Goal: Task Accomplishment & Management: Use online tool/utility

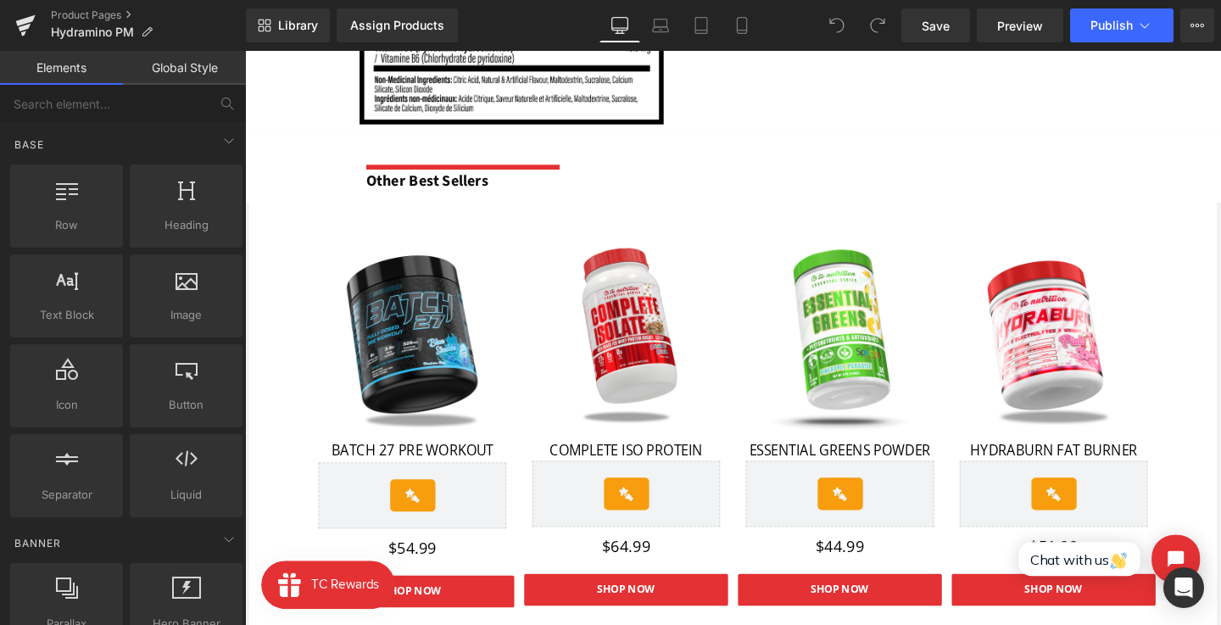
scroll to position [1764, 0]
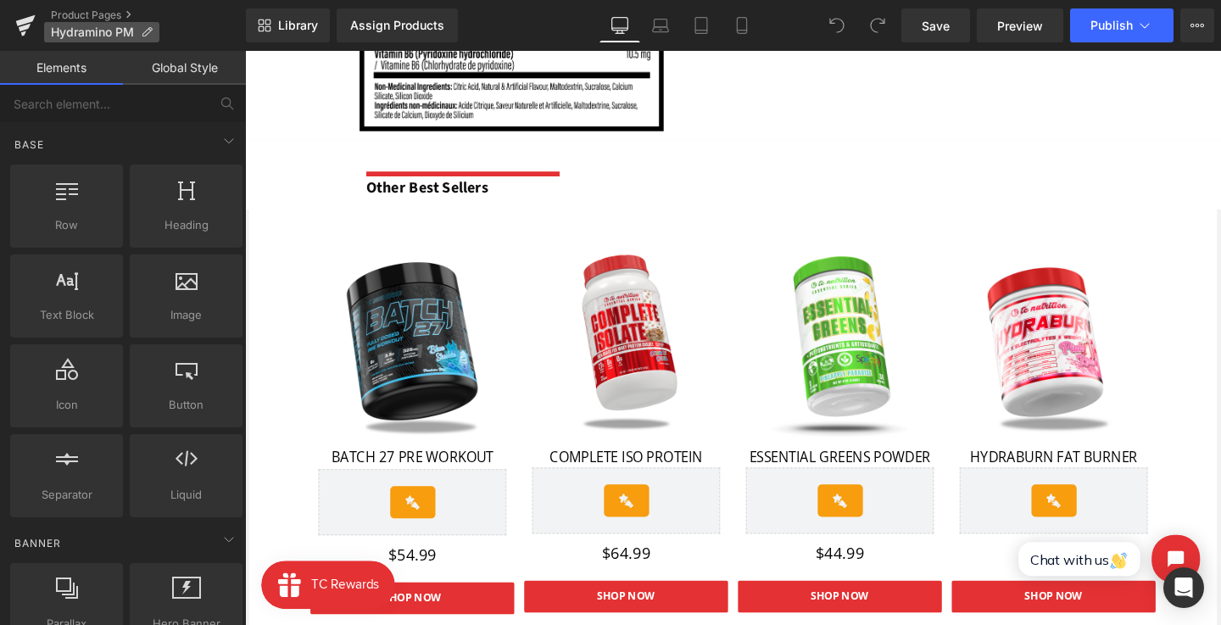
click at [147, 35] on icon at bounding box center [147, 32] width 12 height 12
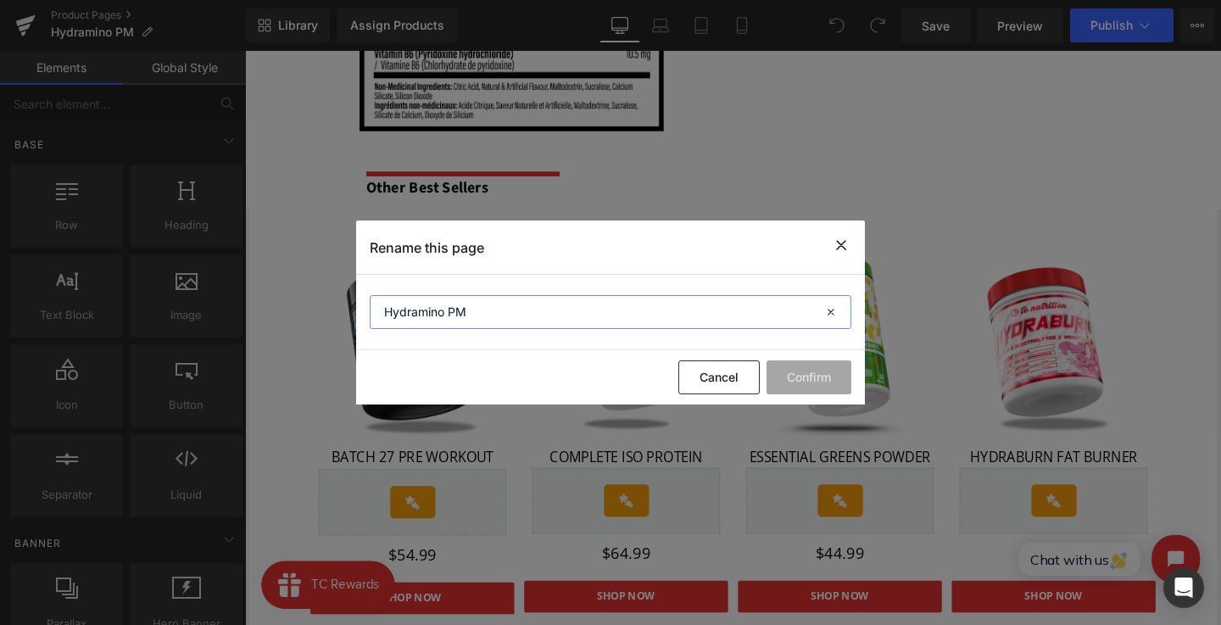
click at [431, 310] on input "Hydramino PM" at bounding box center [611, 312] width 482 height 34
type input "AminoLyte PM"
click at [831, 388] on button "Confirm" at bounding box center [809, 377] width 85 height 34
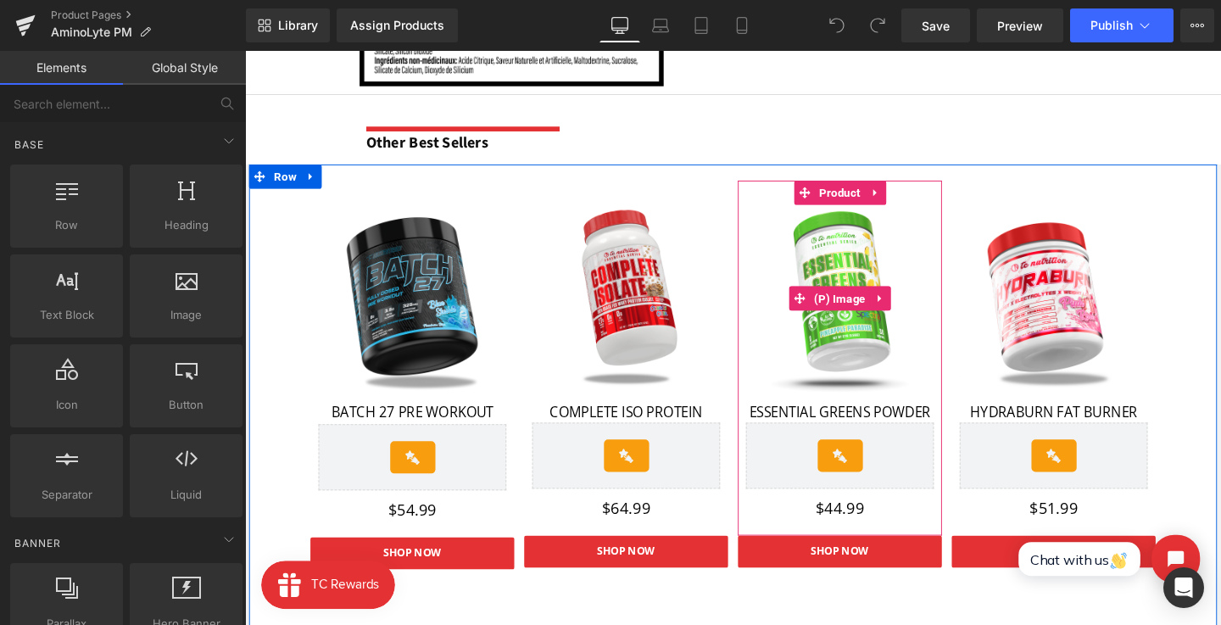
scroll to position [1811, 0]
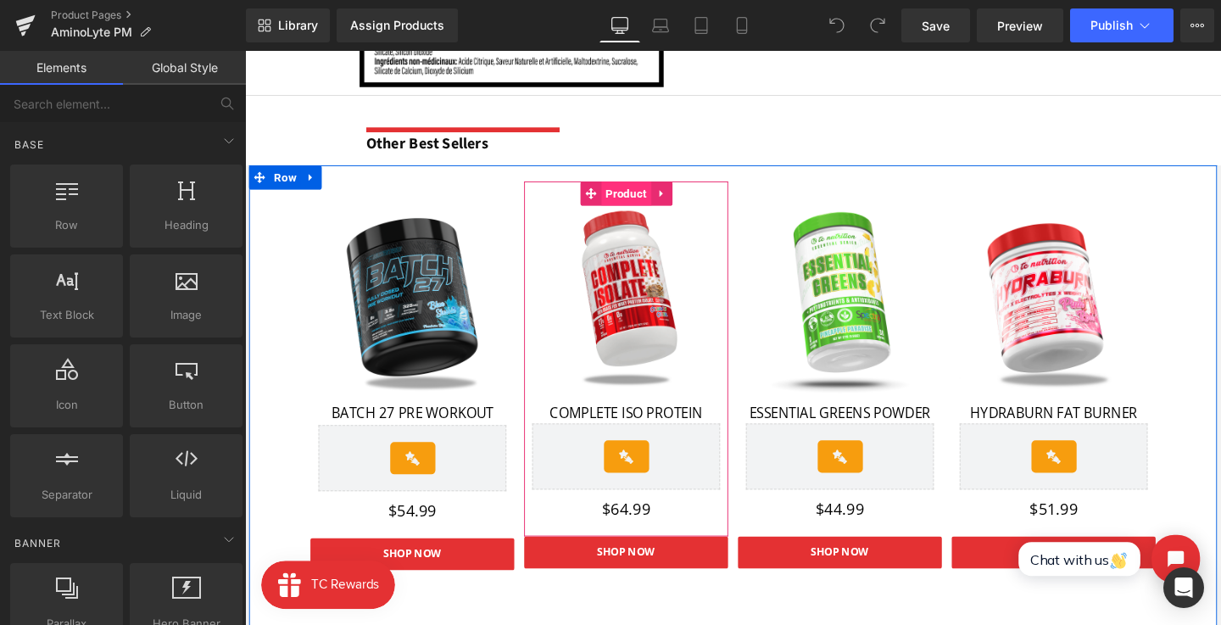
click at [650, 204] on span "Product" at bounding box center [645, 200] width 53 height 25
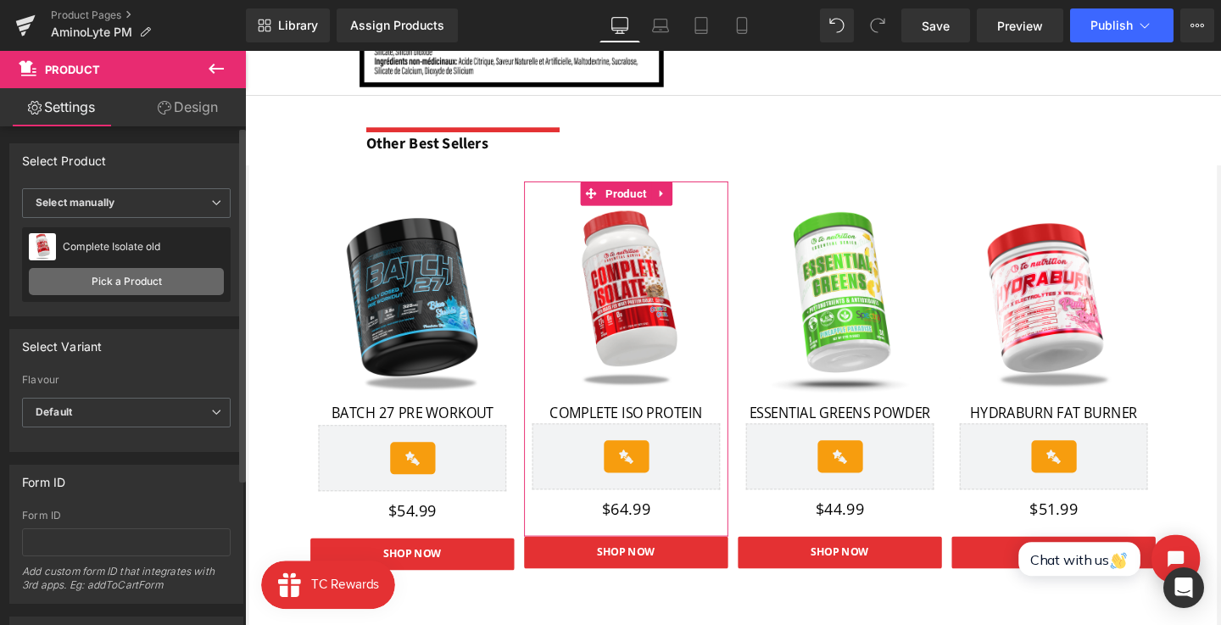
click at [115, 282] on link "Pick a Product" at bounding box center [126, 281] width 195 height 27
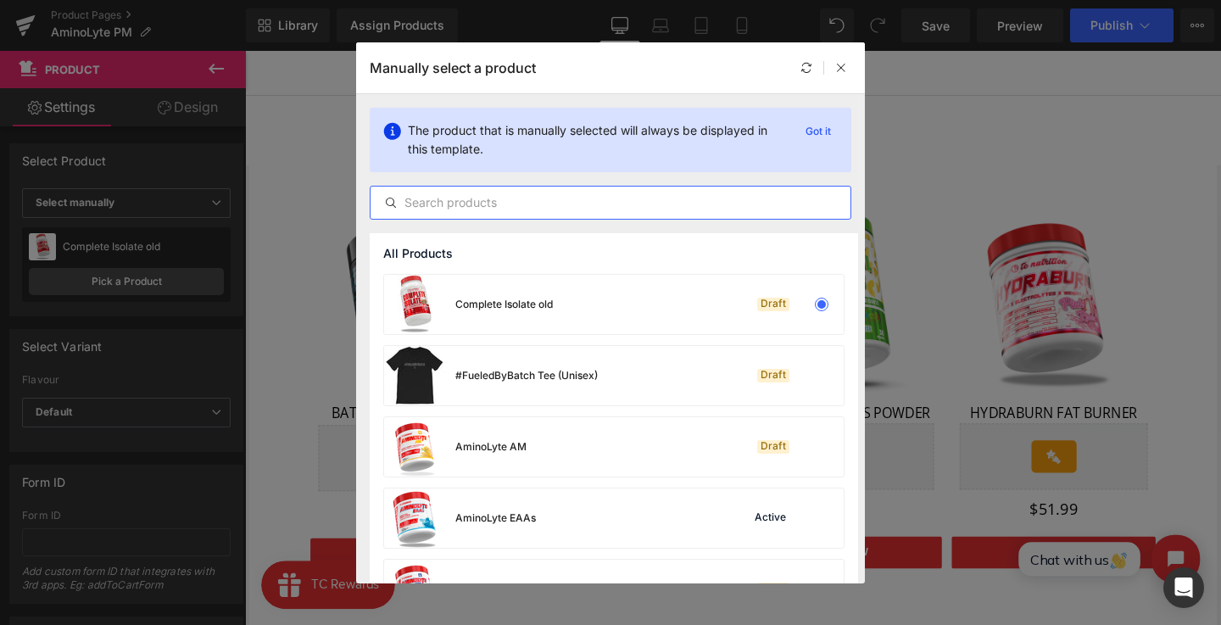
click at [468, 208] on input "text" at bounding box center [611, 203] width 480 height 20
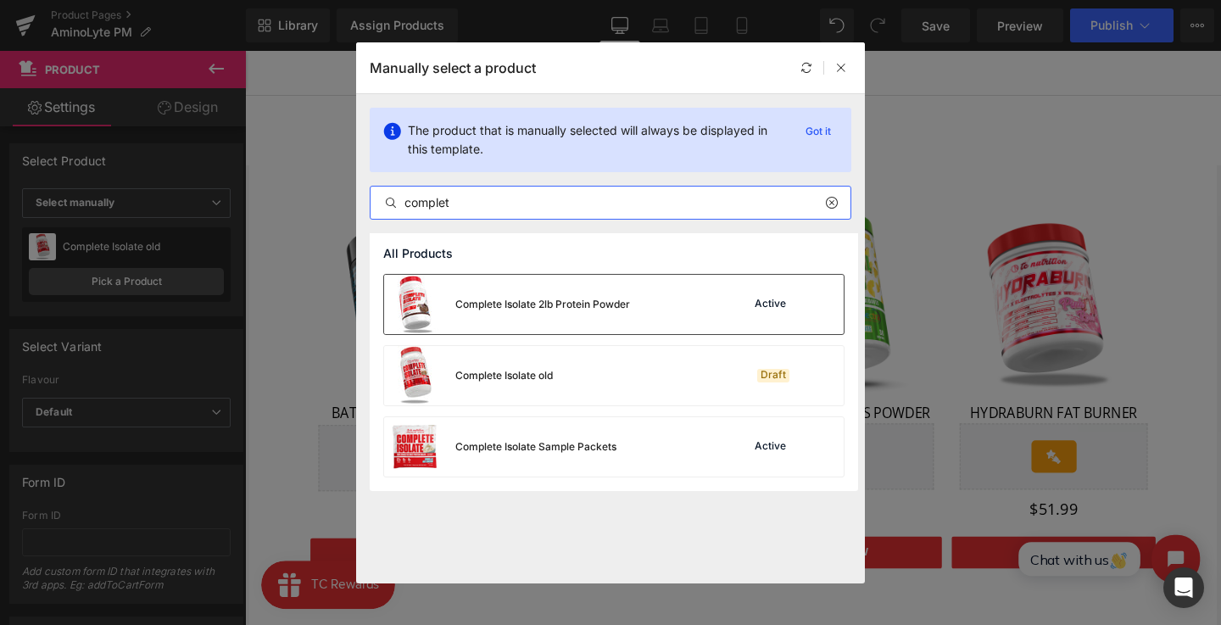
type input "complet"
click at [561, 330] on div "Complete Isolate 2lb Protein Powder" at bounding box center [507, 304] width 246 height 59
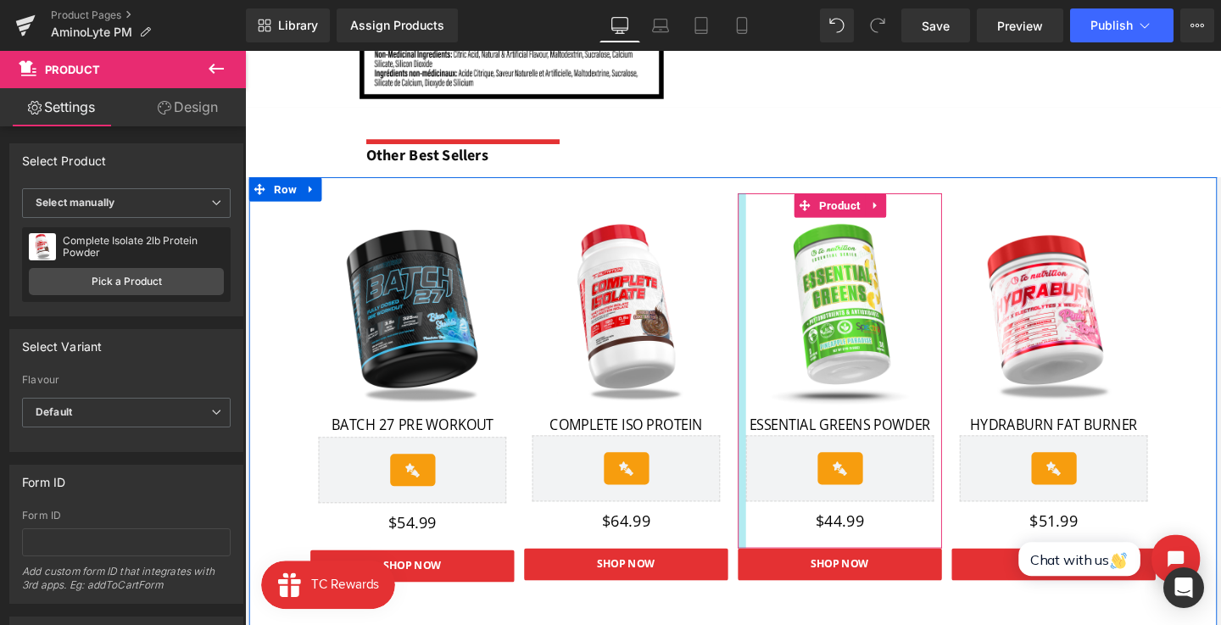
scroll to position [1796, 0]
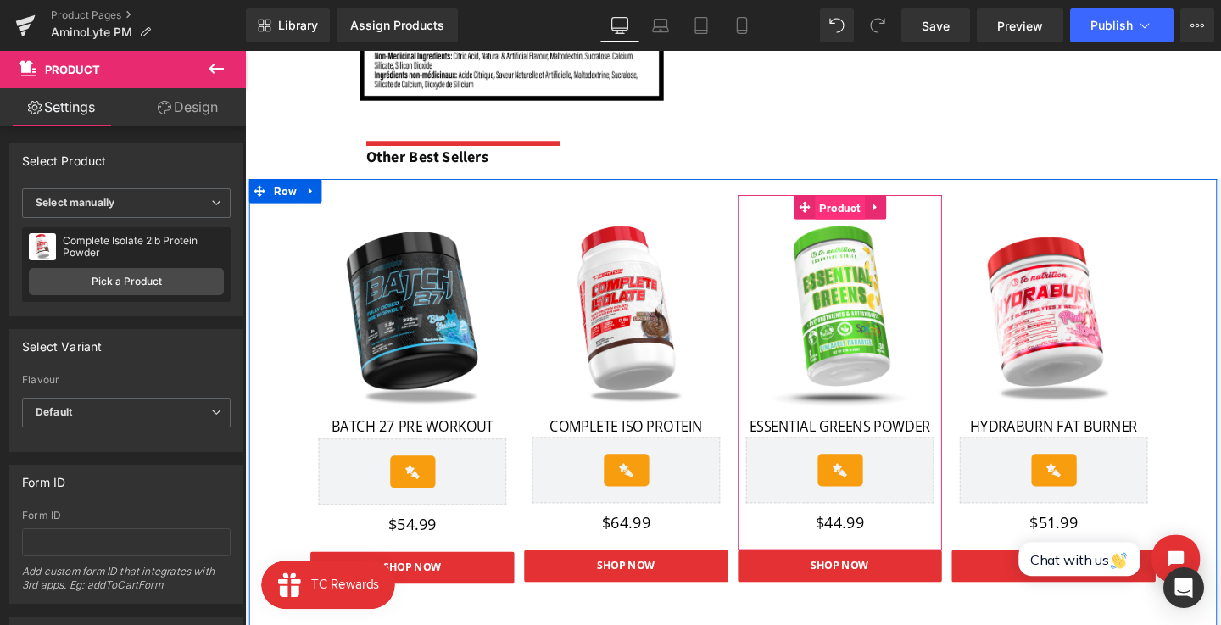
click at [879, 216] on span "Product" at bounding box center [870, 216] width 53 height 25
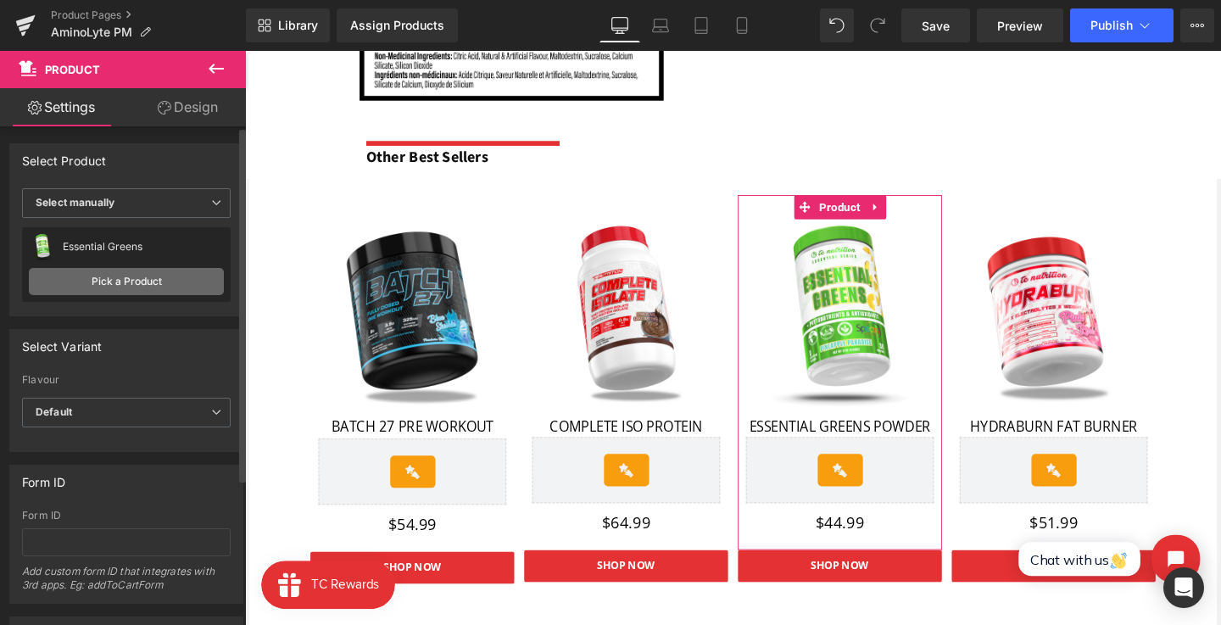
click at [169, 272] on link "Pick a Product" at bounding box center [126, 281] width 195 height 27
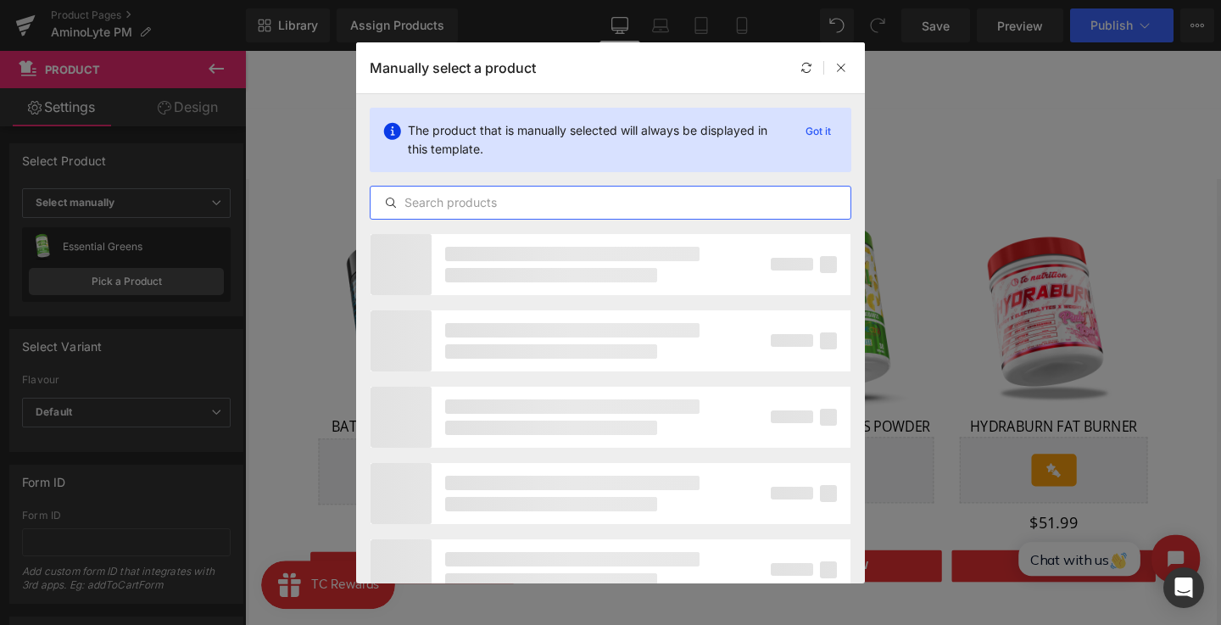
click at [433, 199] on input "text" at bounding box center [611, 203] width 480 height 20
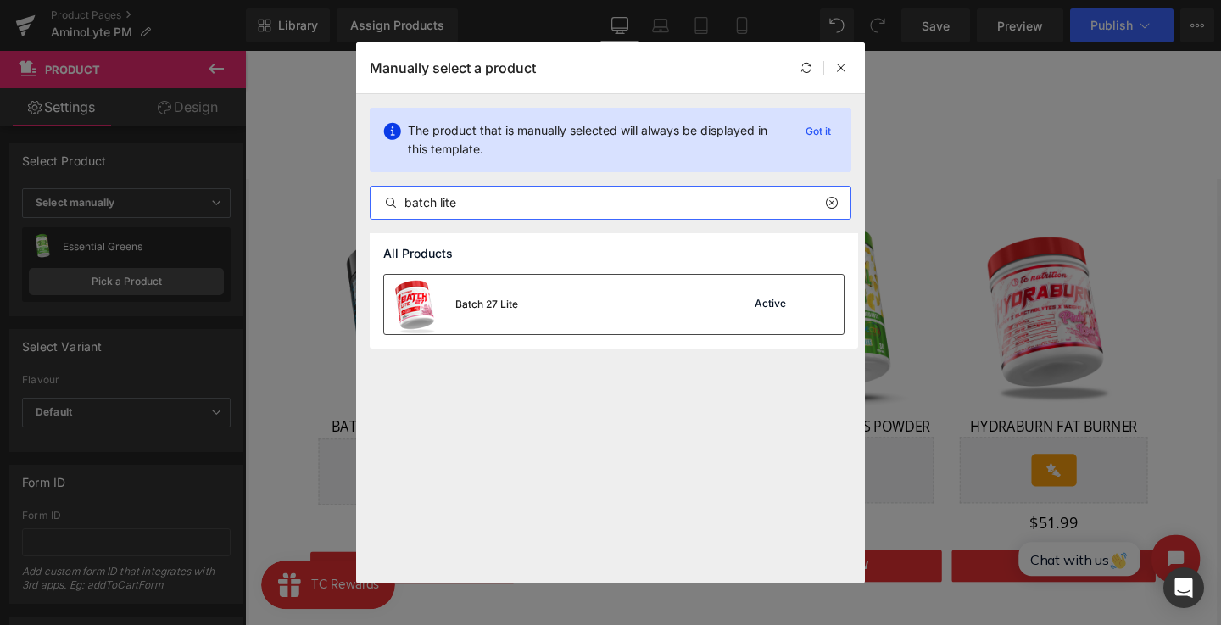
type input "batch lite"
click at [630, 325] on div "Batch 27 Lite Active" at bounding box center [614, 304] width 460 height 59
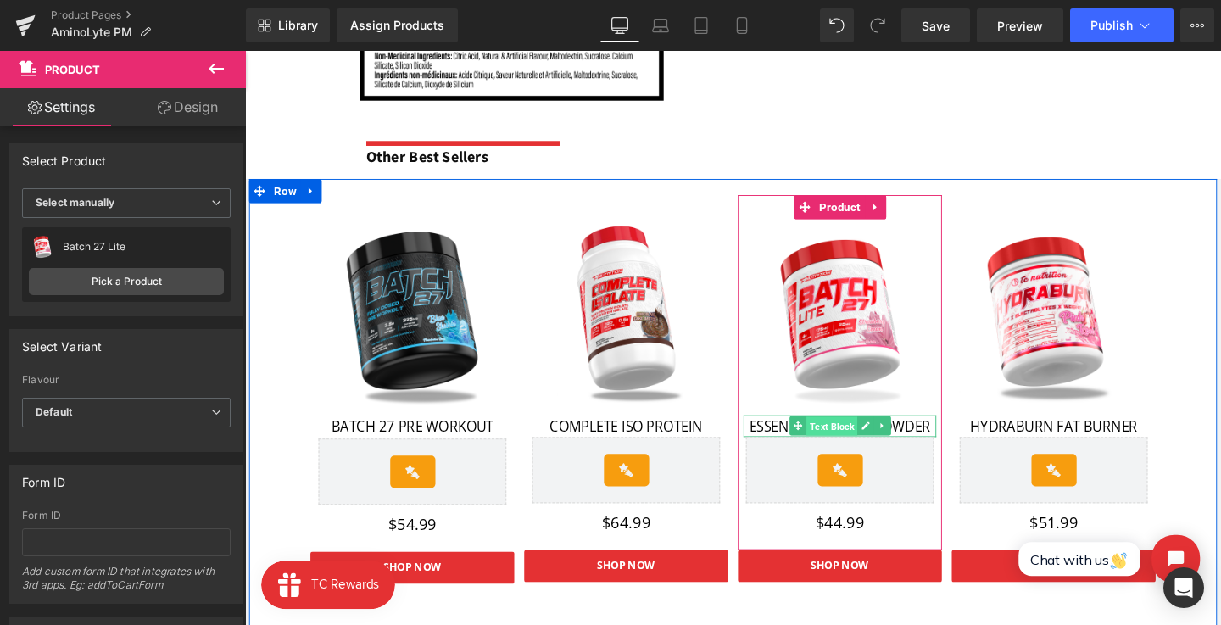
click at [852, 448] on span "Text Block" at bounding box center [861, 446] width 53 height 20
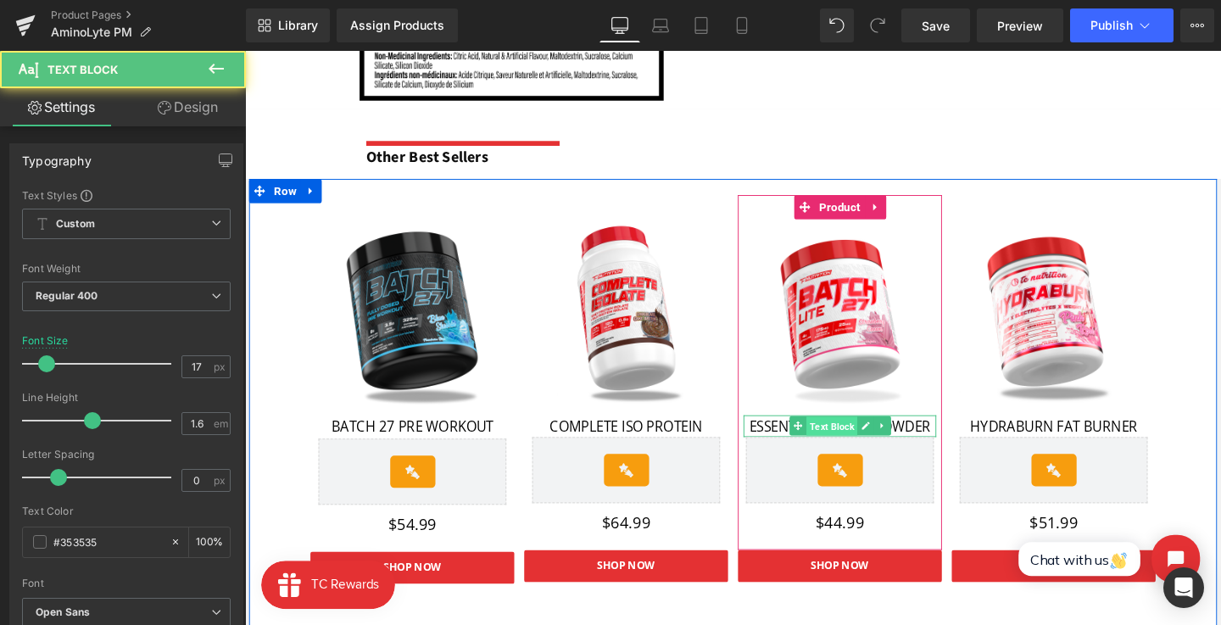
click at [852, 448] on span "Text Block" at bounding box center [861, 446] width 53 height 20
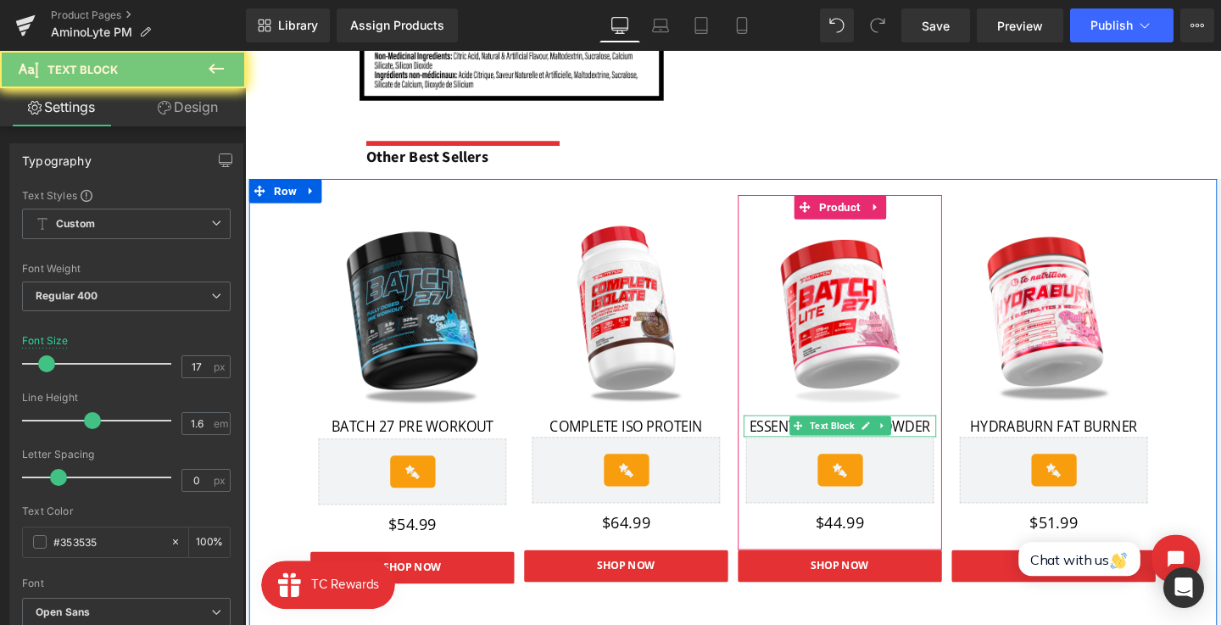
click at [800, 448] on span "ESSENTIAL GREENS POWDER" at bounding box center [870, 446] width 191 height 20
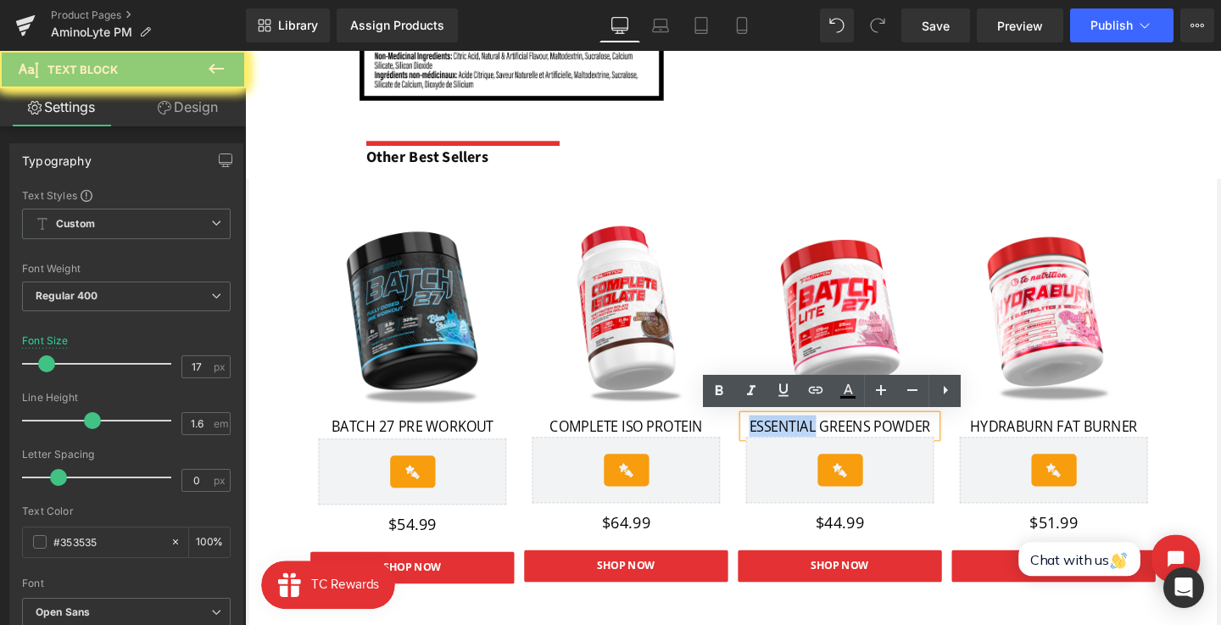
click at [800, 448] on span "ESSENTIAL GREENS POWDER" at bounding box center [870, 446] width 191 height 20
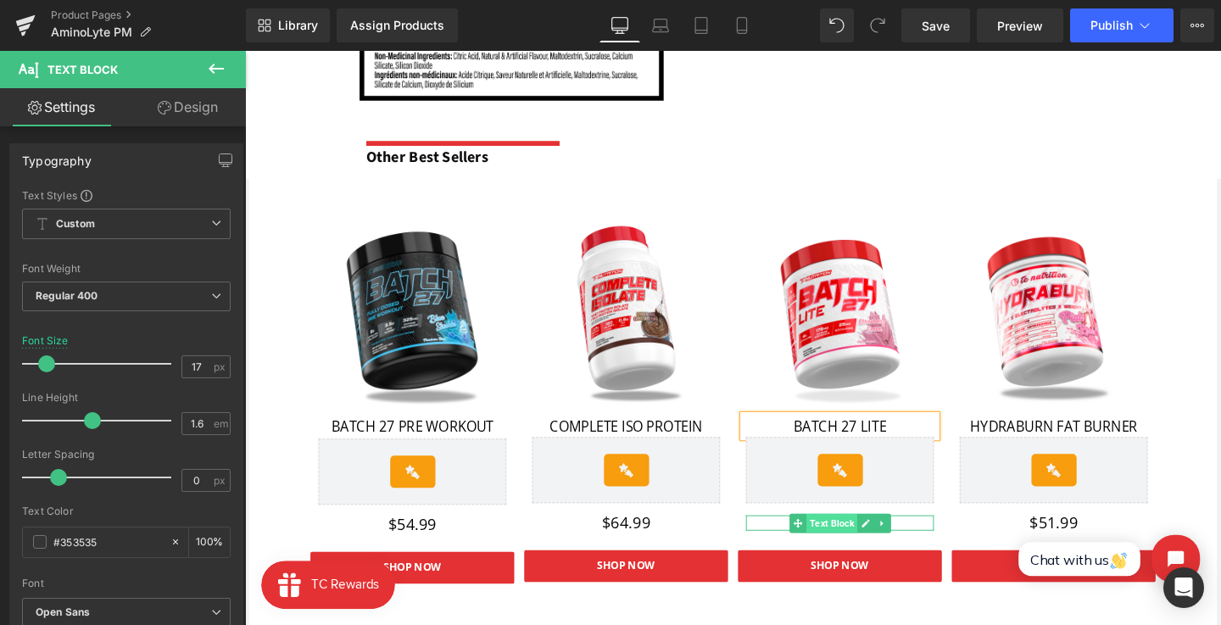
click at [866, 544] on span "Text Block" at bounding box center [861, 548] width 53 height 20
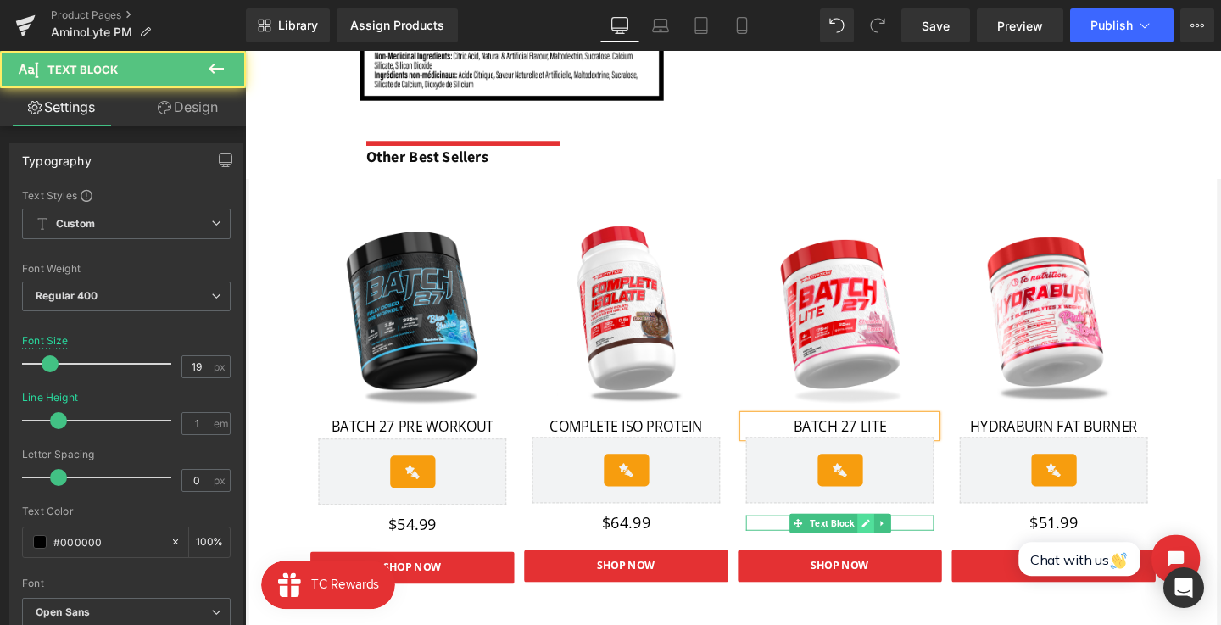
click at [903, 550] on link at bounding box center [898, 548] width 18 height 20
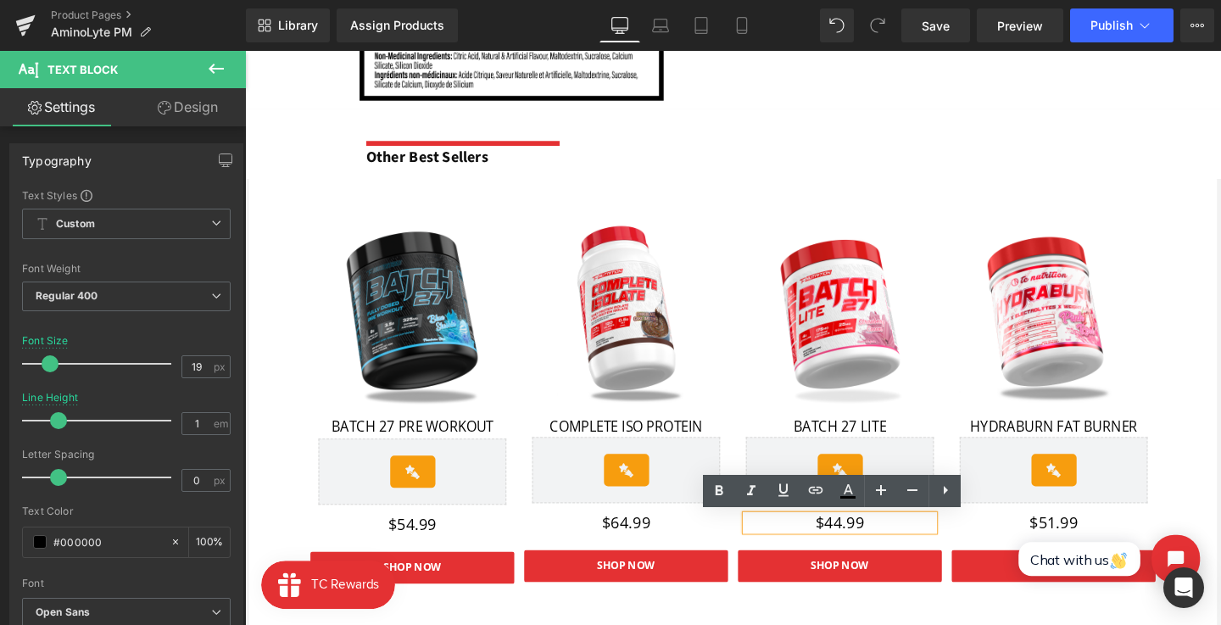
click at [860, 547] on p "$44.99" at bounding box center [871, 547] width 198 height 16
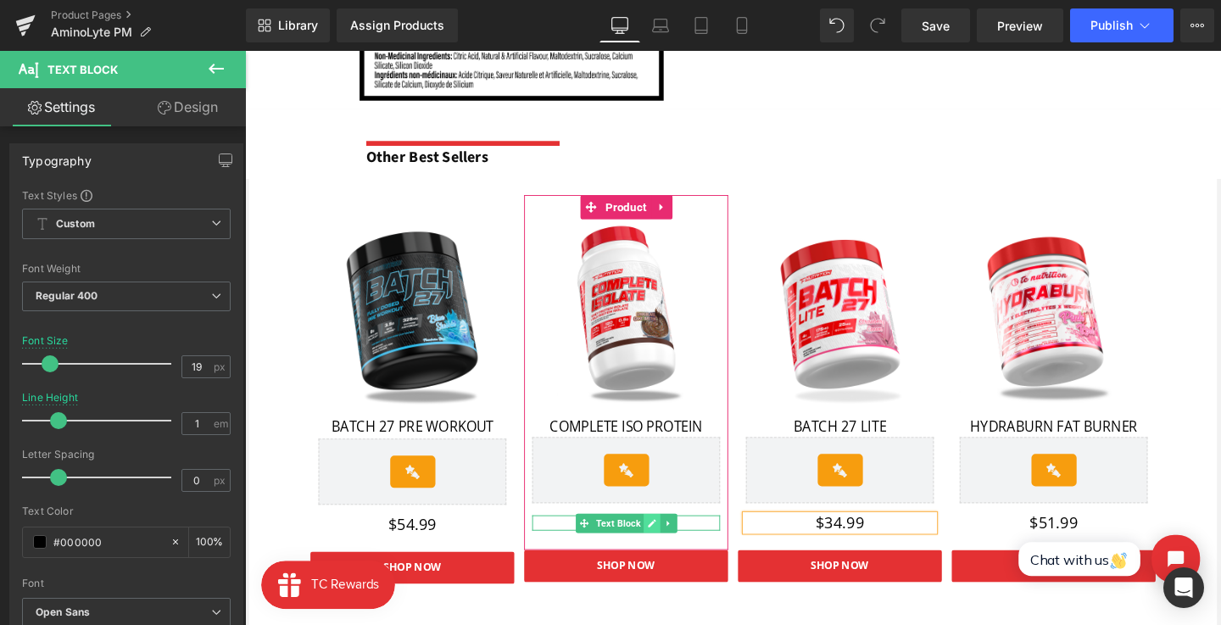
click at [671, 549] on icon at bounding box center [672, 548] width 9 height 10
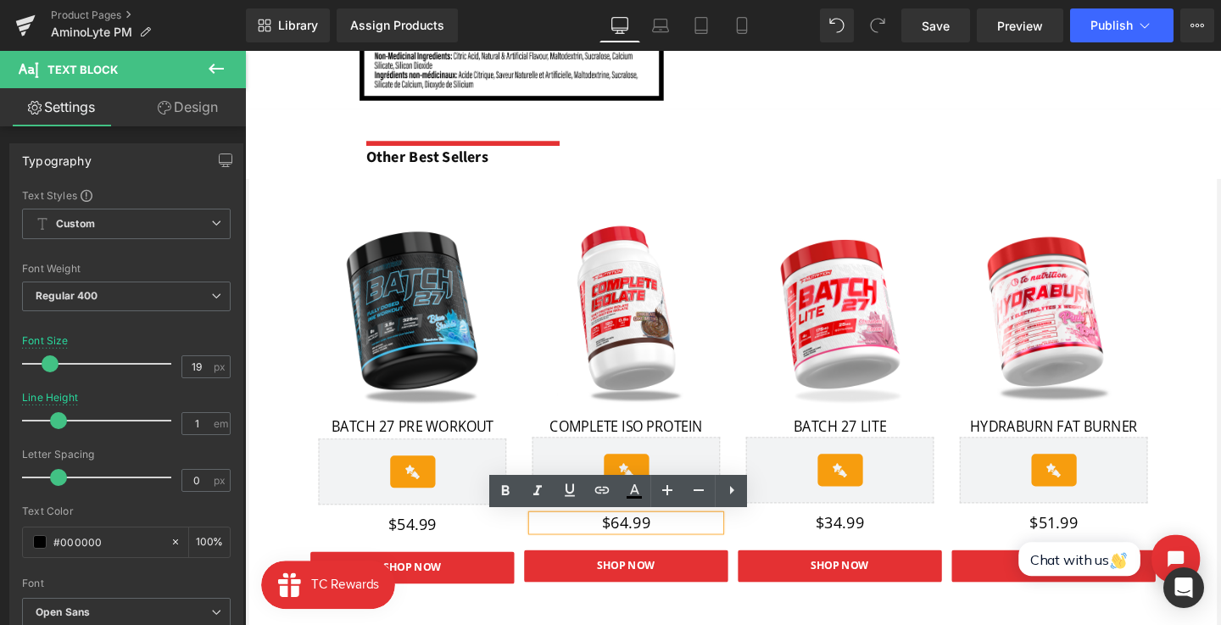
click at [645, 547] on p "$64.99" at bounding box center [646, 547] width 198 height 16
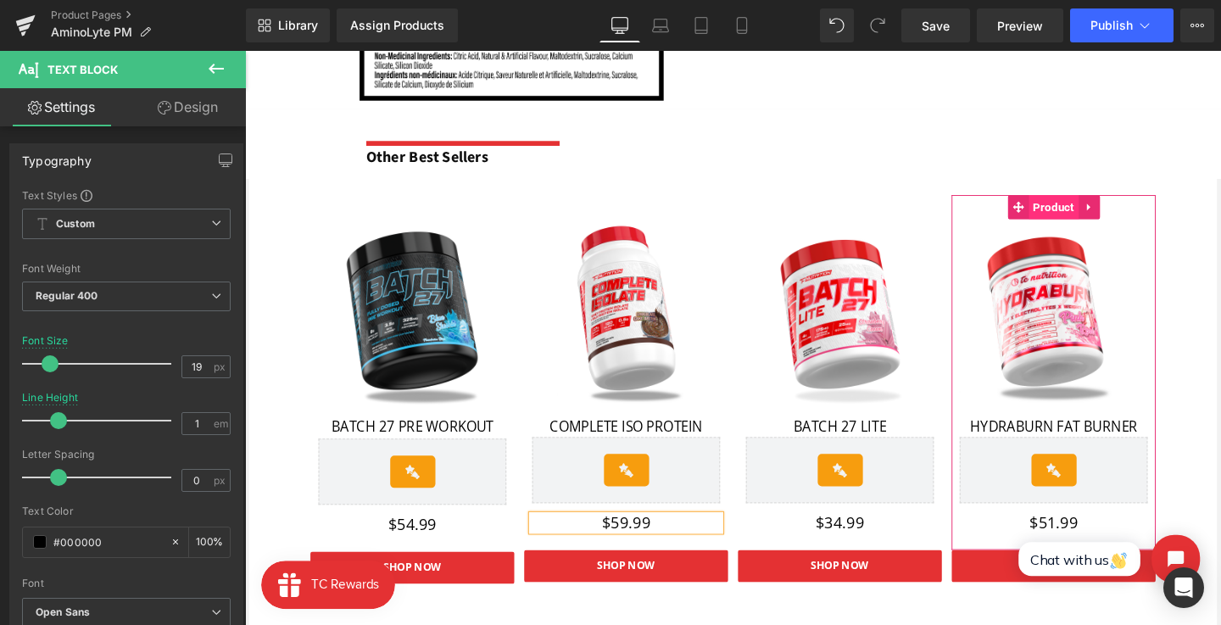
click at [1090, 219] on span "Product" at bounding box center [1095, 215] width 53 height 25
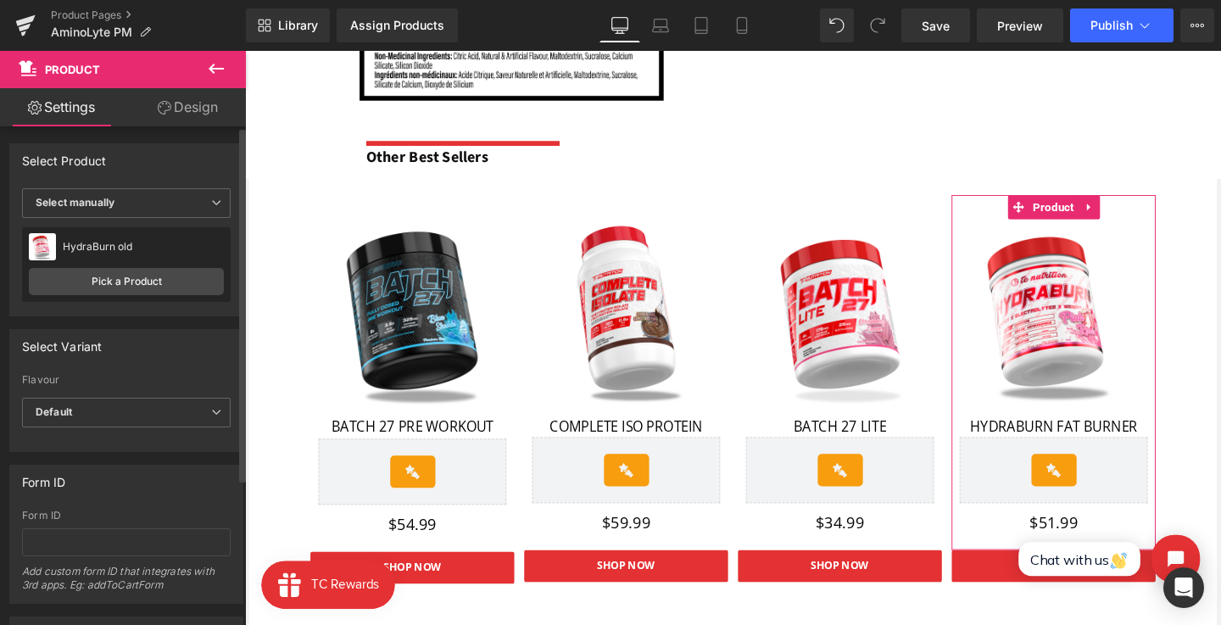
click at [164, 266] on div "HydraBurn old HydraBurn old Pick a Product" at bounding box center [126, 264] width 209 height 75
click at [163, 272] on link "Pick a Product" at bounding box center [126, 281] width 195 height 27
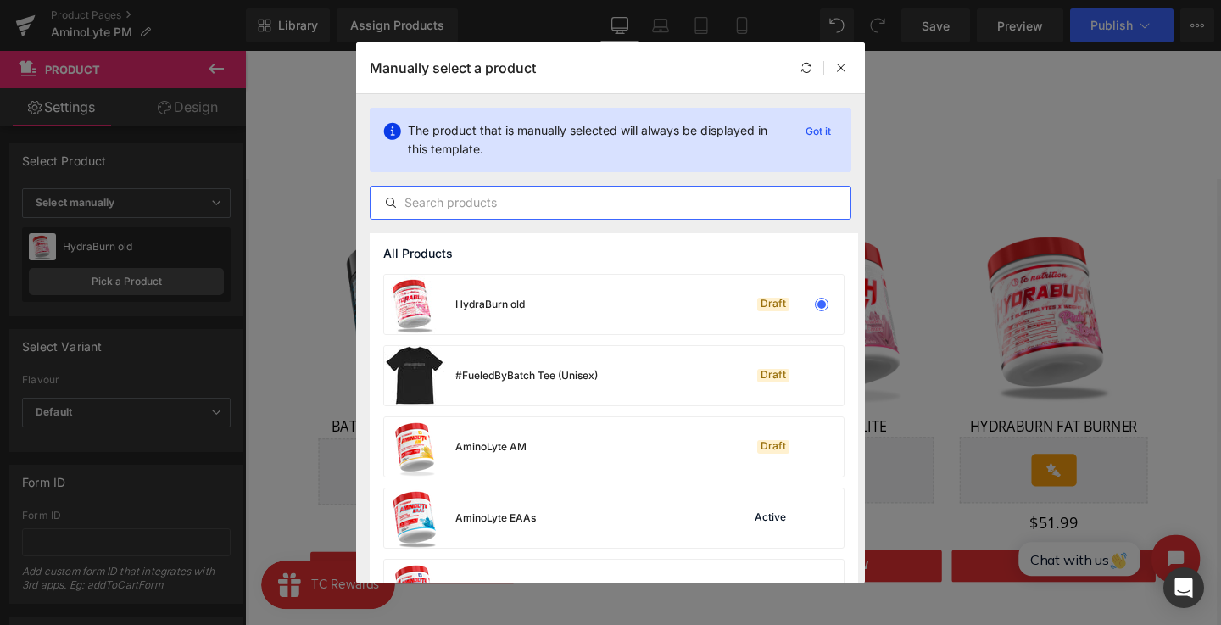
click at [449, 209] on input "text" at bounding box center [611, 203] width 480 height 20
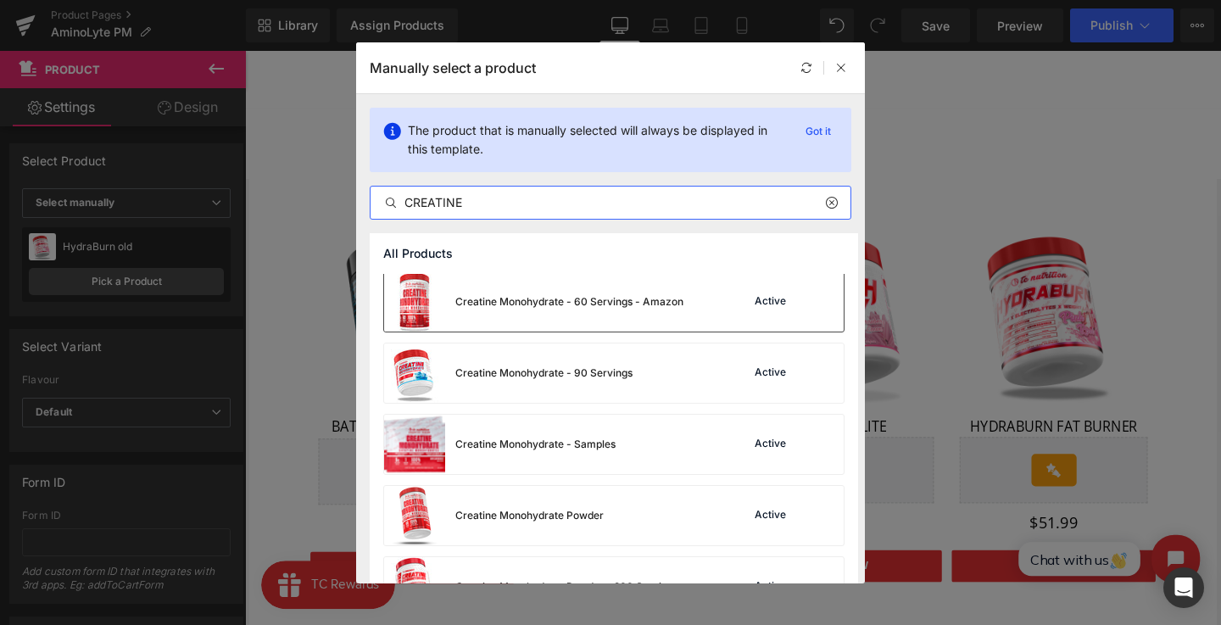
scroll to position [50, 0]
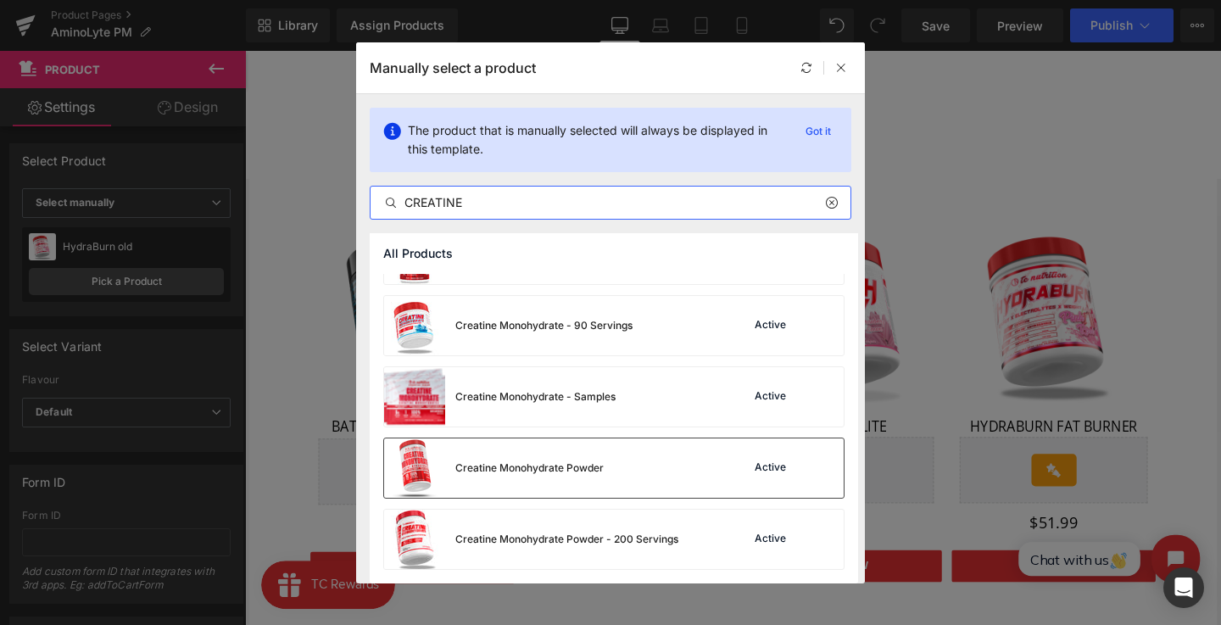
type input "CREATINE"
click at [612, 439] on div "Creatine Monohydrate Powder Active" at bounding box center [614, 467] width 460 height 59
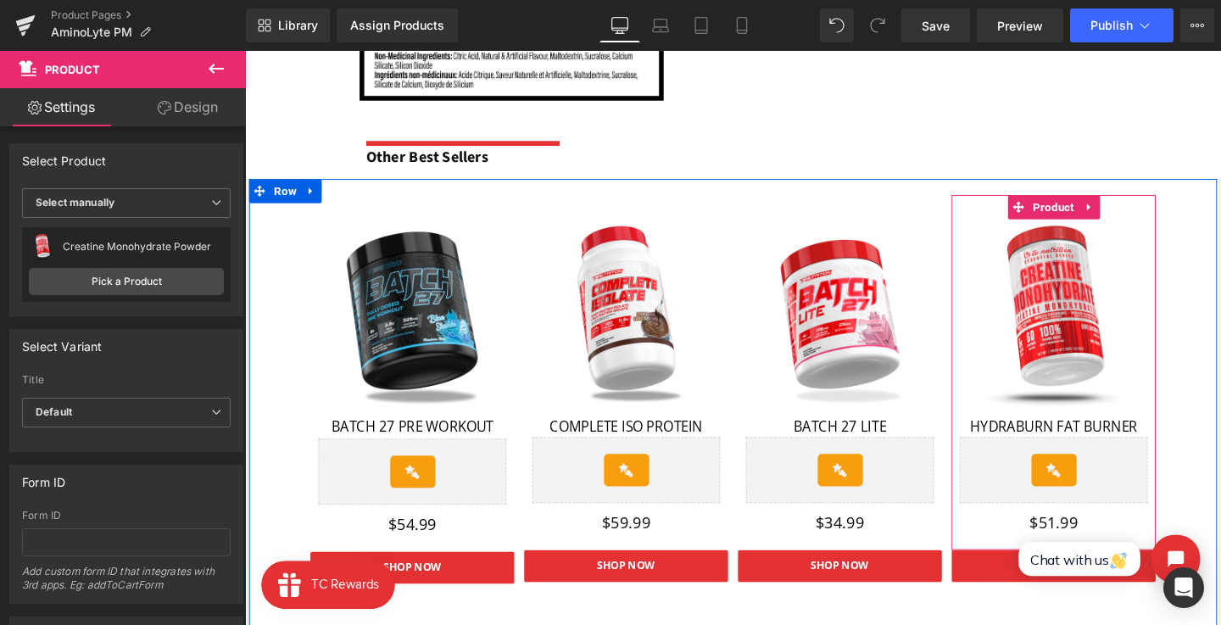
click at [1060, 453] on span "Text Block" at bounding box center [1086, 445] width 53 height 20
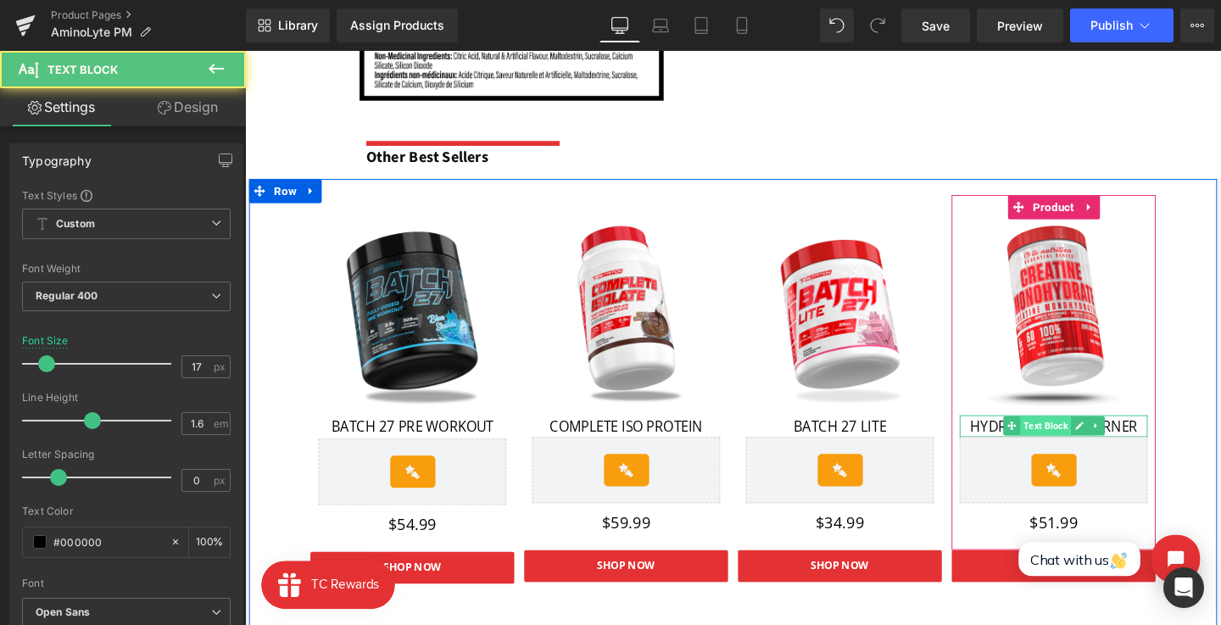
click at [1060, 453] on span "Text Block" at bounding box center [1086, 445] width 53 height 20
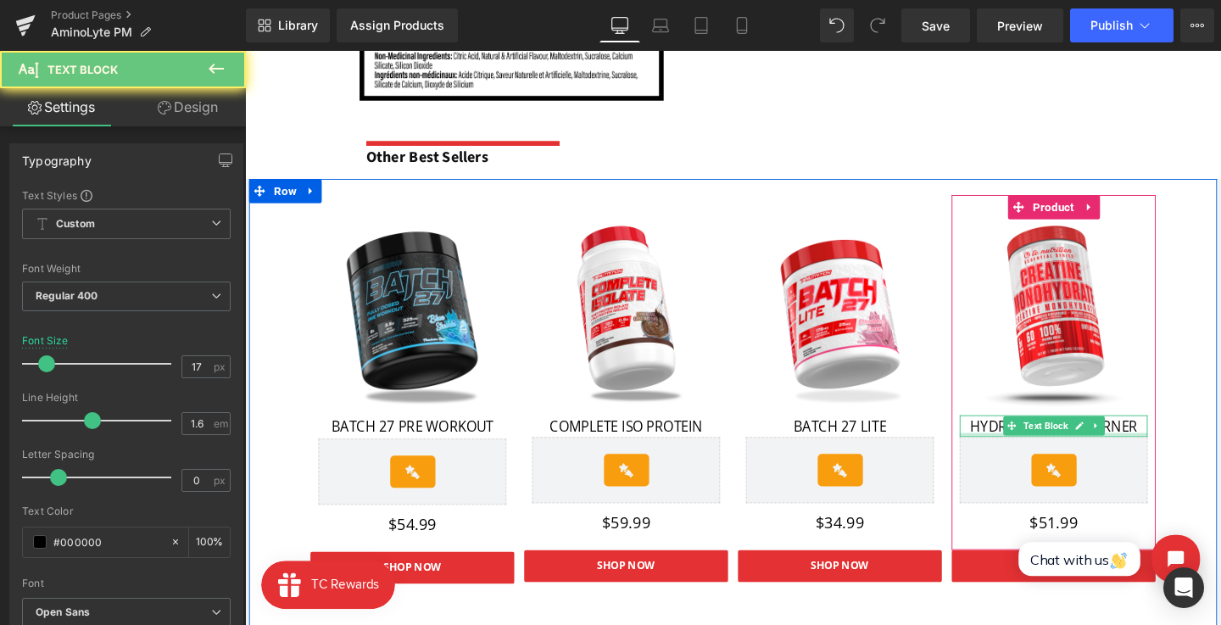
click at [1028, 453] on div at bounding box center [1096, 455] width 198 height 4
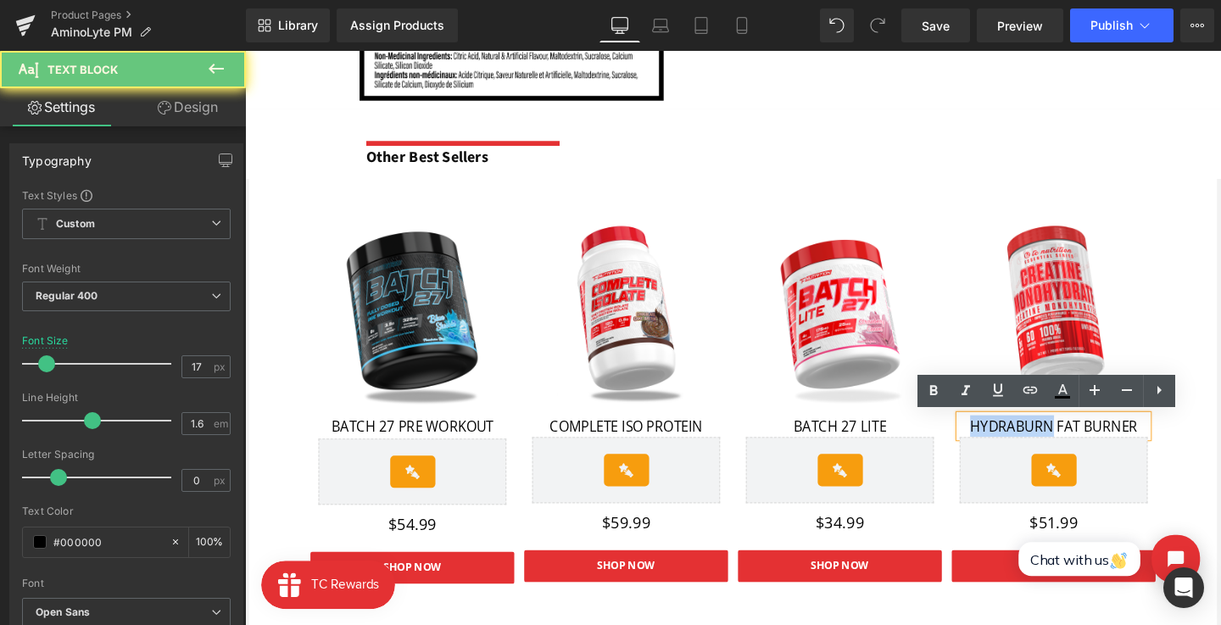
click at [1028, 453] on p "HYDRABURN FAT BURNER" at bounding box center [1096, 445] width 198 height 23
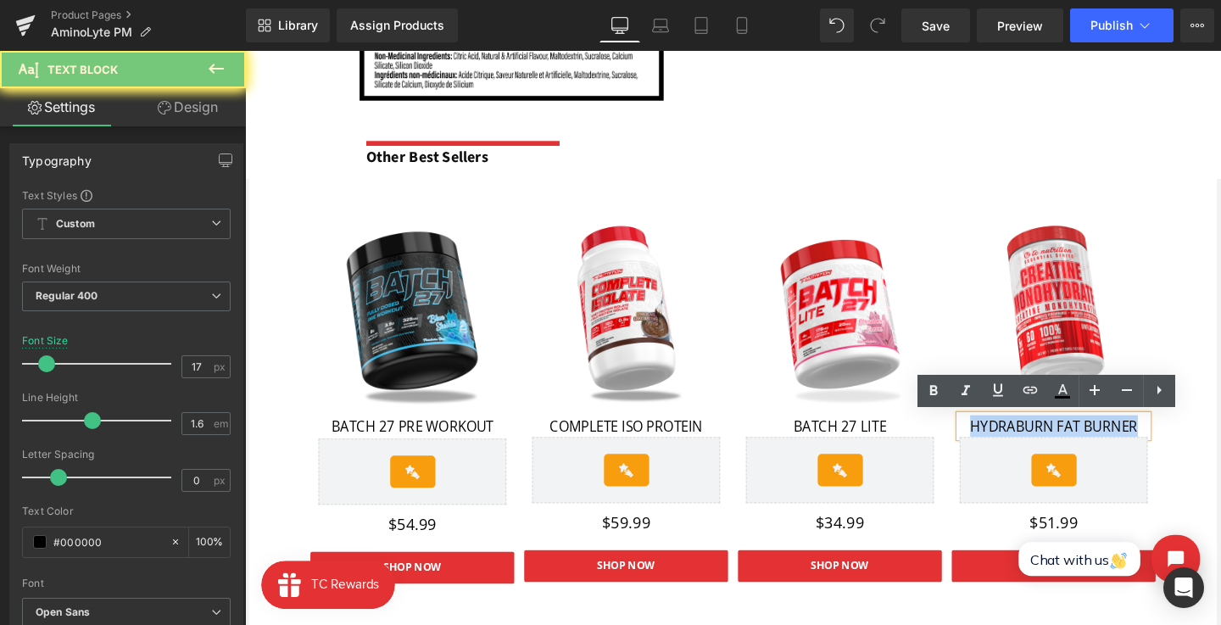
click at [1028, 453] on p "HYDRABURN FAT BURNER" at bounding box center [1096, 445] width 198 height 23
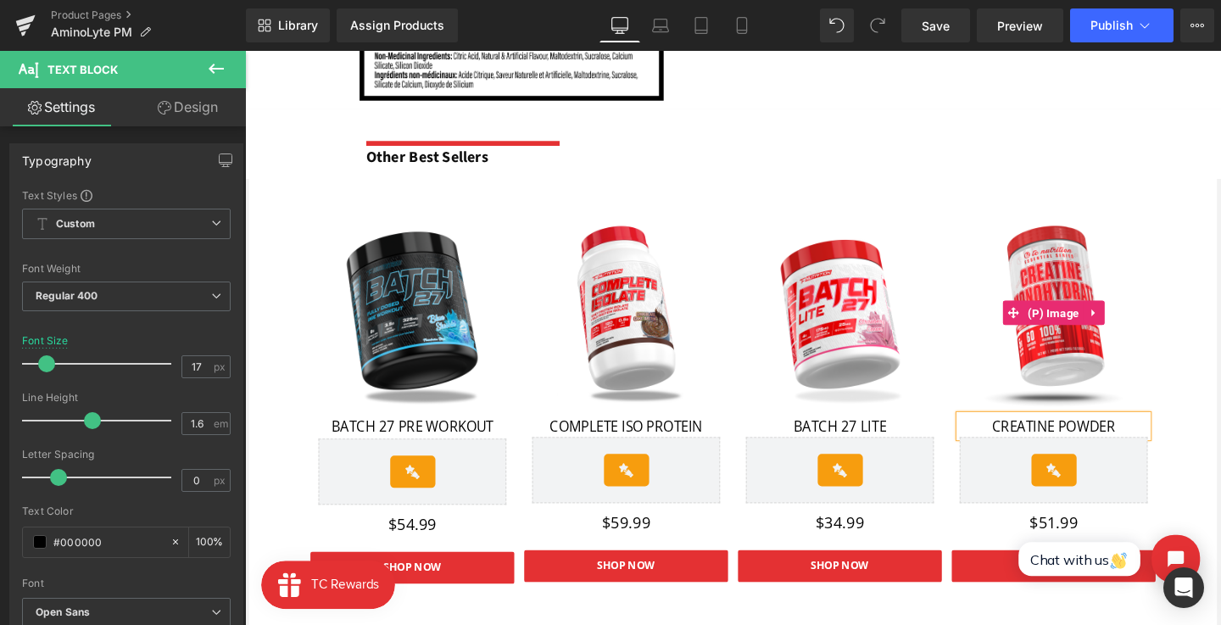
scroll to position [1840, 0]
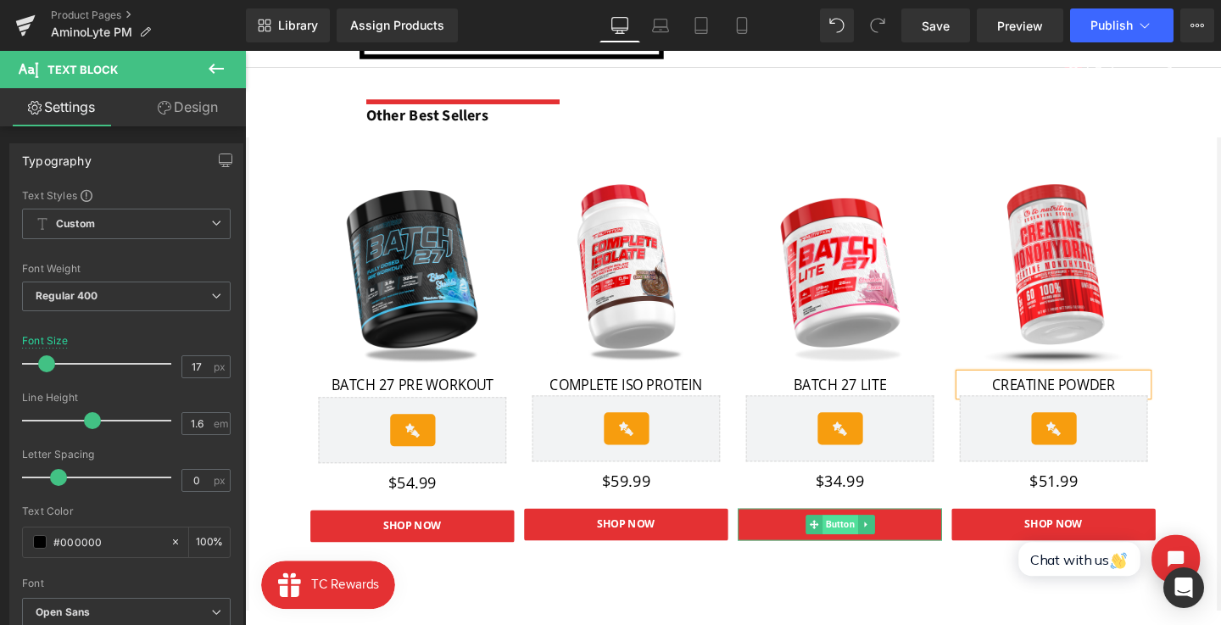
click at [874, 546] on span "Button" at bounding box center [870, 549] width 37 height 20
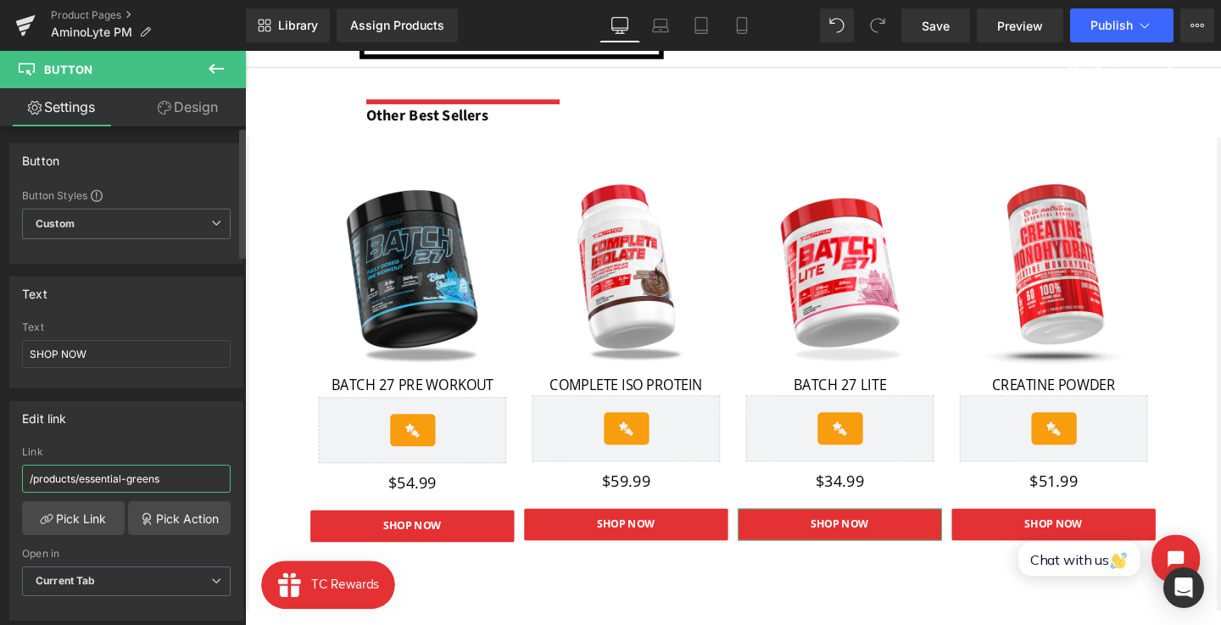
click at [162, 476] on input "/products/essential-greens" at bounding box center [126, 479] width 209 height 28
click at [81, 515] on link "Pick Link" at bounding box center [73, 518] width 103 height 34
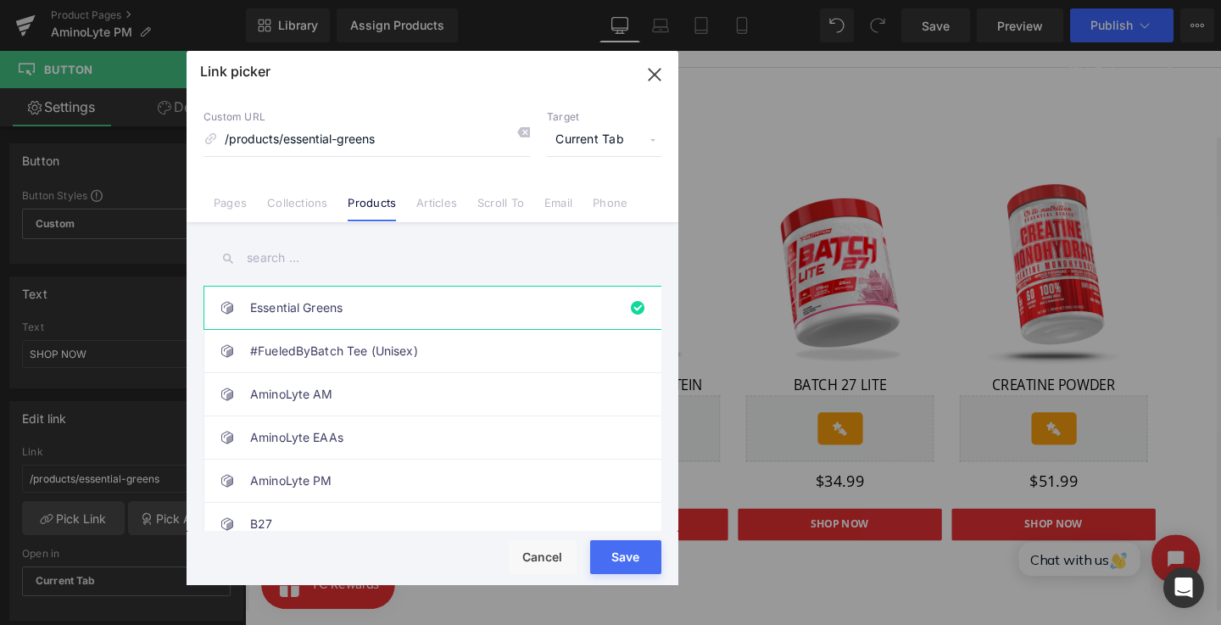
click at [322, 276] on input "text" at bounding box center [433, 258] width 458 height 38
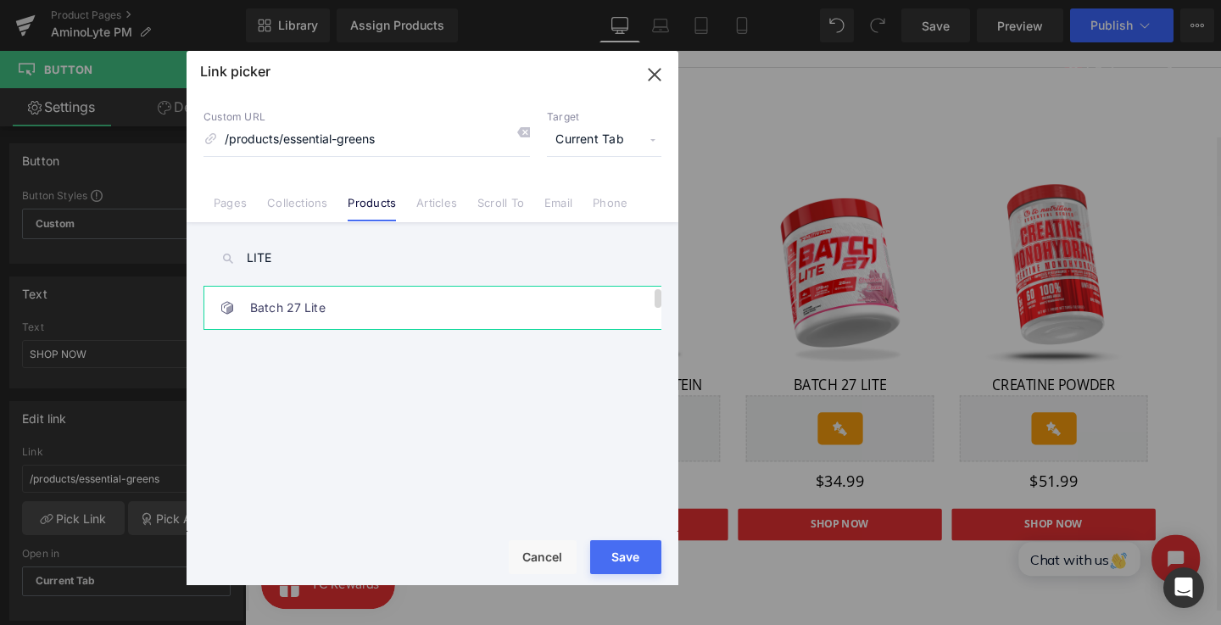
type input "LITE"
click at [348, 307] on link "Batch 27 Lite" at bounding box center [436, 308] width 373 height 42
drag, startPoint x: 619, startPoint y: 567, endPoint x: 394, endPoint y: 543, distance: 226.9
click at [619, 567] on button "Save" at bounding box center [625, 557] width 71 height 34
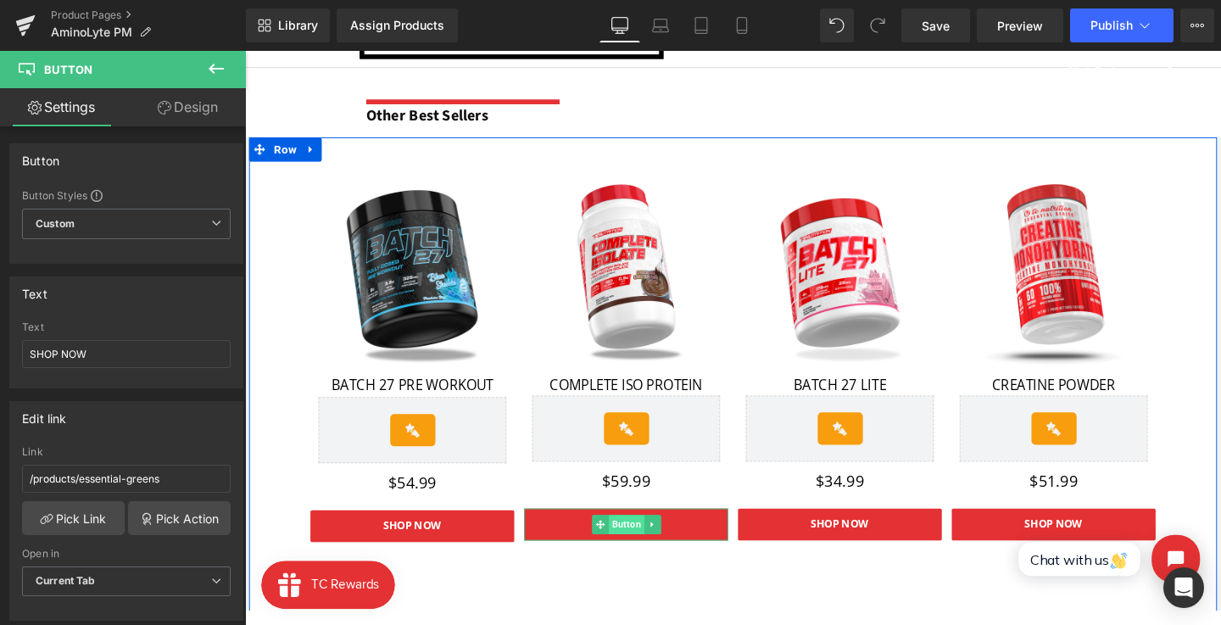
click at [656, 545] on span "Button" at bounding box center [646, 549] width 37 height 20
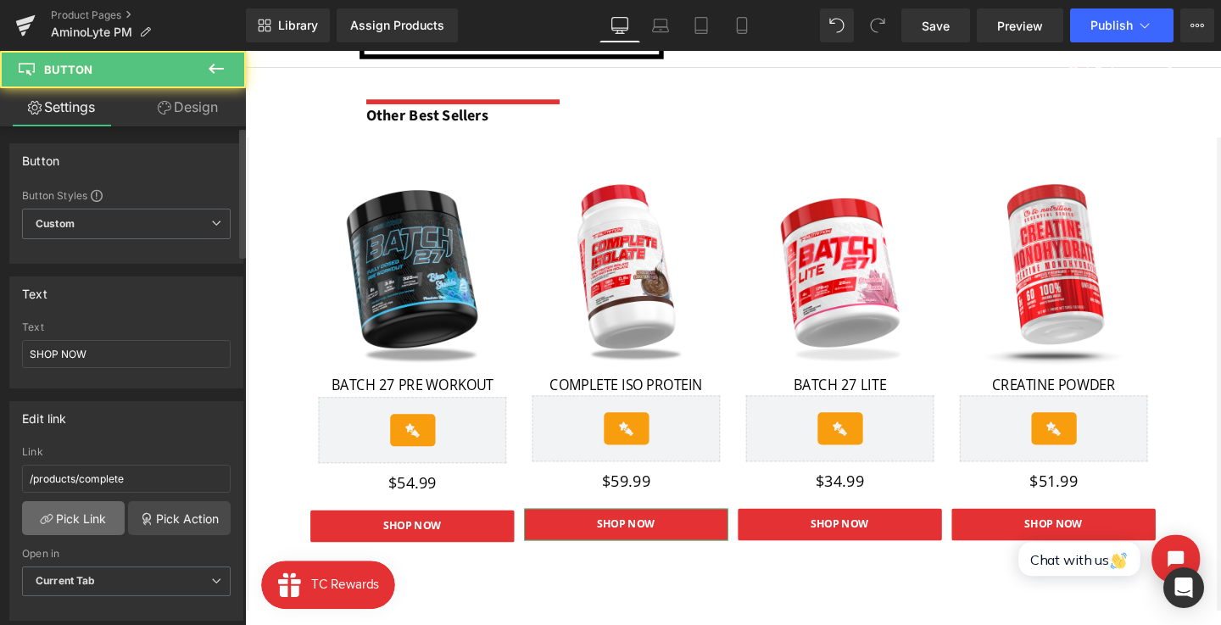
click at [92, 511] on link "Pick Link" at bounding box center [73, 518] width 103 height 34
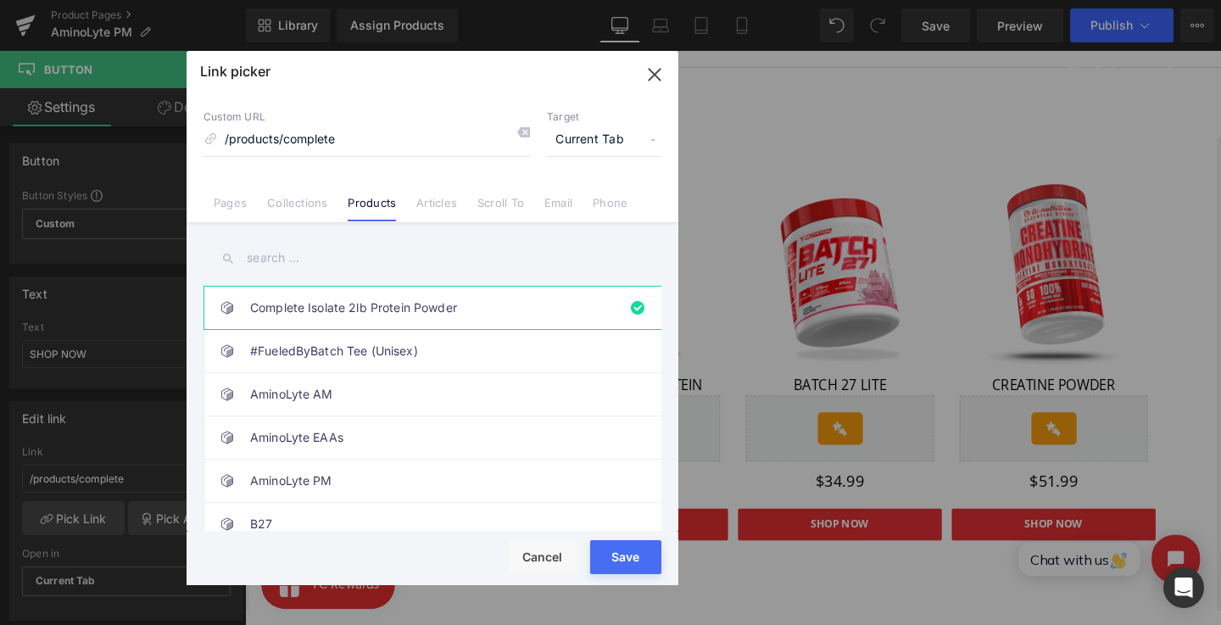
click at [349, 260] on input "text" at bounding box center [433, 258] width 458 height 38
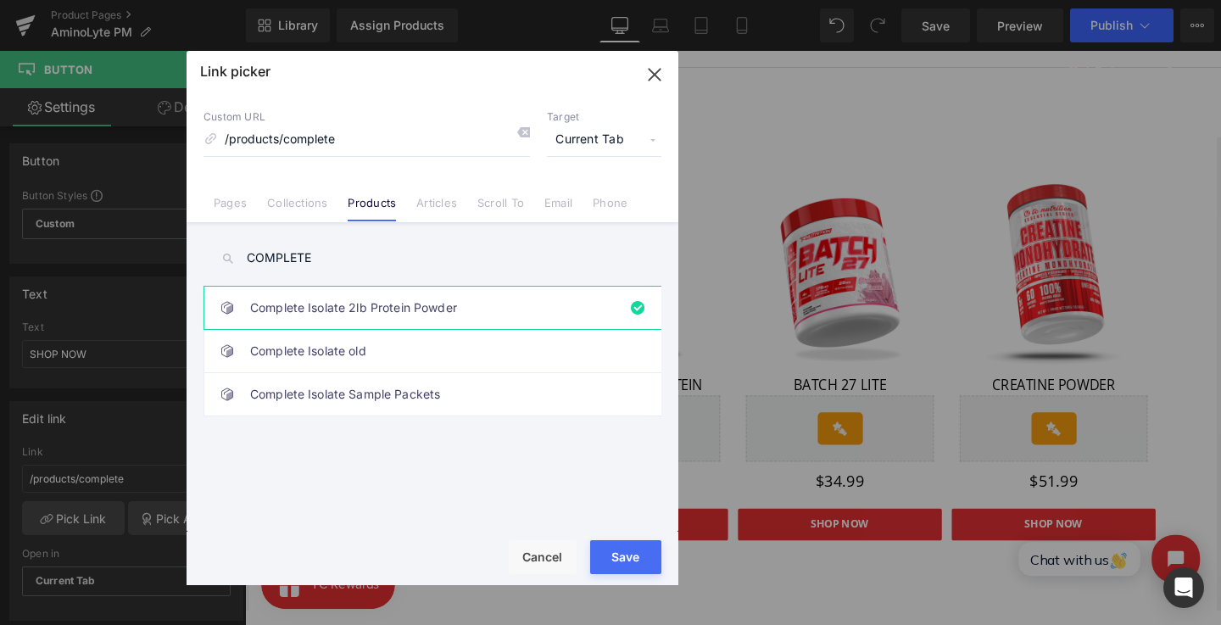
type input "COMPLETE"
click at [458, 294] on link "Complete Isolate 2lb Protein Powder" at bounding box center [436, 308] width 373 height 42
click at [609, 549] on div "Rendering Content" at bounding box center [611, 558] width 104 height 19
click at [626, 558] on div "Rendering Content" at bounding box center [611, 558] width 104 height 19
click at [625, 544] on button "Save" at bounding box center [625, 557] width 71 height 34
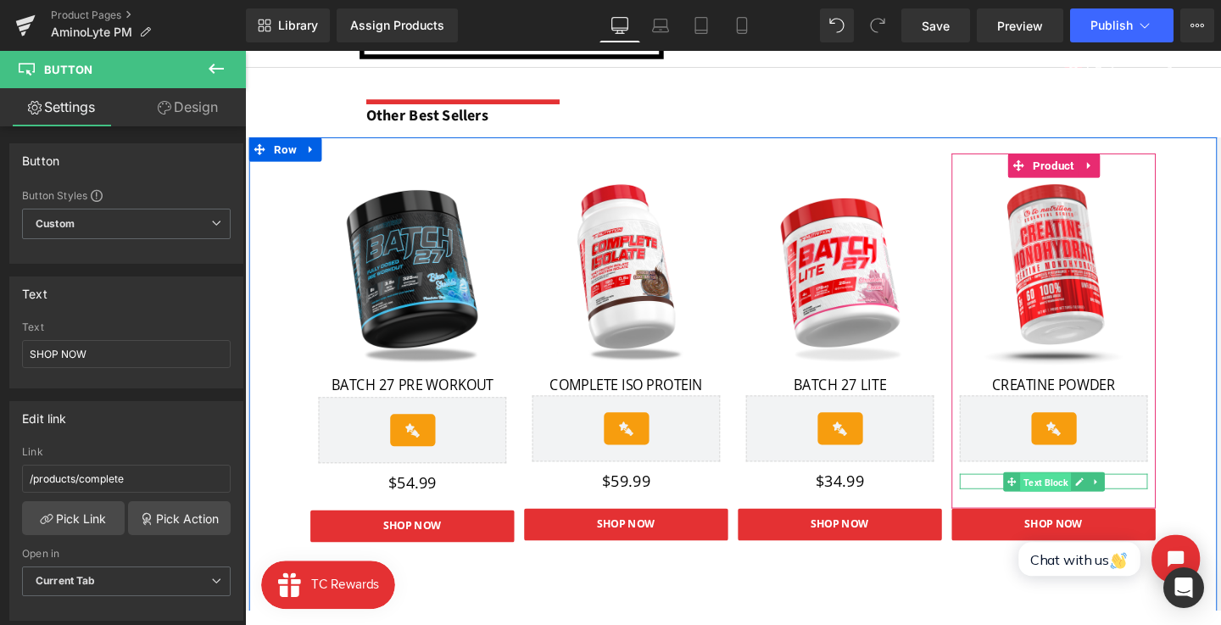
click at [1089, 502] on span "Text Block" at bounding box center [1086, 504] width 53 height 20
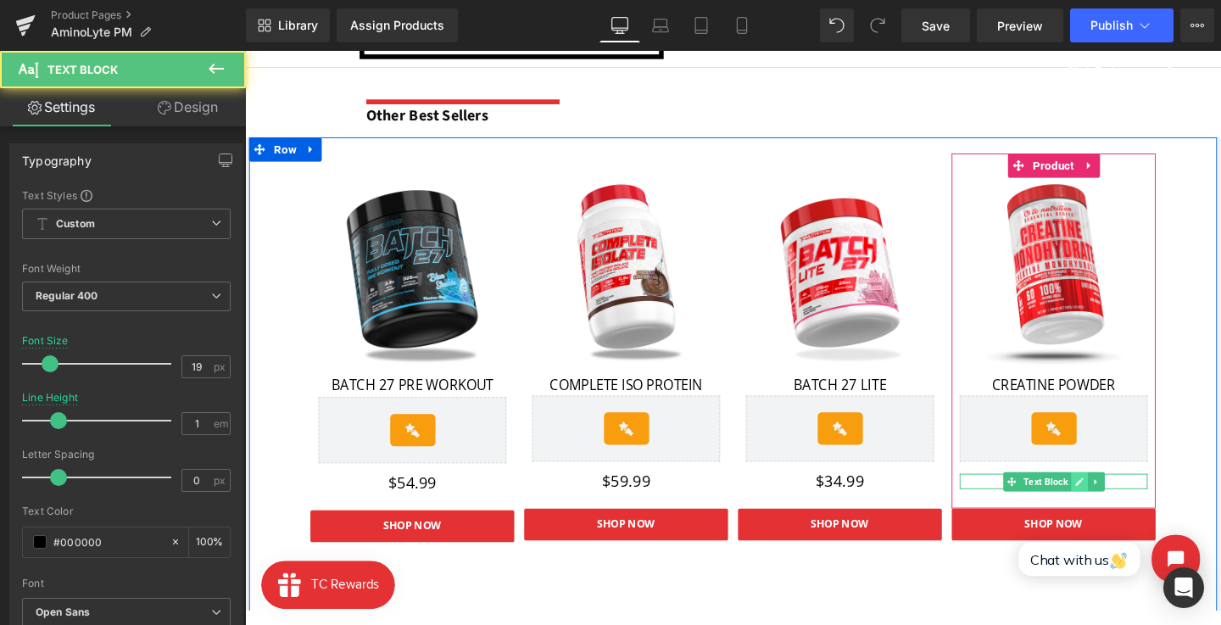
click at [1118, 500] on icon at bounding box center [1122, 504] width 9 height 10
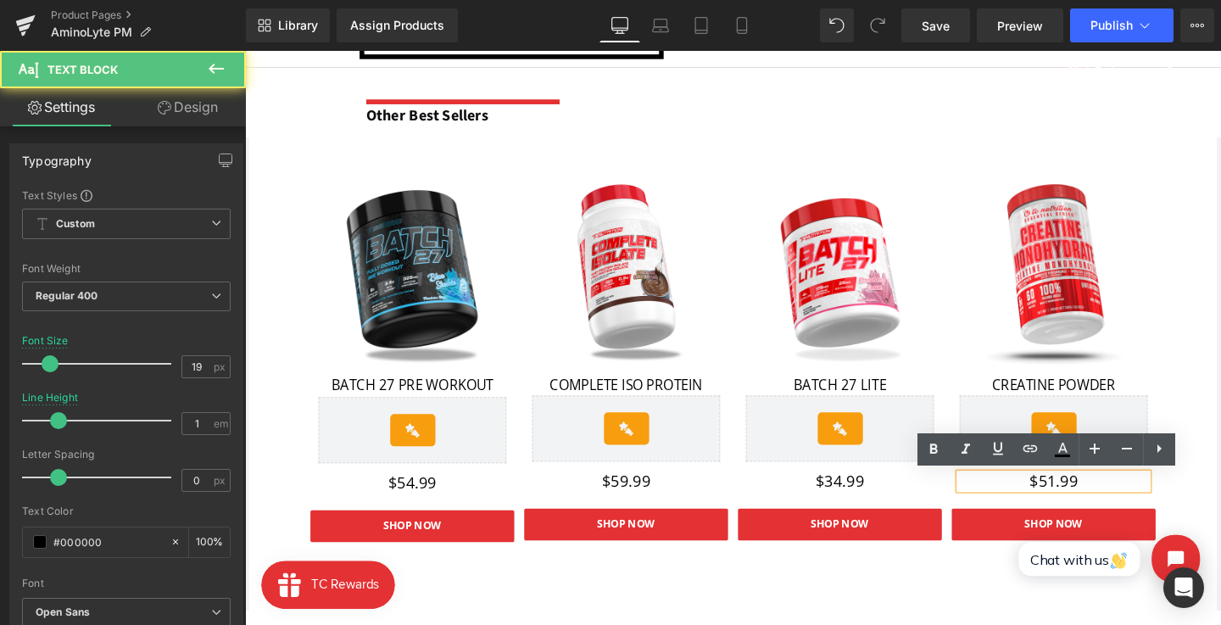
click at [1098, 502] on p "$51.99" at bounding box center [1096, 503] width 198 height 16
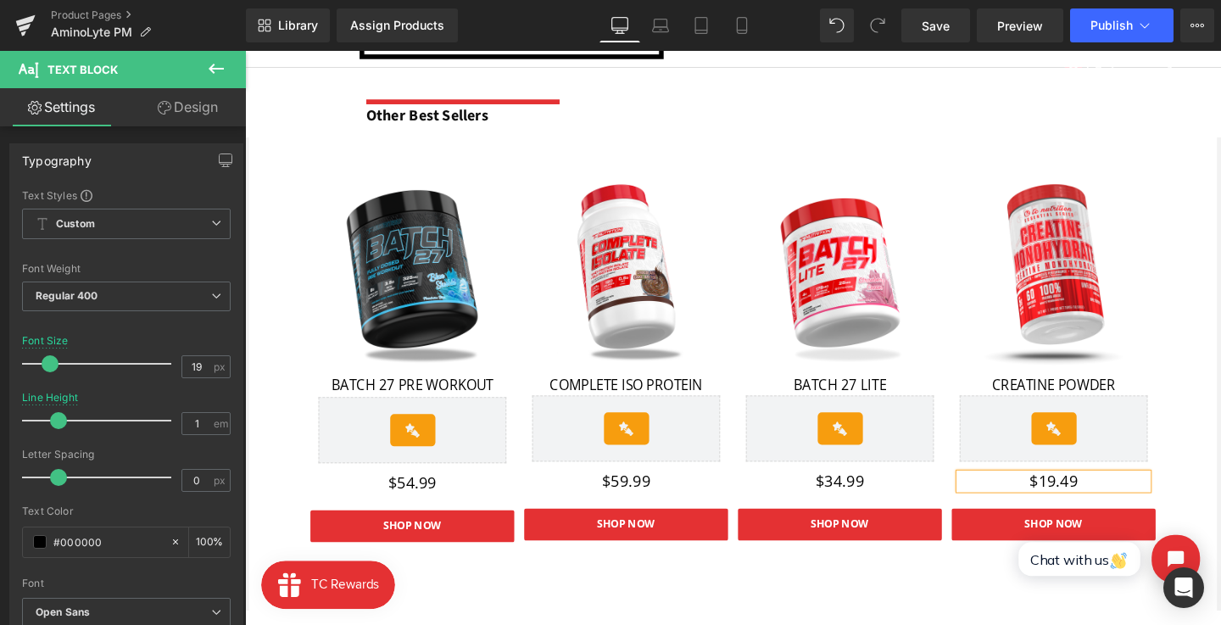
click html "Chat with us"
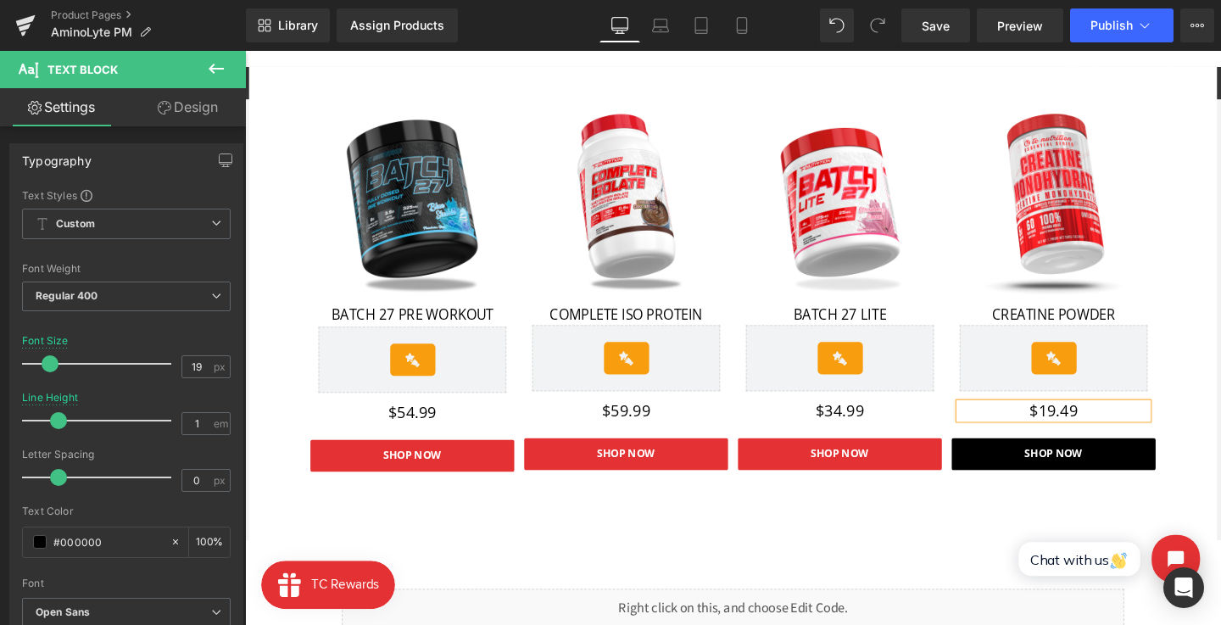
click at [1097, 478] on span "Button" at bounding box center [1095, 475] width 37 height 20
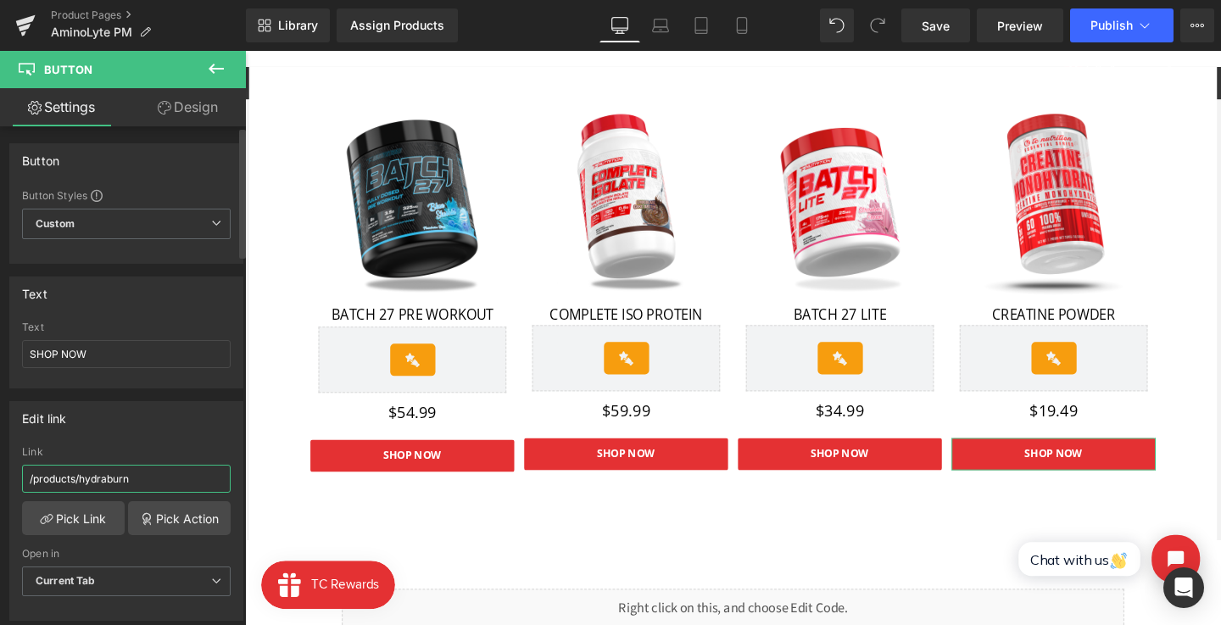
click at [131, 478] on input "/products/hydraburn" at bounding box center [126, 479] width 209 height 28
click at [100, 508] on link "Pick Link" at bounding box center [73, 518] width 103 height 34
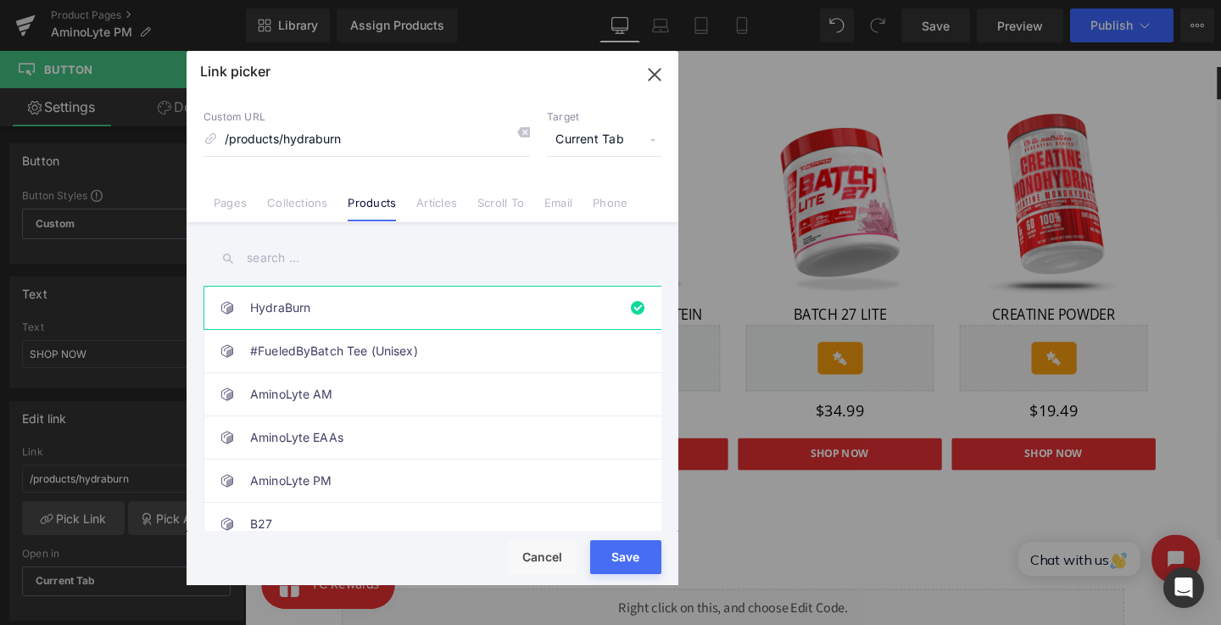
click at [339, 141] on input "/products/hydraburn" at bounding box center [367, 140] width 327 height 32
type input "https://ca.tc-nutrition.com/collections/creatine-monohydrate"
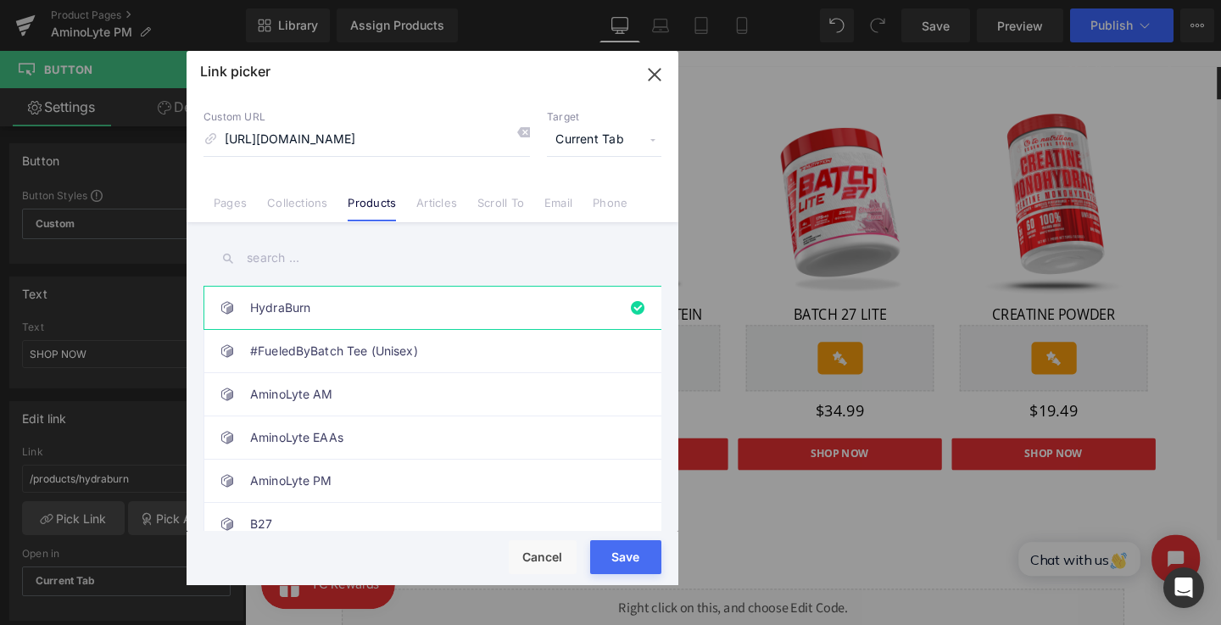
click at [628, 561] on div "Rendering Content" at bounding box center [611, 558] width 104 height 19
click at [631, 545] on button "Save" at bounding box center [625, 557] width 71 height 34
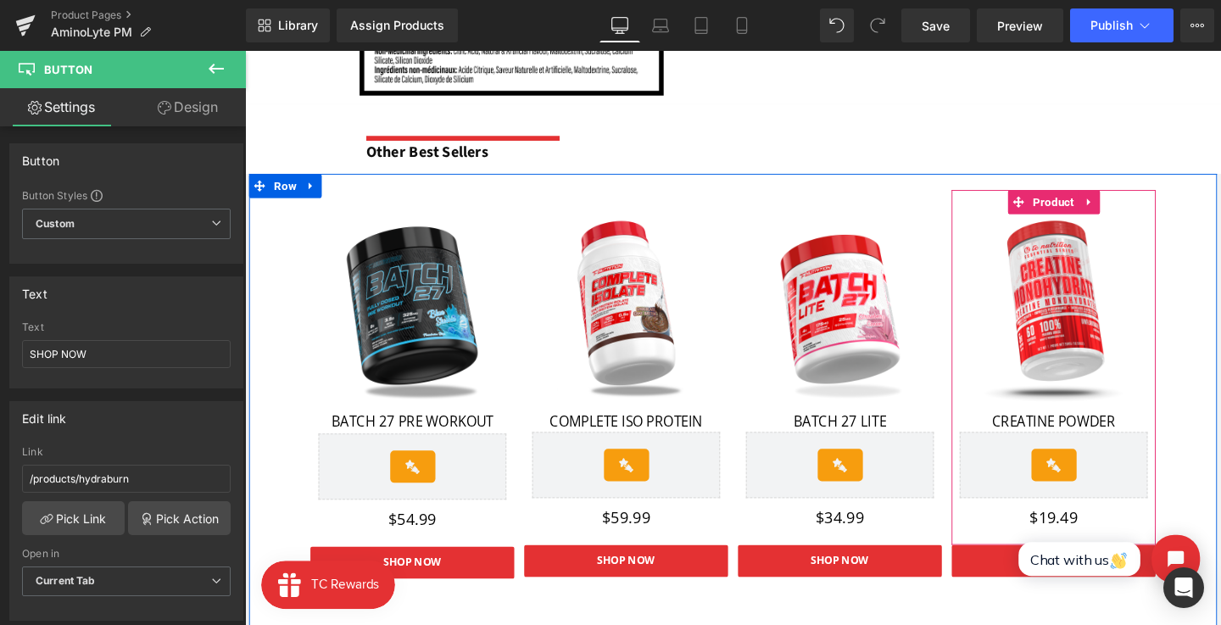
scroll to position [1800, 0]
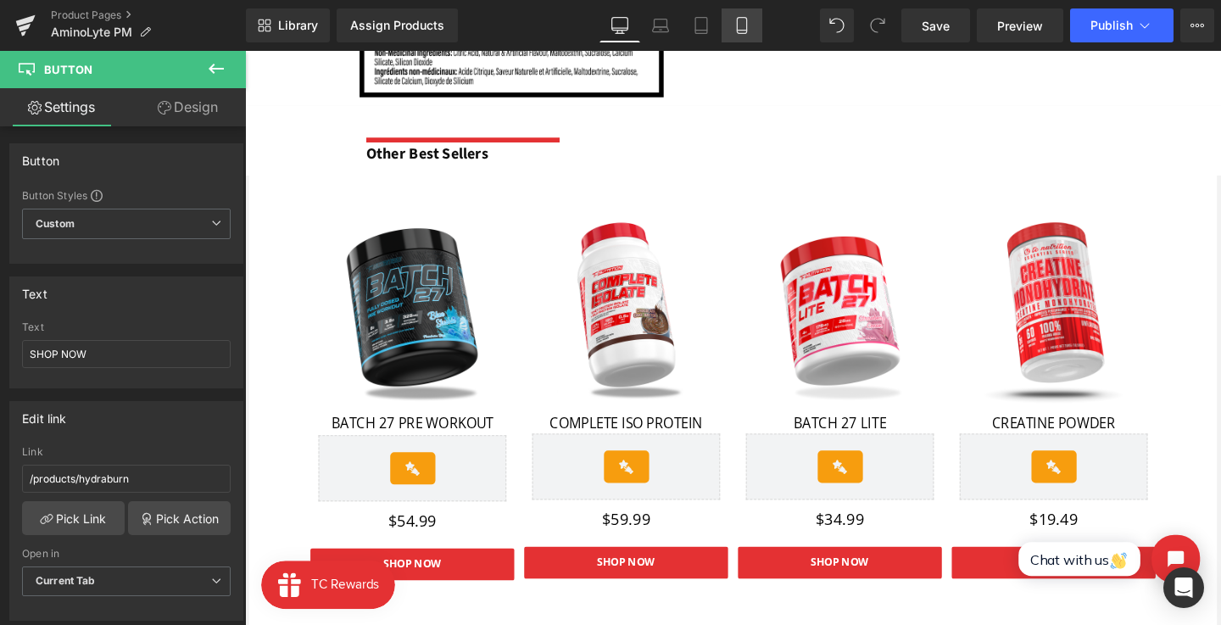
click at [731, 31] on link "Mobile" at bounding box center [742, 25] width 41 height 34
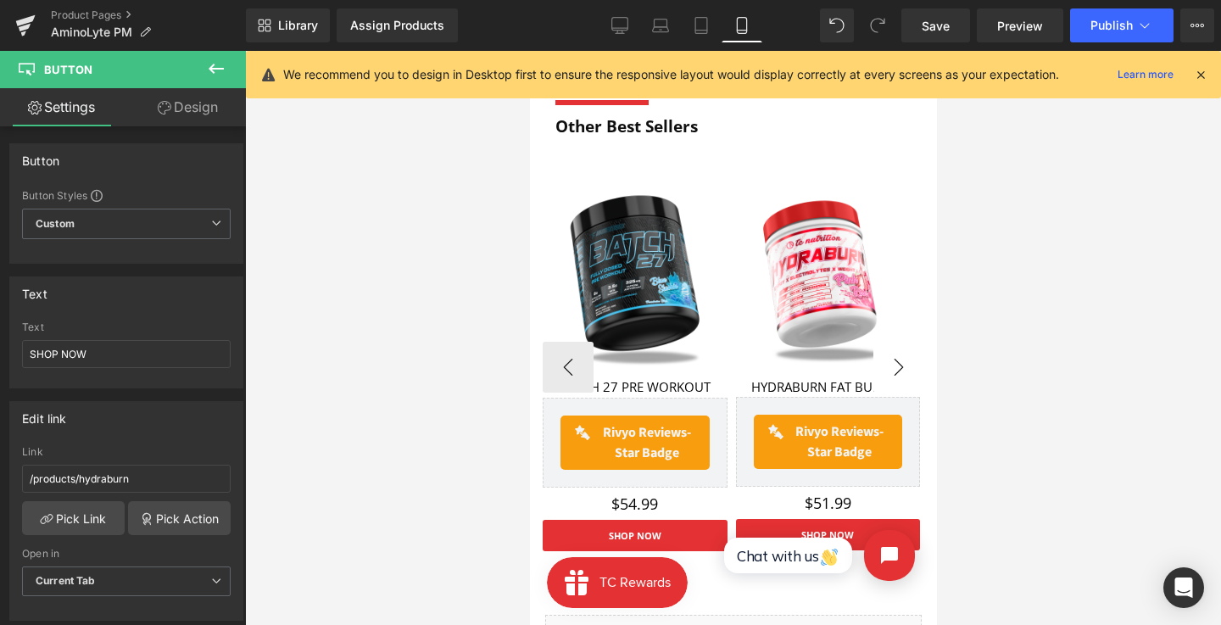
scroll to position [1899, 0]
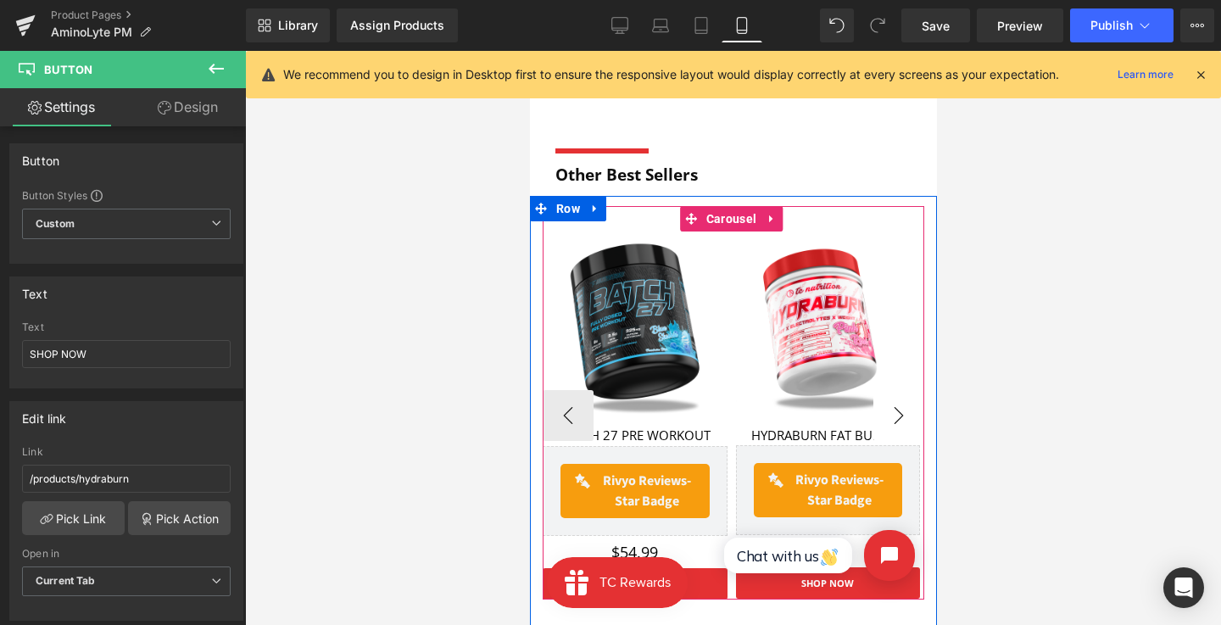
click at [903, 409] on button "›" at bounding box center [898, 415] width 51 height 51
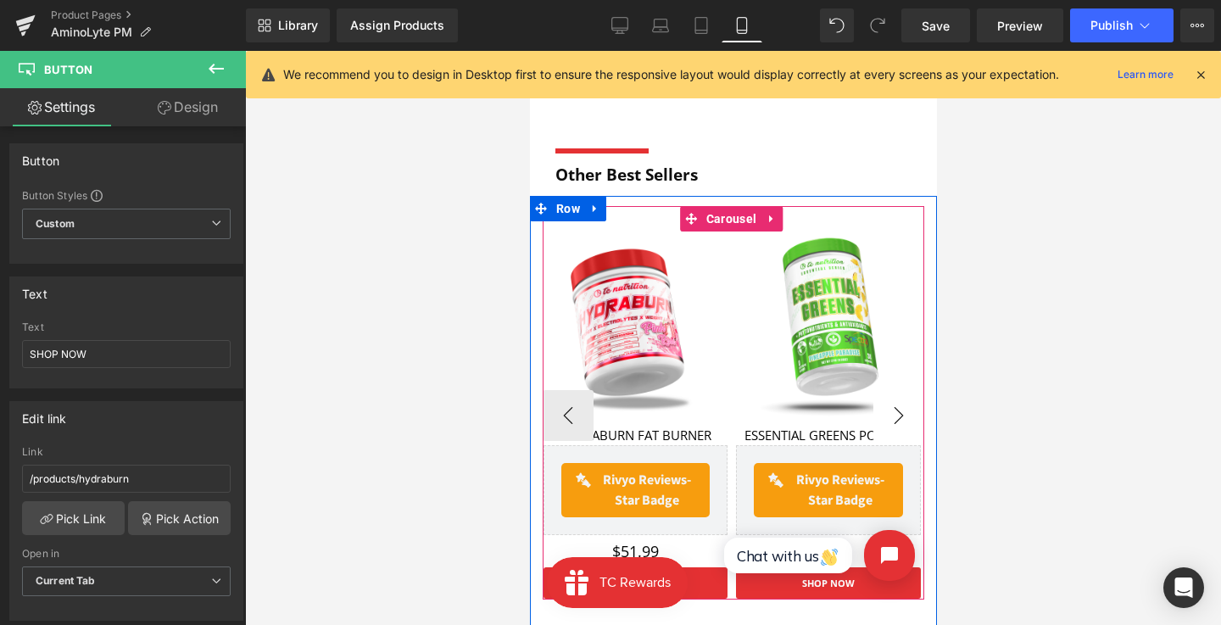
click at [903, 409] on button "›" at bounding box center [898, 415] width 51 height 51
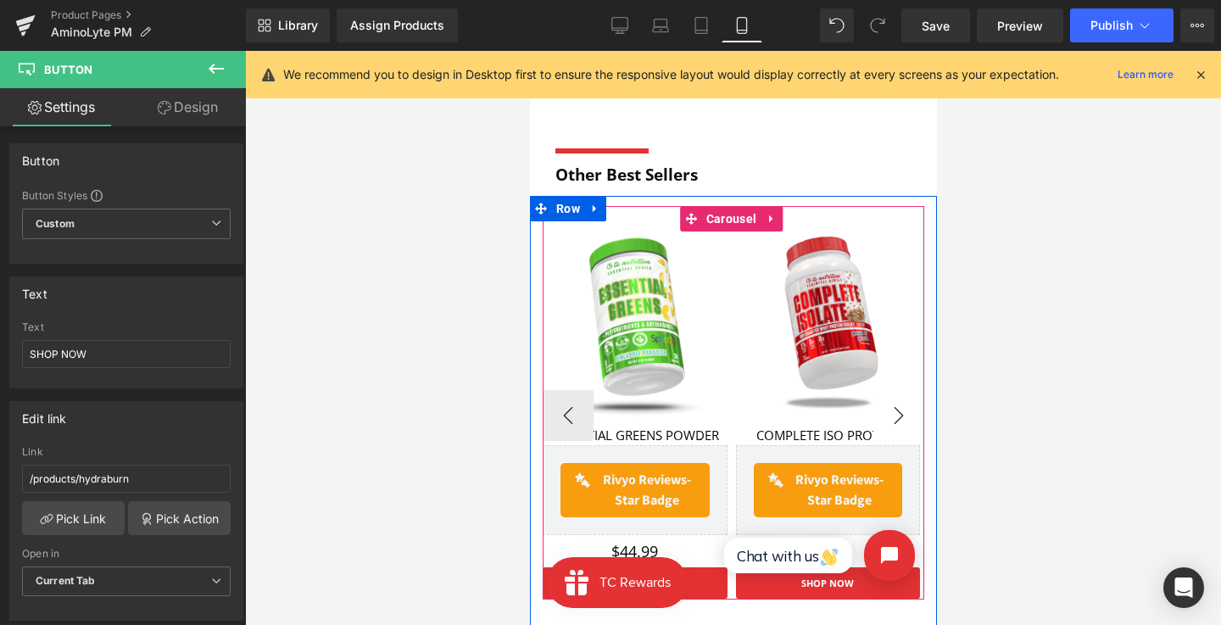
click at [903, 409] on button "›" at bounding box center [898, 415] width 51 height 51
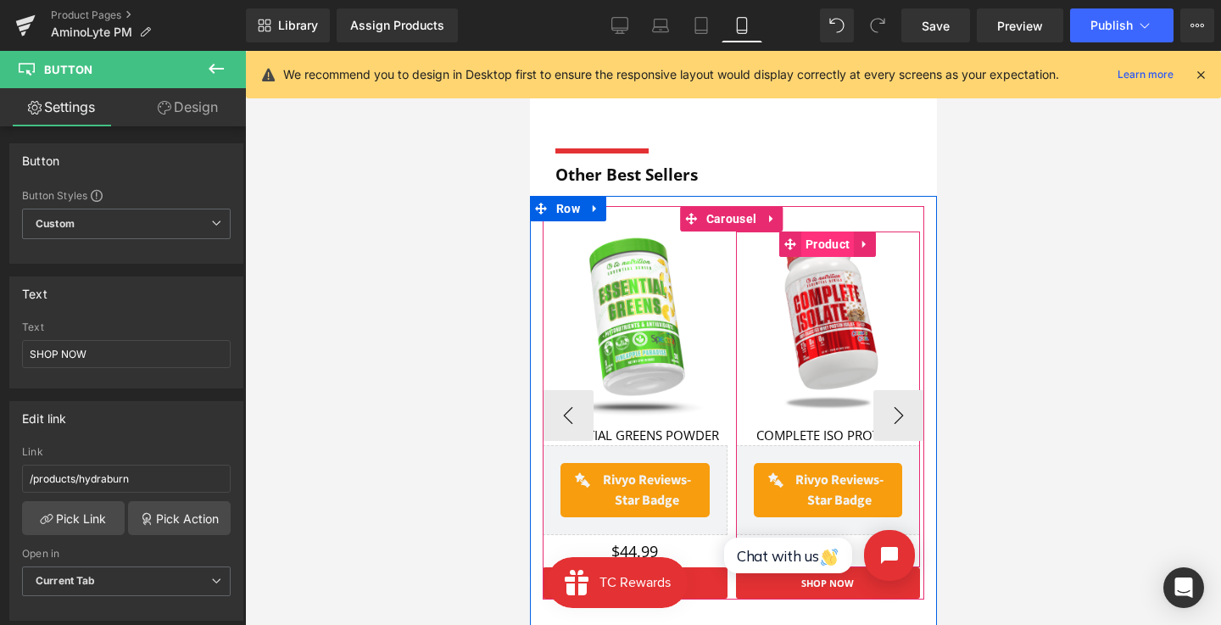
click at [829, 232] on span "Product" at bounding box center [827, 244] width 53 height 25
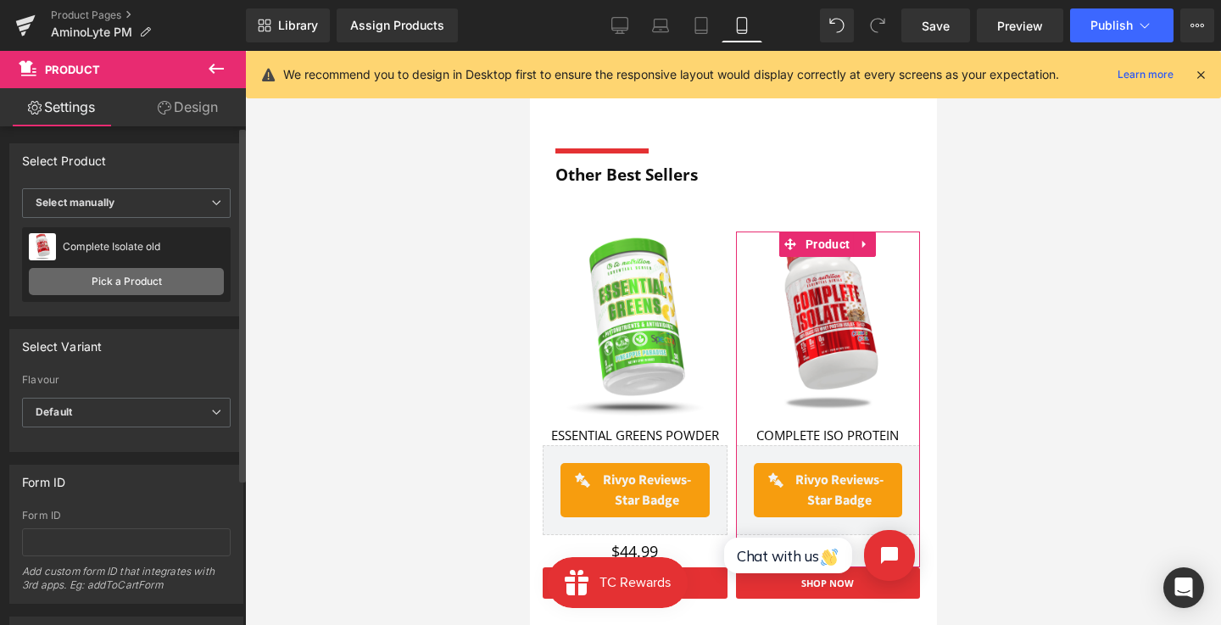
click at [140, 285] on link "Pick a Product" at bounding box center [126, 281] width 195 height 27
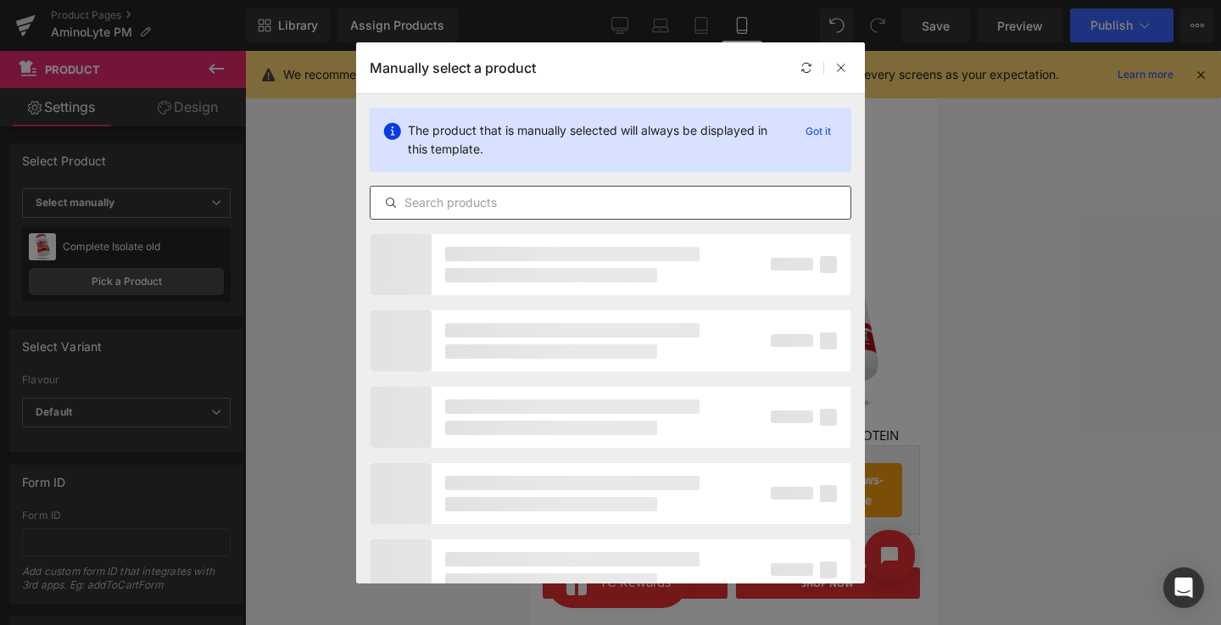
click at [421, 201] on input "text" at bounding box center [611, 203] width 480 height 20
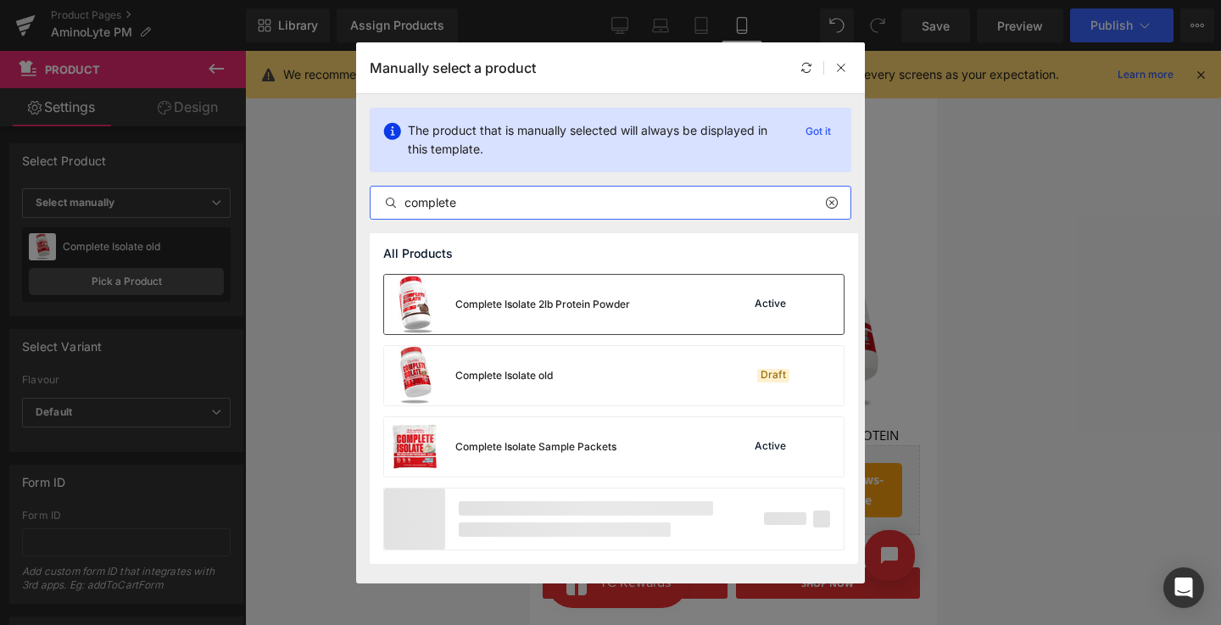
type input "complete"
click at [573, 295] on div "Complete Isolate 2lb Protein Powder" at bounding box center [507, 304] width 246 height 59
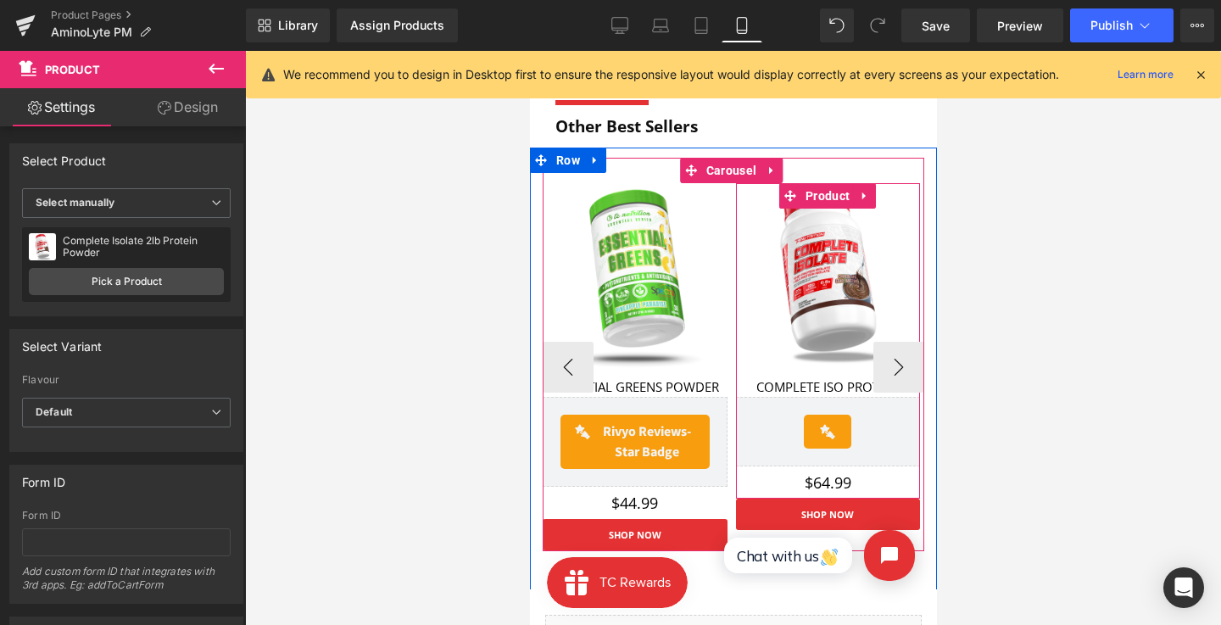
scroll to position [1959, 0]
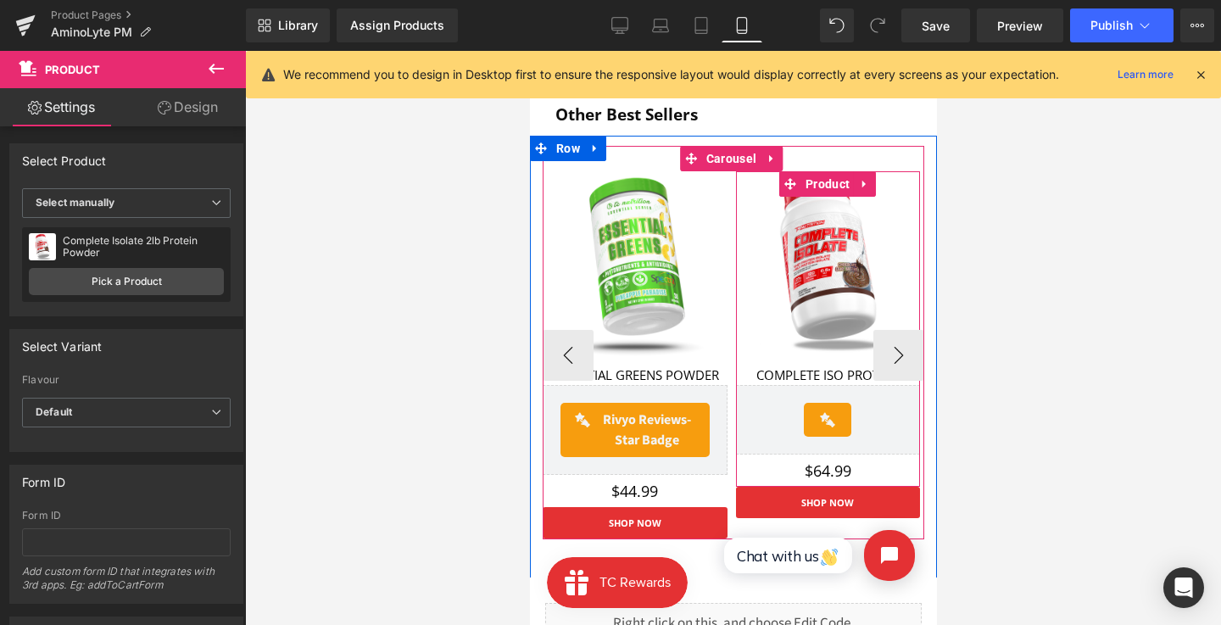
click at [822, 463] on div "$64.99 Text Block" at bounding box center [827, 470] width 185 height 15
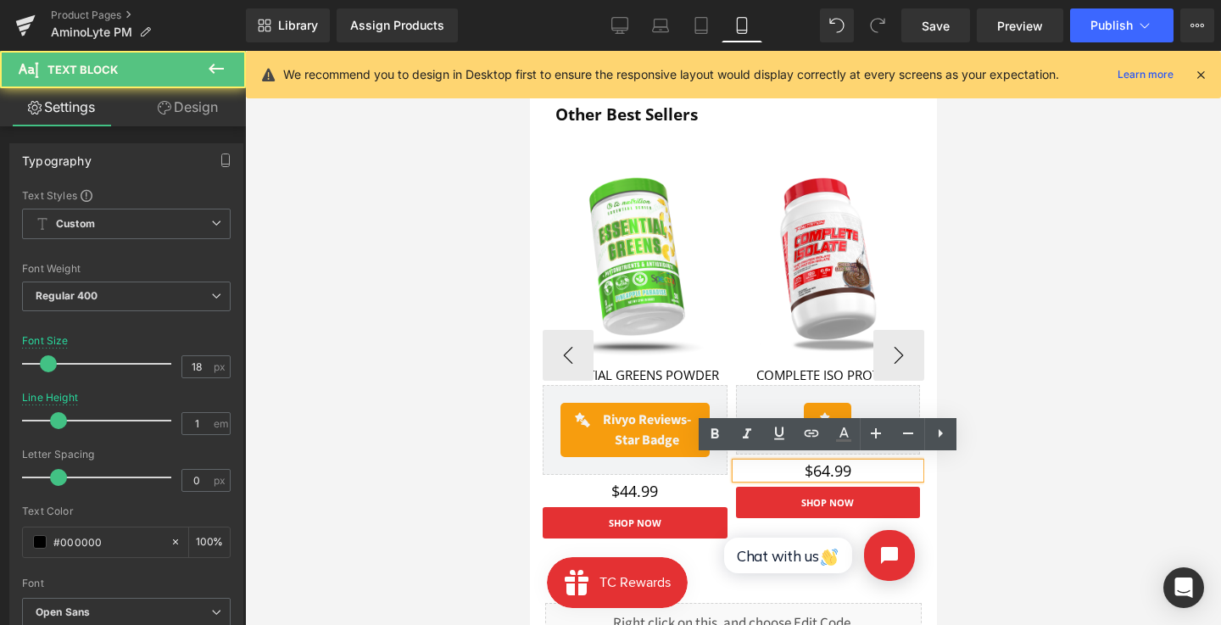
click at [822, 472] on p "$64.99" at bounding box center [827, 470] width 185 height 15
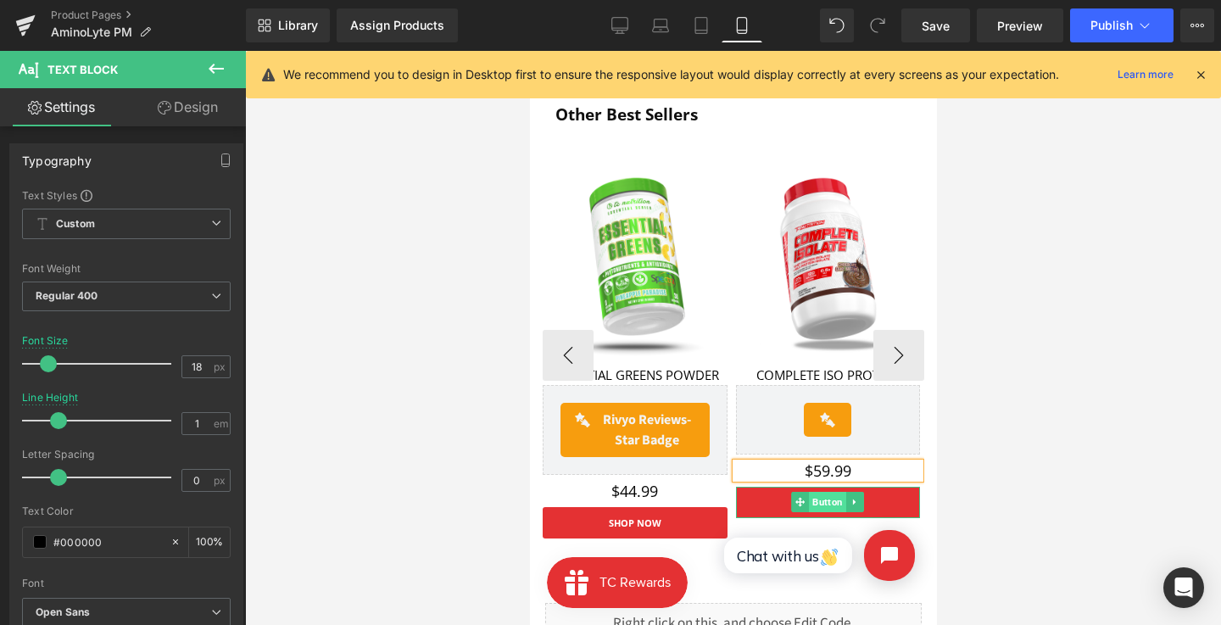
click at [828, 499] on span "Button" at bounding box center [826, 502] width 37 height 20
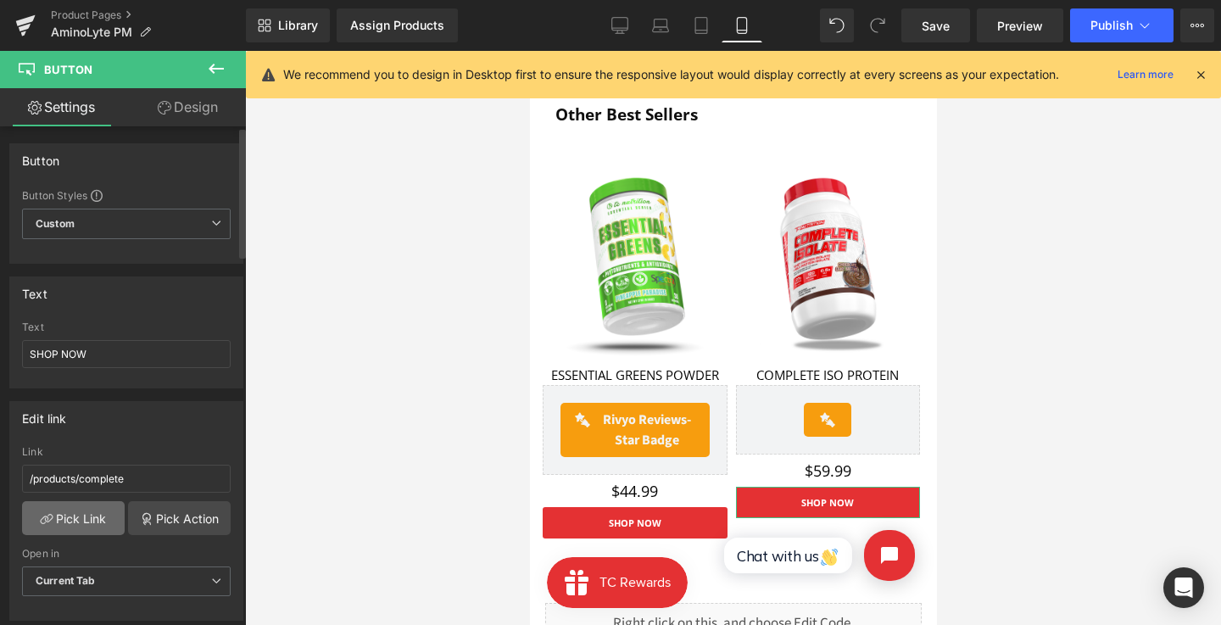
click at [96, 510] on link "Pick Link" at bounding box center [73, 518] width 103 height 34
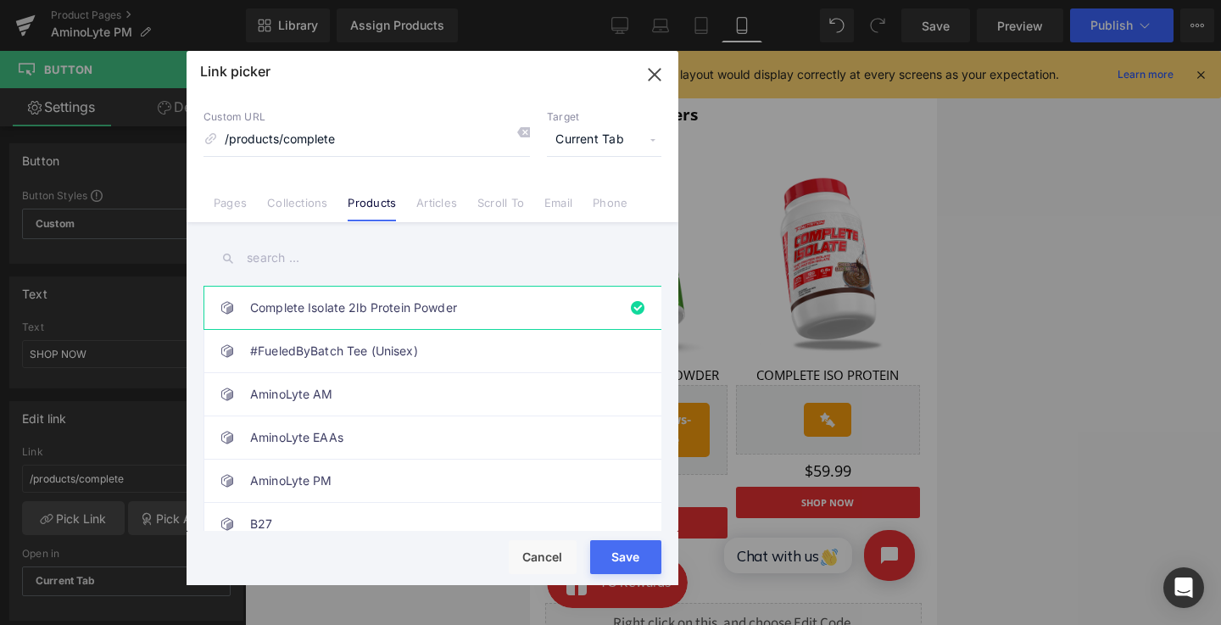
click at [457, 255] on input "text" at bounding box center [433, 258] width 458 height 38
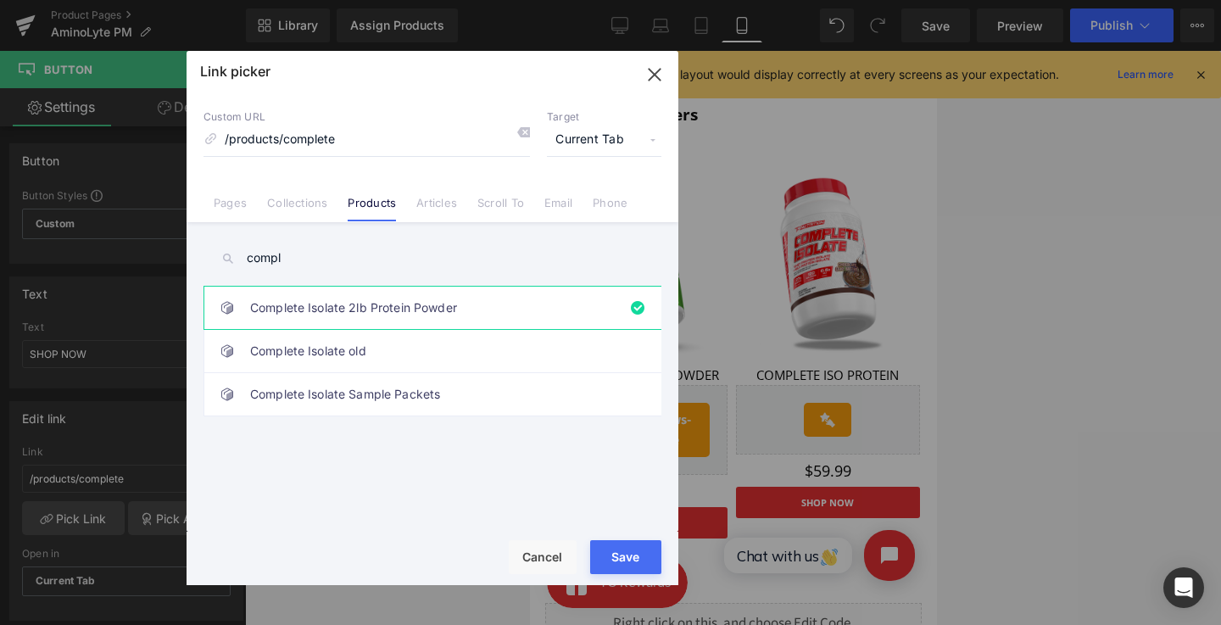
type input "compl"
click at [559, 550] on div "Rendering Content" at bounding box center [611, 558] width 104 height 19
click at [549, 547] on button "Cancel" at bounding box center [543, 557] width 68 height 34
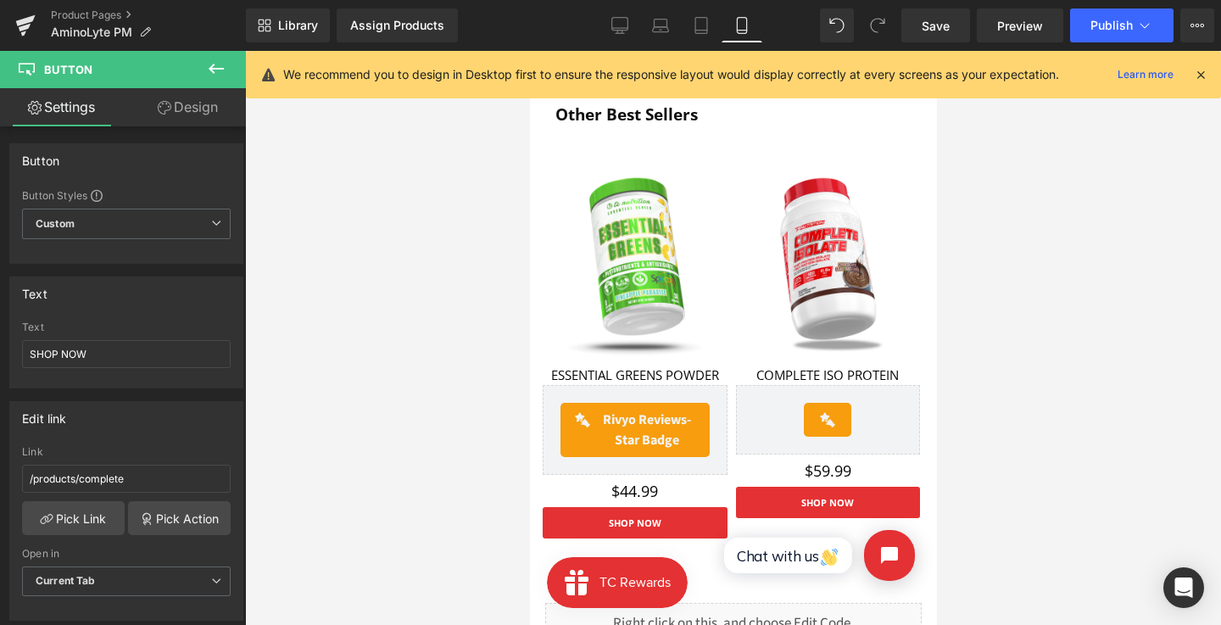
click at [629, 7] on div "Library Assign Products Product Preview No product match your search. Please tr…" at bounding box center [733, 25] width 975 height 51
click at [624, 16] on link "Desktop" at bounding box center [620, 25] width 41 height 34
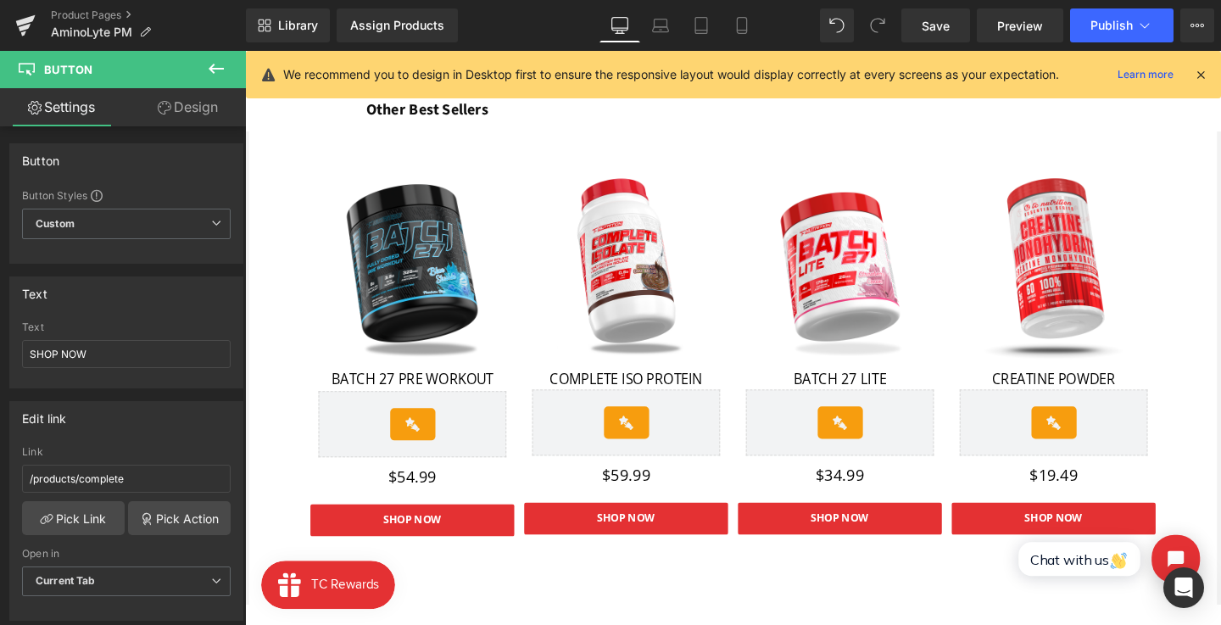
scroll to position [1835, 0]
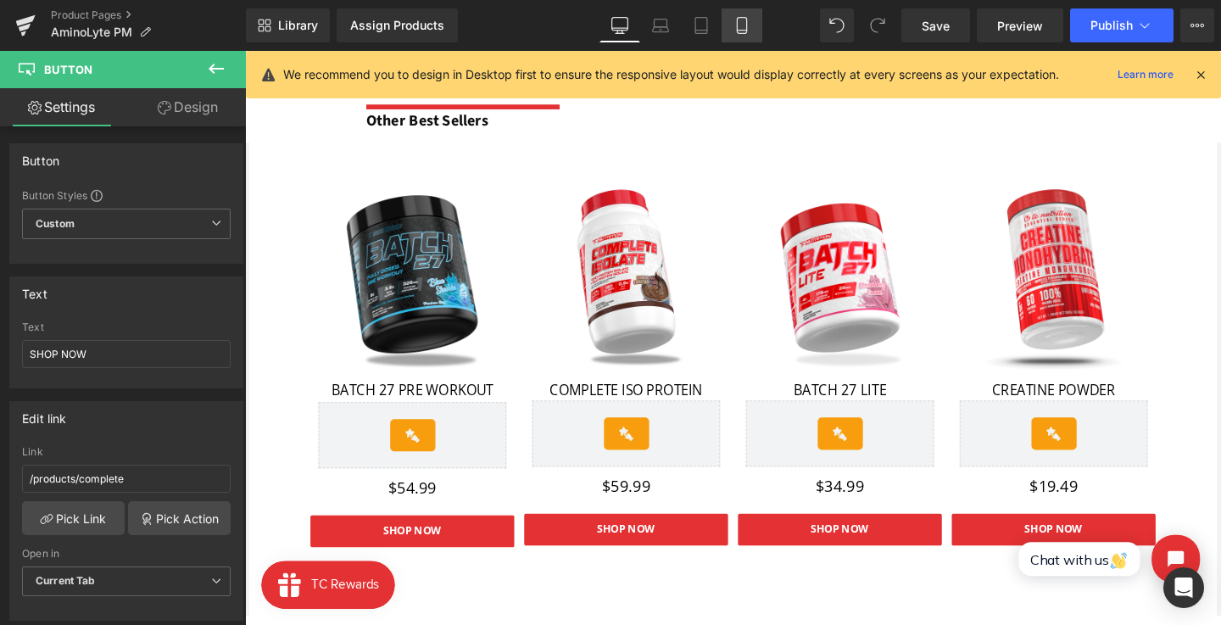
click at [745, 21] on icon at bounding box center [742, 25] width 17 height 17
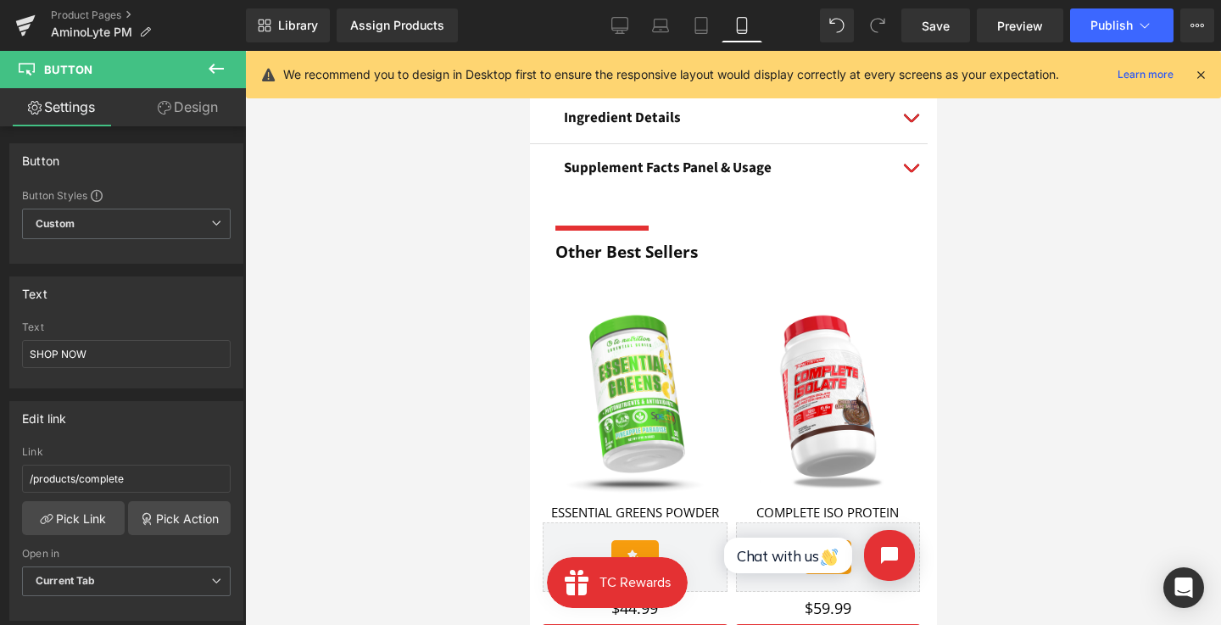
scroll to position [1883, 0]
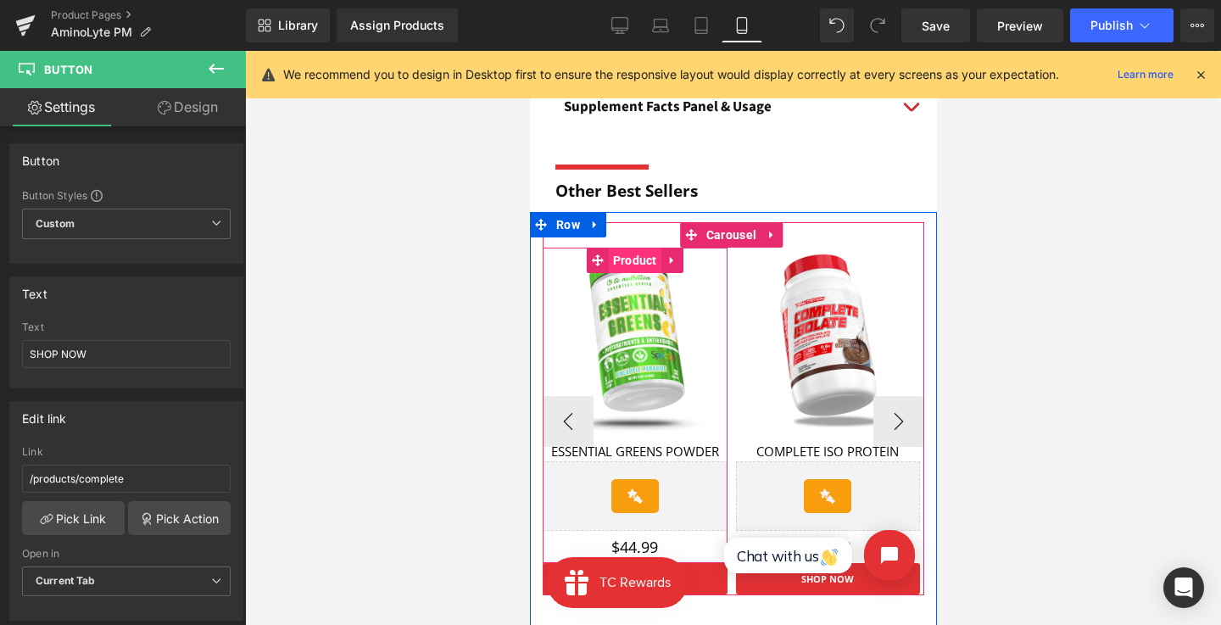
click at [631, 256] on span "Product" at bounding box center [634, 260] width 53 height 25
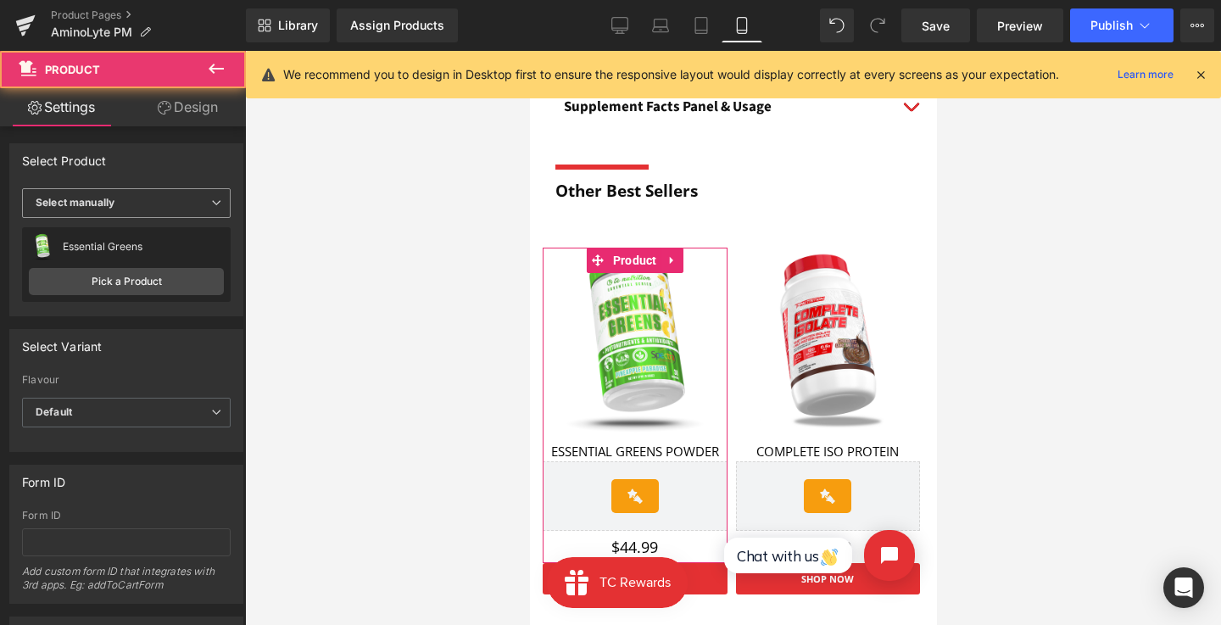
click at [173, 218] on div "Select manually Display by assigned product Select manually" at bounding box center [126, 205] width 209 height 35
click at [172, 207] on span "Select manually" at bounding box center [126, 203] width 209 height 30
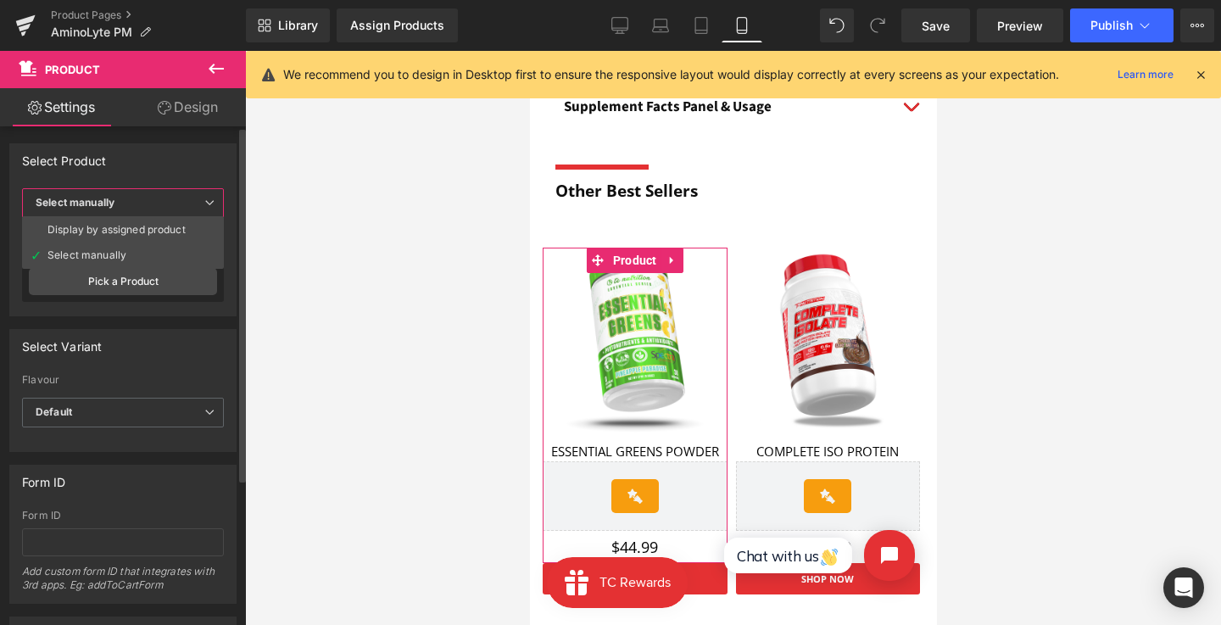
click at [176, 338] on div "Select Variant" at bounding box center [123, 346] width 226 height 32
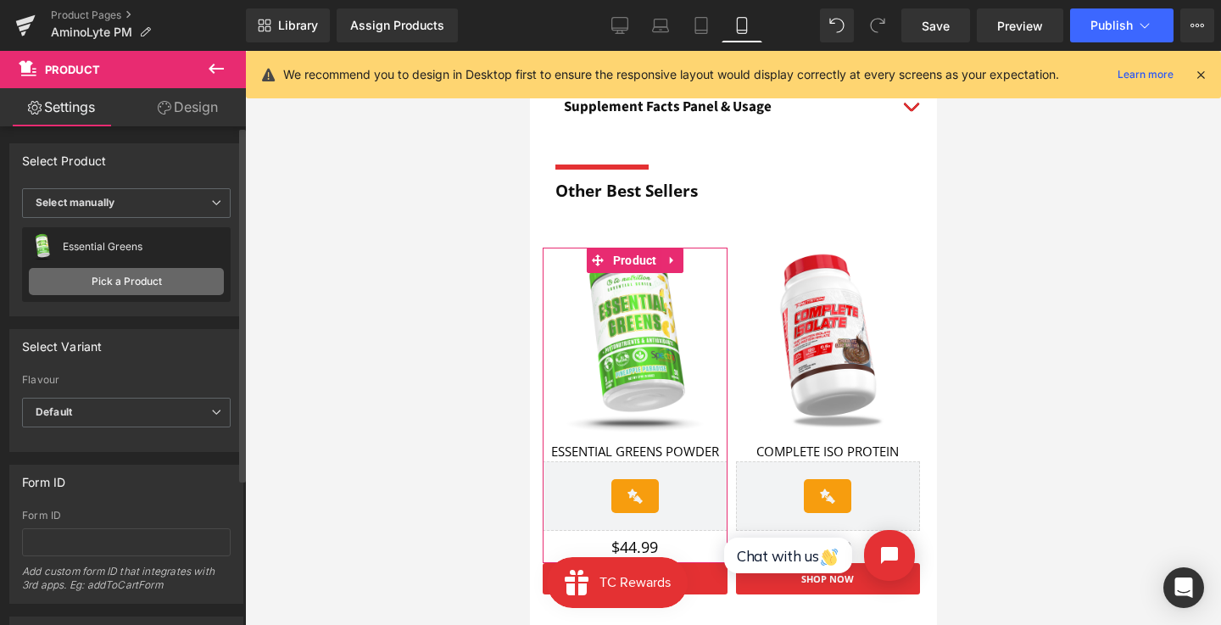
click at [174, 293] on link "Pick a Product" at bounding box center [126, 281] width 195 height 27
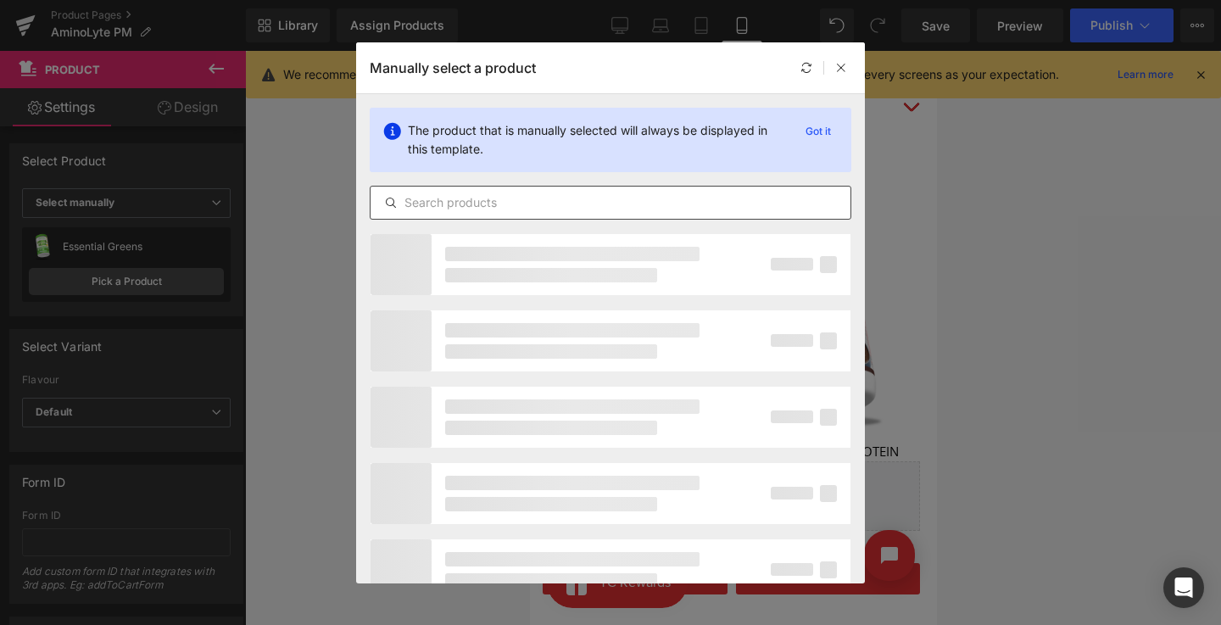
click at [455, 191] on div at bounding box center [611, 203] width 482 height 34
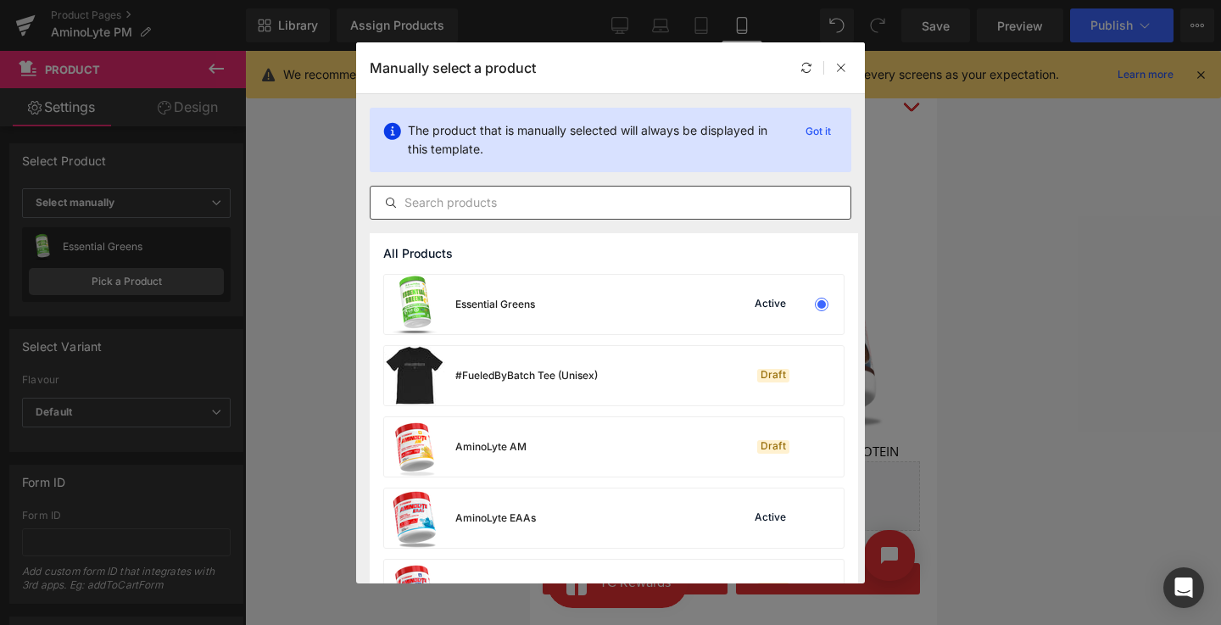
click at [467, 215] on div at bounding box center [611, 203] width 482 height 34
click at [474, 209] on input "text" at bounding box center [611, 203] width 480 height 20
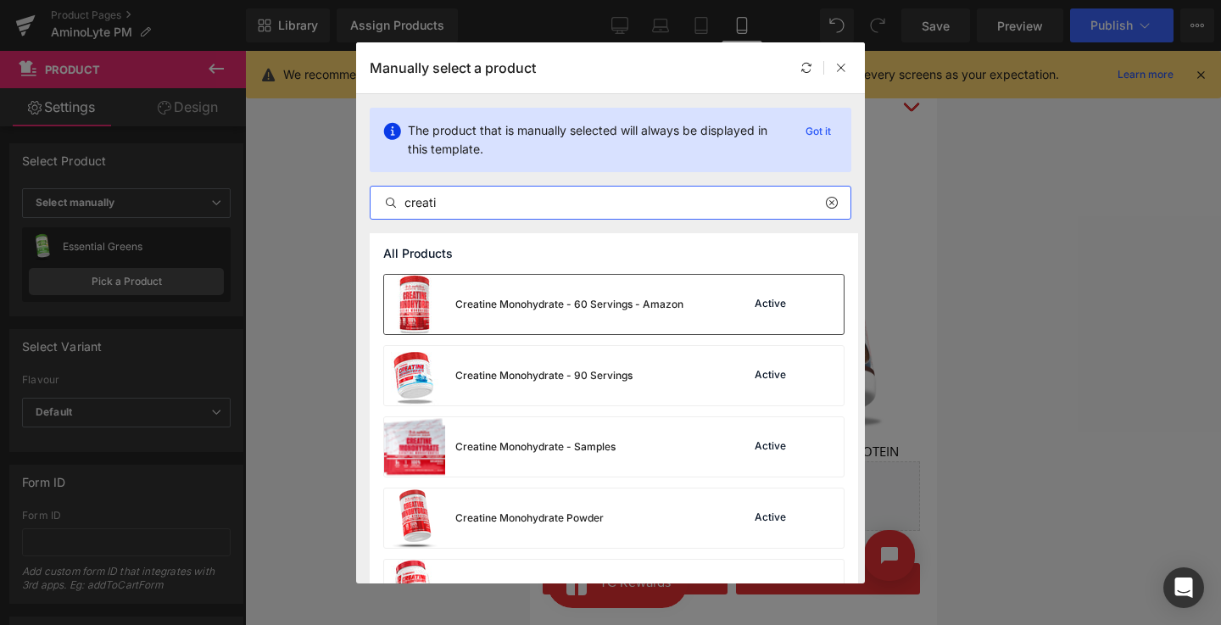
type input "creati"
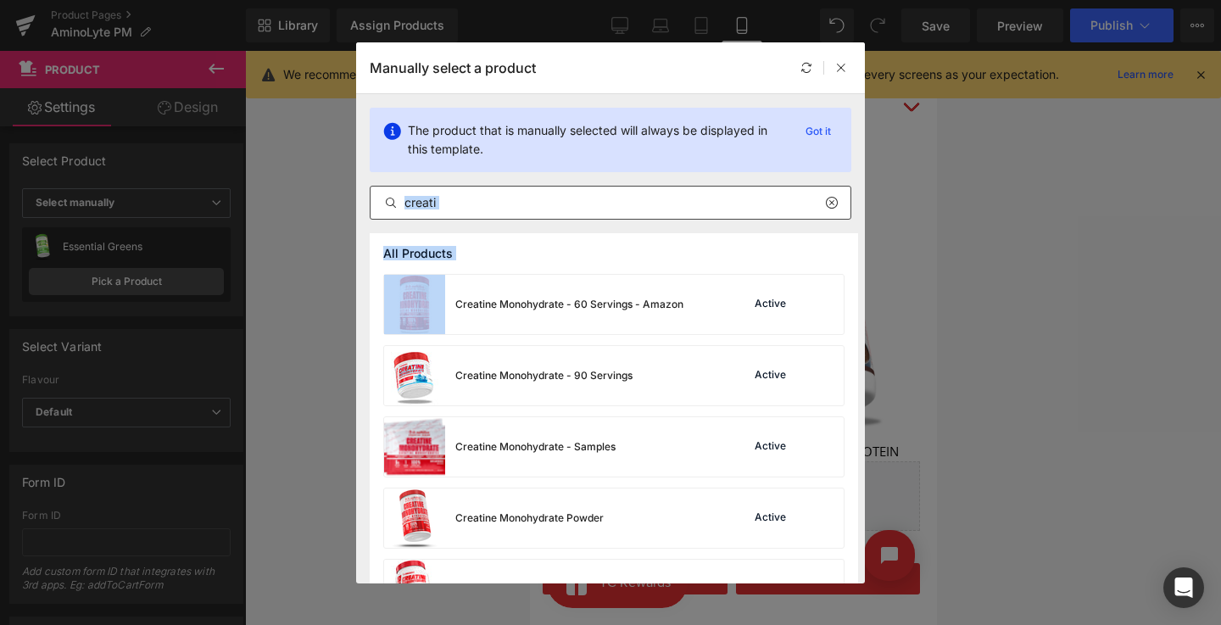
drag, startPoint x: 522, startPoint y: 281, endPoint x: 594, endPoint y: 208, distance: 102.6
click at [594, 208] on section "The product that is manually selected will always be displayed in this template…" at bounding box center [610, 338] width 509 height 489
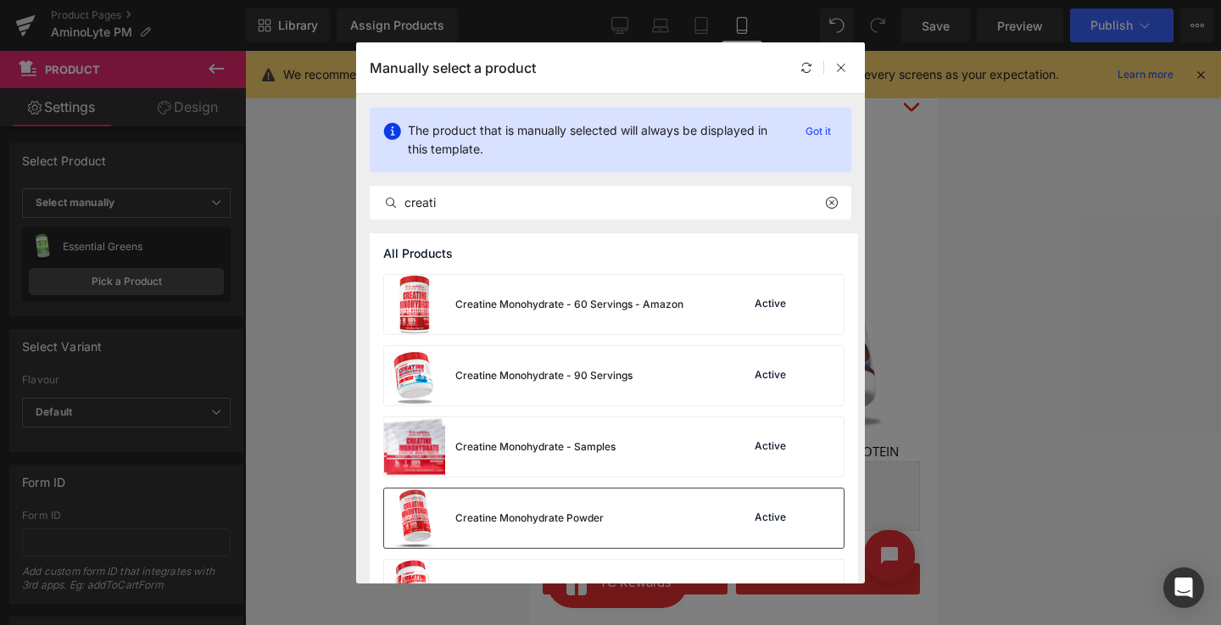
click at [565, 518] on div "Creatine Monohydrate Powder" at bounding box center [529, 518] width 148 height 15
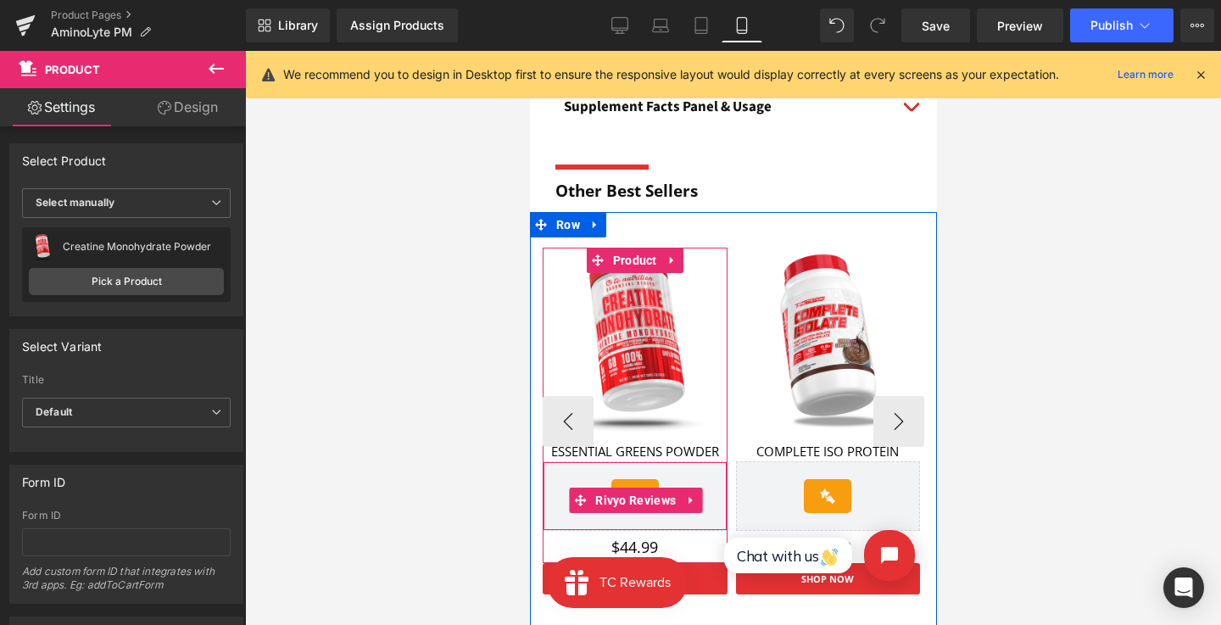
scroll to position [1928, 0]
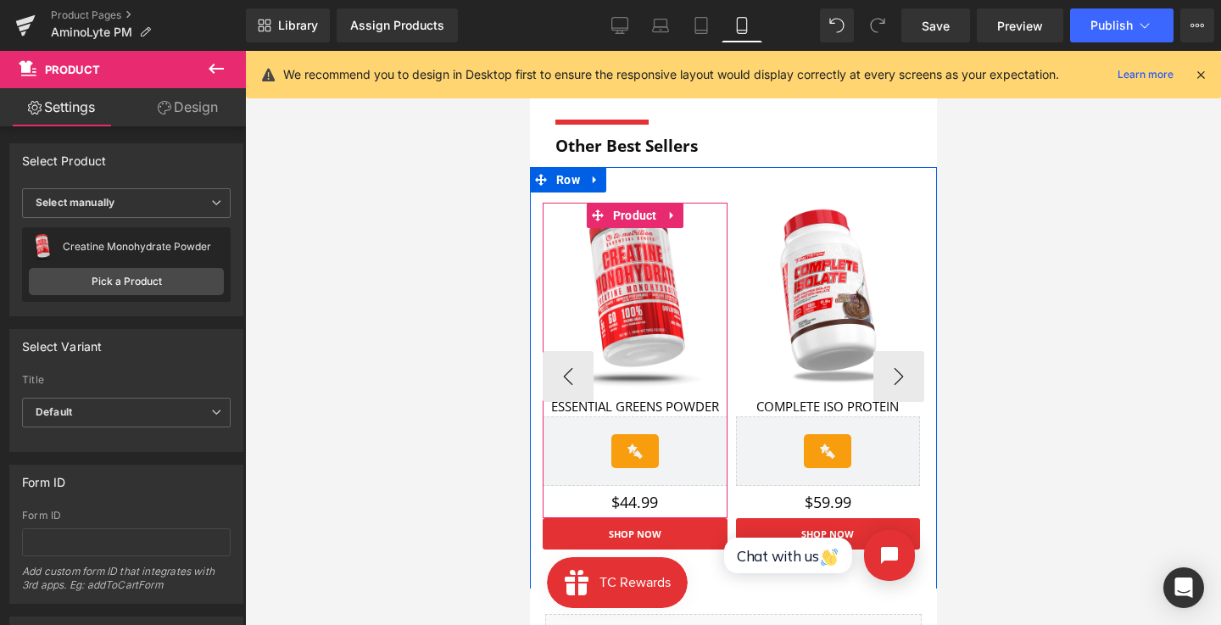
click at [621, 398] on div "ESSENTIAL GREENS POWDER Text Block" at bounding box center [634, 406] width 185 height 20
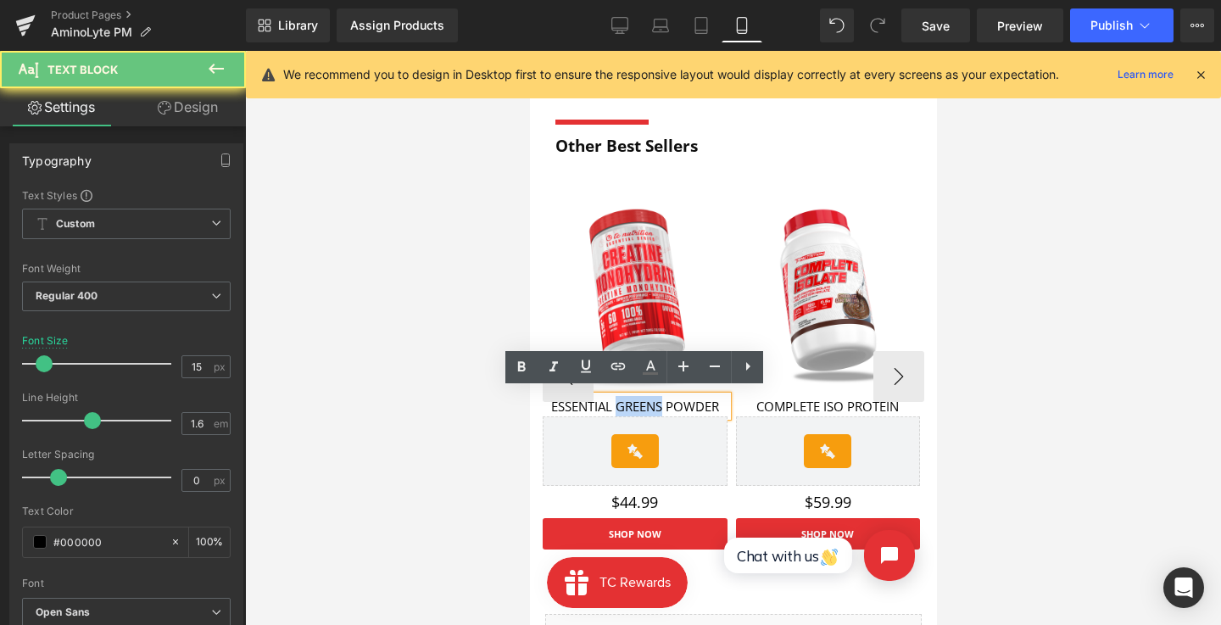
click at [621, 398] on p "ESSENTIAL GREENS POWDER" at bounding box center [634, 406] width 185 height 20
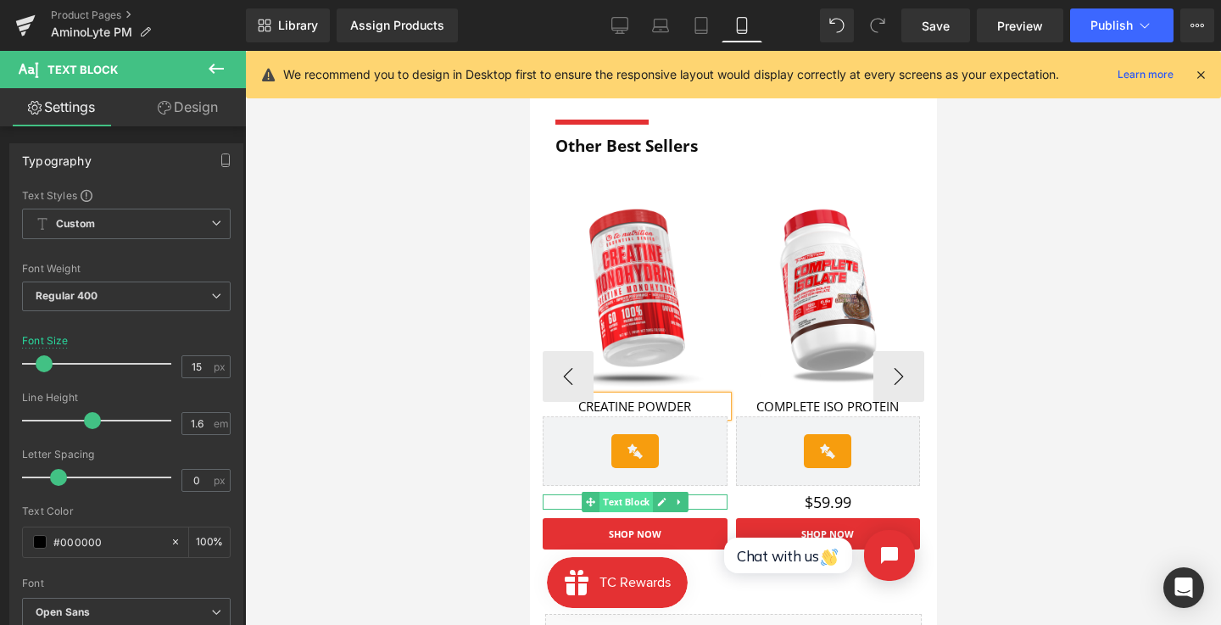
click at [624, 496] on span "Text Block" at bounding box center [625, 502] width 53 height 20
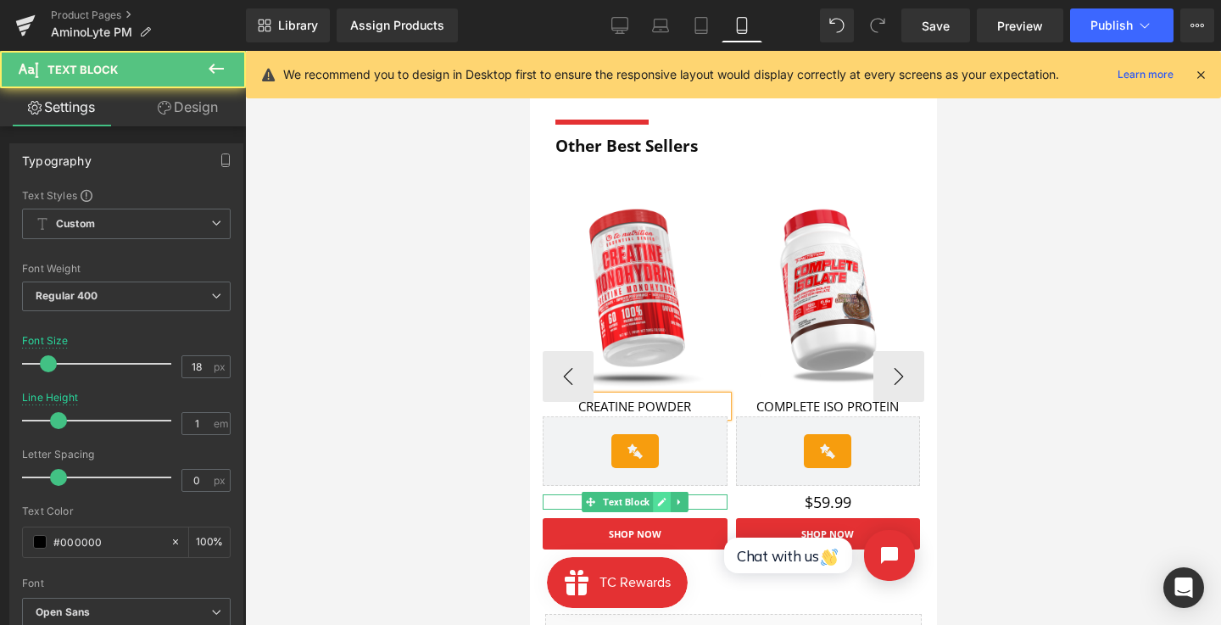
click at [659, 499] on icon at bounding box center [661, 502] width 8 height 8
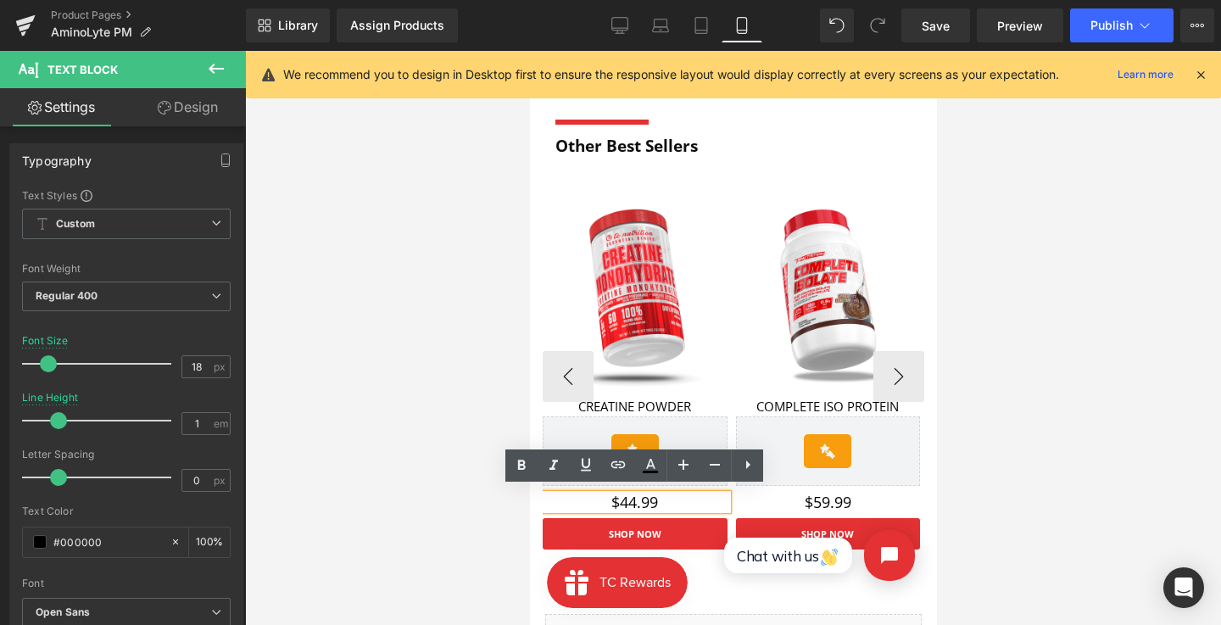
click at [639, 499] on p "$44.99" at bounding box center [634, 501] width 185 height 15
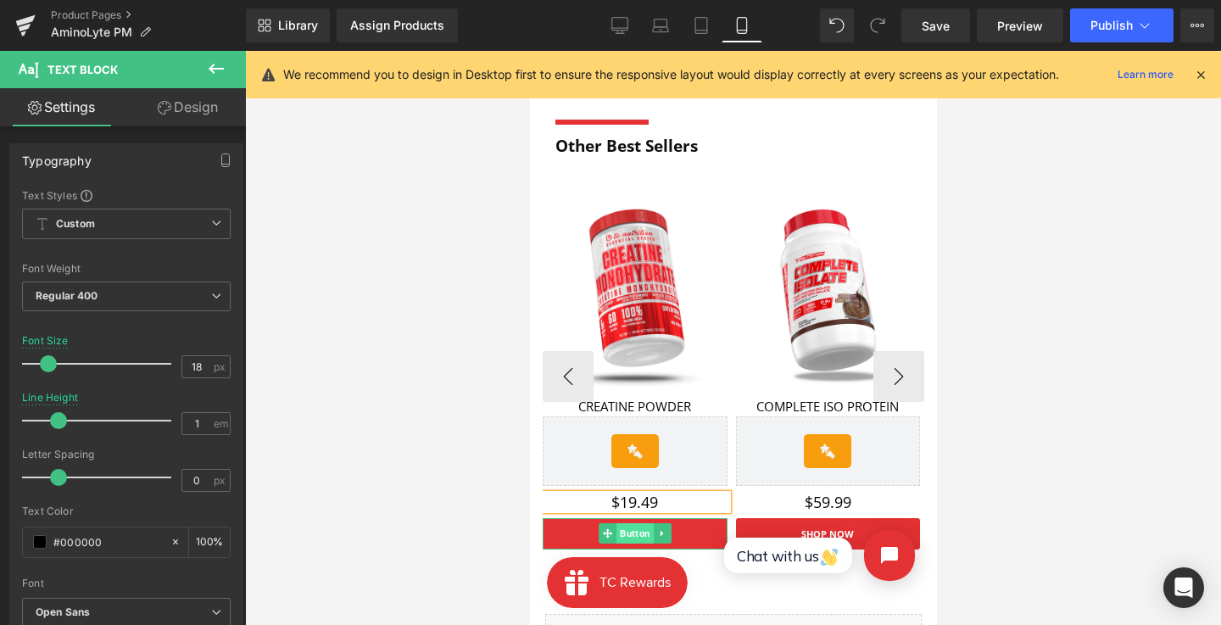
click at [635, 533] on span "Button" at bounding box center [634, 533] width 37 height 20
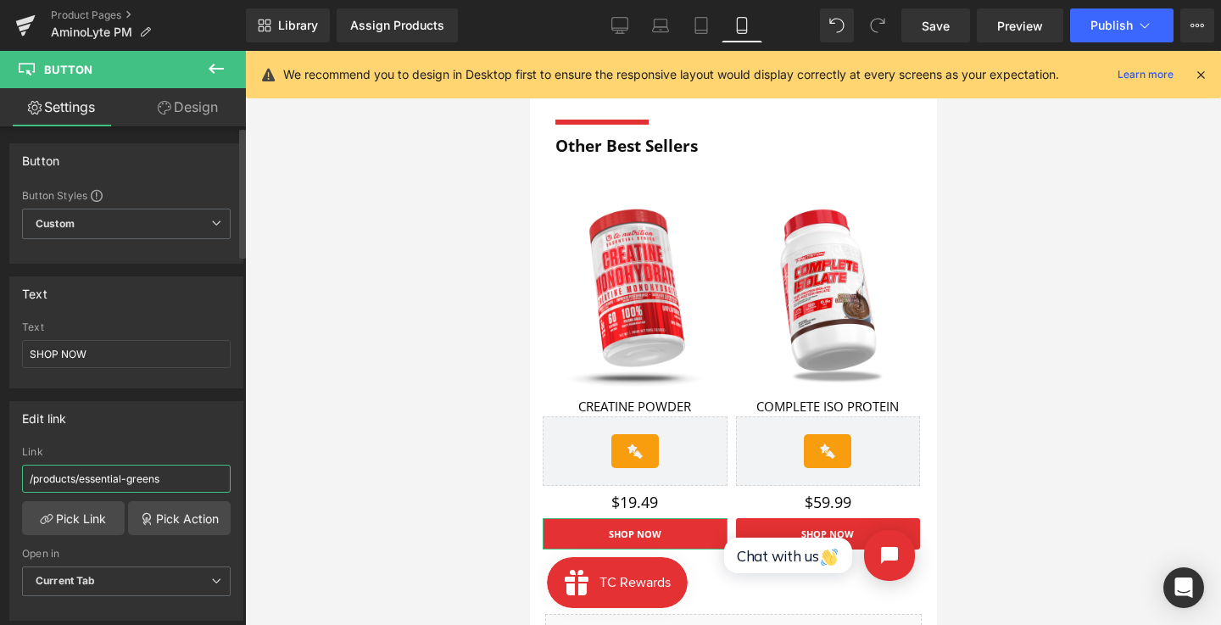
click at [136, 483] on input "/products/essential-greens" at bounding box center [126, 479] width 209 height 28
click at [75, 526] on link "Pick Link" at bounding box center [73, 518] width 103 height 34
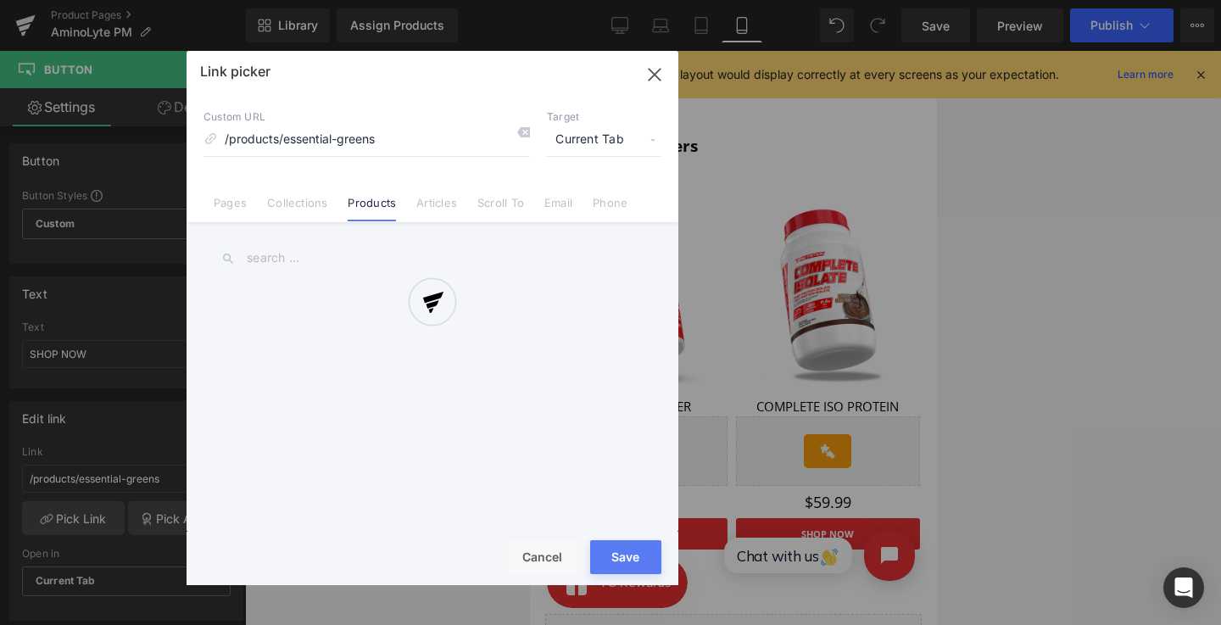
click at [391, 144] on div at bounding box center [433, 318] width 492 height 534
click at [391, 144] on input "/products/essential-greens" at bounding box center [367, 140] width 327 height 32
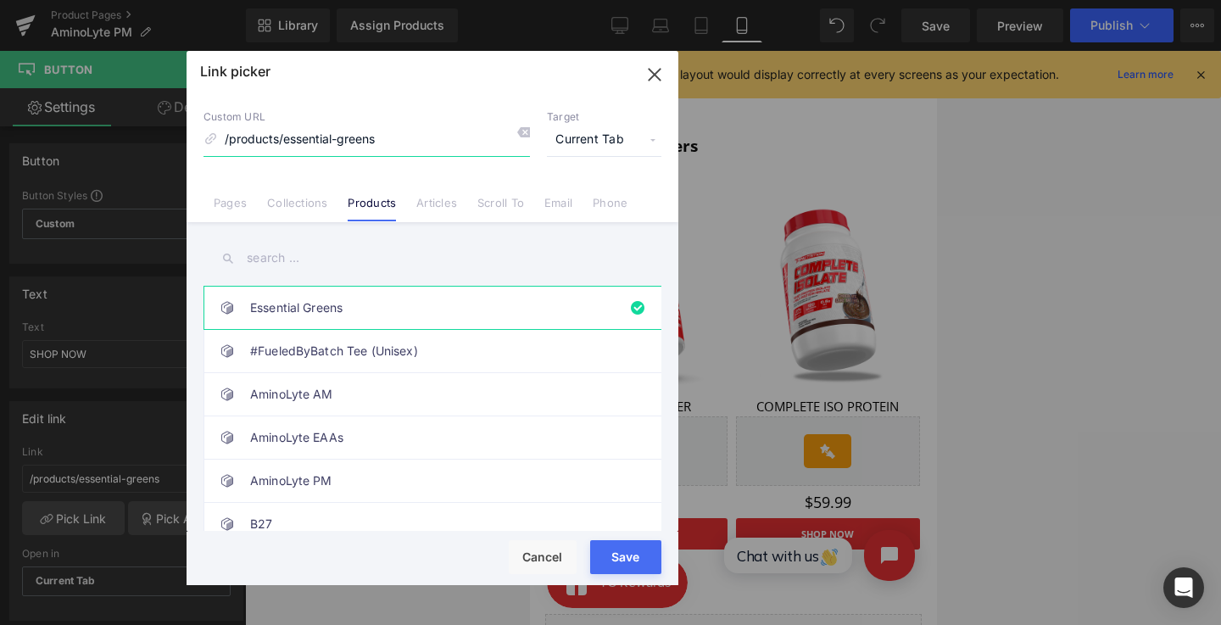
click at [373, 137] on input "/products/essential-greens" at bounding box center [367, 140] width 327 height 32
paste input "https://ca.tc-nutrition.com/collections/creatine-monohydrate"
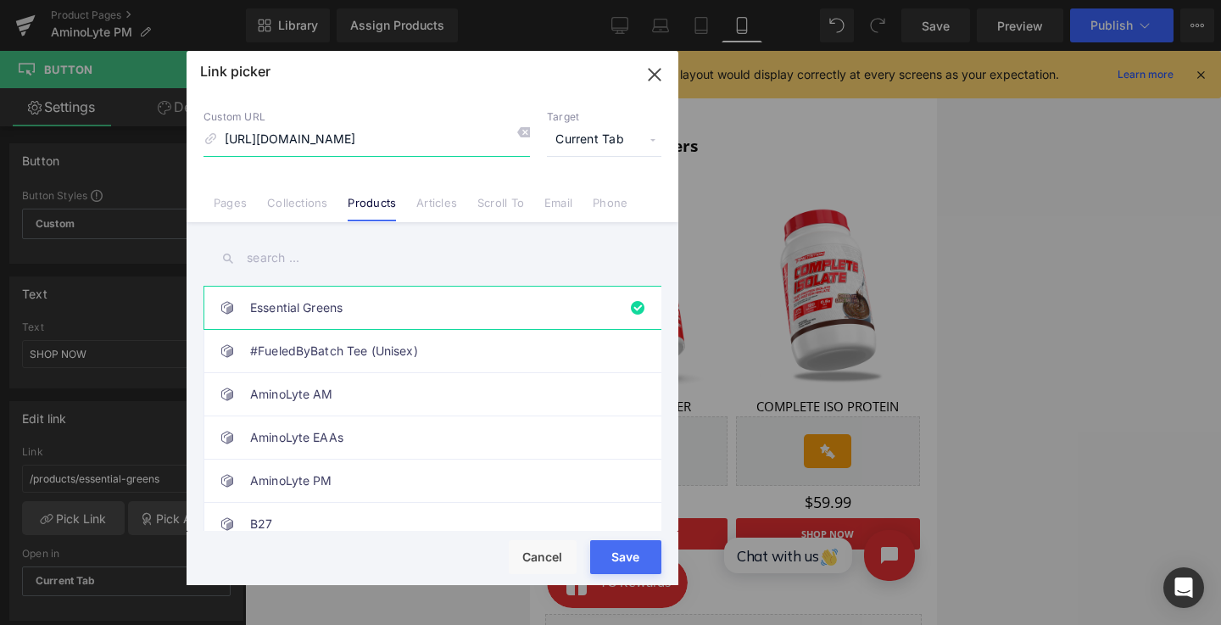
type input "https://ca.tc-nutrition.com/collections/creatine-monohydrate"
click at [623, 555] on div "Rendering Content" at bounding box center [611, 558] width 104 height 19
click at [624, 540] on button "Save" at bounding box center [625, 557] width 71 height 34
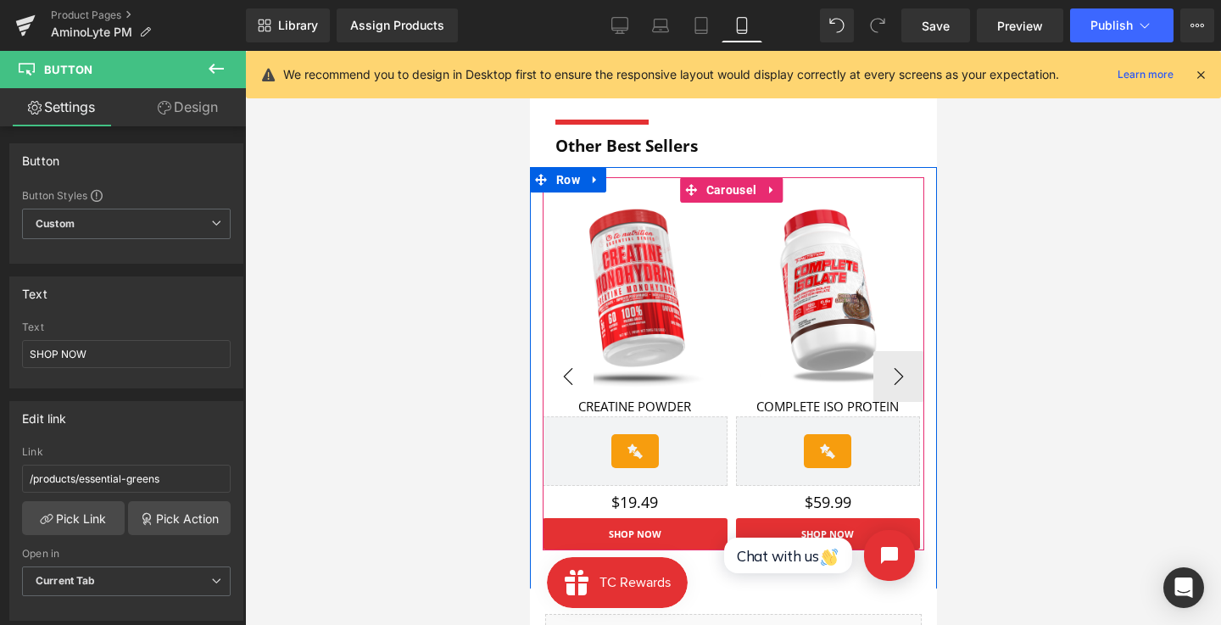
click at [567, 377] on button "‹" at bounding box center [567, 376] width 51 height 51
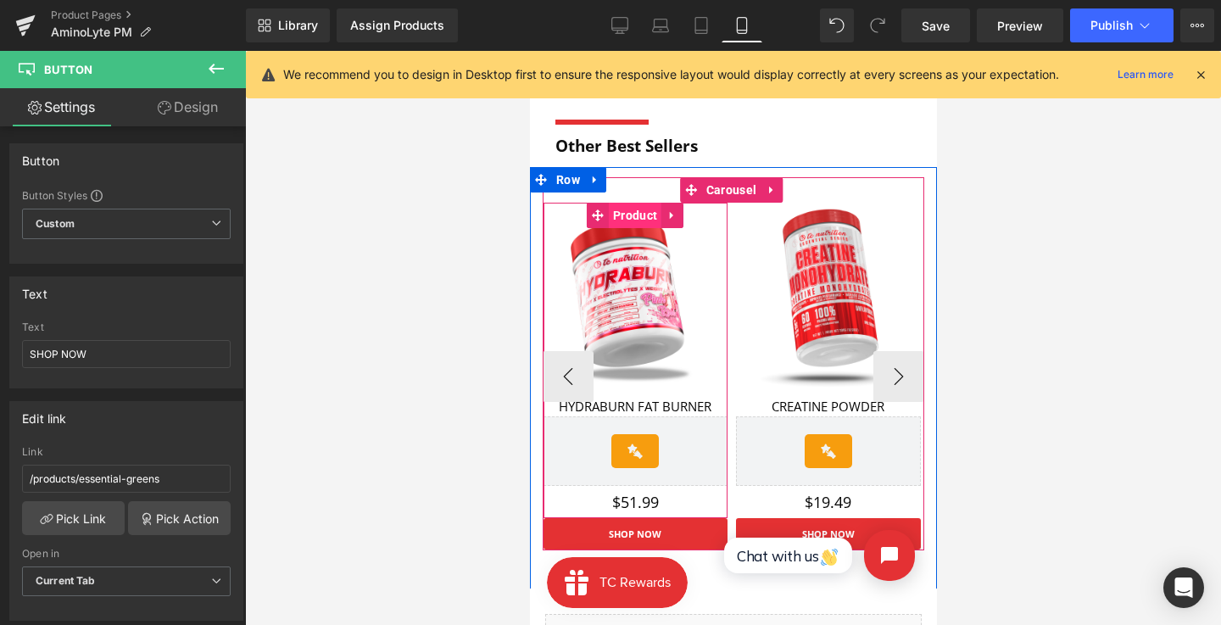
click at [636, 213] on span "Product" at bounding box center [634, 215] width 53 height 25
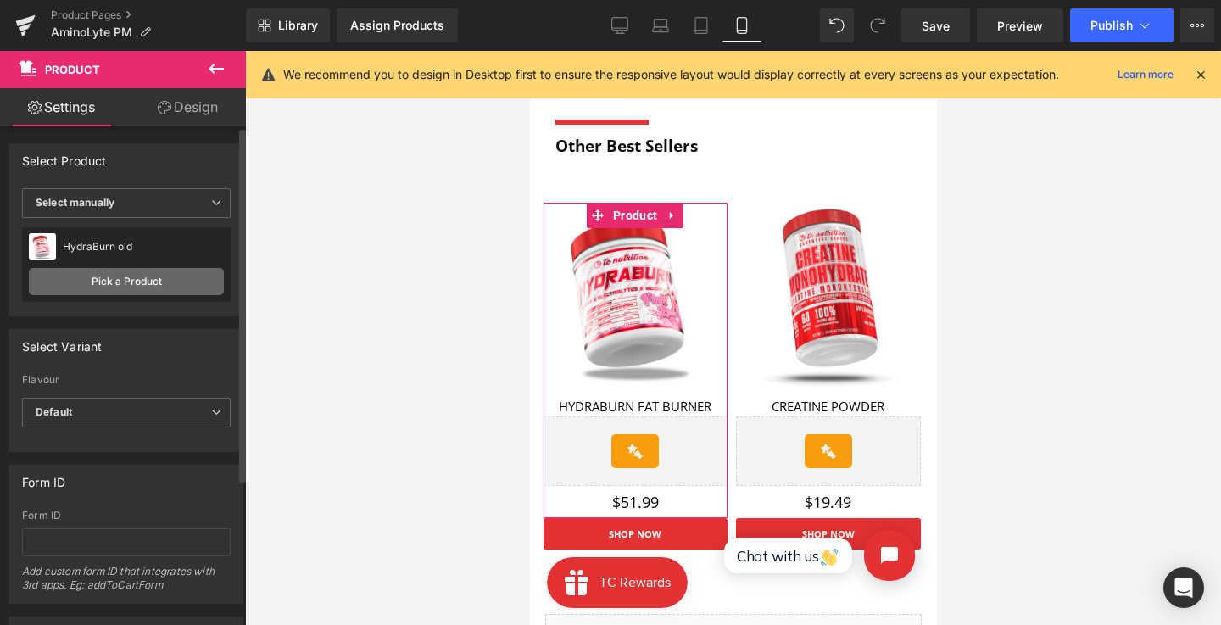
click at [153, 280] on link "Pick a Product" at bounding box center [126, 281] width 195 height 27
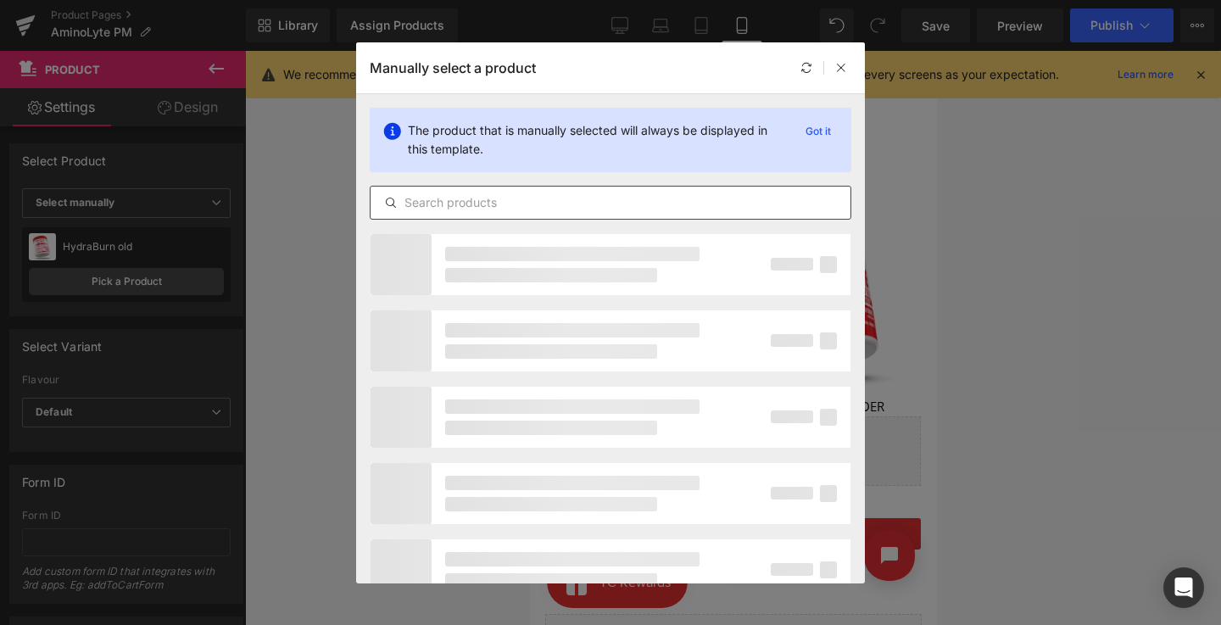
click at [501, 197] on input "text" at bounding box center [611, 203] width 480 height 20
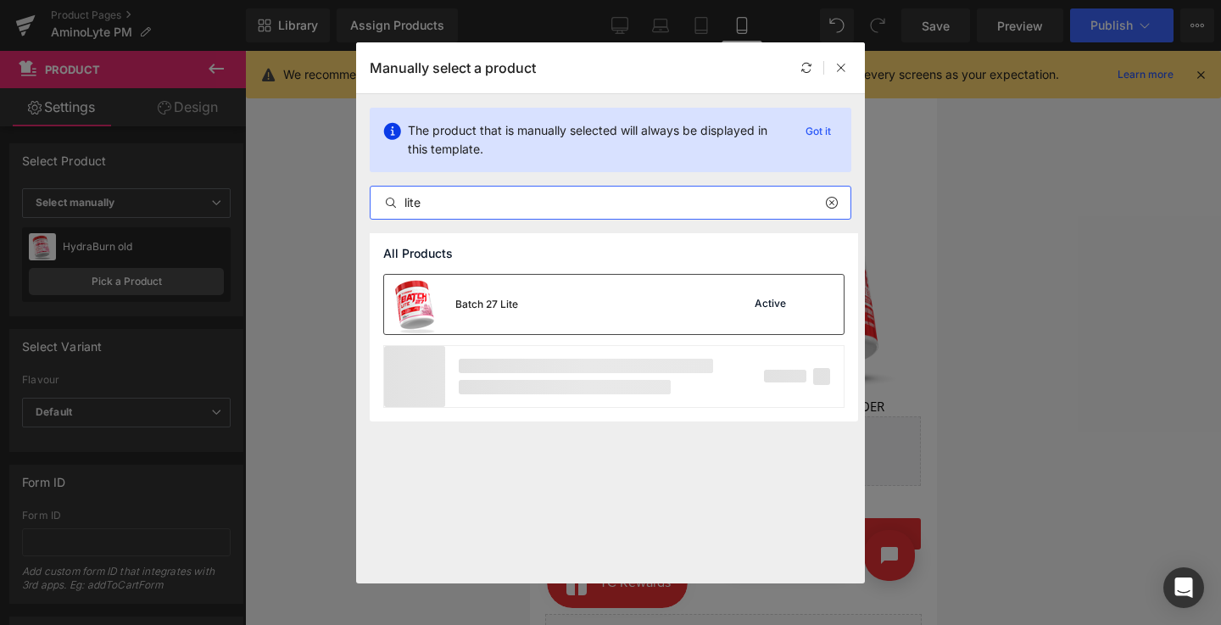
type input "lite"
click at [530, 297] on div "Batch 27 Lite Active" at bounding box center [614, 304] width 460 height 59
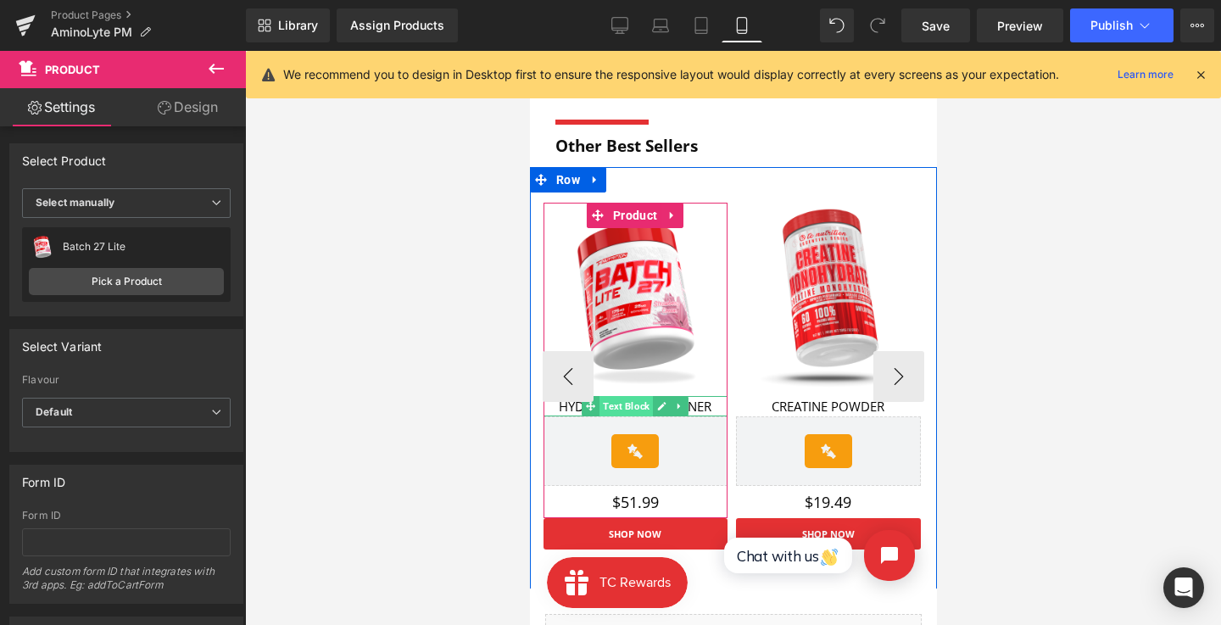
click at [648, 399] on span "Text Block" at bounding box center [625, 406] width 53 height 20
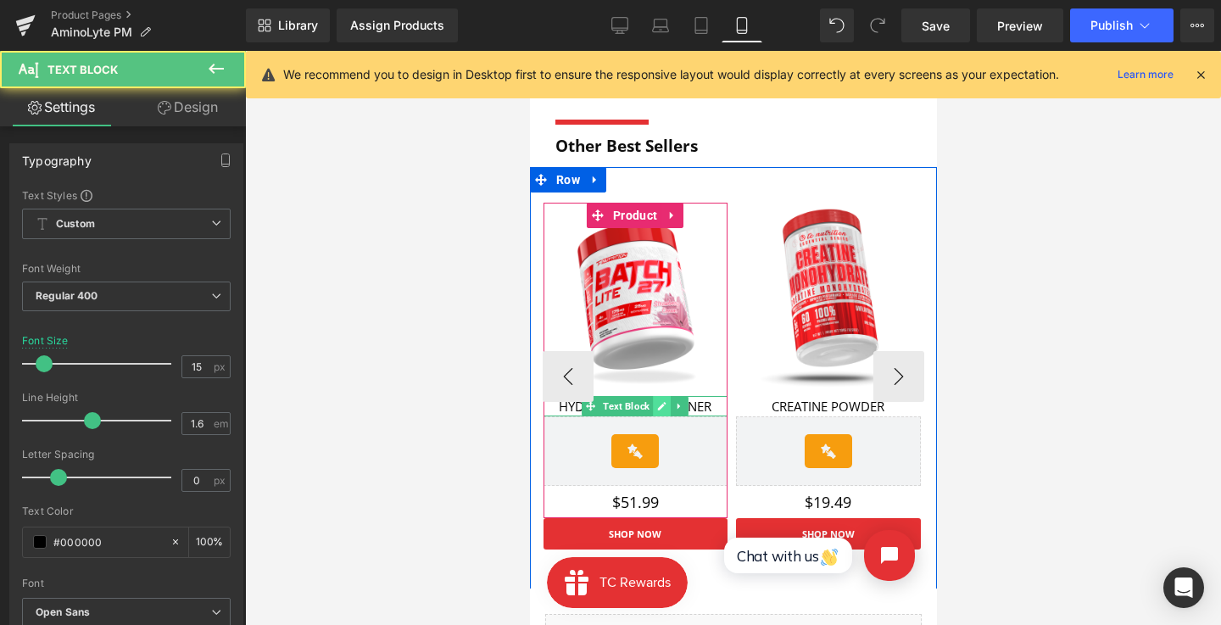
click at [655, 399] on link at bounding box center [661, 406] width 18 height 20
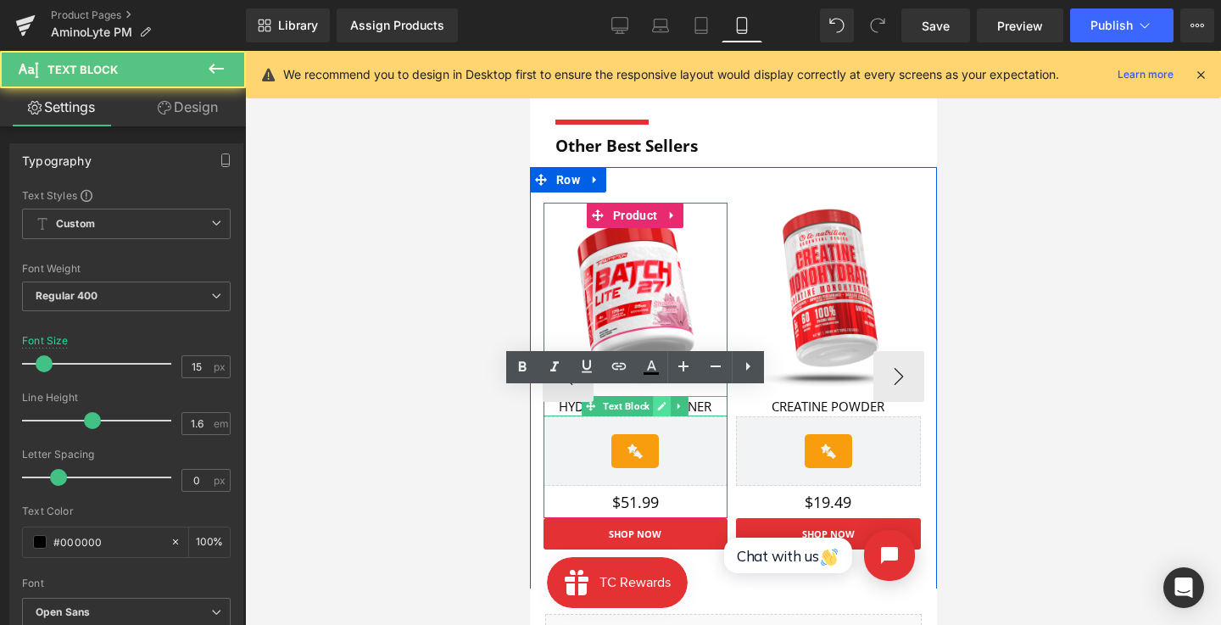
click at [655, 399] on p "HYDRABURN FAT BURNER" at bounding box center [635, 406] width 185 height 20
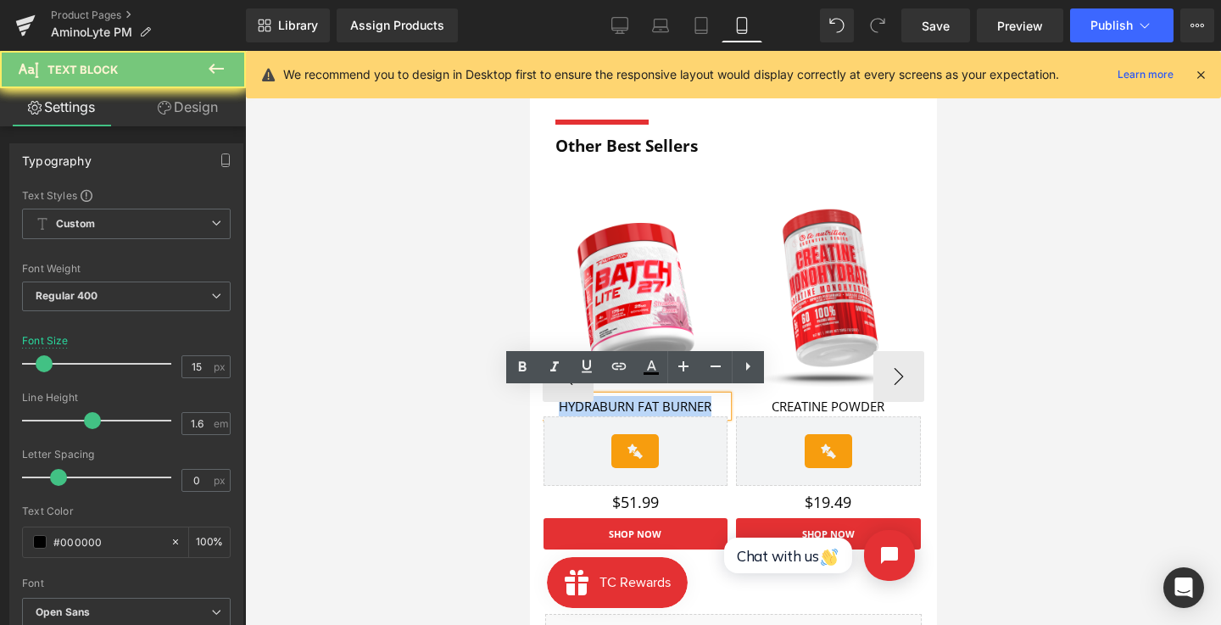
click at [655, 399] on p "HYDRABURN FAT BURNER" at bounding box center [635, 406] width 185 height 20
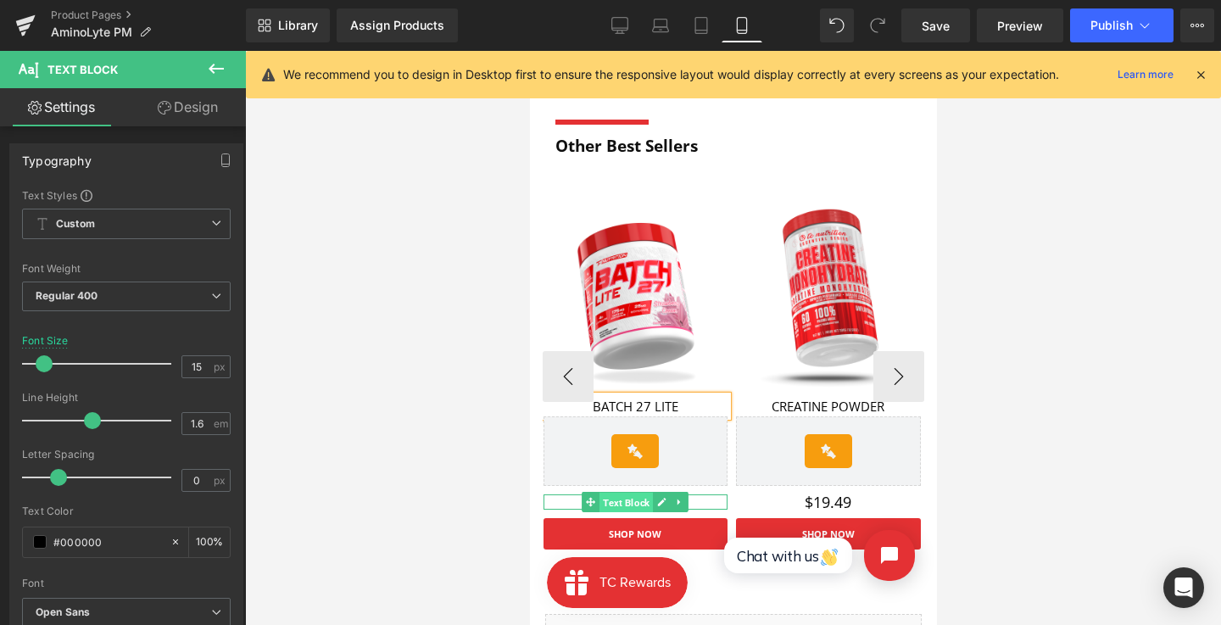
click at [634, 496] on span "Text Block" at bounding box center [625, 503] width 53 height 20
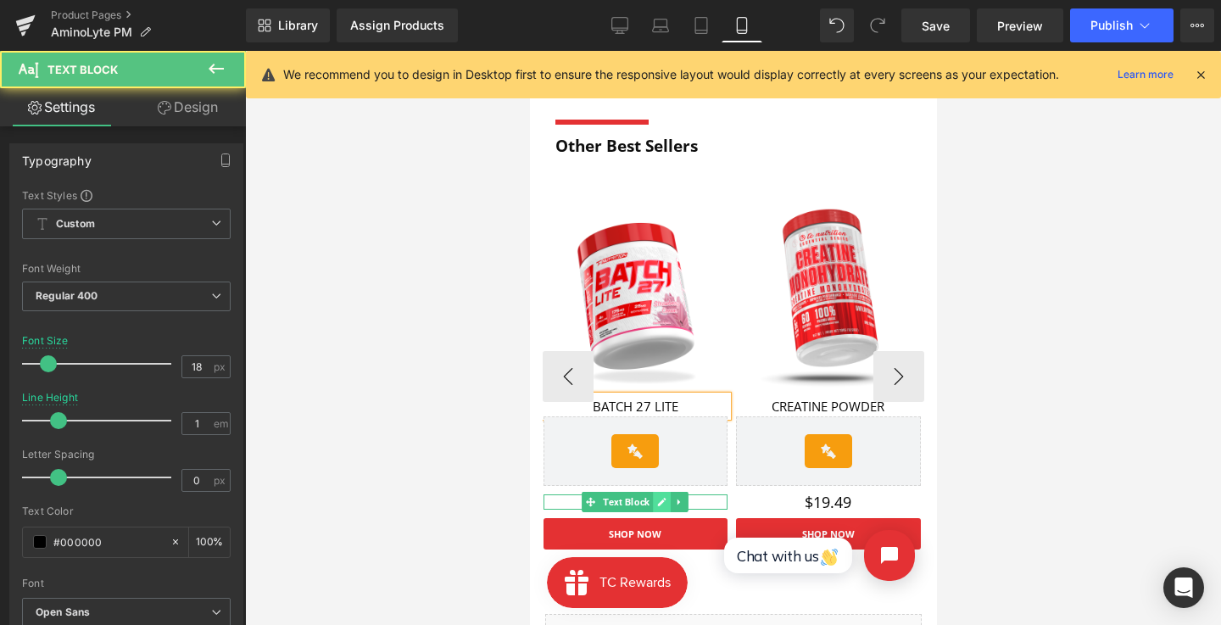
click at [653, 496] on link at bounding box center [661, 502] width 18 height 20
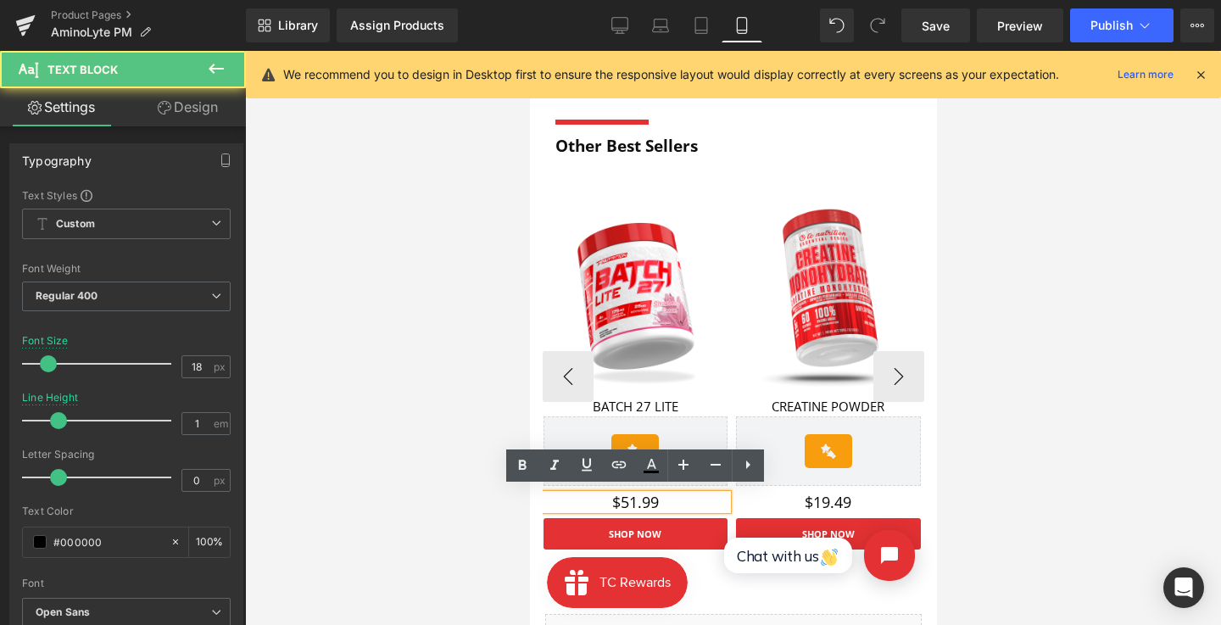
click at [641, 496] on p "$51.99" at bounding box center [635, 501] width 185 height 15
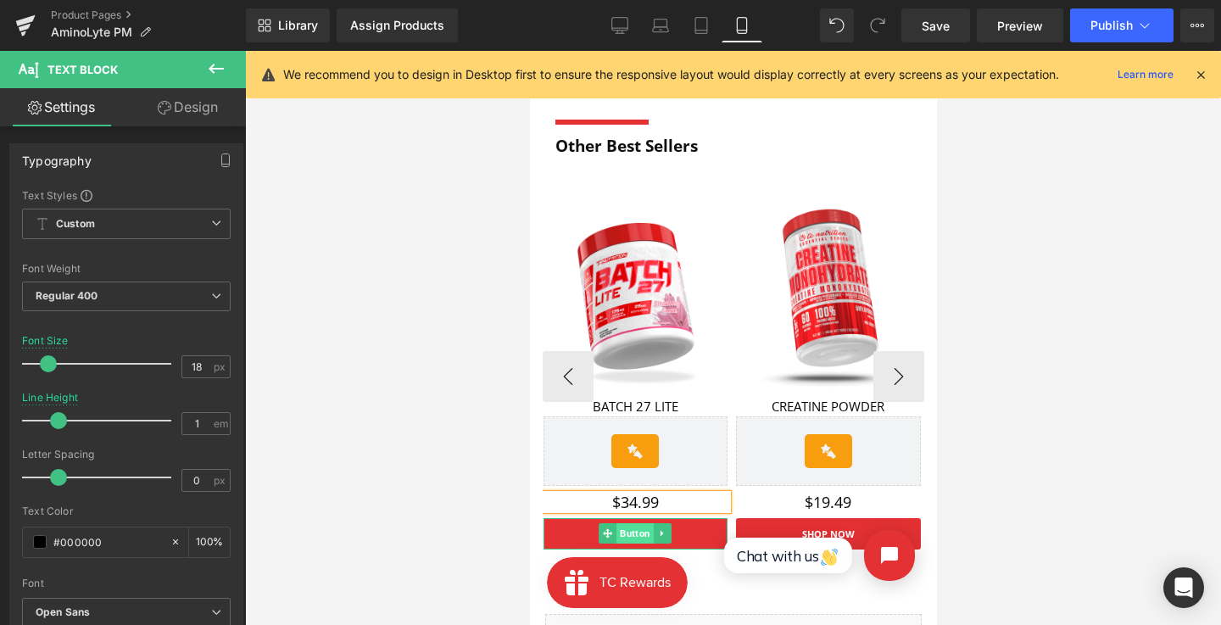
click at [640, 533] on span "Button" at bounding box center [634, 533] width 37 height 20
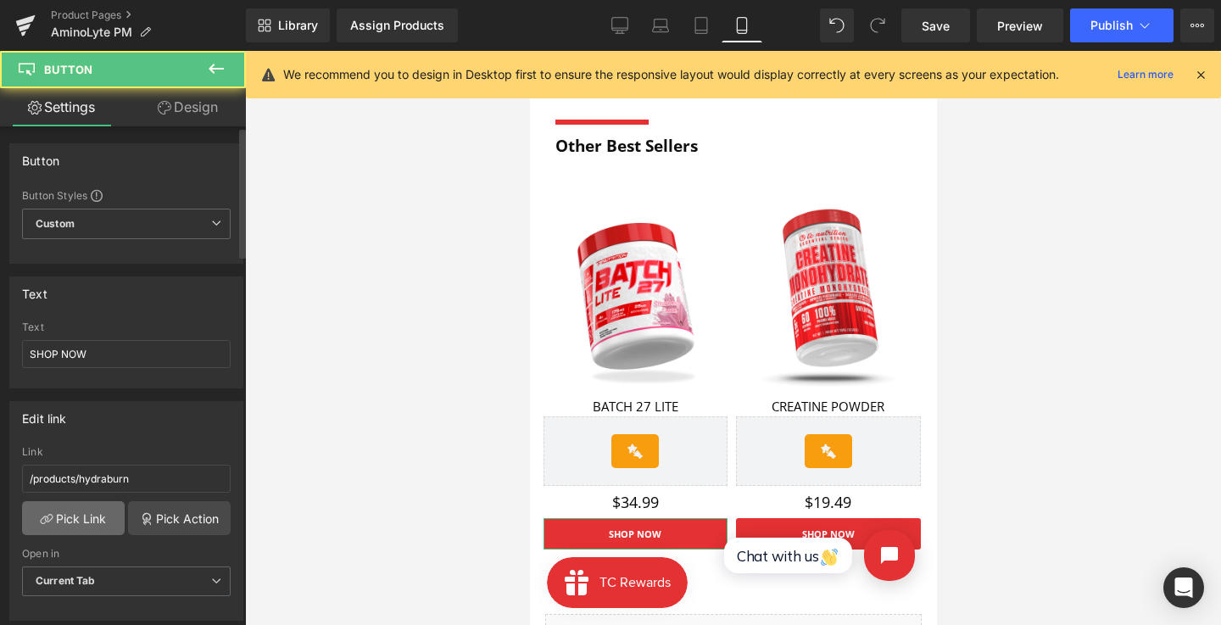
click at [98, 520] on link "Pick Link" at bounding box center [73, 518] width 103 height 34
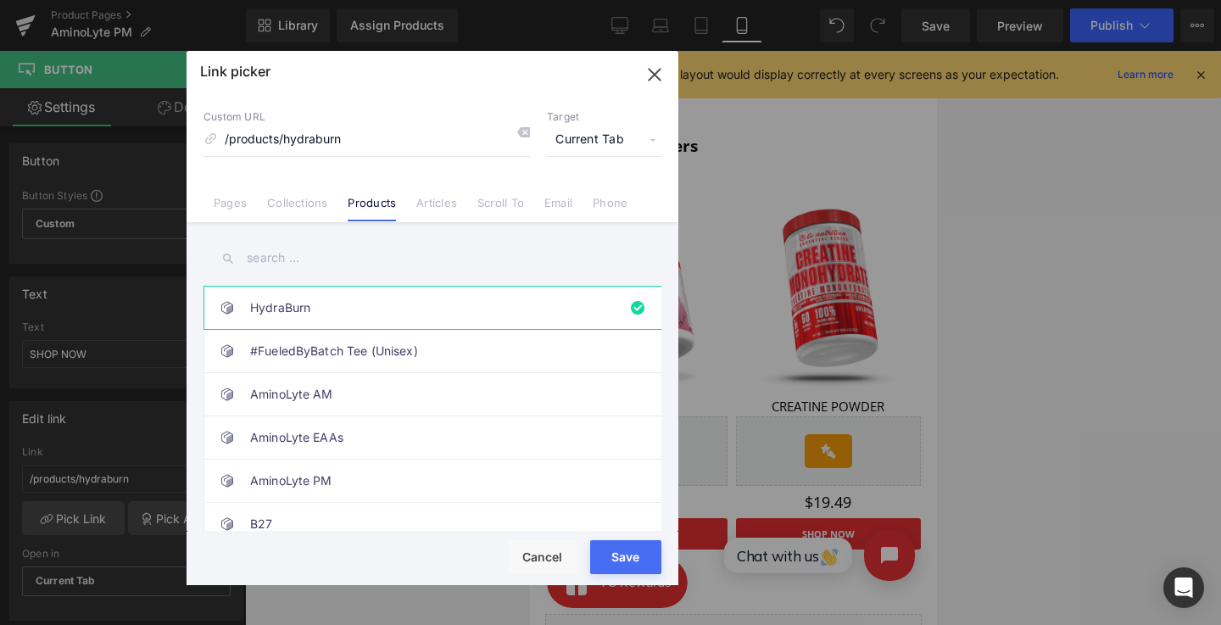
click at [362, 260] on input "text" at bounding box center [433, 258] width 458 height 38
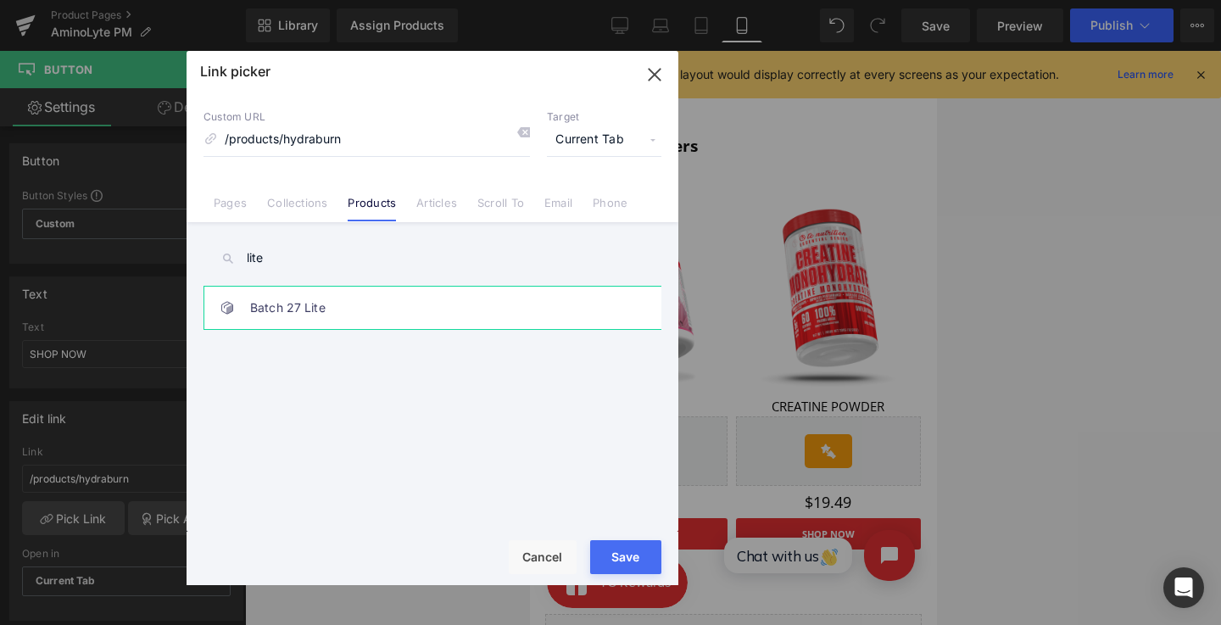
type input "lite"
click at [343, 318] on link "Batch 27 Lite" at bounding box center [436, 308] width 373 height 42
click at [631, 557] on div "Rendering Content" at bounding box center [611, 558] width 104 height 19
click at [634, 541] on button "Save" at bounding box center [625, 557] width 71 height 34
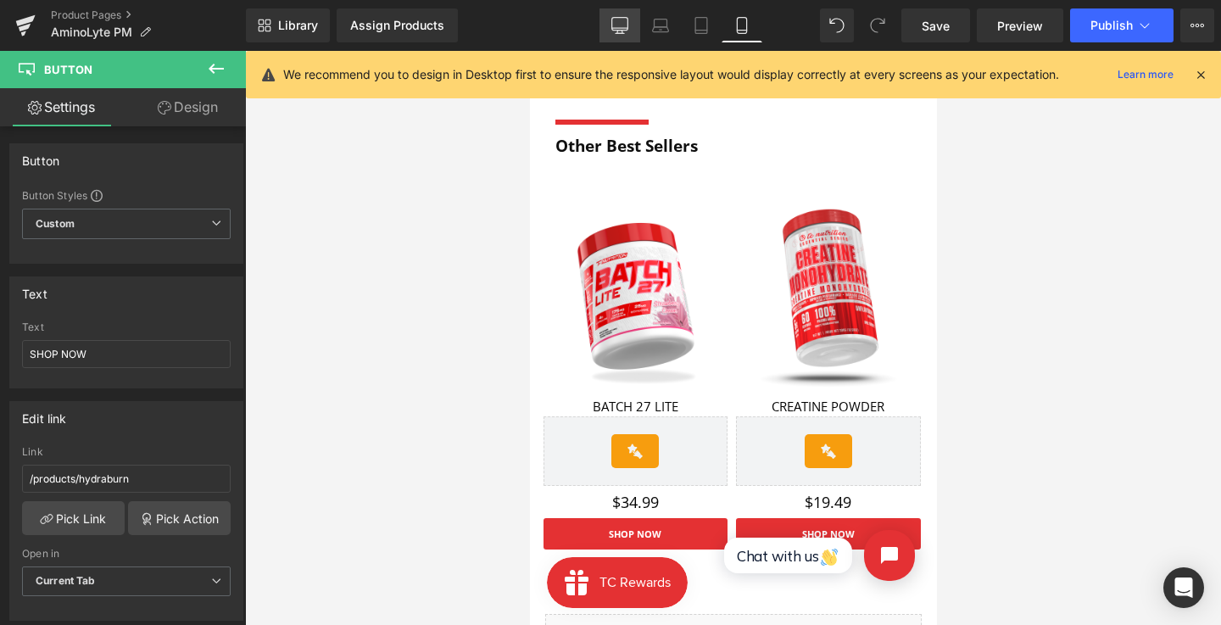
click at [632, 20] on link "Desktop" at bounding box center [620, 25] width 41 height 34
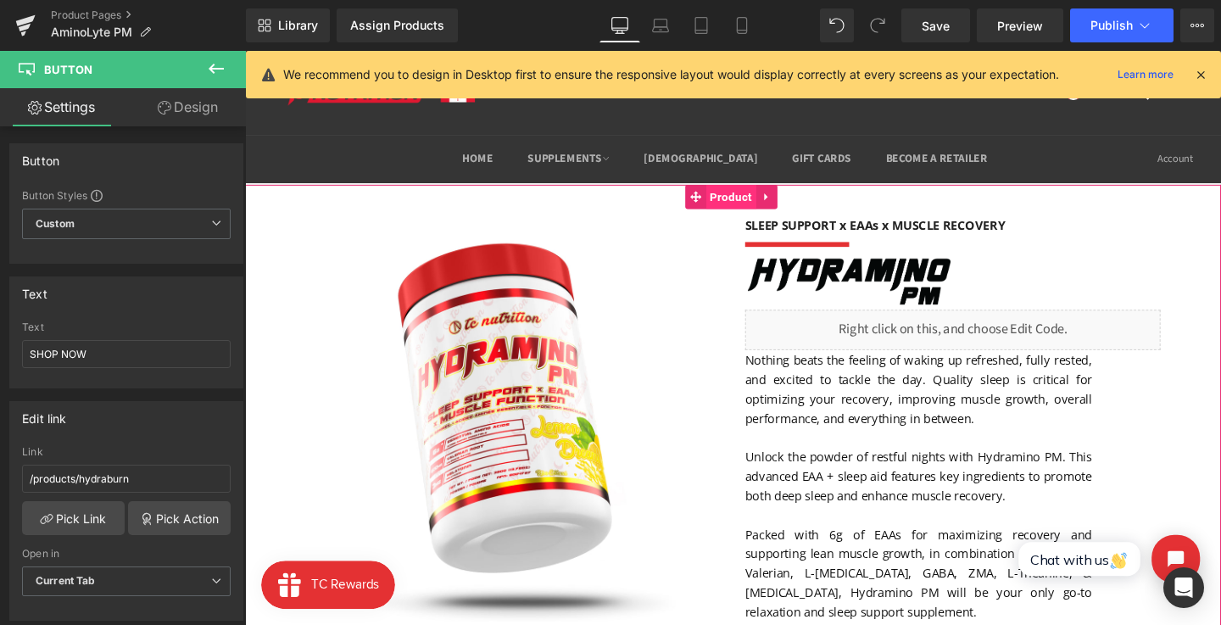
click at [755, 209] on span "Product" at bounding box center [755, 204] width 53 height 25
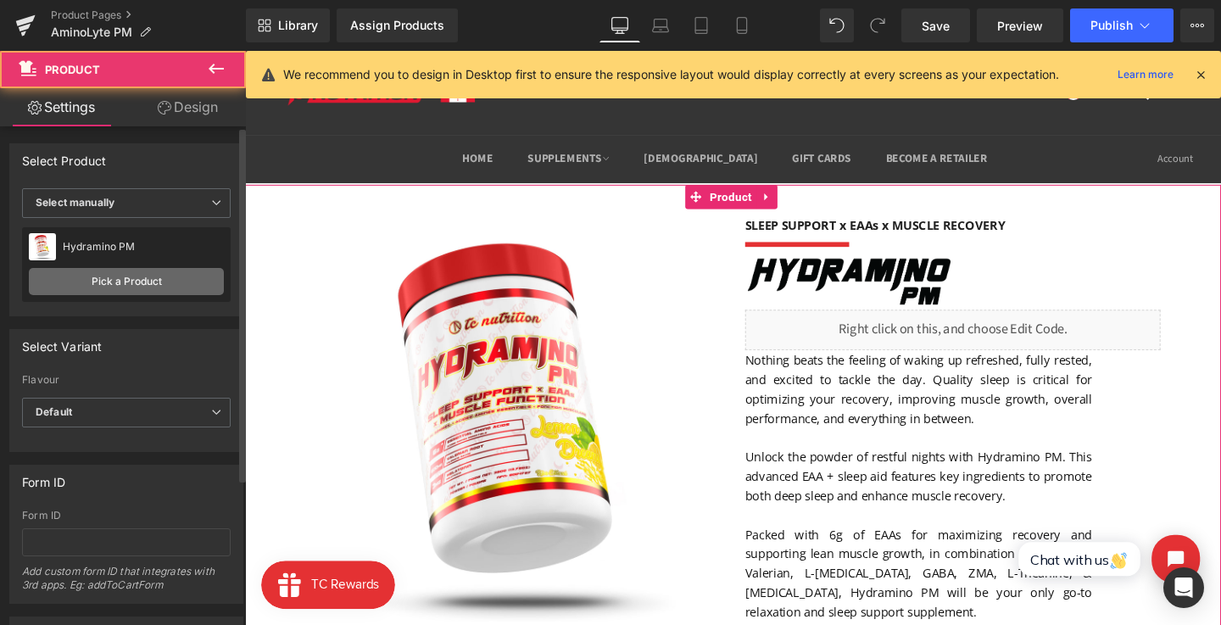
click at [155, 274] on link "Pick a Product" at bounding box center [126, 281] width 195 height 27
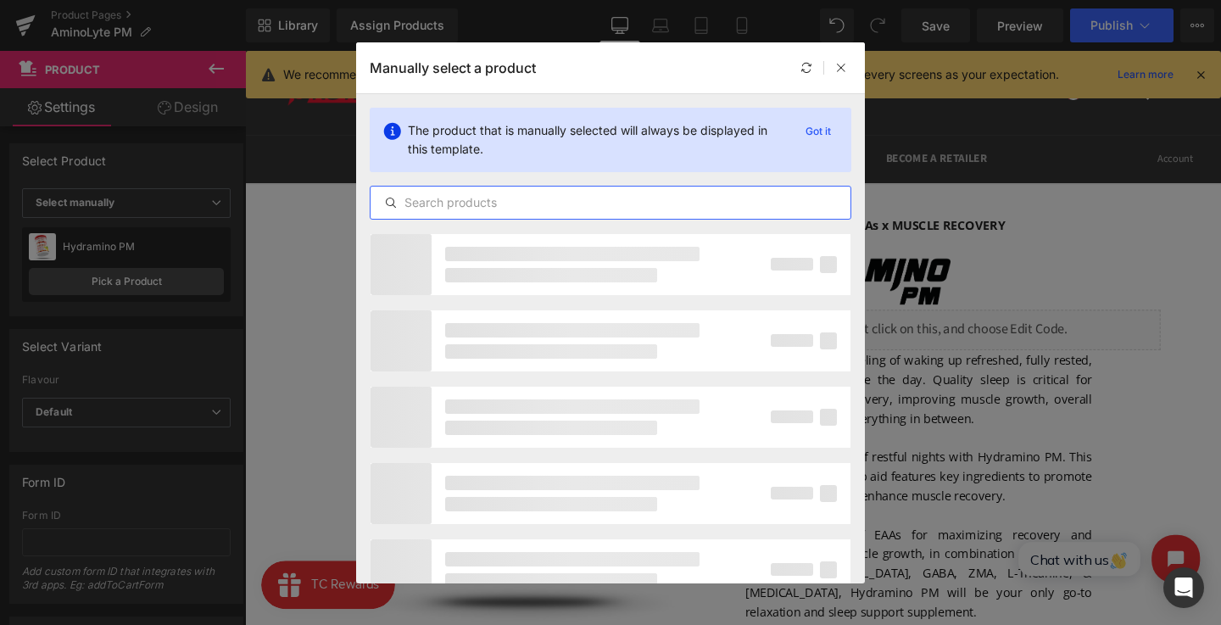
click at [473, 209] on input "text" at bounding box center [611, 203] width 480 height 20
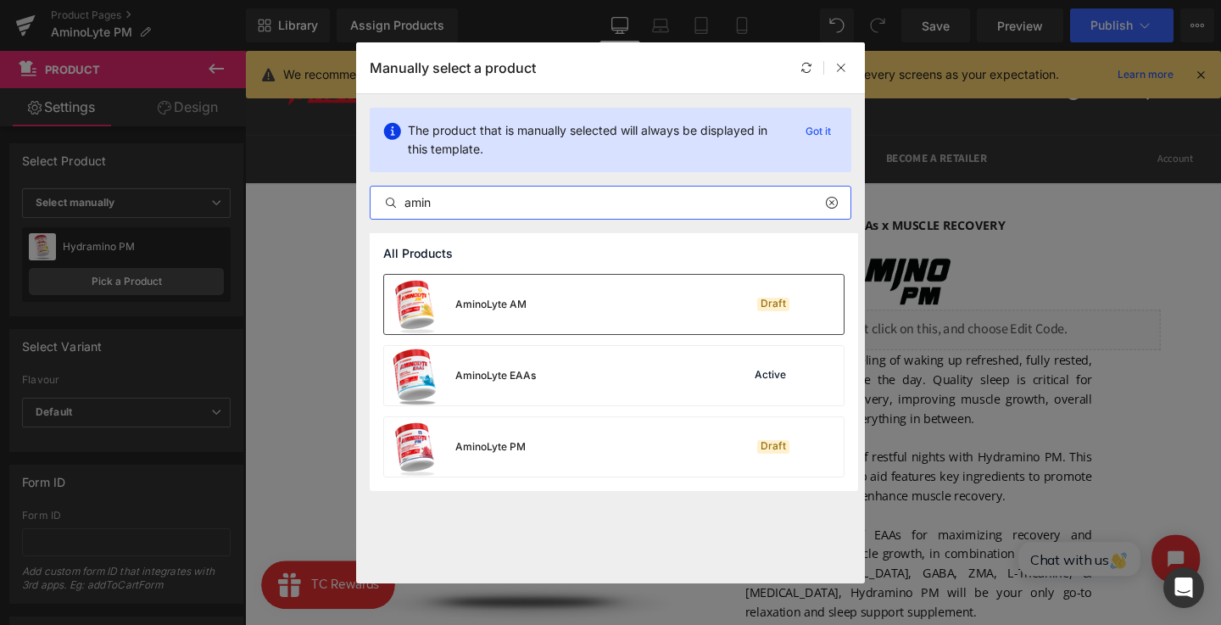
type input "amin"
click at [578, 324] on div "AminoLyte AM Draft" at bounding box center [614, 304] width 460 height 59
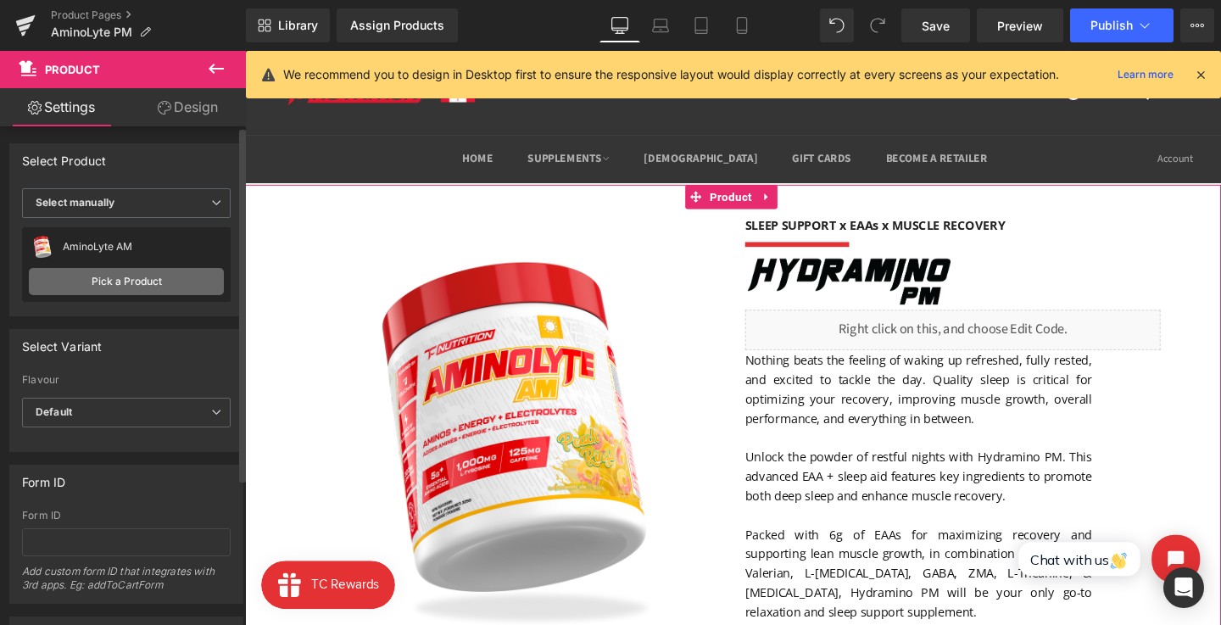
click at [138, 277] on link "Pick a Product" at bounding box center [126, 281] width 195 height 27
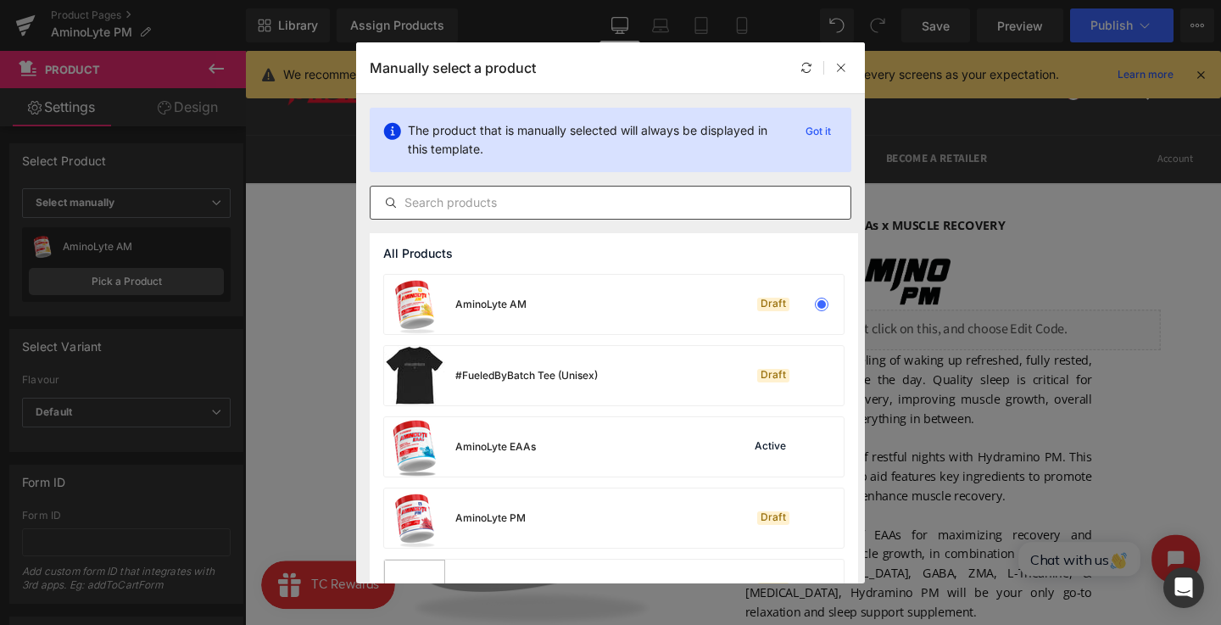
click at [508, 206] on input "text" at bounding box center [611, 203] width 480 height 20
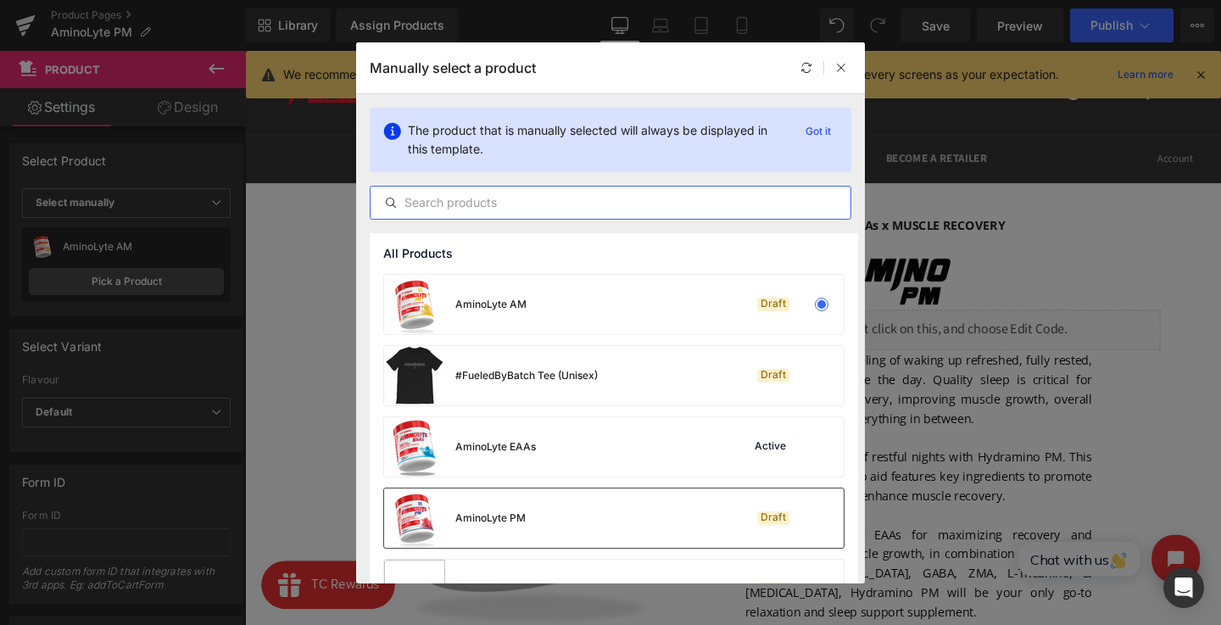
click at [589, 505] on div "AminoLyte PM Draft" at bounding box center [614, 518] width 460 height 59
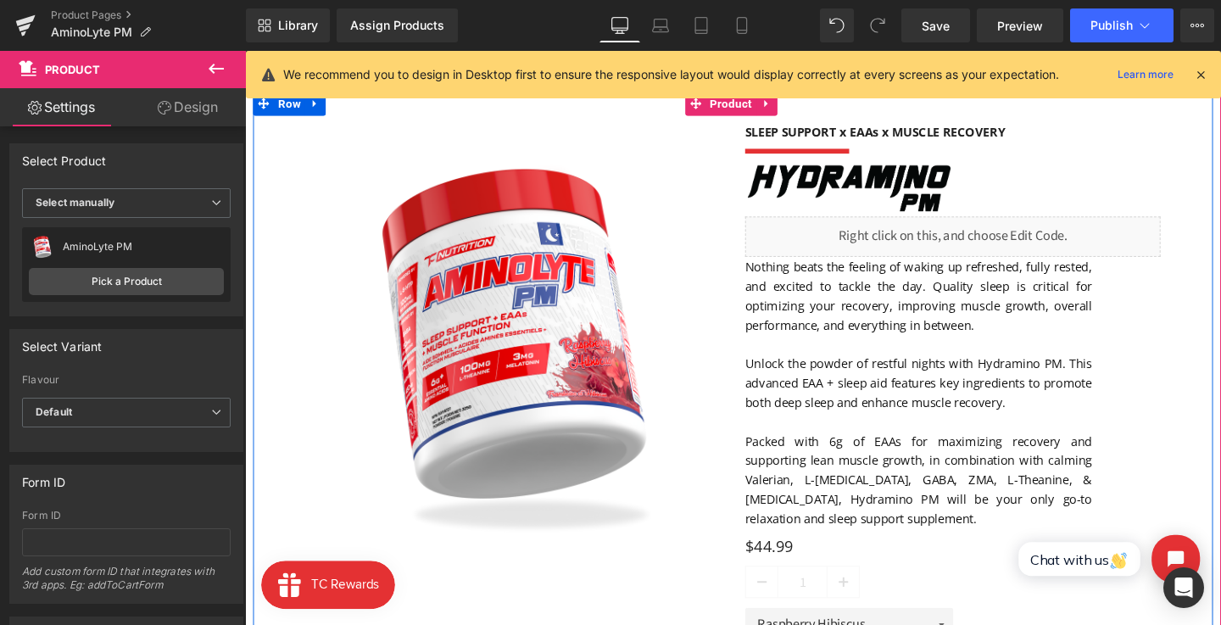
scroll to position [99, 0]
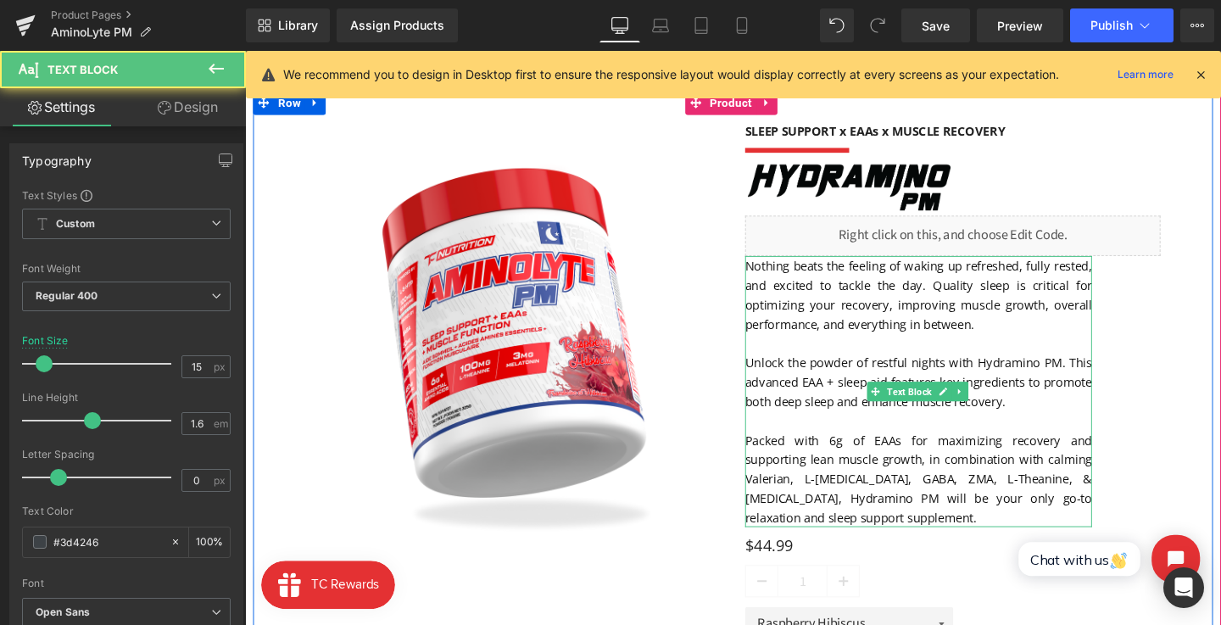
click at [958, 501] on font "Packed with 6g of EAAs for maximizing recovery and supporting lean muscle growt…" at bounding box center [953, 500] width 365 height 98
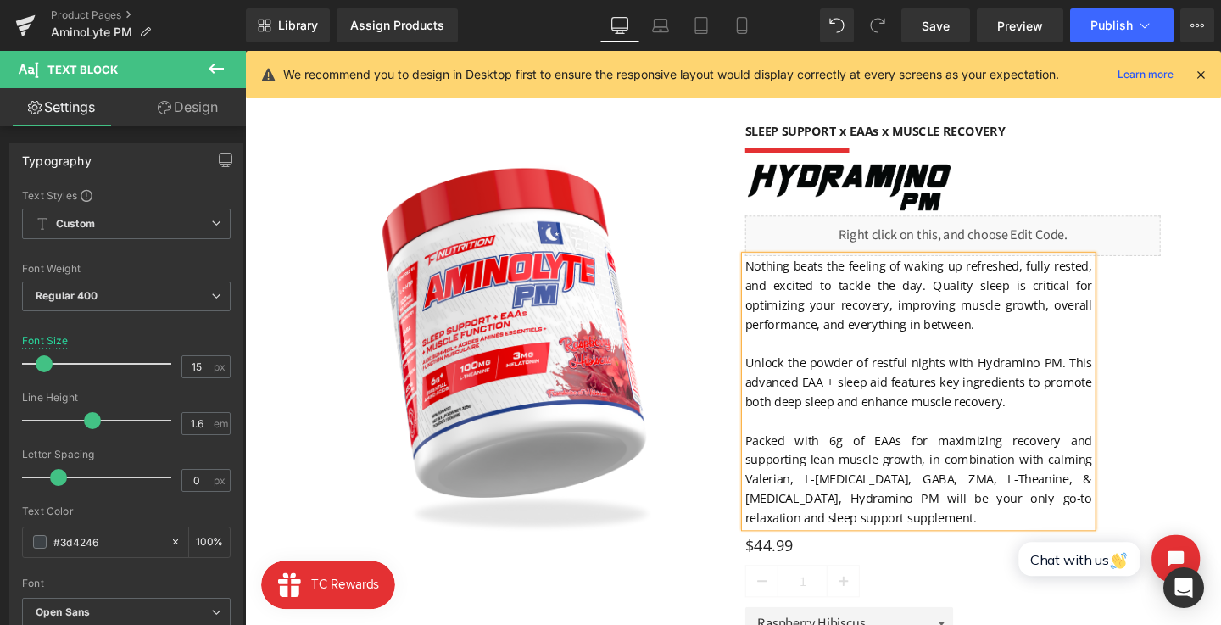
click at [957, 500] on font "Packed with 6g of EAAs for maximizing recovery and supporting lean muscle growt…" at bounding box center [953, 500] width 365 height 98
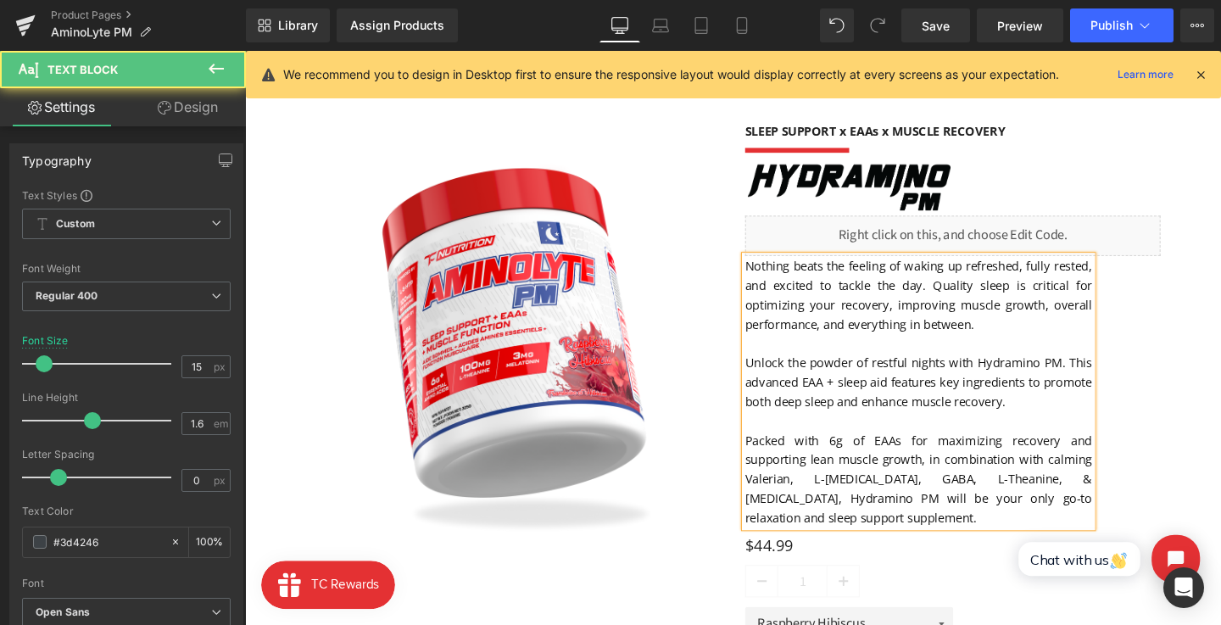
click at [801, 522] on font "Packed with 6g of EAAs for maximizing recovery and supporting lean muscle growt…" at bounding box center [953, 500] width 365 height 98
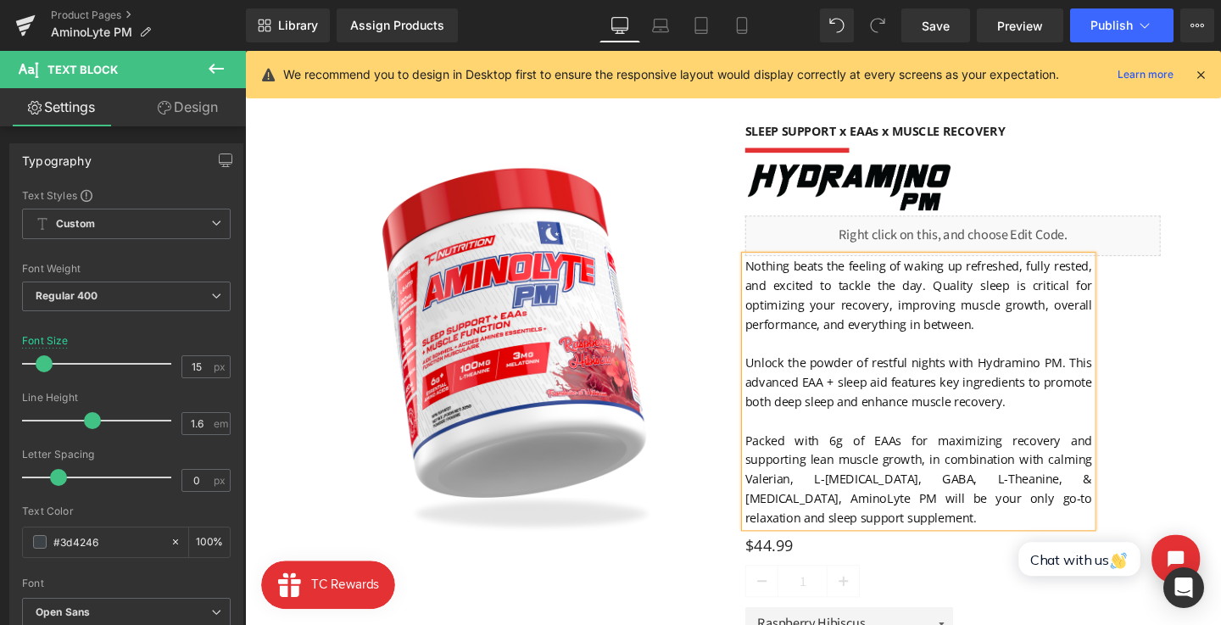
scroll to position [91, 0]
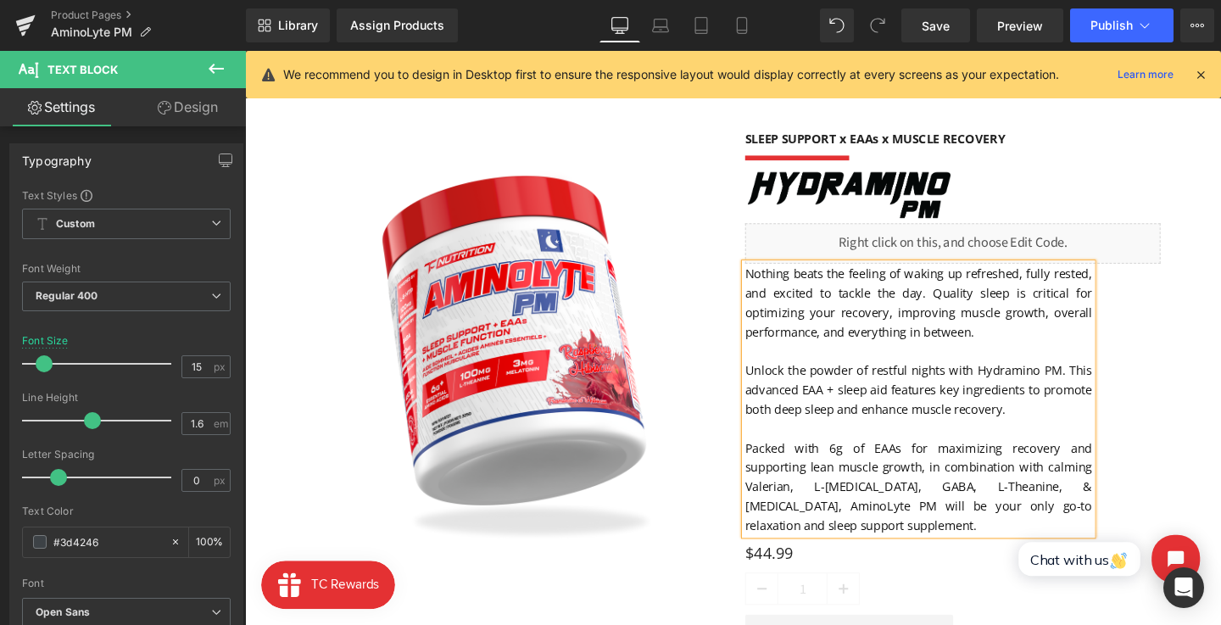
click at [1039, 385] on font "Unlock the powder of restful nights with Hydramino PM. This advanced EAA + slee…" at bounding box center [953, 407] width 365 height 58
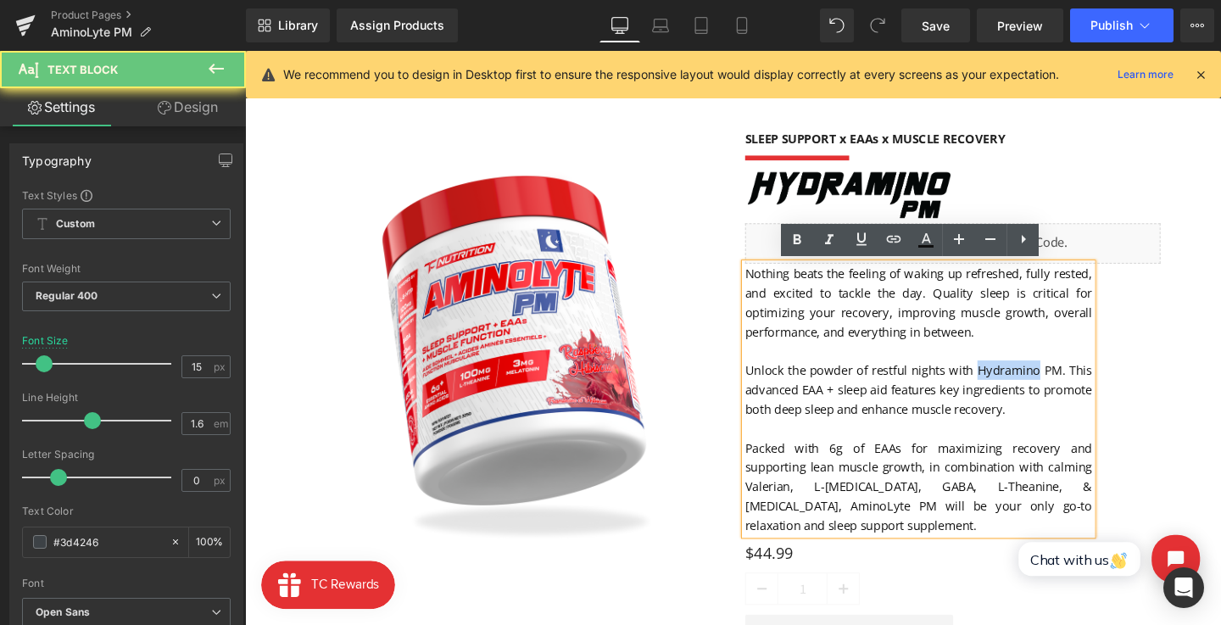
click at [1039, 385] on font "Unlock the powder of restful nights with Hydramino PM. This advanced EAA + slee…" at bounding box center [953, 407] width 365 height 58
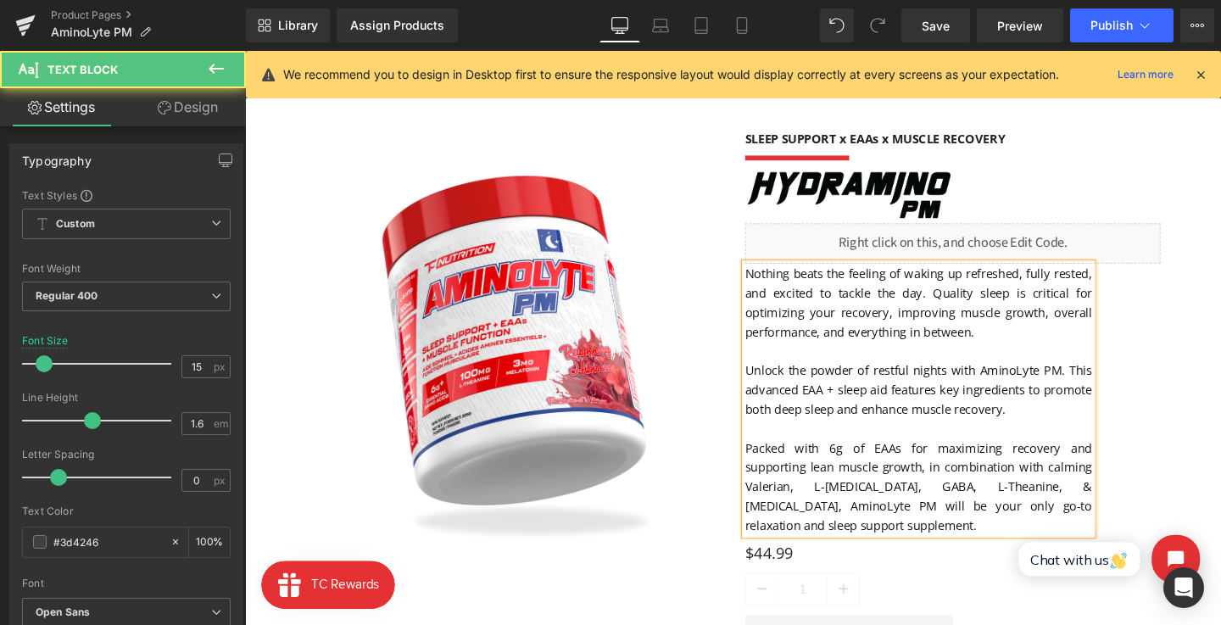
click at [1024, 414] on font "Unlock the powder of restful nights with AminoLyte PM. This advanced EAA + slee…" at bounding box center [953, 407] width 365 height 58
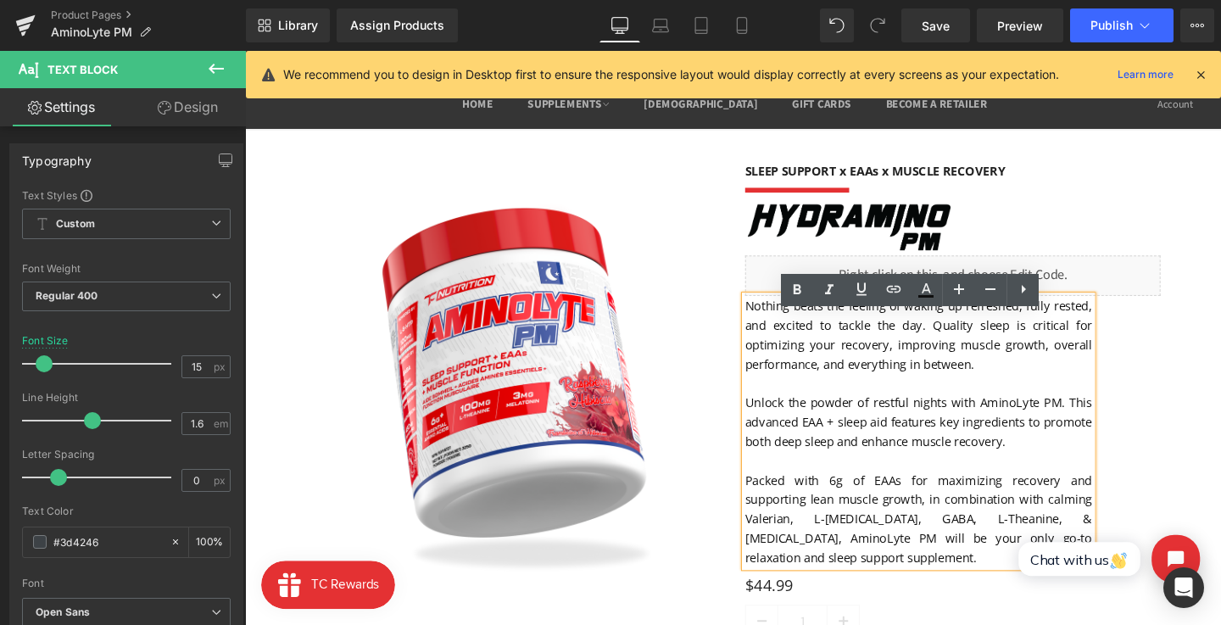
scroll to position [36, 0]
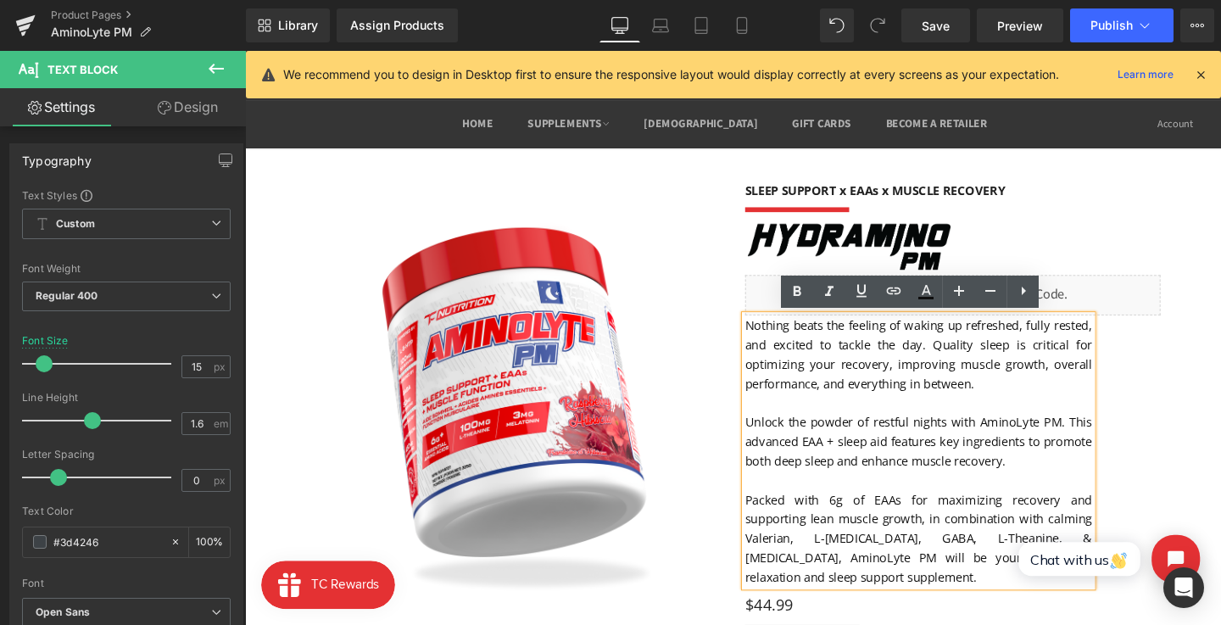
click at [1220, 480] on div "(P) Image SLEEP SUPPORT x EAAs x MUSCLE RECOVERY Heading Separator Image Liquid…" at bounding box center [758, 466] width 1009 height 622
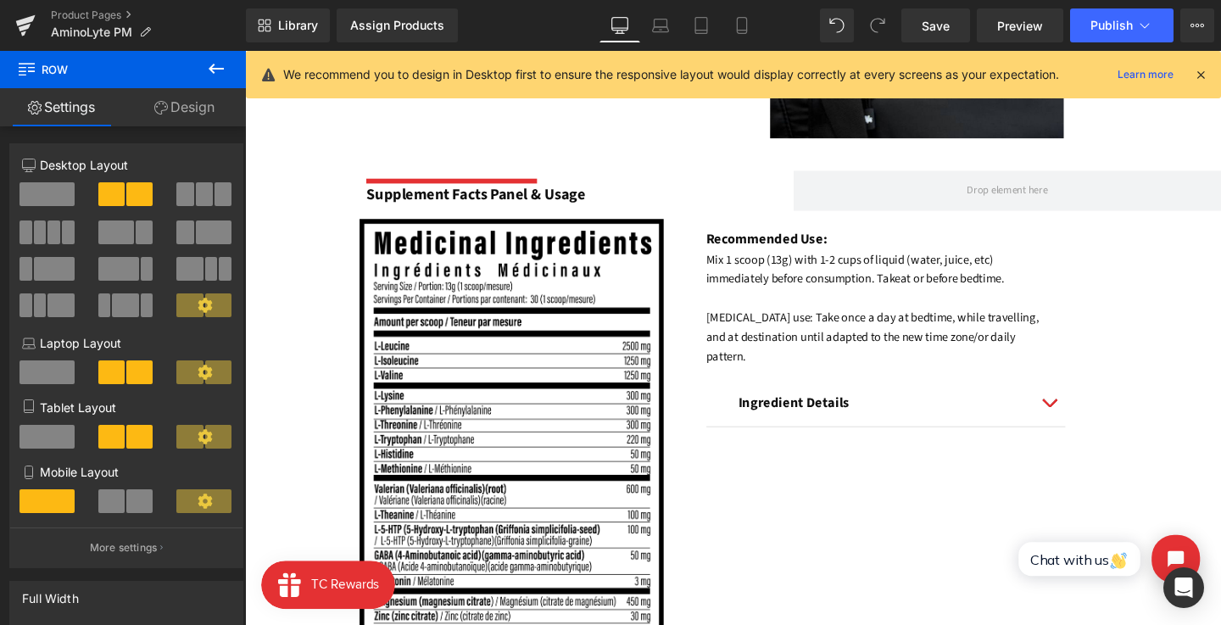
scroll to position [1189, 0]
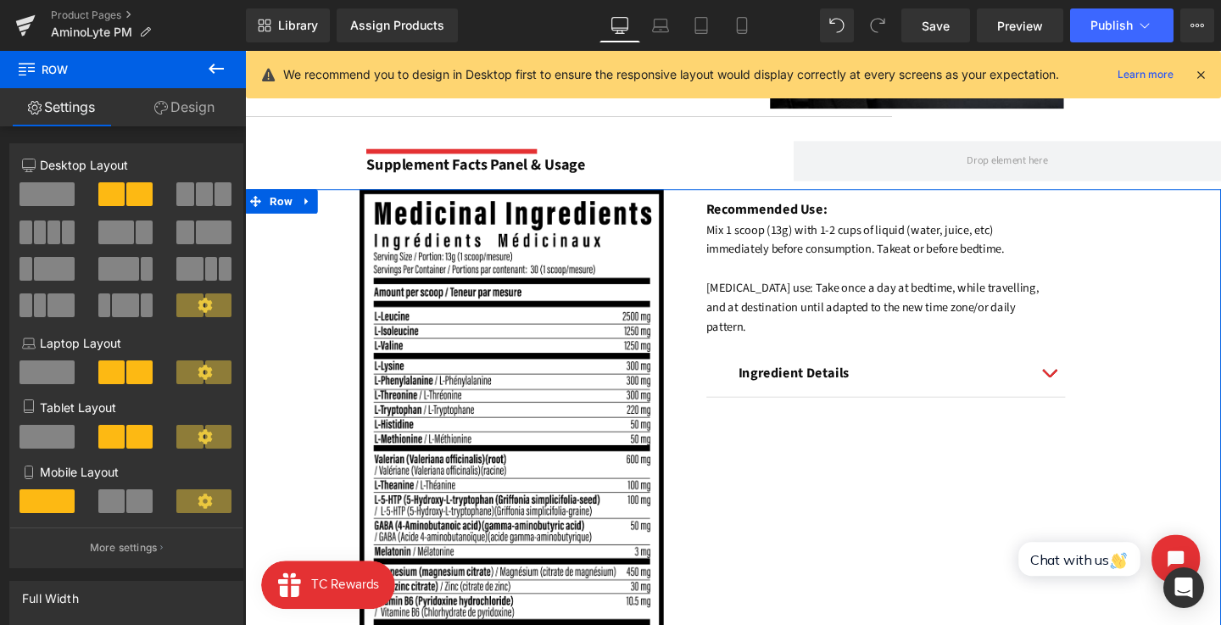
click at [1088, 371] on button "button" at bounding box center [1091, 390] width 34 height 48
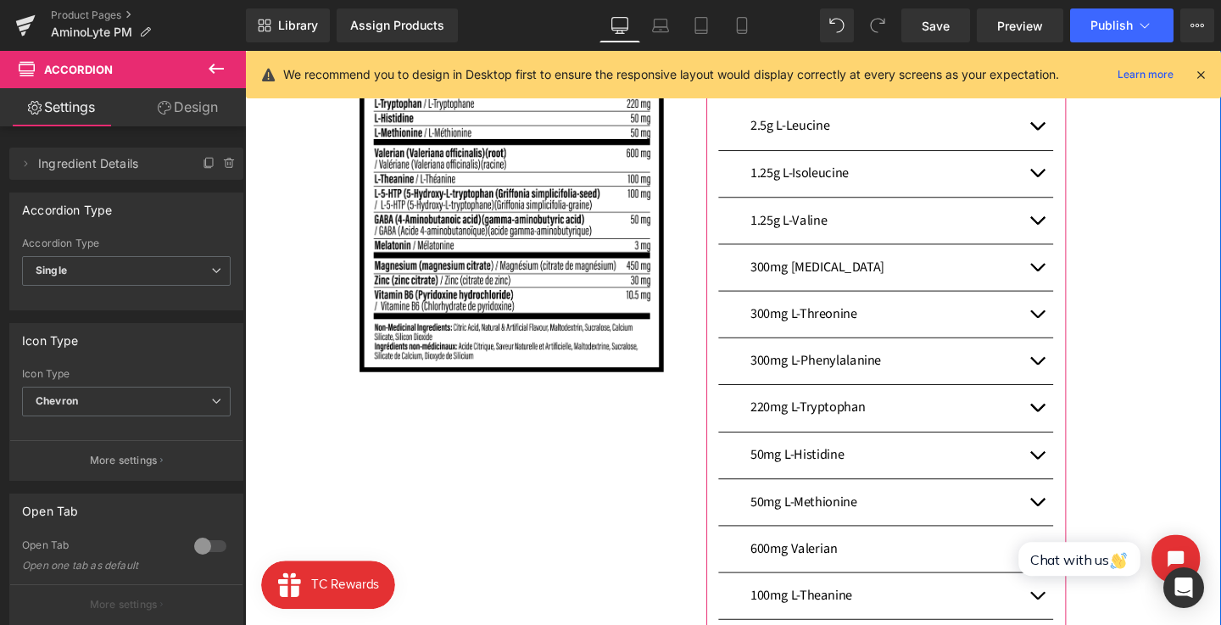
scroll to position [1320, 0]
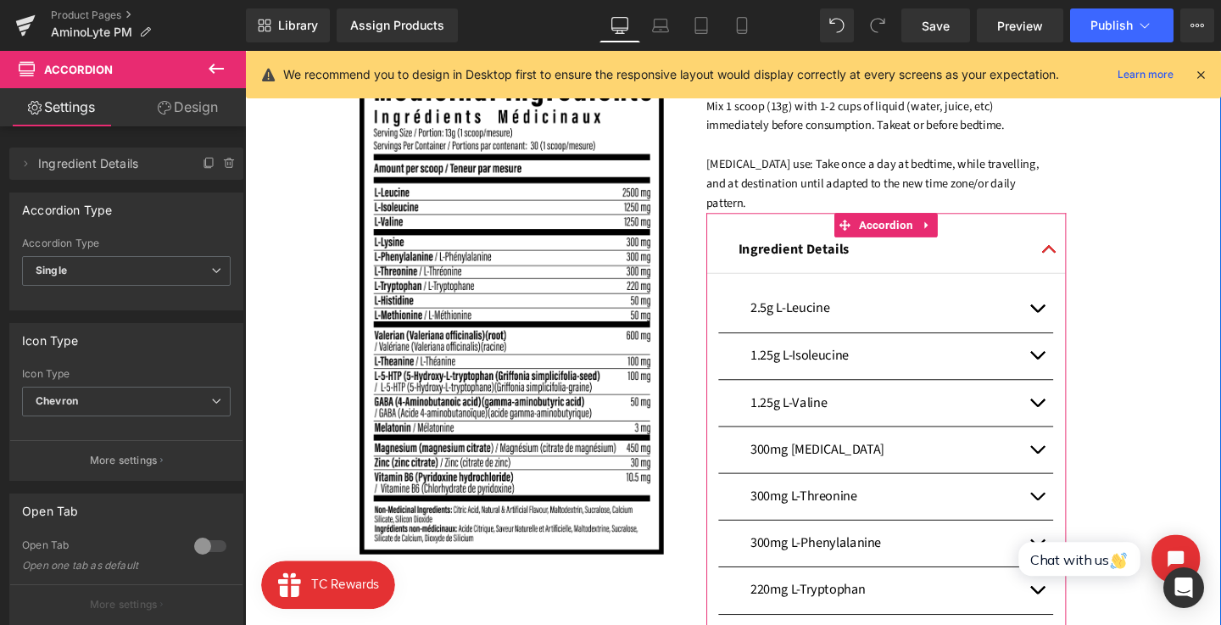
click at [960, 231] on icon at bounding box center [961, 235] width 3 height 8
click at [968, 228] on icon at bounding box center [974, 234] width 12 height 12
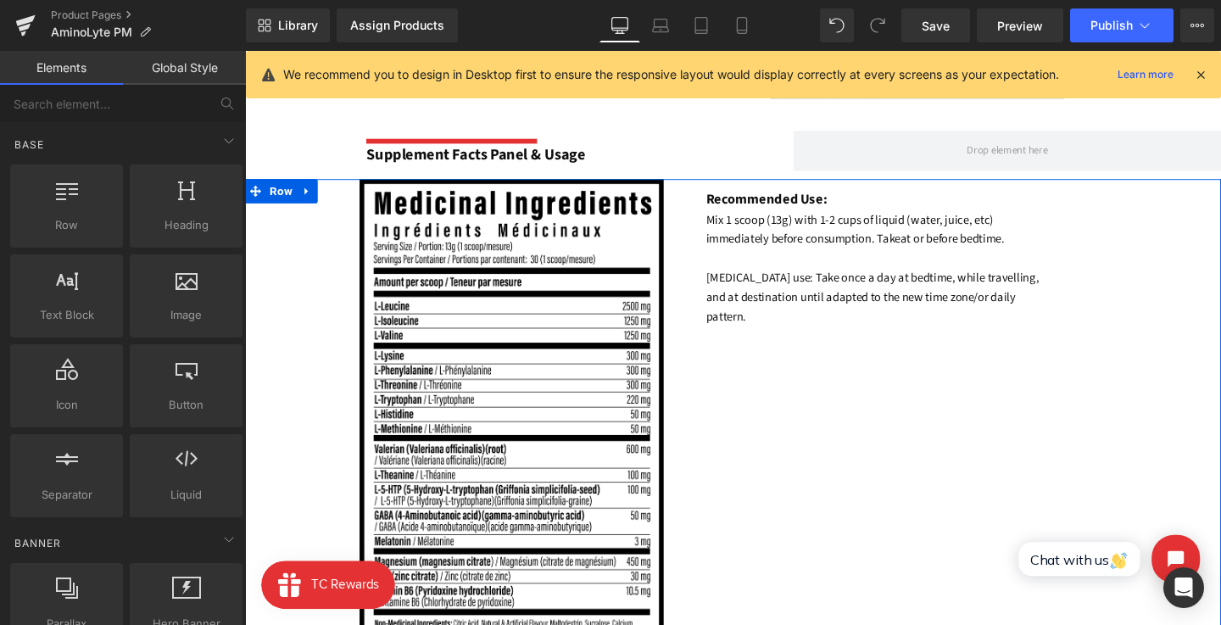
scroll to position [1214, 0]
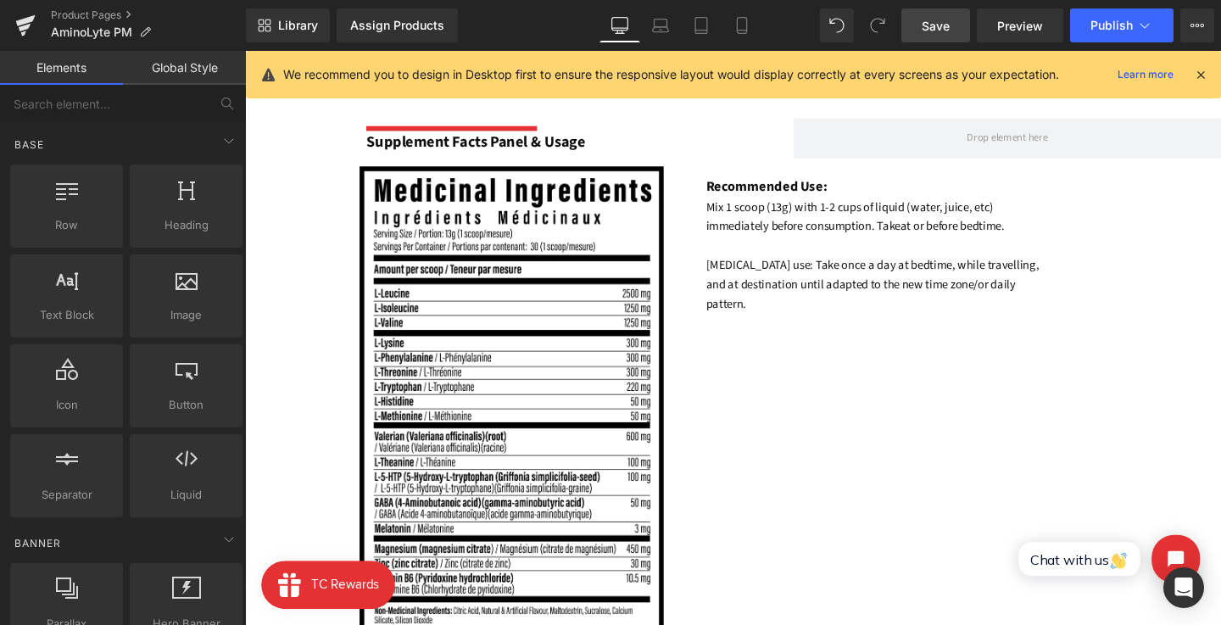
click at [927, 12] on link "Save" at bounding box center [936, 25] width 69 height 34
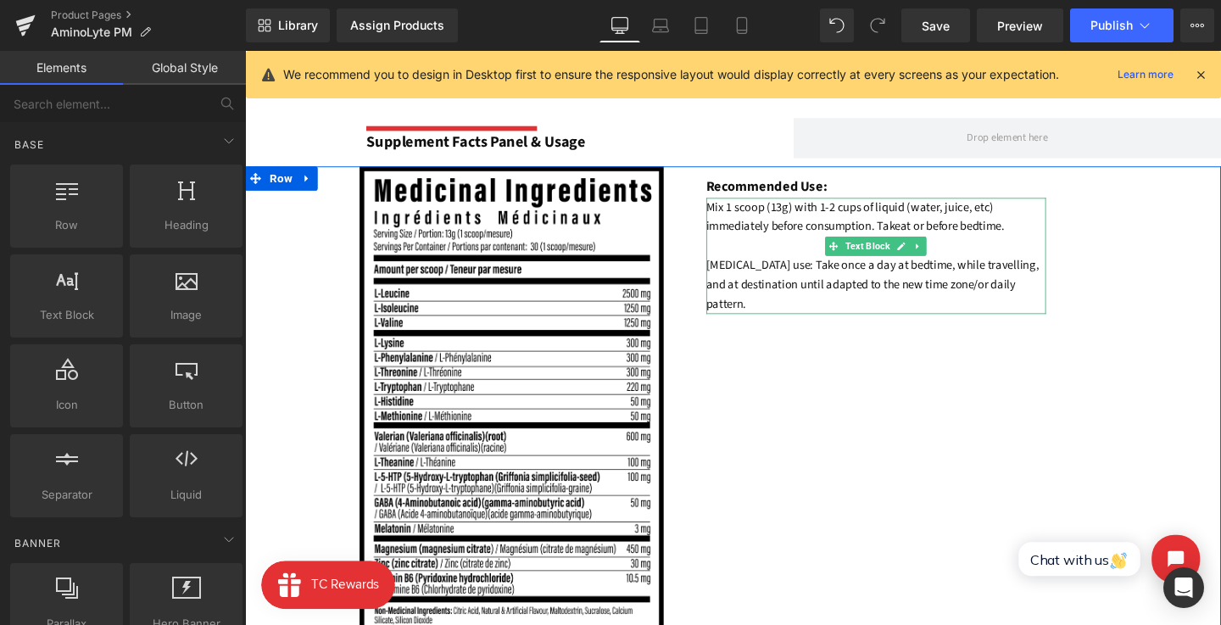
click at [758, 209] on font "Mix 1 scoop (13g) with 1-2 cups of liquid (water, juice, etc) immediately befor…" at bounding box center [881, 225] width 303 height 38
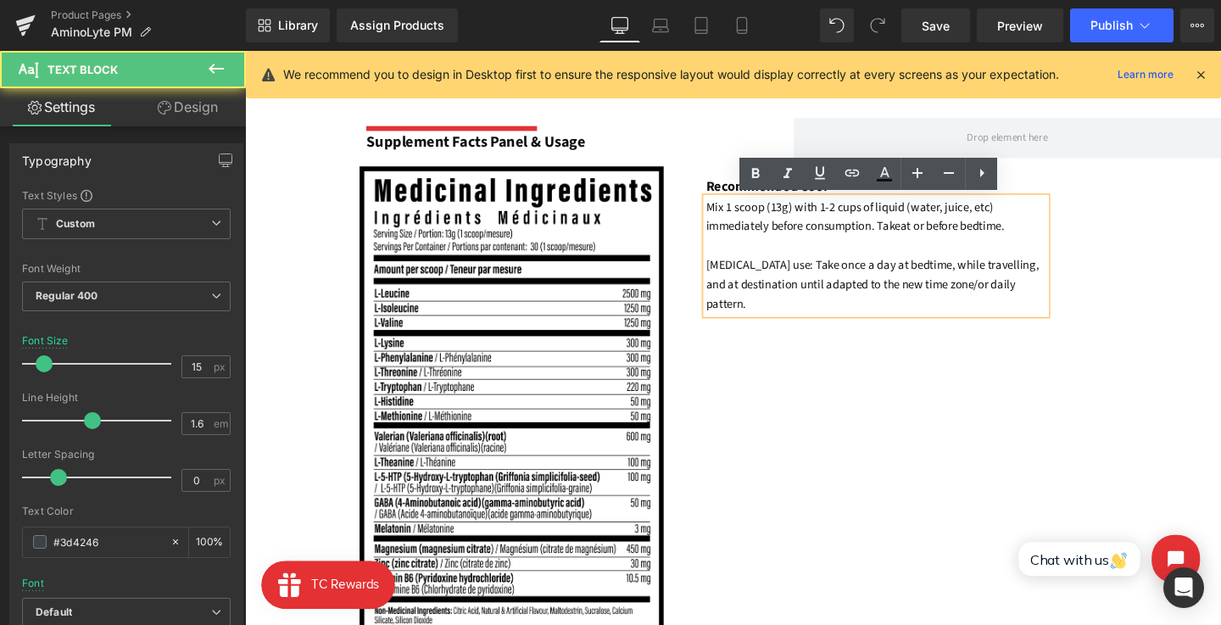
click at [796, 253] on p "Mix 1 scoop (13g) with 1-2 cups of liquid (water, juice, etc) immediately befor…" at bounding box center [909, 266] width 358 height 122
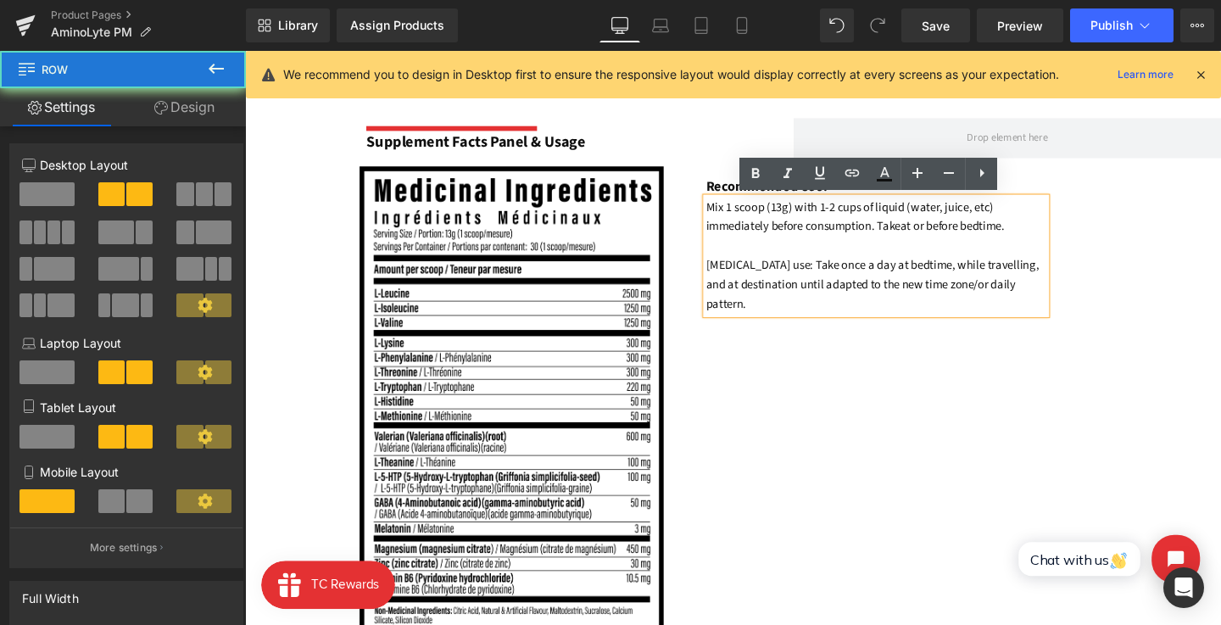
click at [811, 315] on div "Image Recommended Use: Text Block Mix 1 scoop (13g) with 1-2 cups of liquid (wa…" at bounding box center [758, 433] width 1026 height 522
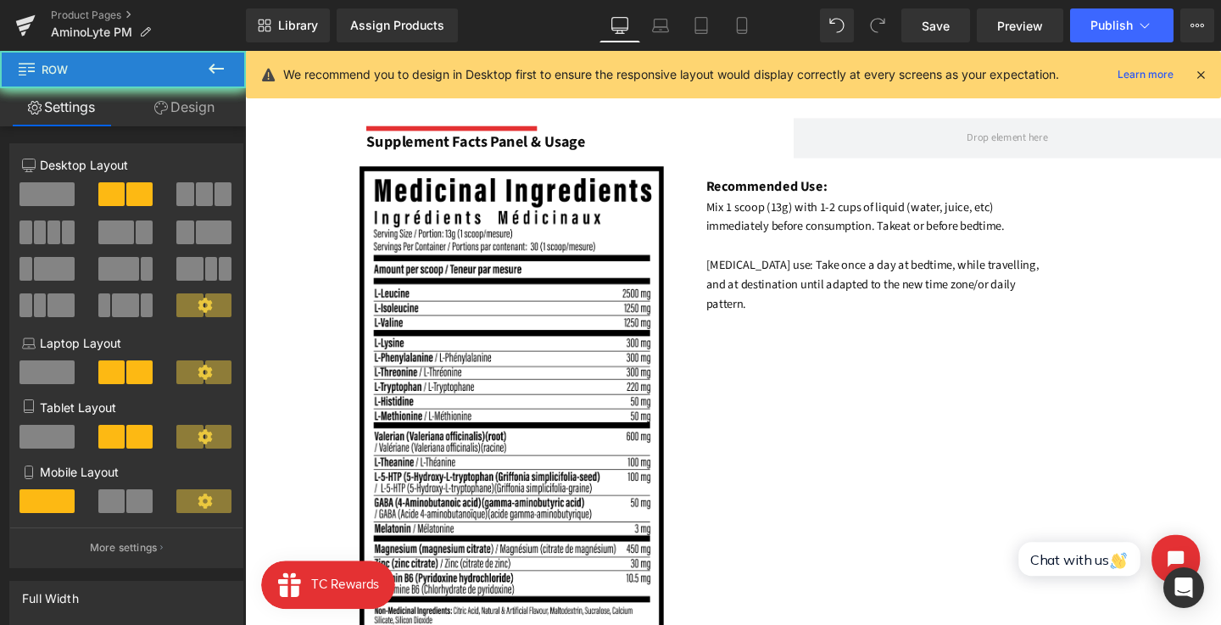
drag, startPoint x: 812, startPoint y: 327, endPoint x: 805, endPoint y: 299, distance: 28.0
click at [812, 327] on div "Image Recommended Use: Text Block Mix 1 scoop (13g) with 1-2 cups of liquid (wa…" at bounding box center [758, 433] width 1026 height 522
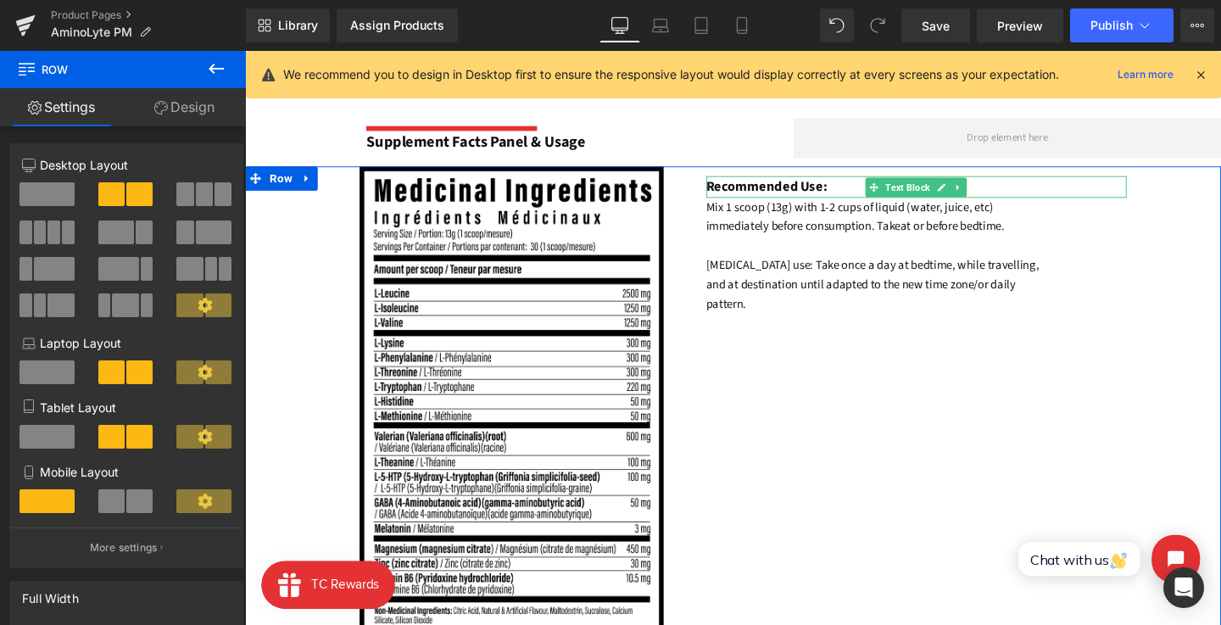
click at [774, 194] on strong "Recommended Use:" at bounding box center [793, 193] width 127 height 20
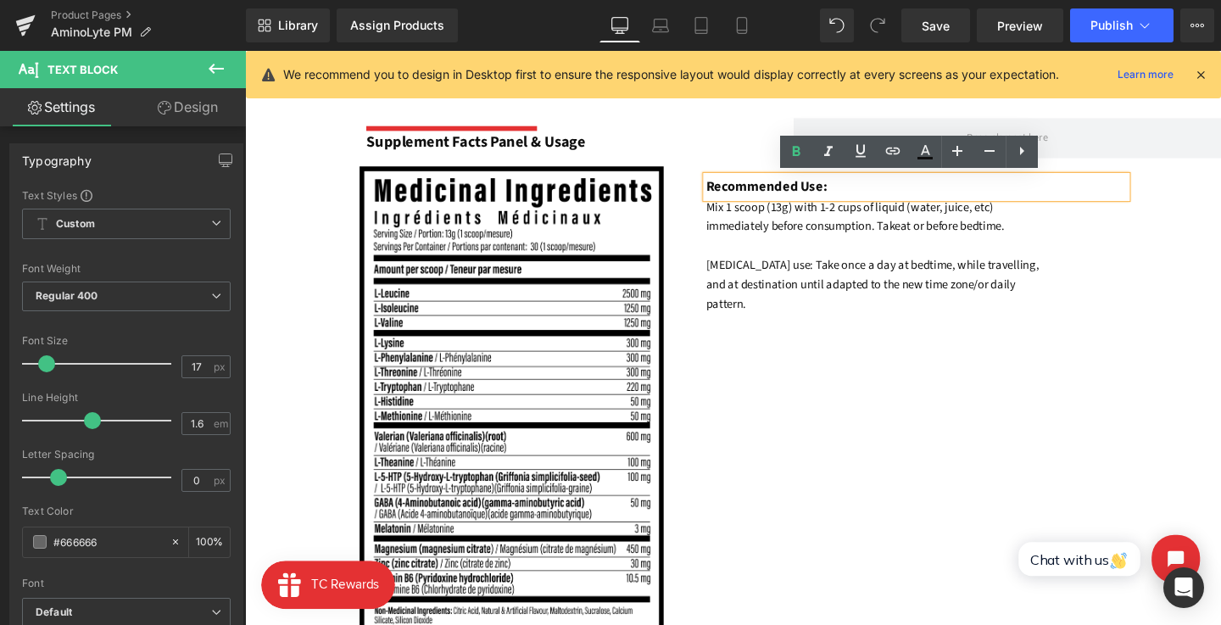
click at [834, 235] on font "Mix 1 scoop (13g) with 1-2 cups of liquid (water, juice, etc) immediately befor…" at bounding box center [881, 225] width 303 height 38
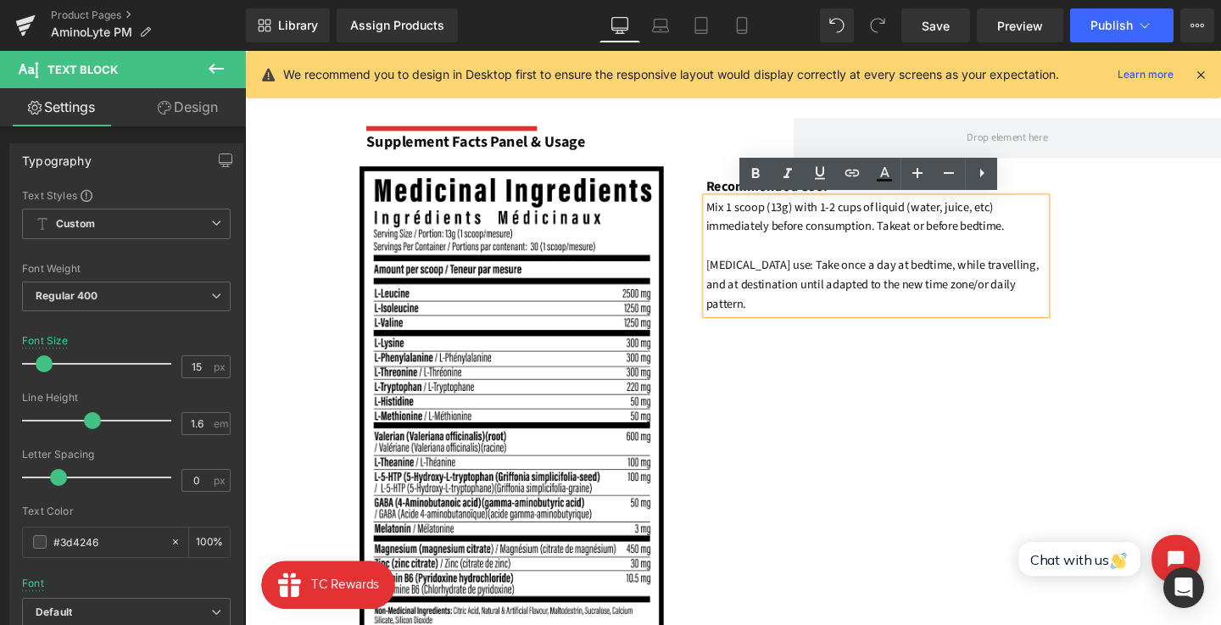
drag, startPoint x: 1067, startPoint y: 300, endPoint x: 724, endPoint y: 217, distance: 352.6
click at [730, 217] on div "Mix 1 scoop (13g) with 1-2 cups of liquid (water, juice, etc) immediately befor…" at bounding box center [909, 266] width 358 height 122
click at [773, 221] on font "Mix 1 scoop (13g) with 1-2 cups of liquid (water, juice, etc) immediately befor…" at bounding box center [881, 225] width 303 height 38
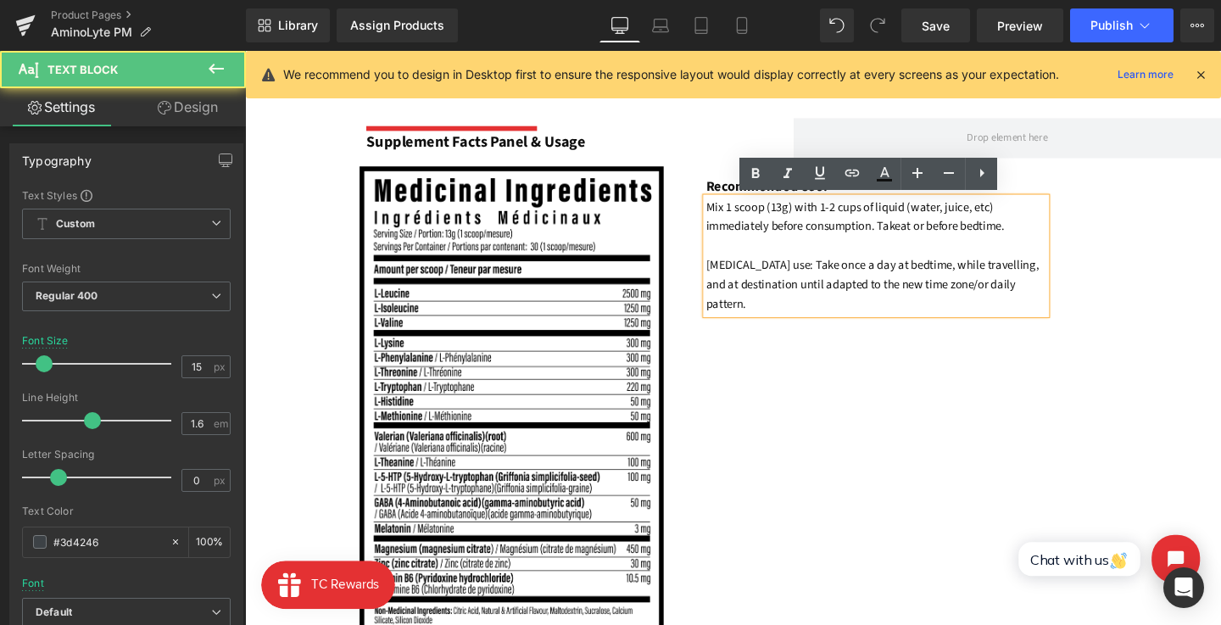
click at [785, 224] on p "Mix 1 scoop (13g) with 1-2 cups of liquid (water, juice, etc) immediately befor…" at bounding box center [909, 266] width 358 height 122
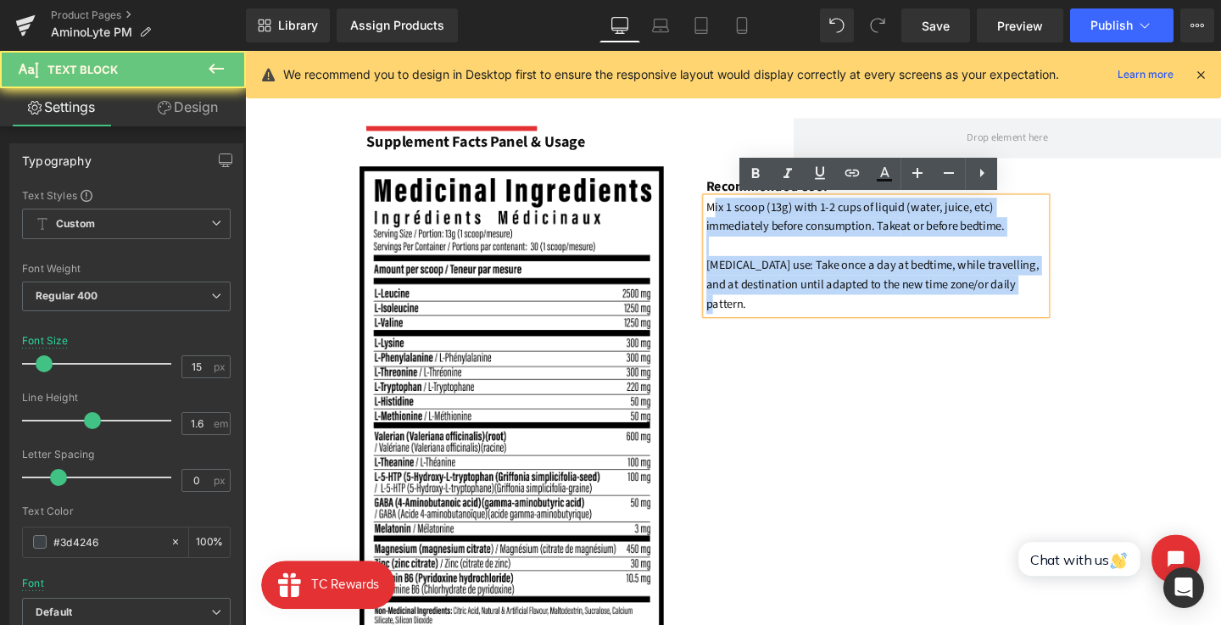
drag, startPoint x: 1073, startPoint y: 298, endPoint x: 734, endPoint y: 222, distance: 347.6
click at [734, 222] on p "Mix 1 scoop (13g) with 1-2 cups of liquid (water, juice, etc) immediately befor…" at bounding box center [909, 266] width 358 height 122
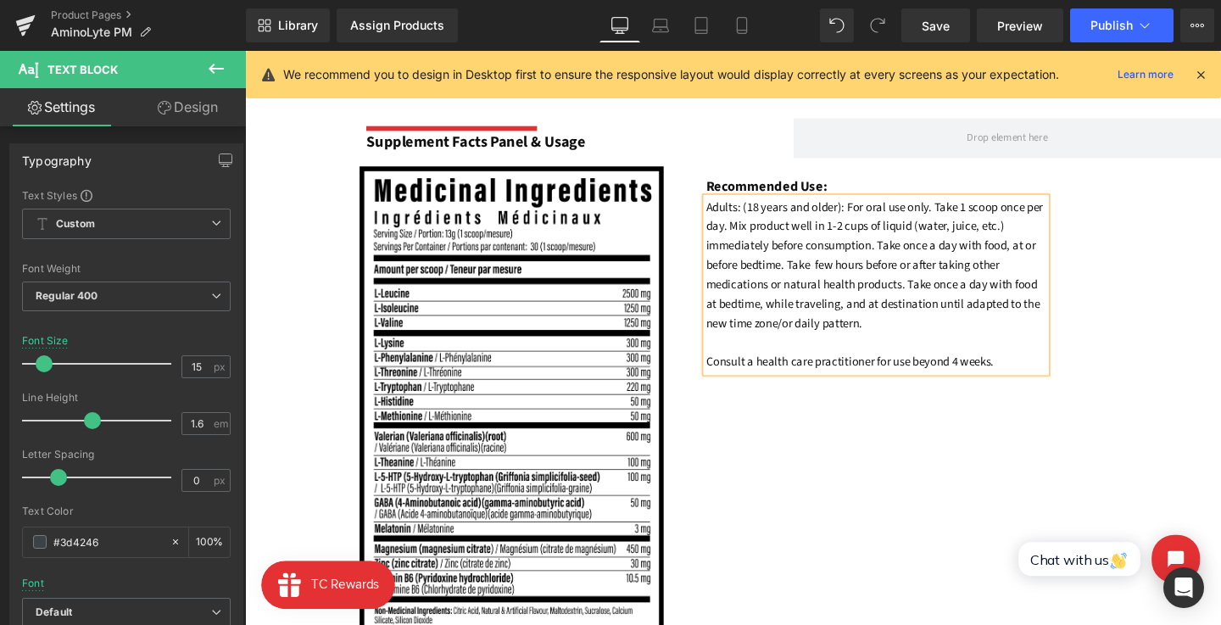
scroll to position [1259, 0]
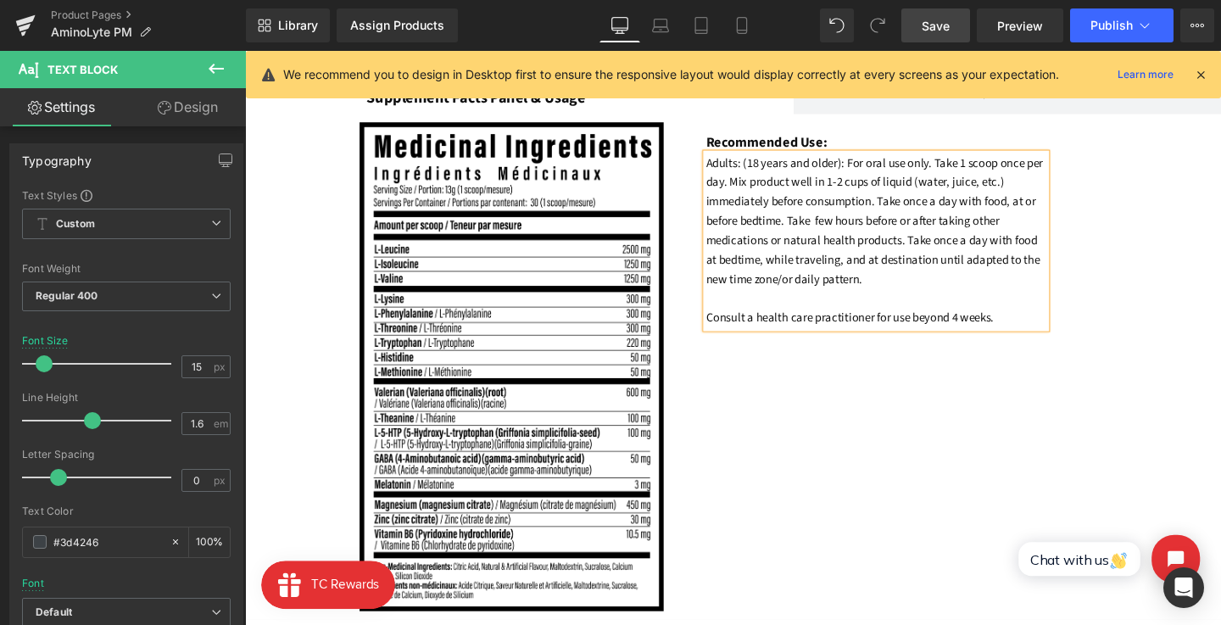
drag, startPoint x: 946, startPoint y: 36, endPoint x: 748, endPoint y: 231, distance: 277.7
click at [946, 36] on link "Save" at bounding box center [936, 25] width 69 height 34
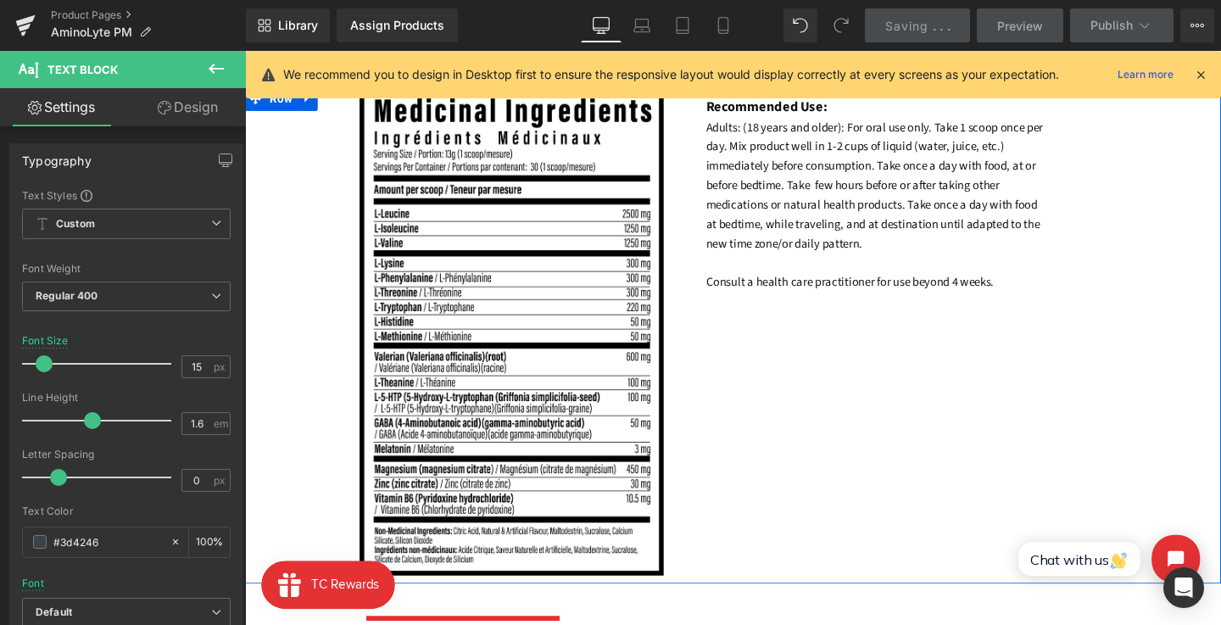
scroll to position [1260, 0]
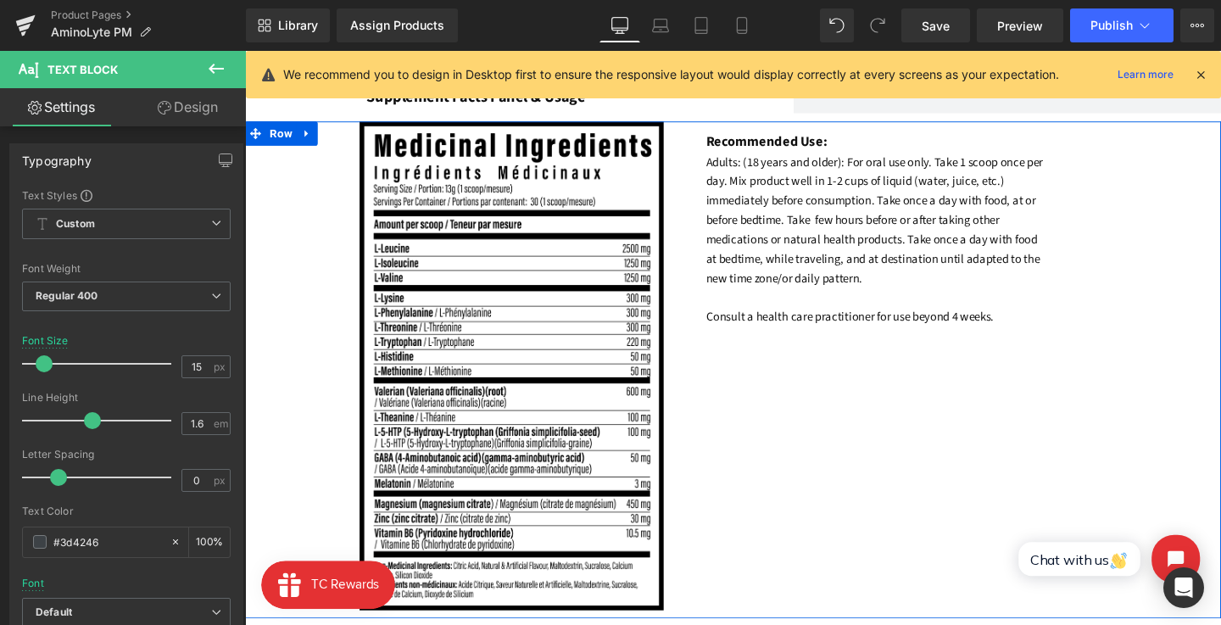
drag, startPoint x: 1008, startPoint y: 328, endPoint x: 1016, endPoint y: 329, distance: 8.5
click at [1008, 328] on font "Adults: (18 years and older): For oral use only. Take 1 scoop once per day. Mix…" at bounding box center [907, 249] width 355 height 181
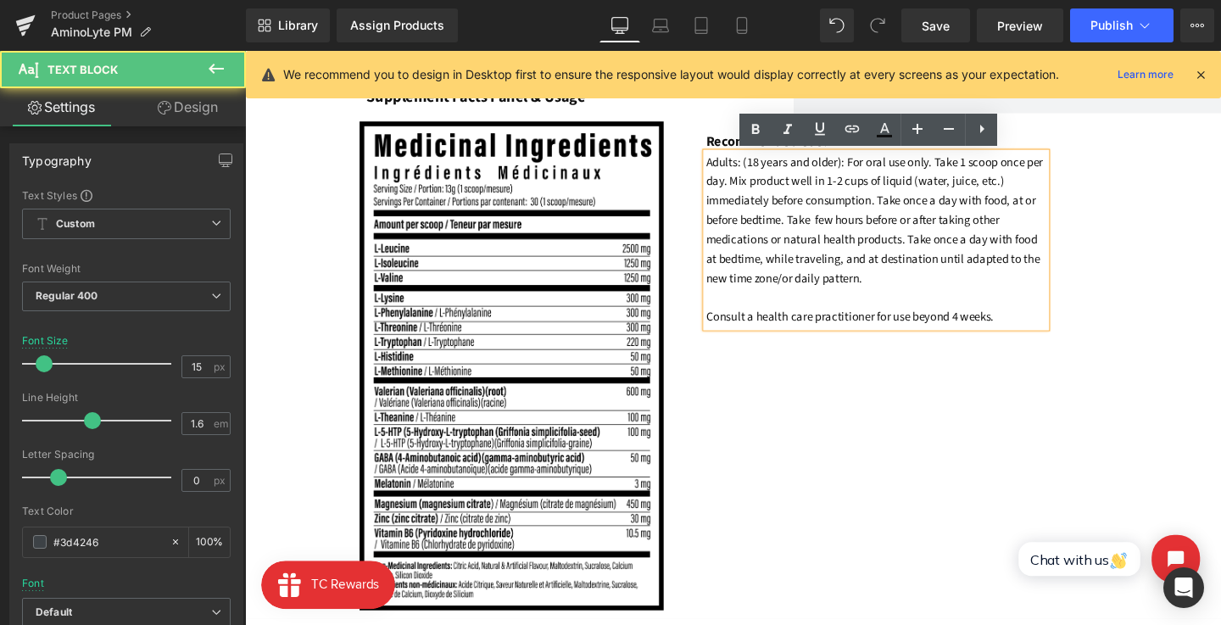
click at [1032, 330] on font "Adults: (18 years and older): For oral use only. Take 1 scoop once per day. Mix…" at bounding box center [907, 249] width 355 height 181
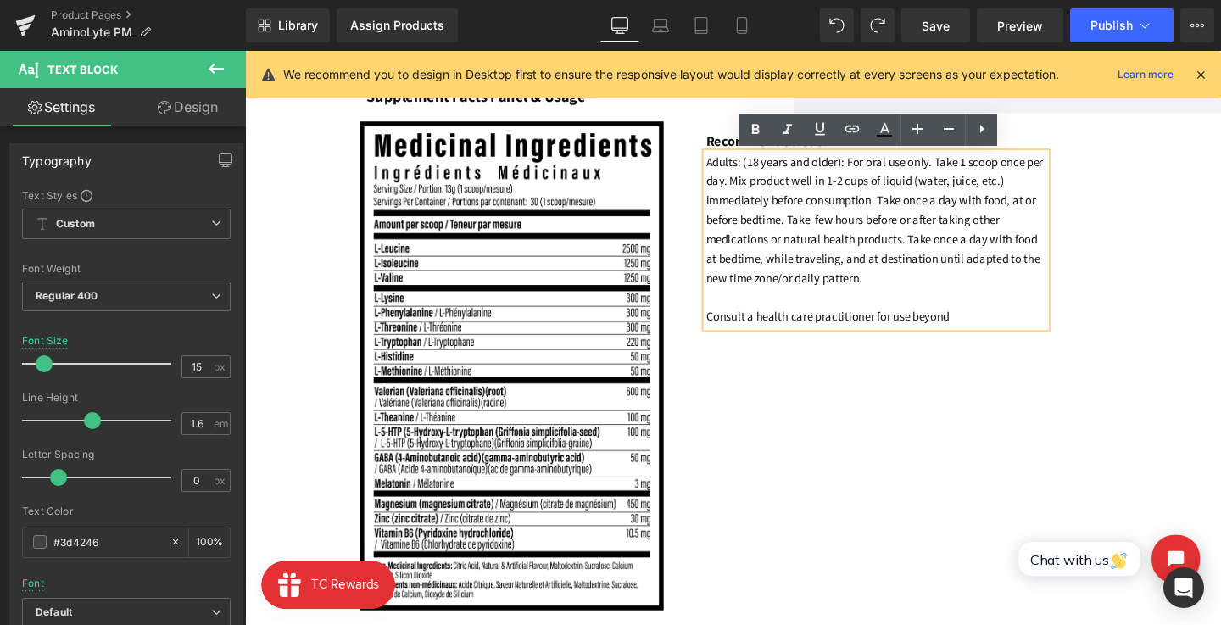
drag, startPoint x: 1170, startPoint y: 191, endPoint x: 1126, endPoint y: 195, distance: 43.5
click at [1170, 191] on div "Recommended Use: Text Block Adults: (18 years and older): For oral use only. Ta…" at bounding box center [973, 234] width 400 height 216
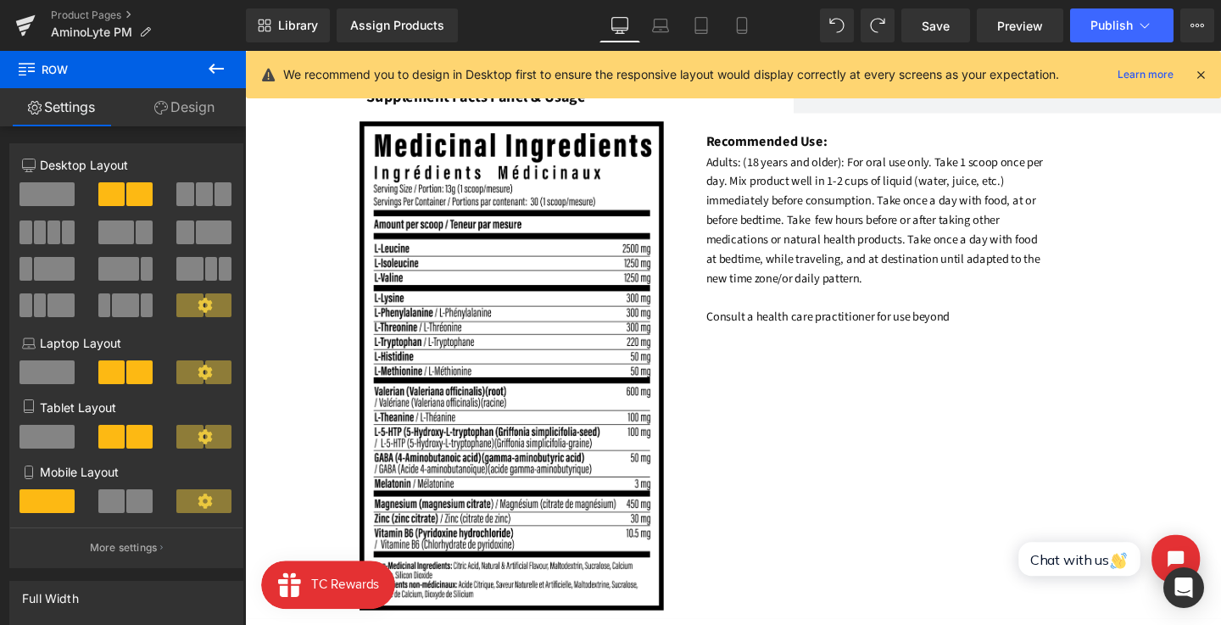
click at [216, 70] on icon at bounding box center [216, 69] width 20 height 20
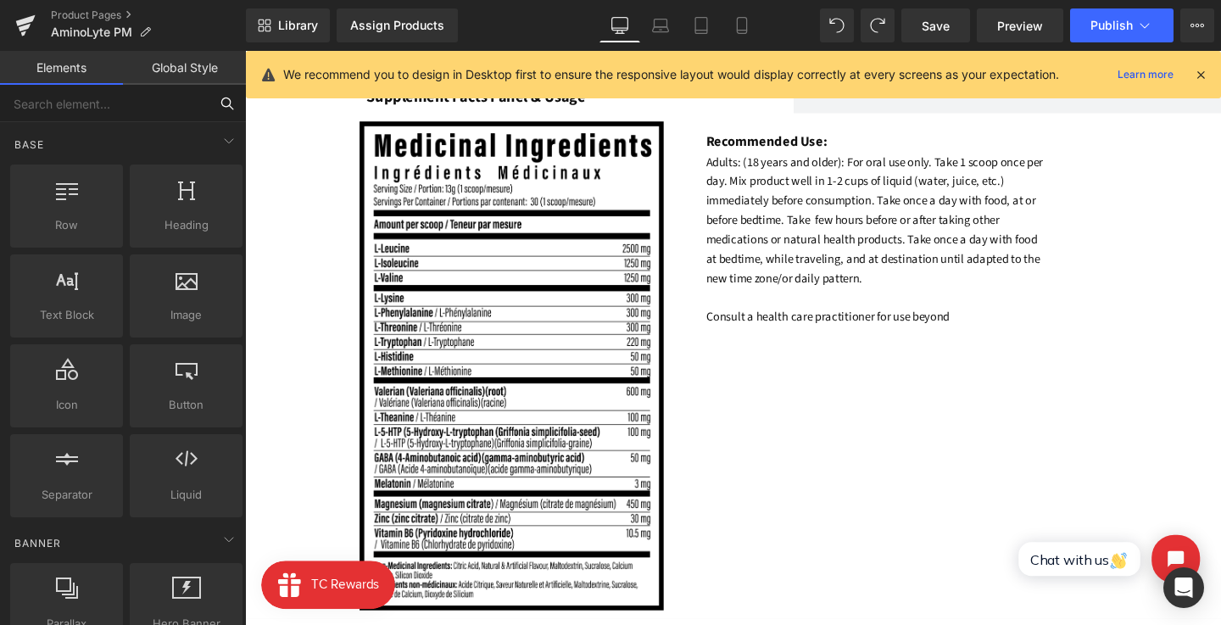
click at [138, 98] on input "text" at bounding box center [104, 103] width 209 height 37
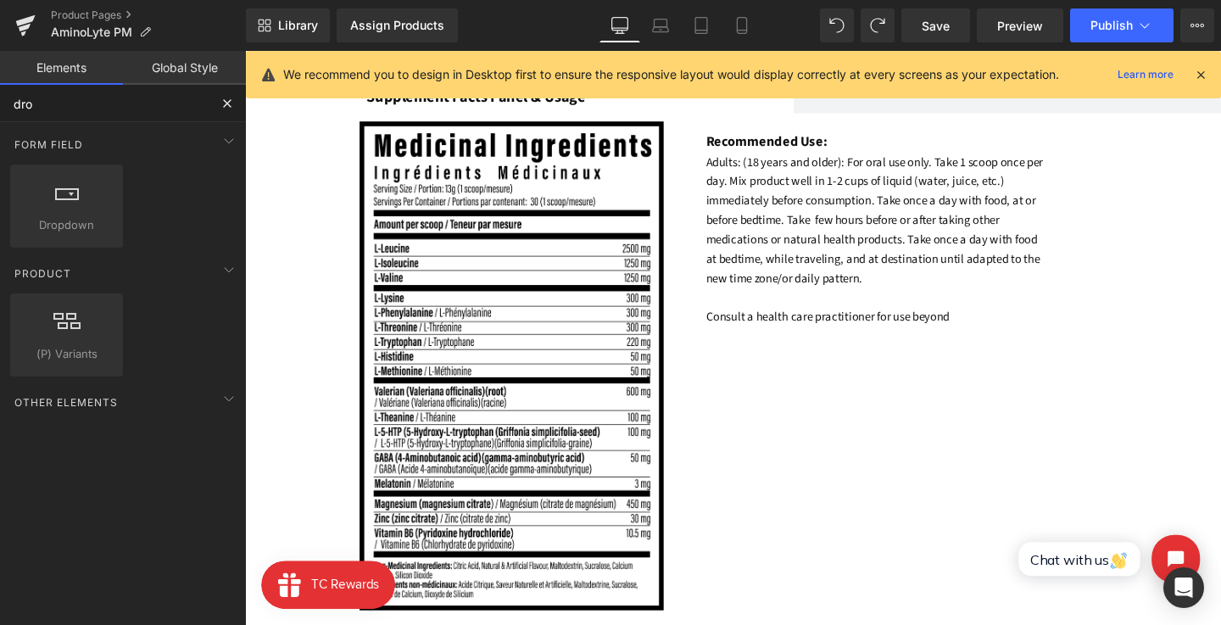
type input "drop"
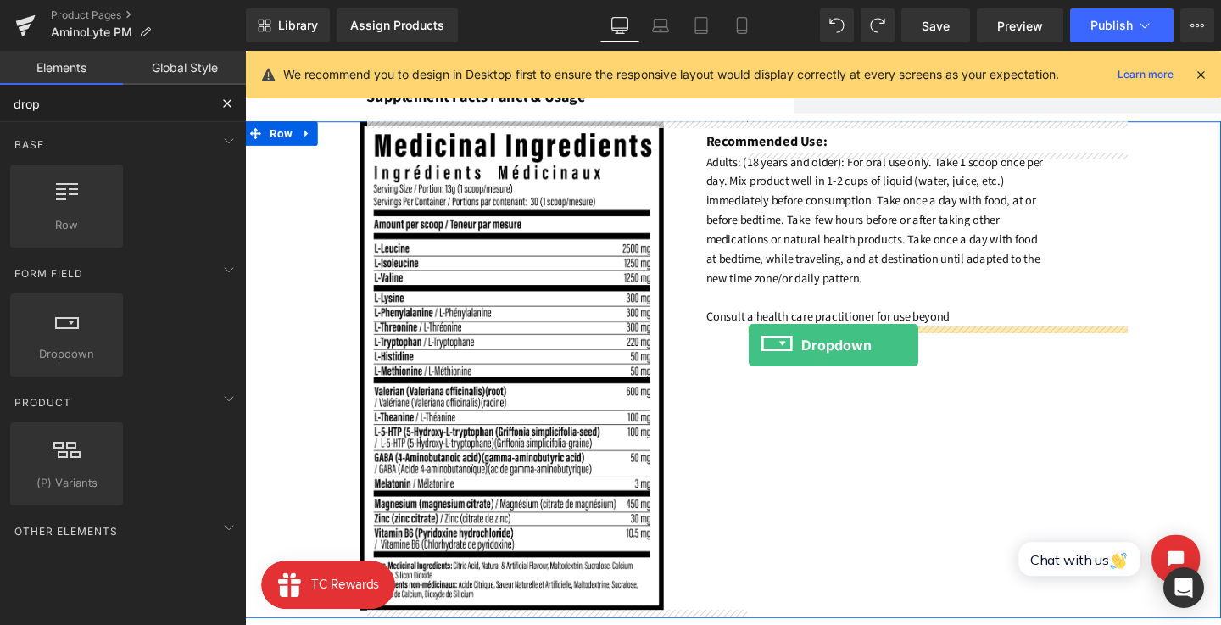
drag, startPoint x: 321, startPoint y: 366, endPoint x: 774, endPoint y: 360, distance: 453.8
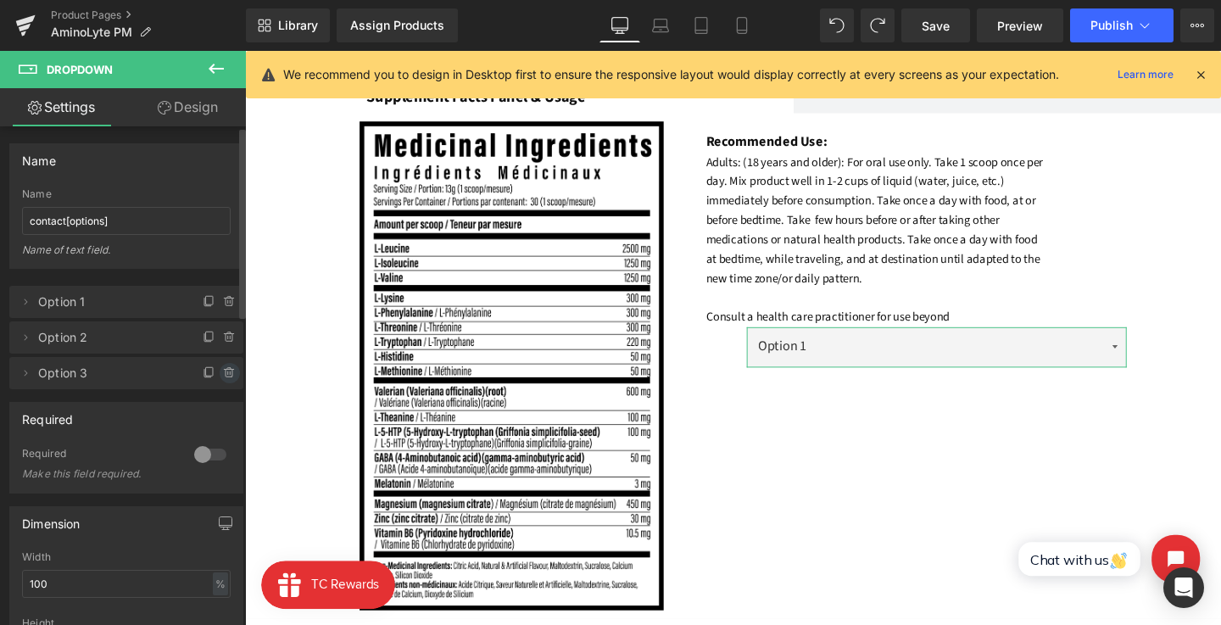
click at [228, 366] on icon at bounding box center [230, 373] width 14 height 14
click at [227, 366] on button "Delete" at bounding box center [211, 374] width 53 height 22
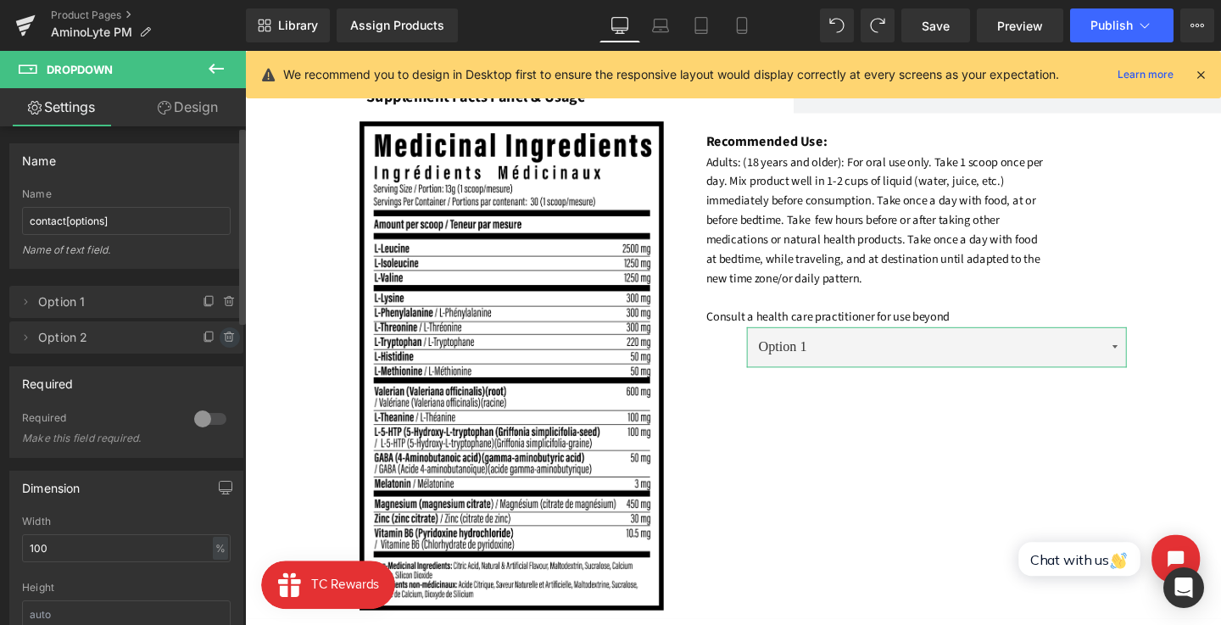
click at [226, 342] on icon at bounding box center [230, 338] width 14 height 14
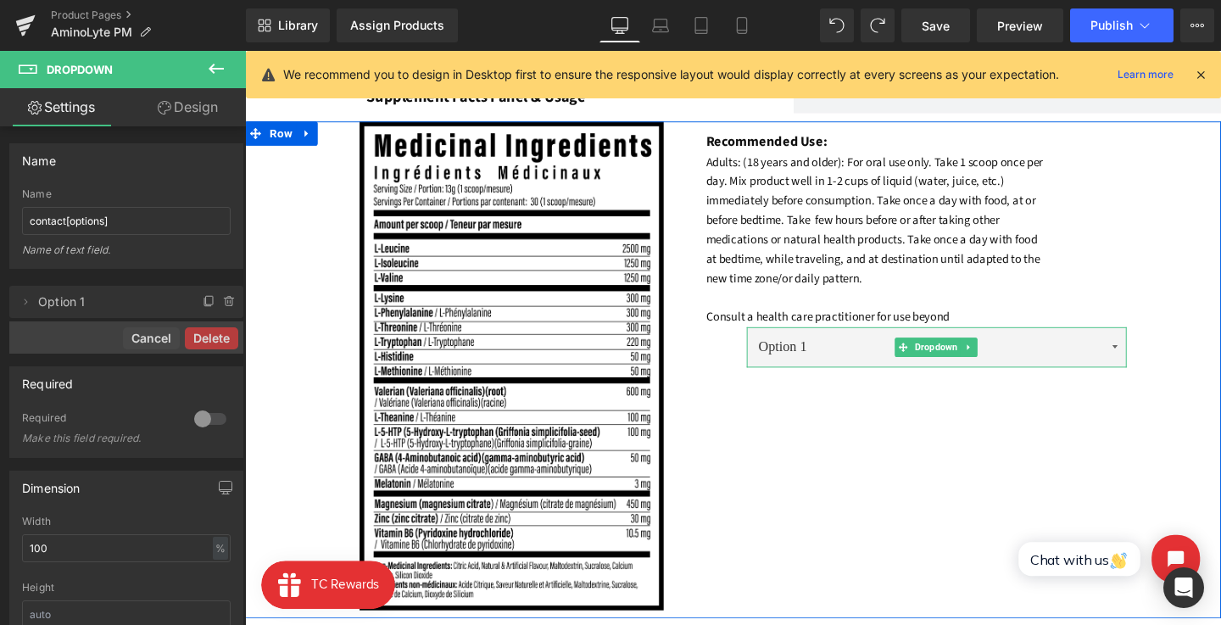
click at [841, 357] on select "Option 1 Option 2" at bounding box center [973, 363] width 400 height 42
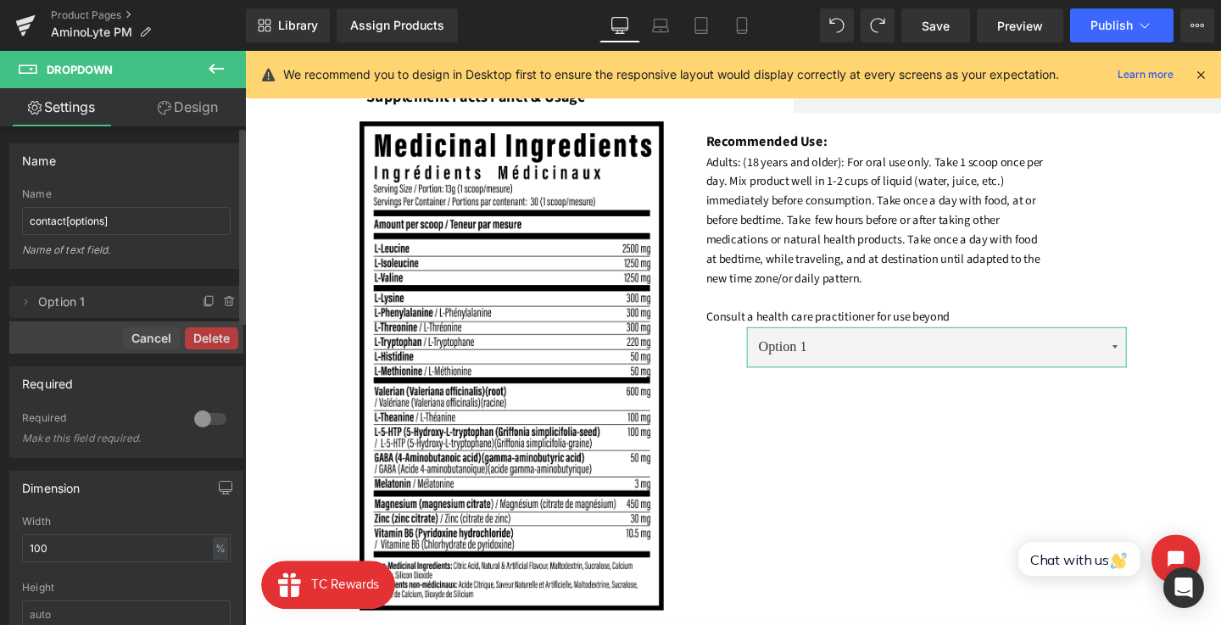
click at [150, 369] on div "Required" at bounding box center [126, 383] width 232 height 32
click at [142, 342] on button "Cancel" at bounding box center [151, 338] width 57 height 22
click at [223, 337] on icon at bounding box center [230, 338] width 14 height 14
click at [222, 340] on button "Delete" at bounding box center [211, 338] width 53 height 22
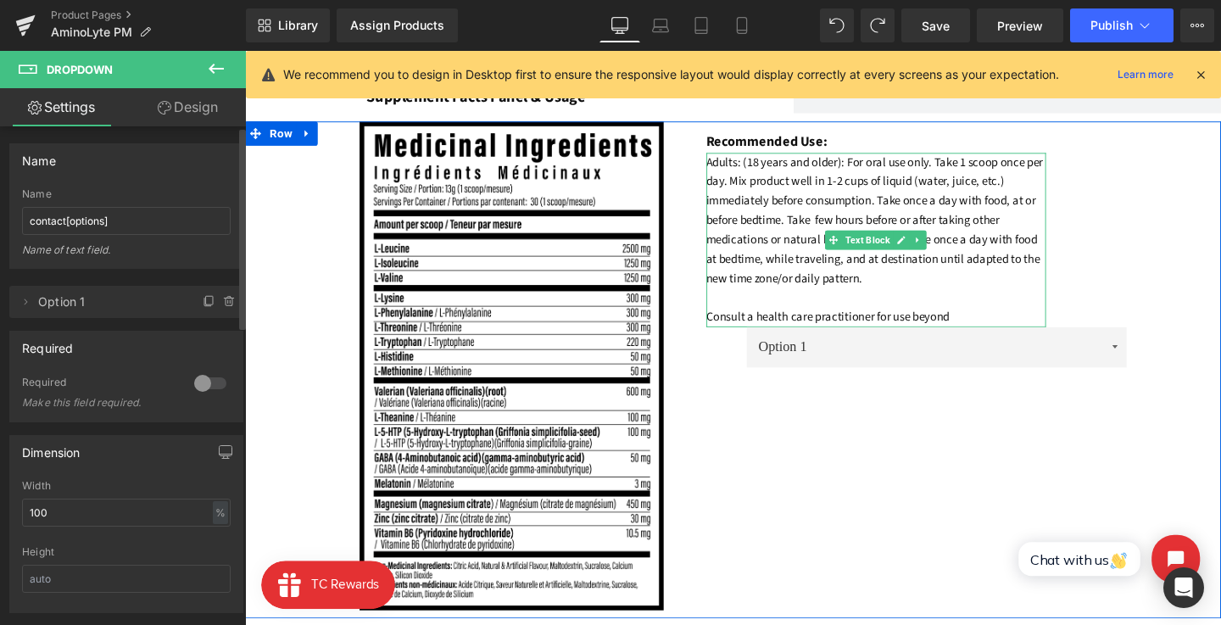
click at [739, 209] on font "Adults: (18 years and older): For oral use only. Take 1 scoop once per day. Mix…" at bounding box center [907, 249] width 355 height 181
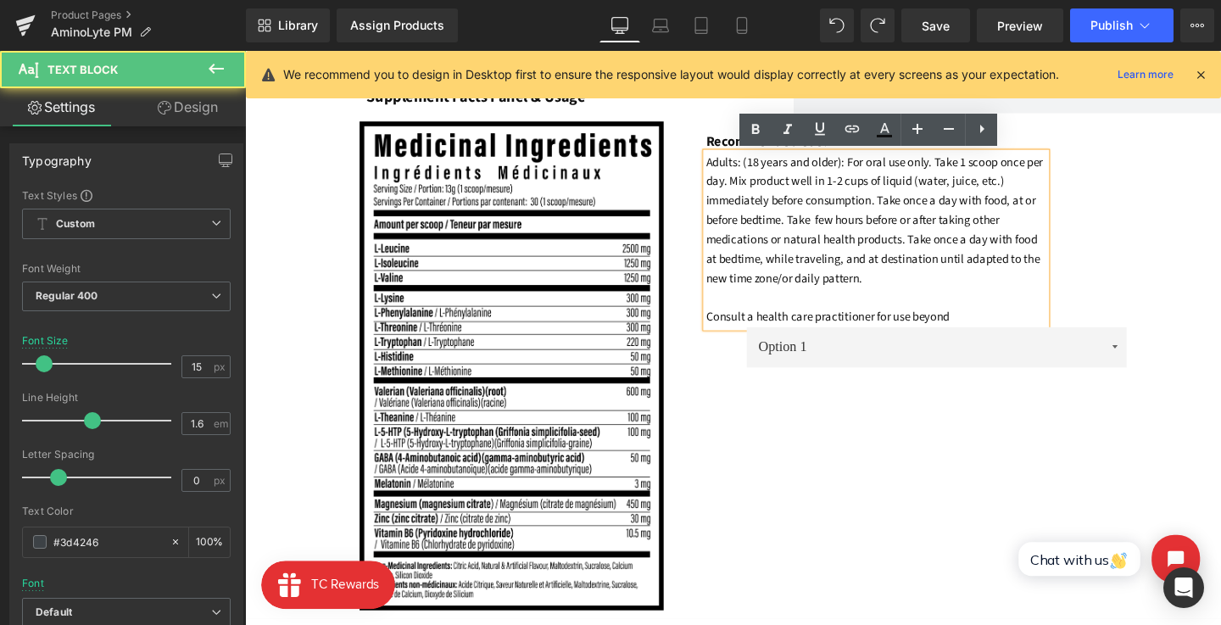
click at [206, 109] on link "Design" at bounding box center [187, 107] width 123 height 38
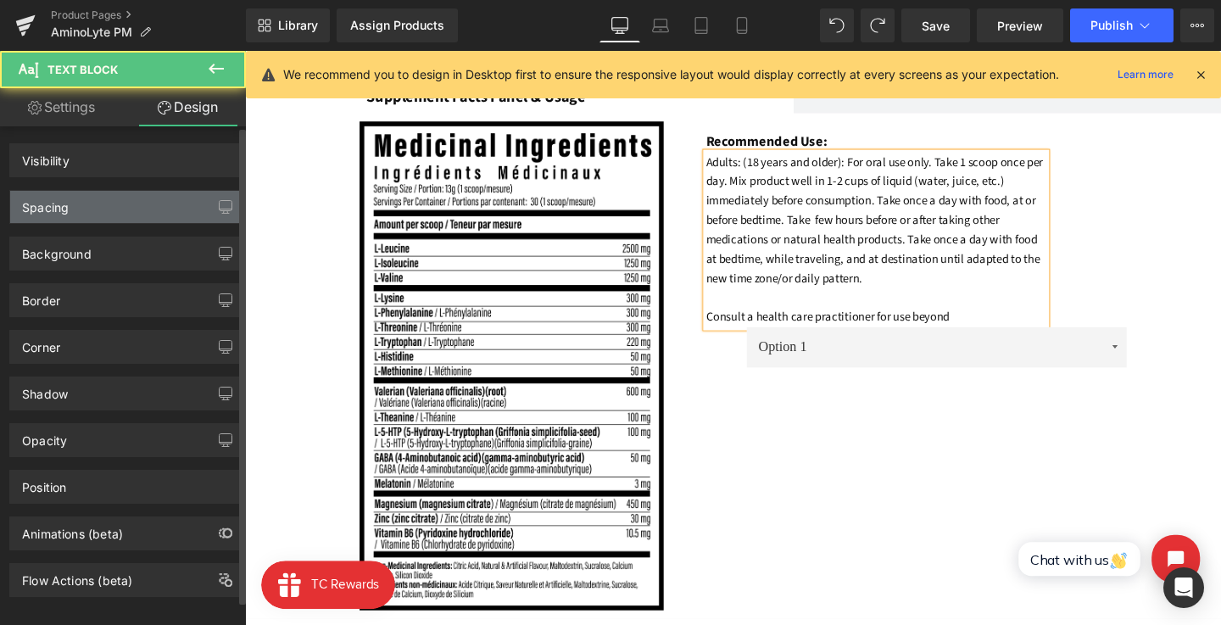
click at [148, 197] on div "Spacing" at bounding box center [126, 207] width 232 height 32
click at [148, 198] on div "Spacing" at bounding box center [126, 207] width 232 height 32
click at [147, 209] on div "Spacing" at bounding box center [126, 207] width 232 height 32
click at [42, 210] on div "Spacing" at bounding box center [45, 203] width 47 height 24
click at [59, 210] on div "Spacing" at bounding box center [45, 203] width 47 height 24
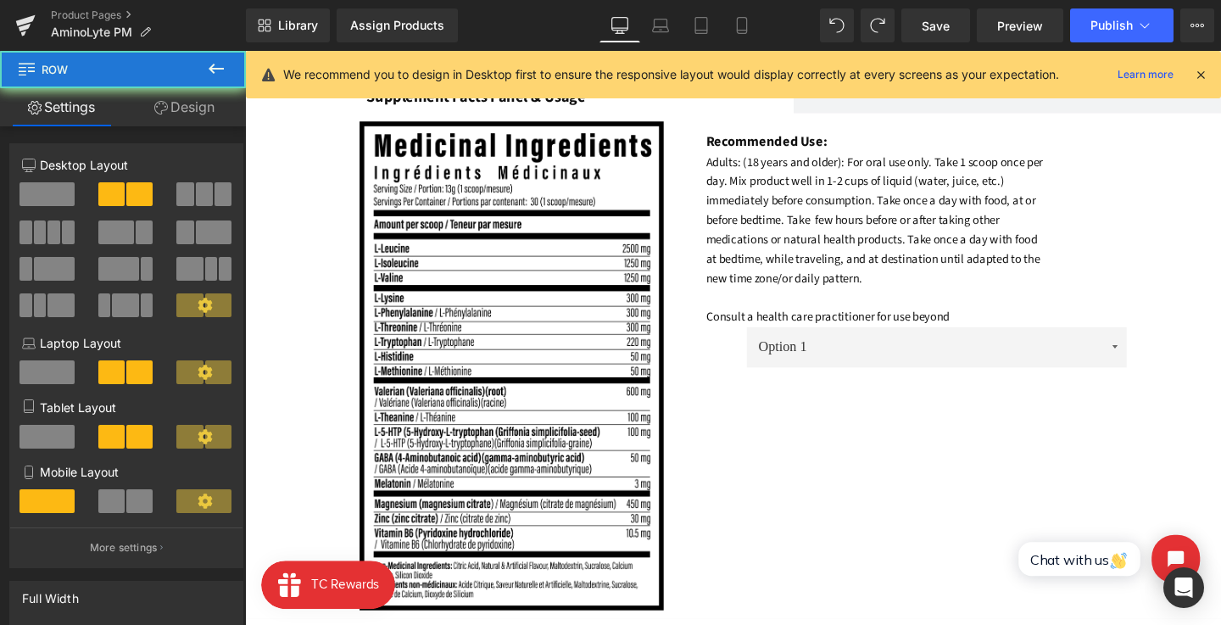
click at [733, 370] on div "Image" at bounding box center [572, 383] width 400 height 514
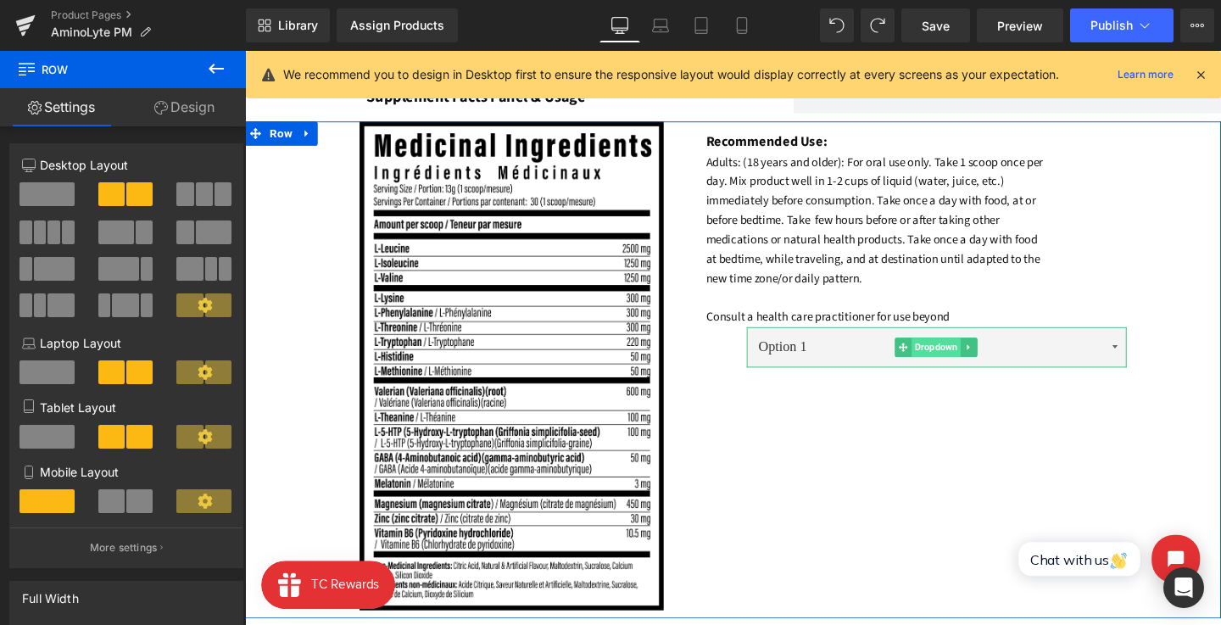
click at [974, 361] on span "Dropdown" at bounding box center [973, 363] width 52 height 20
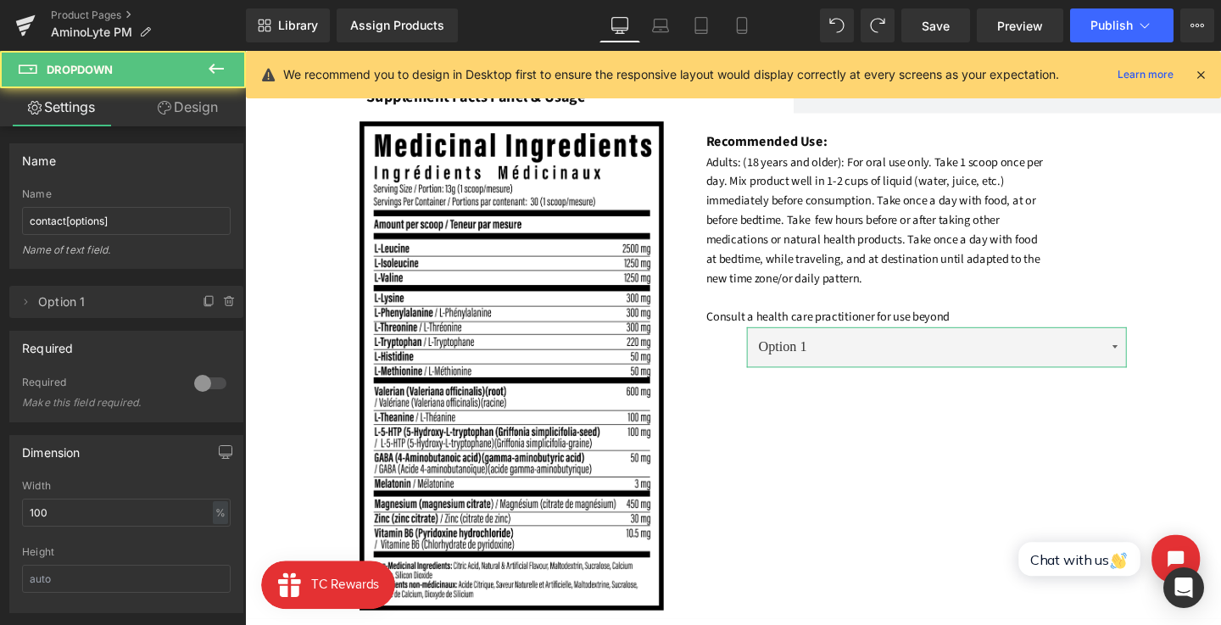
click at [195, 114] on link "Design" at bounding box center [187, 107] width 123 height 38
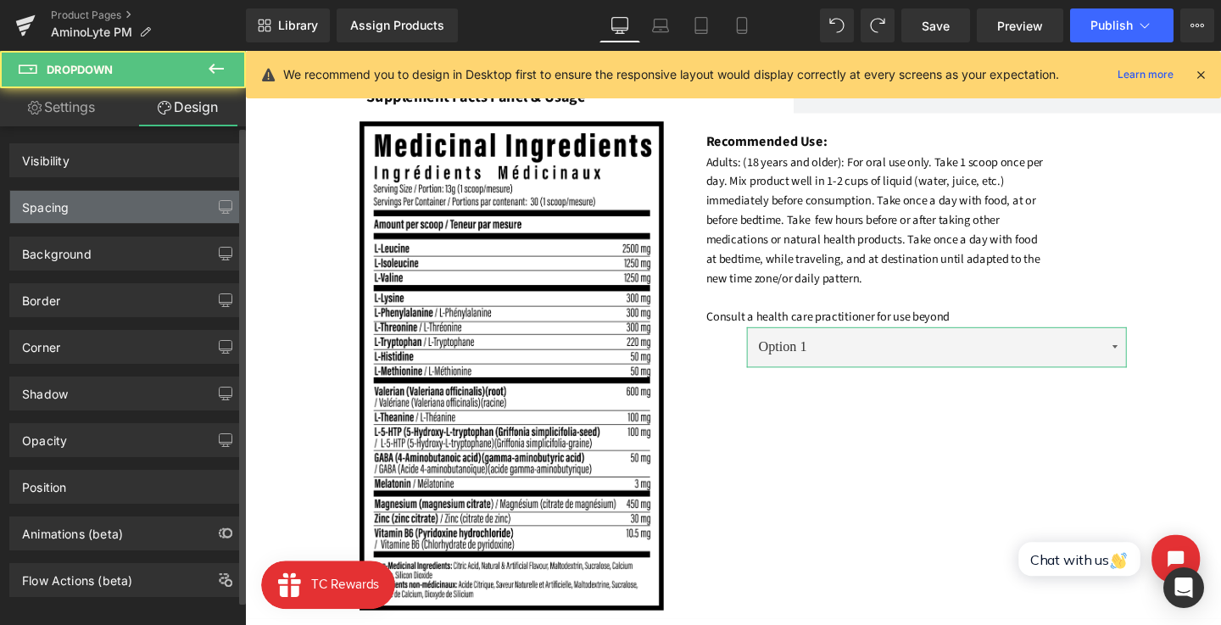
click at [127, 206] on div "Spacing" at bounding box center [126, 207] width 232 height 32
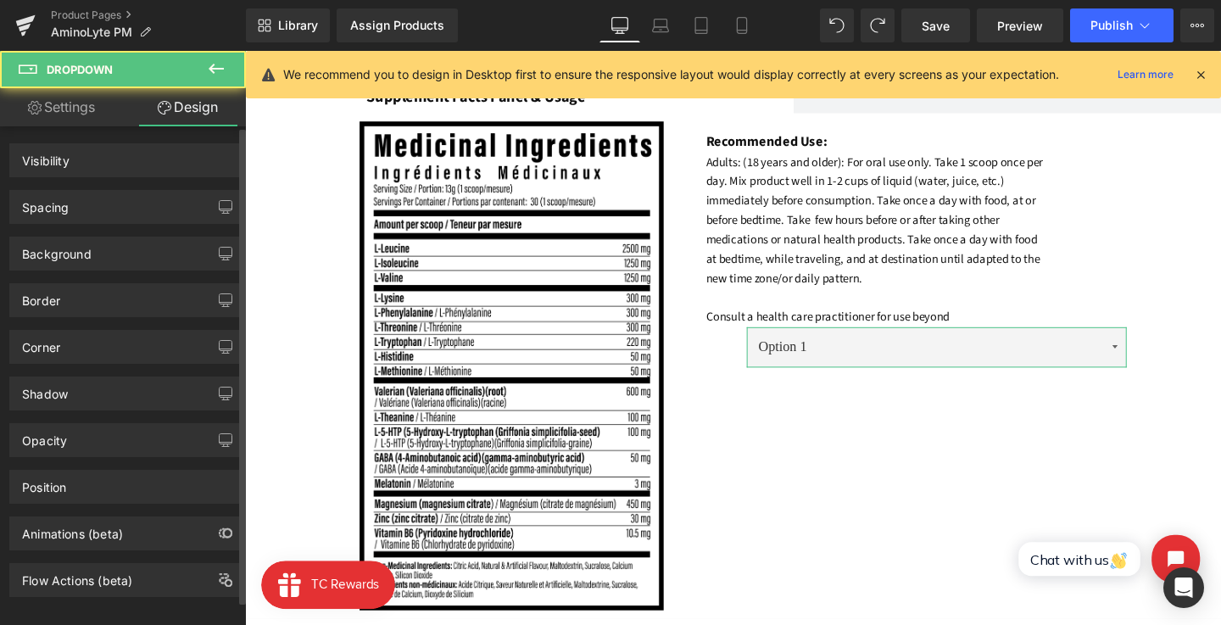
click at [124, 223] on div "Spacing Margin Padding" at bounding box center [126, 207] width 234 height 34
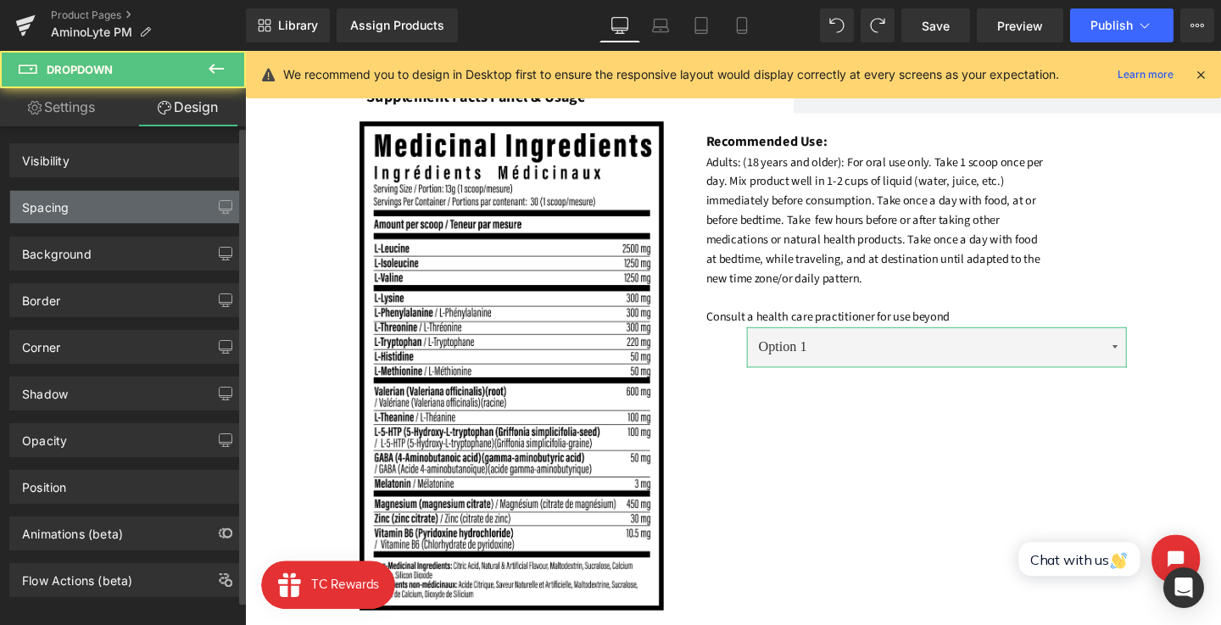
click at [25, 214] on div "Spacing" at bounding box center [45, 203] width 47 height 24
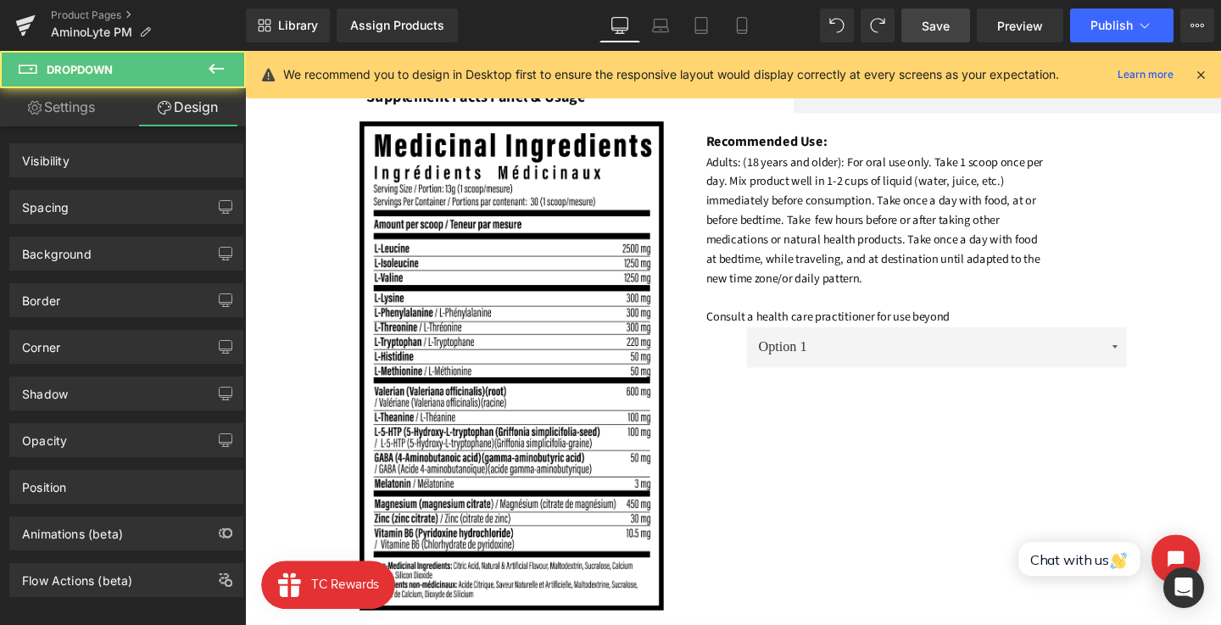
click at [917, 20] on link "Save" at bounding box center [936, 25] width 69 height 34
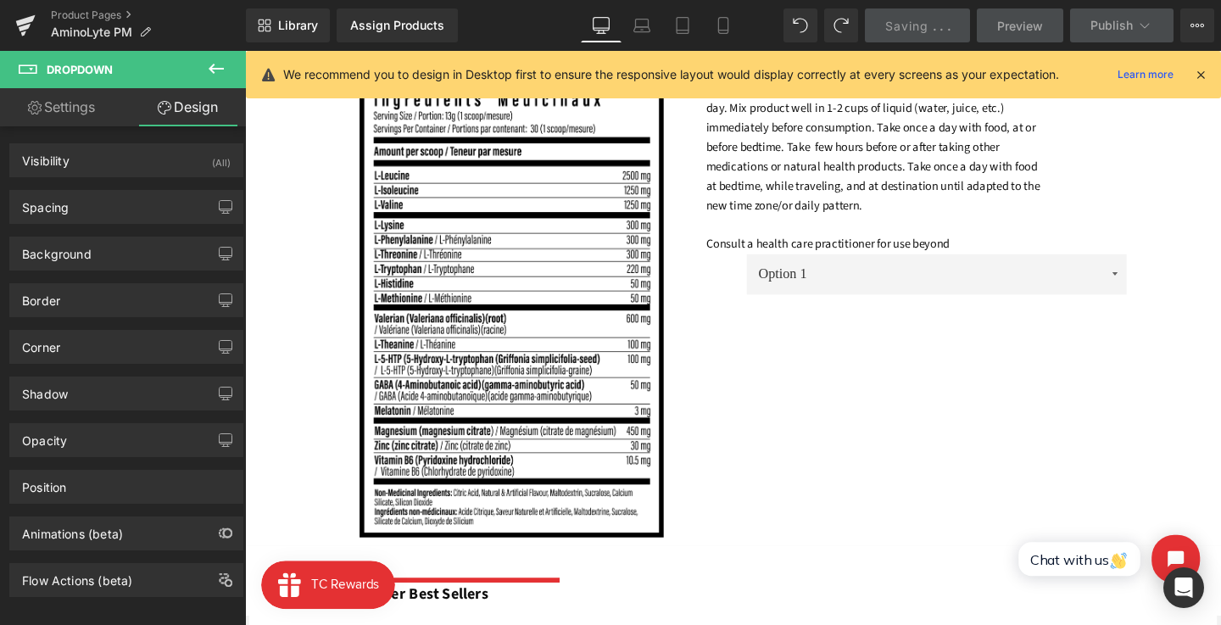
scroll to position [1306, 0]
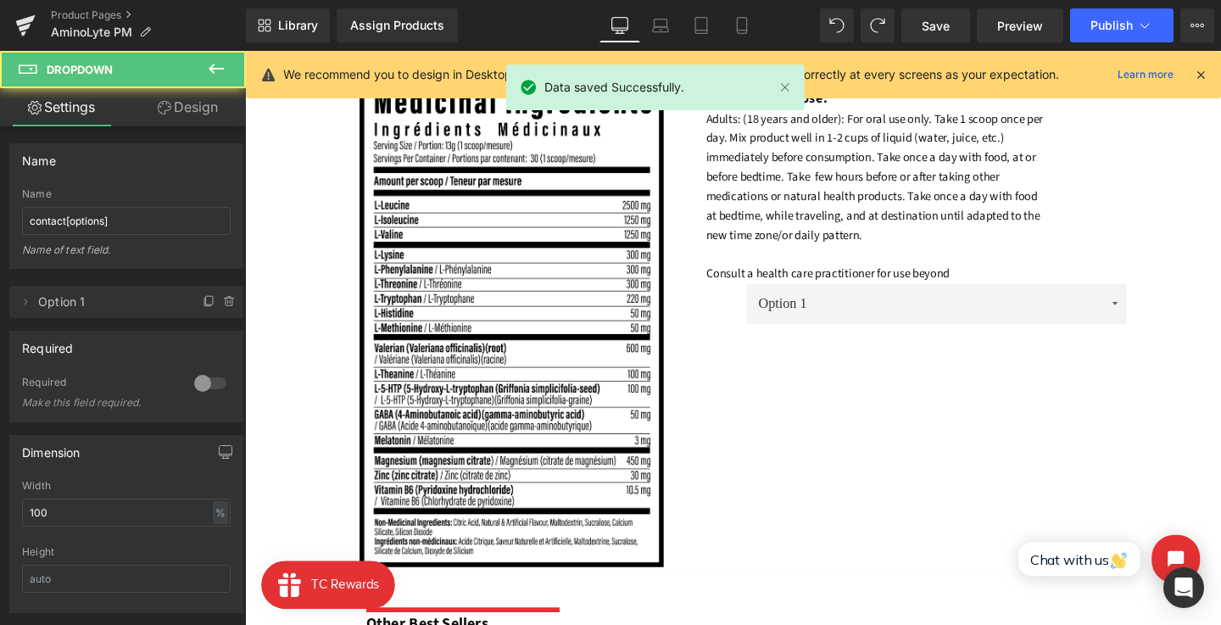
click at [853, 302] on select "Option 1" at bounding box center [973, 317] width 400 height 42
click at [738, 314] on div "Image" at bounding box center [572, 337] width 400 height 514
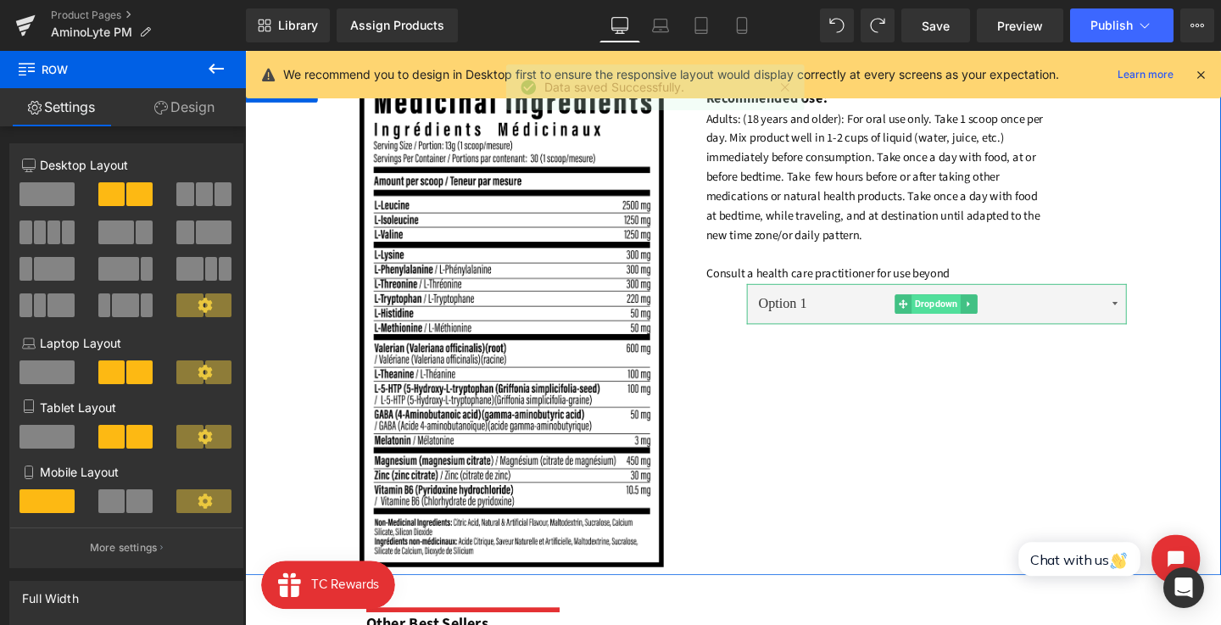
click at [969, 307] on span "Dropdown" at bounding box center [973, 317] width 52 height 20
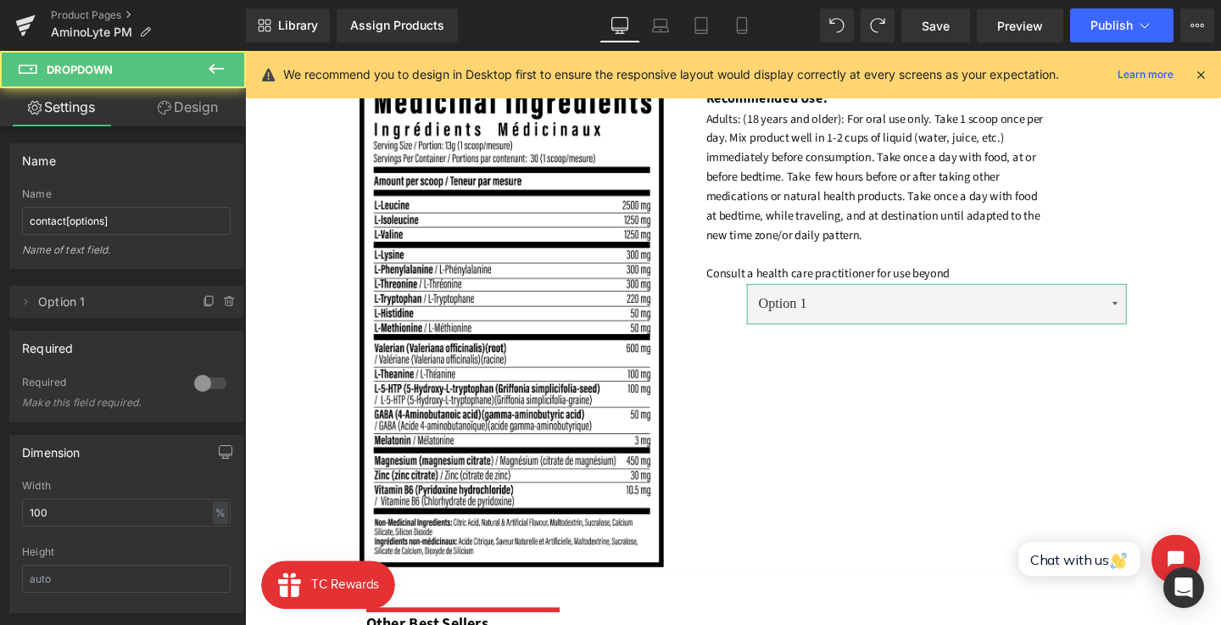
click at [207, 108] on link "Design" at bounding box center [187, 107] width 123 height 38
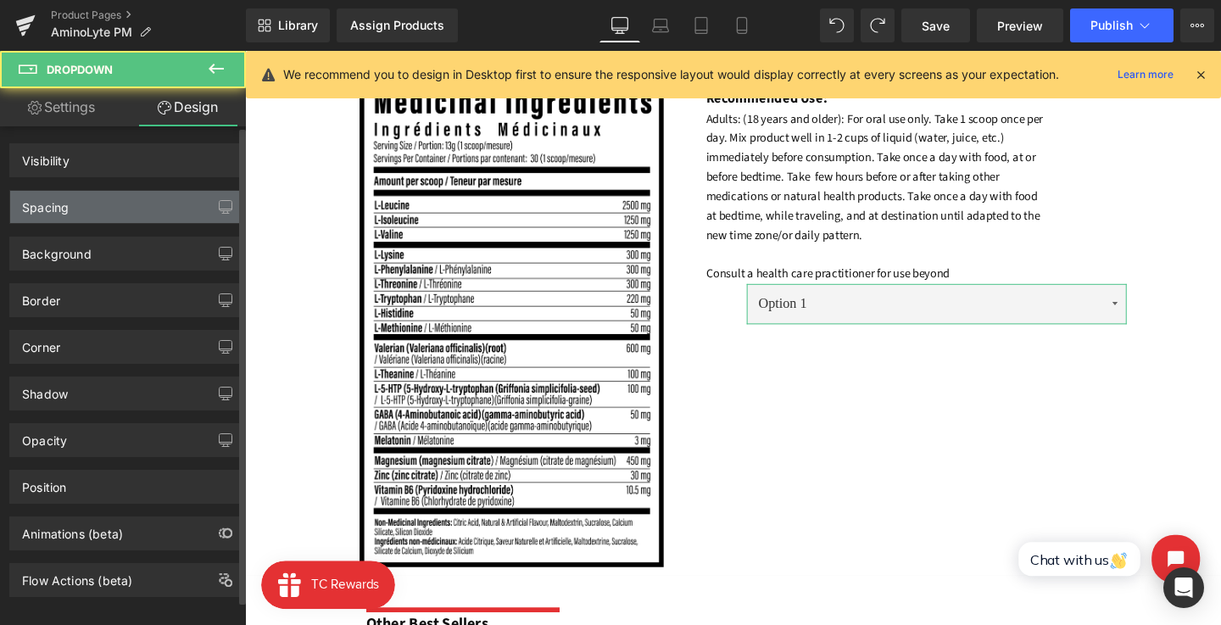
click at [82, 206] on div "Spacing" at bounding box center [126, 207] width 232 height 32
click at [36, 199] on div "Spacing" at bounding box center [45, 203] width 47 height 24
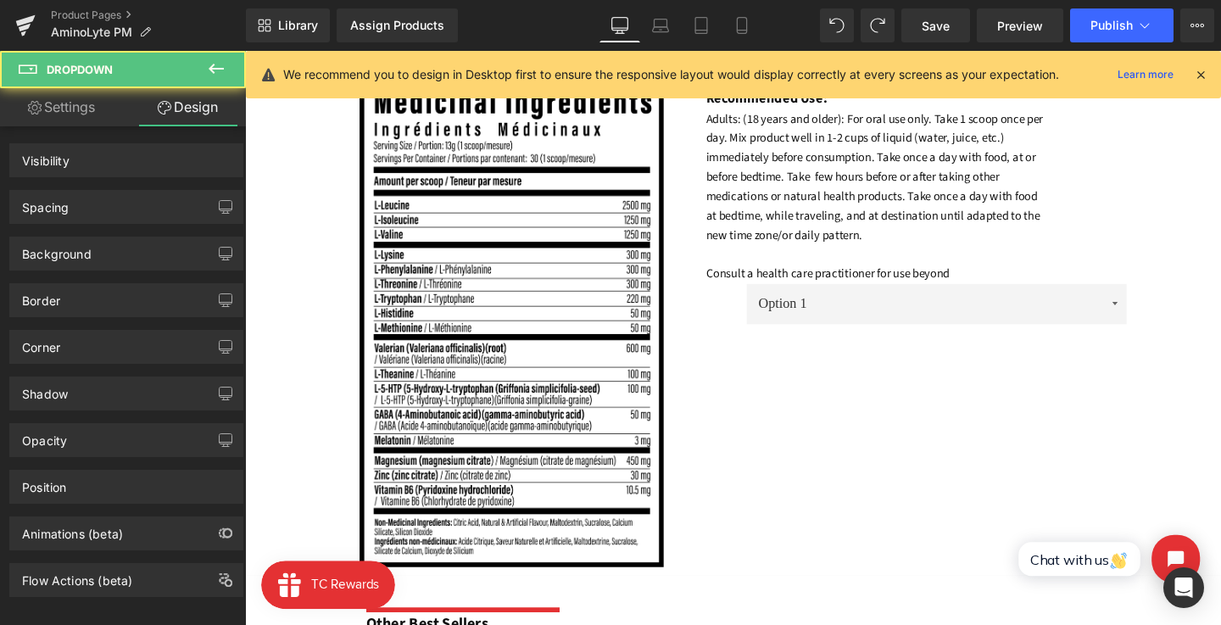
click at [766, 202] on font "Adults: (18 years and older): For oral use only. Take 1 scoop once per day. Mix…" at bounding box center [907, 204] width 355 height 181
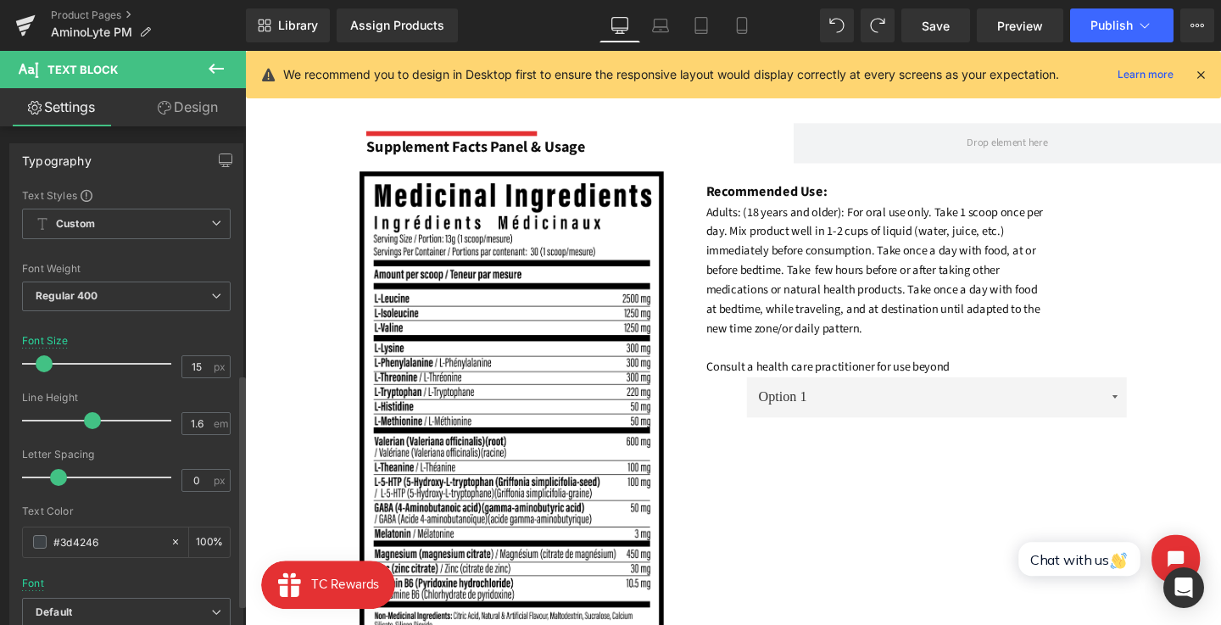
scroll to position [529, 0]
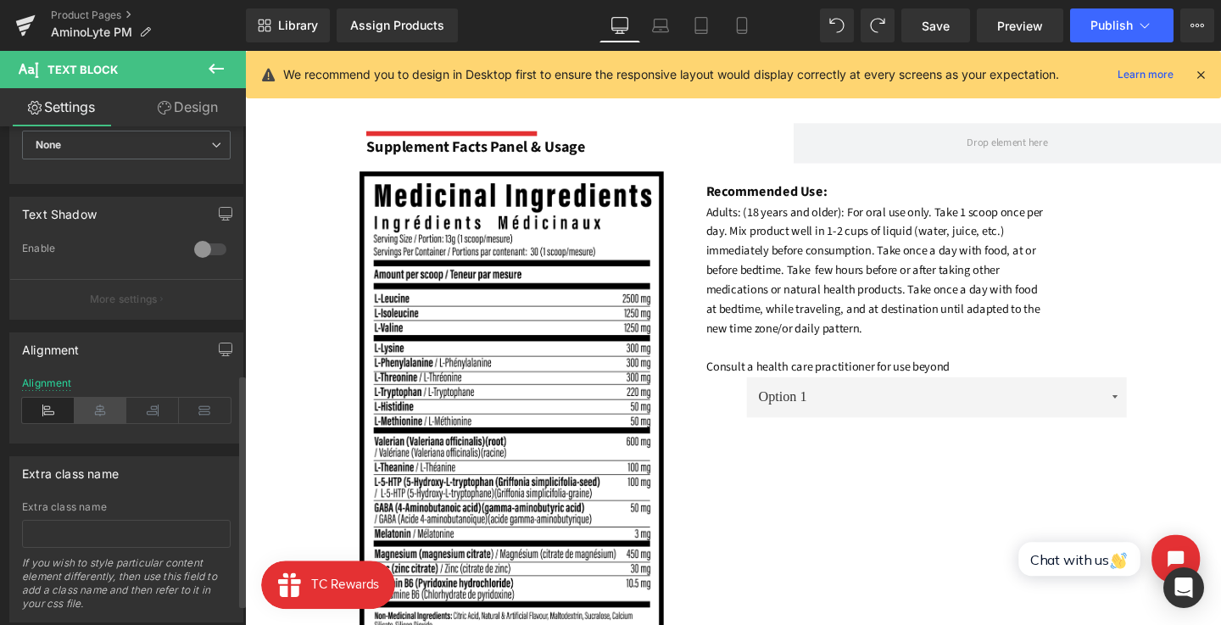
click at [96, 403] on icon at bounding box center [101, 410] width 53 height 25
click at [49, 412] on icon at bounding box center [48, 410] width 53 height 25
click at [178, 102] on link "Design" at bounding box center [187, 107] width 123 height 38
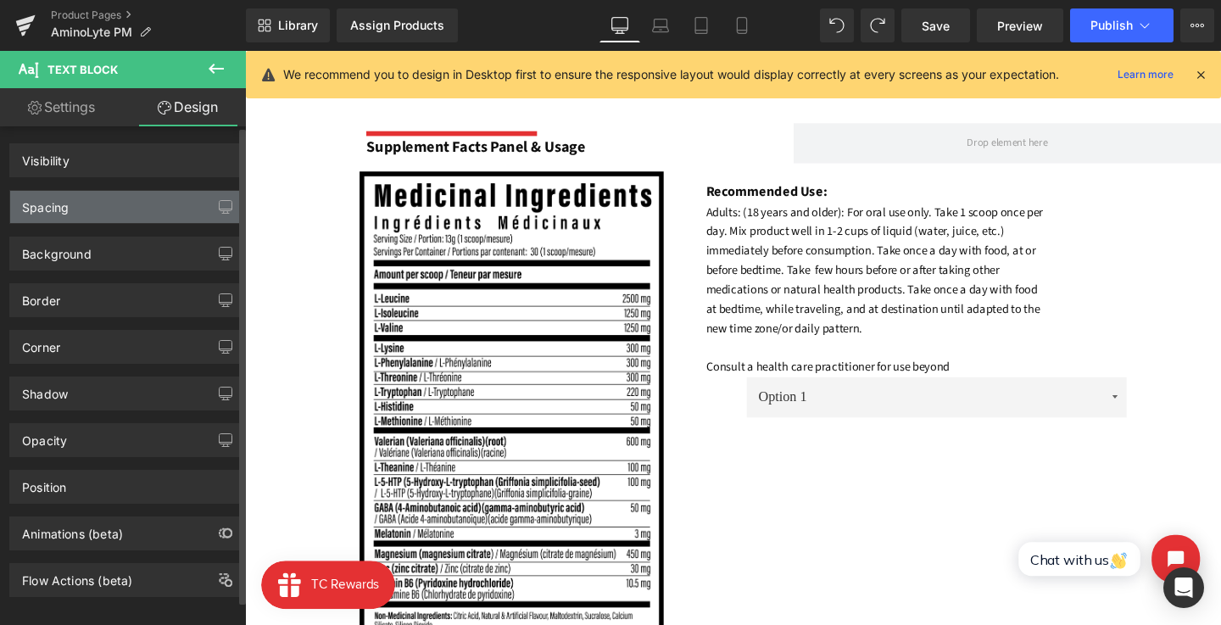
click at [22, 215] on div "Spacing" at bounding box center [126, 207] width 232 height 32
click at [47, 202] on div "Spacing" at bounding box center [45, 203] width 47 height 24
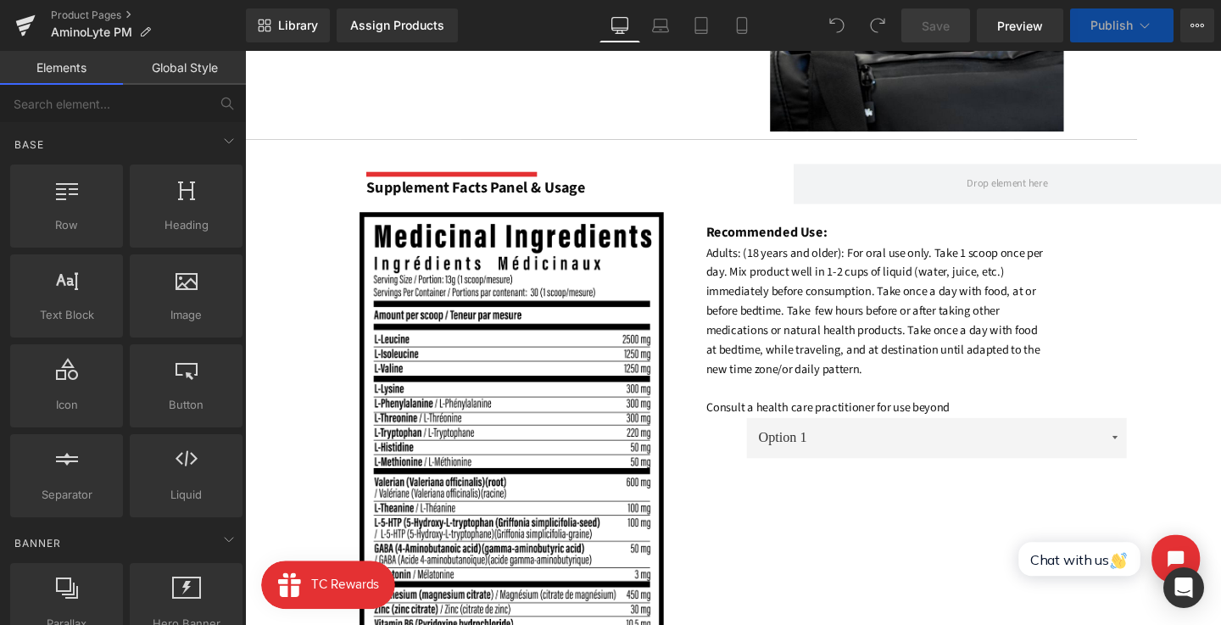
scroll to position [1312, 0]
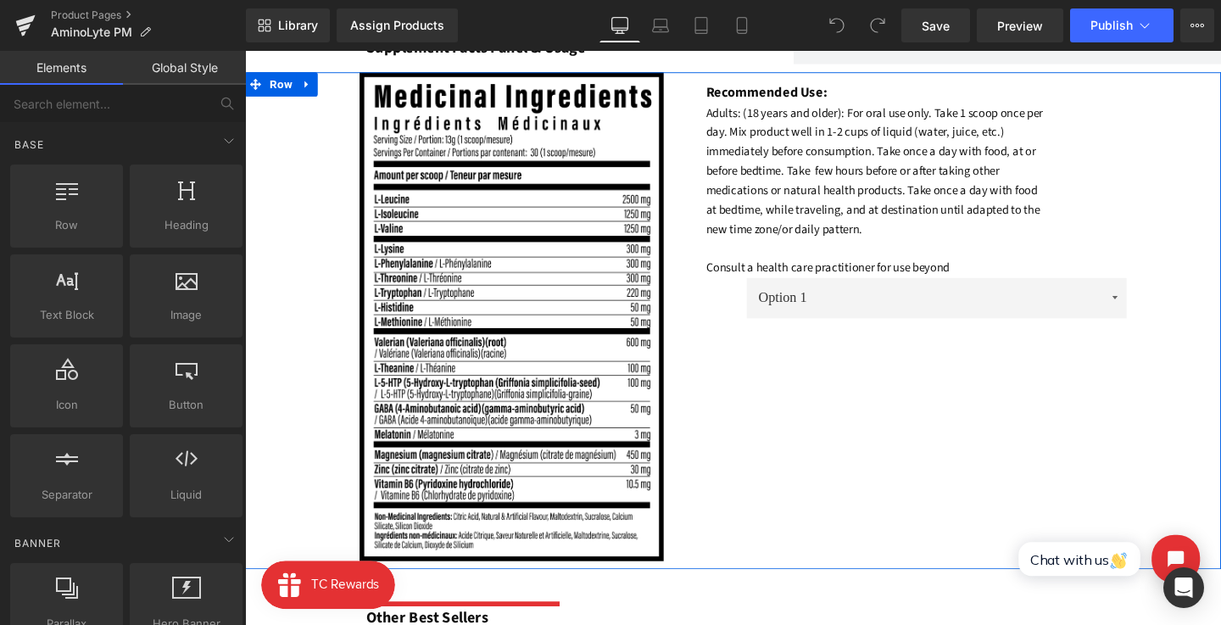
click at [746, 177] on font "Adults: (18 years and older): For oral use only. Take 1 scoop once per day. Mix…" at bounding box center [907, 198] width 355 height 181
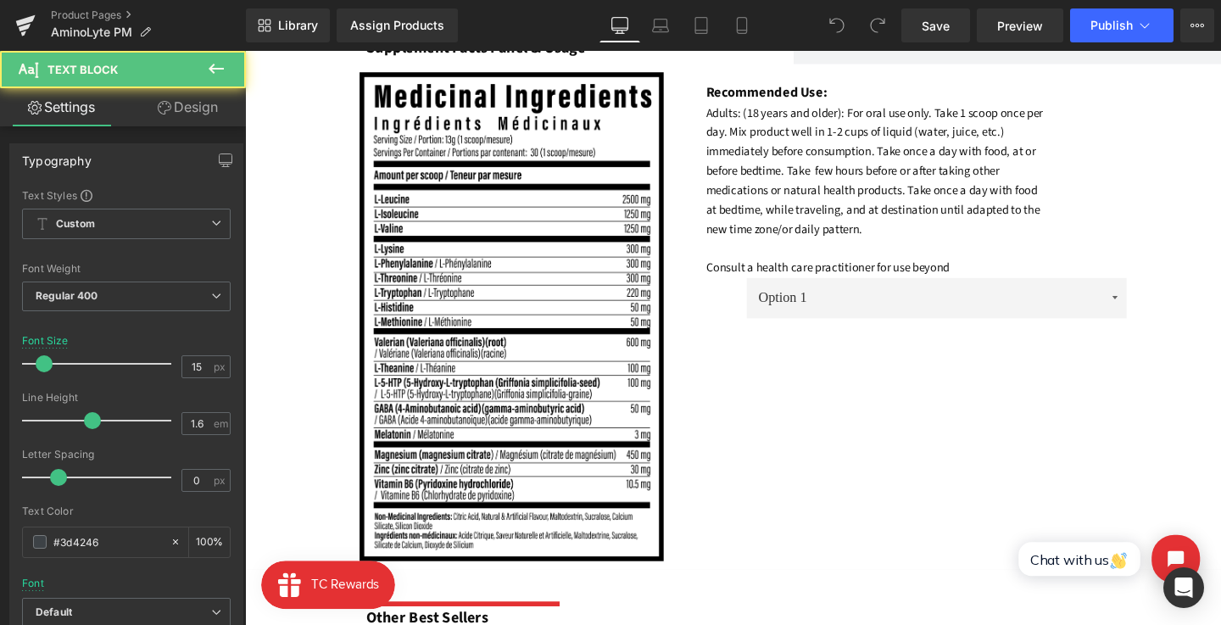
click at [168, 103] on icon at bounding box center [165, 108] width 14 height 14
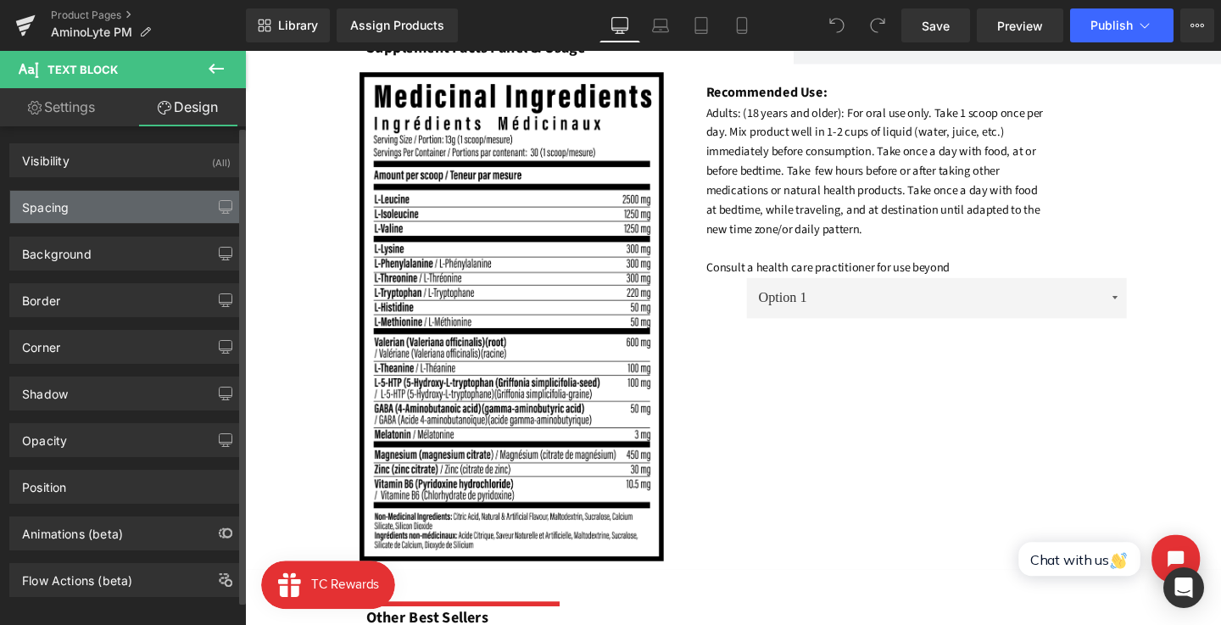
click at [34, 204] on div "Spacing" at bounding box center [45, 203] width 47 height 24
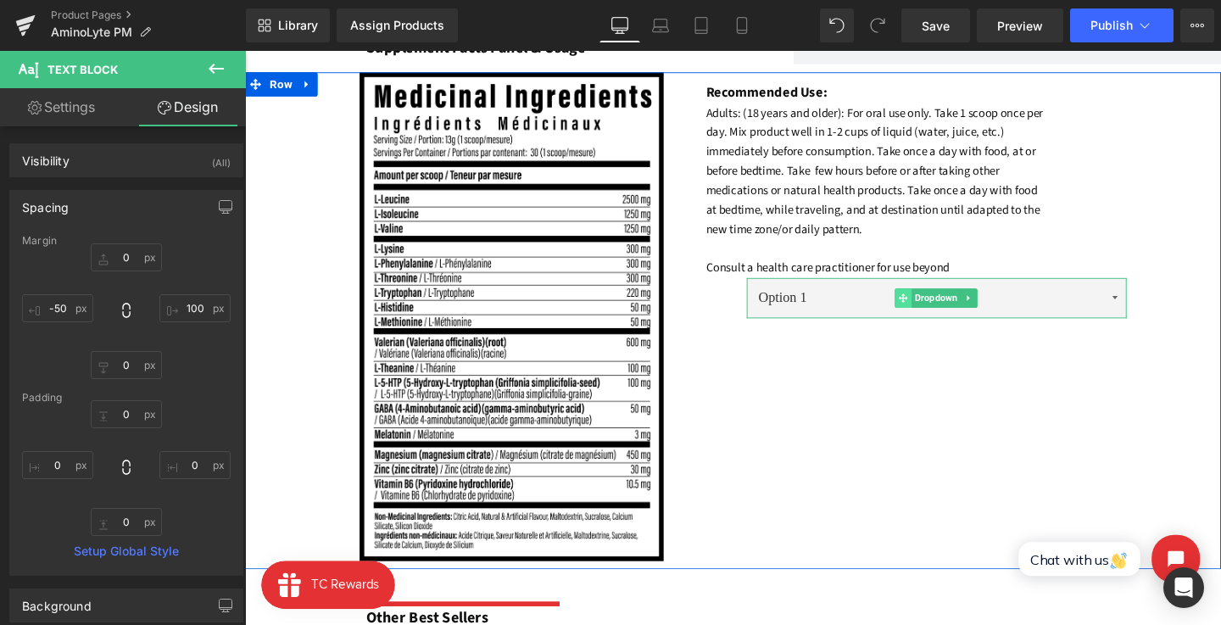
click at [936, 310] on icon at bounding box center [937, 310] width 9 height 9
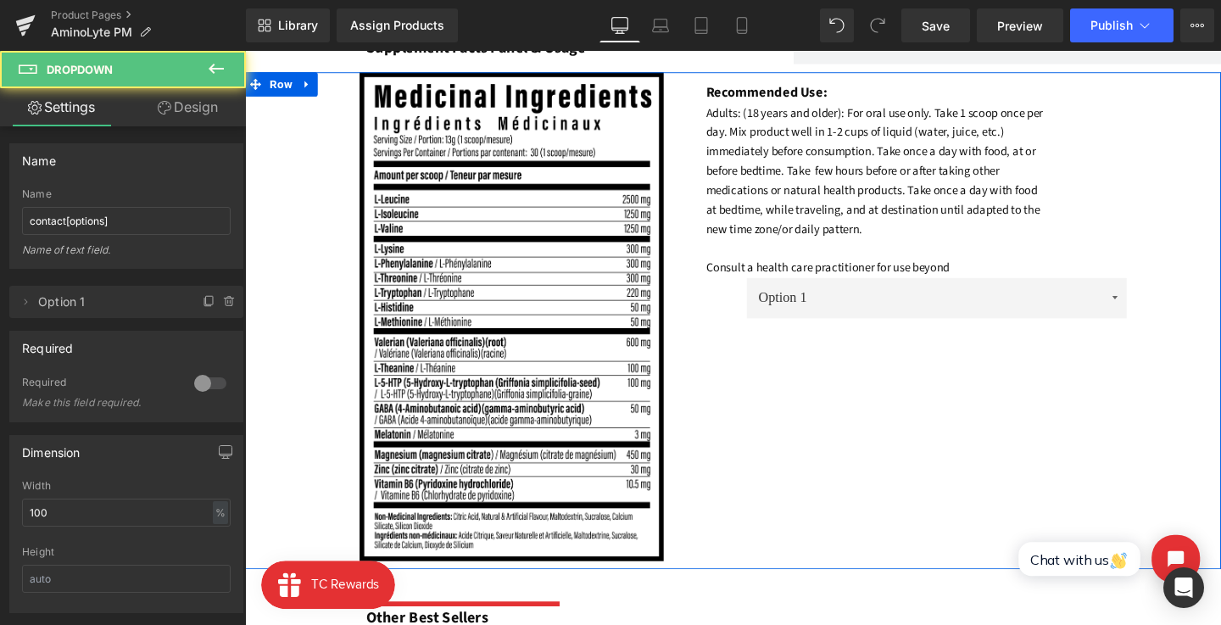
click at [170, 109] on link "Design" at bounding box center [187, 107] width 123 height 38
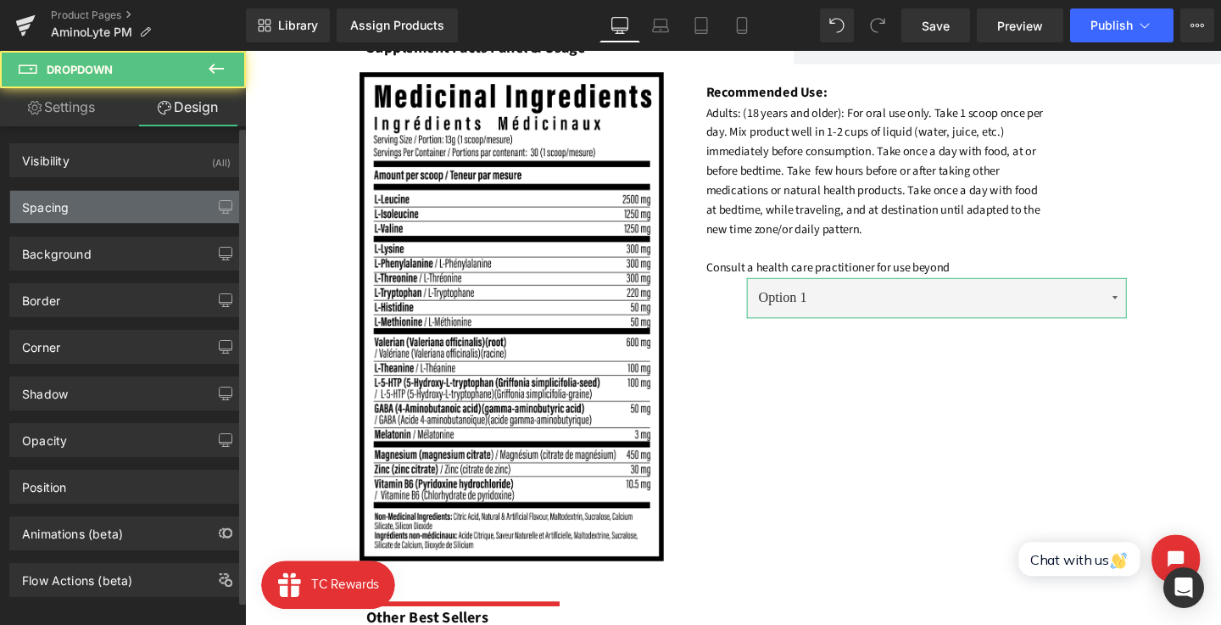
click at [101, 204] on div "Spacing" at bounding box center [126, 207] width 232 height 32
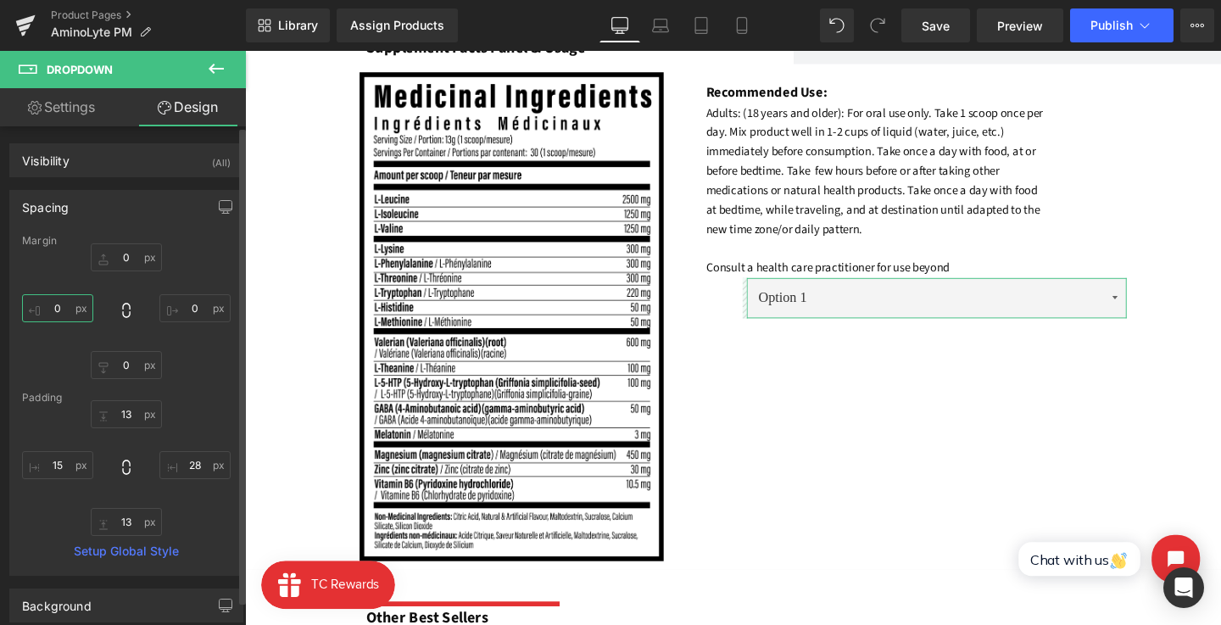
click at [45, 303] on input "text" at bounding box center [57, 308] width 71 height 28
type input "-50"
click at [187, 308] on input "text" at bounding box center [194, 308] width 71 height 28
type input "50"
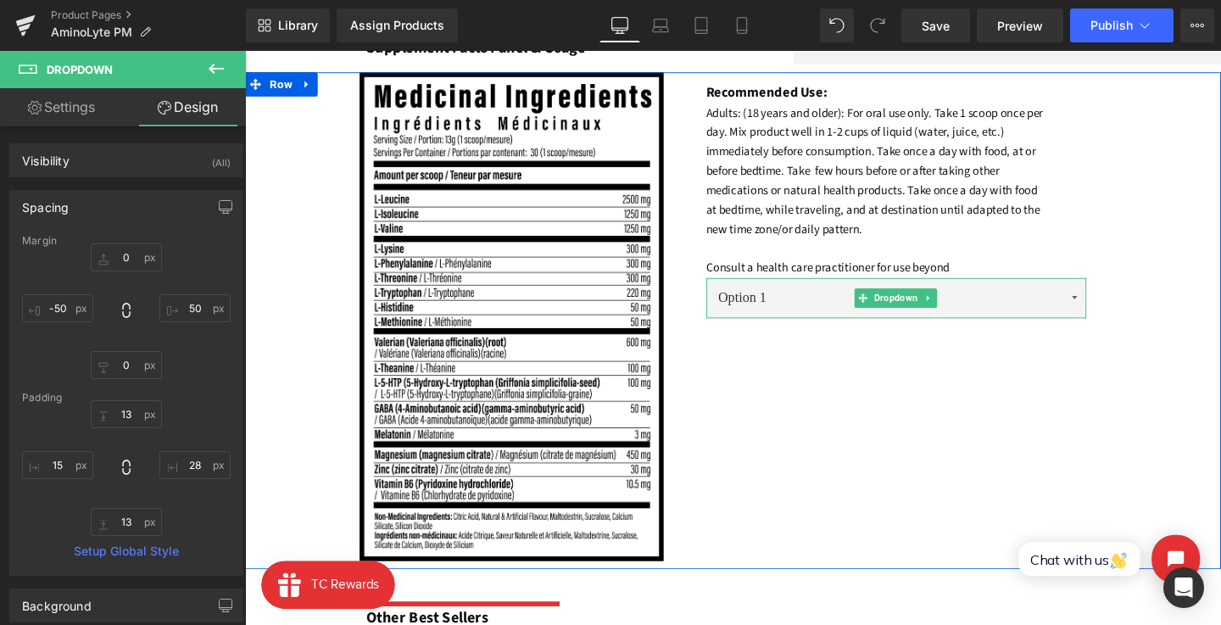
click at [1112, 300] on select "Option 1" at bounding box center [930, 311] width 400 height 42
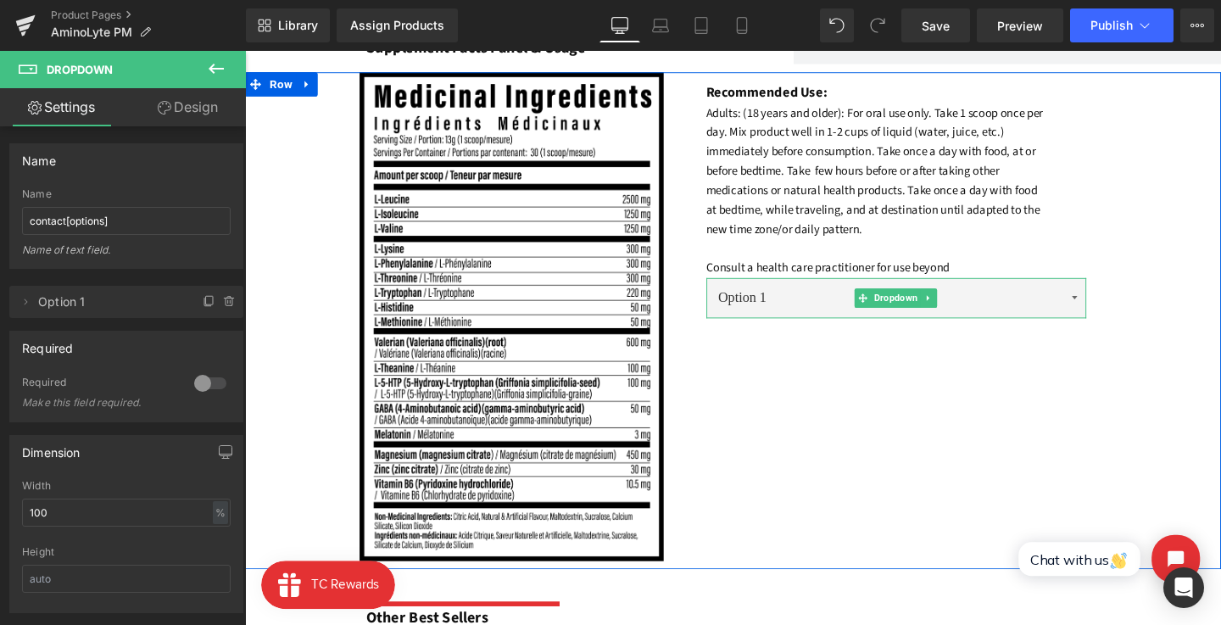
click at [204, 66] on button at bounding box center [216, 69] width 59 height 37
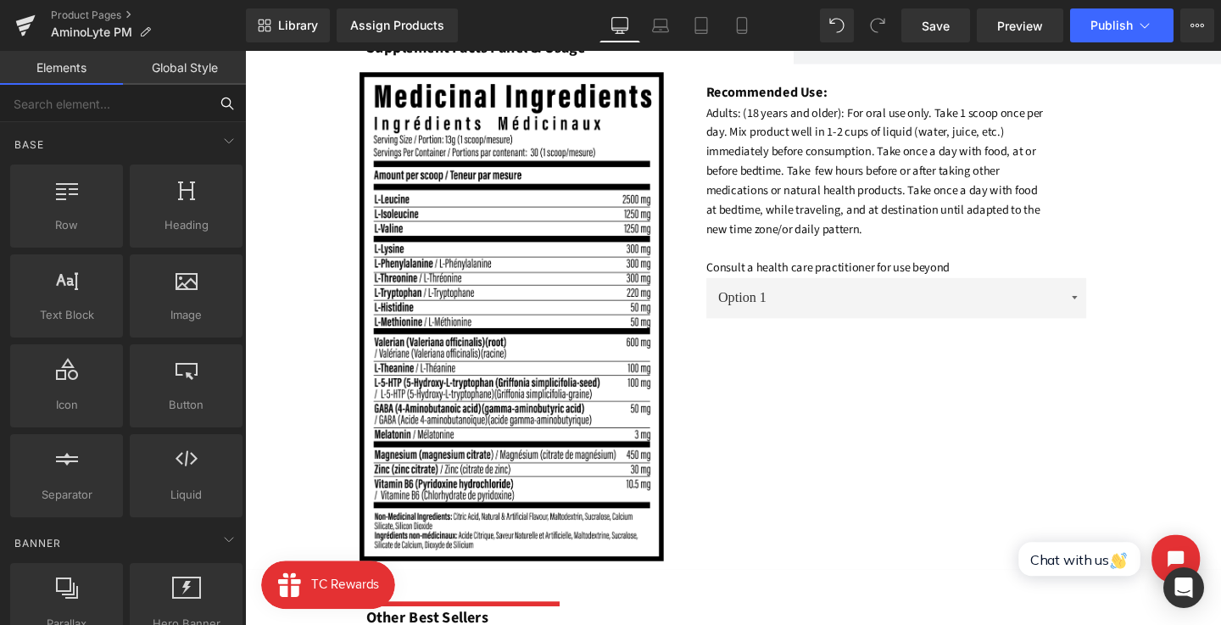
click at [140, 109] on input "text" at bounding box center [104, 103] width 209 height 37
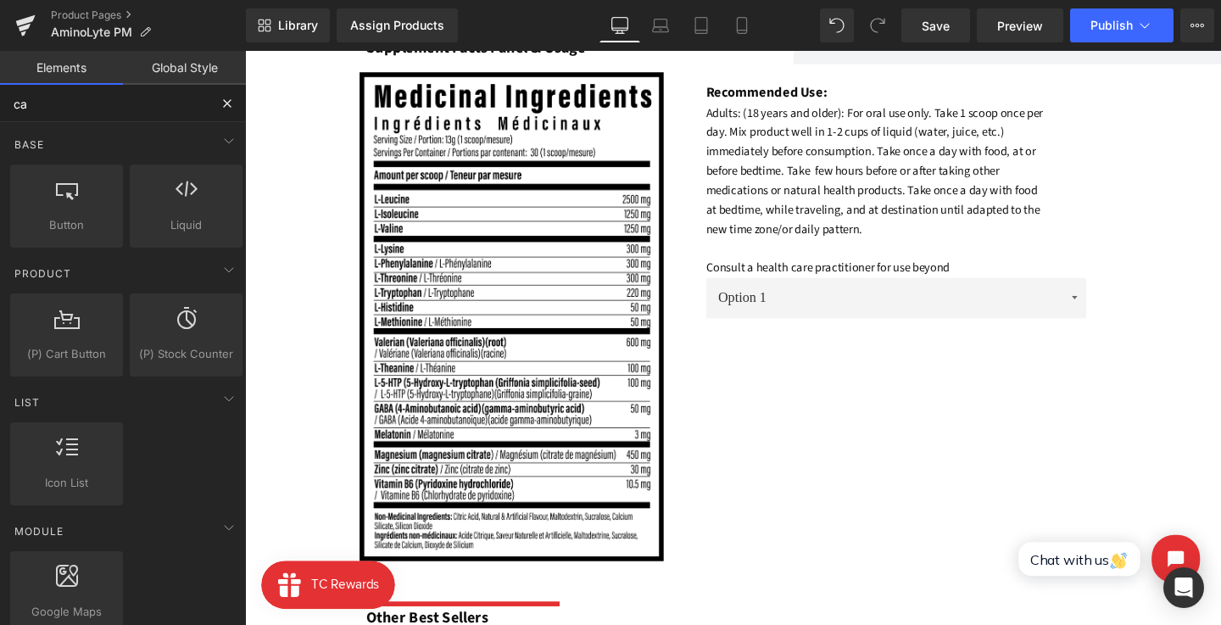
type input "c"
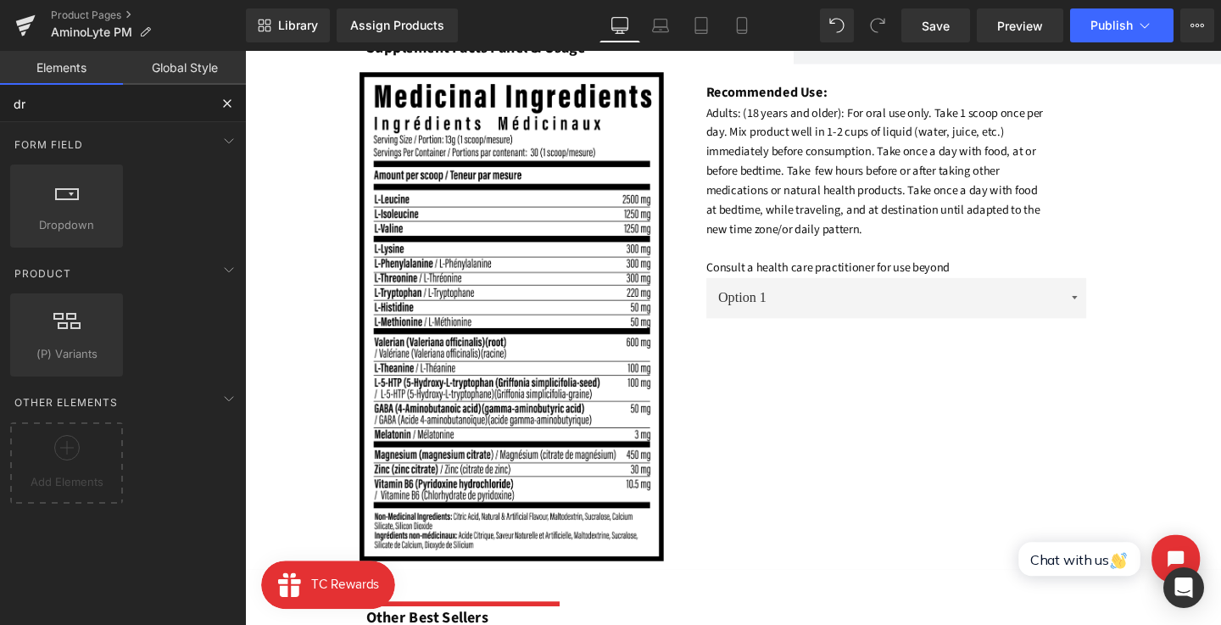
type input "d"
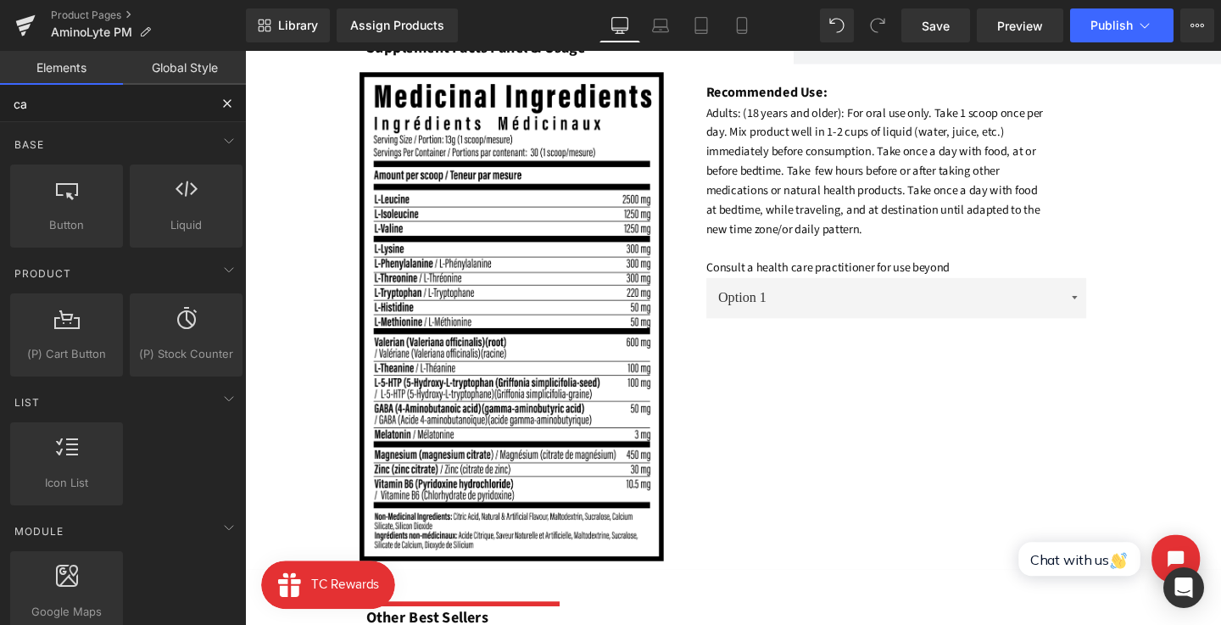
type input "c"
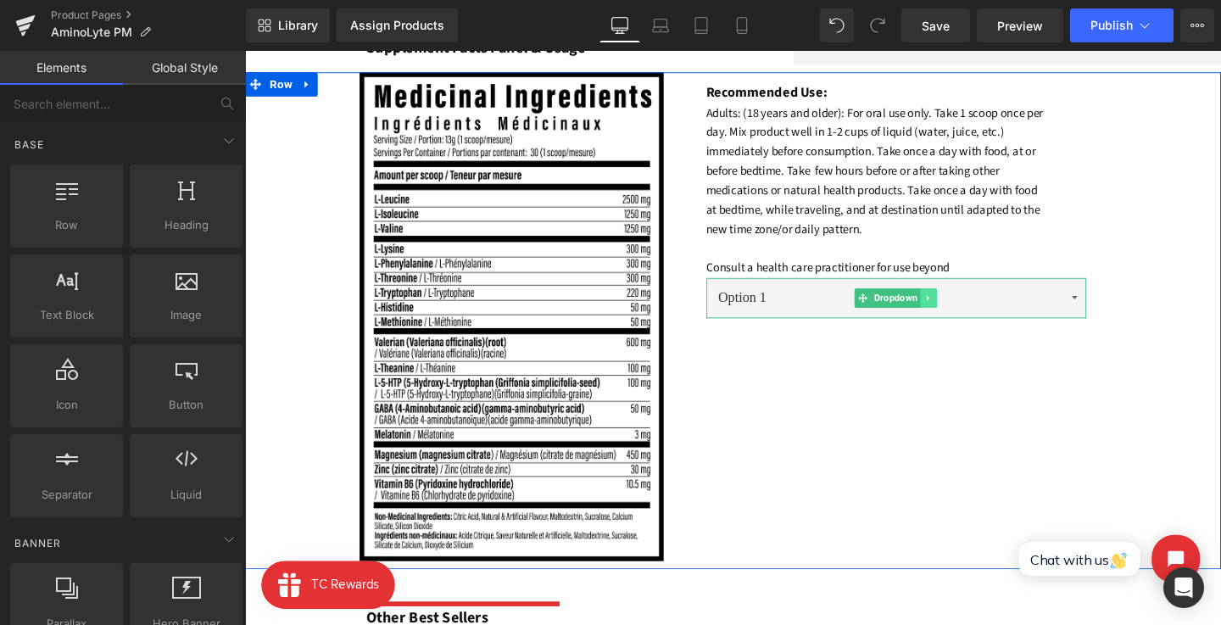
click at [966, 313] on icon at bounding box center [964, 311] width 9 height 10
click at [969, 313] on icon at bounding box center [973, 310] width 9 height 9
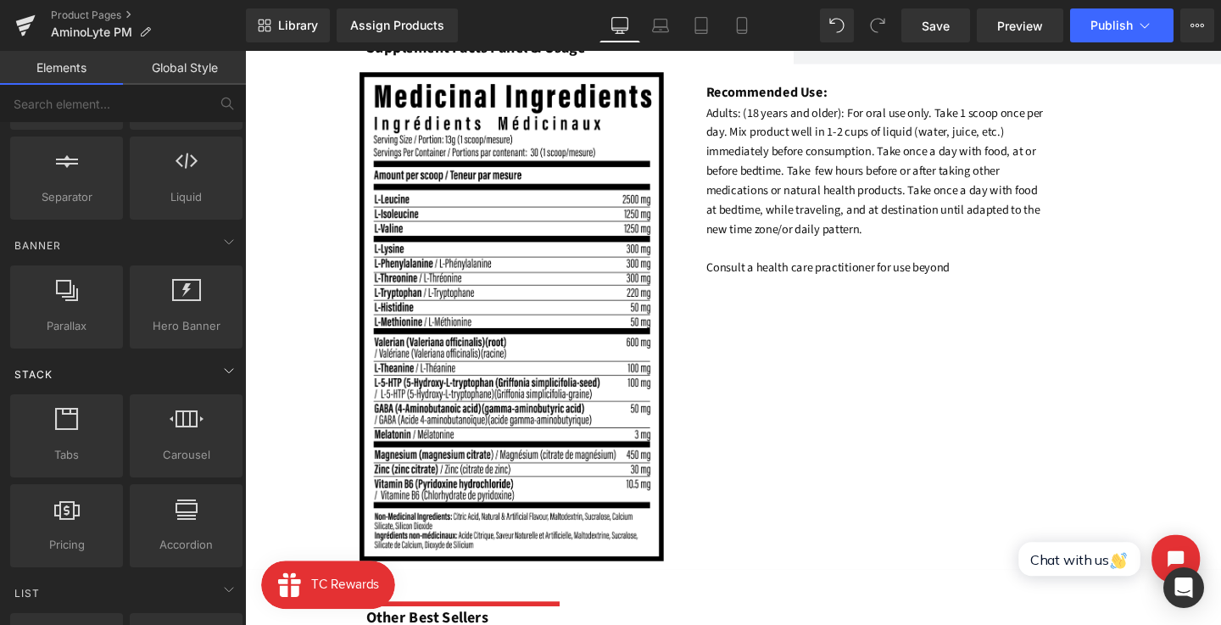
scroll to position [299, 0]
click at [94, 423] on div at bounding box center [66, 426] width 103 height 38
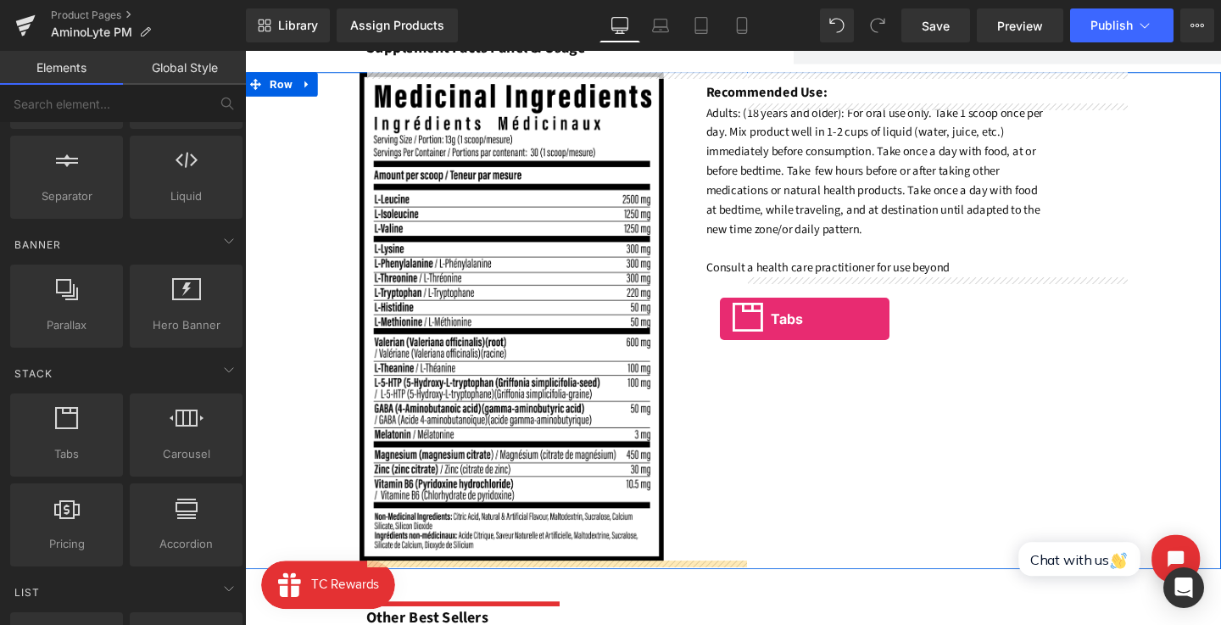
drag, startPoint x: 293, startPoint y: 485, endPoint x: 745, endPoint y: 332, distance: 476.6
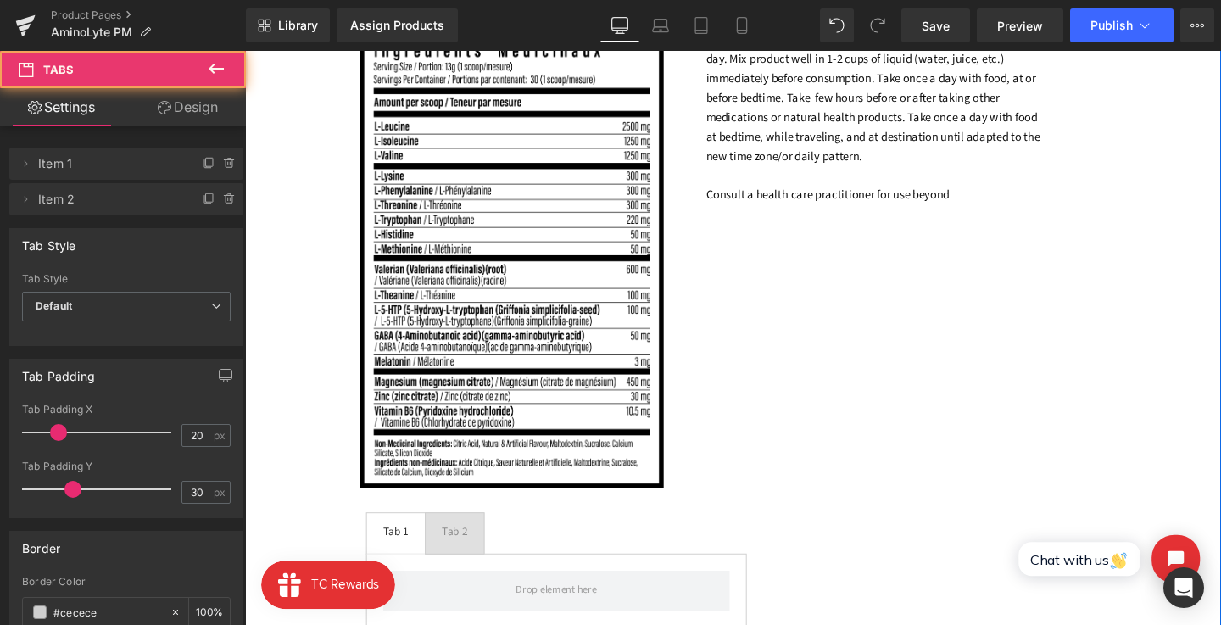
scroll to position [1438, 0]
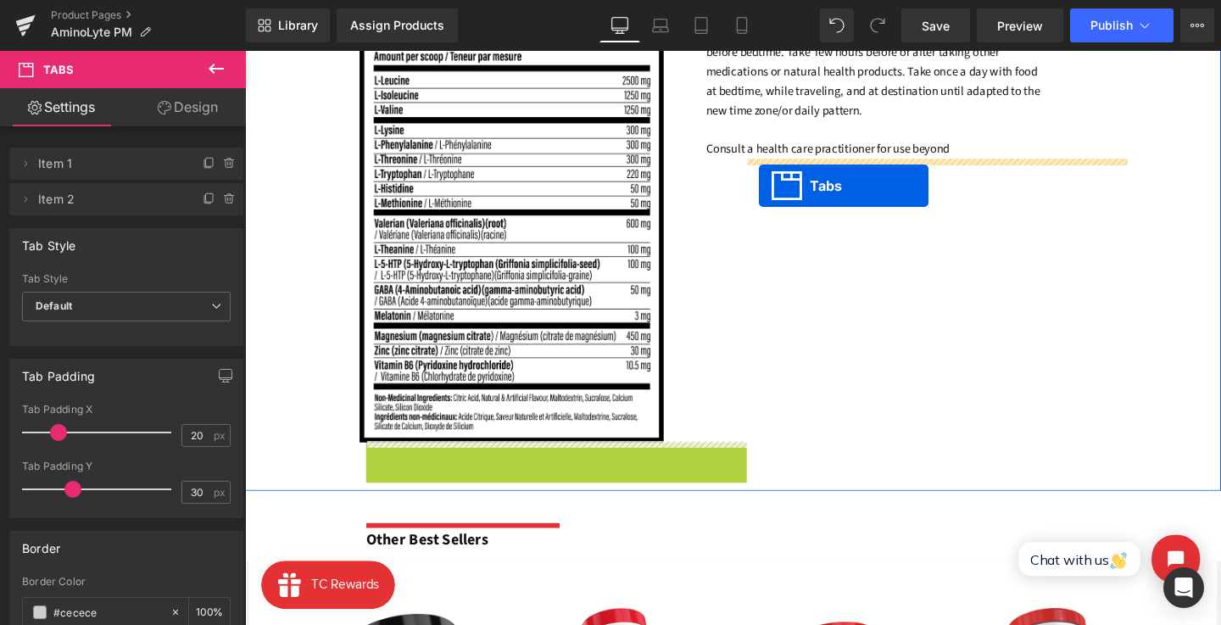
drag, startPoint x: 560, startPoint y: 475, endPoint x: 785, endPoint y: 192, distance: 362.1
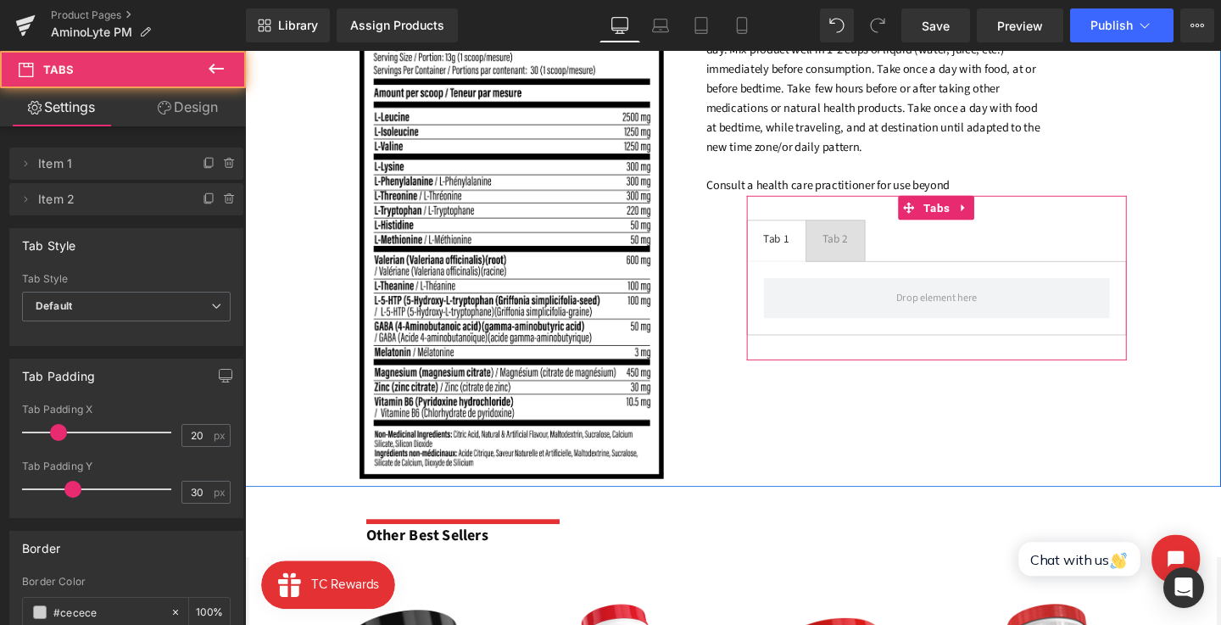
scroll to position [1366, 0]
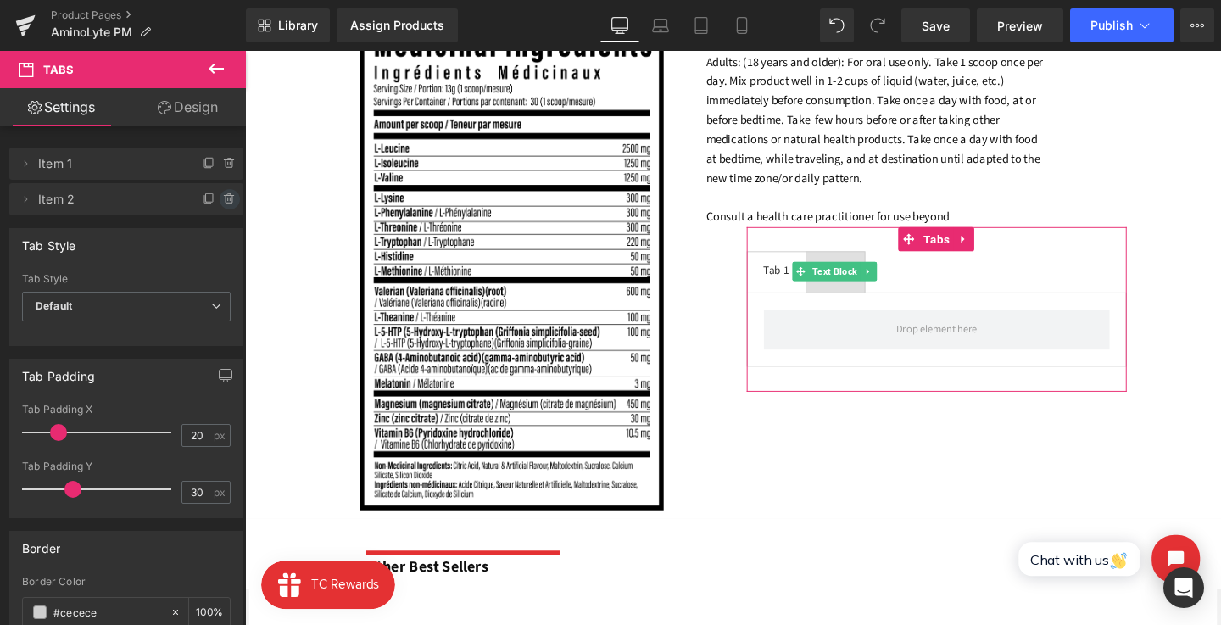
click at [224, 198] on icon at bounding box center [230, 200] width 14 height 14
click at [224, 198] on button "Delete" at bounding box center [211, 200] width 53 height 22
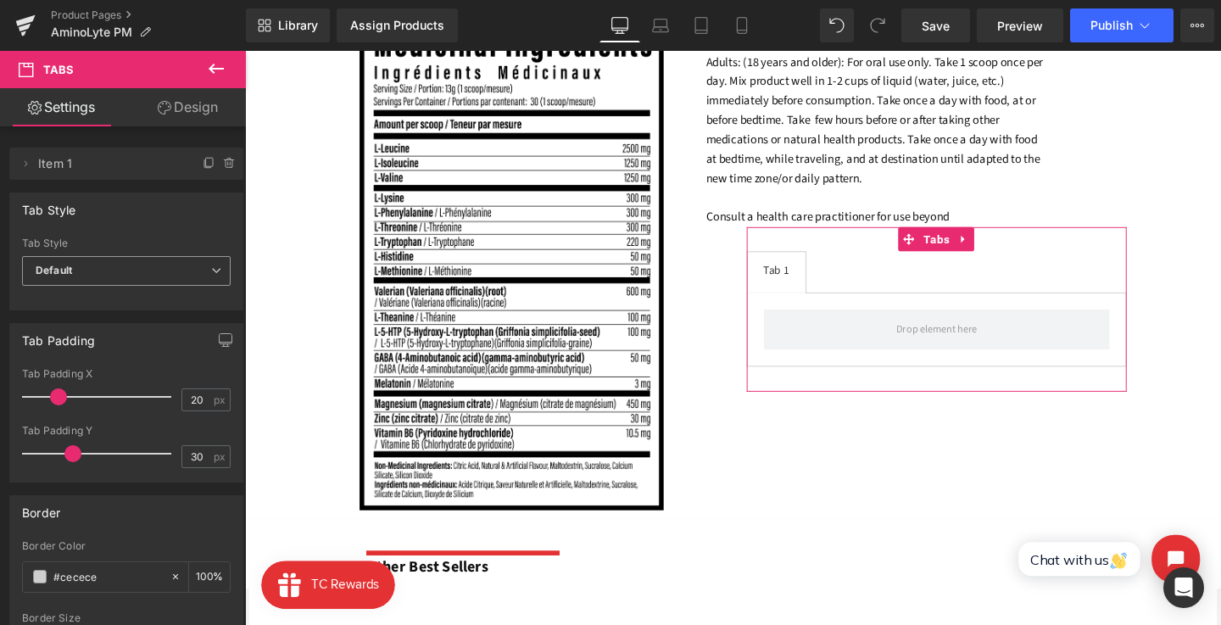
click at [167, 263] on span "Default" at bounding box center [126, 271] width 209 height 30
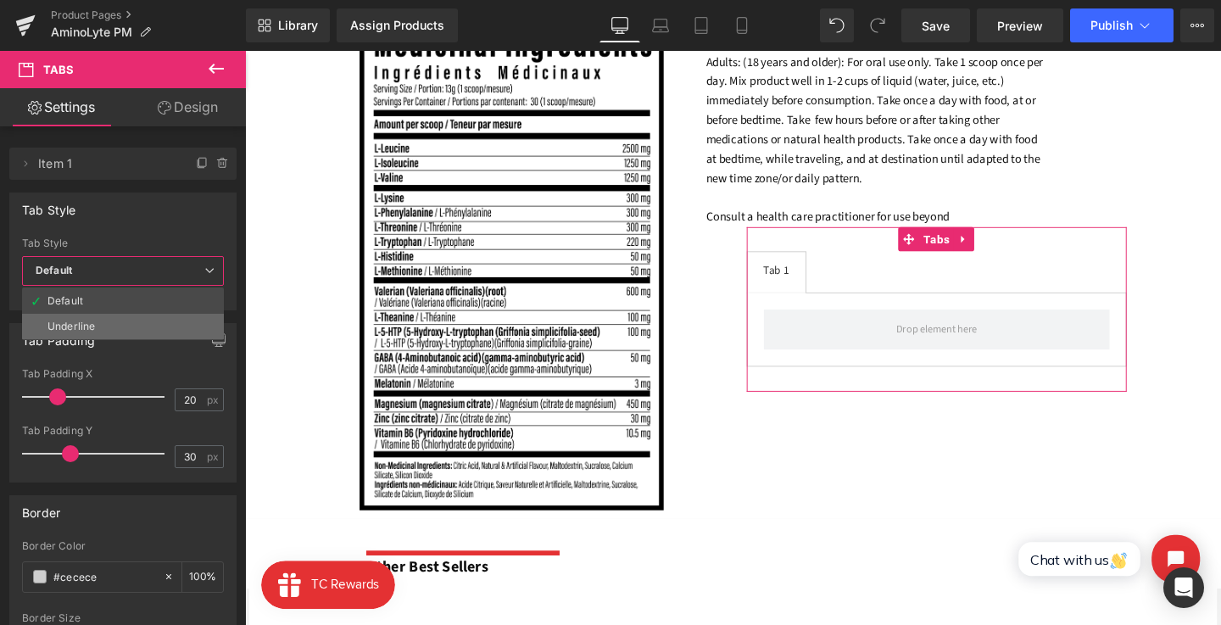
click at [154, 318] on li "Underline" at bounding box center [123, 326] width 202 height 25
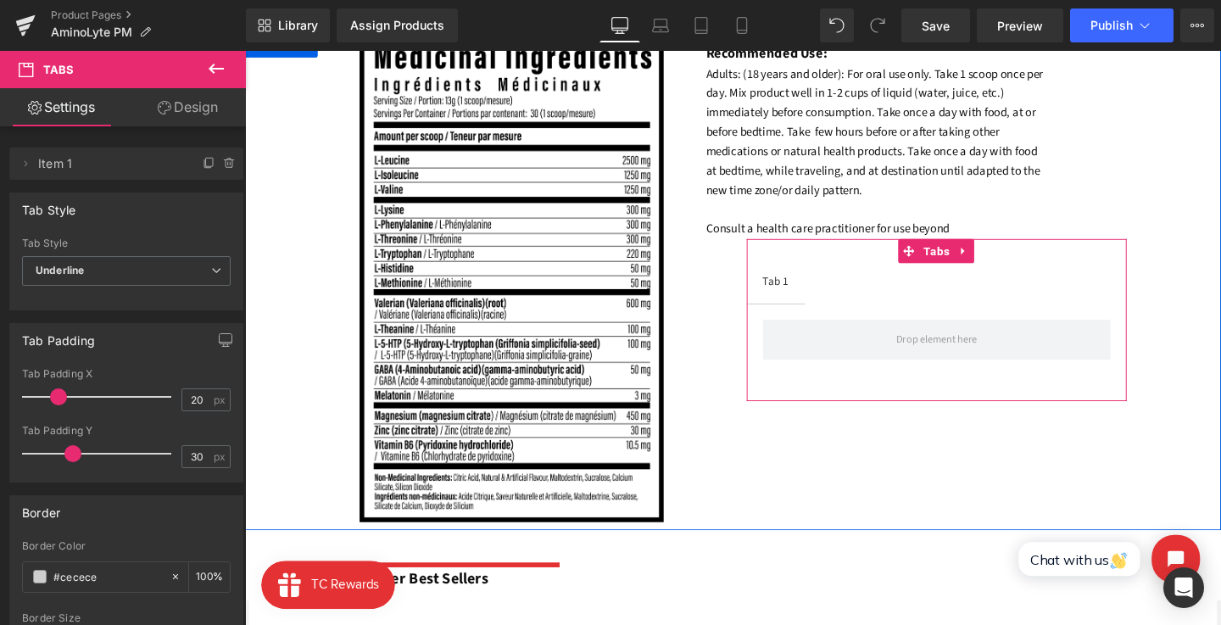
scroll to position [1353, 0]
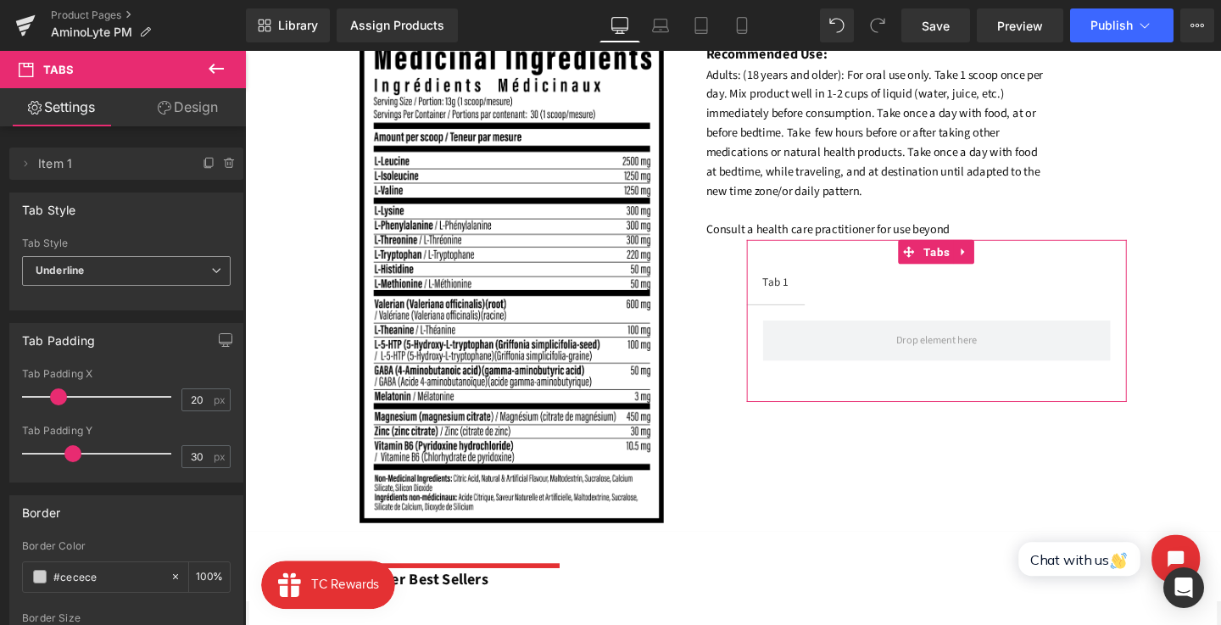
click at [160, 265] on span "Underline" at bounding box center [126, 271] width 209 height 30
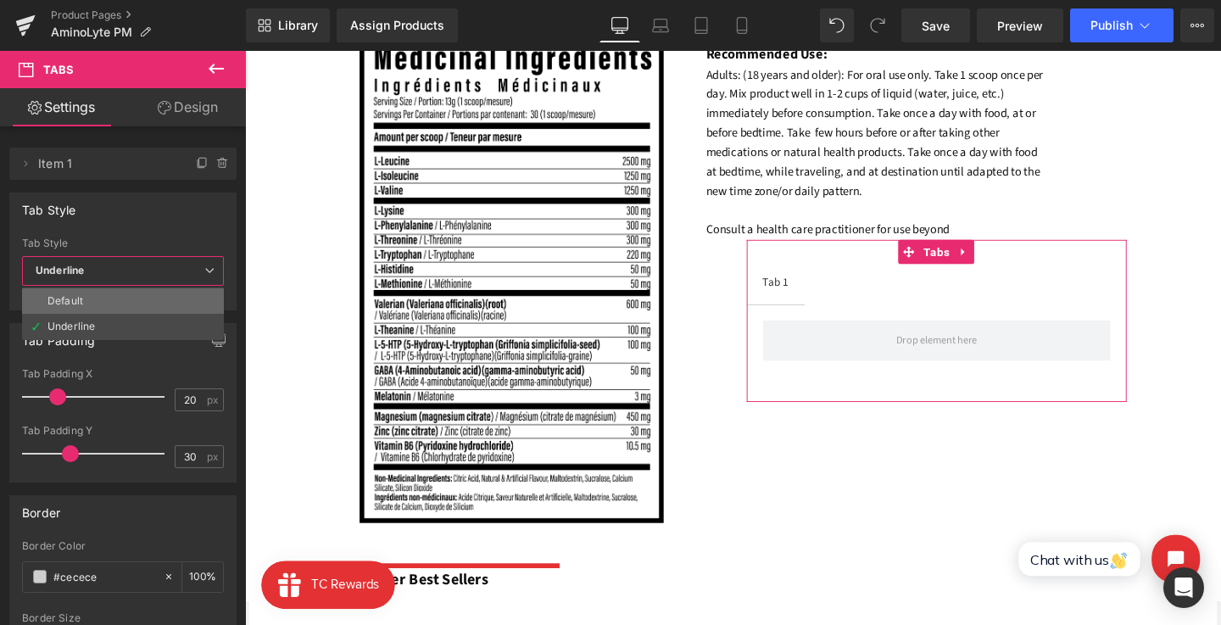
click at [154, 304] on li "Default" at bounding box center [123, 300] width 202 height 25
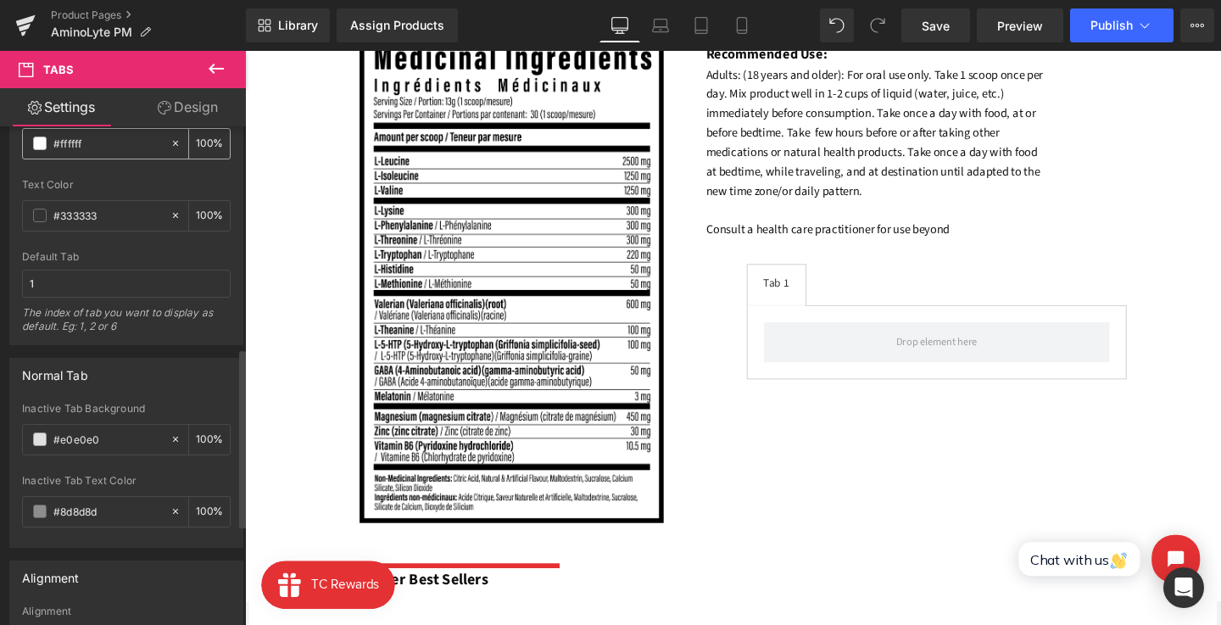
scroll to position [612, 0]
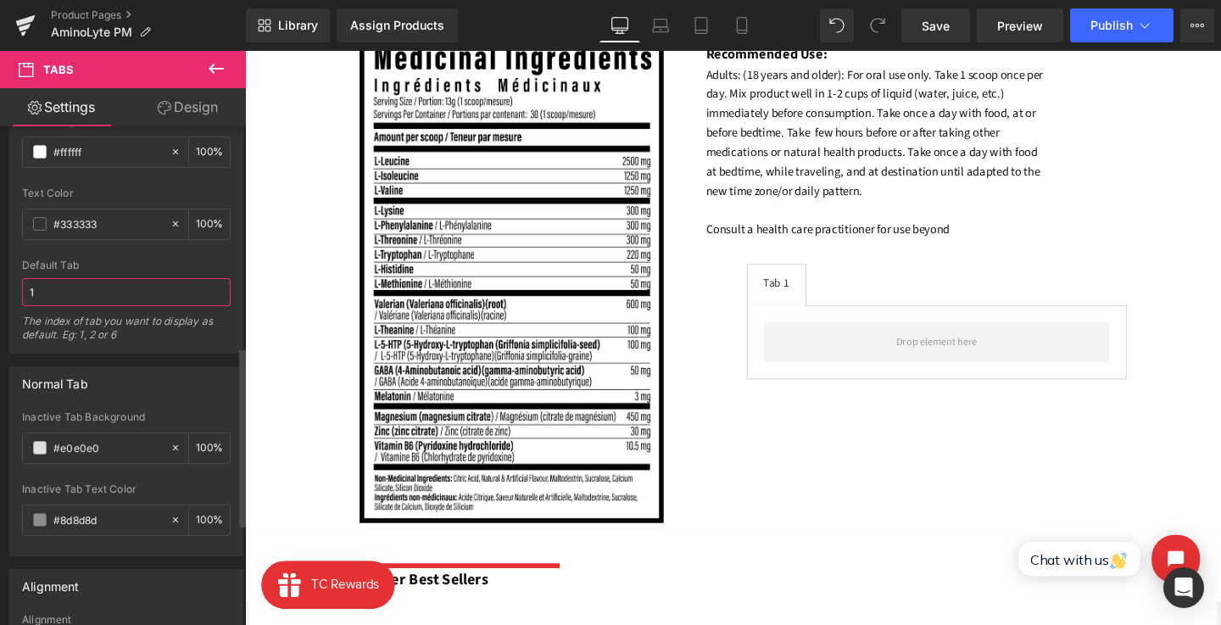
click at [87, 299] on input "1" at bounding box center [126, 292] width 209 height 28
type input "0"
click at [108, 275] on div "Default Tab 0 The index of tab you want to display as default. Eg: 1, 2 or 6" at bounding box center [126, 306] width 209 height 93
click at [115, 268] on div "Default Tab" at bounding box center [126, 266] width 209 height 12
click at [115, 297] on input "0" at bounding box center [126, 292] width 209 height 28
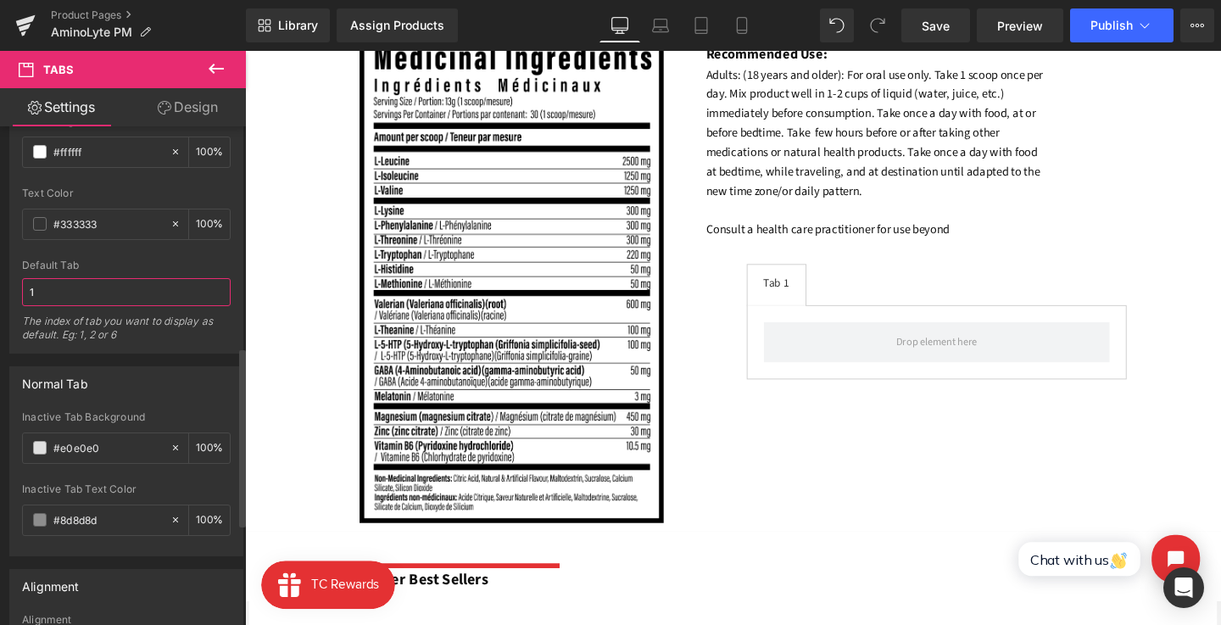
type input "1"
click at [133, 274] on div "Default Tab 1 The index of tab you want to display as default. Eg: 1, 2 or 6" at bounding box center [126, 306] width 209 height 93
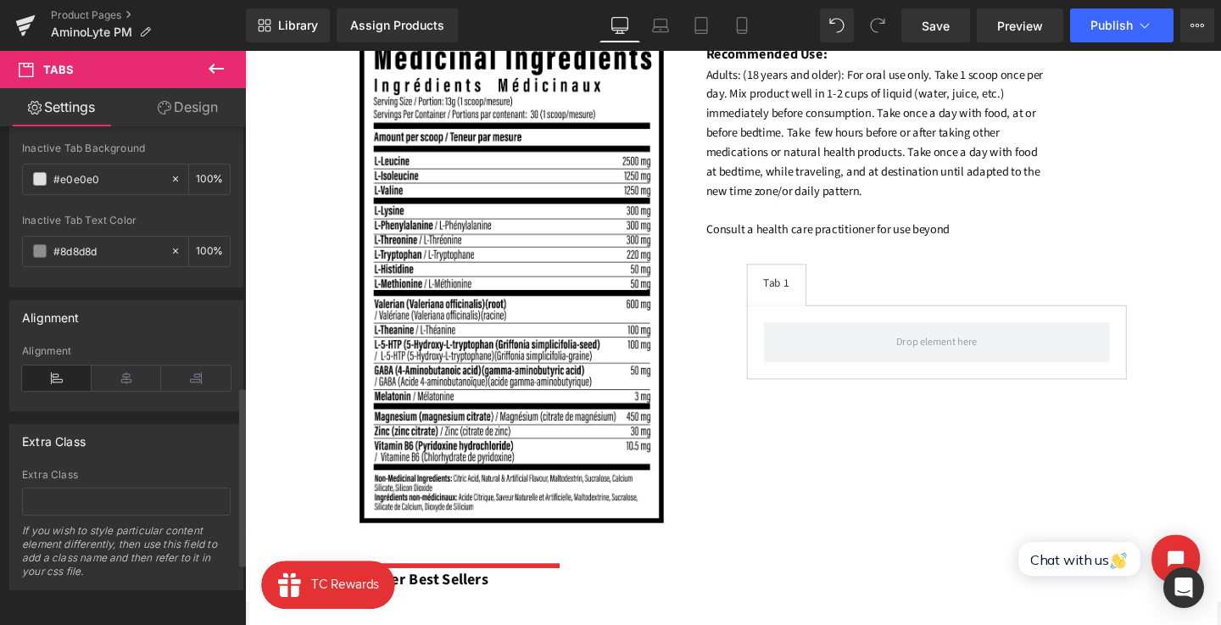
scroll to position [0, 0]
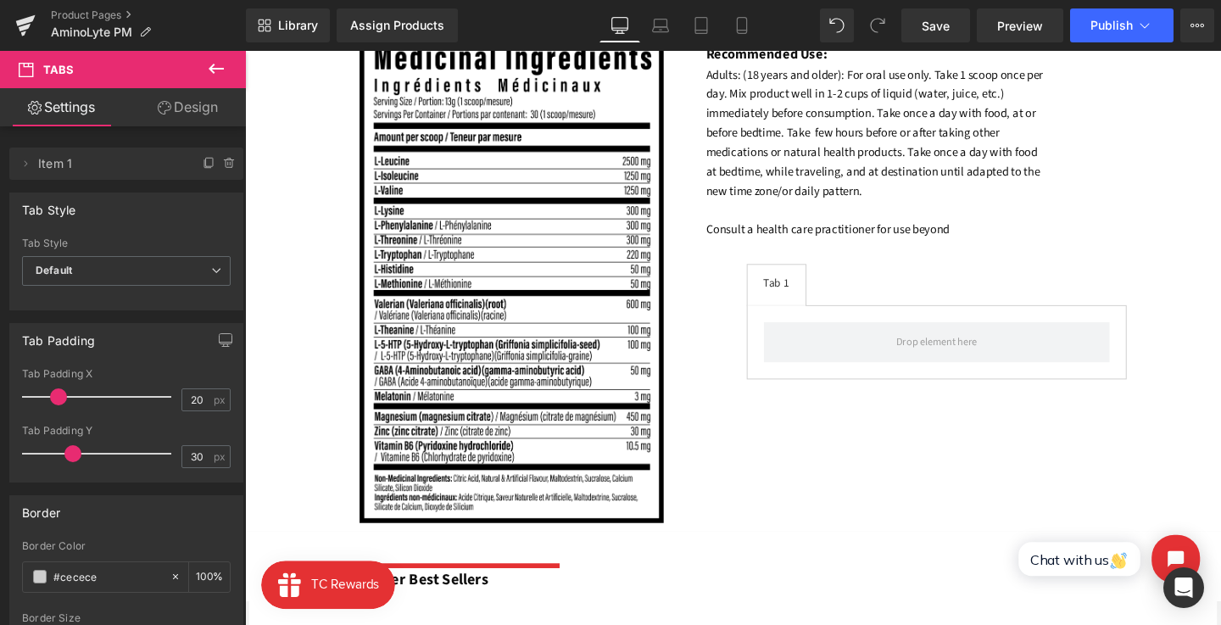
click at [162, 114] on icon at bounding box center [165, 108] width 14 height 14
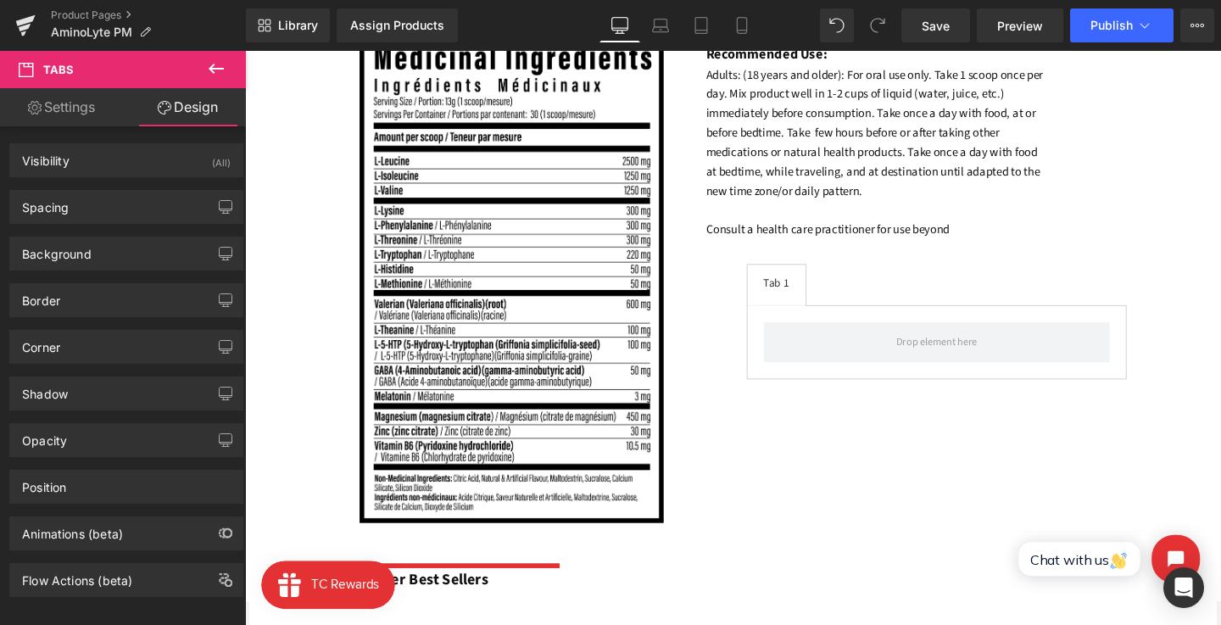
click at [53, 109] on link "Settings" at bounding box center [61, 107] width 123 height 38
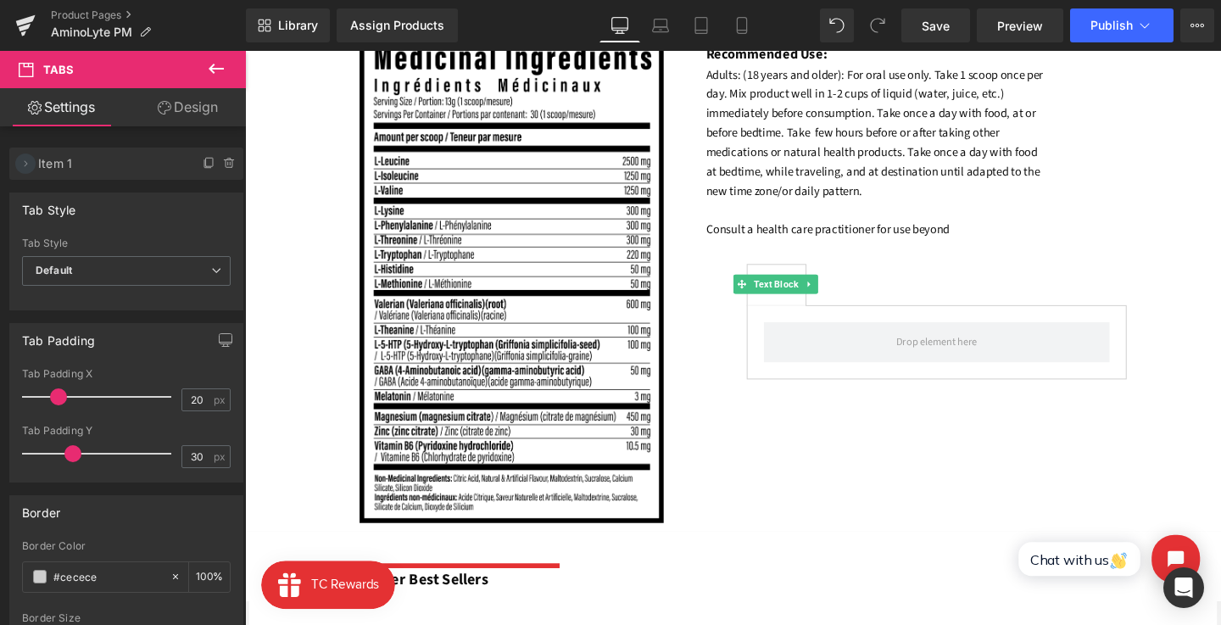
click at [16, 169] on span at bounding box center [25, 164] width 20 height 20
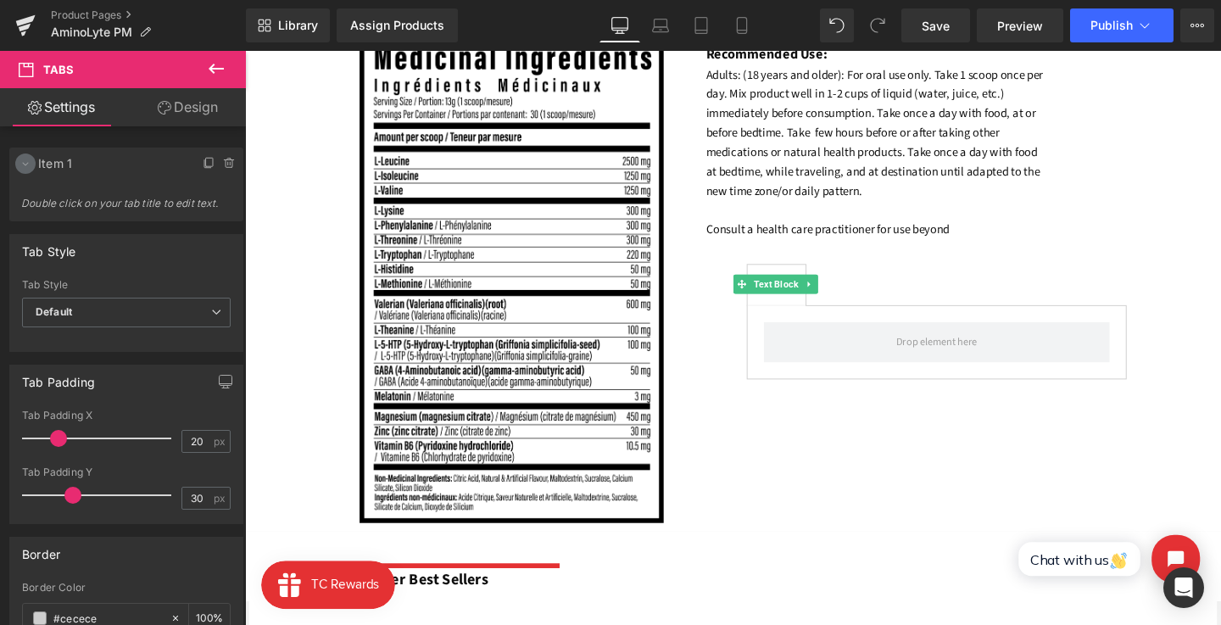
click at [25, 168] on icon at bounding box center [26, 164] width 14 height 14
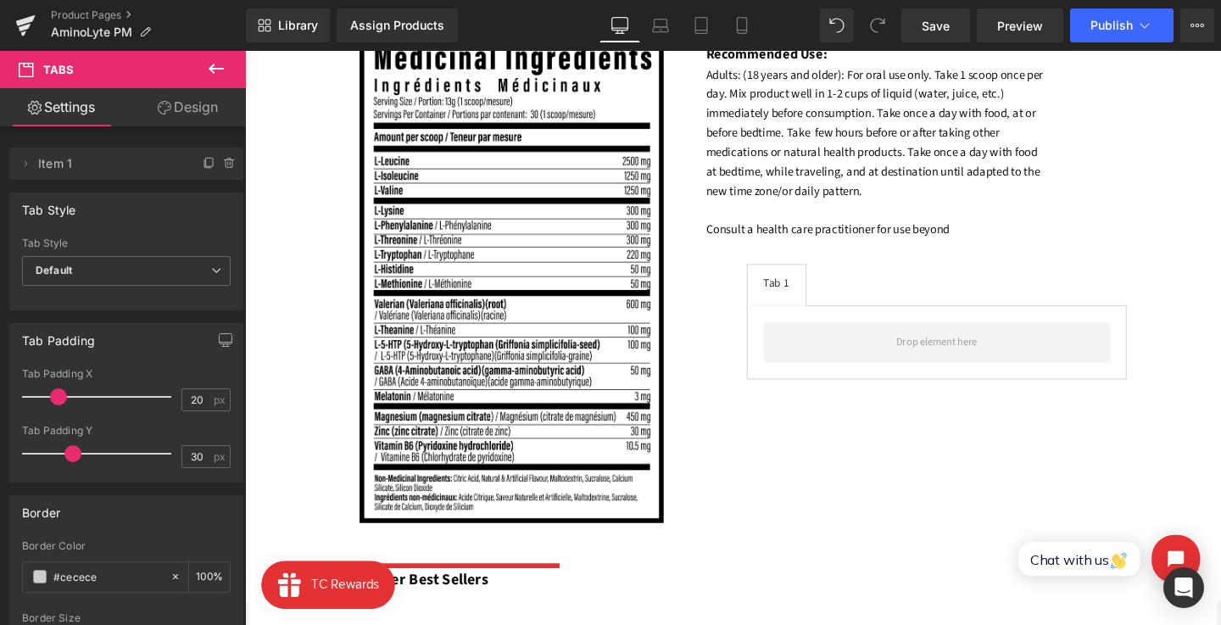
scroll to position [138, 0]
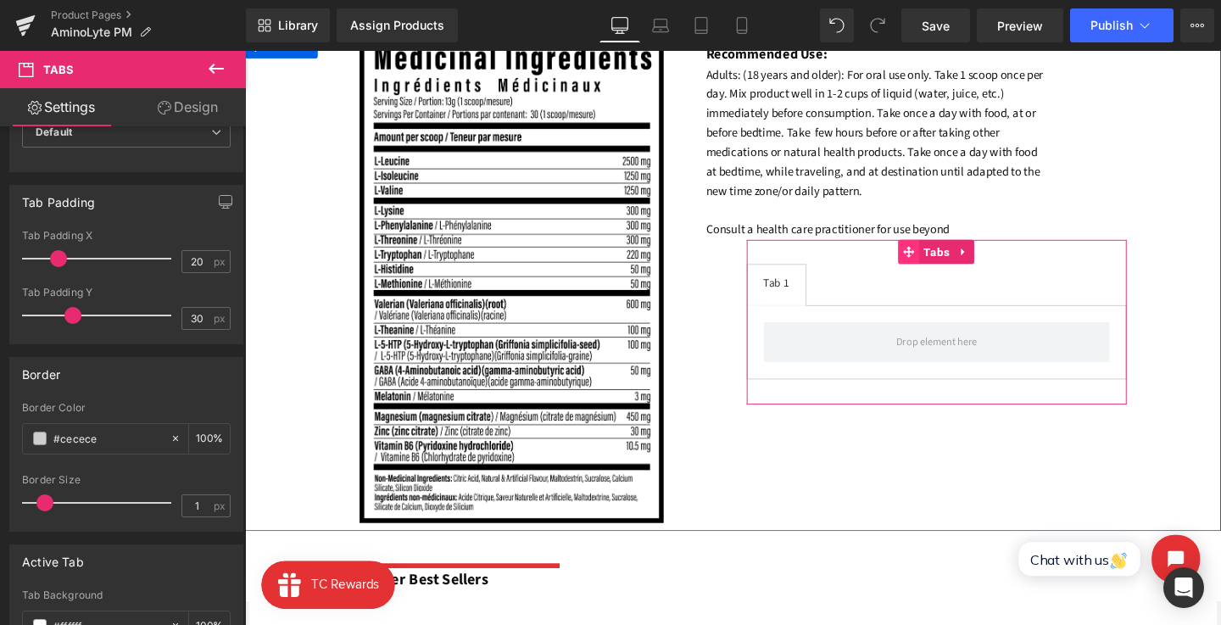
click at [947, 268] on span at bounding box center [943, 261] width 22 height 25
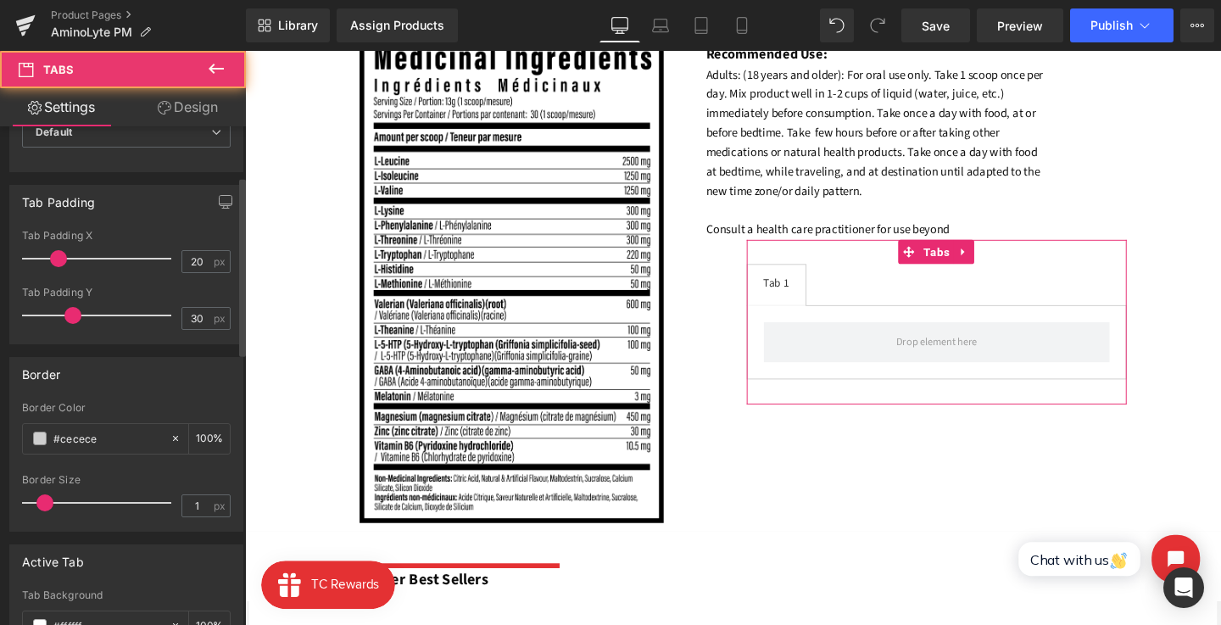
scroll to position [0, 0]
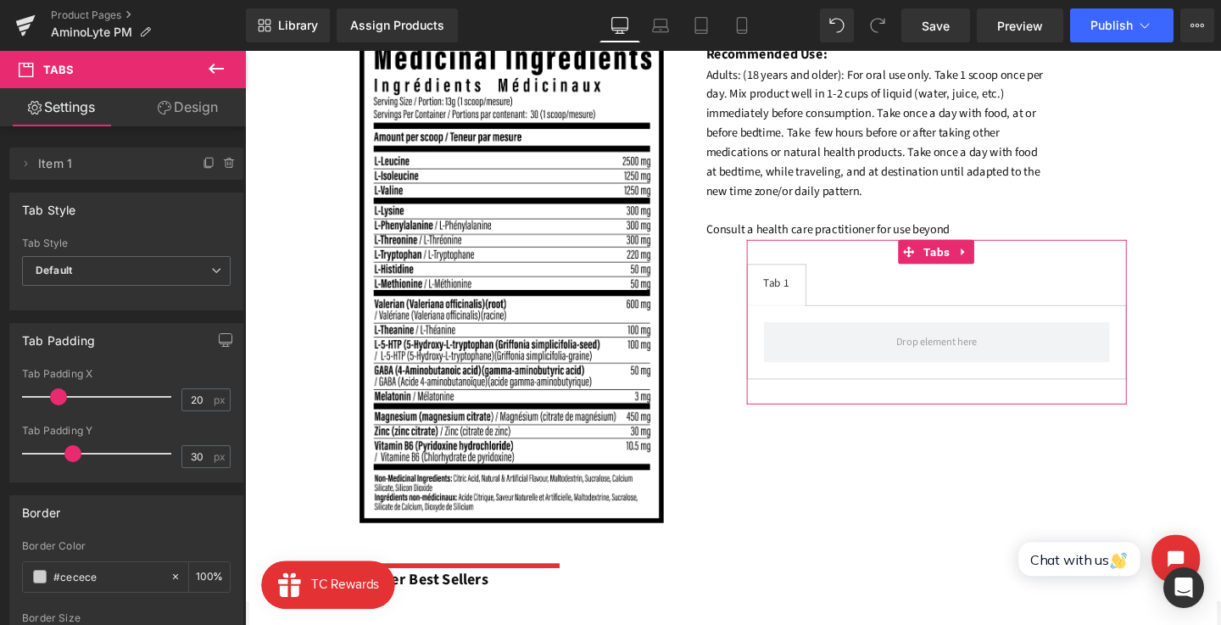
click at [219, 68] on icon at bounding box center [216, 69] width 15 height 10
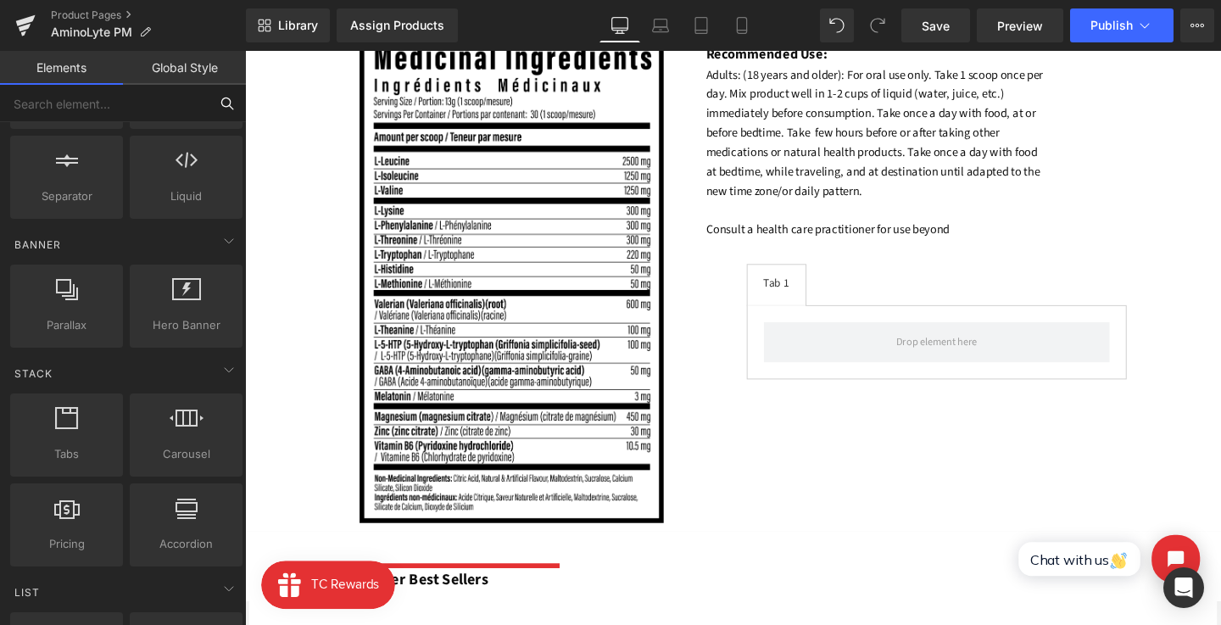
click at [104, 90] on input "text" at bounding box center [104, 103] width 209 height 37
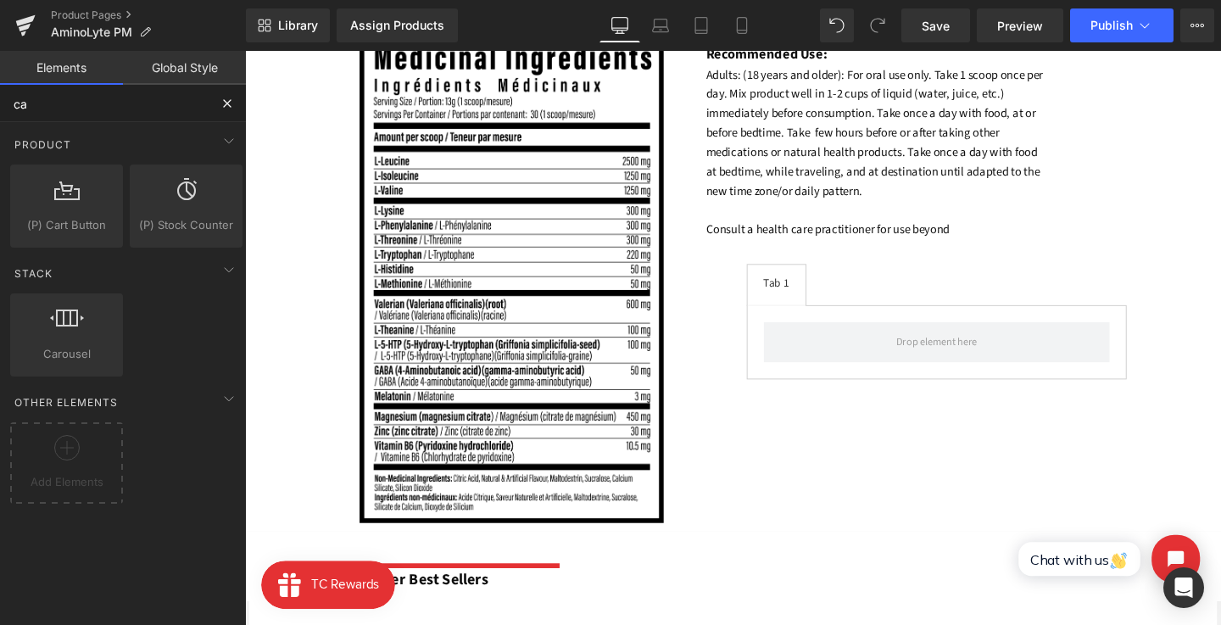
type input "c"
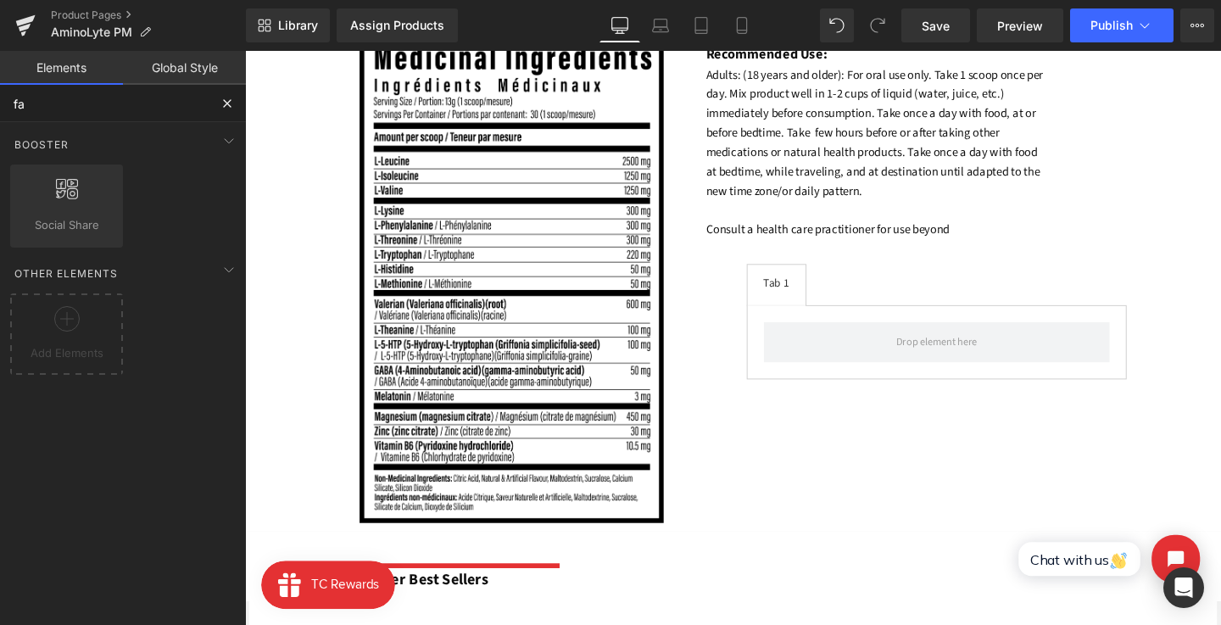
type input "f"
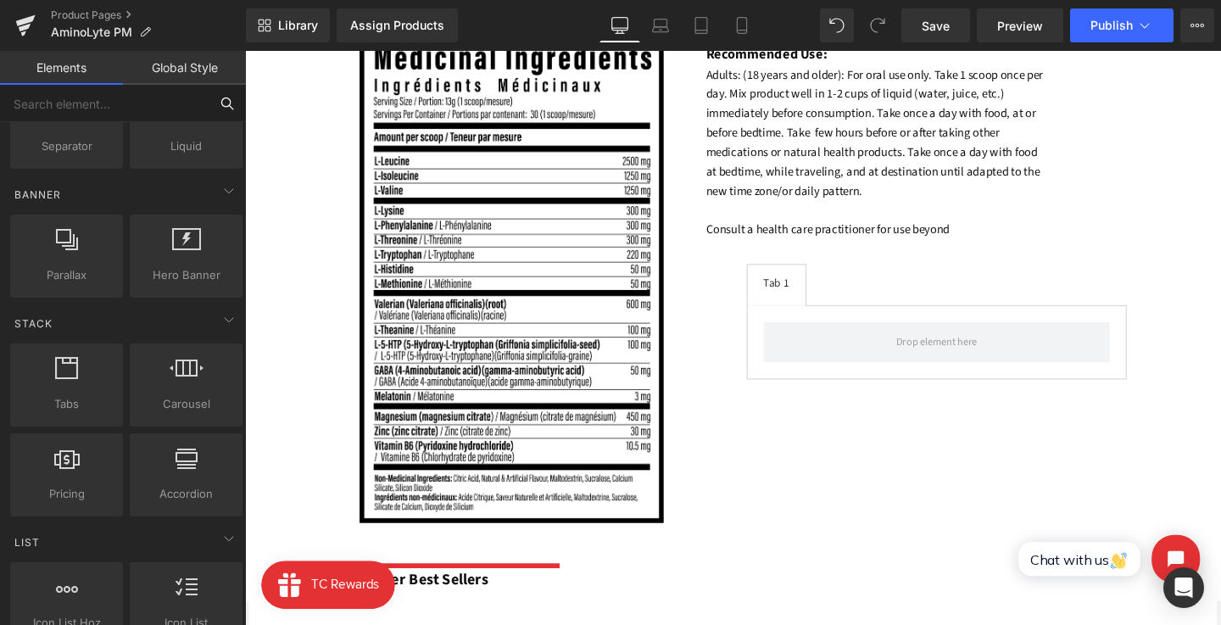
scroll to position [358, 0]
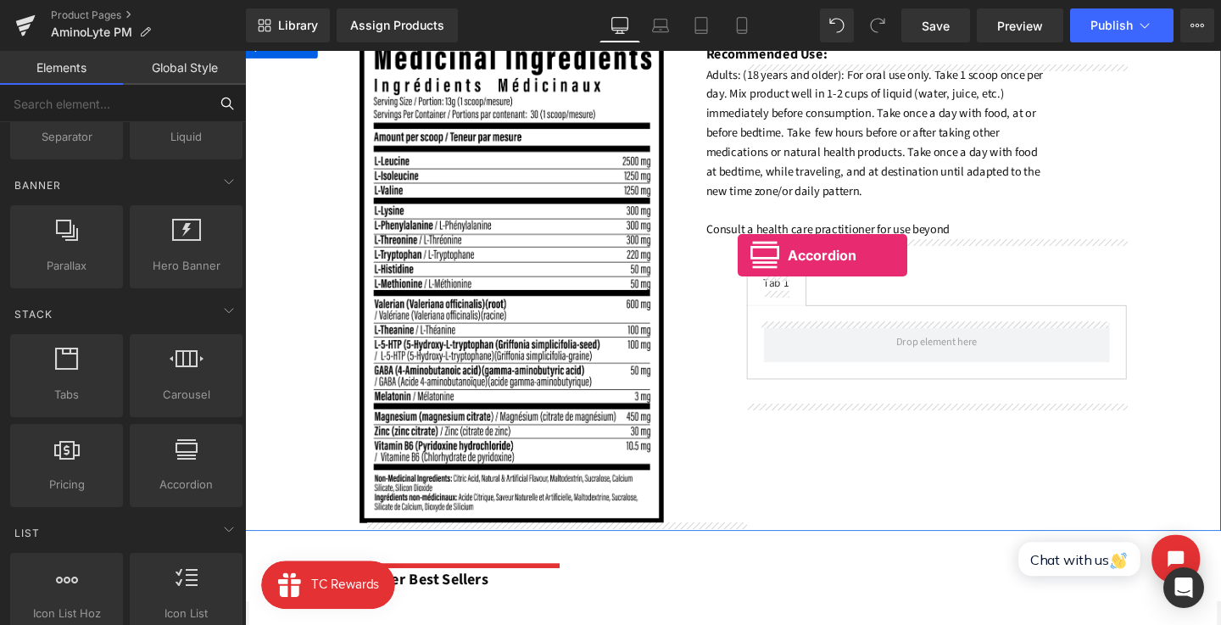
drag, startPoint x: 415, startPoint y: 512, endPoint x: 763, endPoint y: 265, distance: 427.1
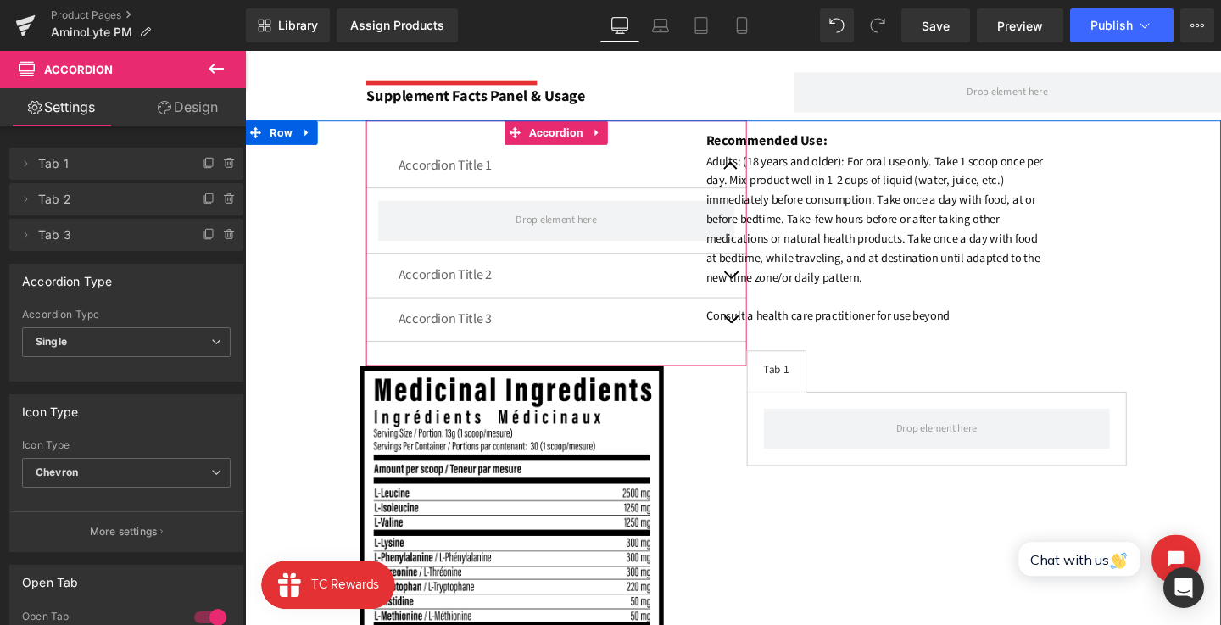
scroll to position [1237, 0]
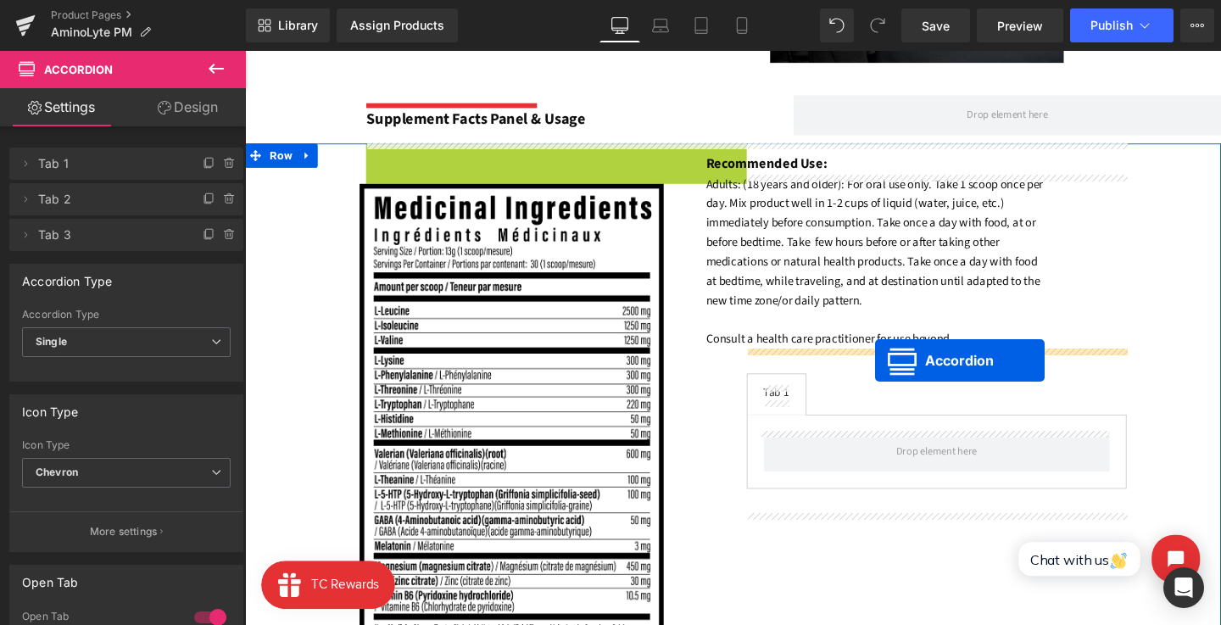
drag, startPoint x: 545, startPoint y: 157, endPoint x: 895, endPoint y: 377, distance: 413.9
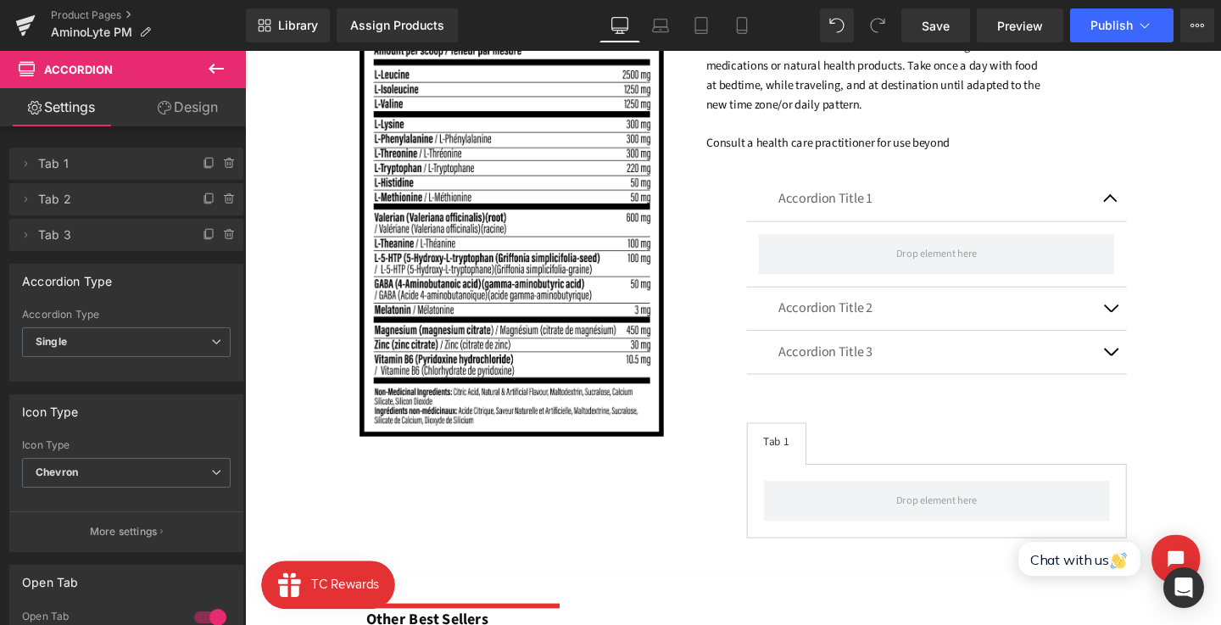
scroll to position [1460, 0]
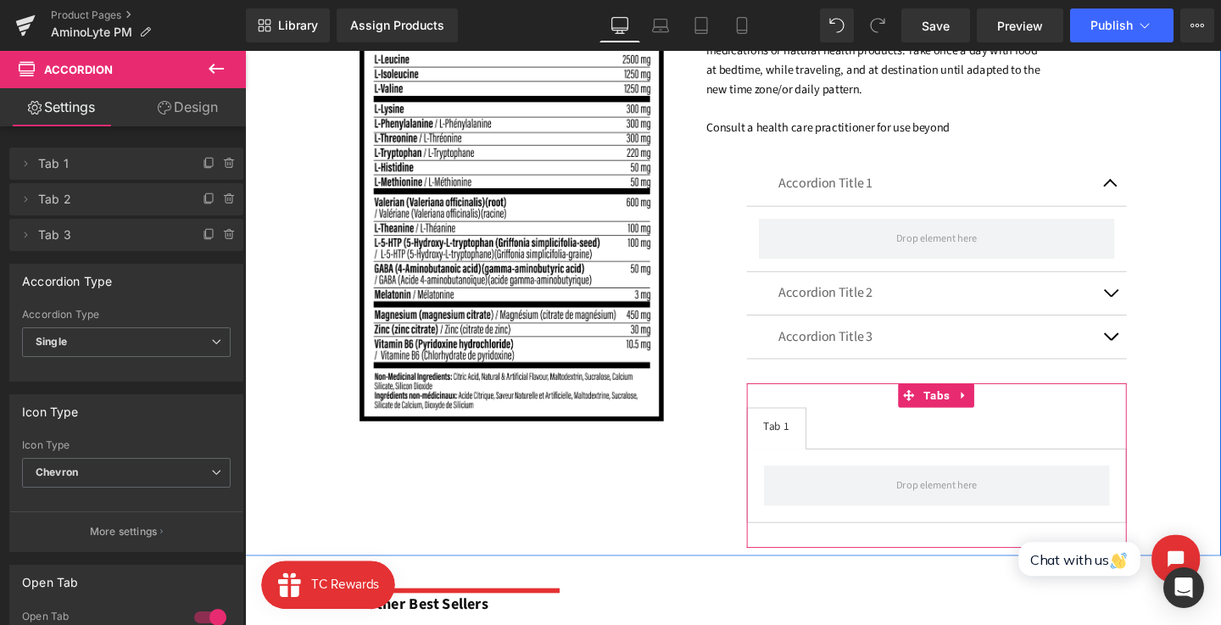
click at [951, 436] on ul "Tab 1 Text Block" at bounding box center [973, 448] width 400 height 44
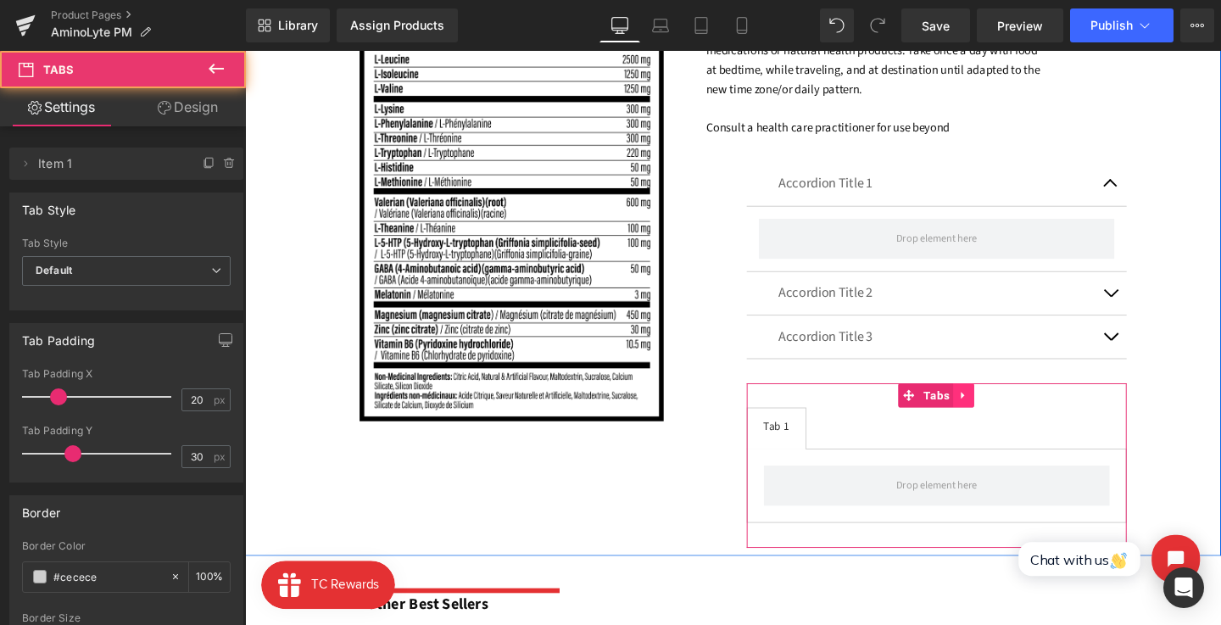
click at [990, 411] on link at bounding box center [1001, 412] width 22 height 25
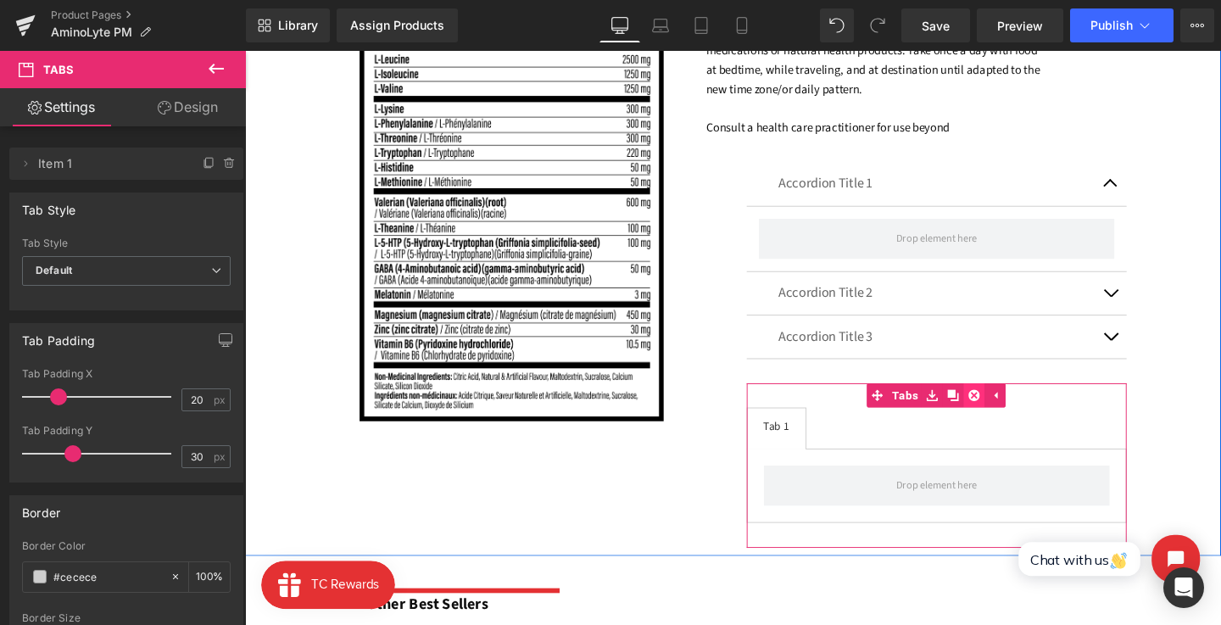
click at [1010, 416] on icon at bounding box center [1012, 413] width 12 height 12
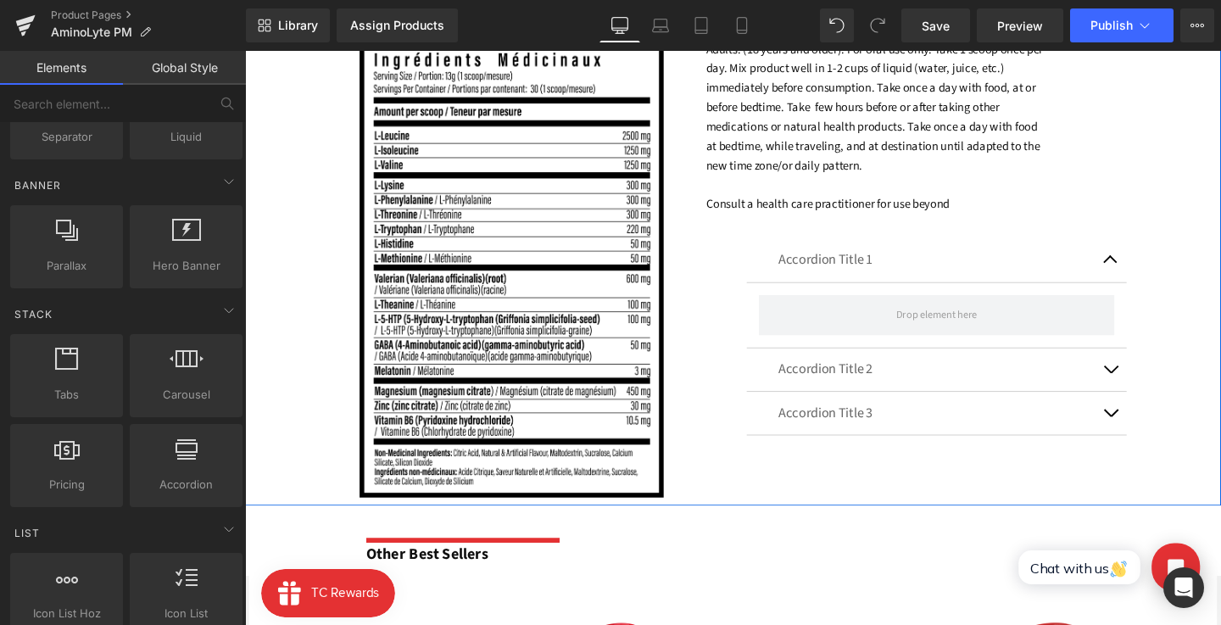
scroll to position [1252, 0]
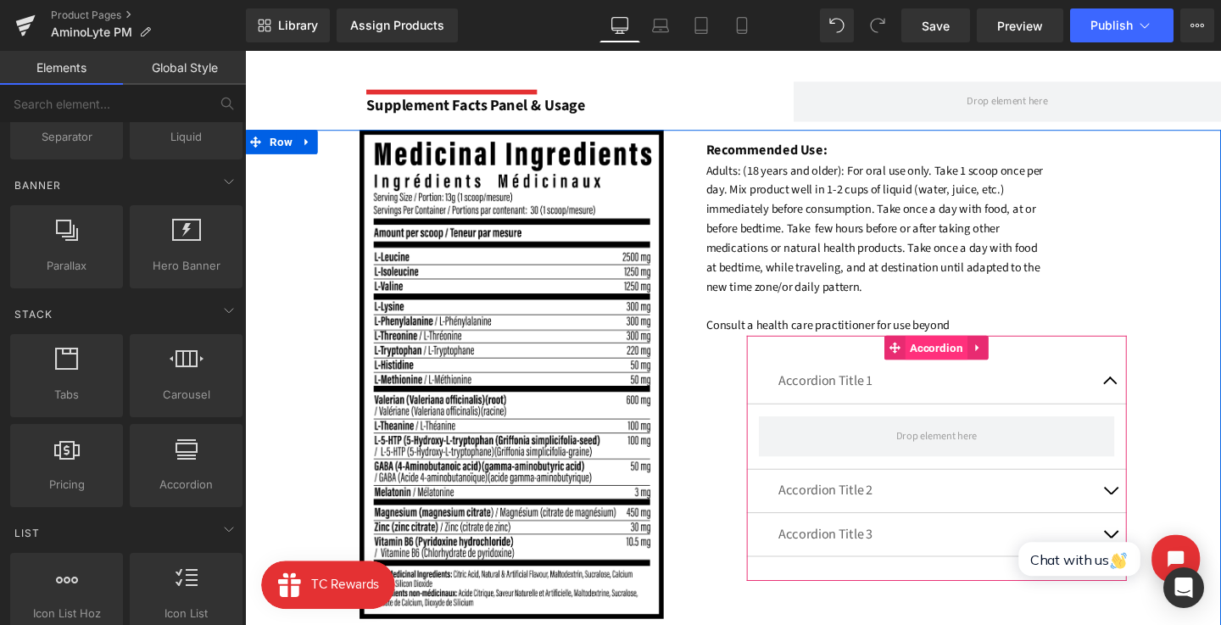
click at [944, 367] on span "Accordion" at bounding box center [972, 362] width 65 height 25
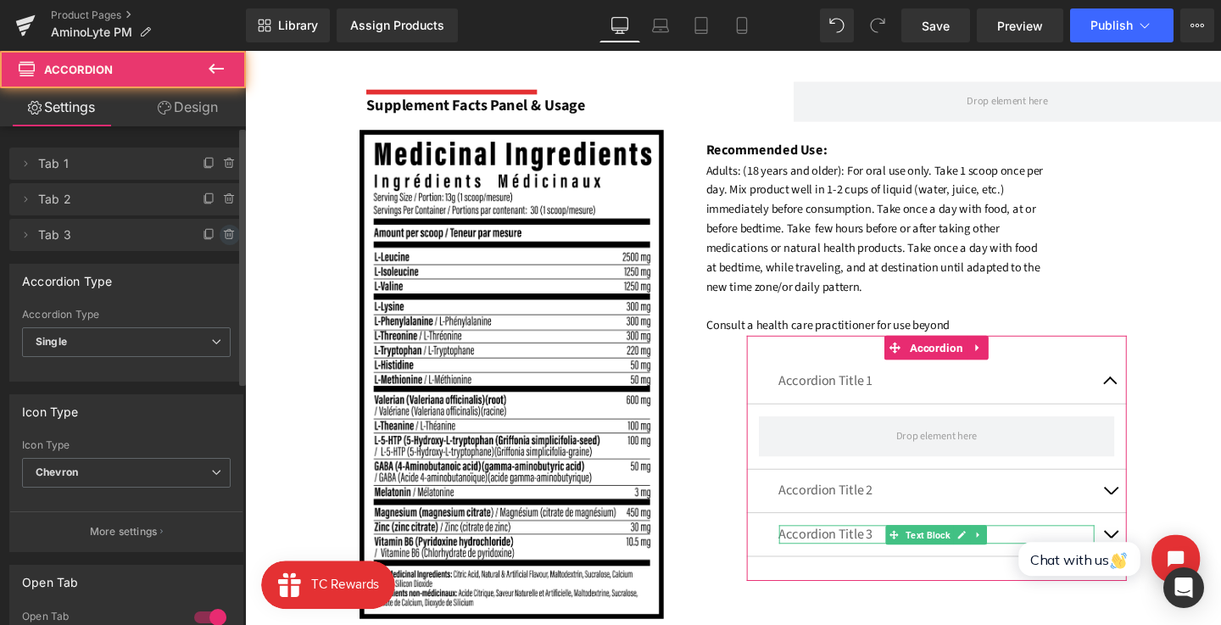
click at [223, 229] on icon at bounding box center [230, 235] width 14 height 14
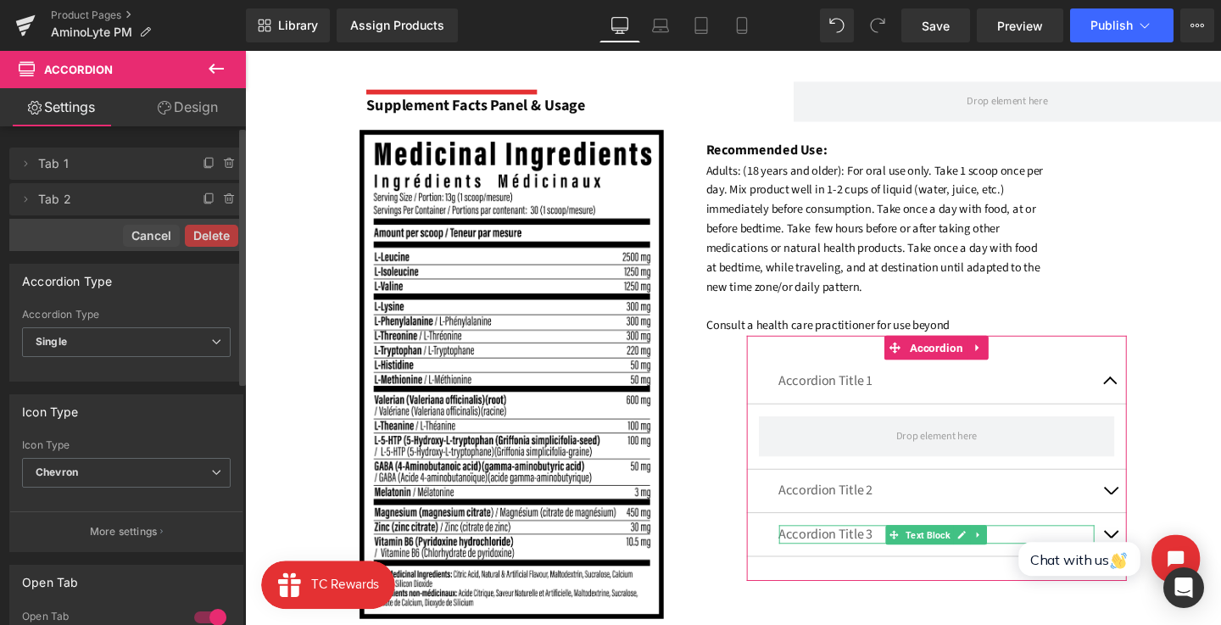
click at [216, 229] on button "Delete" at bounding box center [211, 236] width 53 height 22
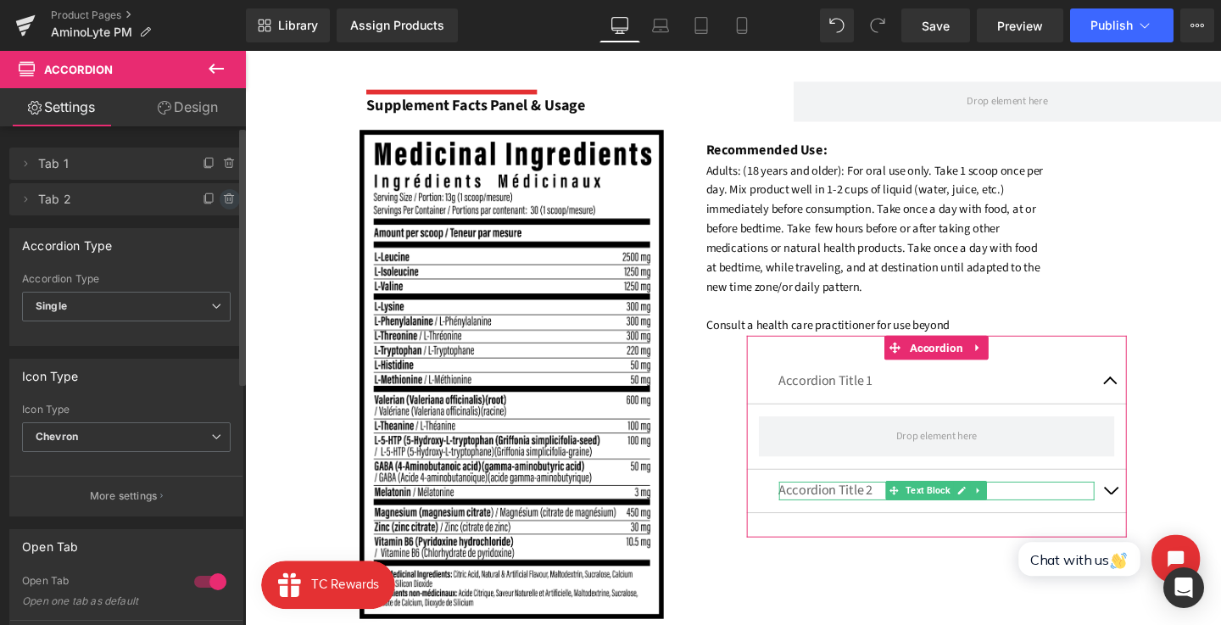
click at [223, 204] on icon at bounding box center [230, 200] width 14 height 14
click at [221, 204] on button "Delete" at bounding box center [211, 200] width 53 height 22
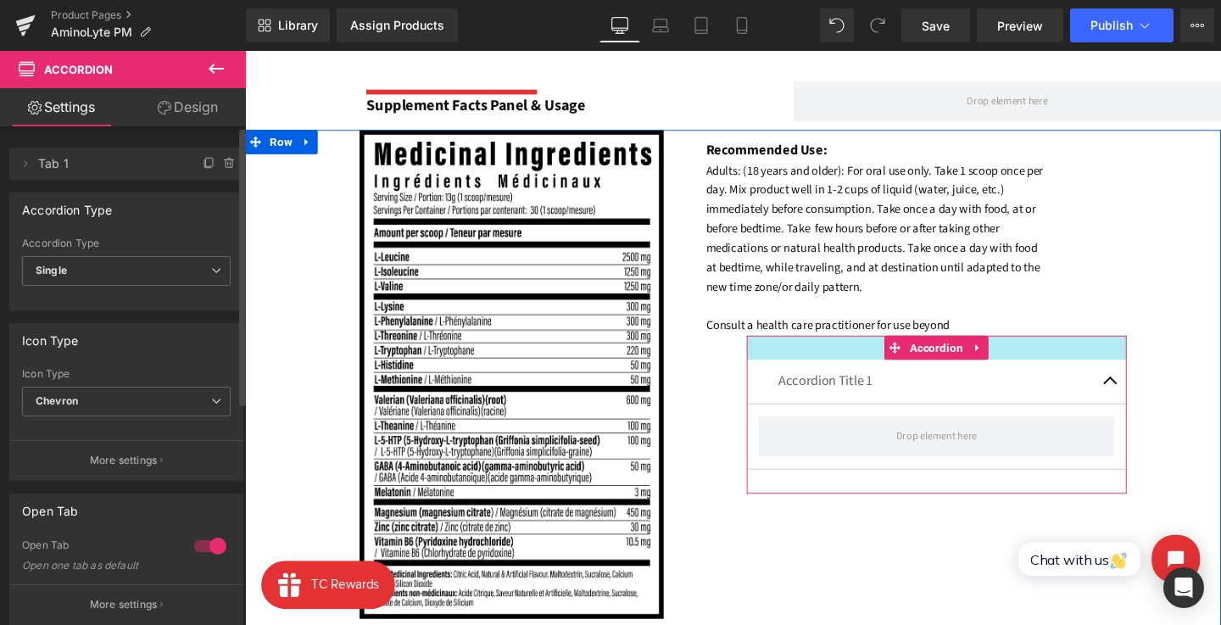
click at [873, 353] on div at bounding box center [973, 362] width 400 height 25
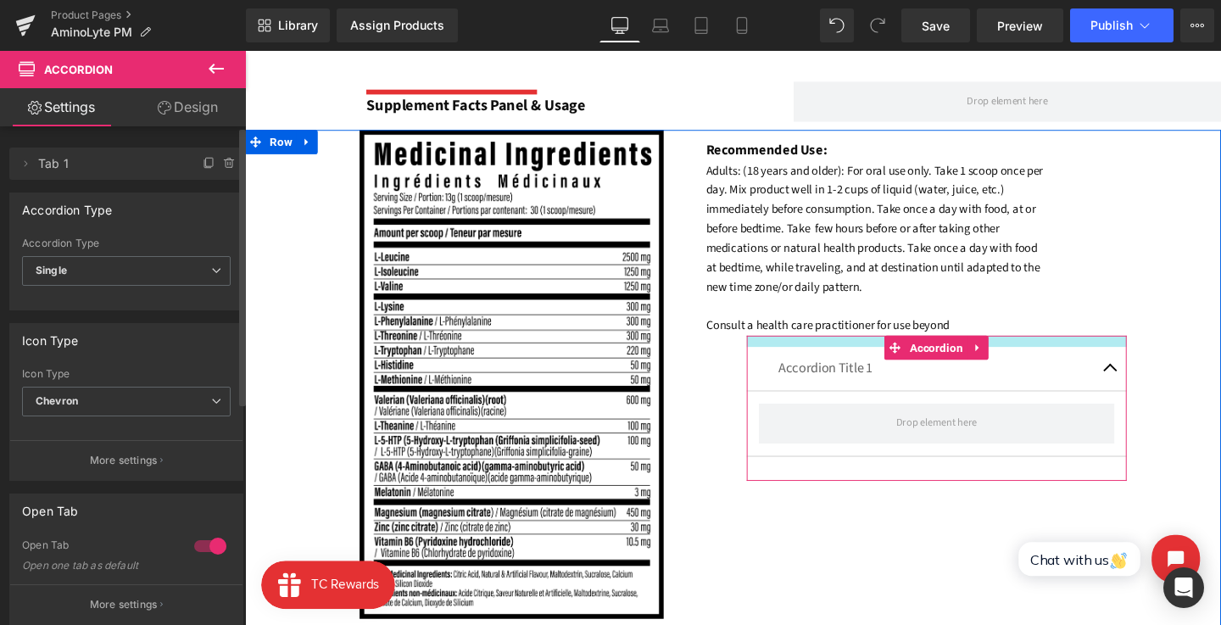
drag, startPoint x: 872, startPoint y: 356, endPoint x: 872, endPoint y: 338, distance: 17.8
click at [872, 338] on div "Recommended Use: Text Block Adults: (18 years and older): For oral use only. Ta…" at bounding box center [973, 318] width 400 height 369
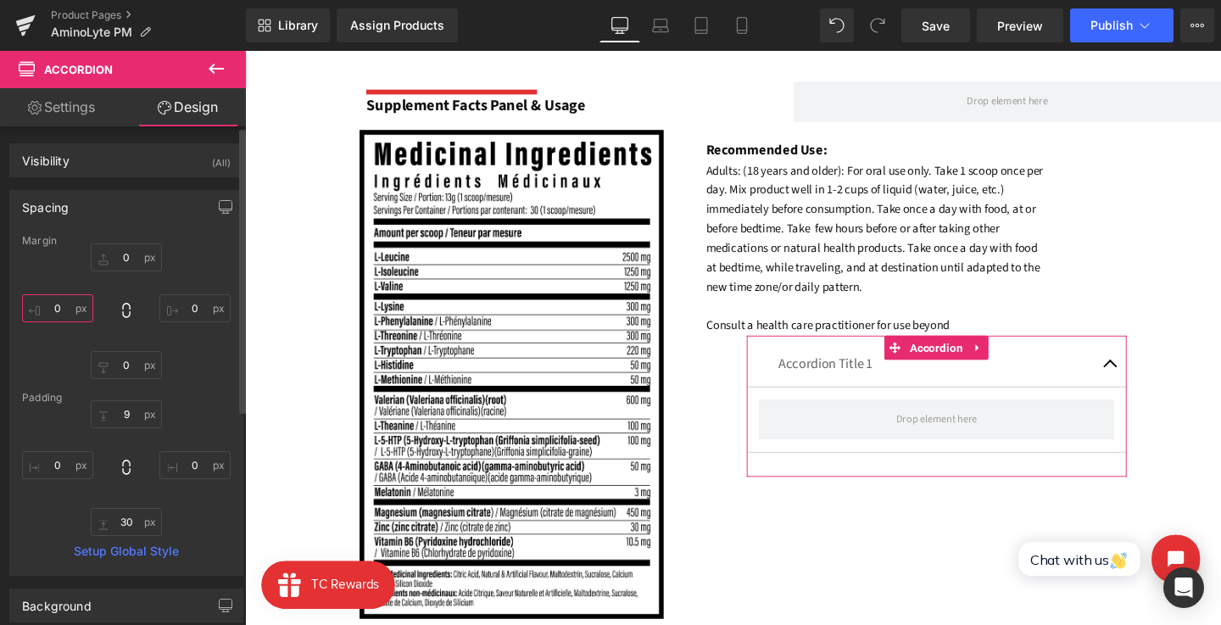
click at [47, 299] on input "text" at bounding box center [57, 308] width 71 height 28
type input "-50"
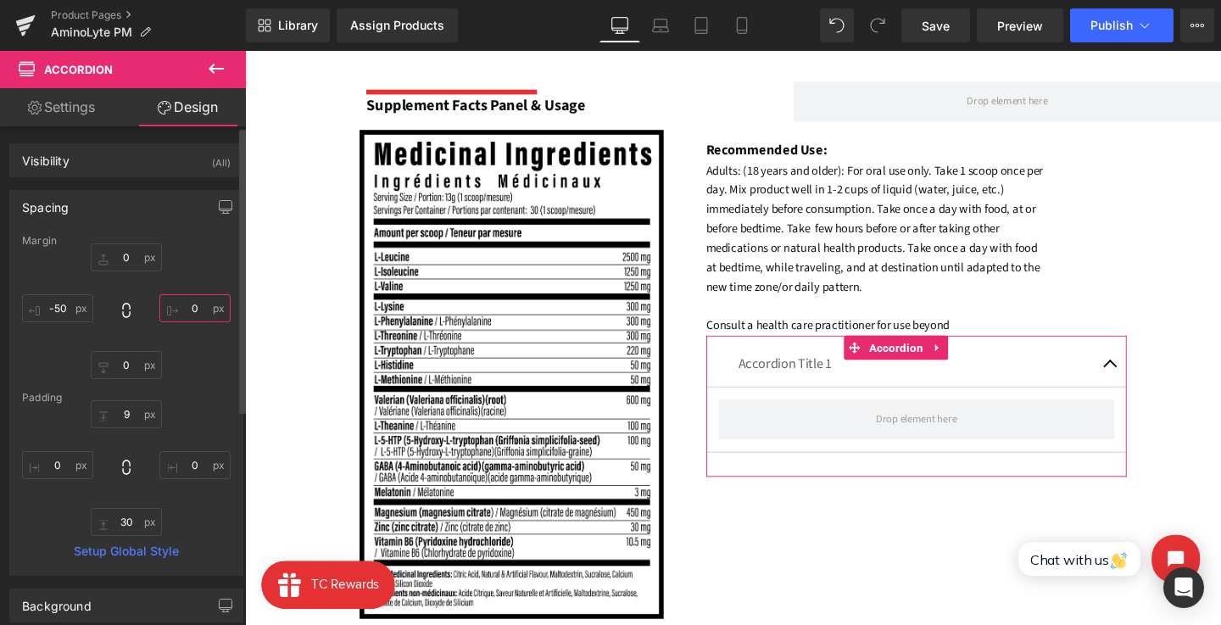
click at [173, 315] on input "text" at bounding box center [194, 308] width 71 height 28
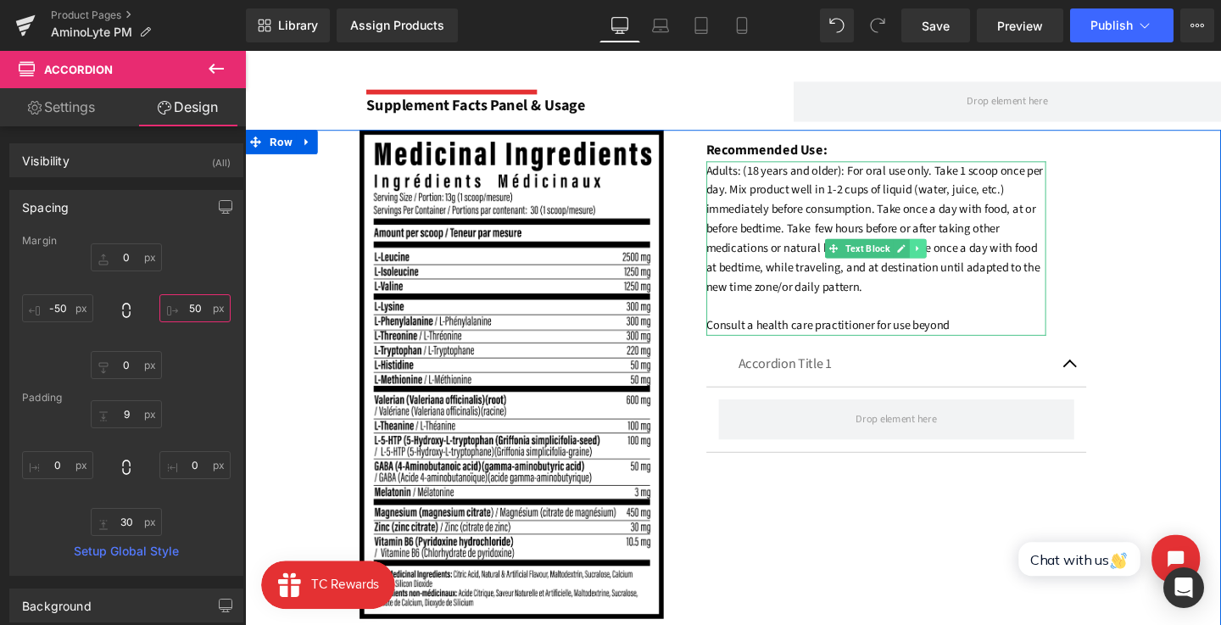
type input "50"
click at [954, 254] on icon at bounding box center [952, 259] width 9 height 10
click at [946, 256] on icon at bounding box center [944, 258] width 9 height 9
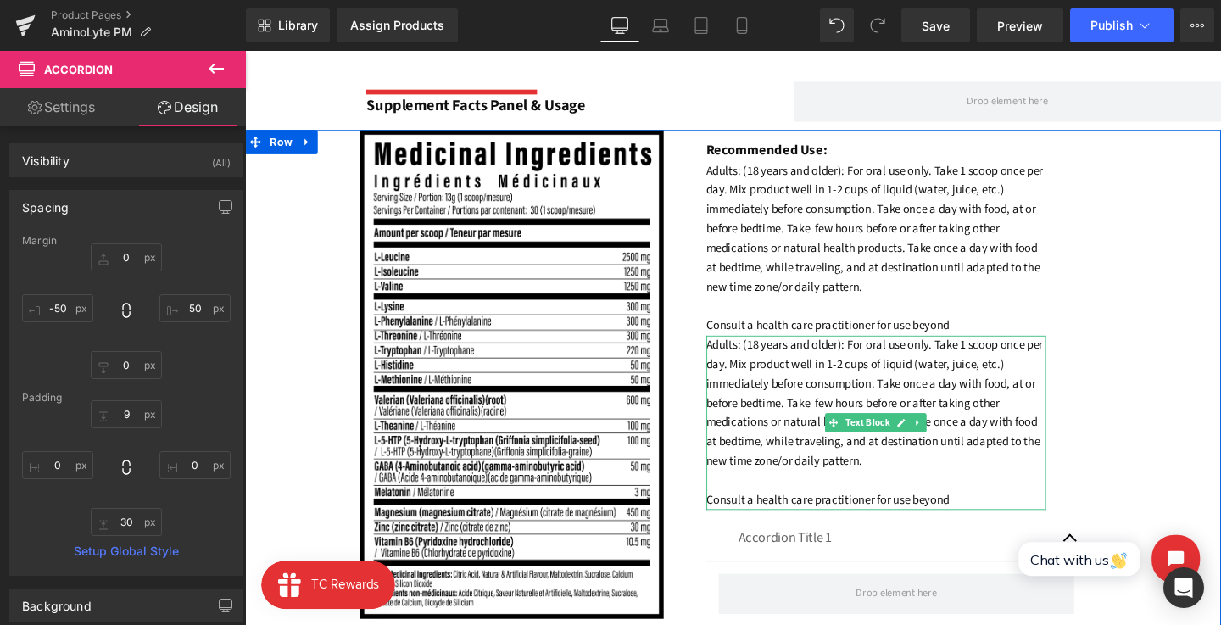
scroll to position [1322, 0]
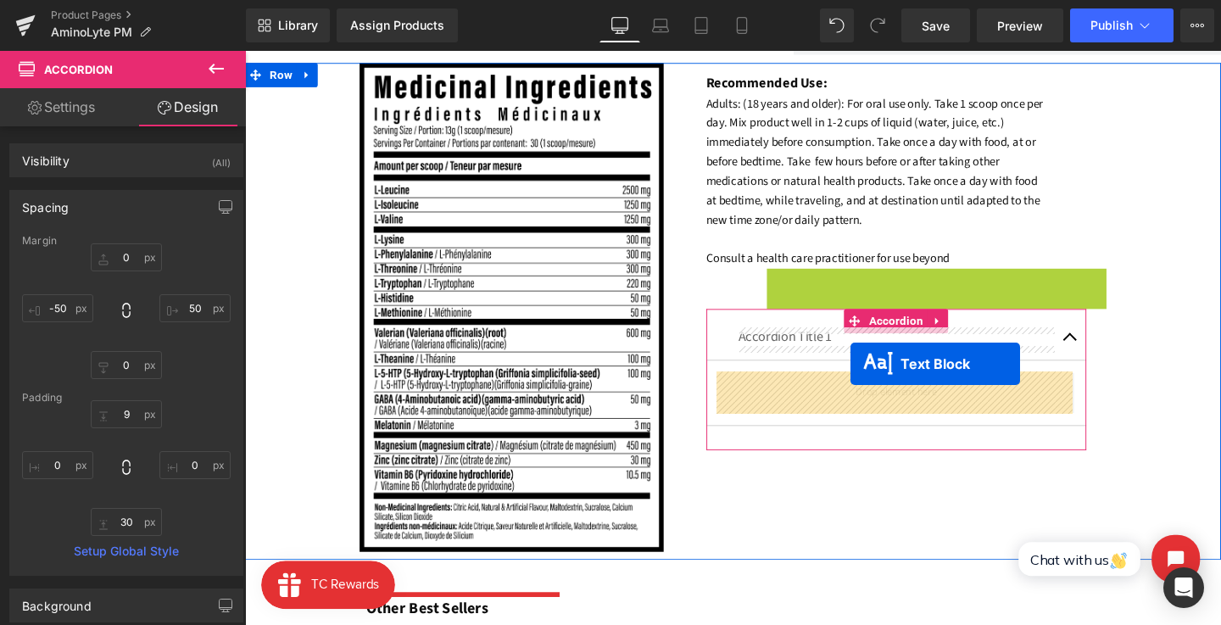
drag, startPoint x: 907, startPoint y: 376, endPoint x: 882, endPoint y: 380, distance: 25.0
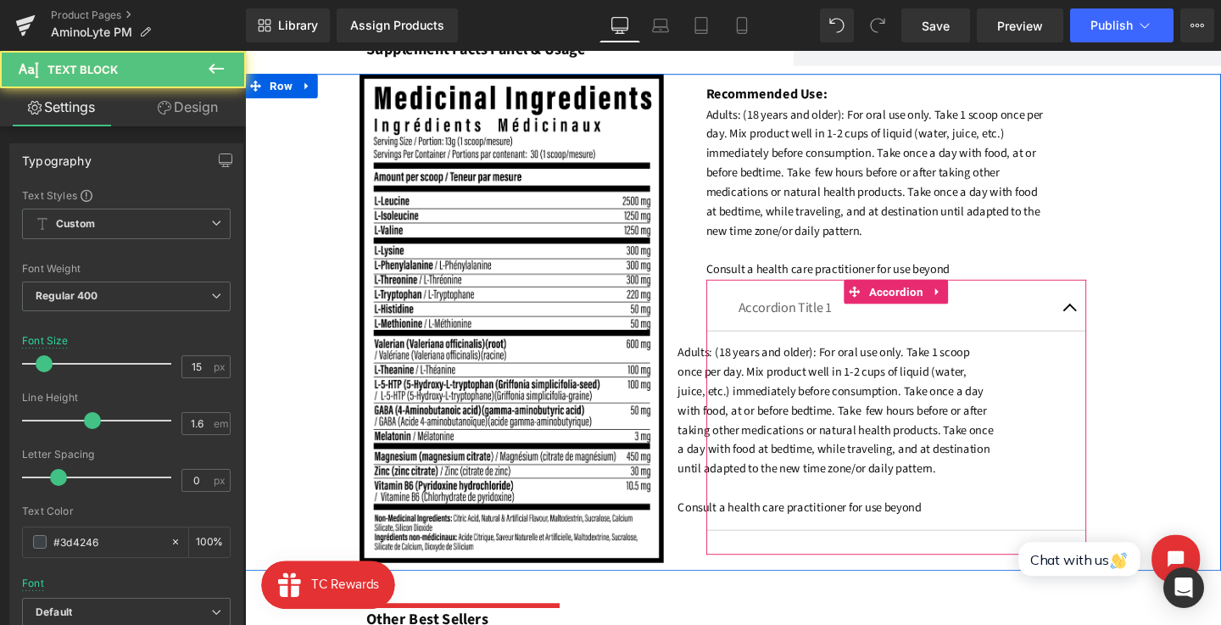
scroll to position [1309, 0]
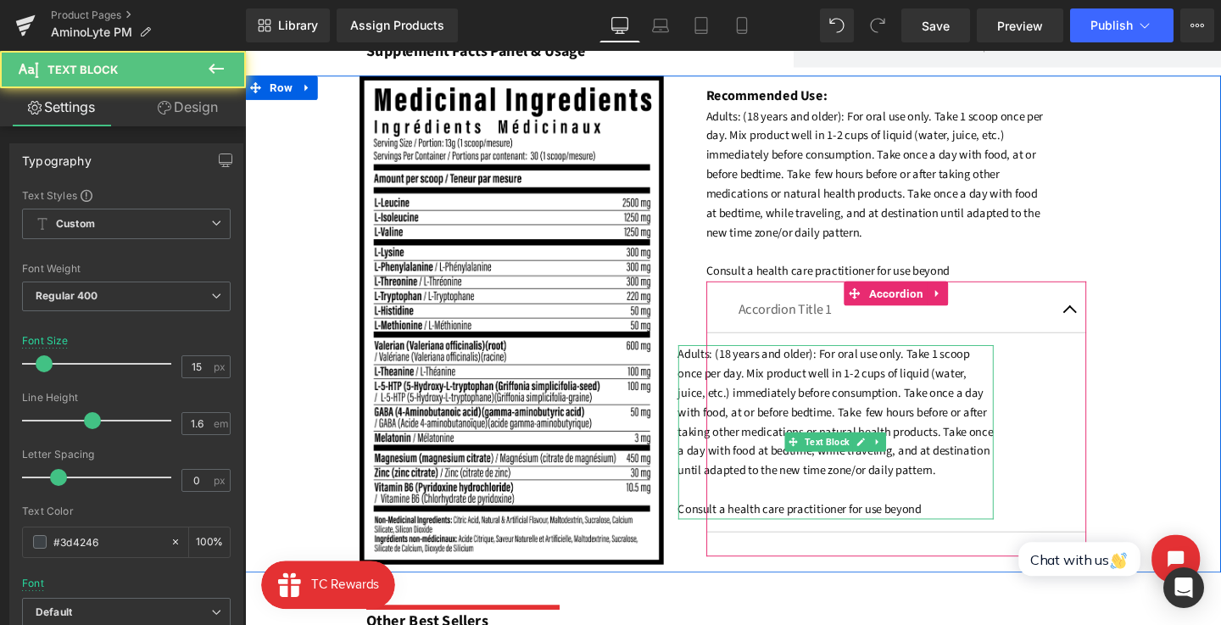
click at [871, 388] on font "Adults: (18 years and older): For oral use only. Take 1 scoop once per day. Mix…" at bounding box center [867, 451] width 332 height 181
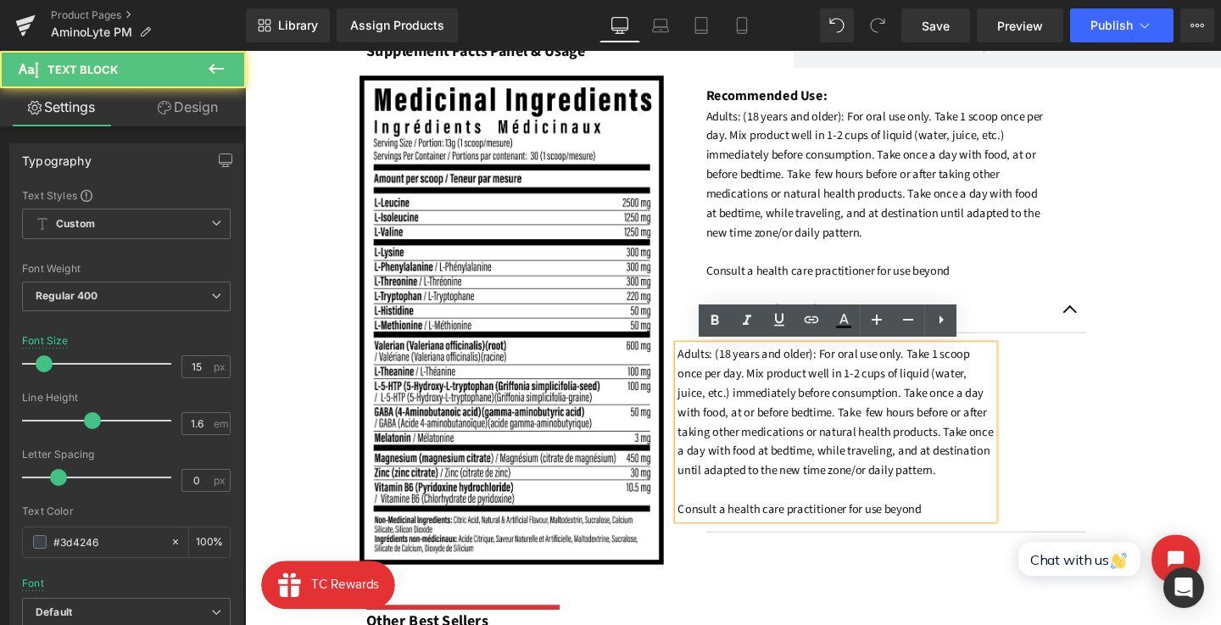
click at [1135, 403] on div "Recommended Use: Text Block Adults: (18 years and older): For oral use only. Ta…" at bounding box center [973, 329] width 400 height 505
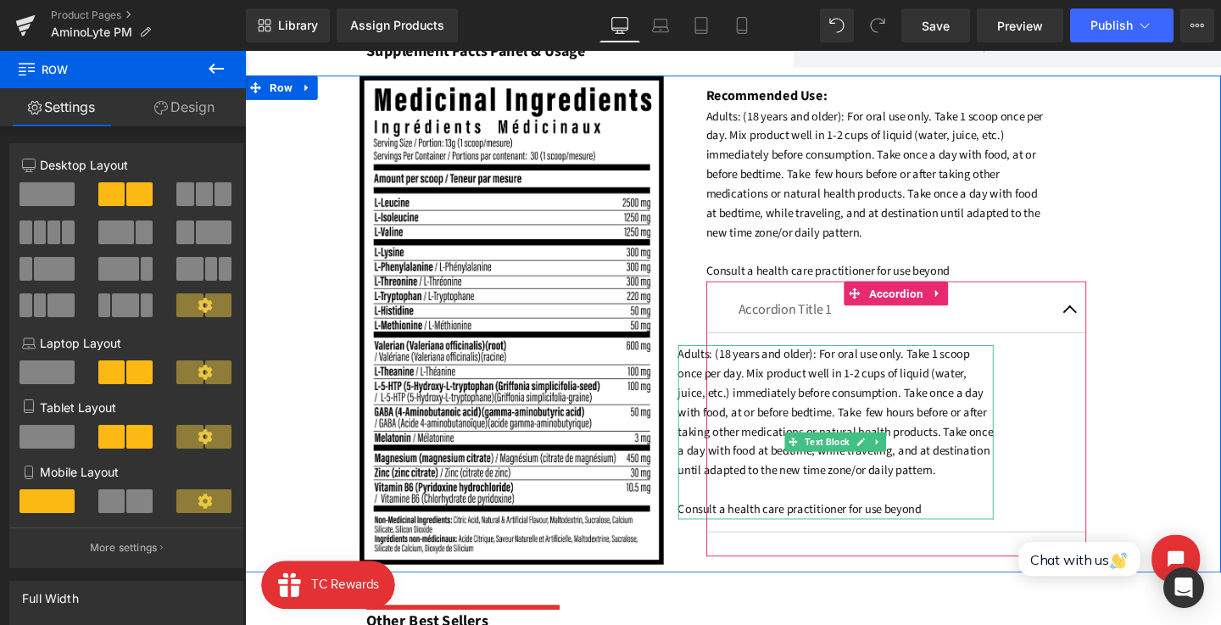
click at [825, 382] on font "Adults: (18 years and older): For oral use only. Take 1 scoop once per day. Mix…" at bounding box center [867, 451] width 332 height 181
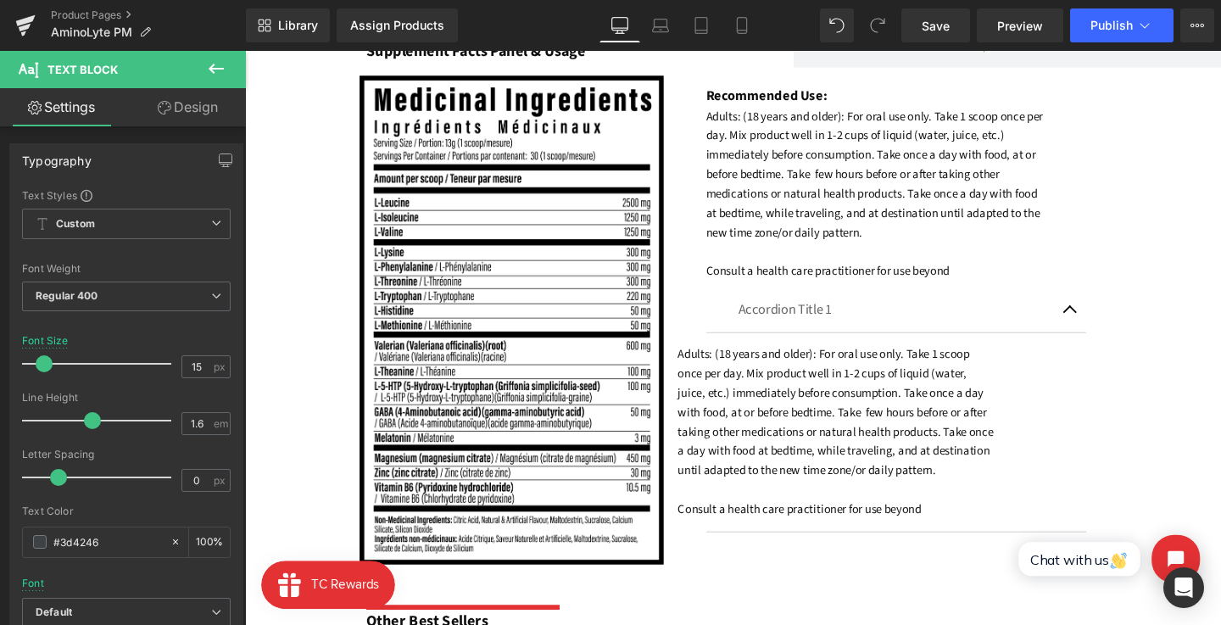
click at [214, 114] on link "Design" at bounding box center [187, 107] width 123 height 38
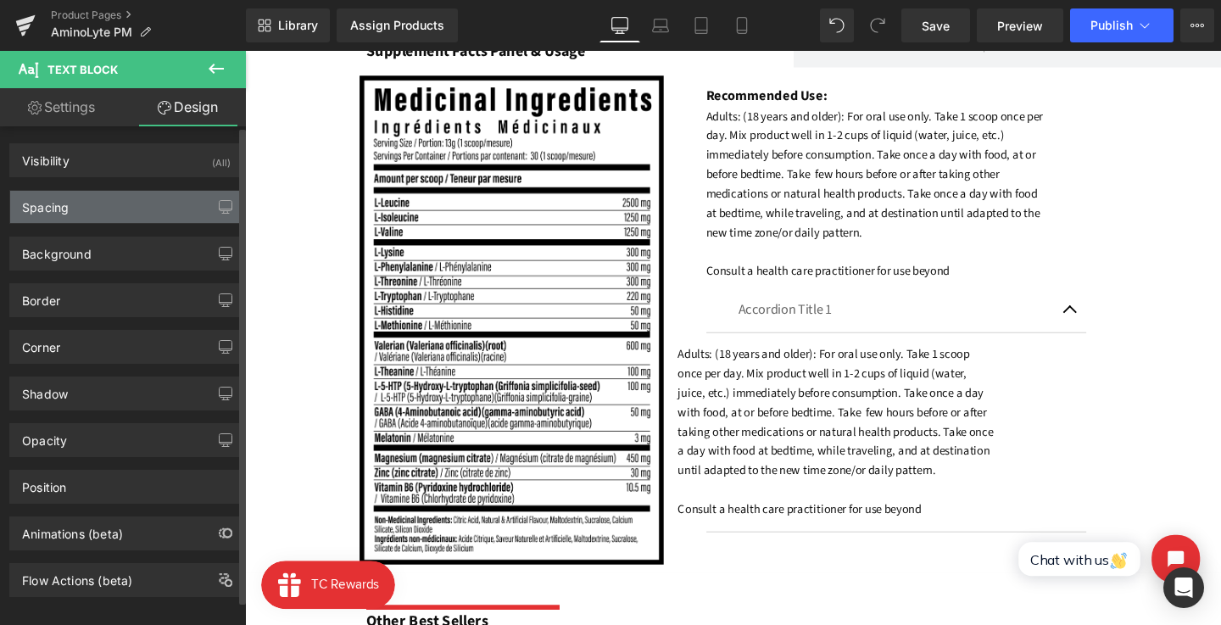
click at [104, 204] on div "Spacing" at bounding box center [126, 207] width 232 height 32
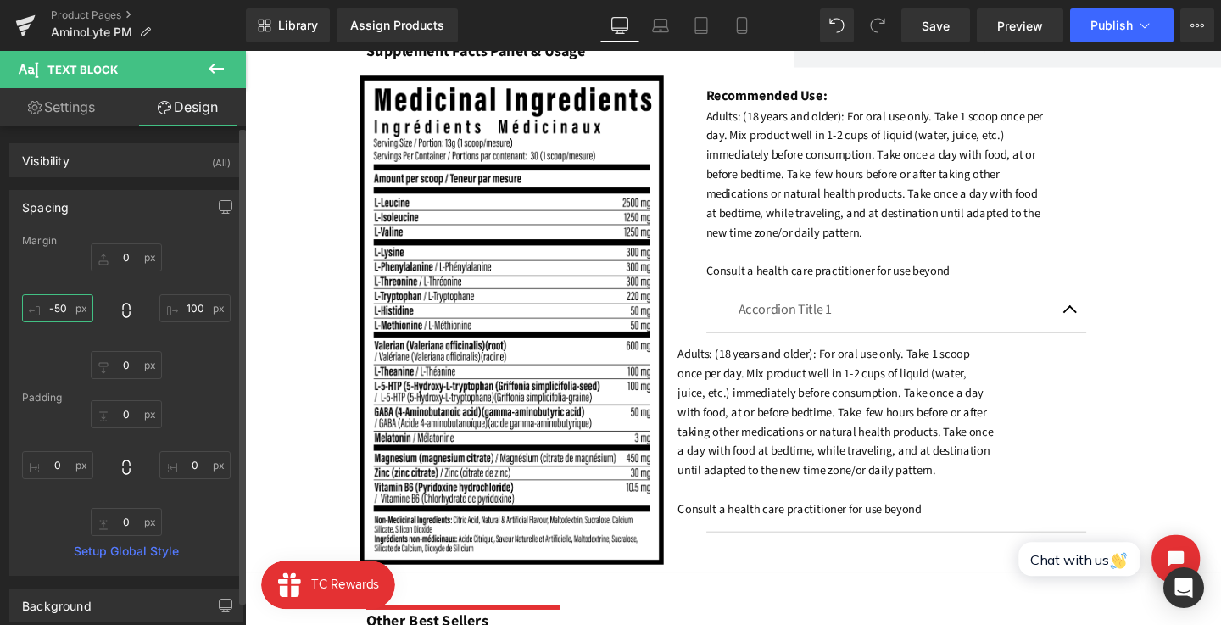
click at [64, 305] on input "-50" at bounding box center [57, 308] width 71 height 28
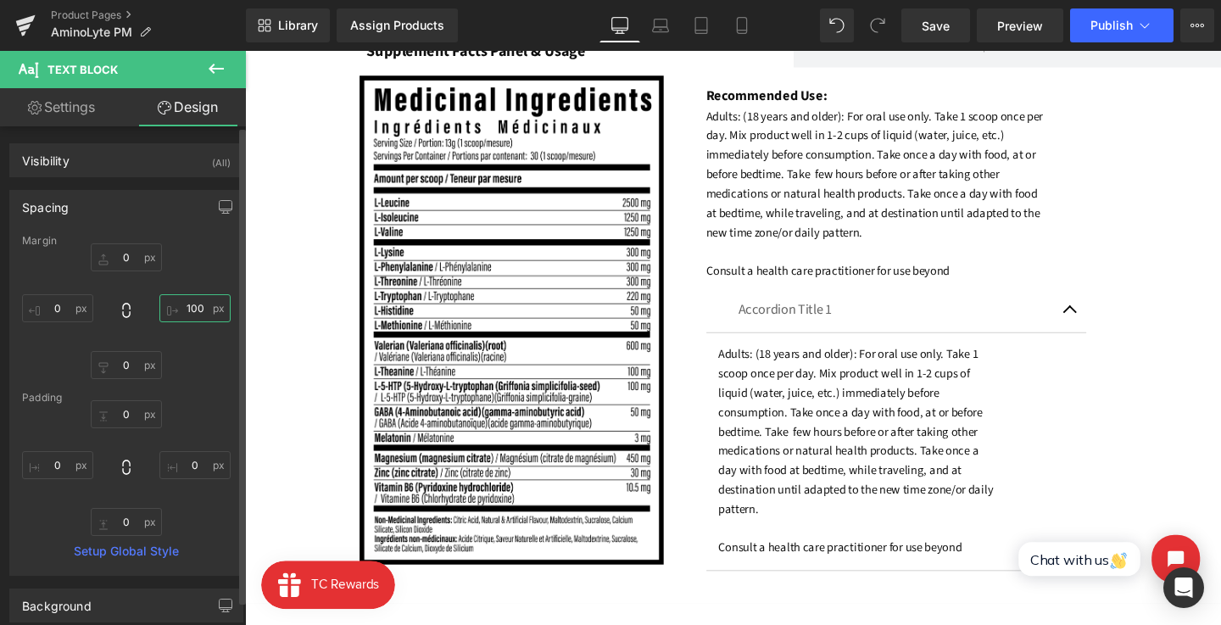
click at [179, 304] on input "100" at bounding box center [194, 308] width 71 height 28
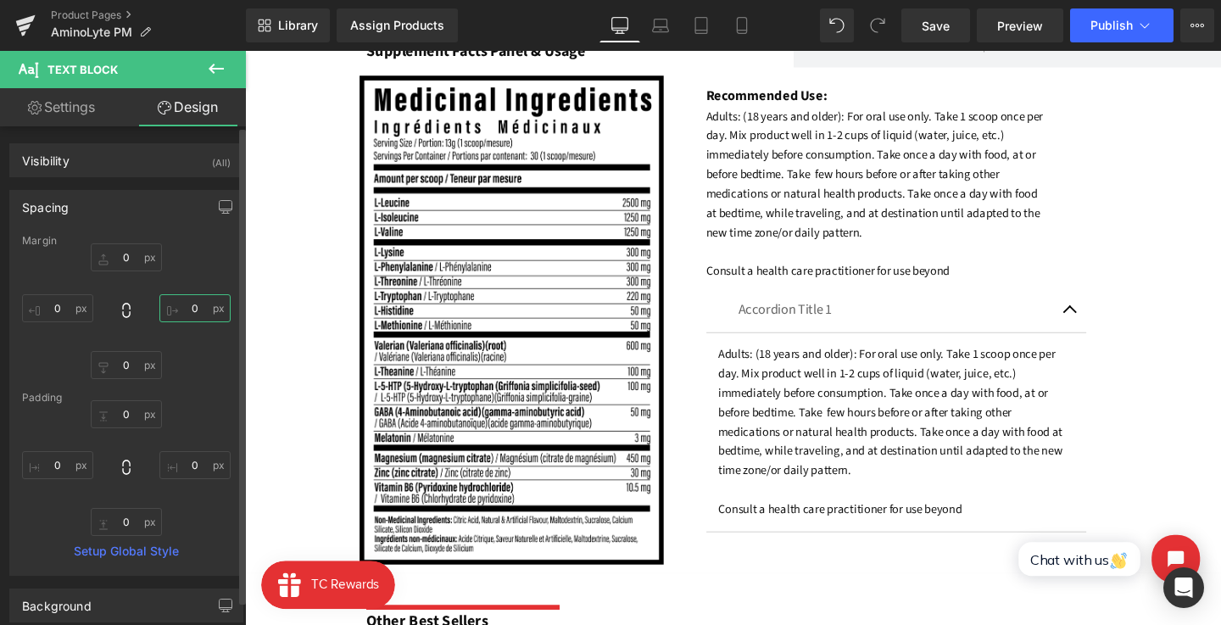
type input "0"
click at [220, 275] on div "0 0 0" at bounding box center [126, 311] width 209 height 136
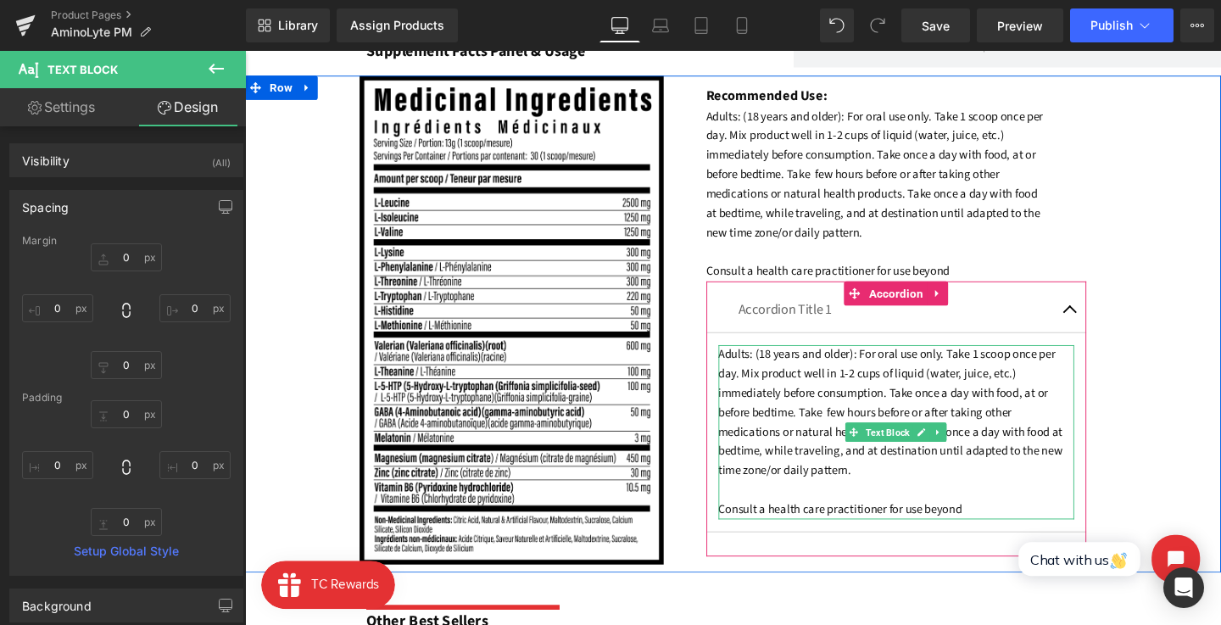
scroll to position [1299, 0]
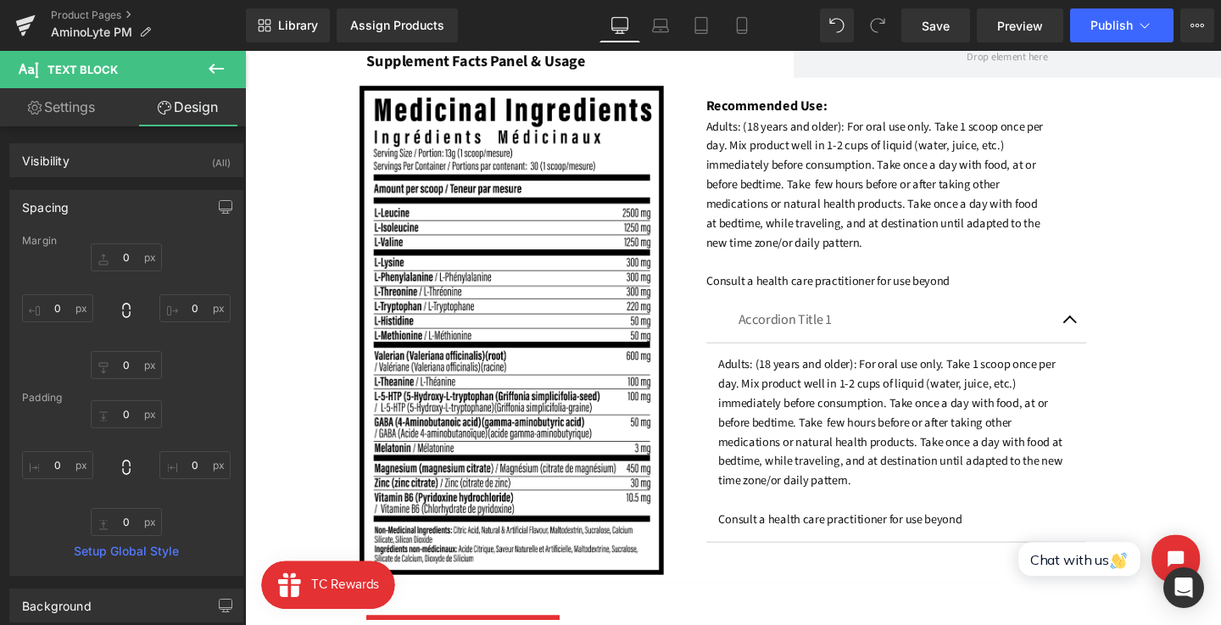
click at [790, 405] on font "Adults: (18 years and older): For oral use only. Take 1 scoop once per day. Mix…" at bounding box center [924, 461] width 362 height 181
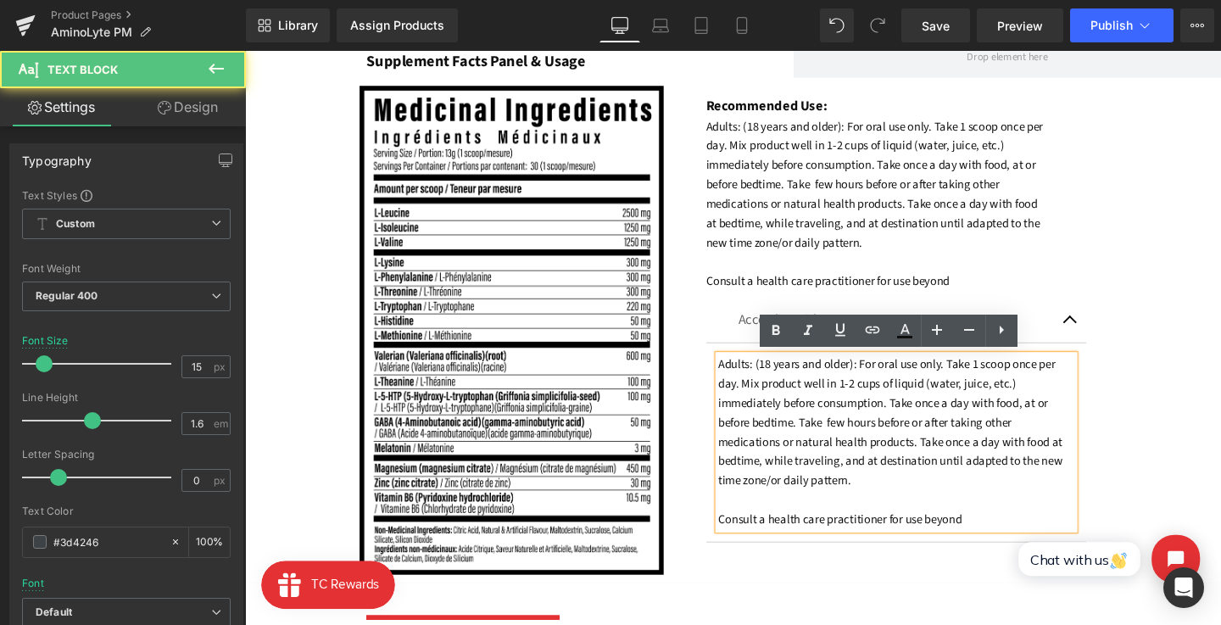
click at [860, 427] on font "Adults: (18 years and older): For oral use only. Take 1 scoop once per day. Mix…" at bounding box center [924, 461] width 362 height 181
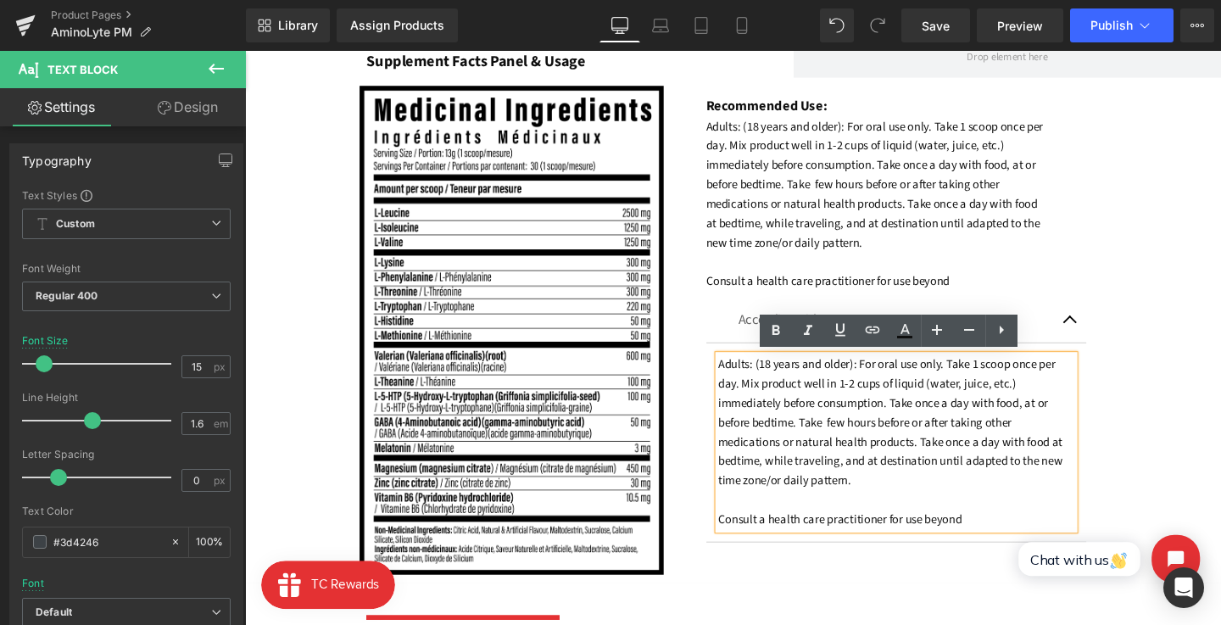
drag, startPoint x: 950, startPoint y: 500, endPoint x: 767, endPoint y: 355, distance: 234.2
click at [767, 355] on div "Accordion Title 1 Text Block Adults: (18 years and older): For oral use only. T…" at bounding box center [930, 438] width 400 height 255
paste div
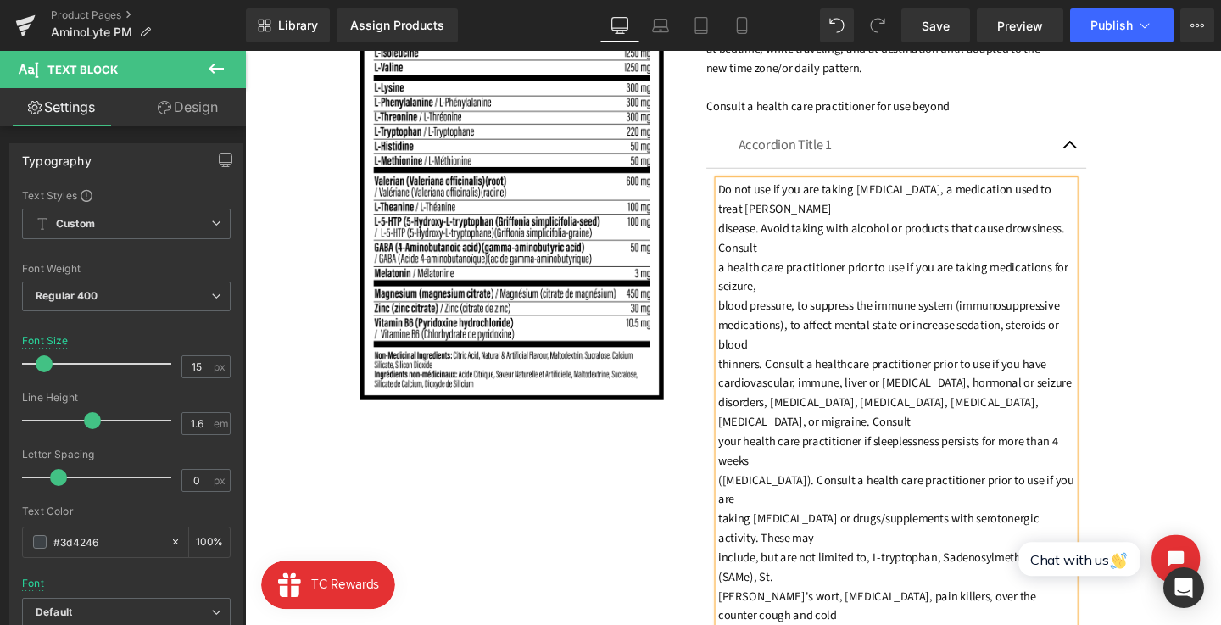
scroll to position [1421, 0]
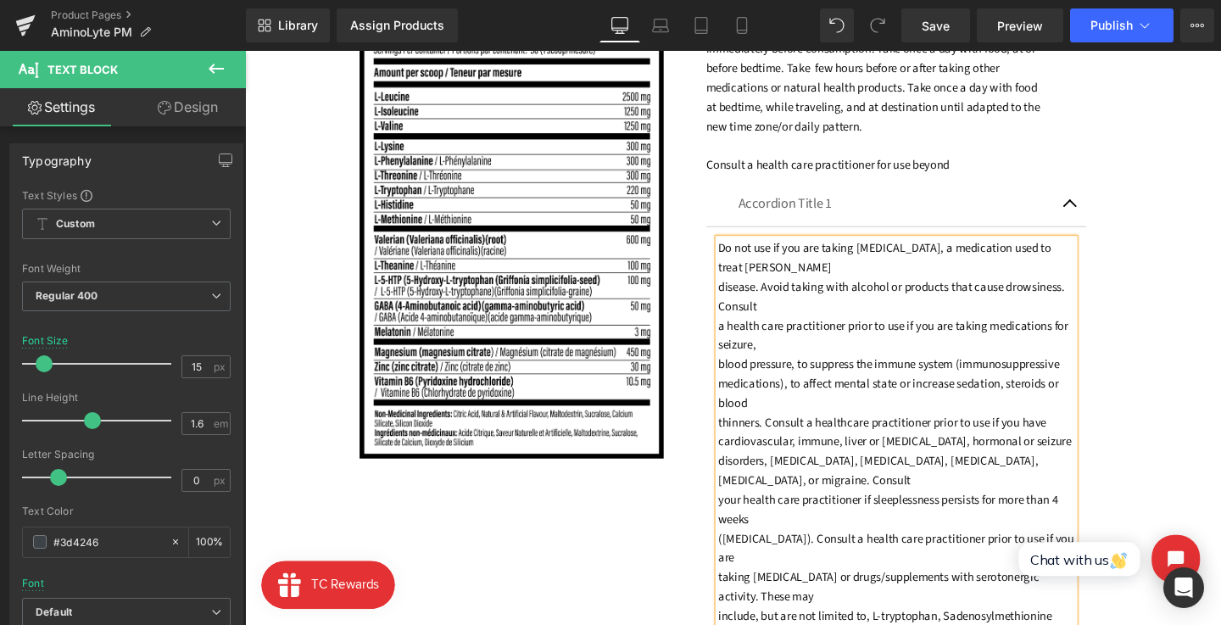
click at [757, 304] on font "disease. Avoid taking with alcohol or products that cause drowsiness. Consult" at bounding box center [925, 309] width 365 height 38
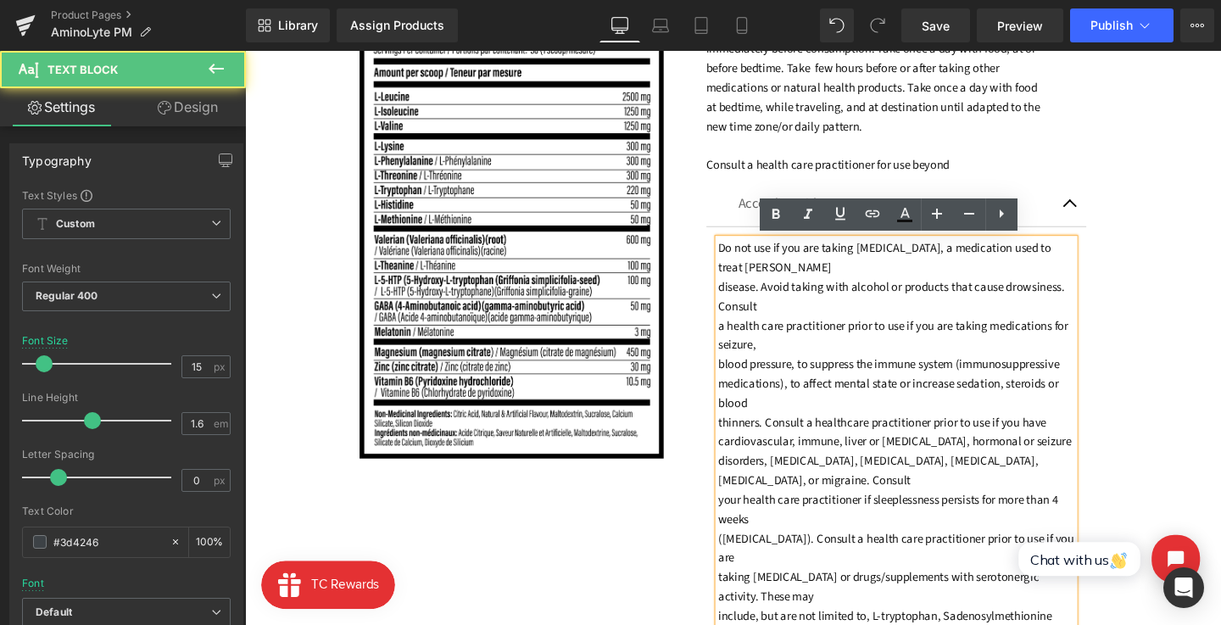
click at [743, 299] on font "disease. Avoid taking with alcohol or products that cause drowsiness. Consult" at bounding box center [925, 309] width 365 height 38
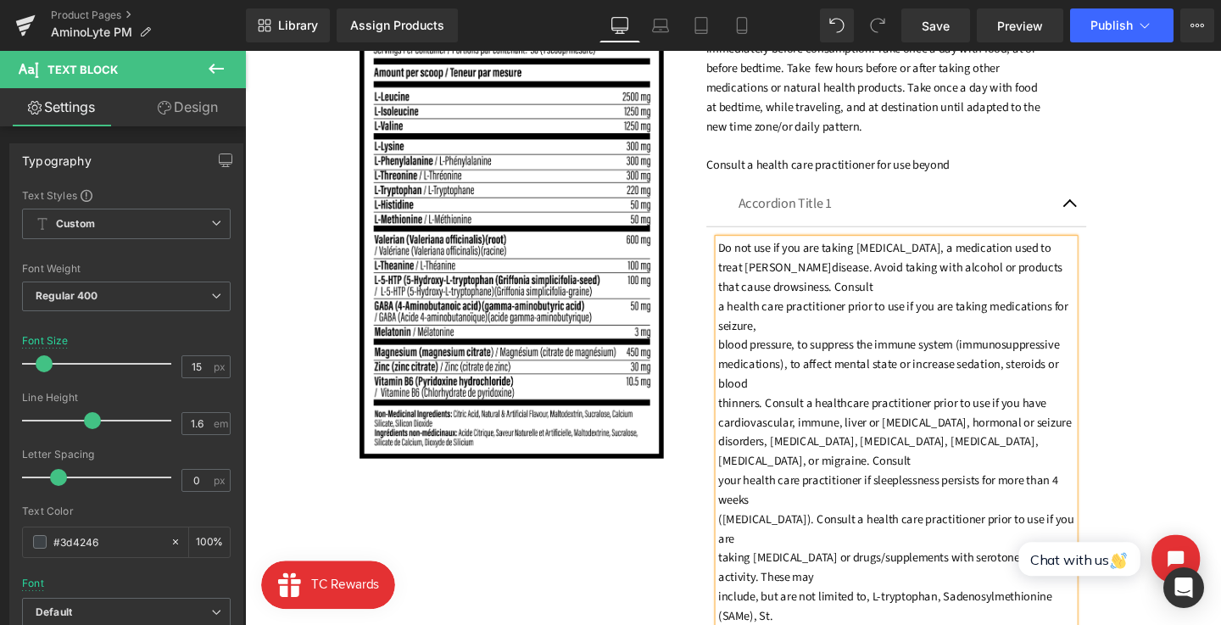
click at [743, 320] on div "Do not use if you are taking [MEDICAL_DATA], a medication used to treat [PERSON…" at bounding box center [930, 534] width 375 height 570
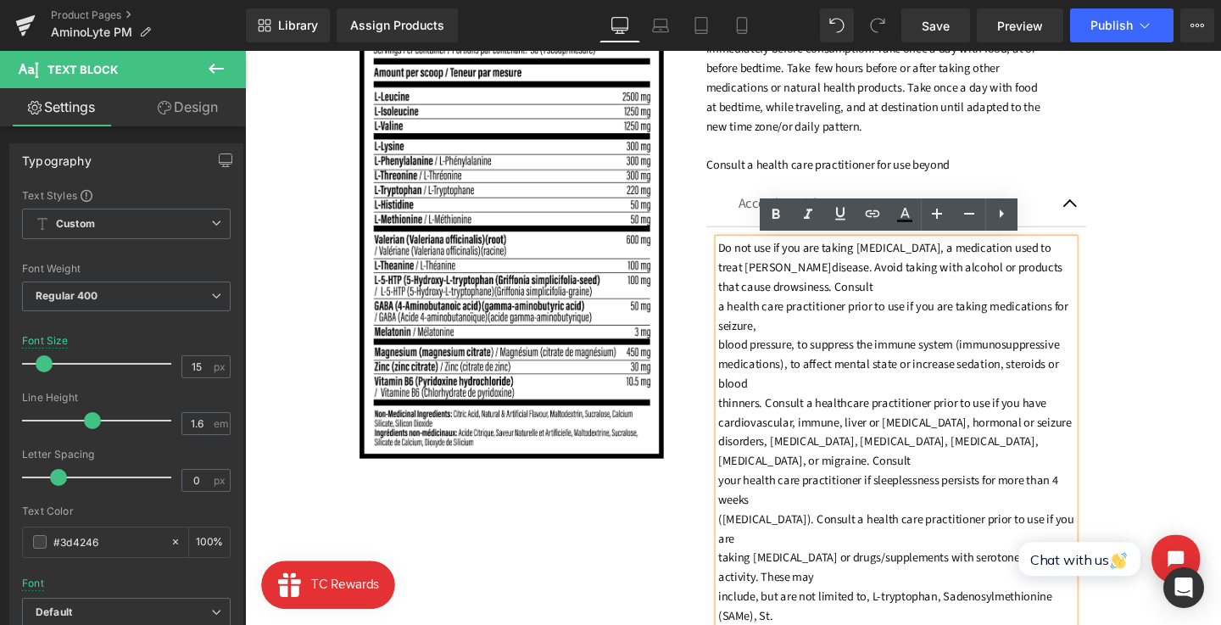
click at [743, 321] on font "a health care practitioner prior to use if you are taking medications for seizu…" at bounding box center [927, 329] width 368 height 38
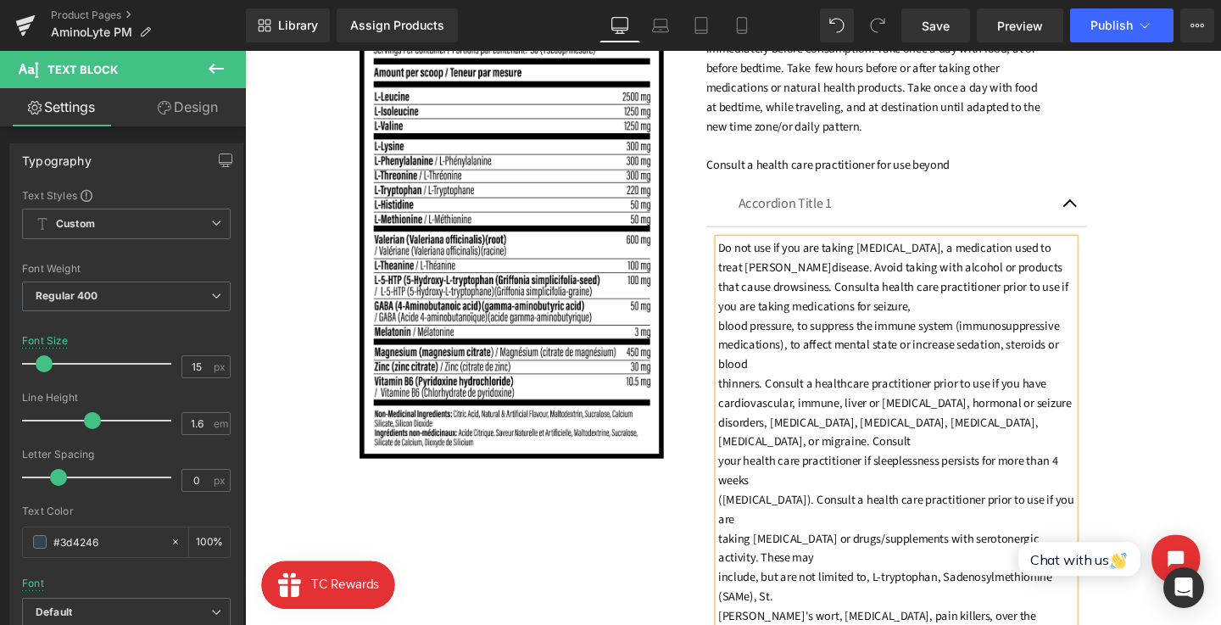
click at [744, 338] on font "blood pressure, to suppress the immune system (immunosuppressive" at bounding box center [922, 340] width 359 height 18
click at [746, 356] on font "medications), to affect mental state or increase sedation, steroids or blood" at bounding box center [922, 370] width 358 height 38
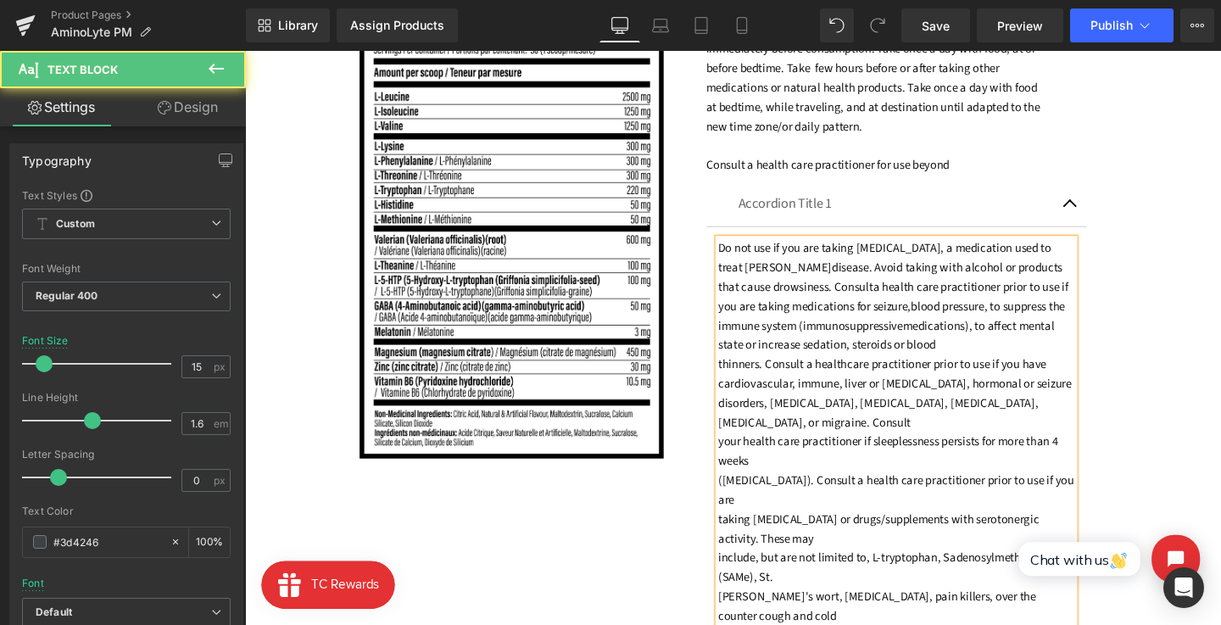
click at [743, 380] on div "Do not use if you are taking [MEDICAL_DATA], a medication used to treat [PERSON…" at bounding box center [930, 513] width 375 height 529
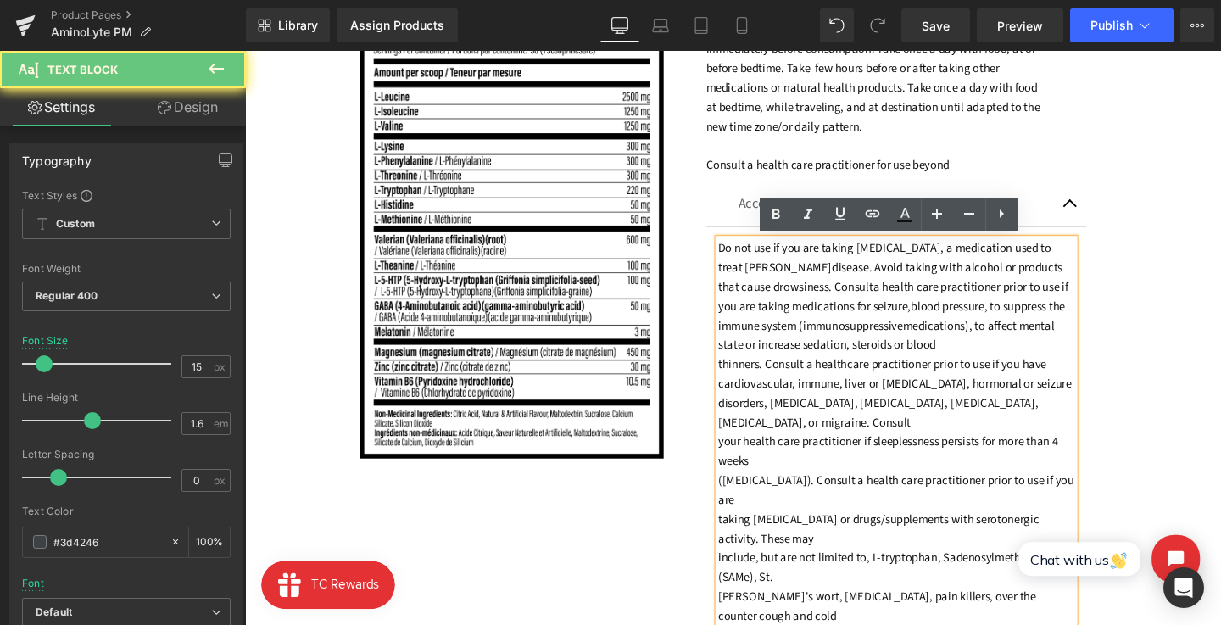
click at [743, 381] on font "thinners. Consult a healthcare practitioner prior to use if you have" at bounding box center [915, 380] width 345 height 18
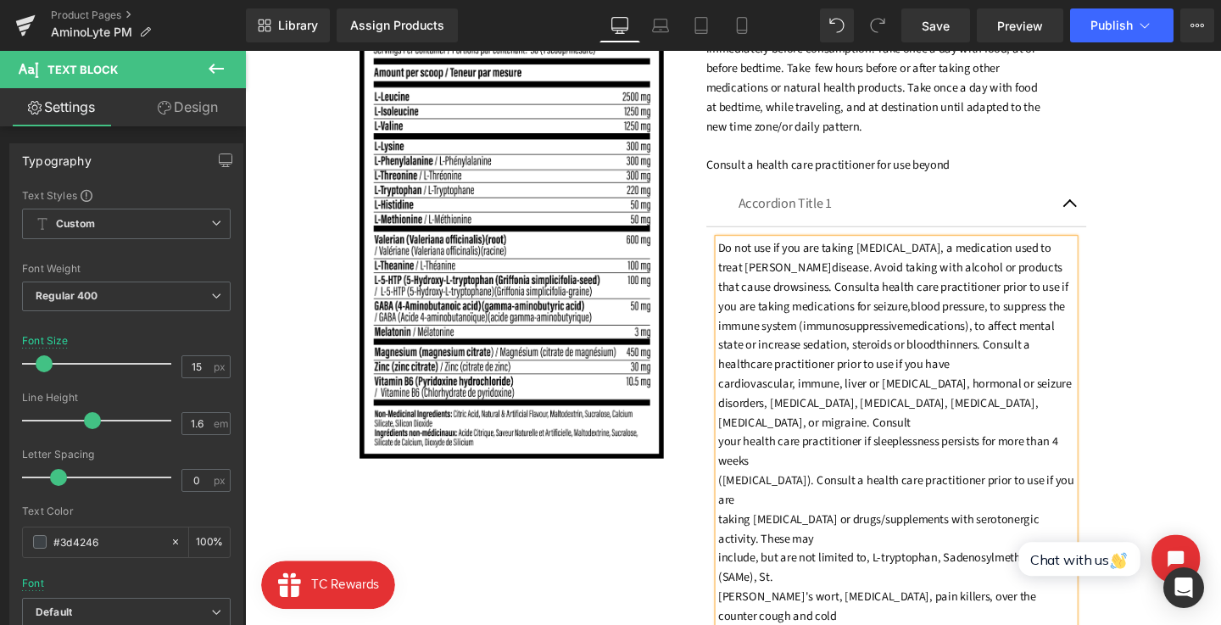
click at [743, 402] on font "cardiovascular, immune, liver or [MEDICAL_DATA], hormonal or seizure" at bounding box center [928, 401] width 371 height 18
click at [743, 440] on font "disorders, [MEDICAL_DATA], [MEDICAL_DATA], [MEDICAL_DATA], [MEDICAL_DATA], or m…" at bounding box center [911, 431] width 337 height 38
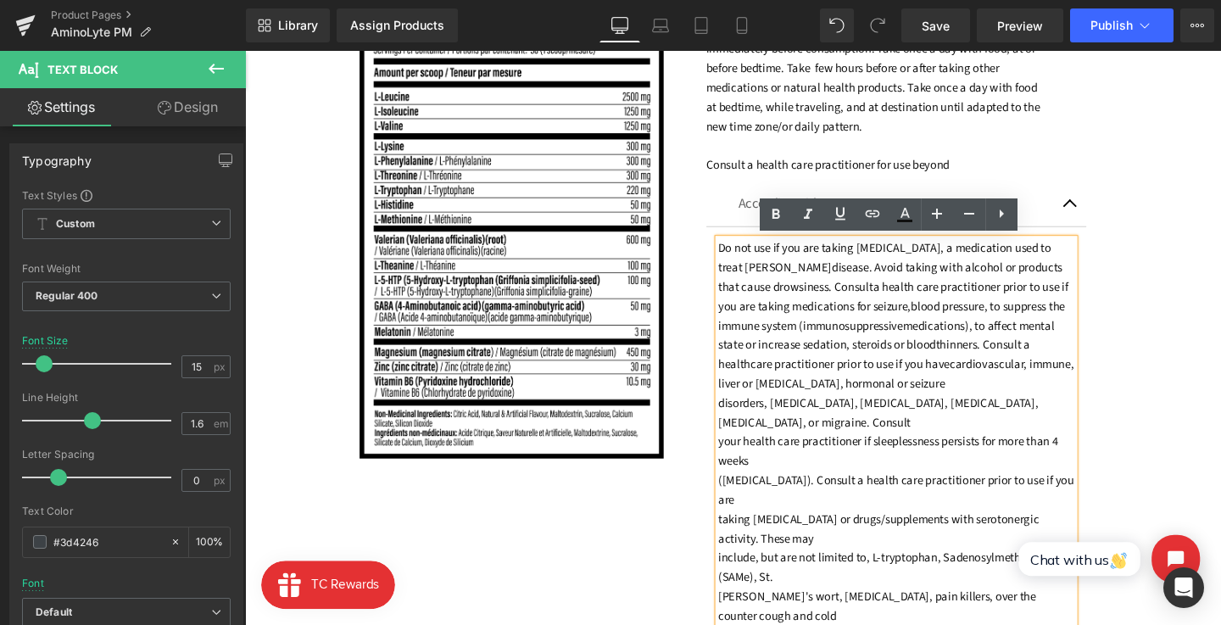
click at [743, 461] on div "Do not use if you are taking [MEDICAL_DATA], a medication used to treat [PERSON…" at bounding box center [930, 513] width 375 height 529
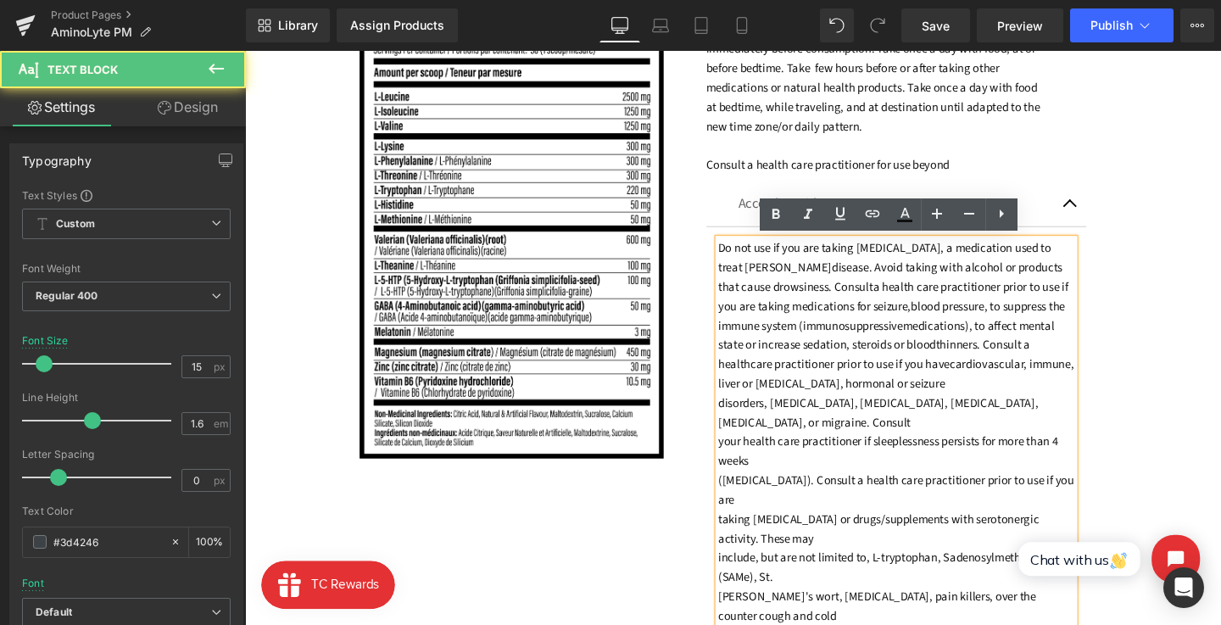
click at [743, 456] on font "your health care practitioner if sleeplessness persists for more than 4 weeks" at bounding box center [921, 472] width 357 height 38
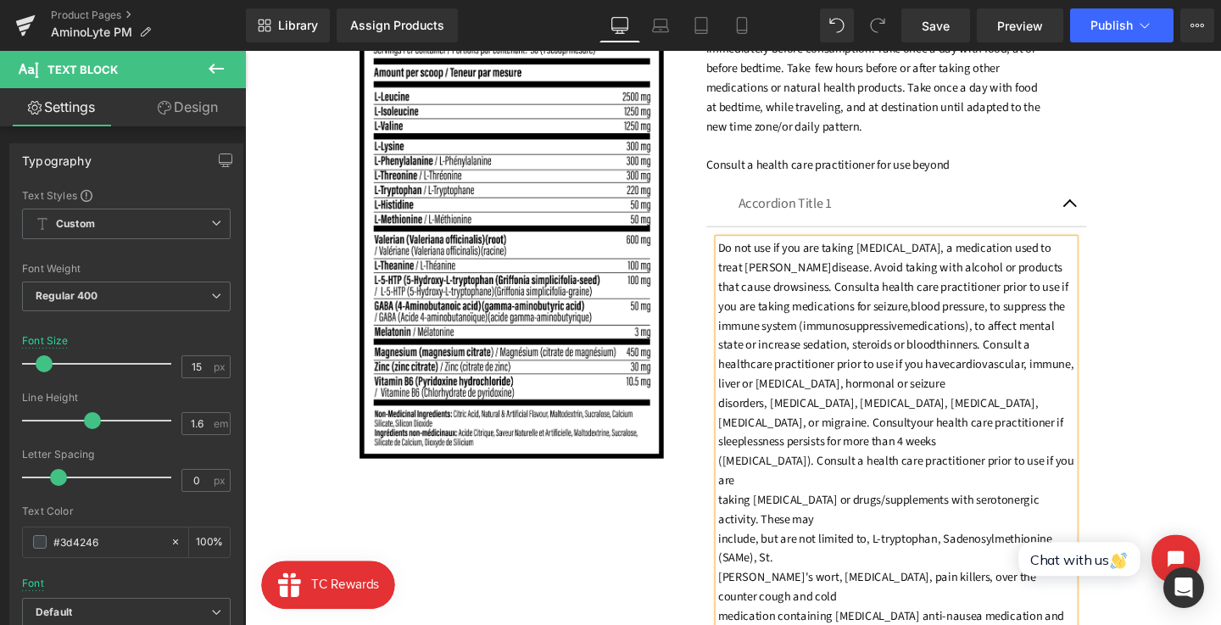
click at [743, 482] on font "([MEDICAL_DATA]). Consult a health care practitioner prior to use if you are" at bounding box center [930, 492] width 374 height 38
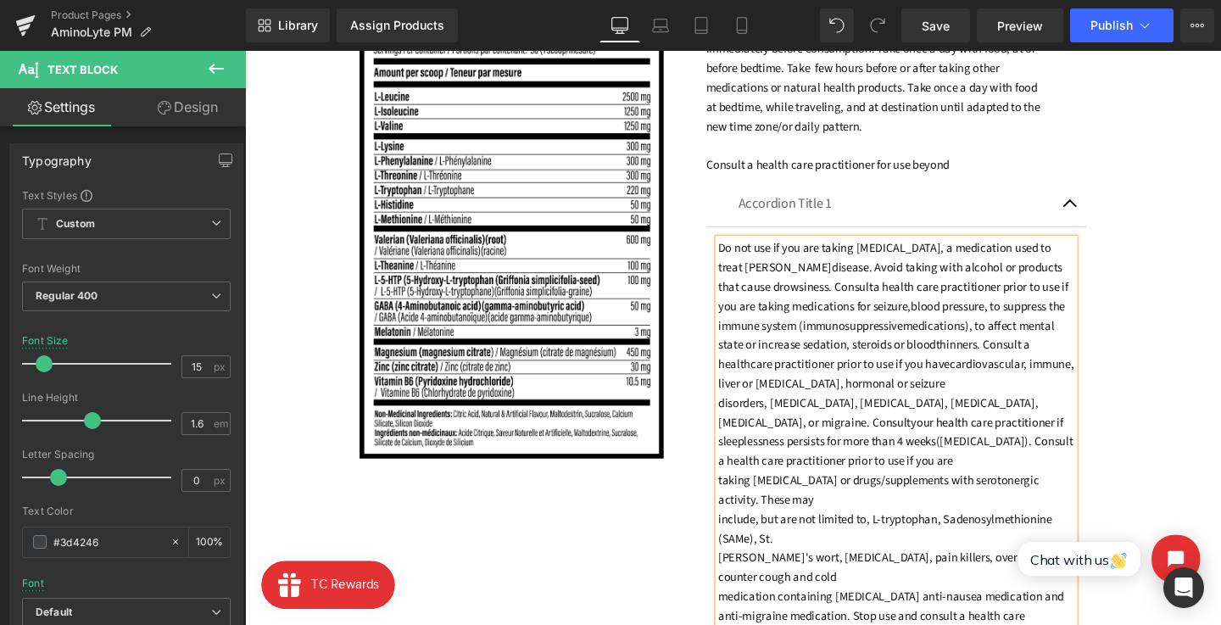
scroll to position [1456, 0]
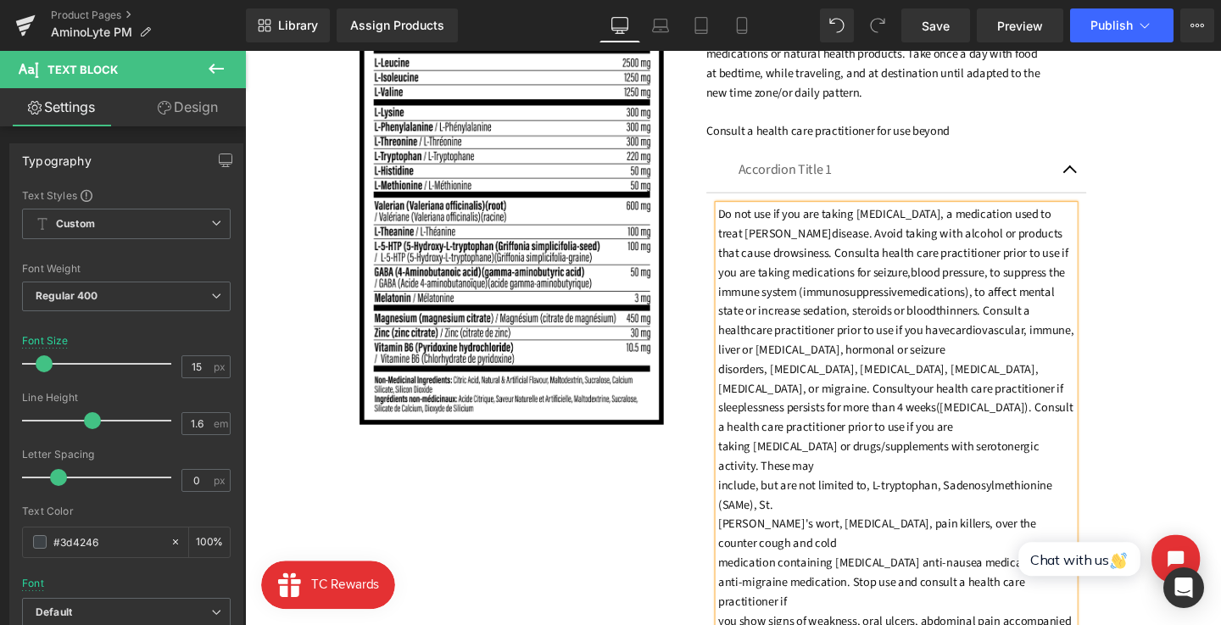
click at [743, 461] on font "taking [MEDICAL_DATA] or drugs/supplements with serotonergic activity. These may" at bounding box center [912, 477] width 338 height 38
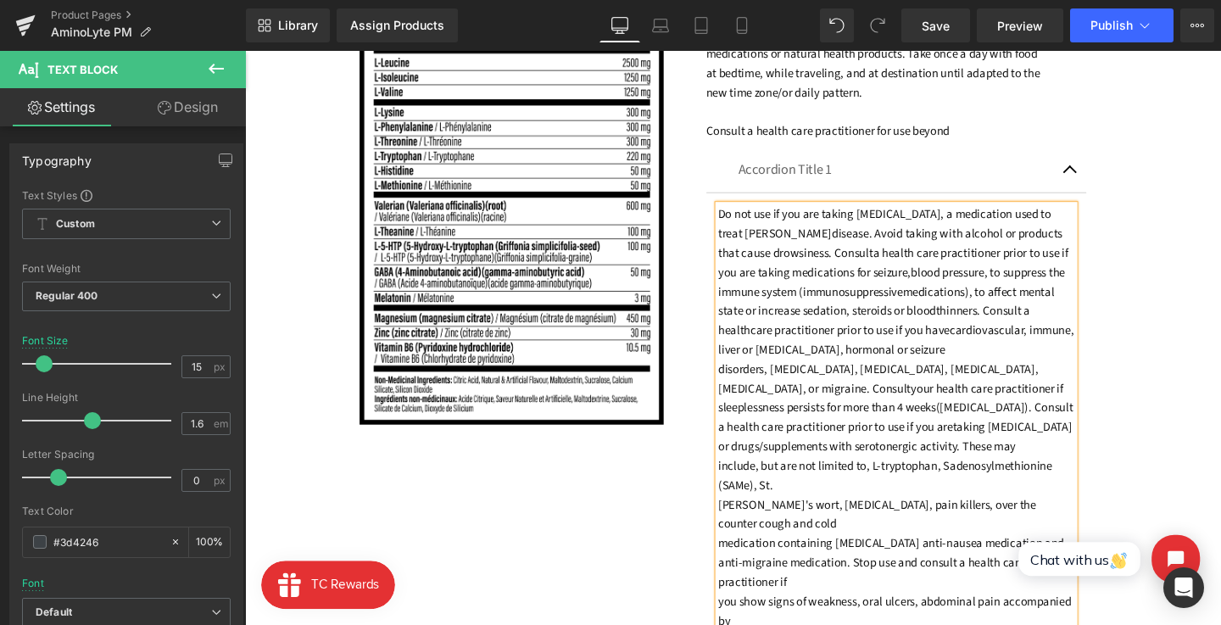
scroll to position [1464, 0]
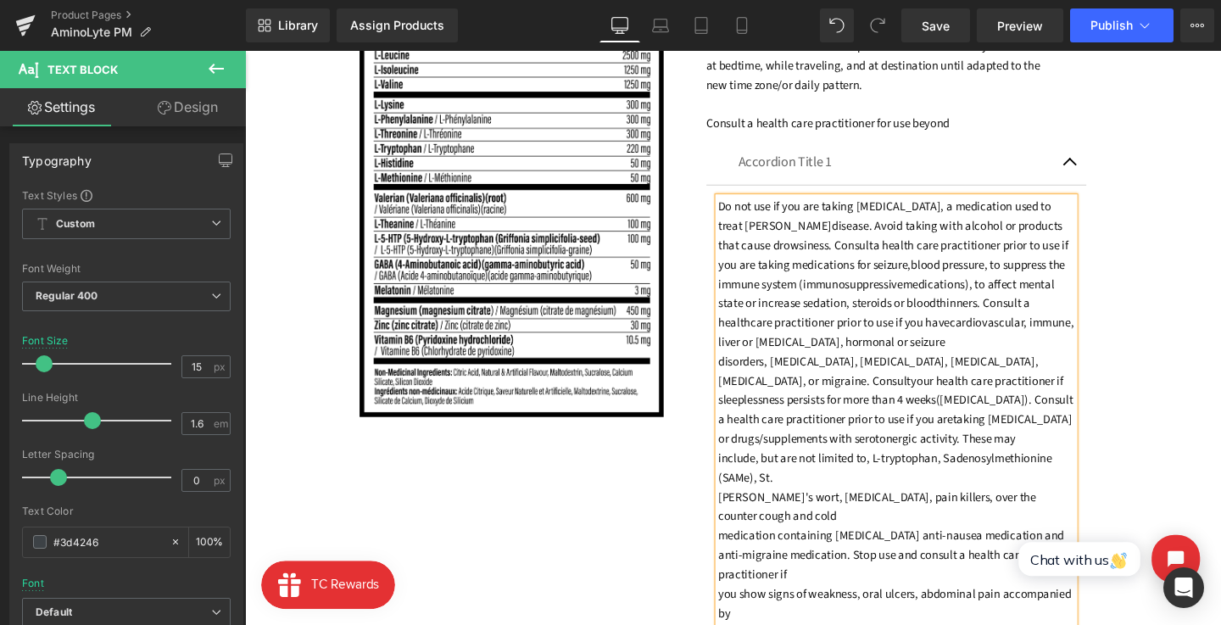
click at [746, 480] on font "include, but are not limited to, L-tryptophan, Sadenosylmethionine (SAMe), St." at bounding box center [918, 490] width 351 height 38
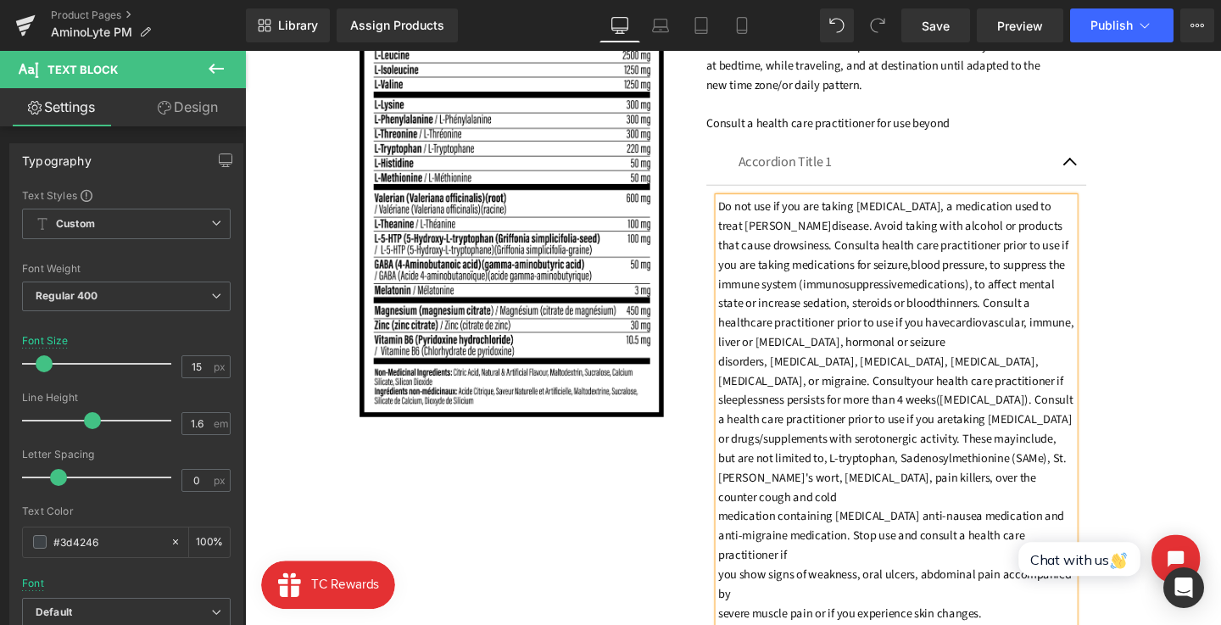
scroll to position [1522, 0]
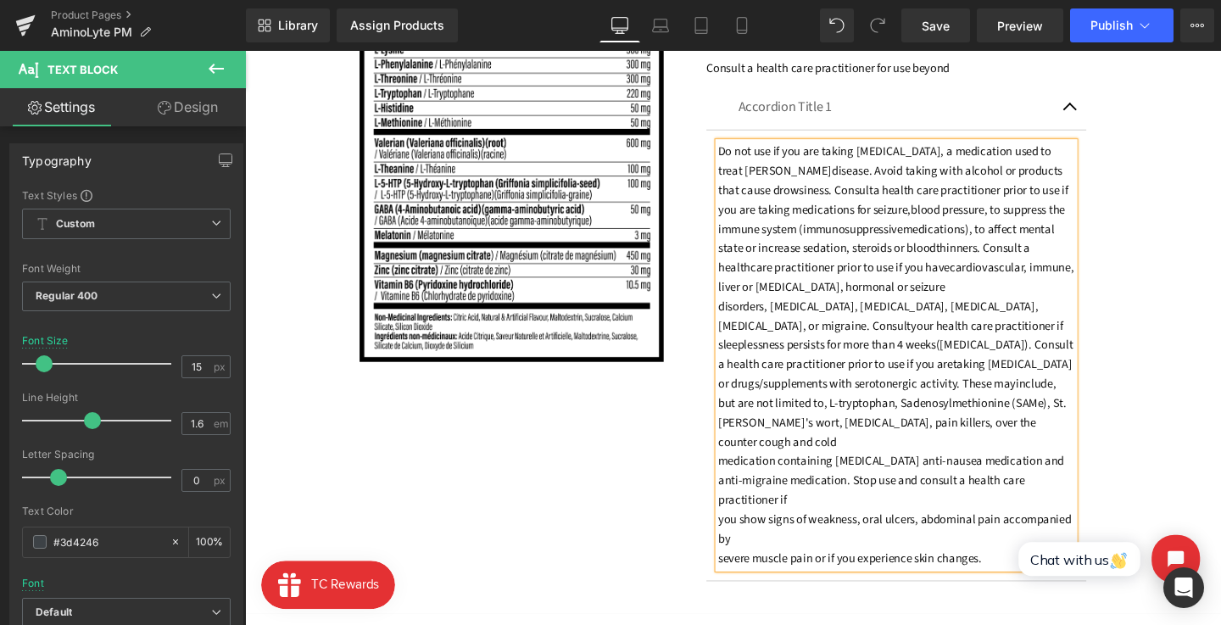
click at [746, 433] on font "[PERSON_NAME]'s wort, [MEDICAL_DATA], pain killers, over the counter cough and …" at bounding box center [910, 452] width 334 height 38
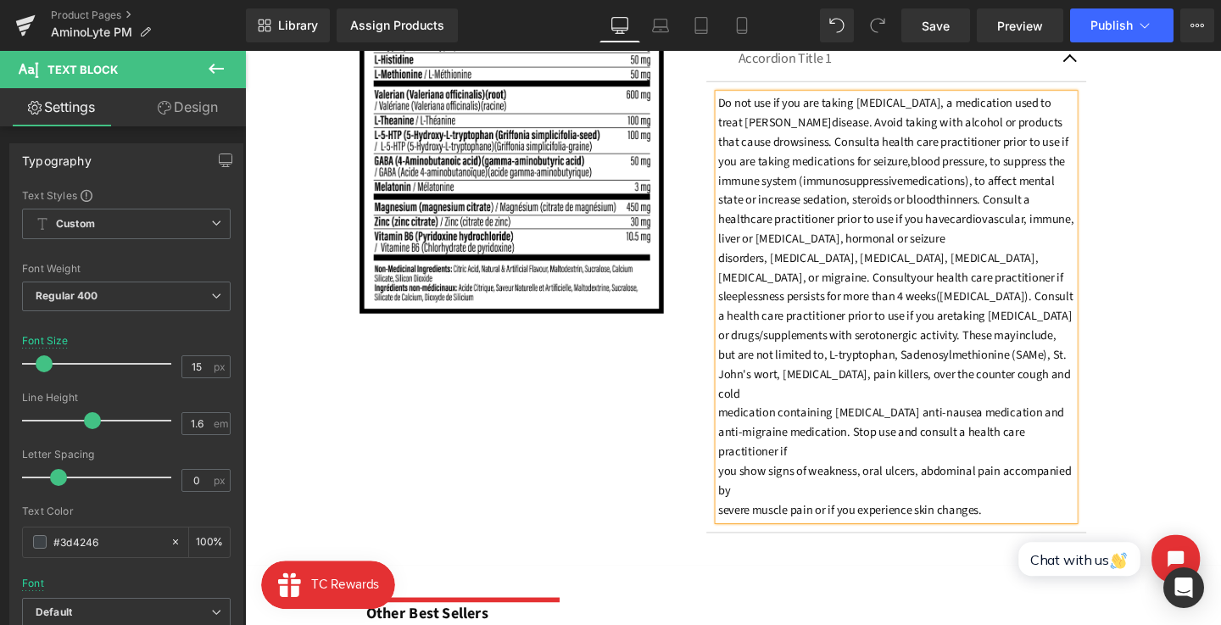
scroll to position [1578, 0]
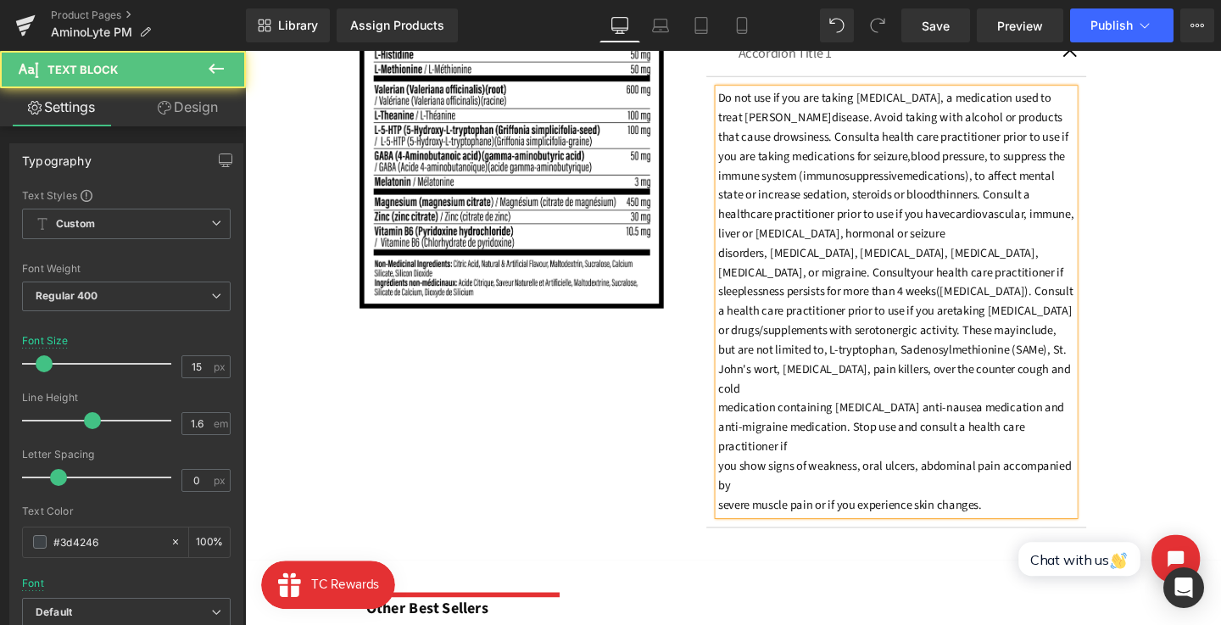
click at [743, 478] on font "you show signs of weakness, oral ulcers, abdominal pain accompanied by" at bounding box center [928, 497] width 371 height 38
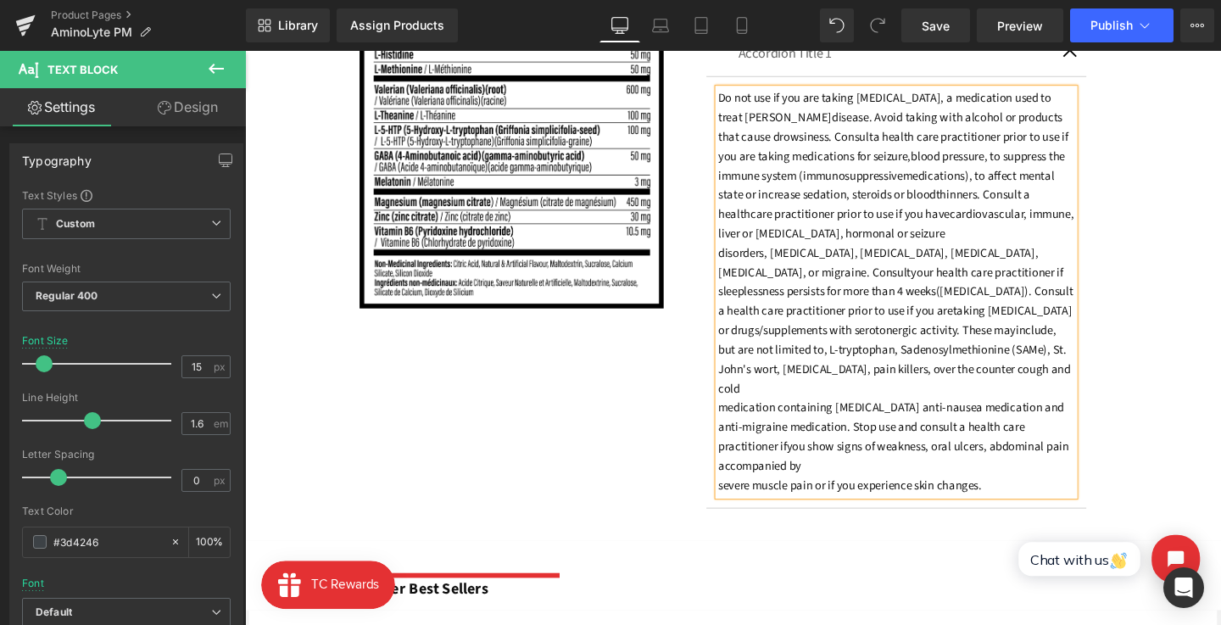
click at [745, 499] on font "severe muscle pain or if you experience skin changes." at bounding box center [881, 508] width 277 height 18
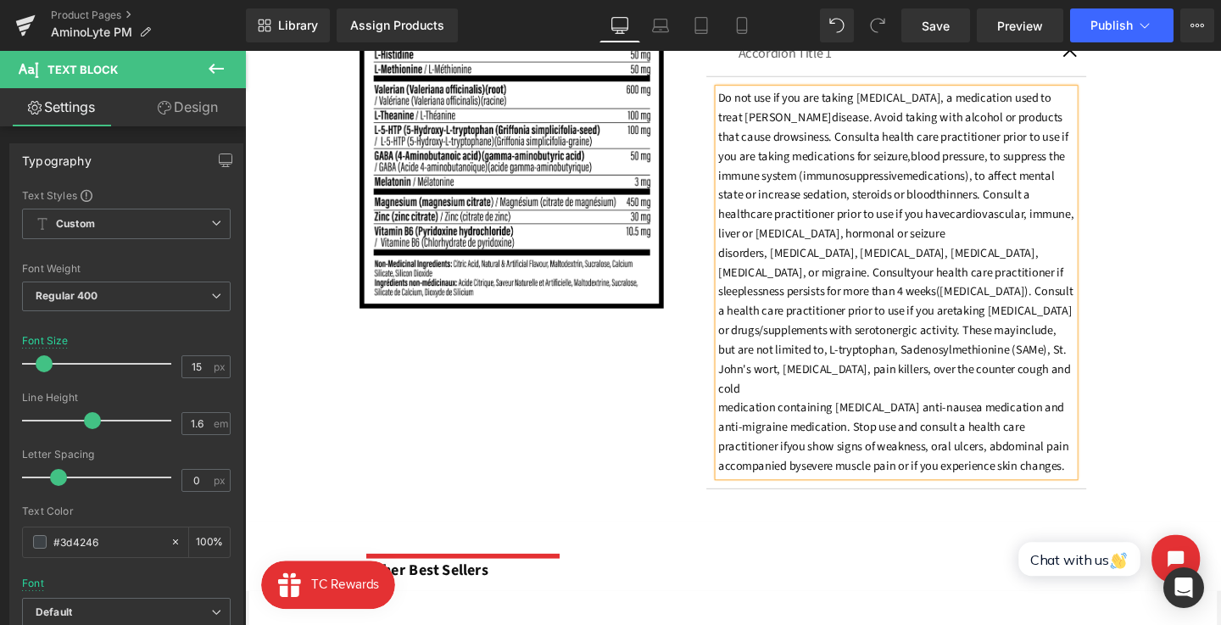
scroll to position [1464, 0]
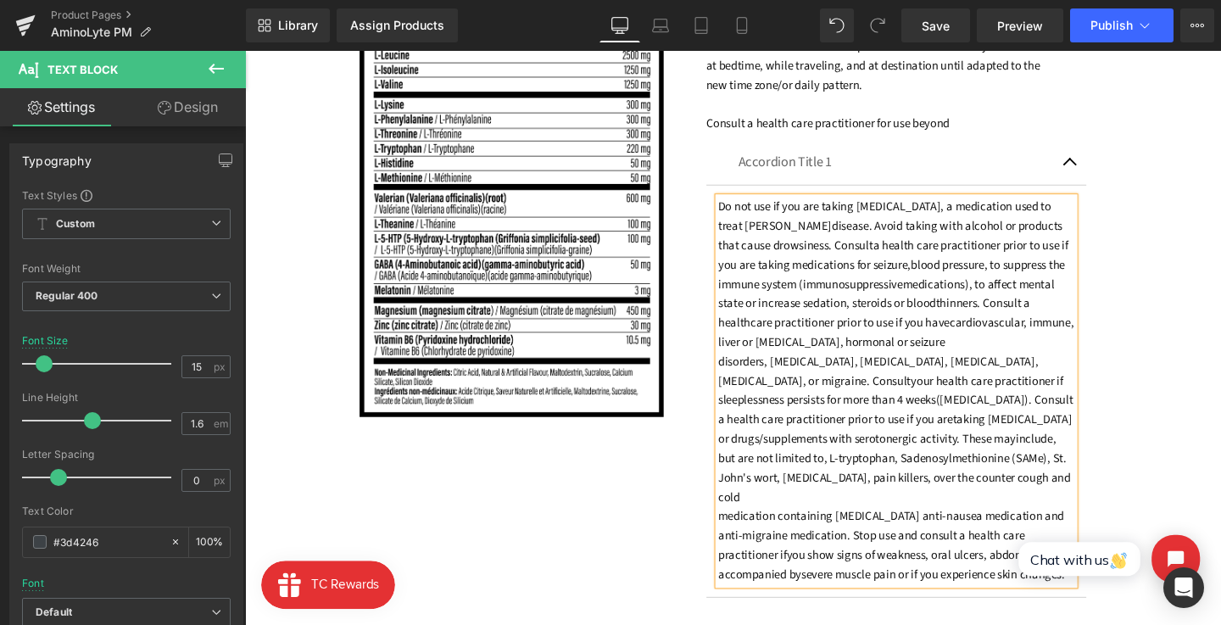
click at [818, 168] on p "Accordion Title 1" at bounding box center [930, 169] width 332 height 20
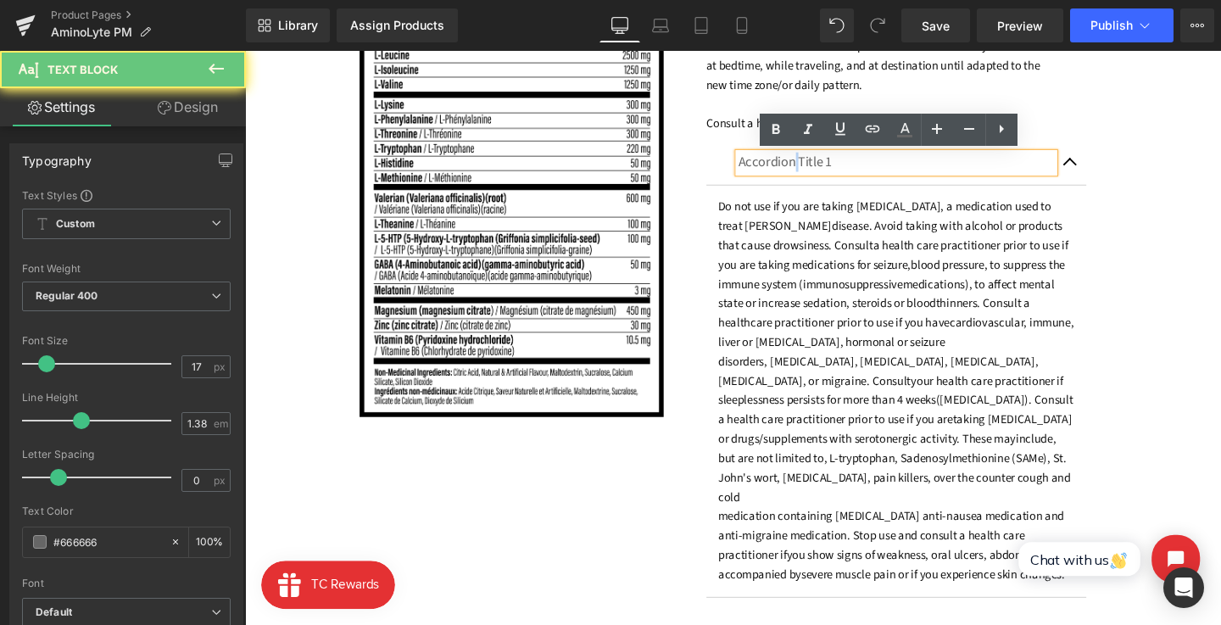
click at [818, 168] on p "Accordion Title 1" at bounding box center [930, 169] width 332 height 20
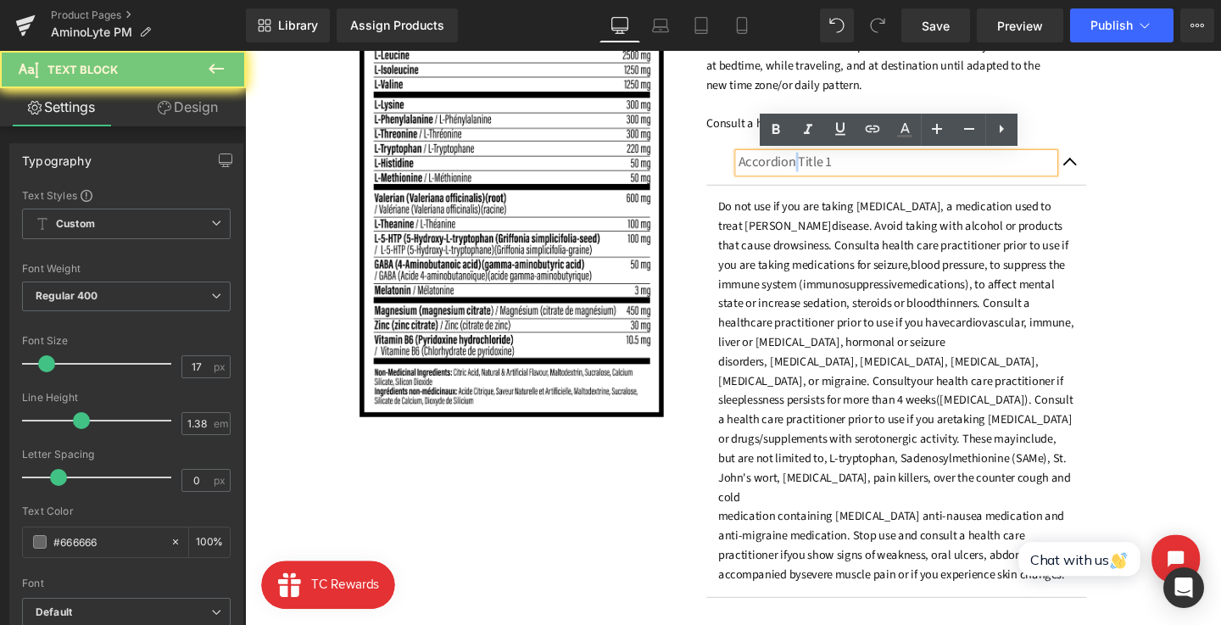
click at [818, 168] on p "Accordion Title 1" at bounding box center [930, 169] width 332 height 20
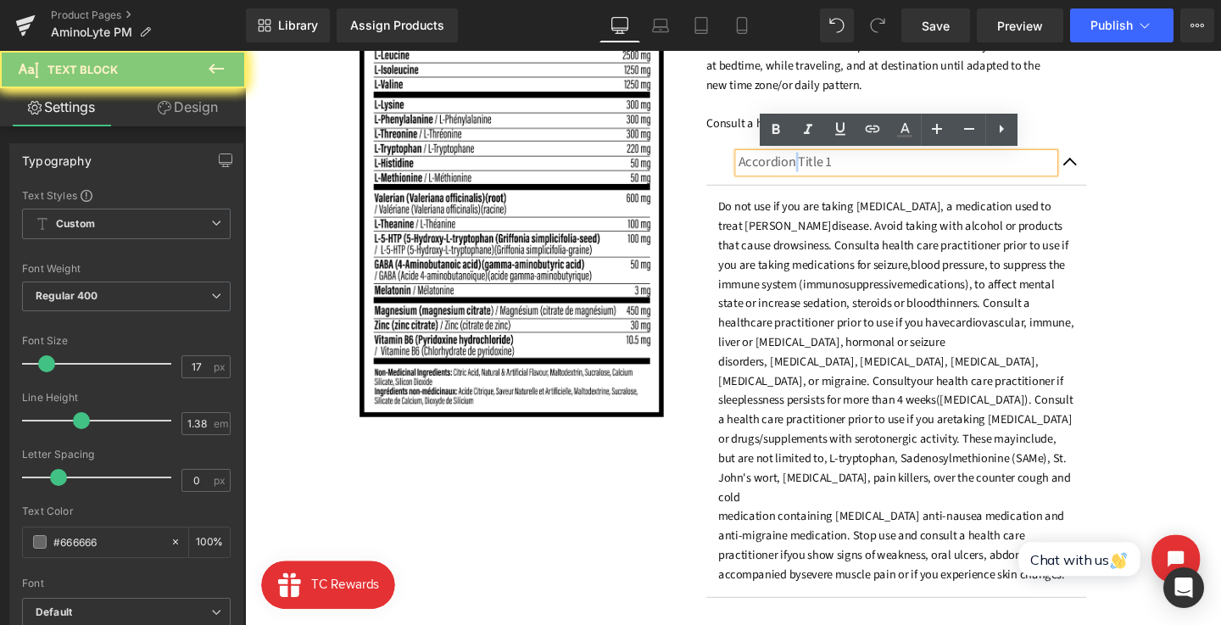
click at [818, 168] on p "Accordion Title 1" at bounding box center [930, 169] width 332 height 20
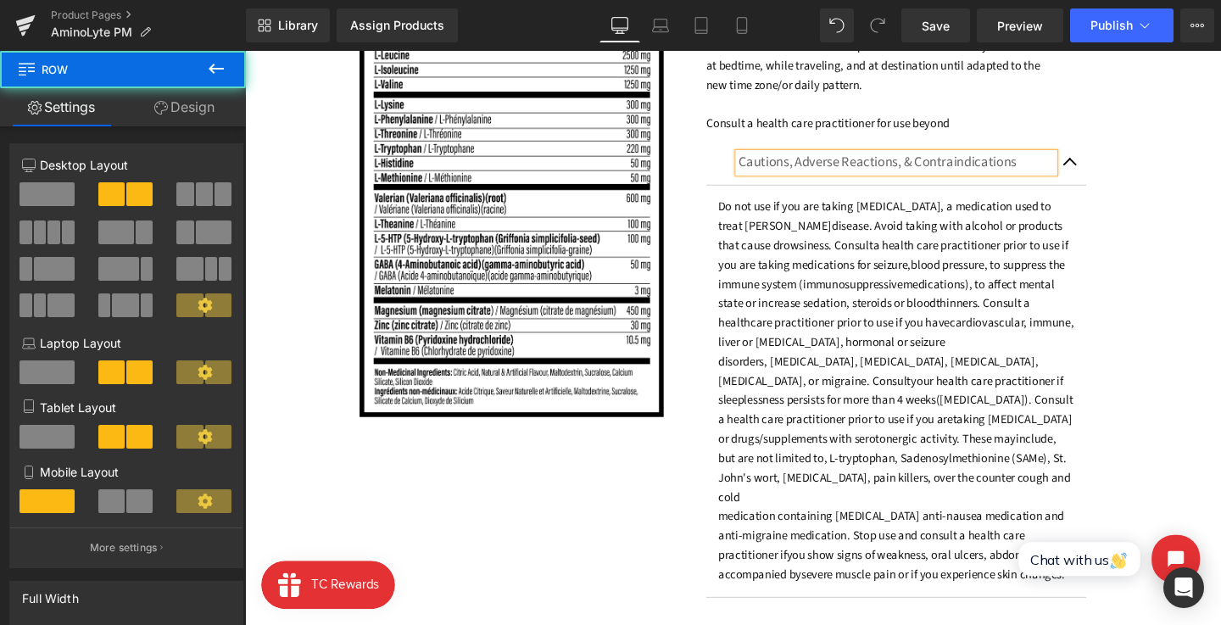
click at [1186, 165] on div "Image Recommended Use: Text Block Adults: (18 years and older): For oral use on…" at bounding box center [758, 291] width 1026 height 738
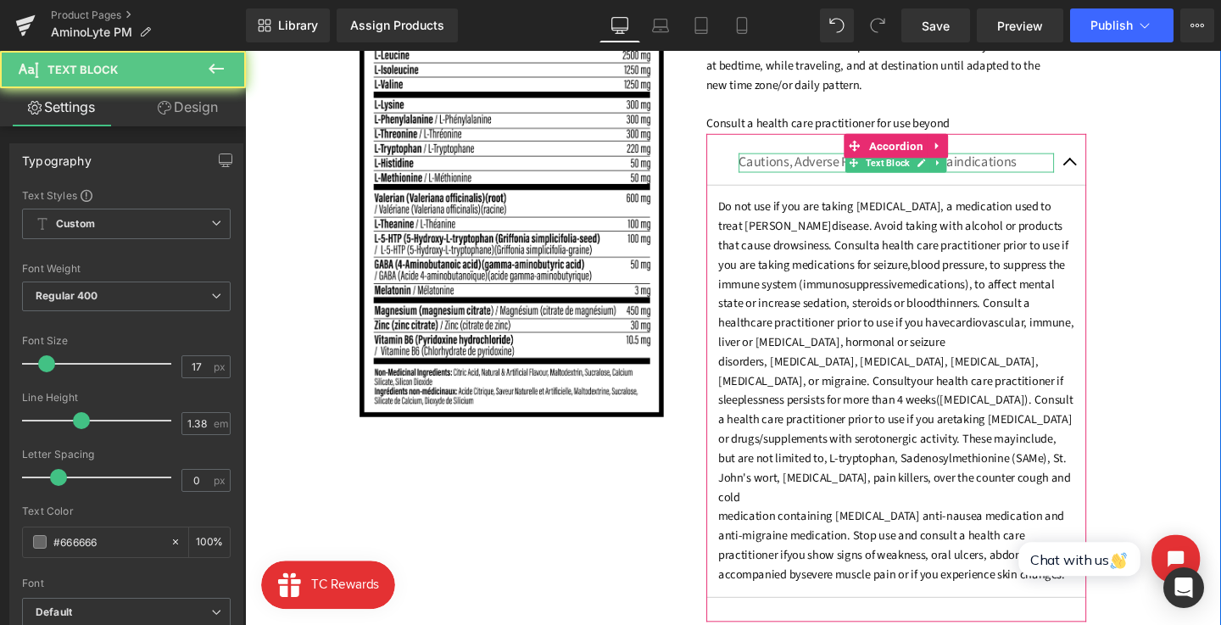
click at [1059, 170] on p "Cautions, Adverse Reactions, & Contraindications" at bounding box center [930, 169] width 332 height 20
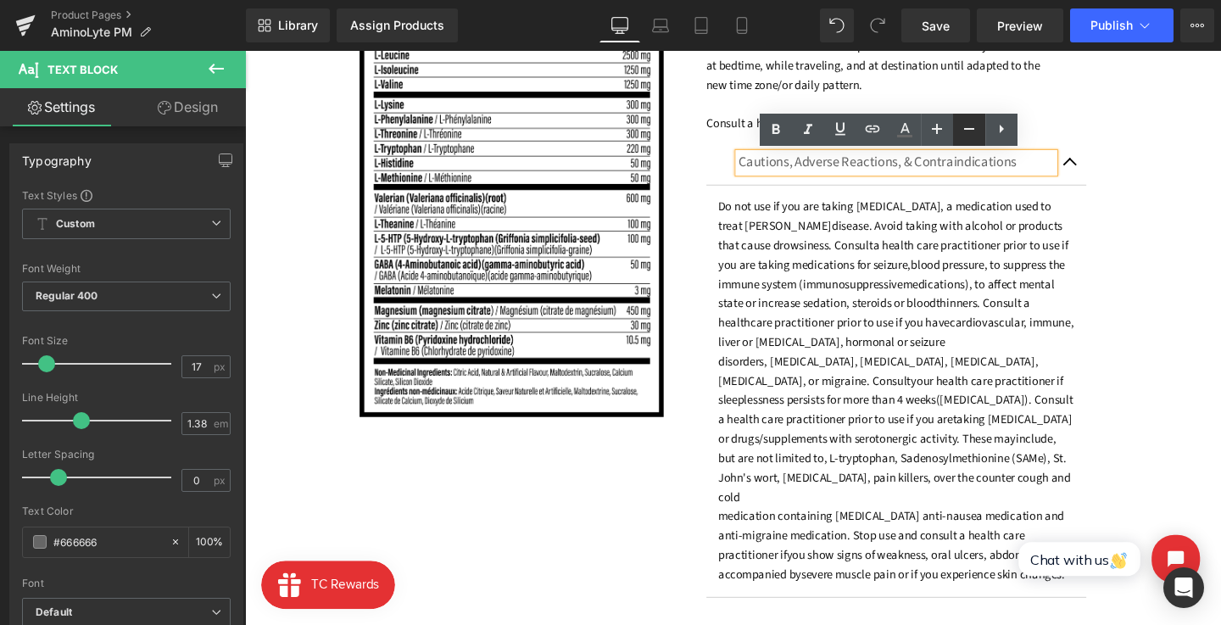
click at [965, 135] on icon at bounding box center [969, 129] width 20 height 20
click at [1109, 167] on button "button" at bounding box center [1113, 167] width 34 height 43
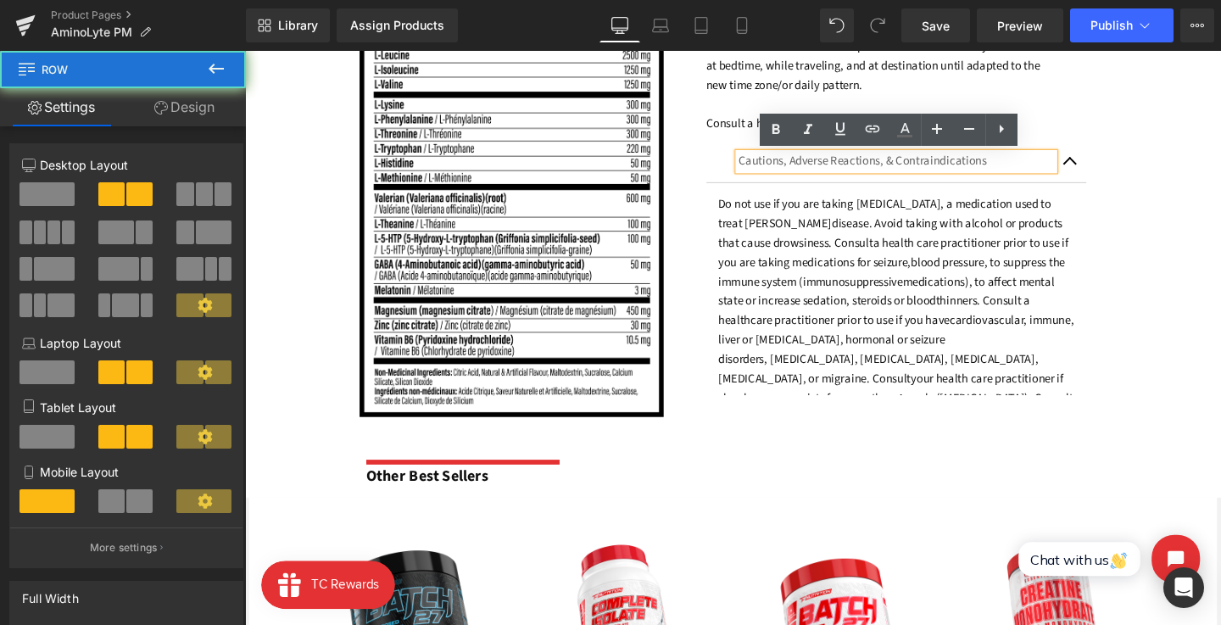
click at [1171, 177] on div "Image Recommended Use: Text Block Adults: (18 years and older): For oral use on…" at bounding box center [758, 184] width 1026 height 525
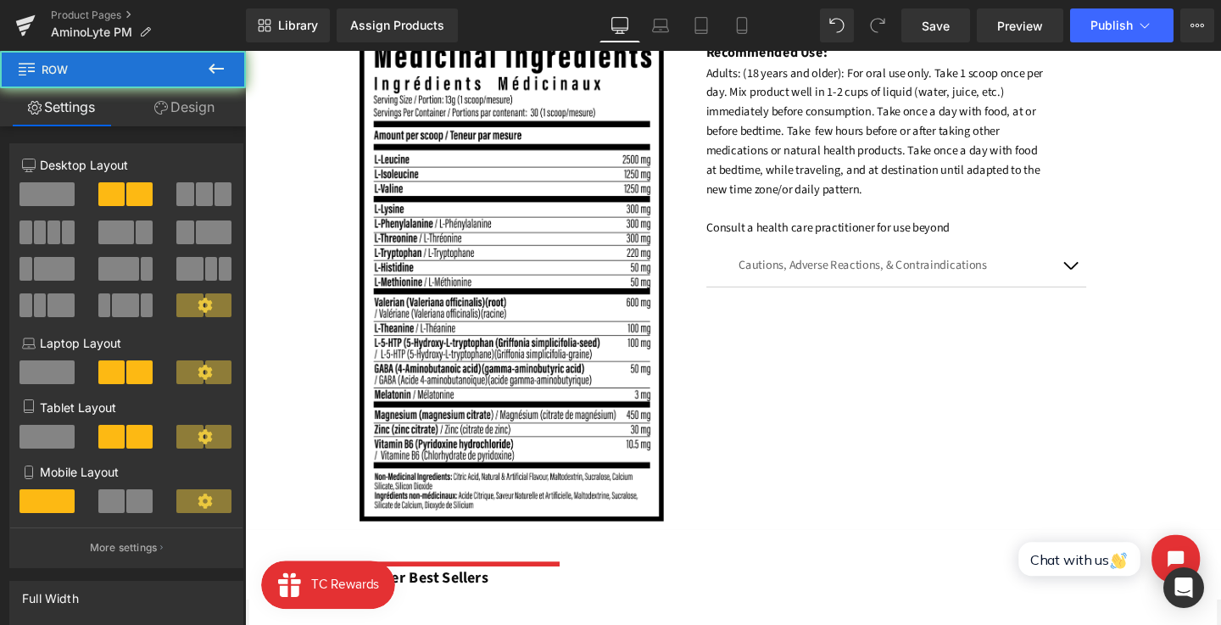
scroll to position [1327, 0]
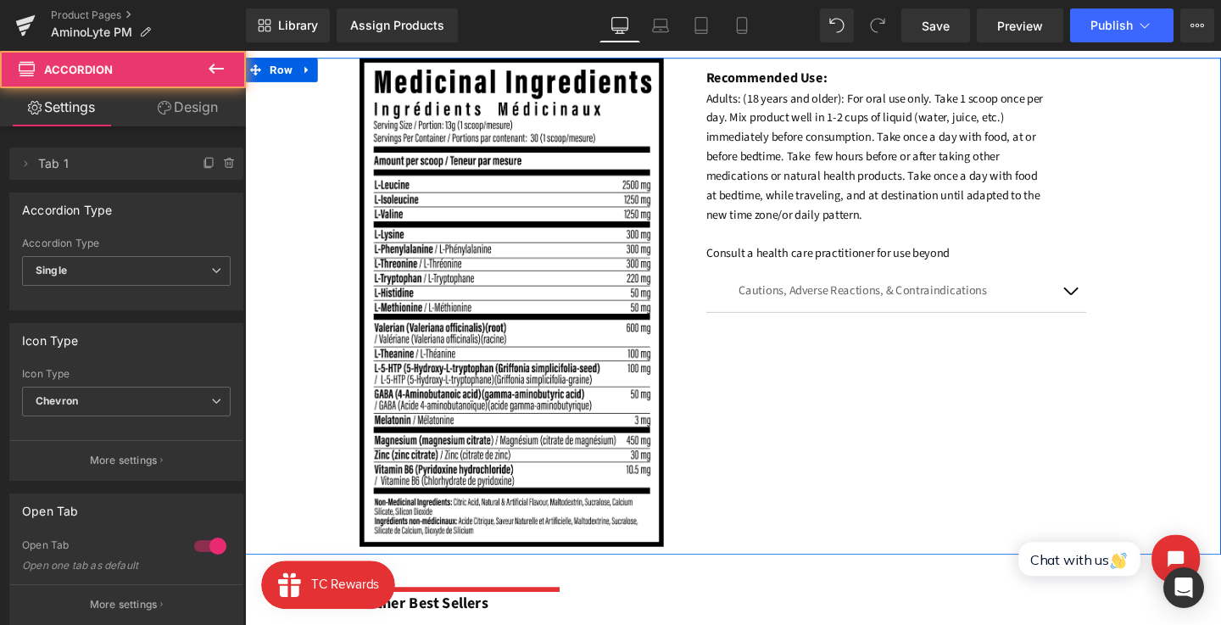
click at [1071, 314] on div "Cautions, Adverse Reactions, & Contraindications Text Block" at bounding box center [930, 304] width 400 height 44
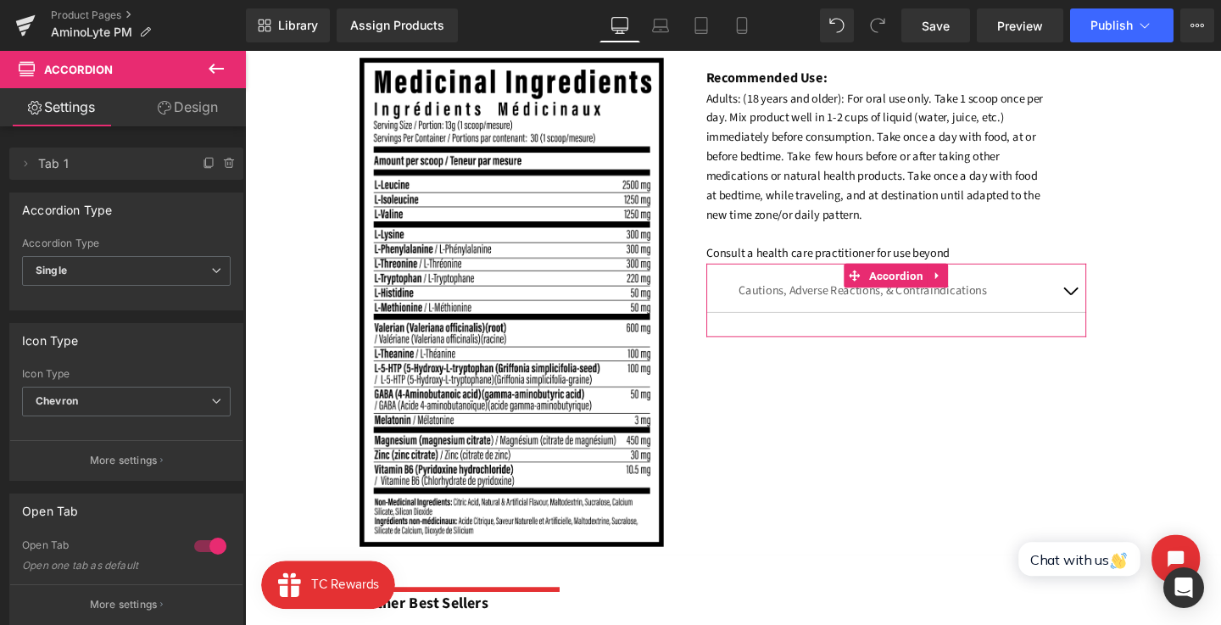
click at [209, 540] on div at bounding box center [210, 546] width 41 height 27
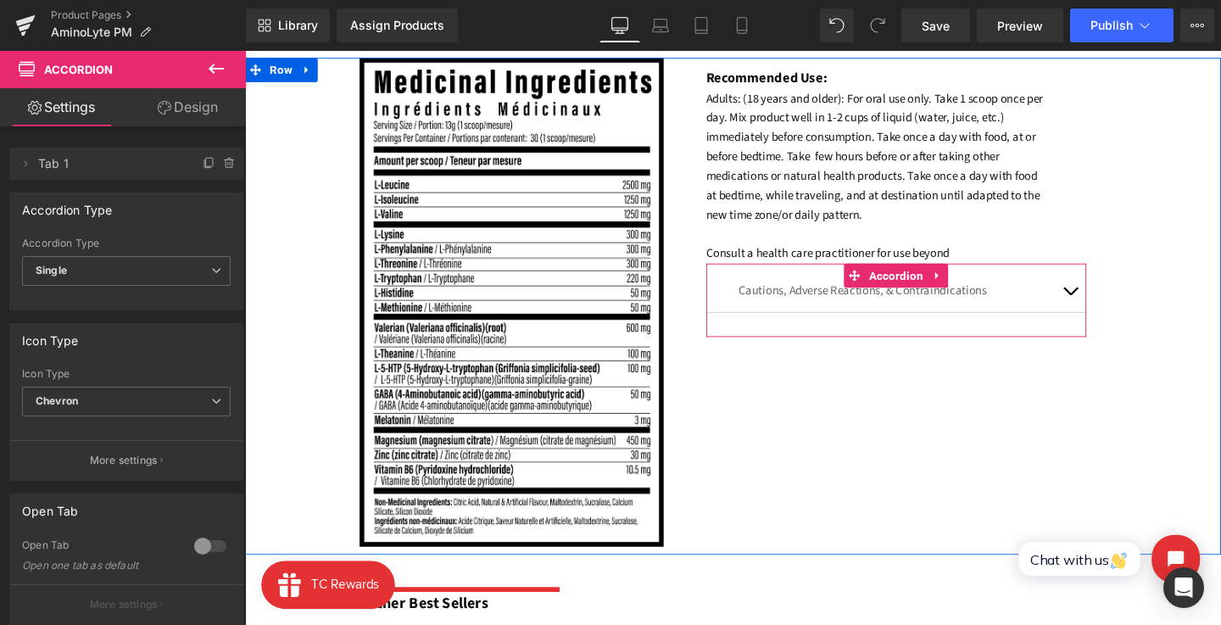
click at [1113, 308] on span "button" at bounding box center [1113, 308] width 0 height 0
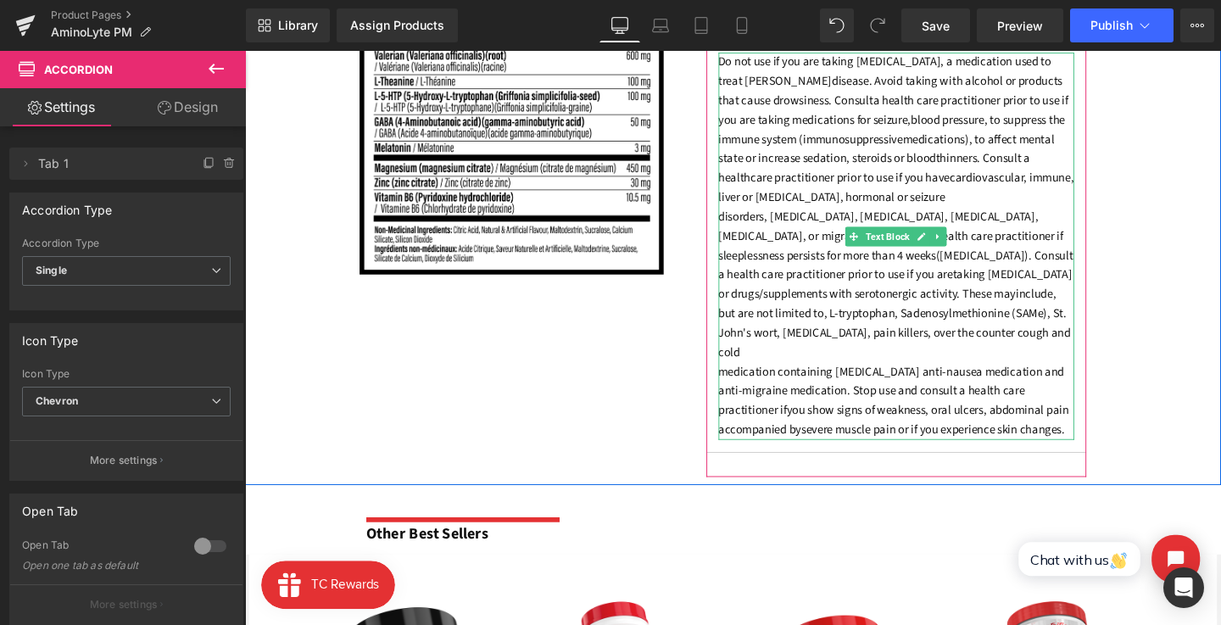
scroll to position [1606, 0]
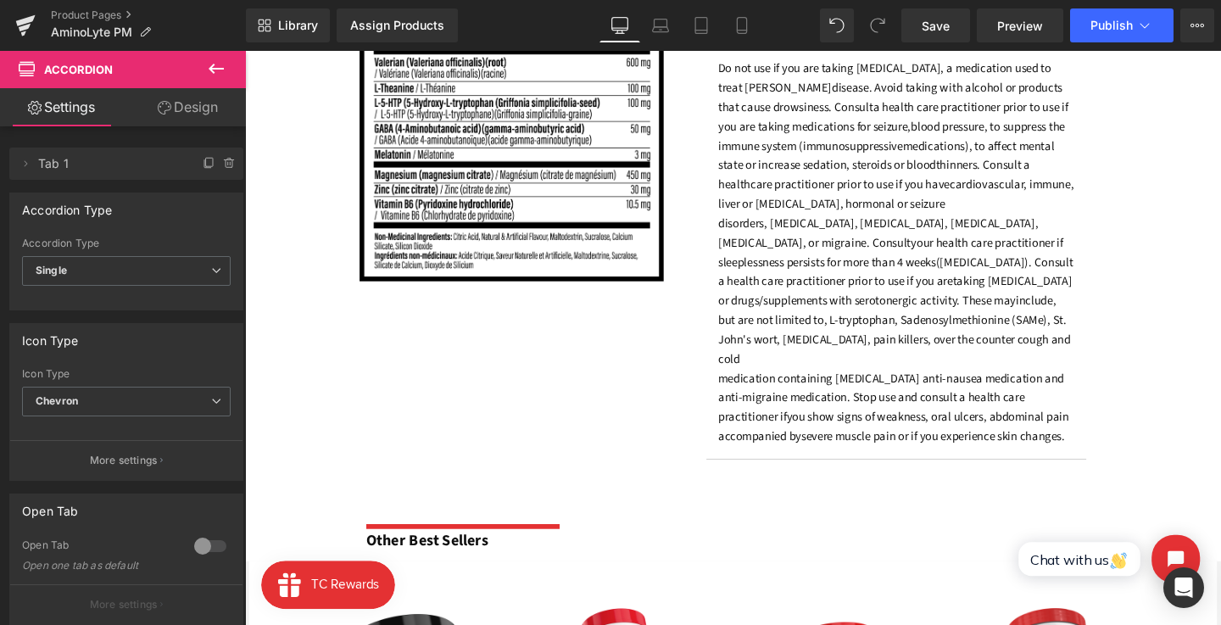
click at [995, 407] on font "anti-migraine medication. Stop use and consult a health care practitioner if" at bounding box center [904, 426] width 322 height 38
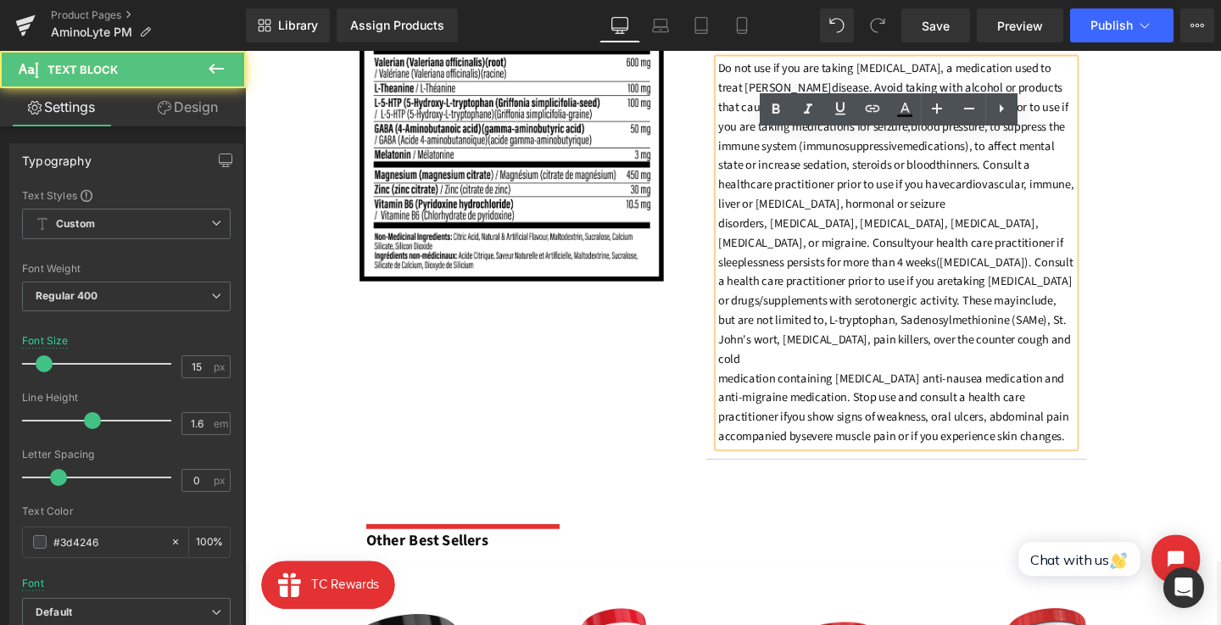
click at [1114, 437] on p "anti-migraine medication. Stop use and consult a health care practitioner if yo…" at bounding box center [930, 436] width 375 height 61
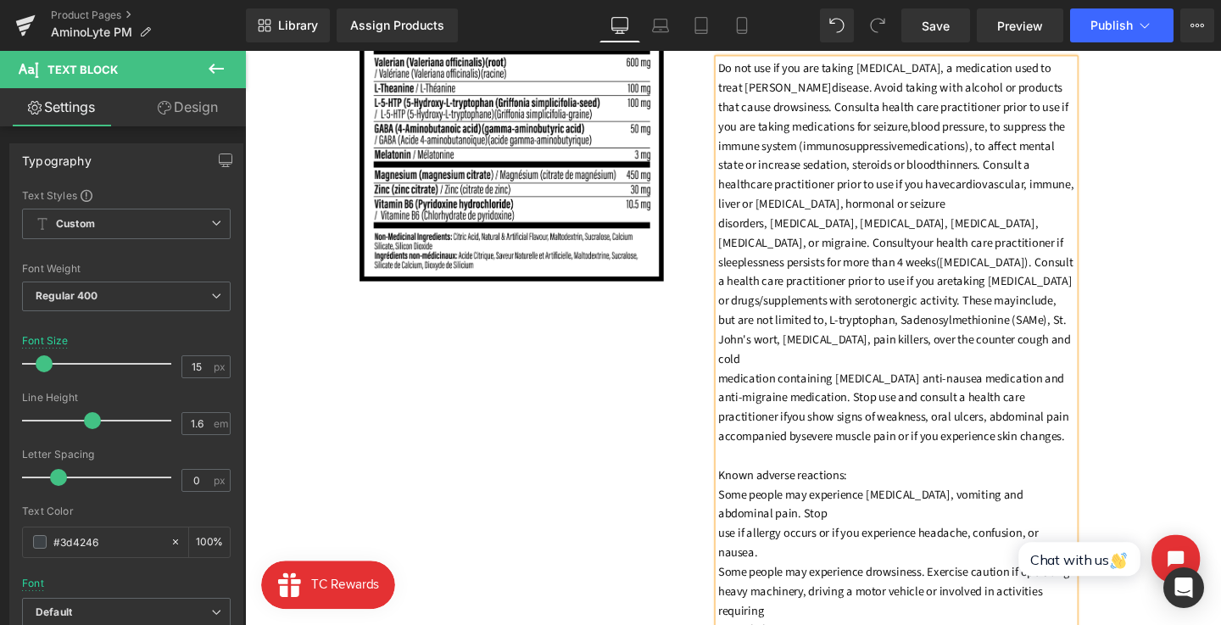
scroll to position [1688, 0]
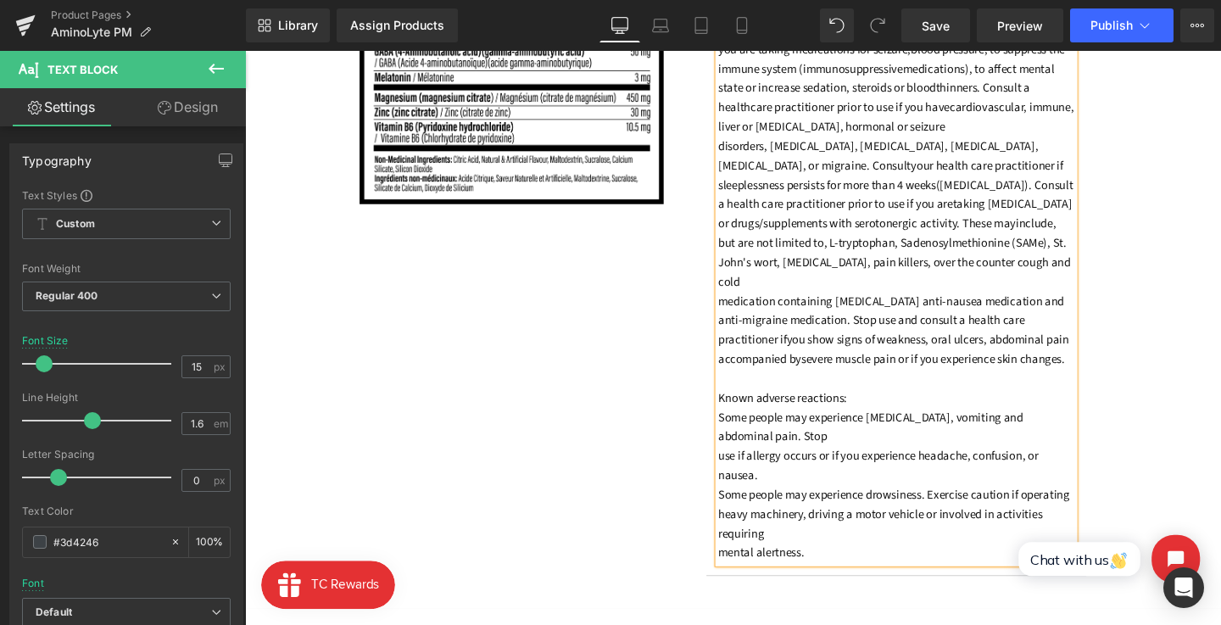
click at [744, 468] on span "use if allergy occurs or if you experience headache, confusion, or nausea." at bounding box center [911, 487] width 337 height 38
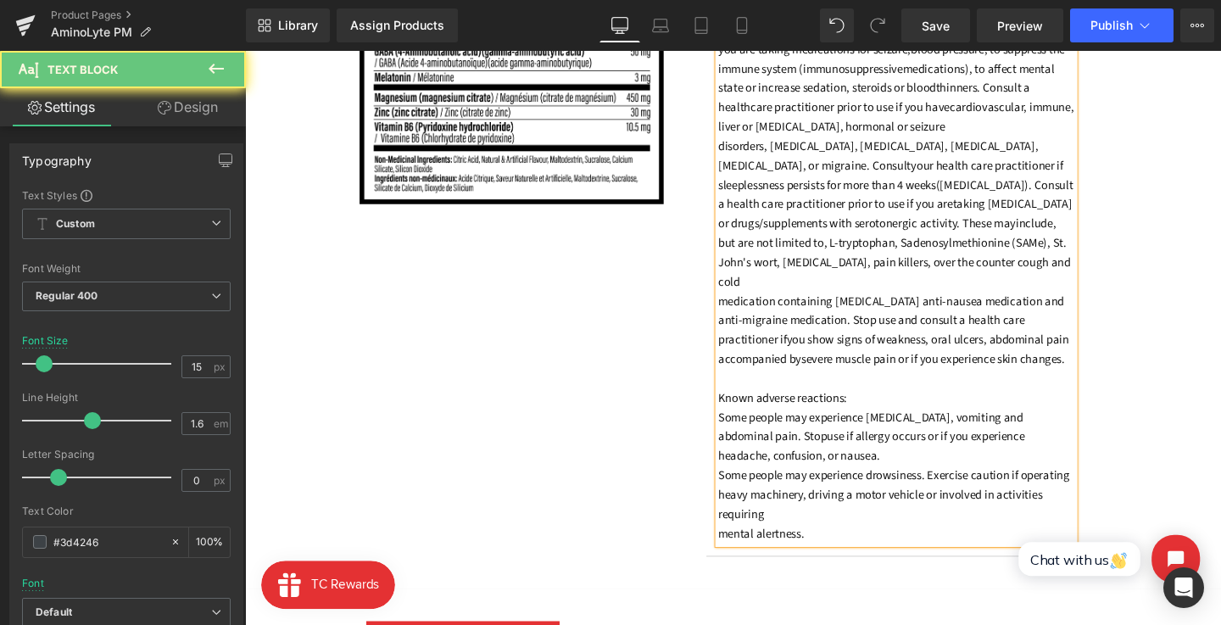
click at [743, 489] on span "Some people may experience drowsiness. Exercise caution if operating" at bounding box center [928, 498] width 370 height 18
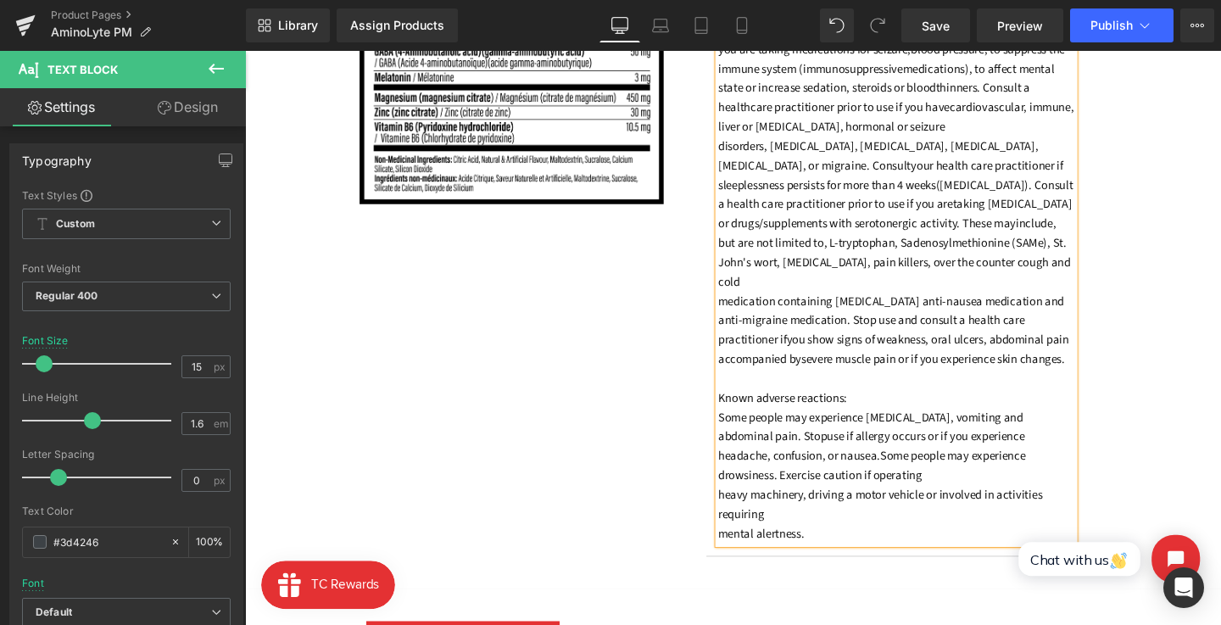
click at [744, 509] on span "heavy machinery, driving a motor vehicle or involved in activities requiring" at bounding box center [913, 528] width 341 height 38
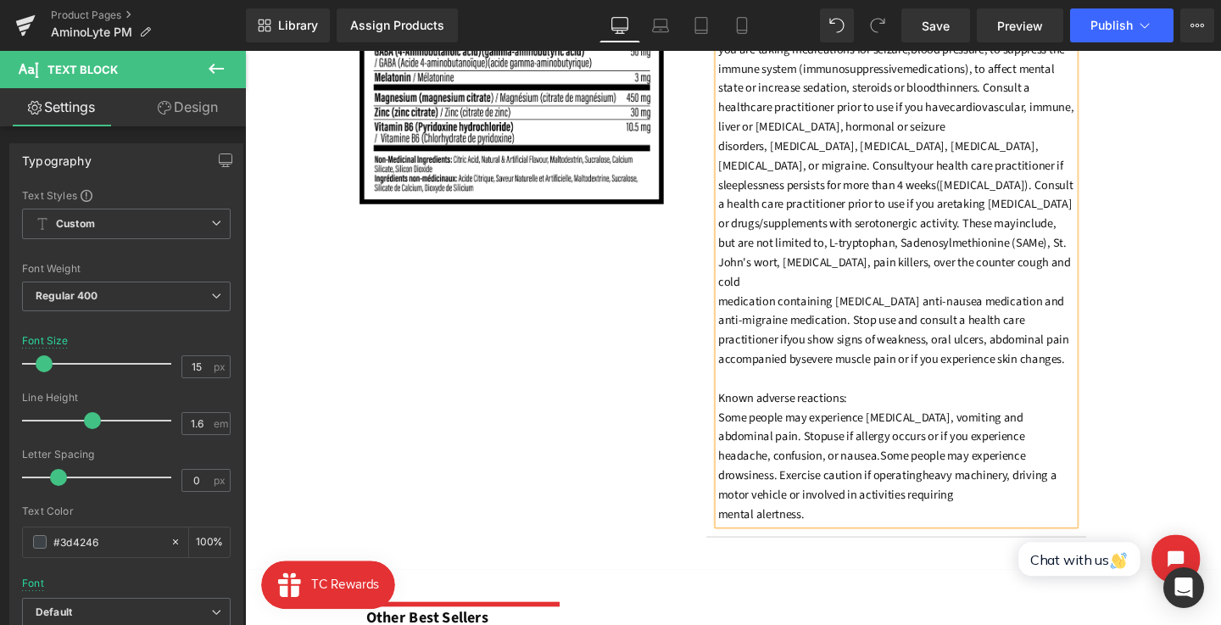
click at [743, 529] on span "mental alertness." at bounding box center [788, 538] width 91 height 18
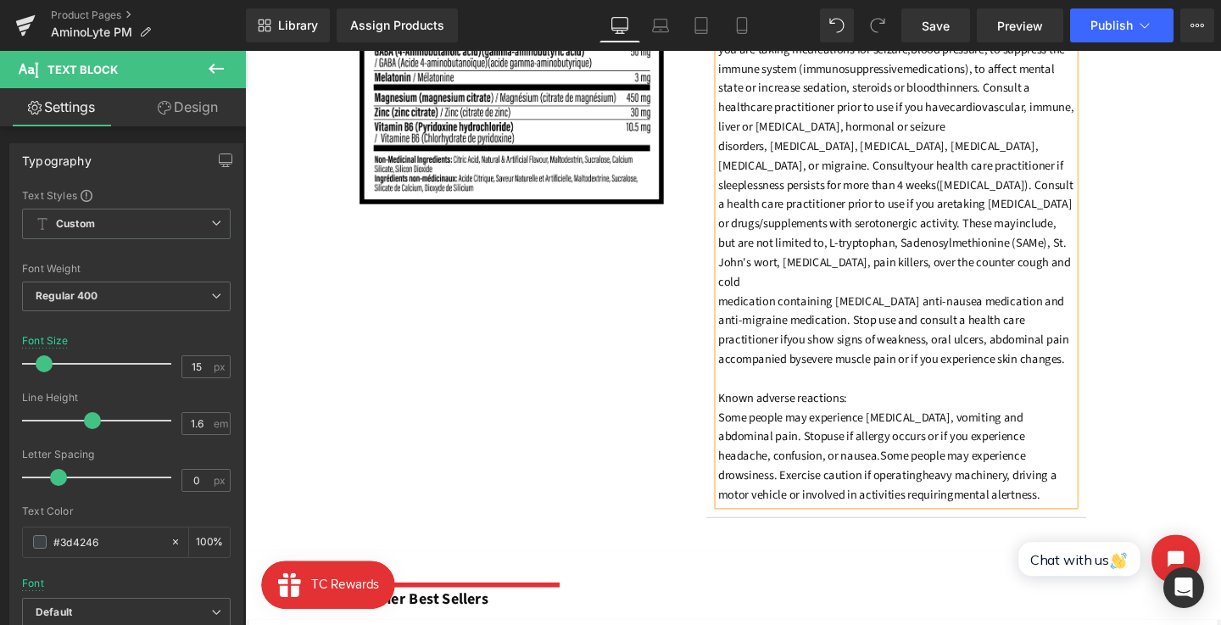
click at [953, 496] on p "anti-migraine medication. Stop use and consult a health care practitioner if yo…" at bounding box center [930, 427] width 375 height 204
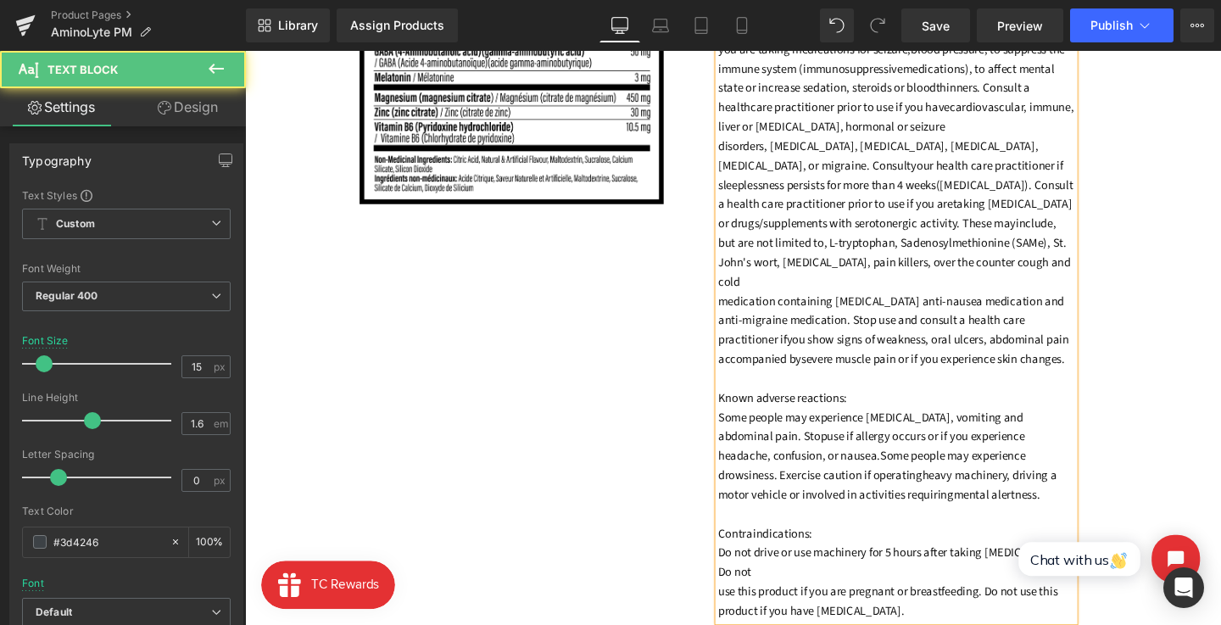
click at [746, 611] on span "use this product if you are pregnant or breastfeeding. Do not use this" at bounding box center [921, 620] width 357 height 18
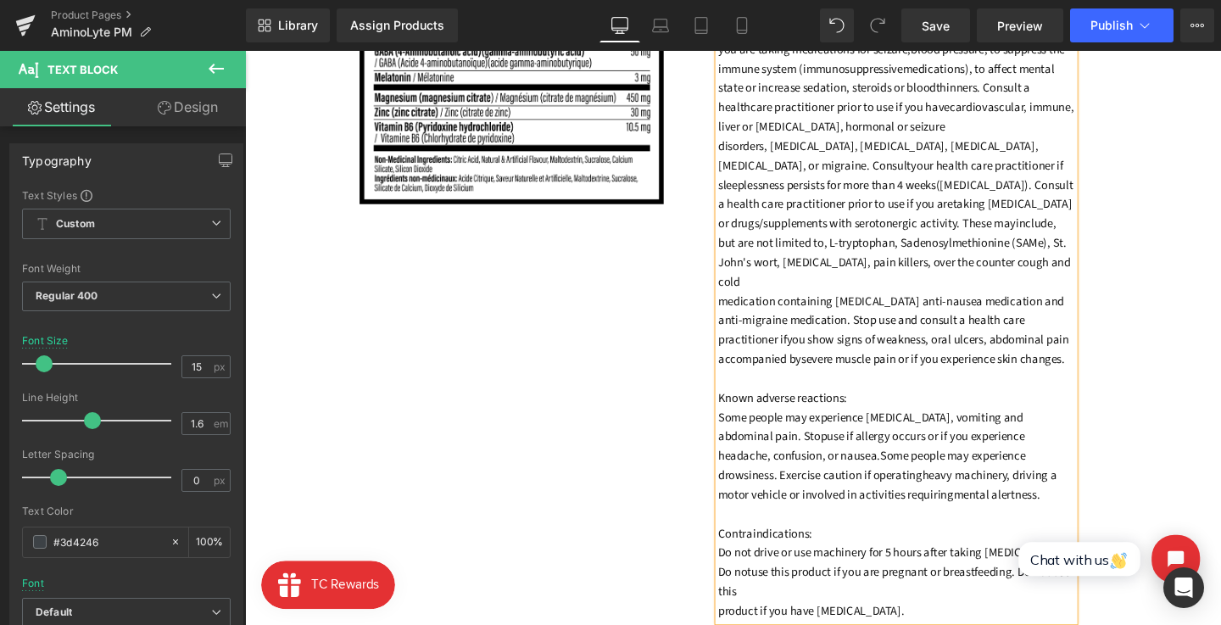
click at [743, 615] on div "Do not use if you are taking [MEDICAL_DATA], a medication used to treat [PERSON…" at bounding box center [930, 315] width 375 height 672
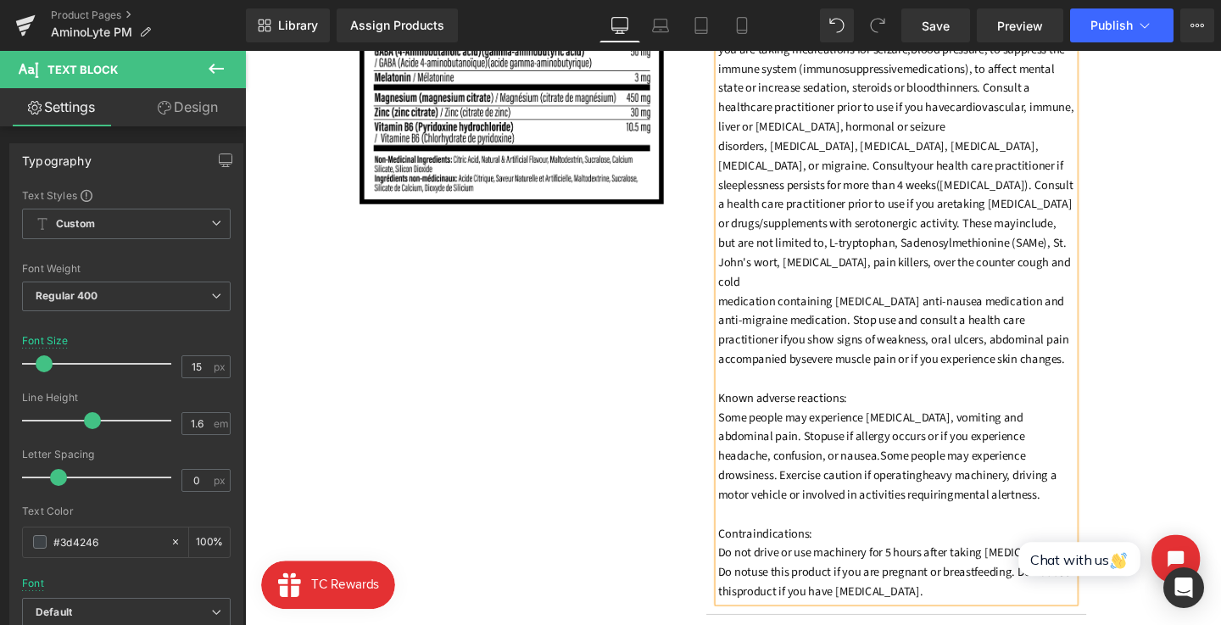
click at [693, 509] on div "Image Recommended Use: Text Block Adults: (18 years and older): For oral use on…" at bounding box center [758, 188] width 1026 height 980
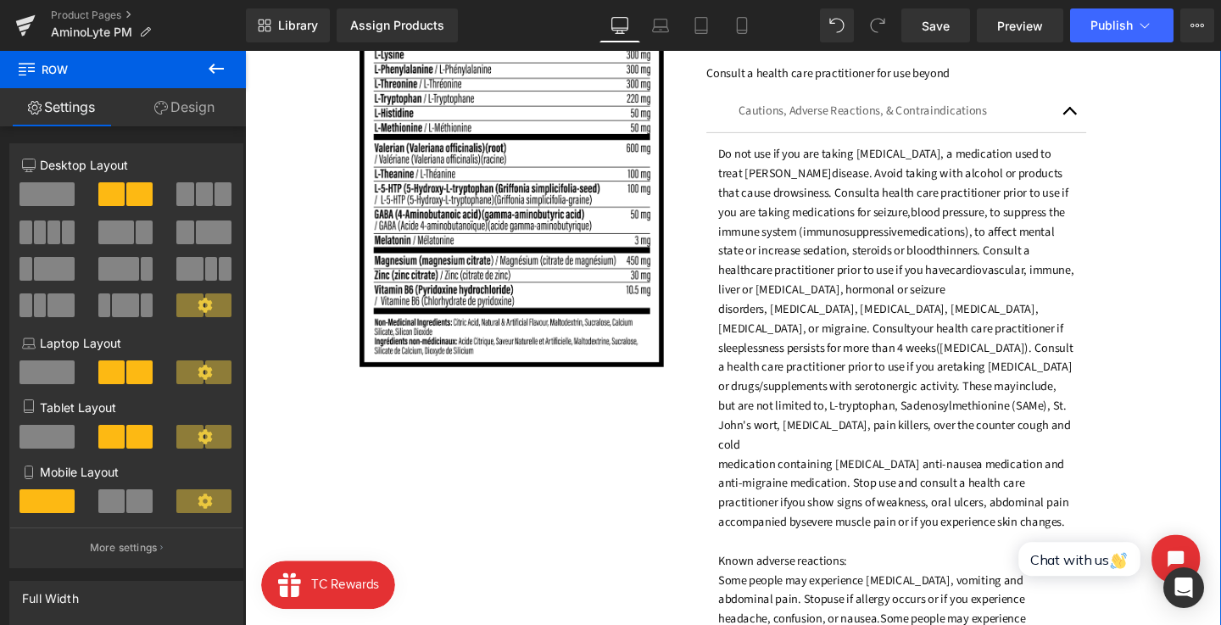
scroll to position [1506, 0]
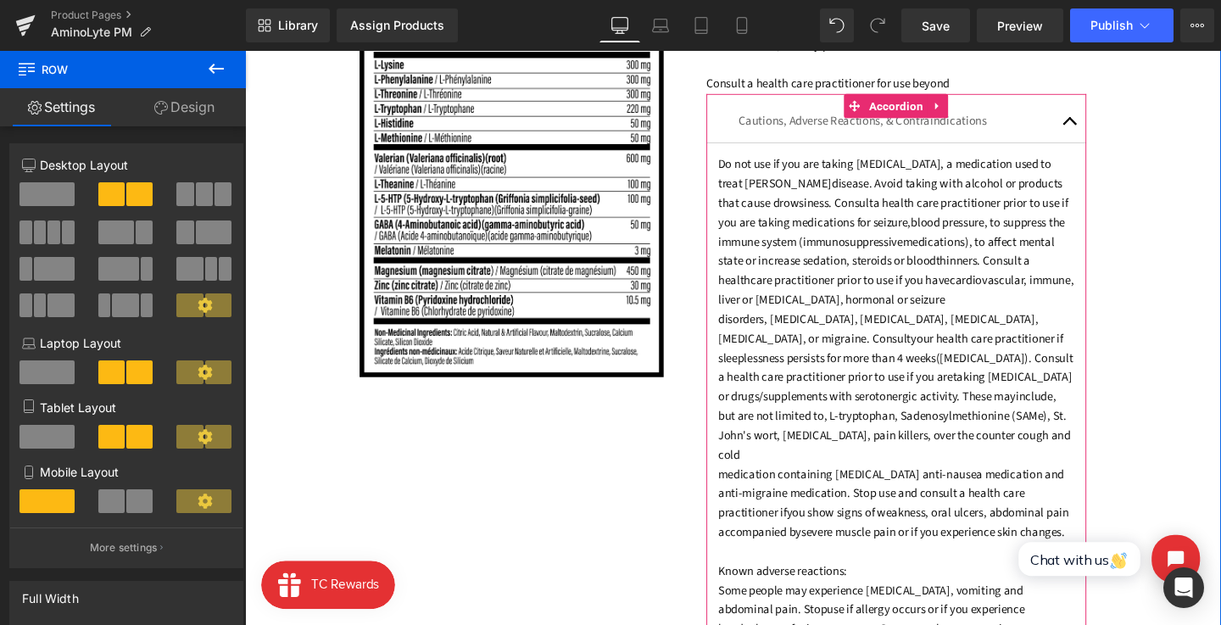
click at [1111, 119] on button "button" at bounding box center [1113, 124] width 34 height 43
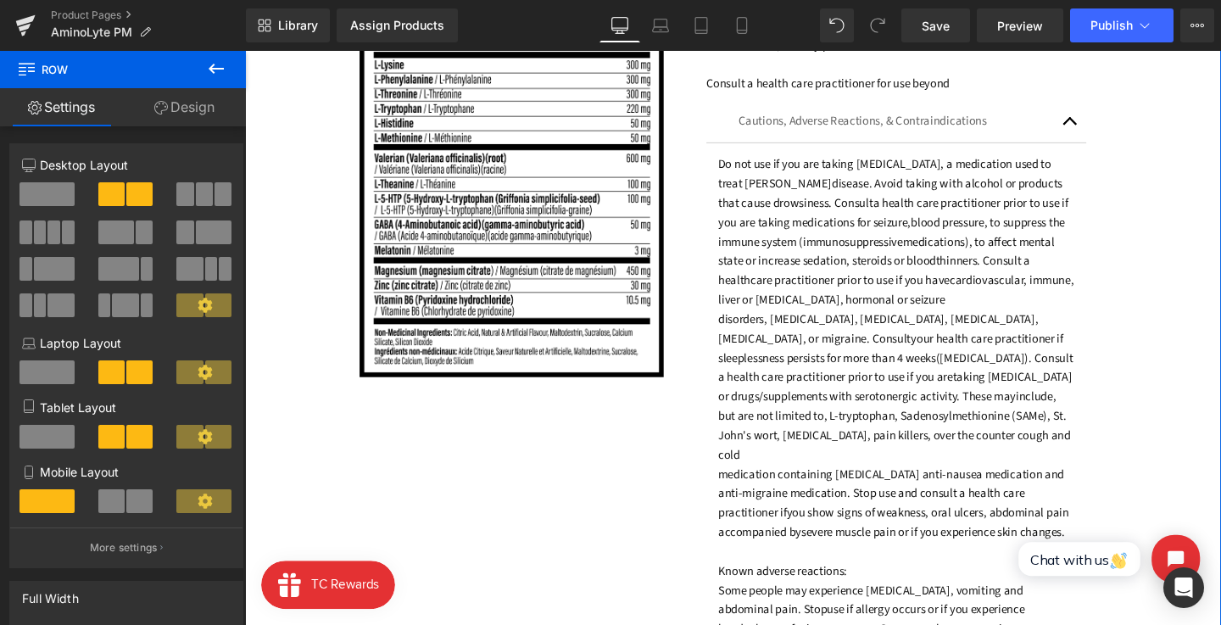
click at [1113, 129] on span "button" at bounding box center [1113, 129] width 0 height 0
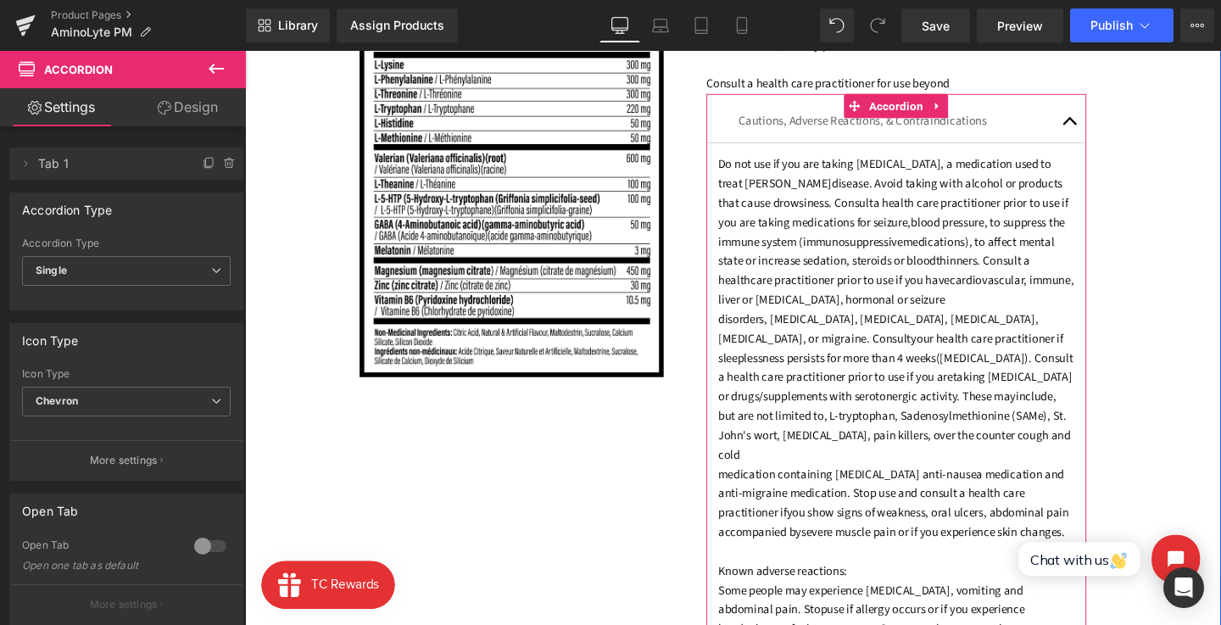
click at [1114, 126] on button "button" at bounding box center [1113, 124] width 34 height 43
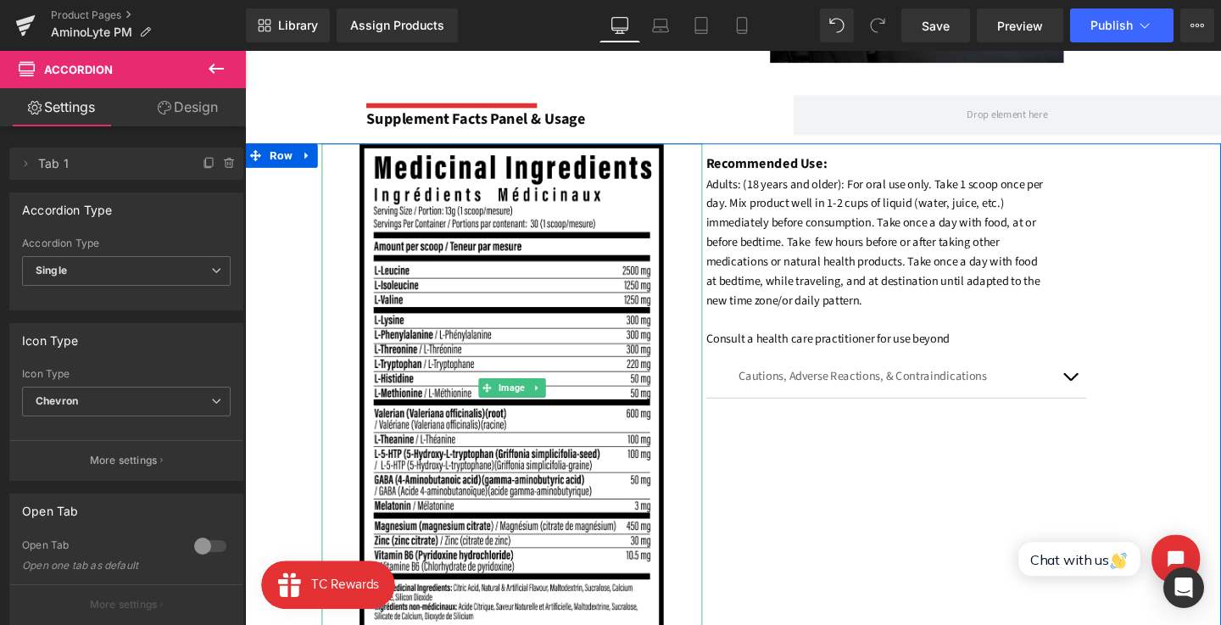
scroll to position [1220, 0]
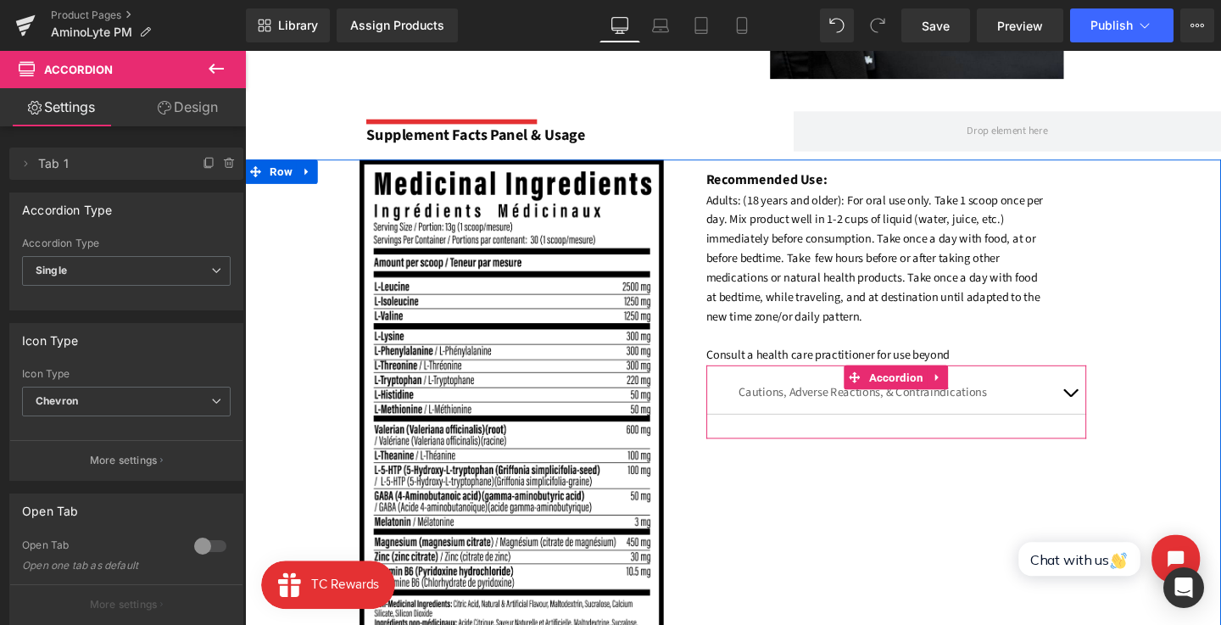
click at [976, 398] on icon at bounding box center [974, 394] width 12 height 13
click at [952, 395] on link at bounding box center [963, 394] width 22 height 25
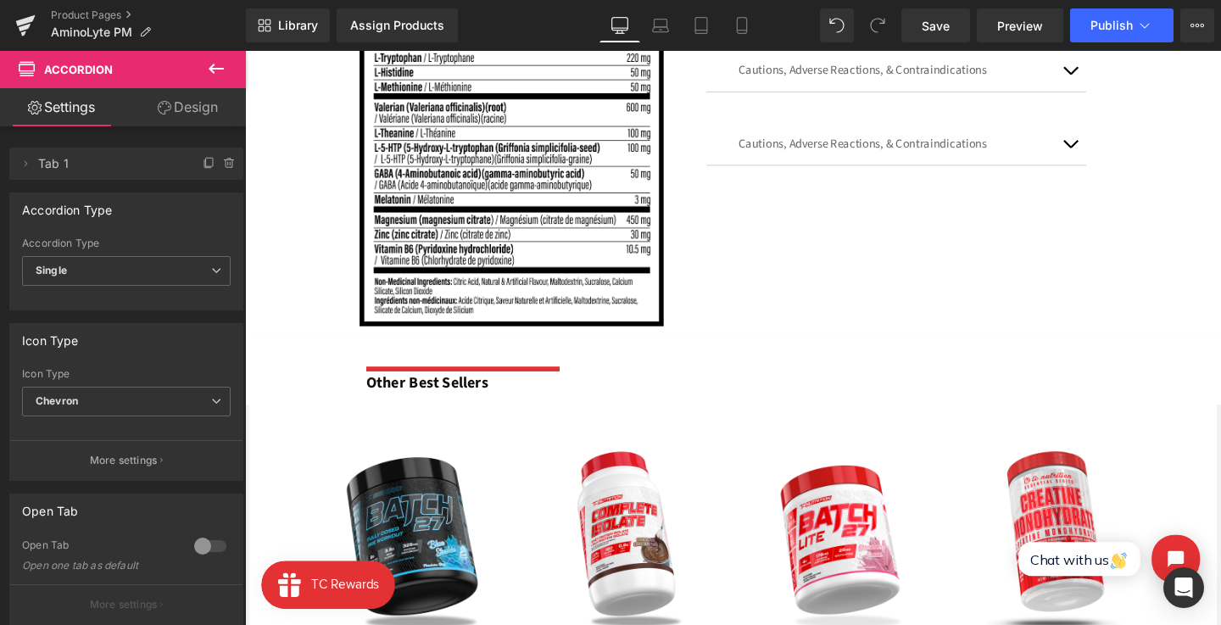
scroll to position [1176, 0]
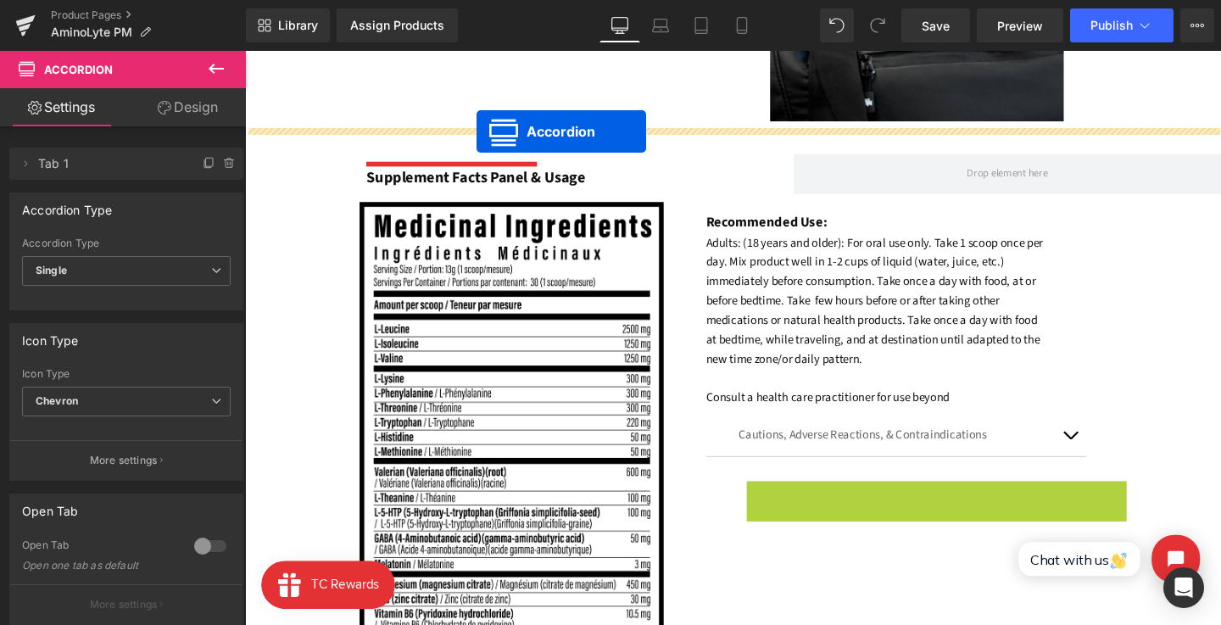
drag, startPoint x: 891, startPoint y: 513, endPoint x: 489, endPoint y: 136, distance: 552.0
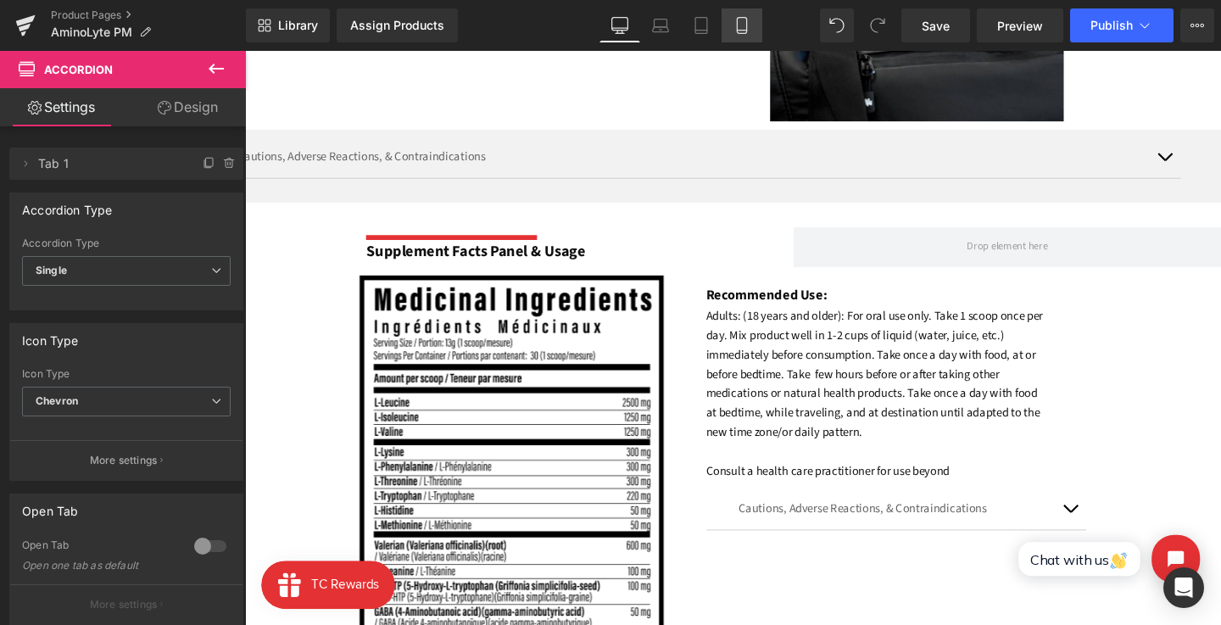
click at [755, 24] on link "Mobile" at bounding box center [742, 25] width 41 height 34
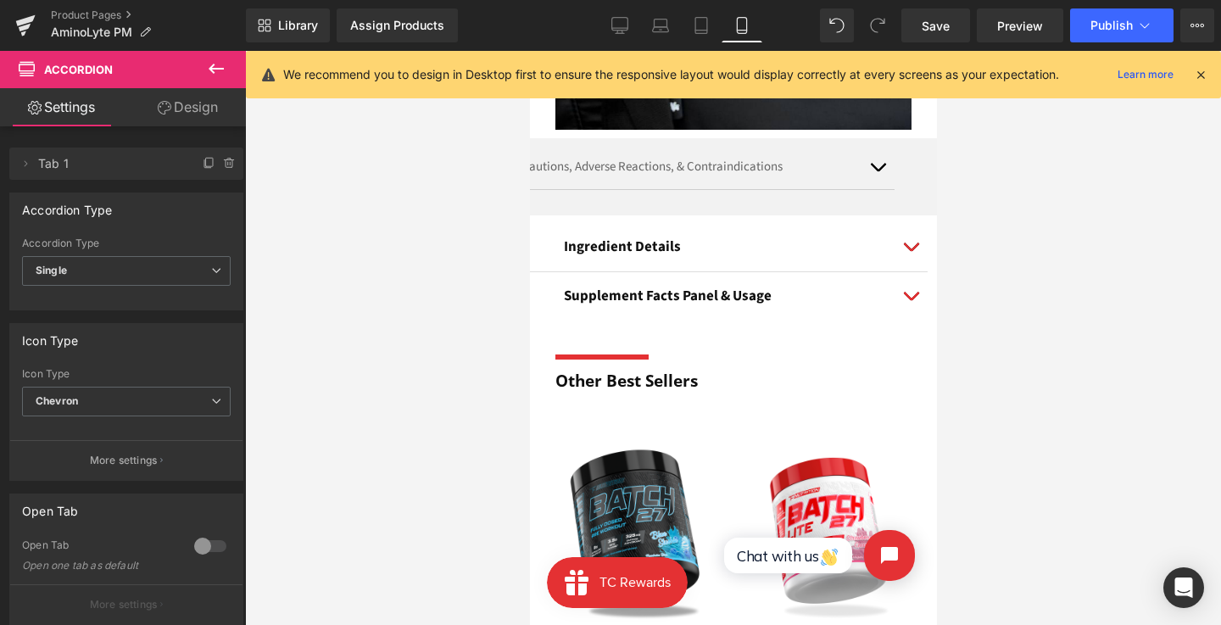
scroll to position [1703, 0]
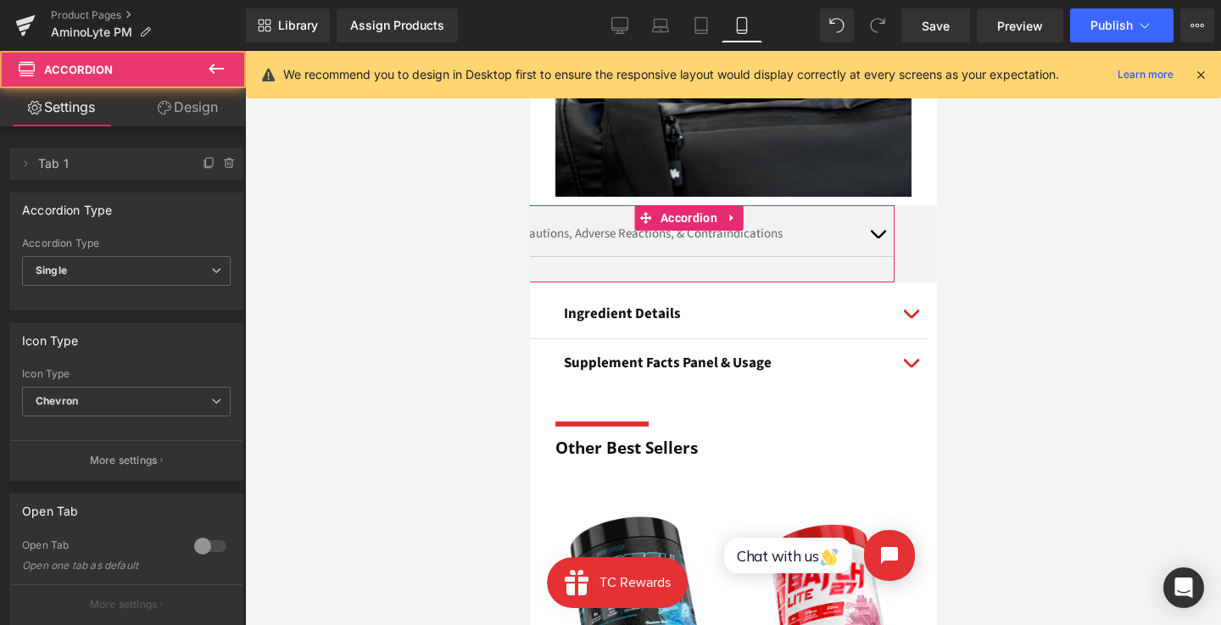
click at [676, 218] on div "Cautions, Adverse Reactions, & Contraindications Text Block Do not use if you a…" at bounding box center [690, 243] width 407 height 77
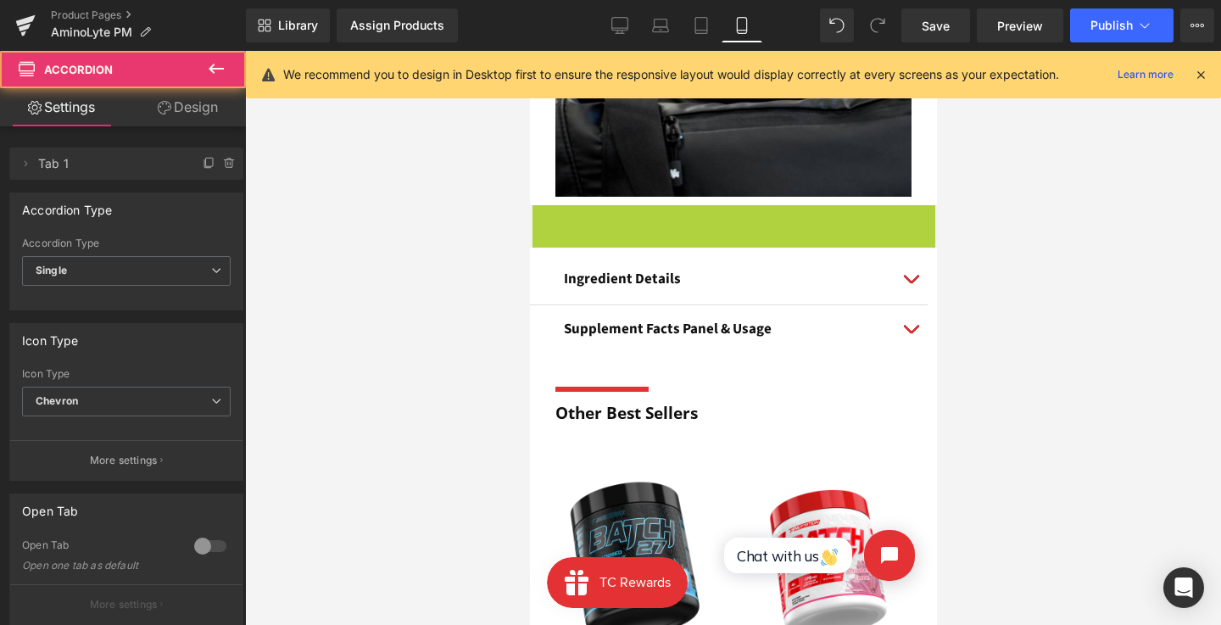
drag, startPoint x: 676, startPoint y: 210, endPoint x: 723, endPoint y: 226, distance: 50.2
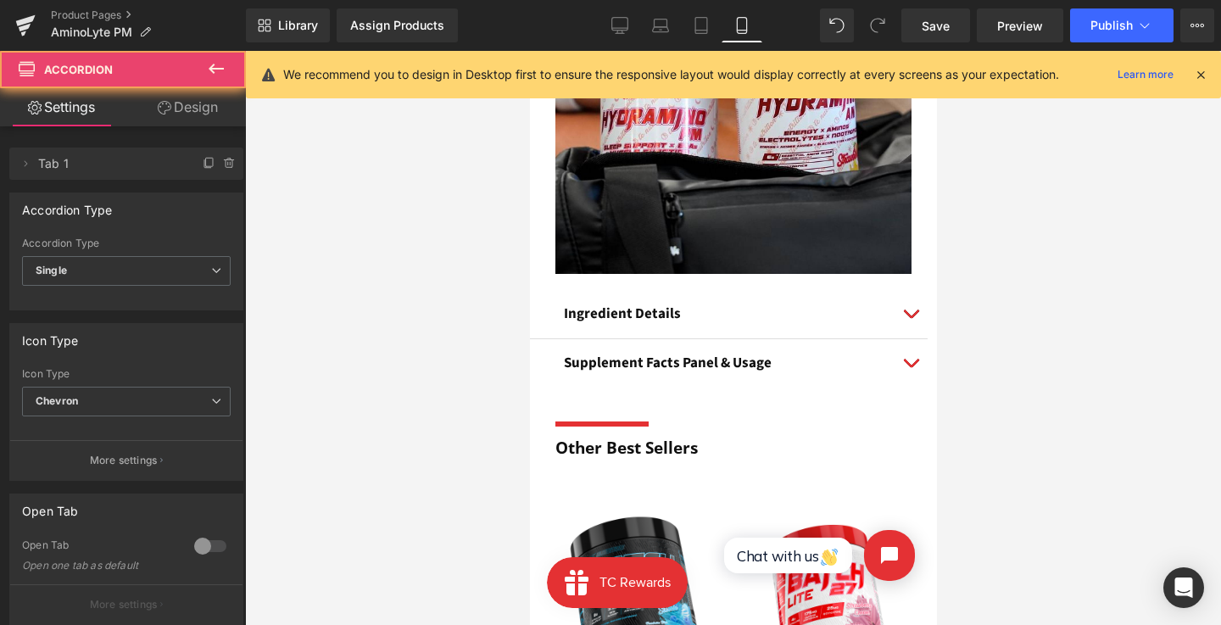
scroll to position [1780, 0]
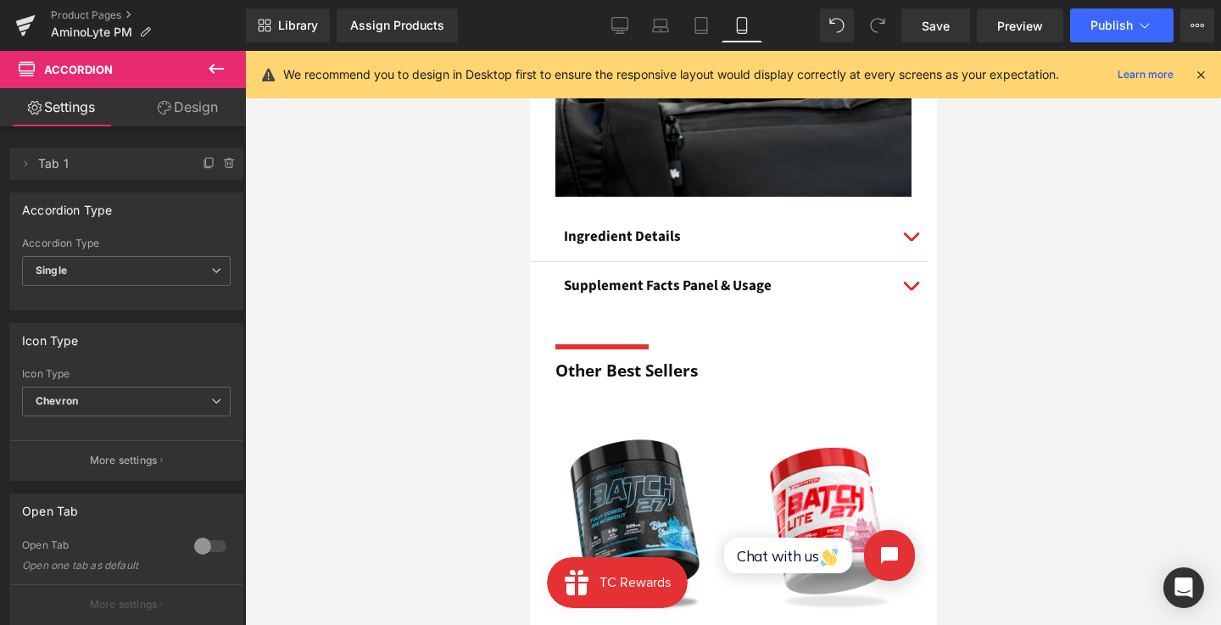
click at [909, 287] on button "button" at bounding box center [910, 286] width 34 height 48
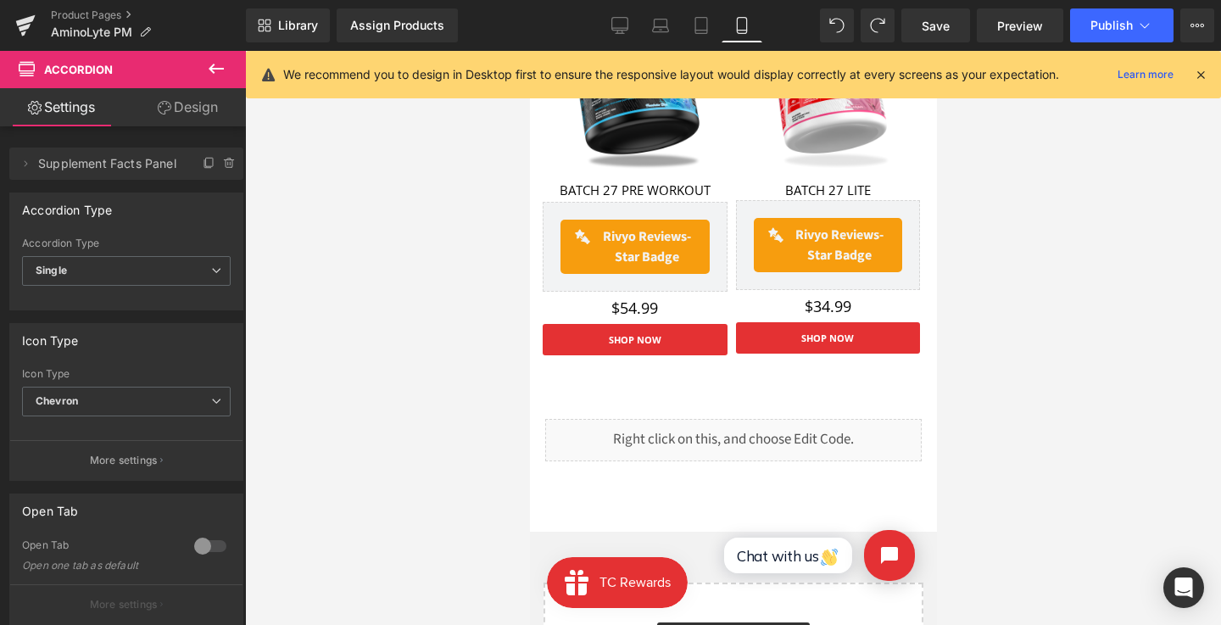
scroll to position [1657, 0]
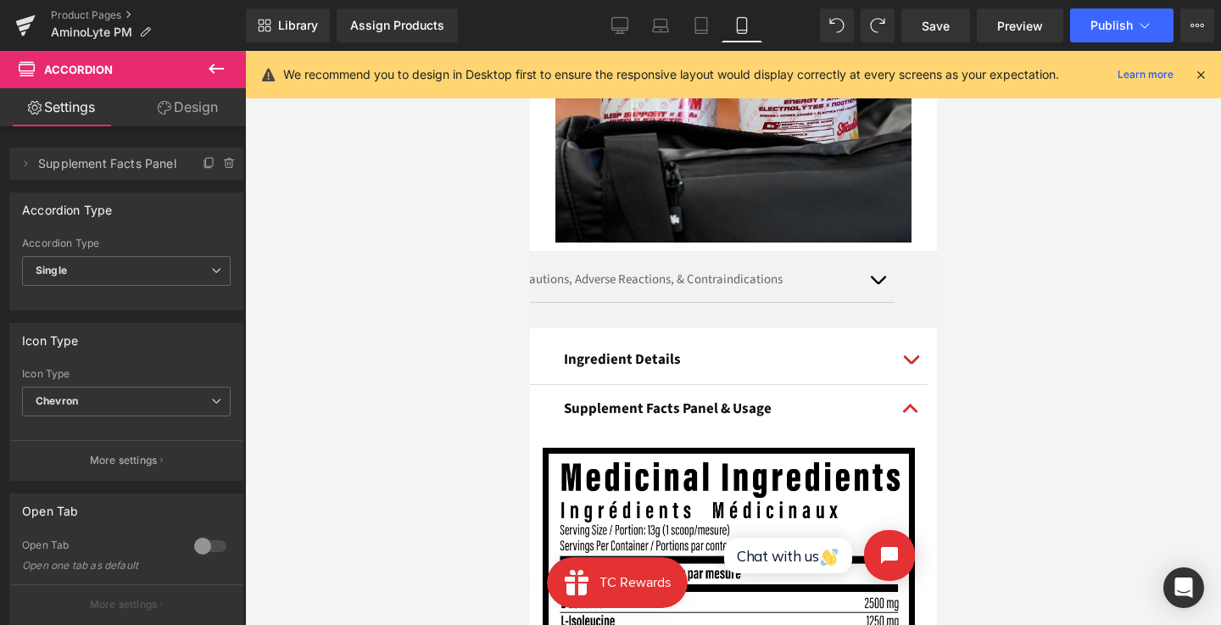
click at [667, 260] on div "Cautions, Adverse Reactions, & Contraindications Text Block Do not use if you a…" at bounding box center [690, 289] width 407 height 77
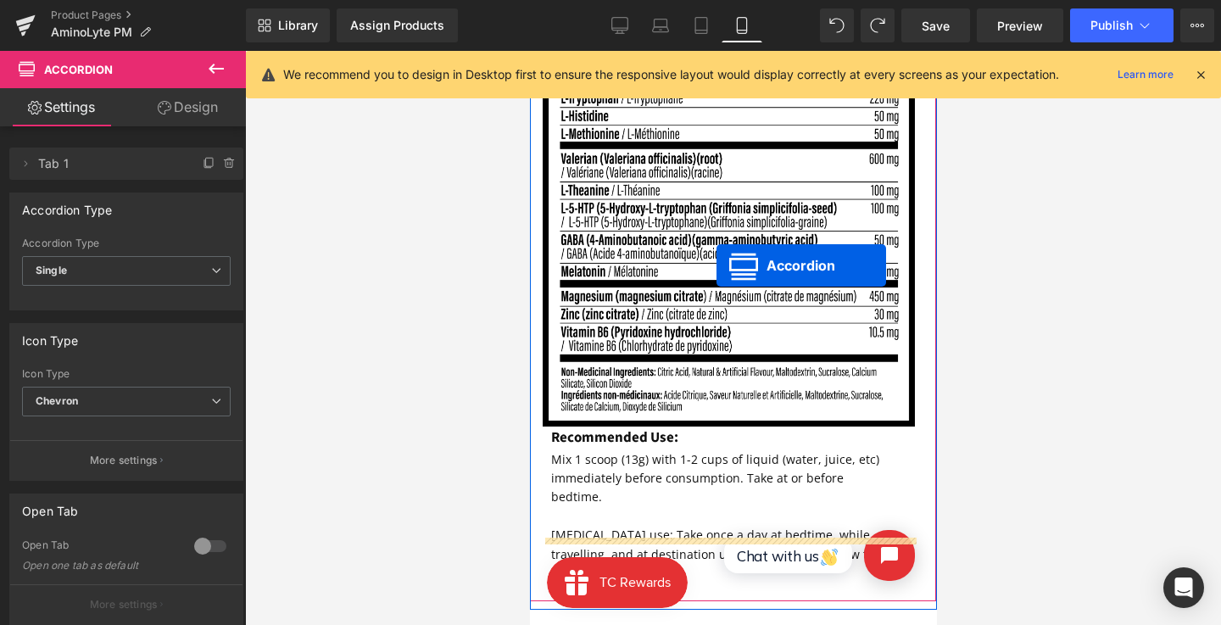
scroll to position [2293, 0]
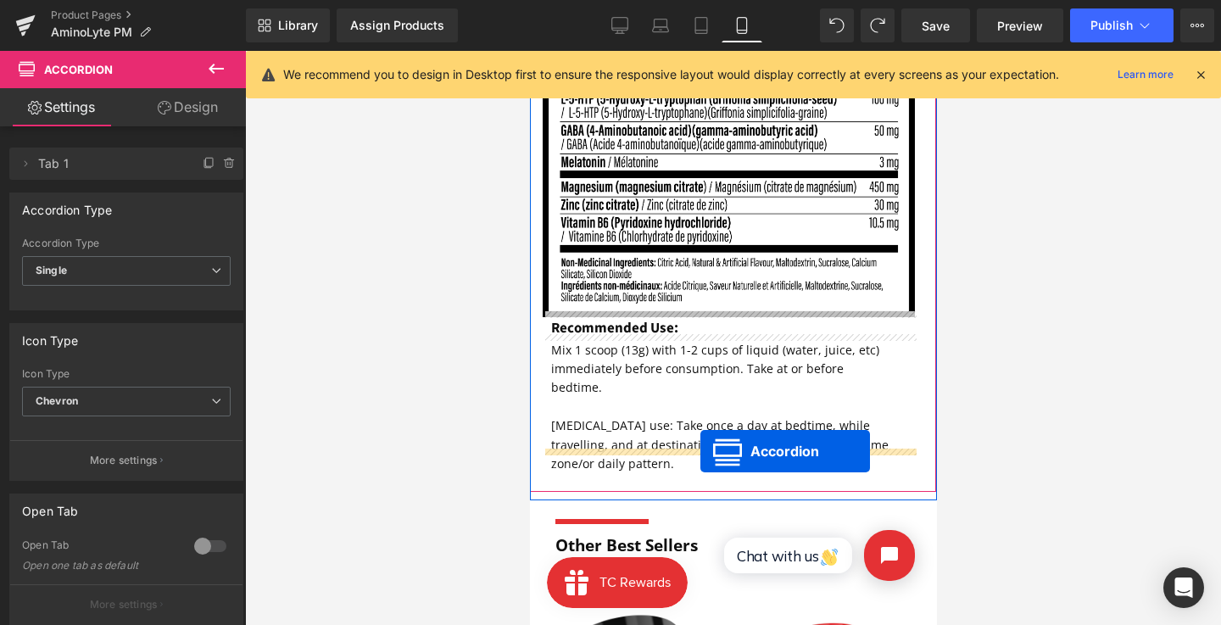
drag, startPoint x: 667, startPoint y: 255, endPoint x: 700, endPoint y: 450, distance: 197.9
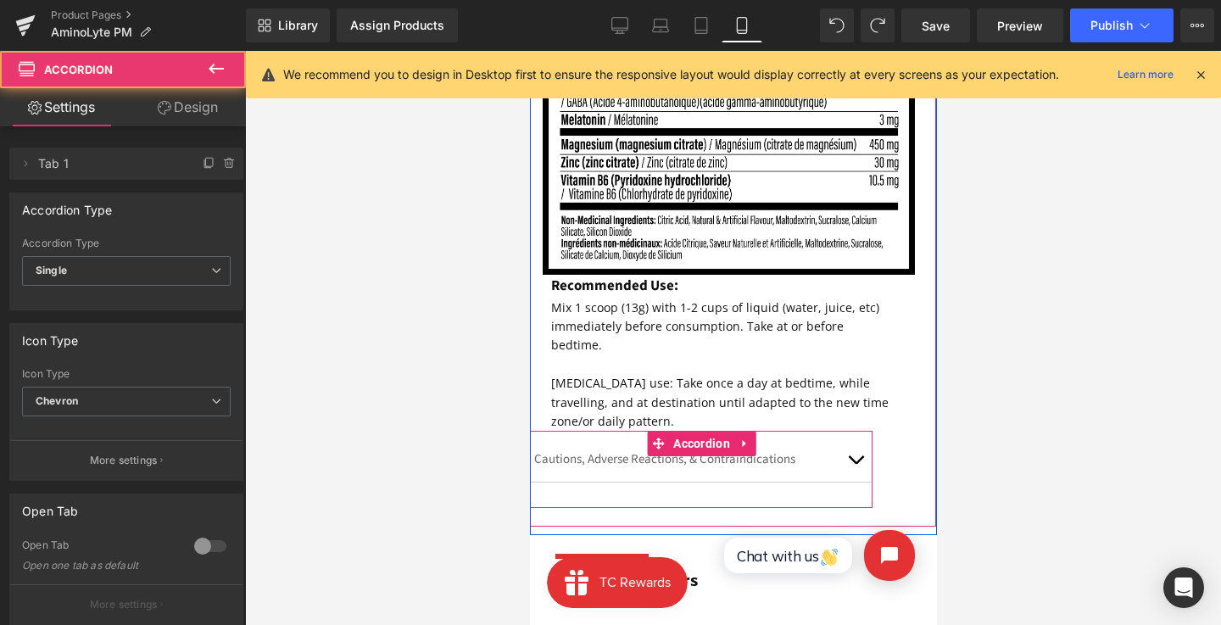
scroll to position [2309, 0]
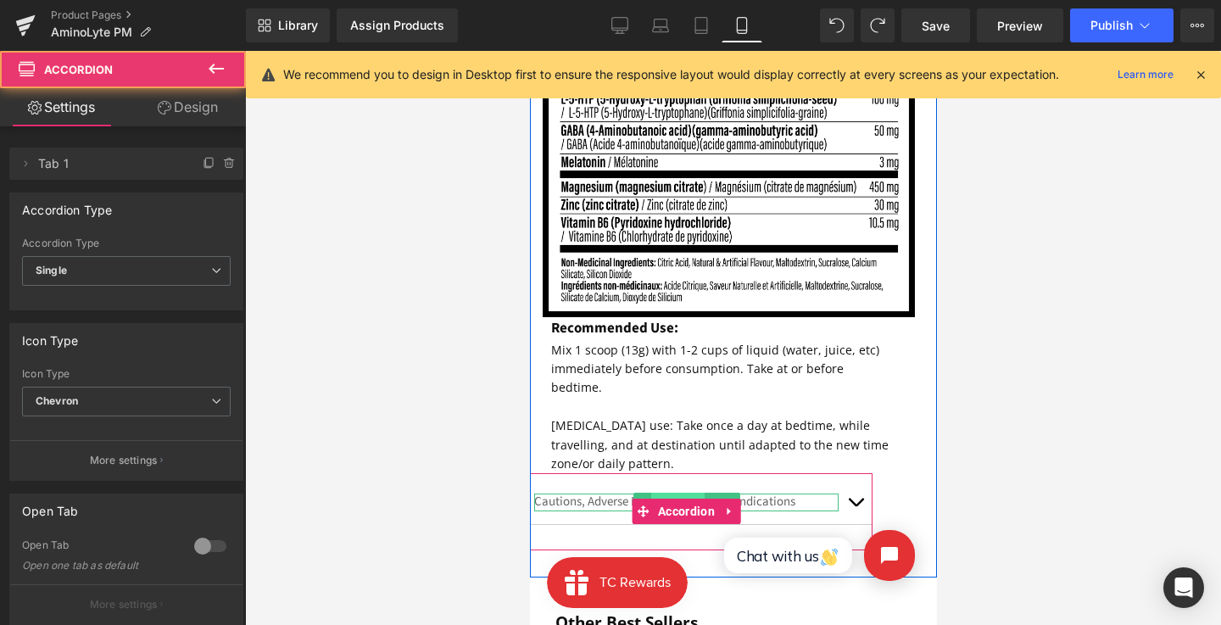
drag, startPoint x: 695, startPoint y: 468, endPoint x: 550, endPoint y: 54, distance: 438.6
click at [695, 494] on div "Cautions, Adverse Reactions, & Contraindications Text Block" at bounding box center [685, 503] width 304 height 18
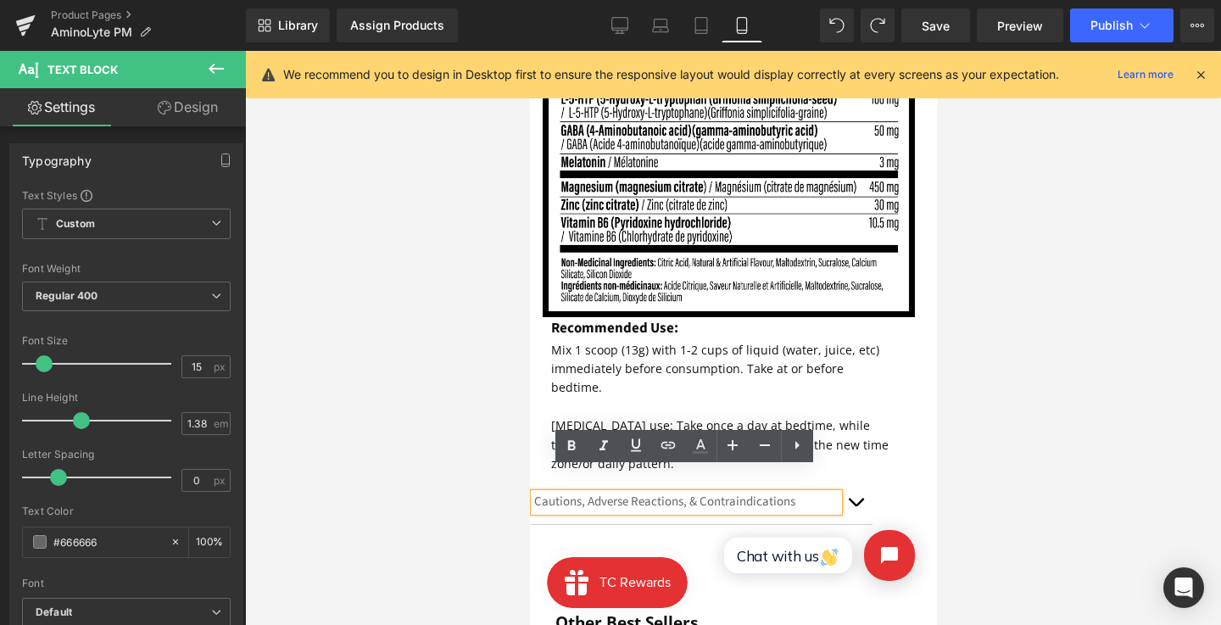
click at [726, 345] on font "Mix 1 scoop (13g) with 1-2 cups of liquid (water, juice, etc) immediately befor…" at bounding box center [714, 369] width 328 height 54
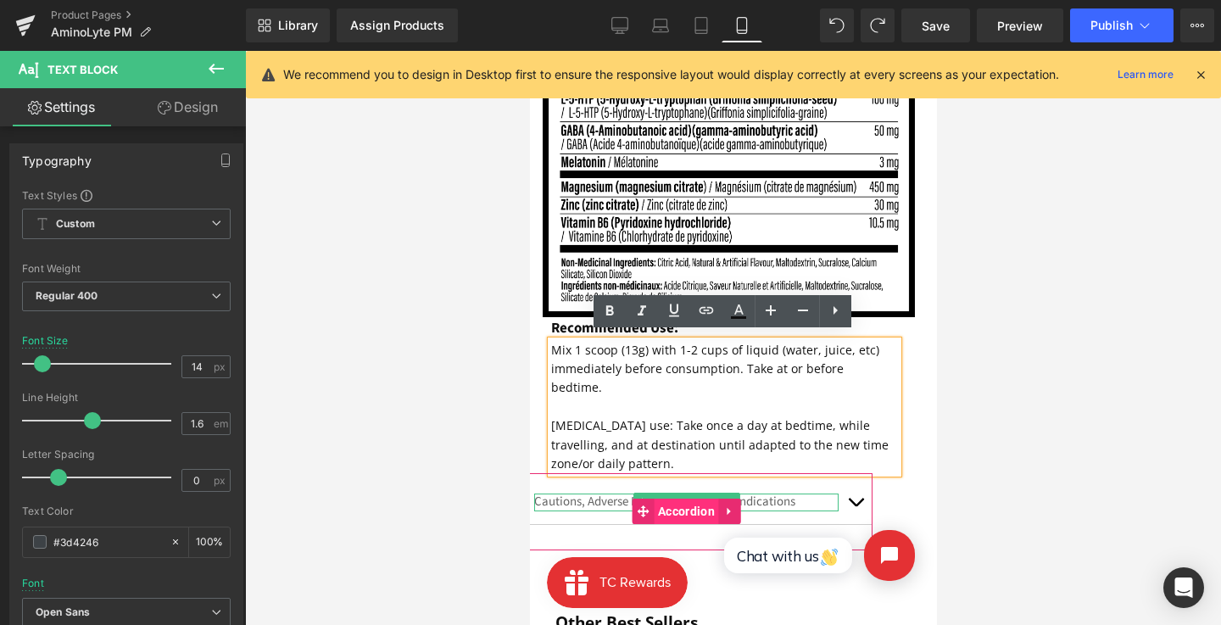
click at [679, 499] on span "Accordion" at bounding box center [685, 511] width 65 height 25
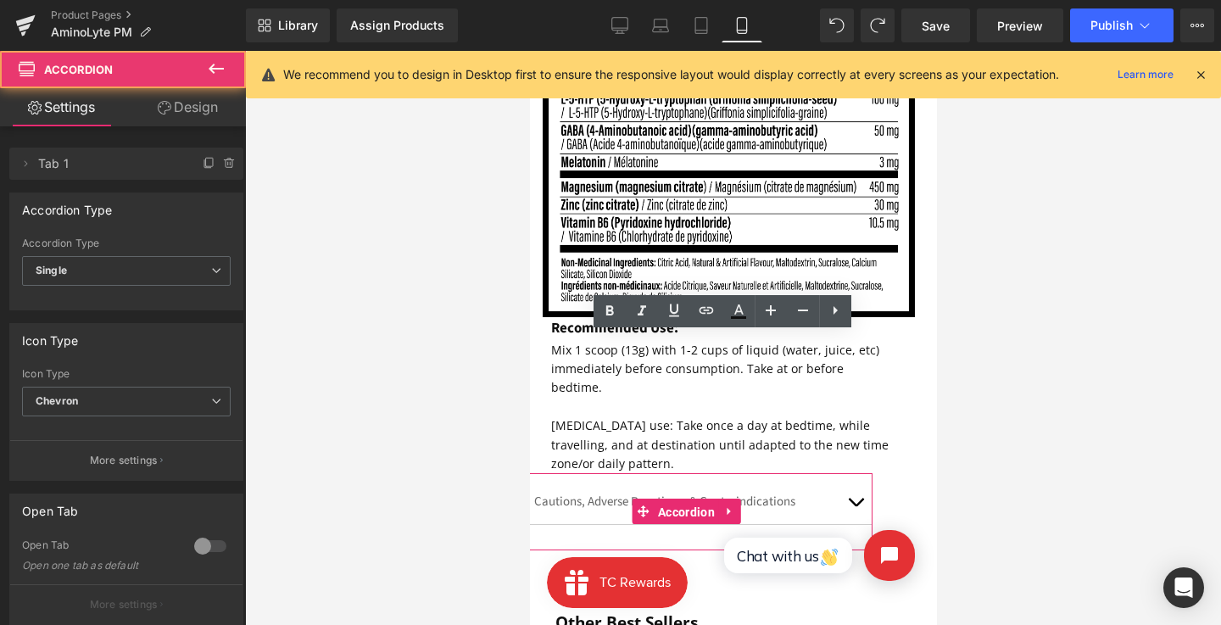
click at [193, 119] on link "Design" at bounding box center [187, 107] width 123 height 38
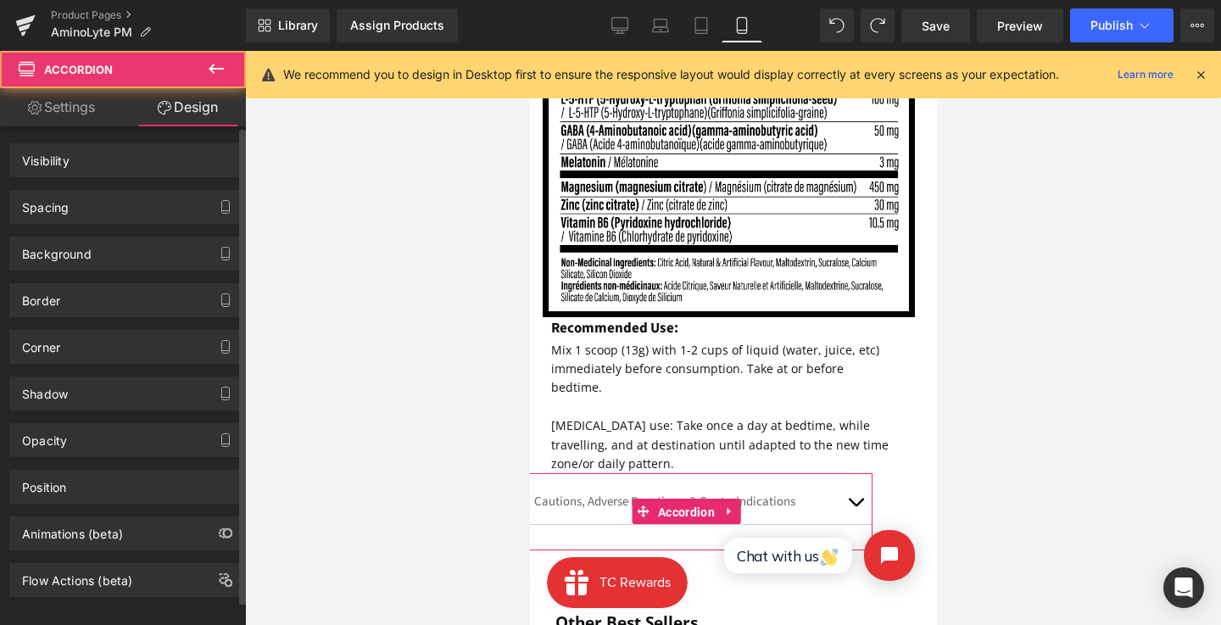
click at [187, 159] on div "Visibility" at bounding box center [126, 160] width 232 height 32
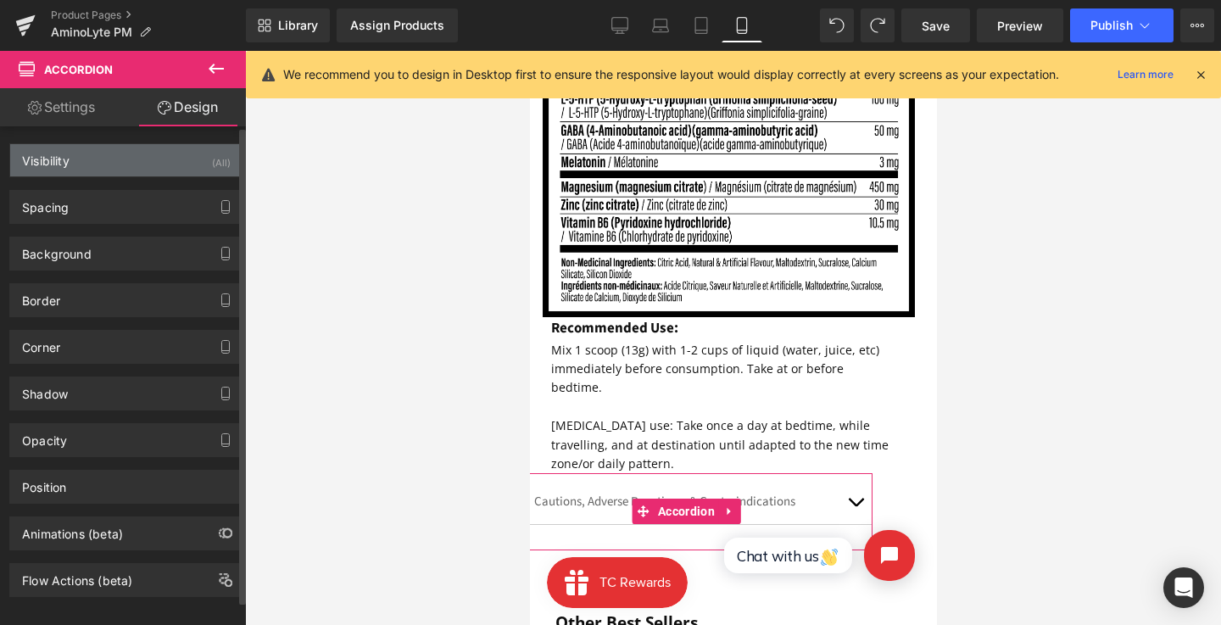
click at [198, 154] on div "Visibility (All)" at bounding box center [126, 160] width 232 height 32
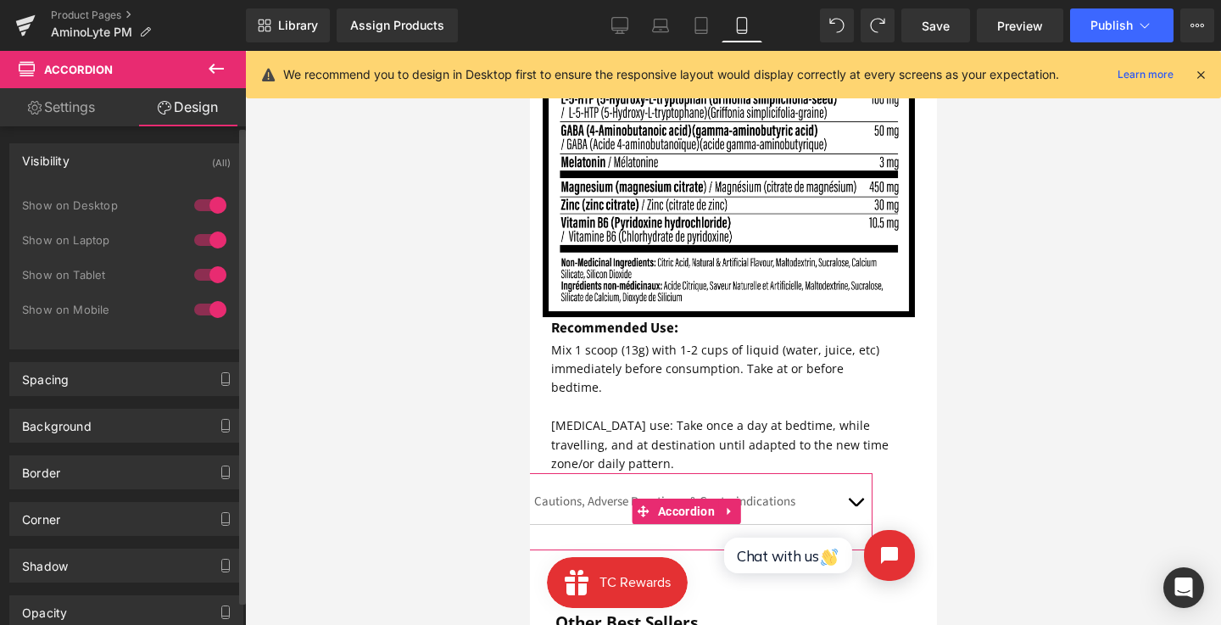
click at [204, 207] on div at bounding box center [210, 205] width 41 height 27
click at [204, 243] on div at bounding box center [210, 239] width 41 height 27
click at [204, 266] on div at bounding box center [210, 274] width 41 height 27
click at [83, 99] on link "Settings" at bounding box center [61, 107] width 123 height 38
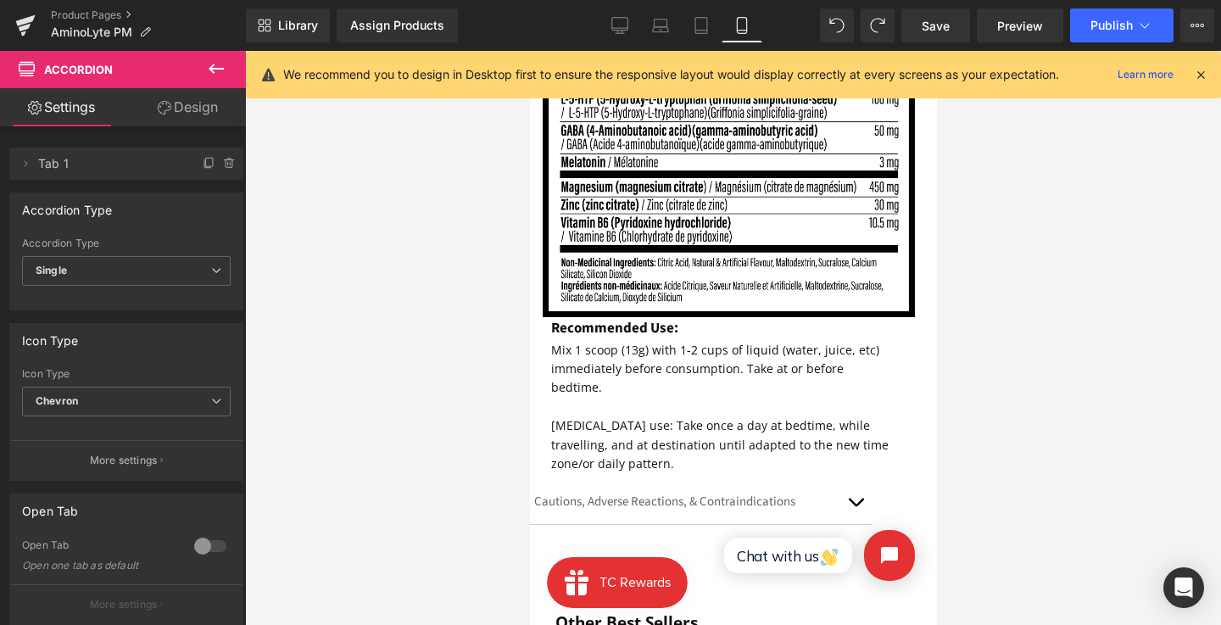
click at [184, 101] on link "Design" at bounding box center [187, 107] width 123 height 38
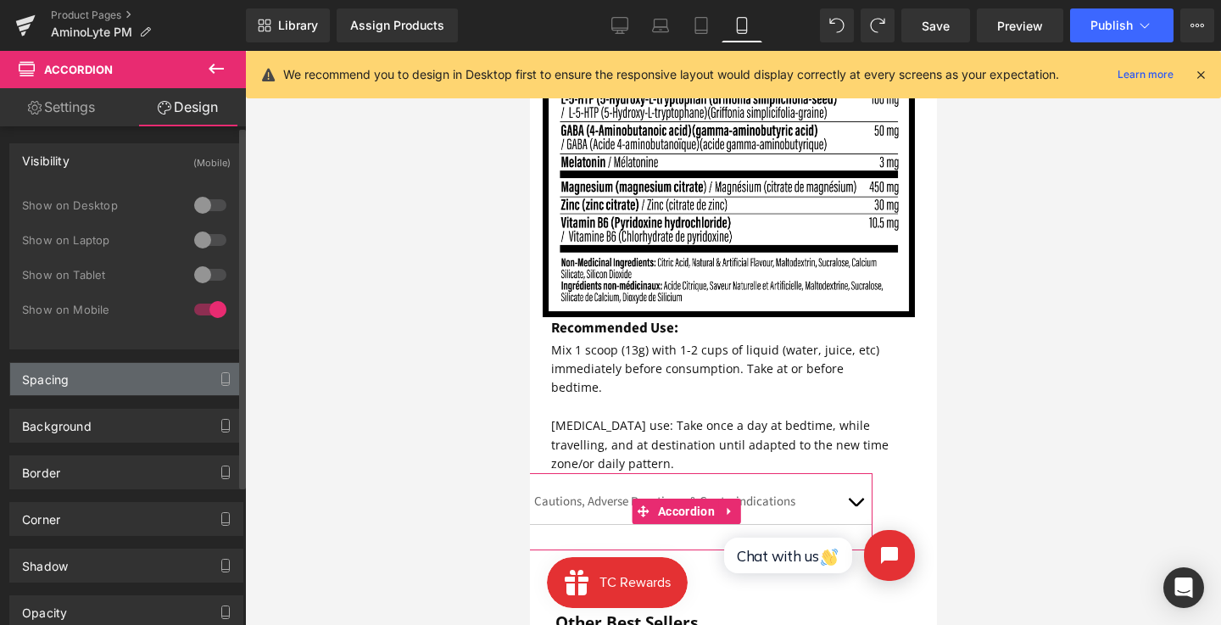
click at [101, 377] on div "Spacing" at bounding box center [126, 379] width 232 height 32
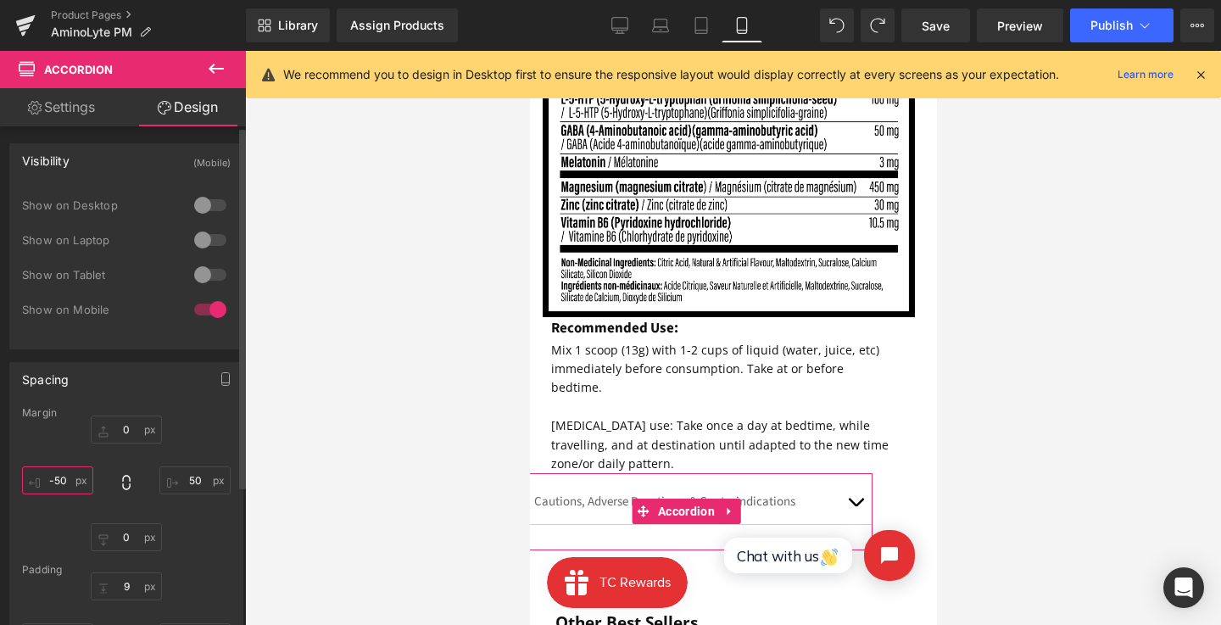
click at [60, 467] on input "-50" at bounding box center [57, 480] width 71 height 28
type input "-"
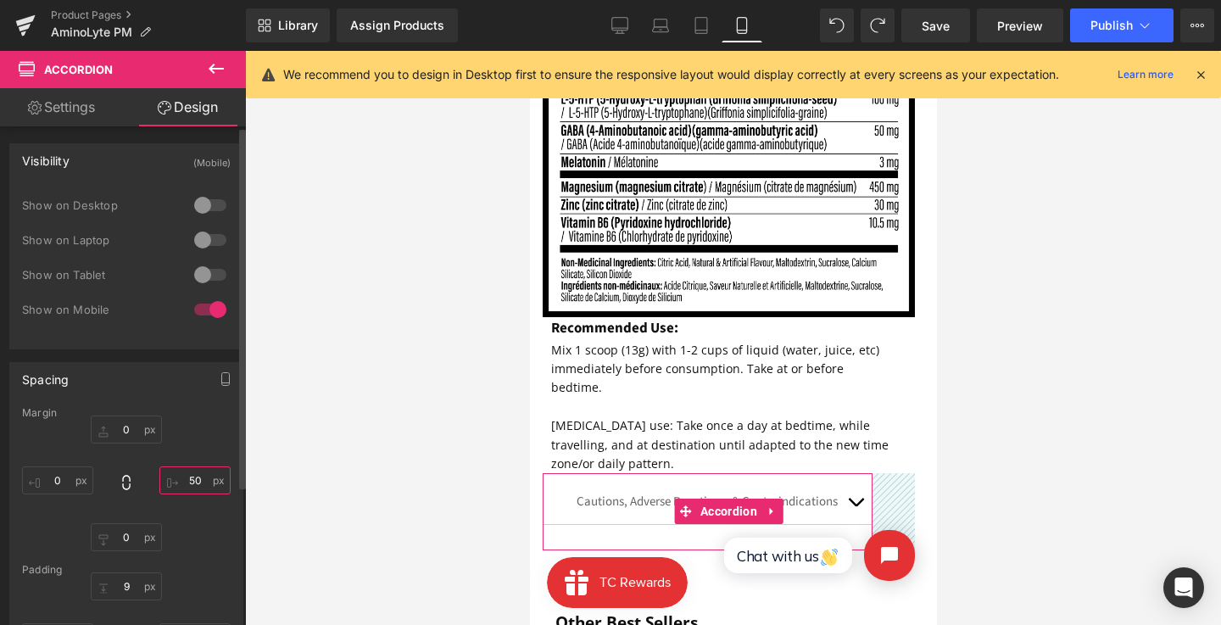
click at [193, 484] on input "50" at bounding box center [194, 480] width 71 height 28
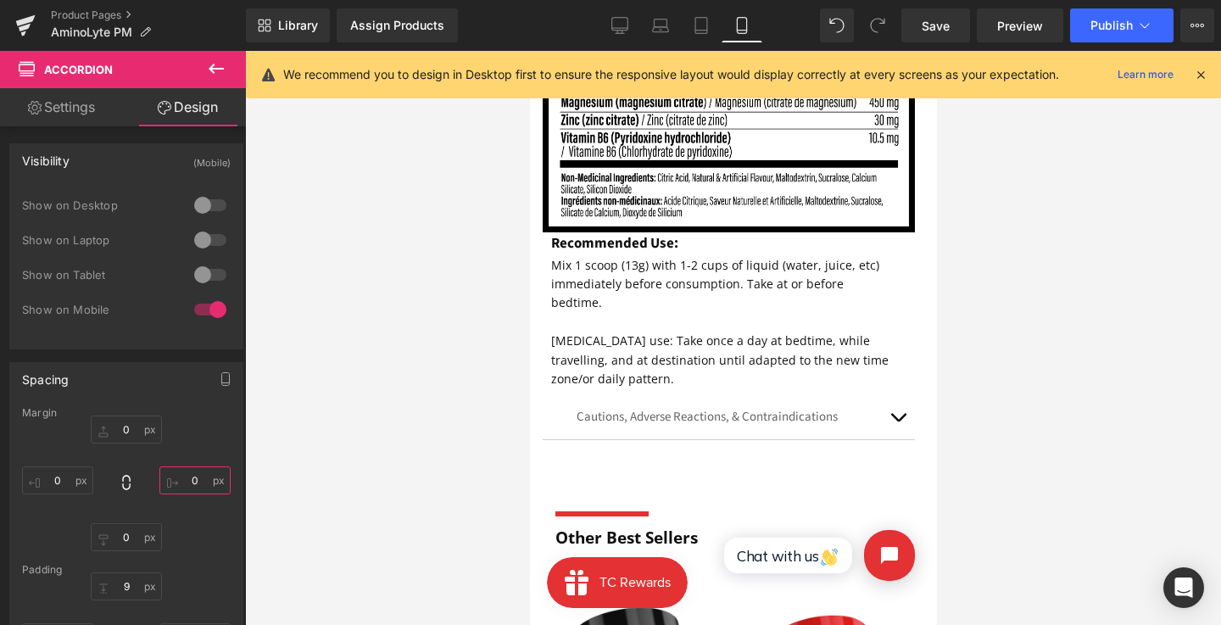
scroll to position [2390, 0]
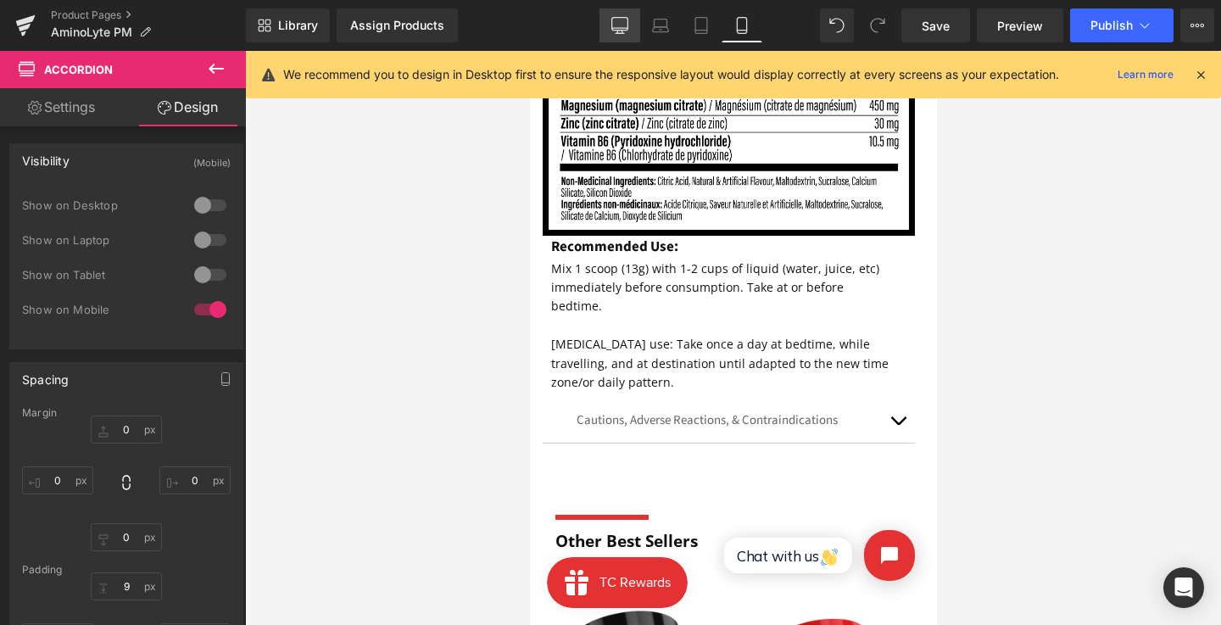
click at [609, 26] on link "Desktop" at bounding box center [620, 25] width 41 height 34
click at [619, 18] on icon at bounding box center [620, 25] width 17 height 17
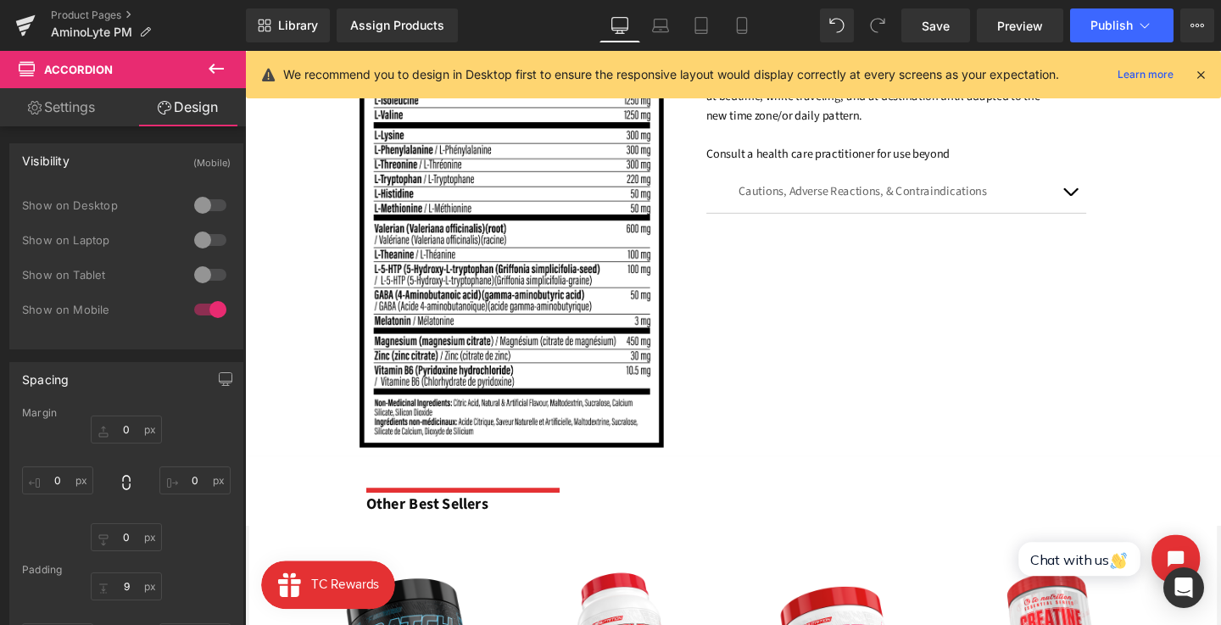
scroll to position [1235, 0]
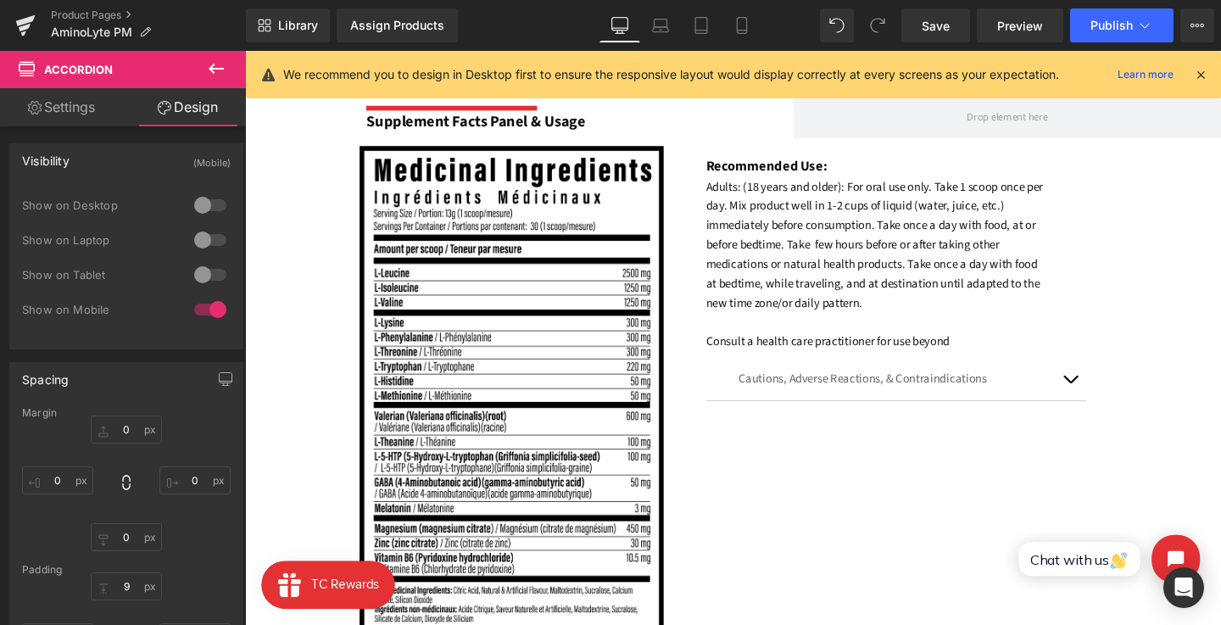
click at [790, 254] on font "Adults: (18 years and older): For oral use only. Take 1 scoop once per day. Mix…" at bounding box center [907, 275] width 355 height 181
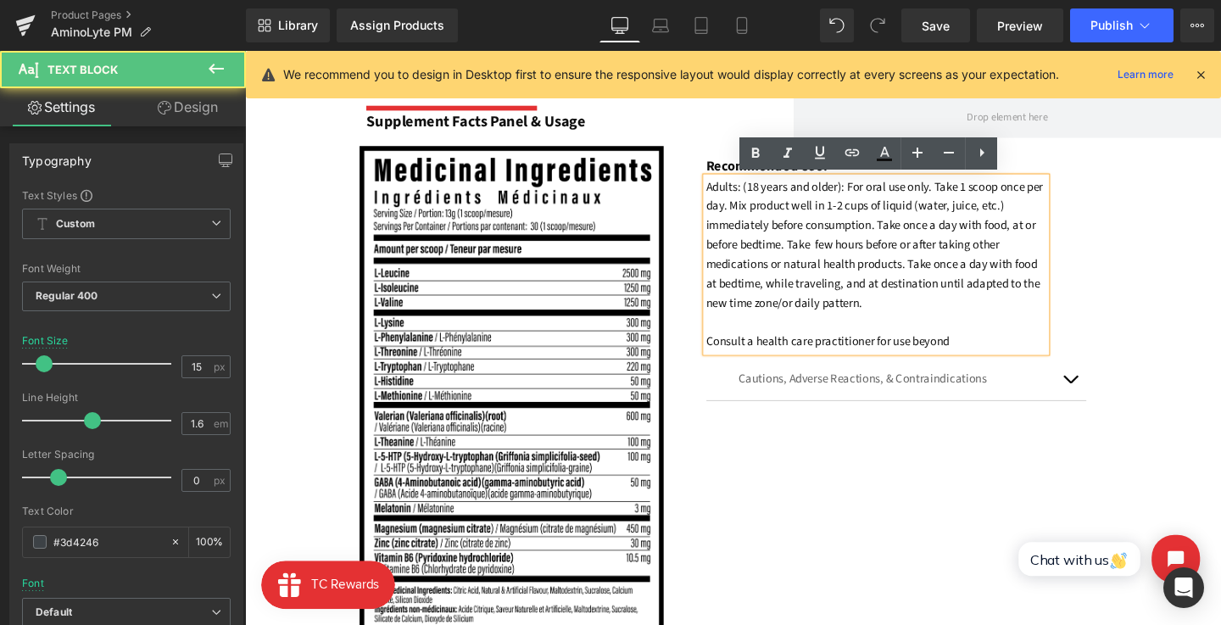
click at [679, 196] on div "Image Recommended Use: Text Block Adults: (18 years and older): For oral use on…" at bounding box center [758, 412] width 1026 height 522
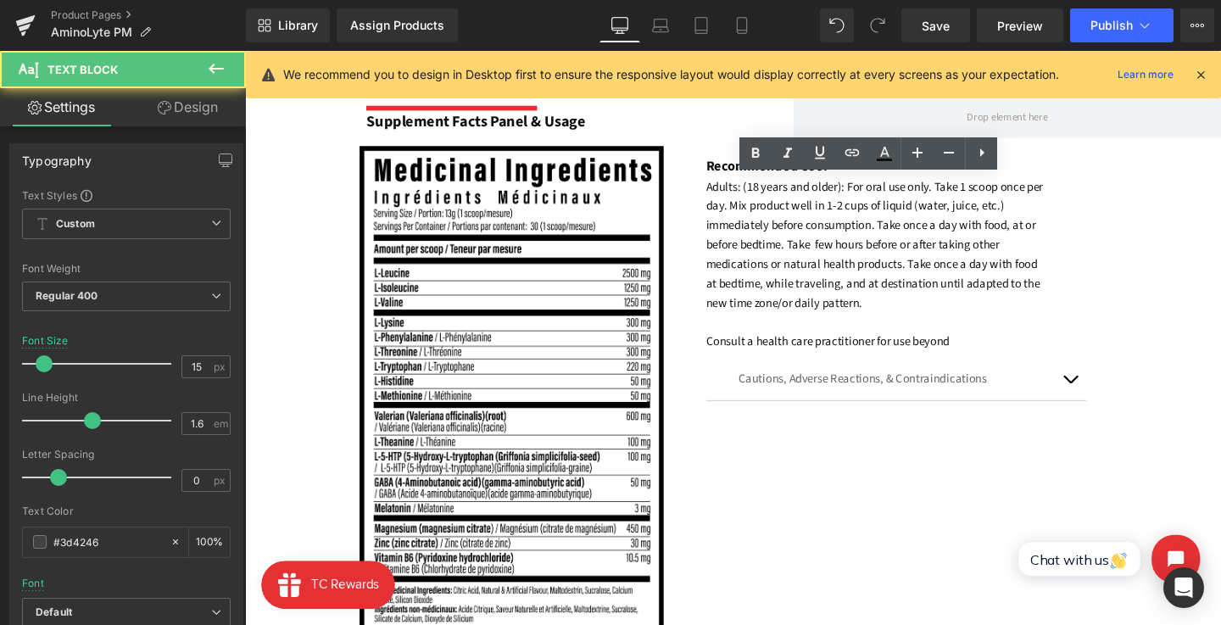
copy font "Adults: (18 years and older): For oral use only. Take 1 scoop once per day. Mix…"
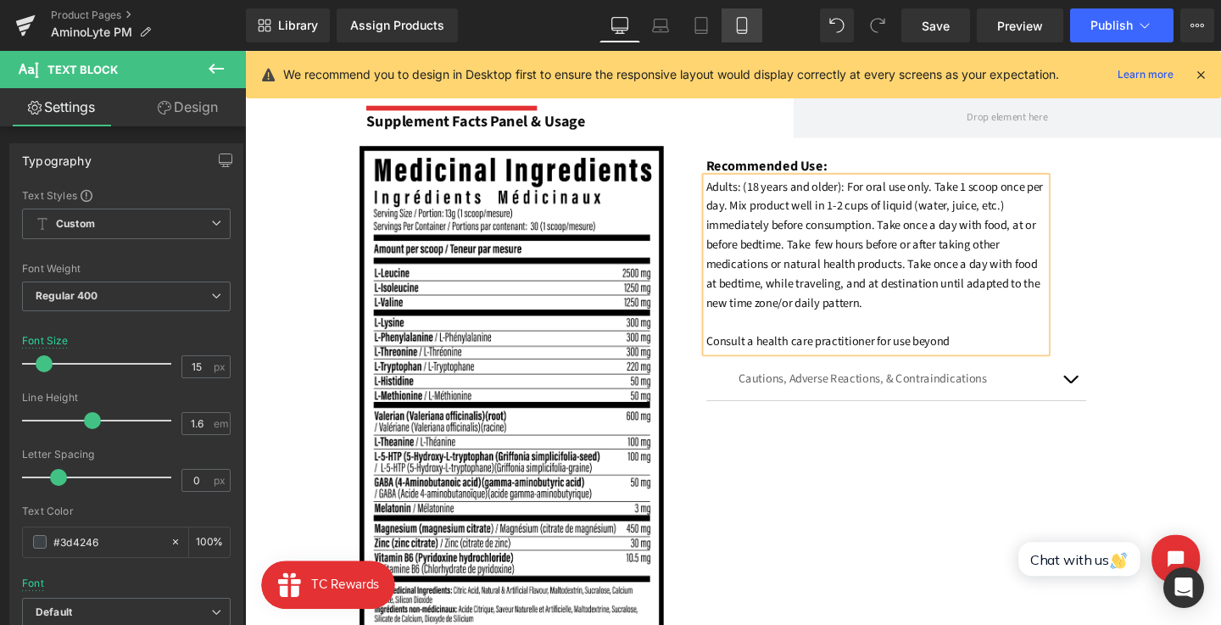
click at [737, 20] on icon at bounding box center [742, 25] width 17 height 17
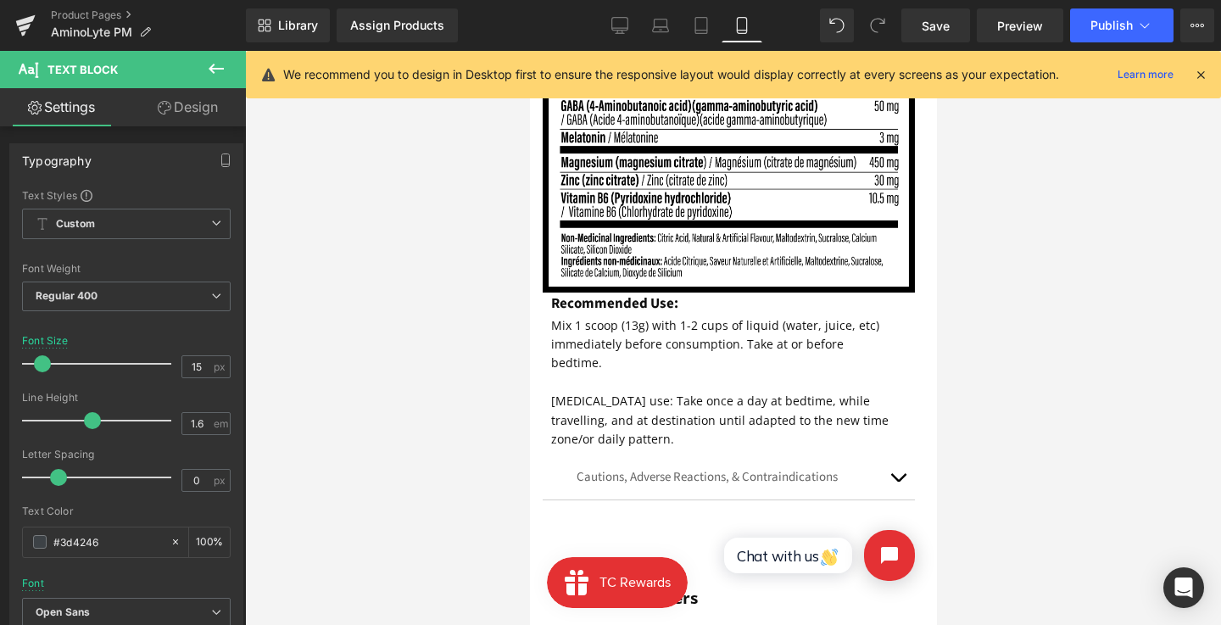
scroll to position [2342, 0]
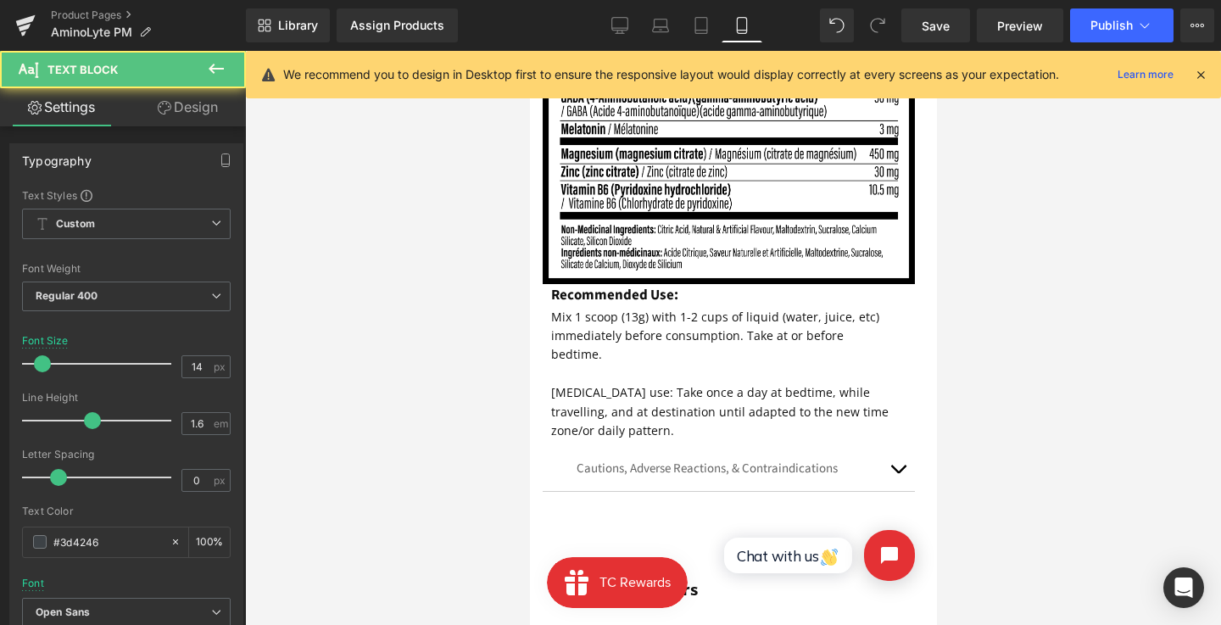
click at [665, 365] on p at bounding box center [723, 374] width 347 height 19
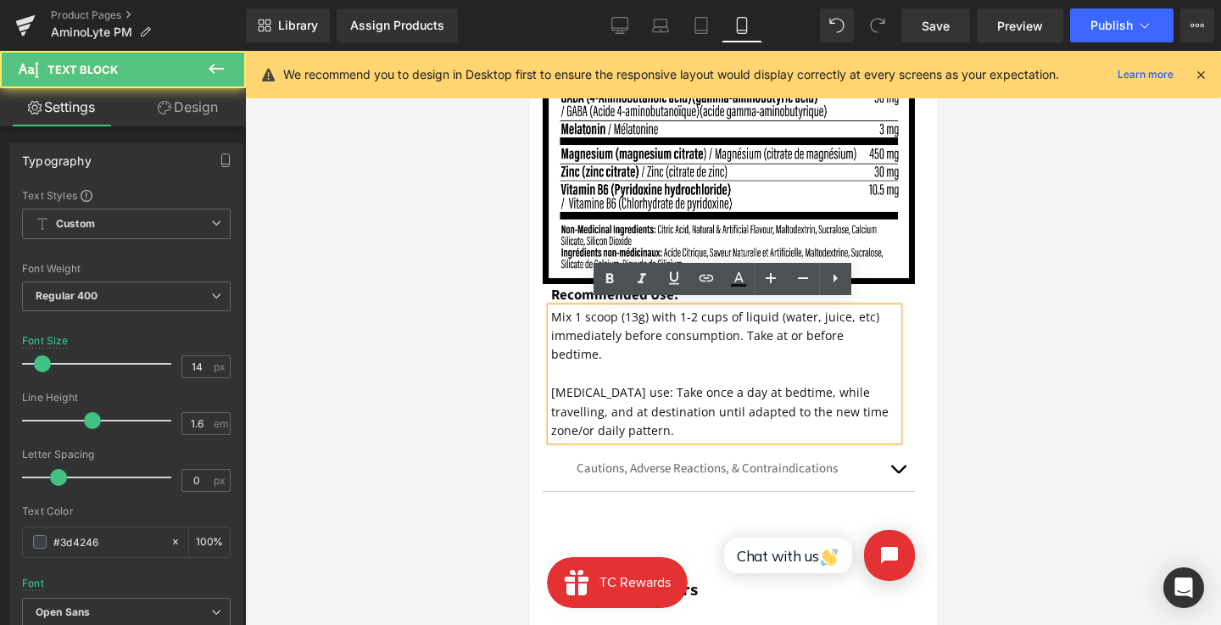
click at [701, 404] on p "[MEDICAL_DATA] use: Take once a day at bedtime, while travelling, and at destin…" at bounding box center [723, 411] width 347 height 57
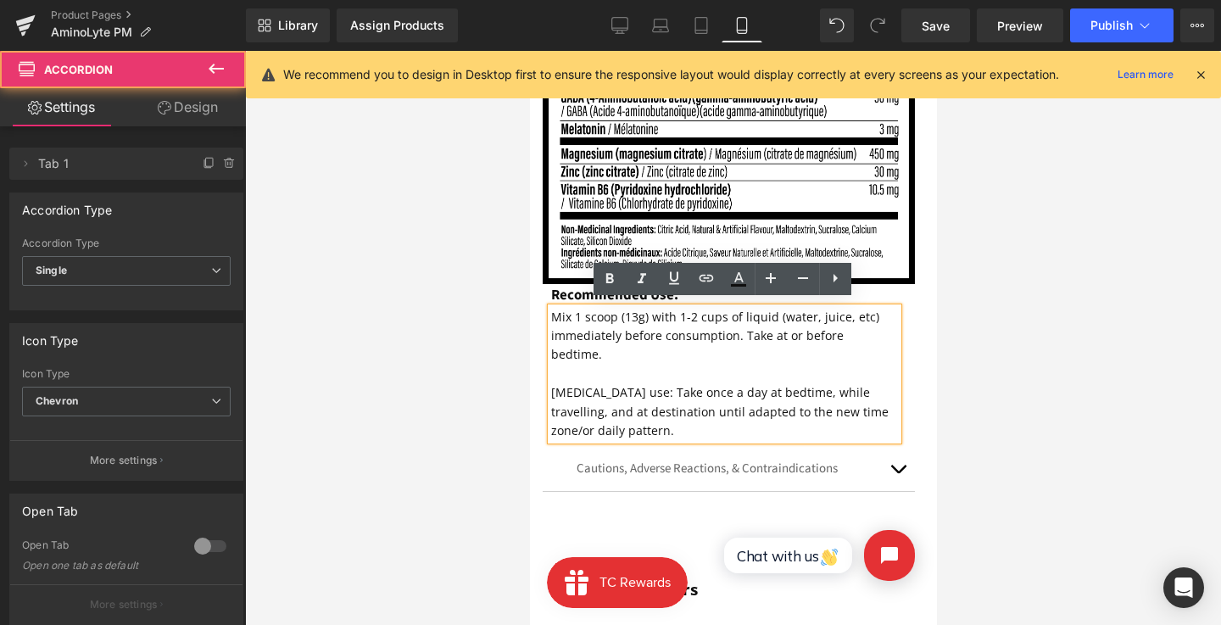
drag, startPoint x: 673, startPoint y: 416, endPoint x: 479, endPoint y: 306, distance: 223.3
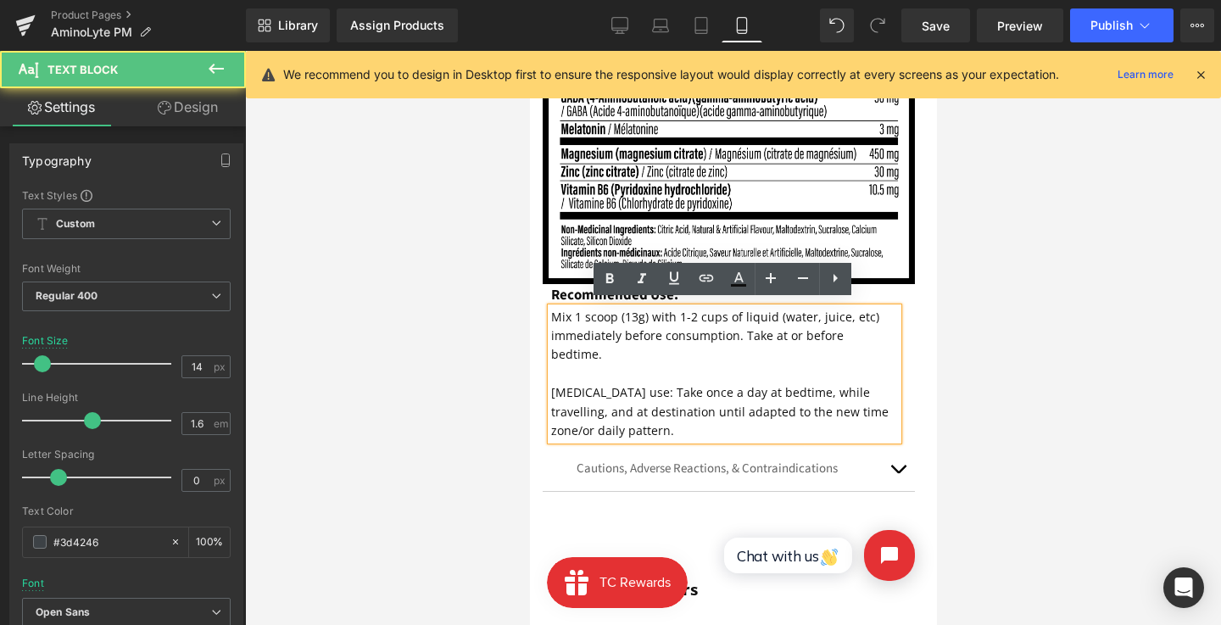
drag, startPoint x: 615, startPoint y: 358, endPoint x: 617, endPoint y: 400, distance: 42.5
click at [615, 365] on p at bounding box center [723, 374] width 347 height 19
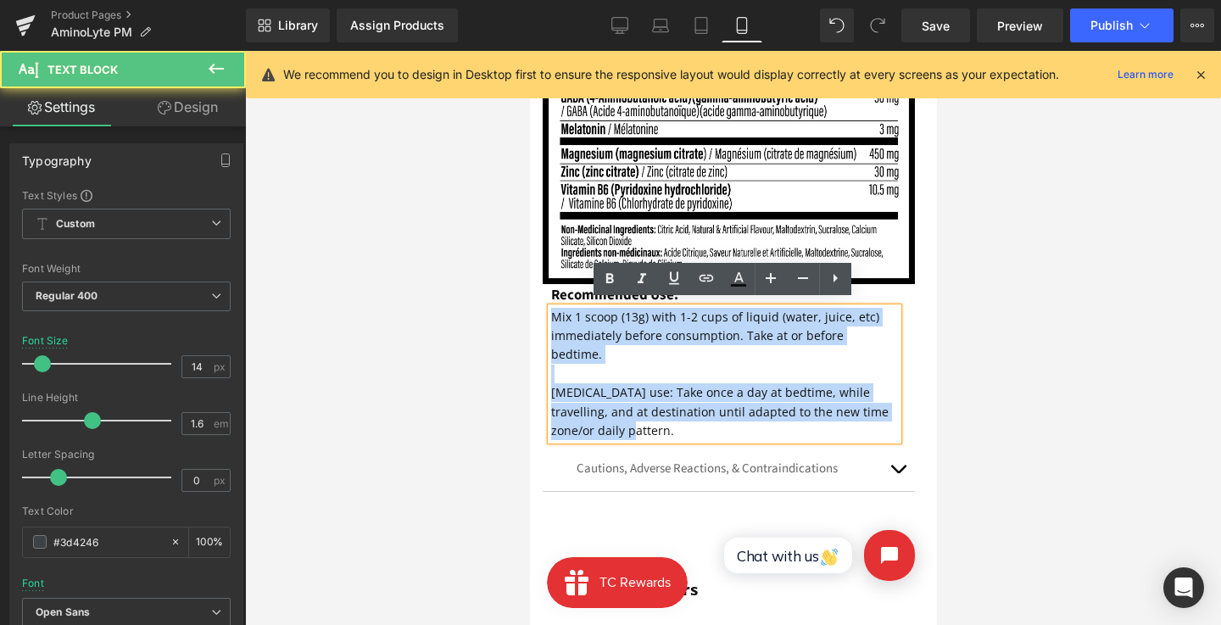
drag, startPoint x: 614, startPoint y: 408, endPoint x: 494, endPoint y: 272, distance: 181.4
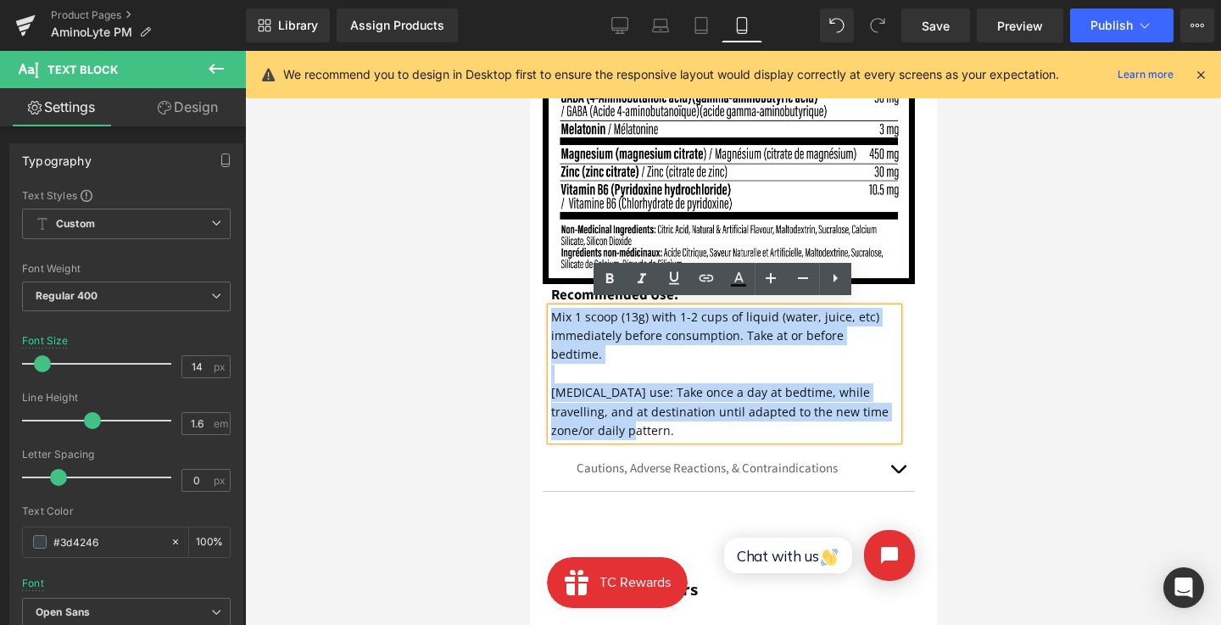
click at [600, 402] on p "[MEDICAL_DATA] use: Take once a day at bedtime, while travelling, and at destin…" at bounding box center [723, 411] width 347 height 57
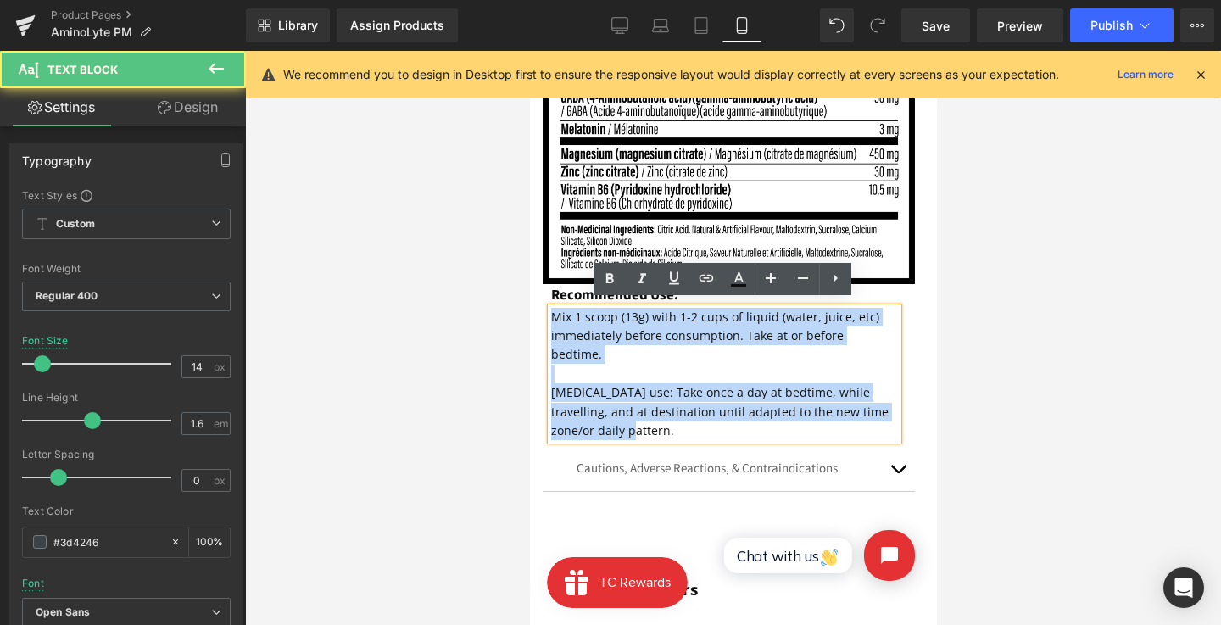
drag, startPoint x: 602, startPoint y: 405, endPoint x: 542, endPoint y: 310, distance: 112.5
click at [542, 310] on article "Image Recommended Use: Text Block Mix 1 scoop (13g) with 1-2 cups of liquid (wa…" at bounding box center [728, 101] width 398 height 857
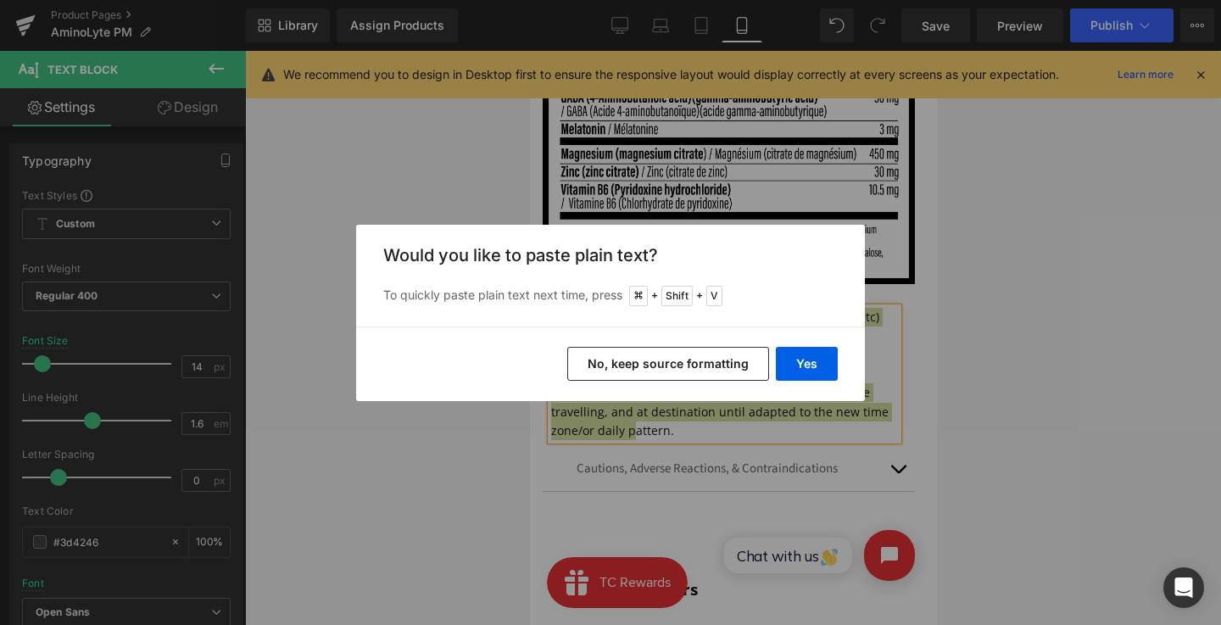
click at [715, 355] on button "No, keep source formatting" at bounding box center [668, 364] width 202 height 34
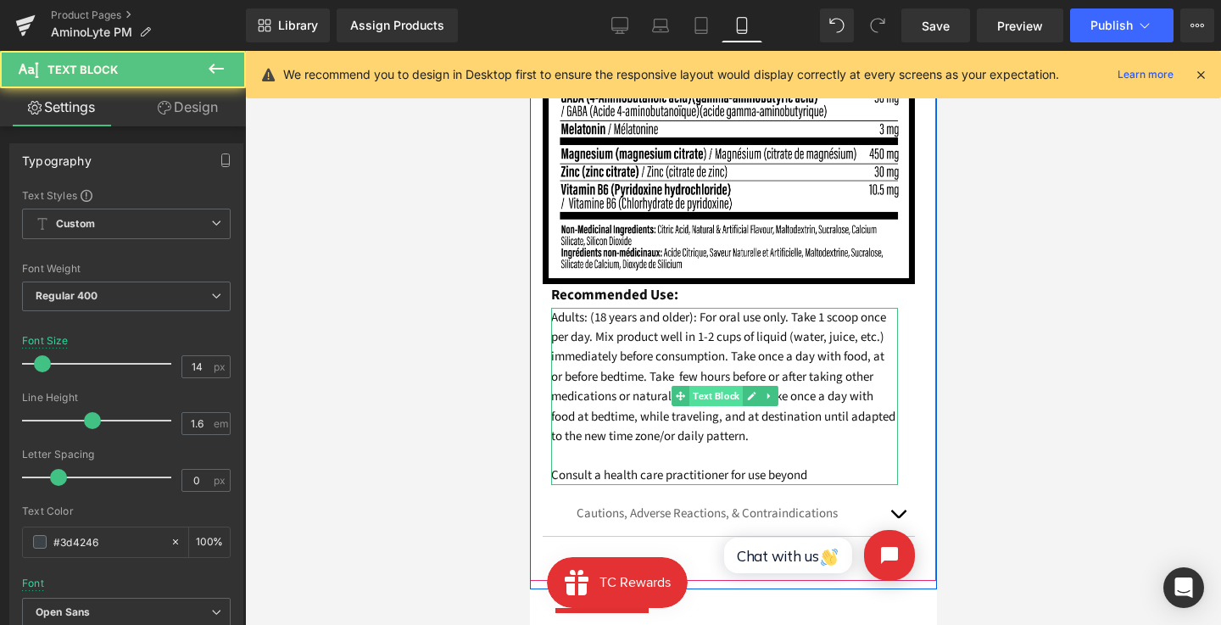
click at [715, 388] on div "Adults: (18 years and older): For oral use only. Take 1 scoop once per day. Mix…" at bounding box center [723, 397] width 347 height 178
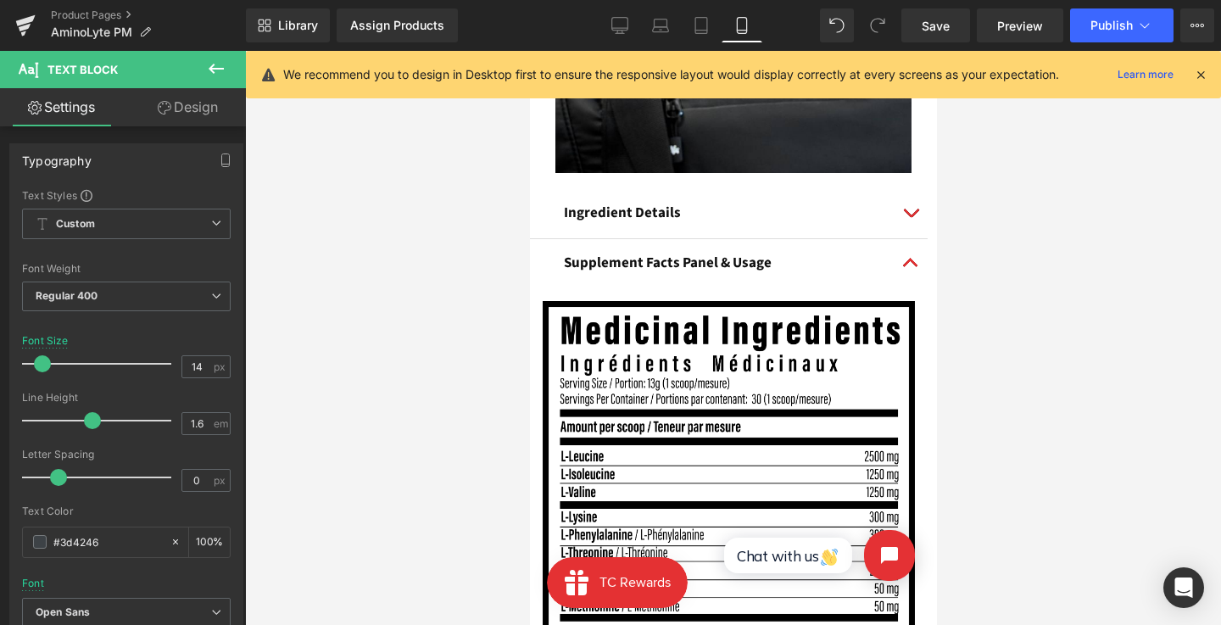
scroll to position [1702, 0]
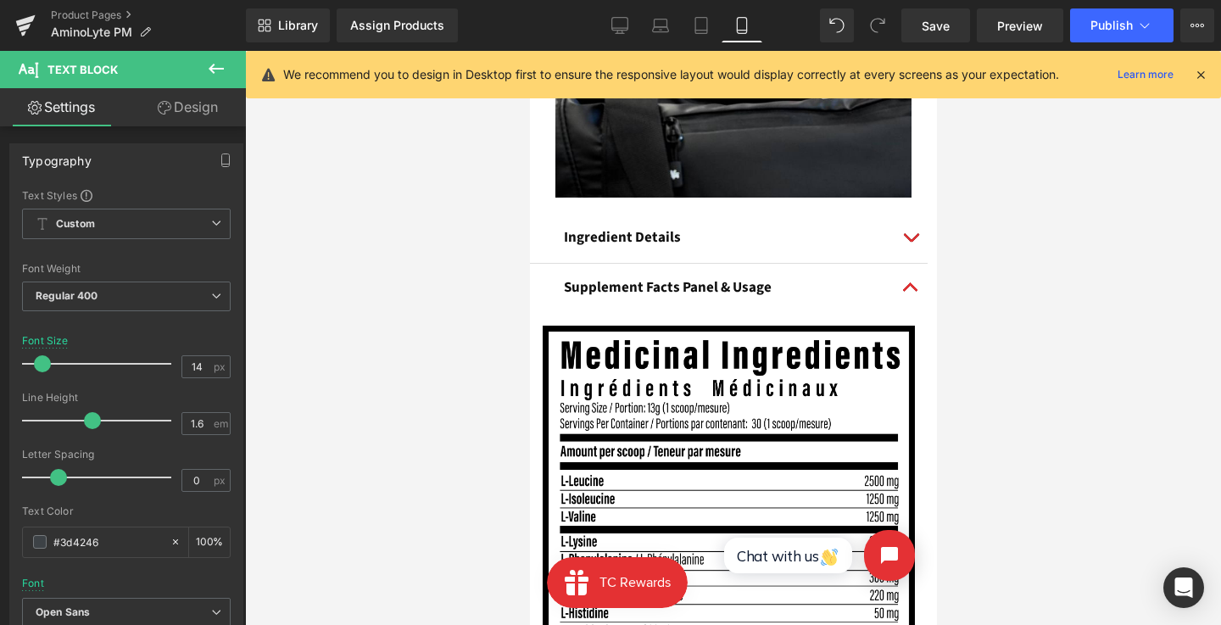
click at [806, 232] on p "Ingredient Details" at bounding box center [728, 237] width 330 height 23
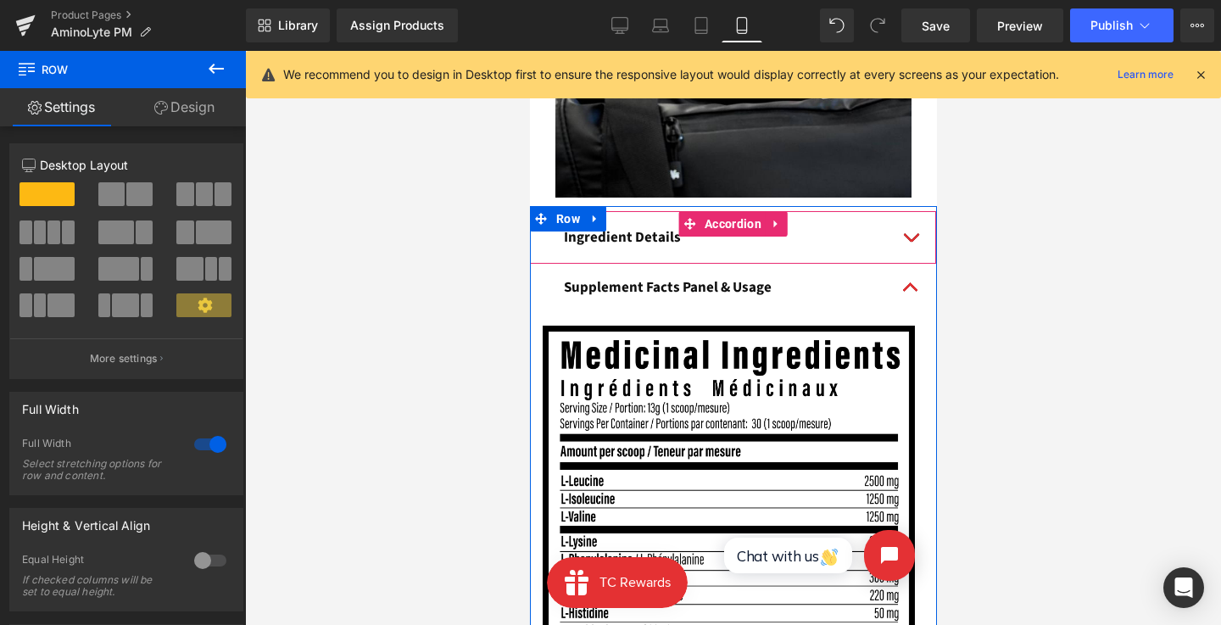
click at [660, 214] on div "Ingredient Details Text Block" at bounding box center [728, 238] width 398 height 49
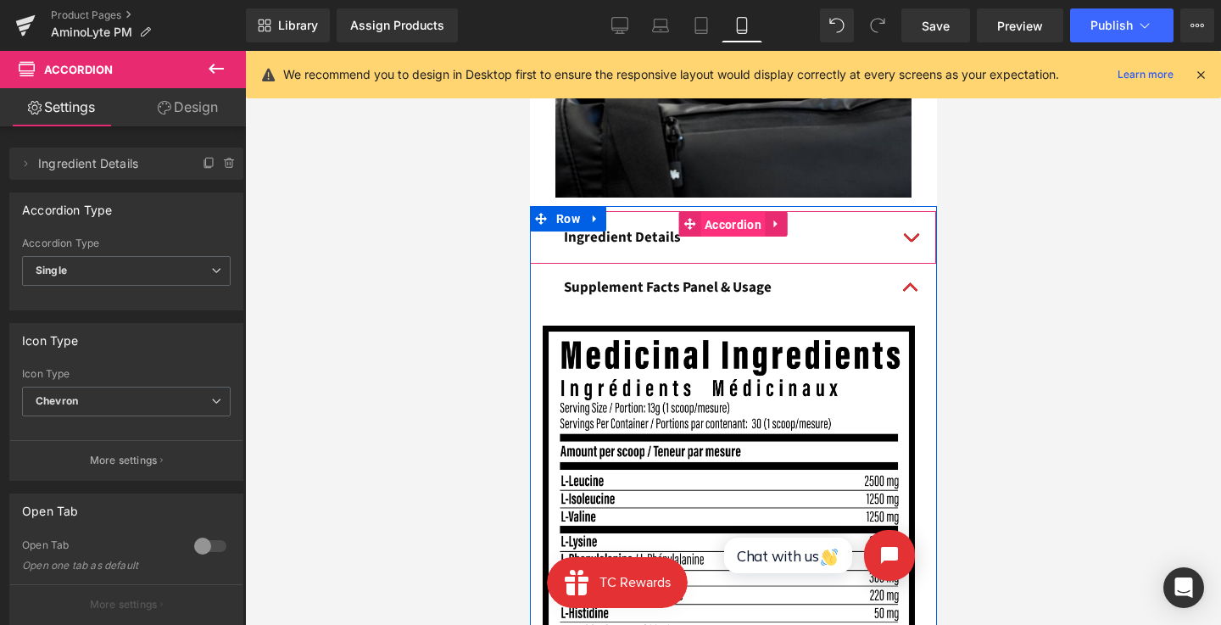
click at [702, 212] on span "Accordion" at bounding box center [732, 224] width 65 height 25
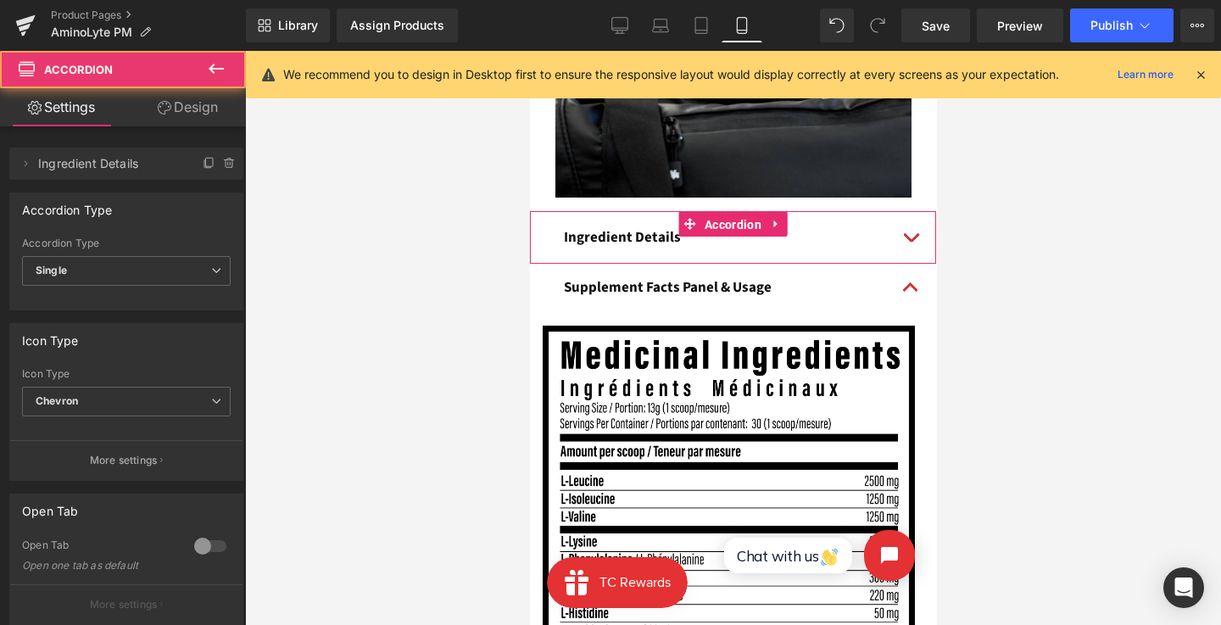
click at [223, 161] on icon at bounding box center [230, 164] width 14 height 14
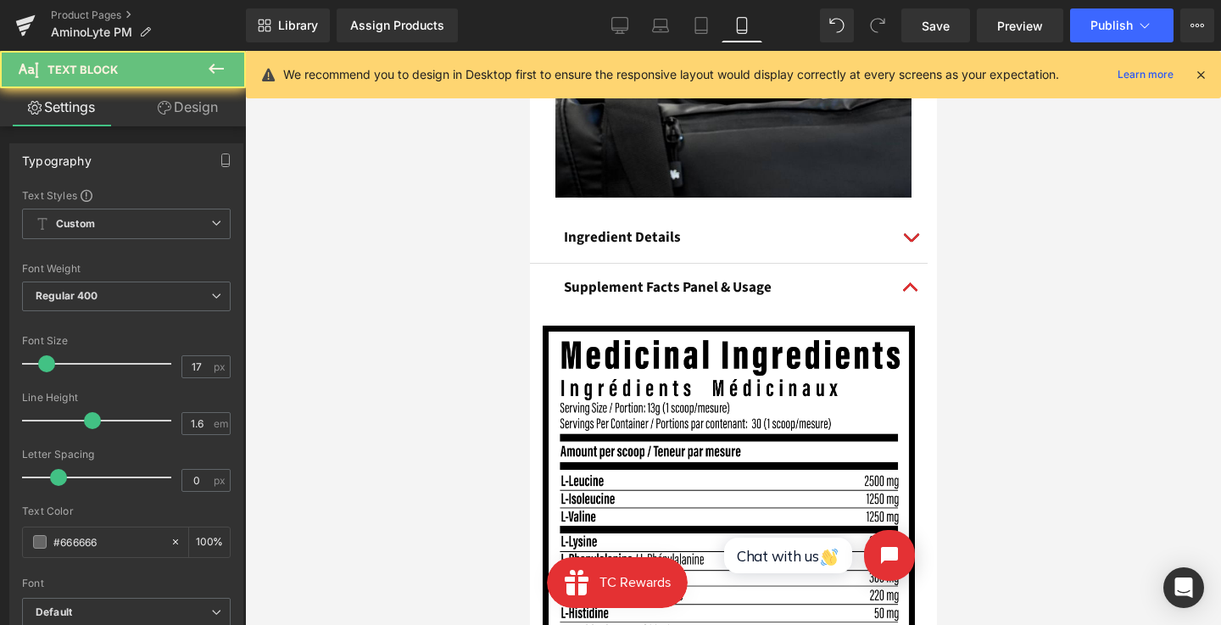
click at [738, 221] on div "Ingredient Details Text Block 2.5g L-Leucine Text Block Of the three BCAA's, [P…" at bounding box center [732, 237] width 406 height 52
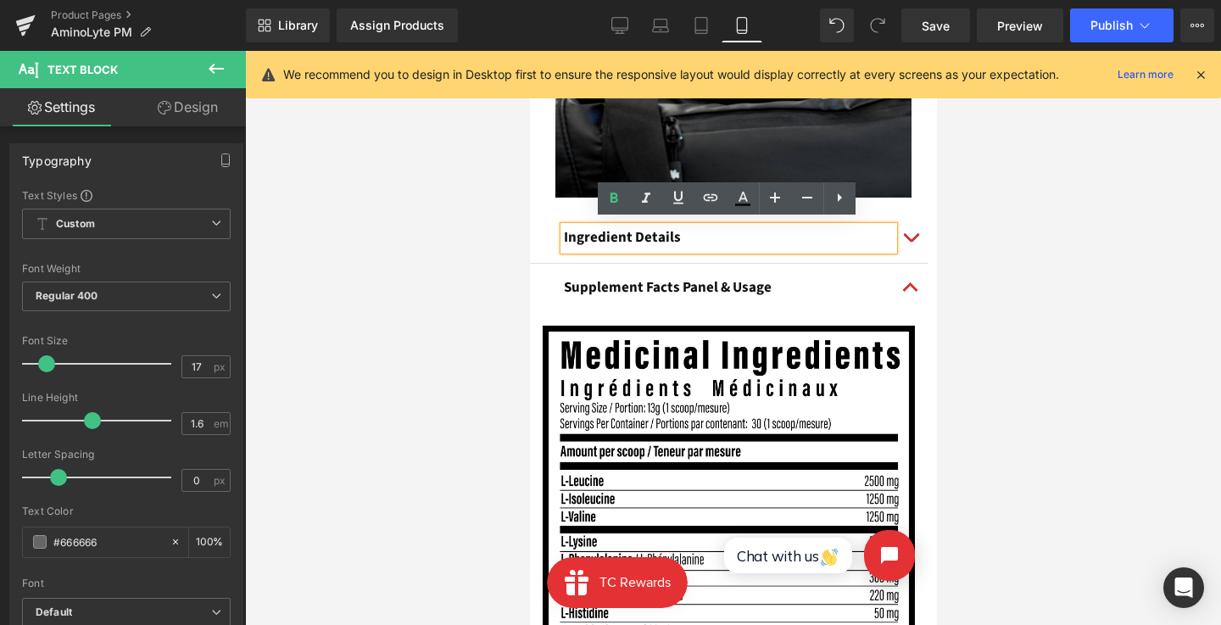
drag, startPoint x: 891, startPoint y: 204, endPoint x: 788, endPoint y: 221, distance: 104.7
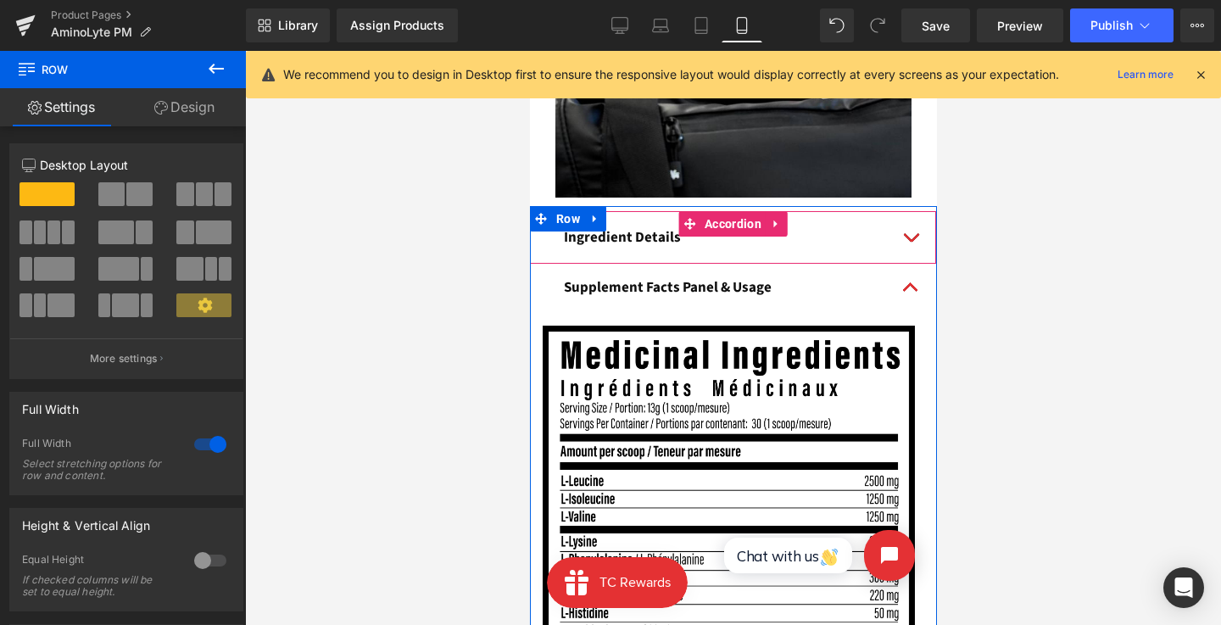
click at [777, 218] on icon at bounding box center [776, 224] width 12 height 13
click at [792, 219] on link at bounding box center [787, 223] width 22 height 25
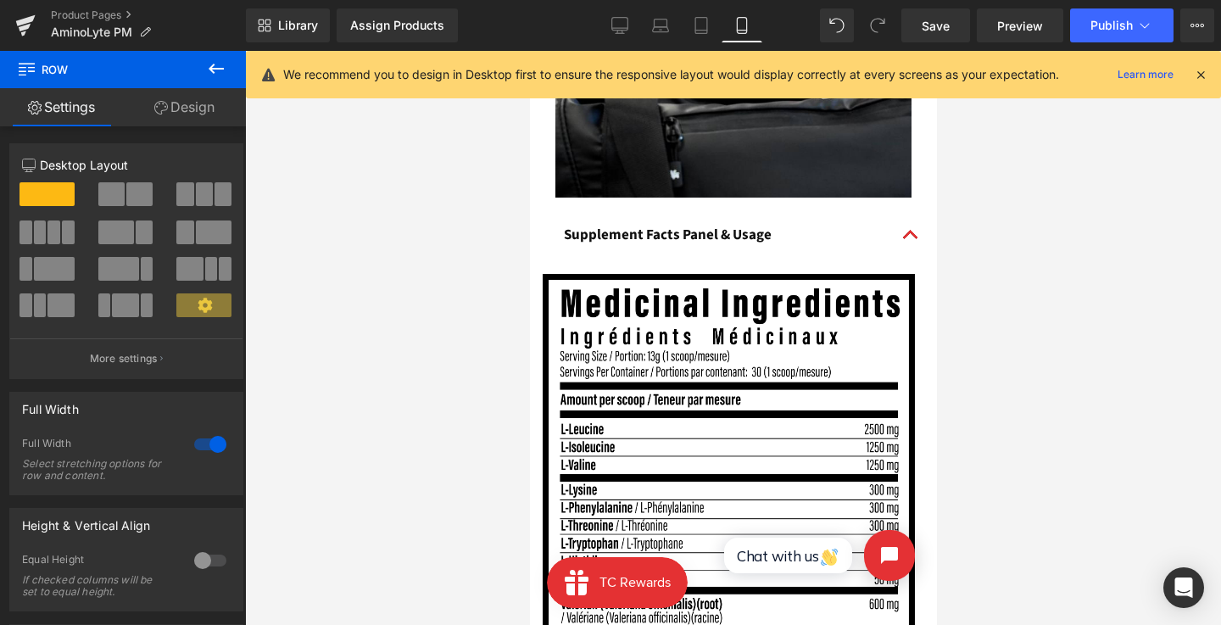
click at [917, 231] on button "button" at bounding box center [910, 235] width 34 height 48
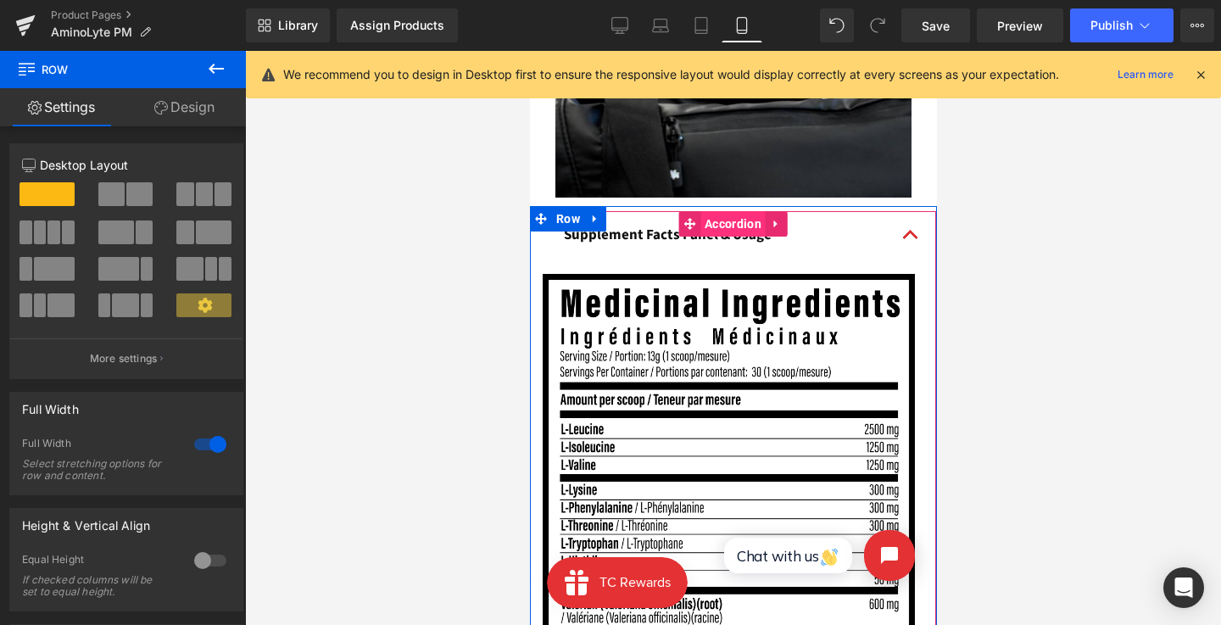
click at [733, 218] on span "Accordion" at bounding box center [732, 223] width 65 height 25
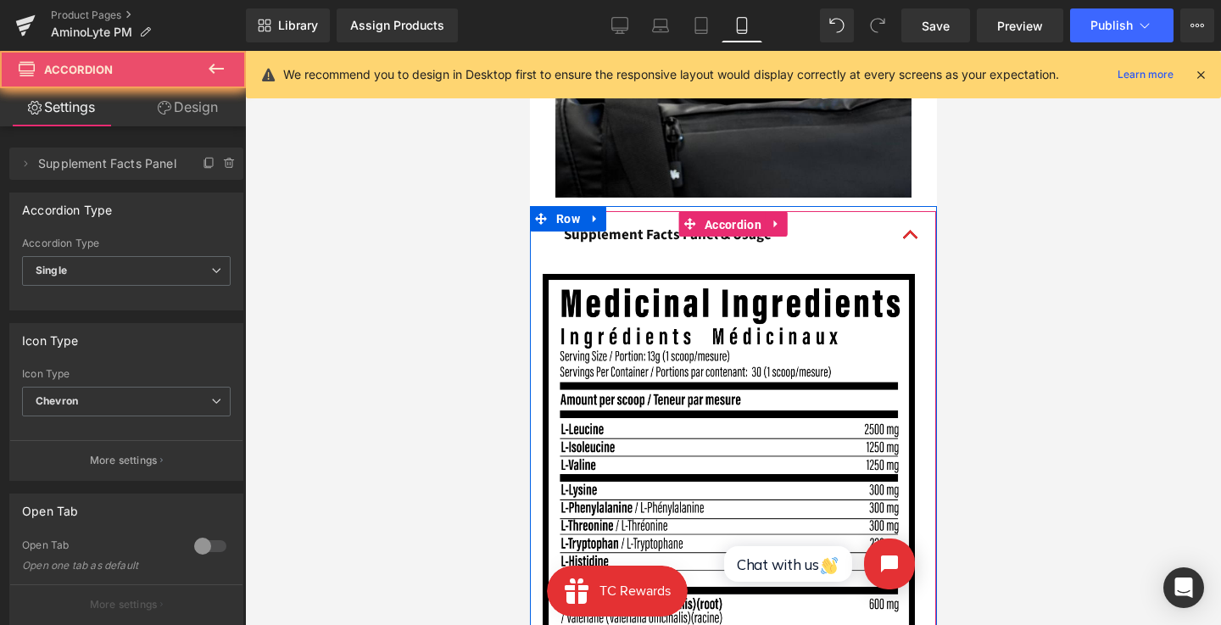
click at [903, 226] on button "button" at bounding box center [910, 235] width 34 height 48
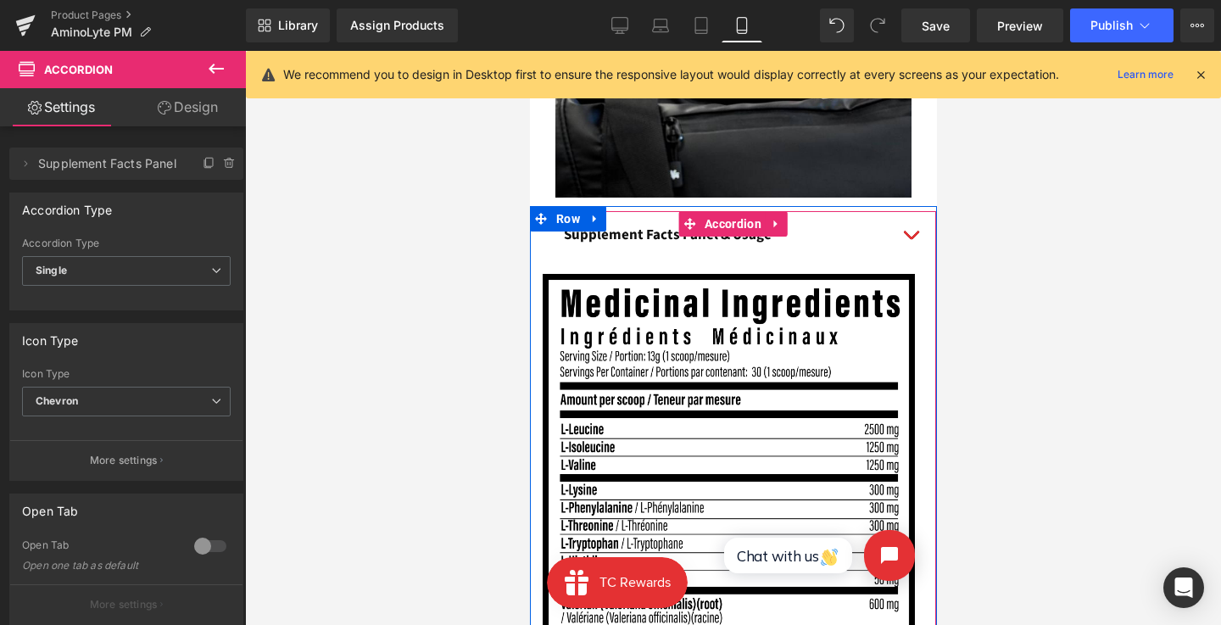
click at [903, 226] on button "button" at bounding box center [910, 235] width 34 height 48
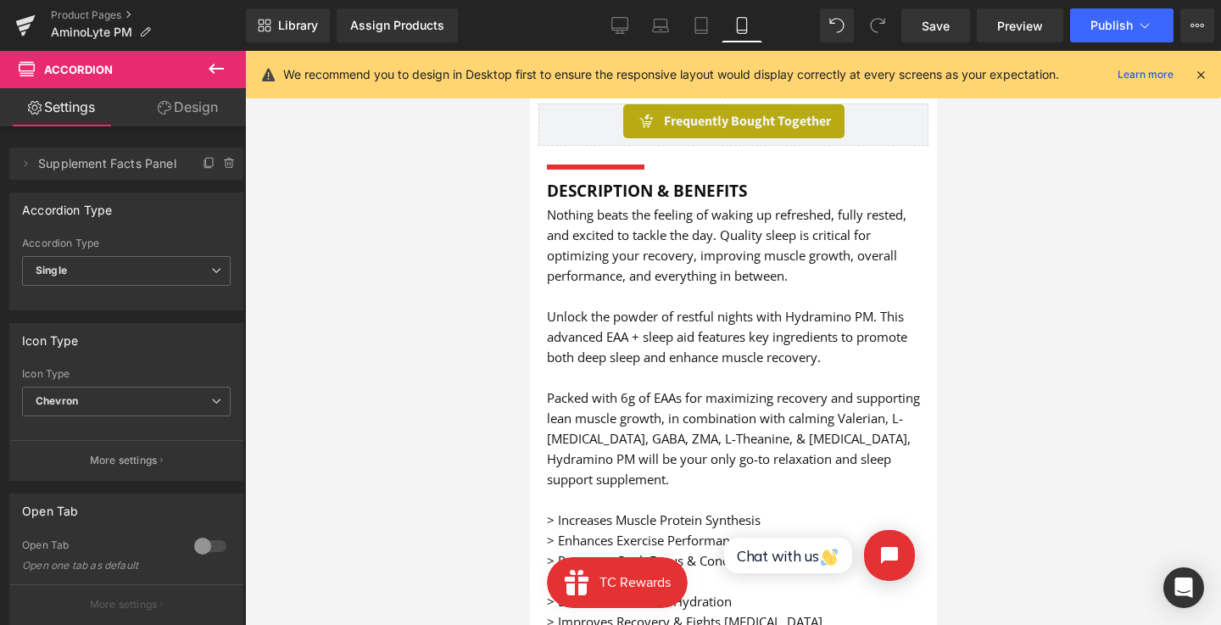
scroll to position [738, 0]
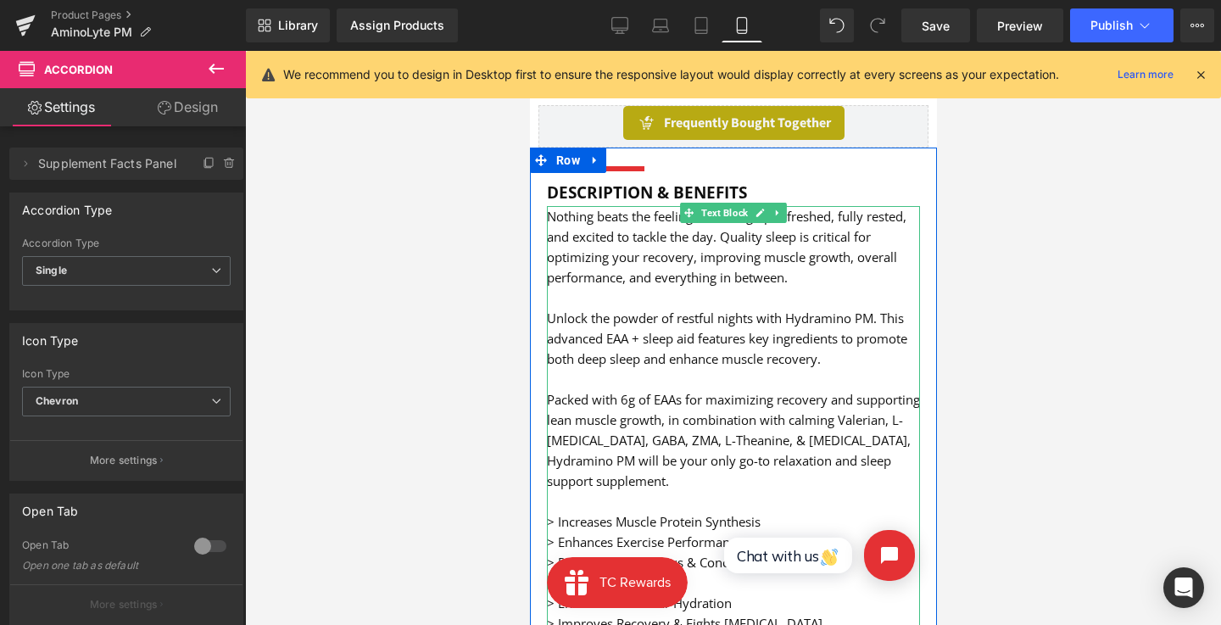
click at [821, 320] on font "Unlock the powder of restful nights with Hydramino PM. This advanced EAA + slee…" at bounding box center [726, 339] width 360 height 58
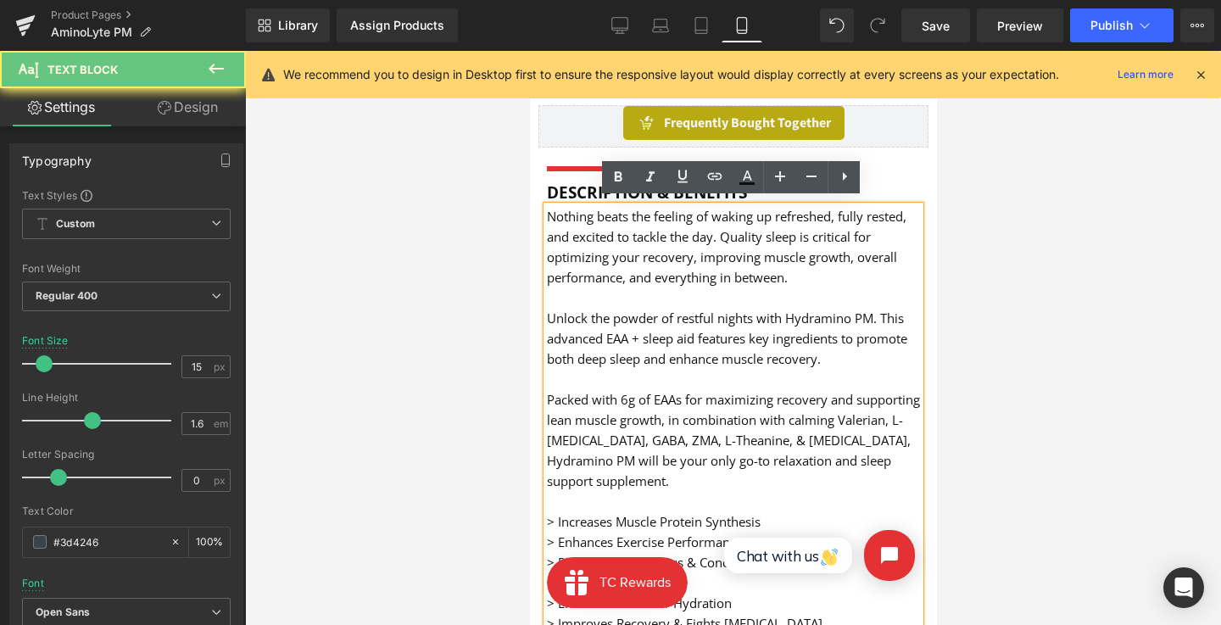
click at [817, 310] on font "Unlock the powder of restful nights with Hydramino PM. This advanced EAA + slee…" at bounding box center [726, 339] width 360 height 58
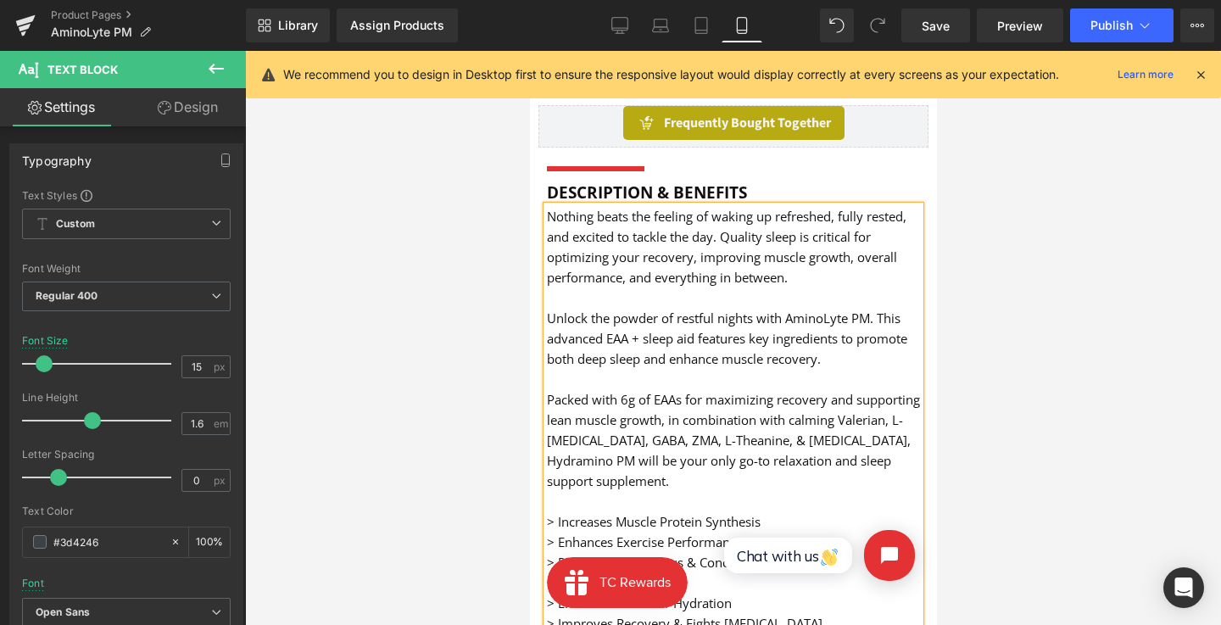
scroll to position [750, 0]
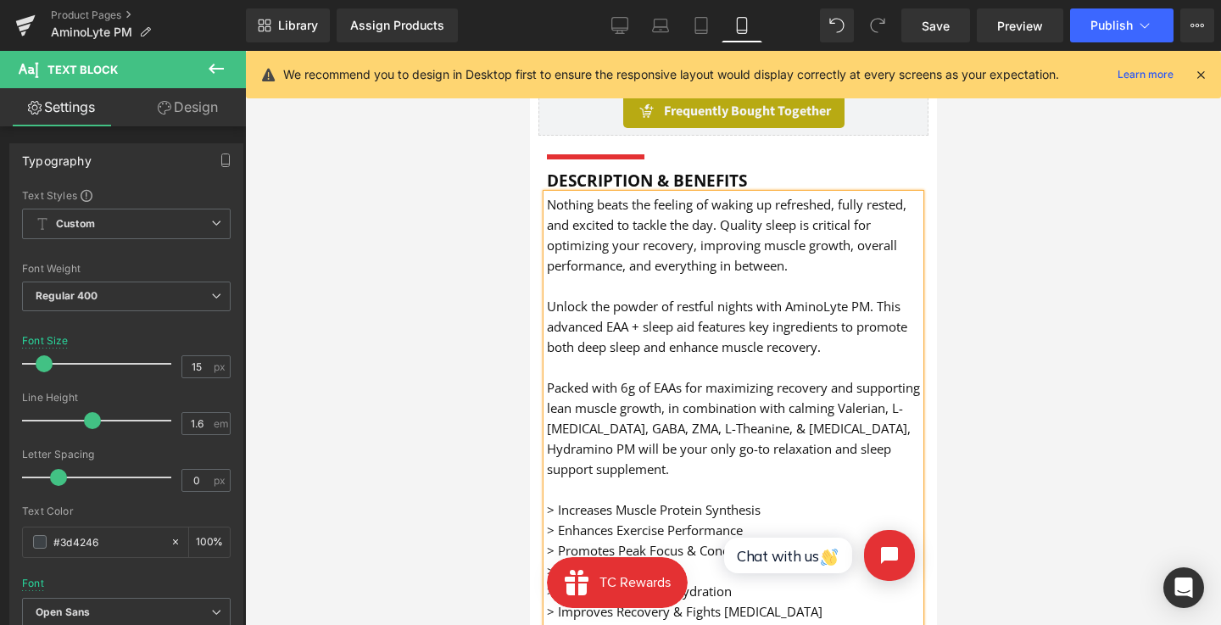
click at [717, 430] on font "Packed with 6g of EAAs for maximizing recovery and supporting lean muscle growt…" at bounding box center [732, 428] width 373 height 98
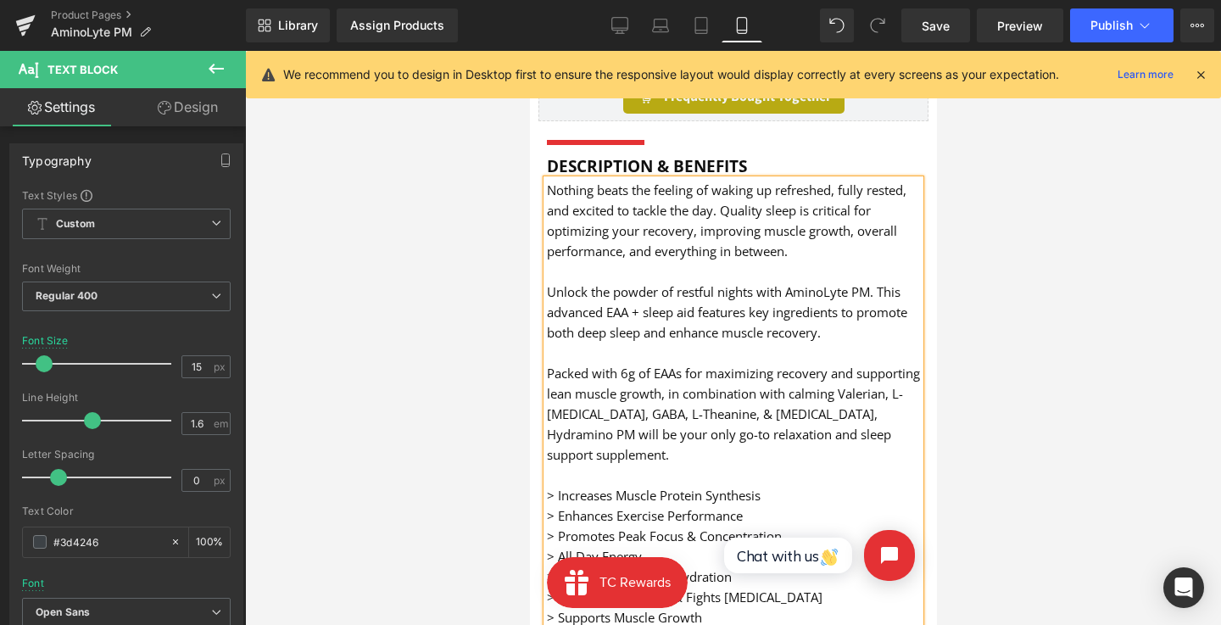
click at [880, 409] on font "Packed with 6g of EAAs for maximizing recovery and supporting lean muscle growt…" at bounding box center [732, 414] width 373 height 98
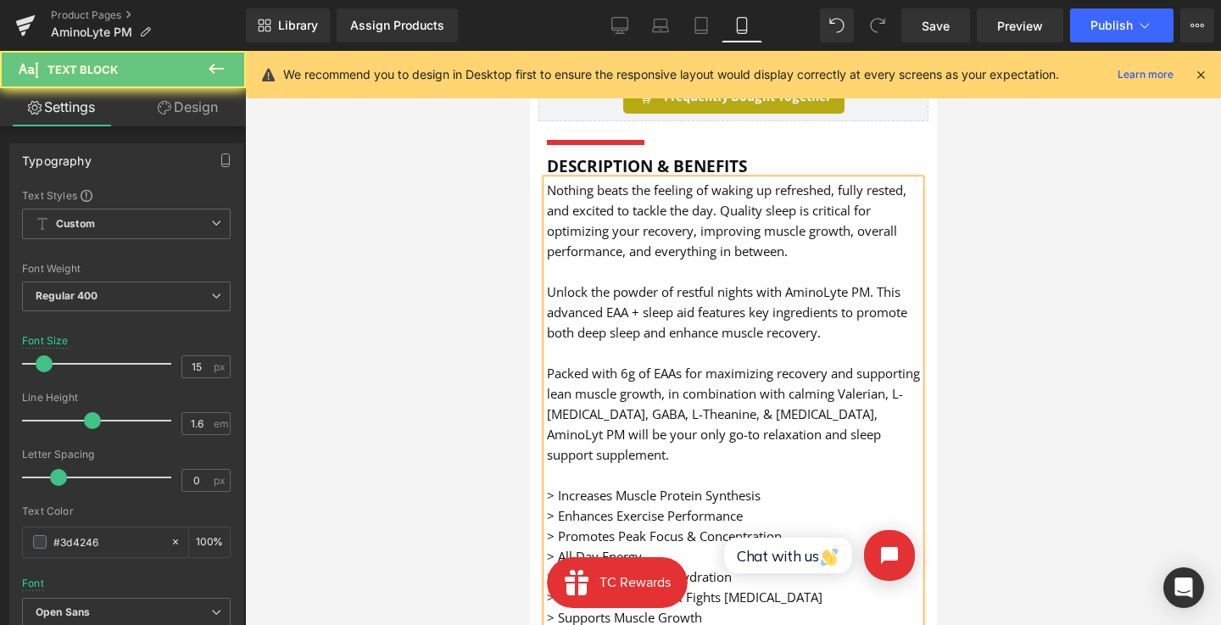
click at [811, 391] on font "Packed with 6g of EAAs for maximizing recovery and supporting lean muscle growt…" at bounding box center [732, 414] width 373 height 98
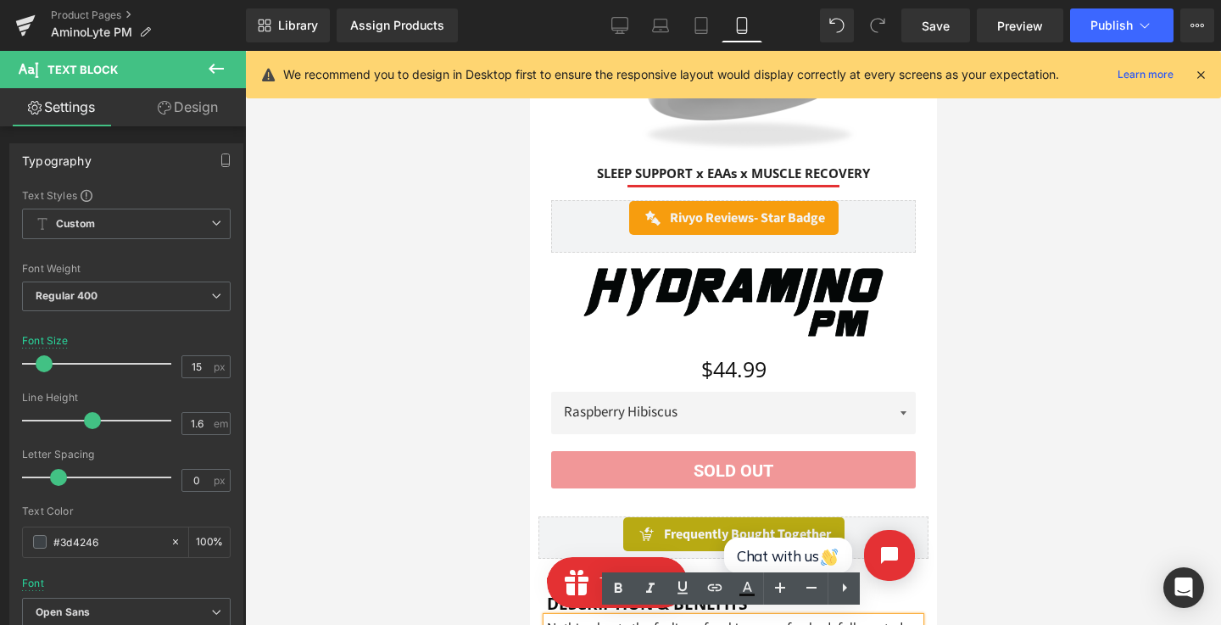
click at [866, 185] on div "SLEEP SUPPORT x EAAs x MUSCLE RECOVERY Heading Separator Rivyo Reviews - Star B…" at bounding box center [733, 322] width 390 height 332
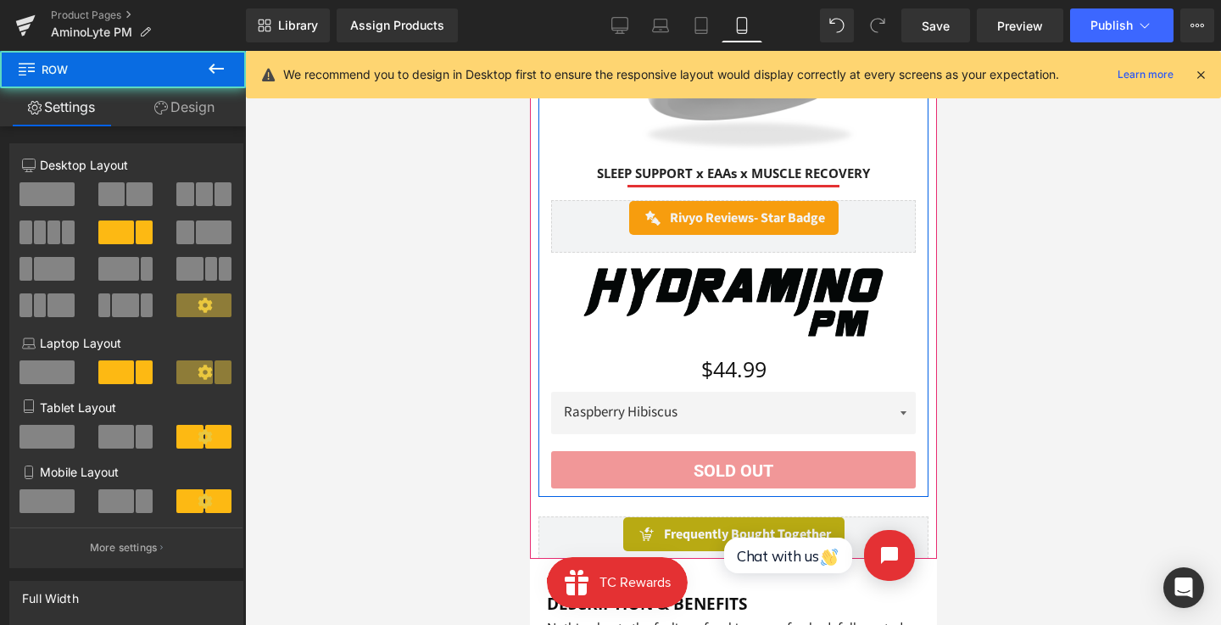
scroll to position [296, 0]
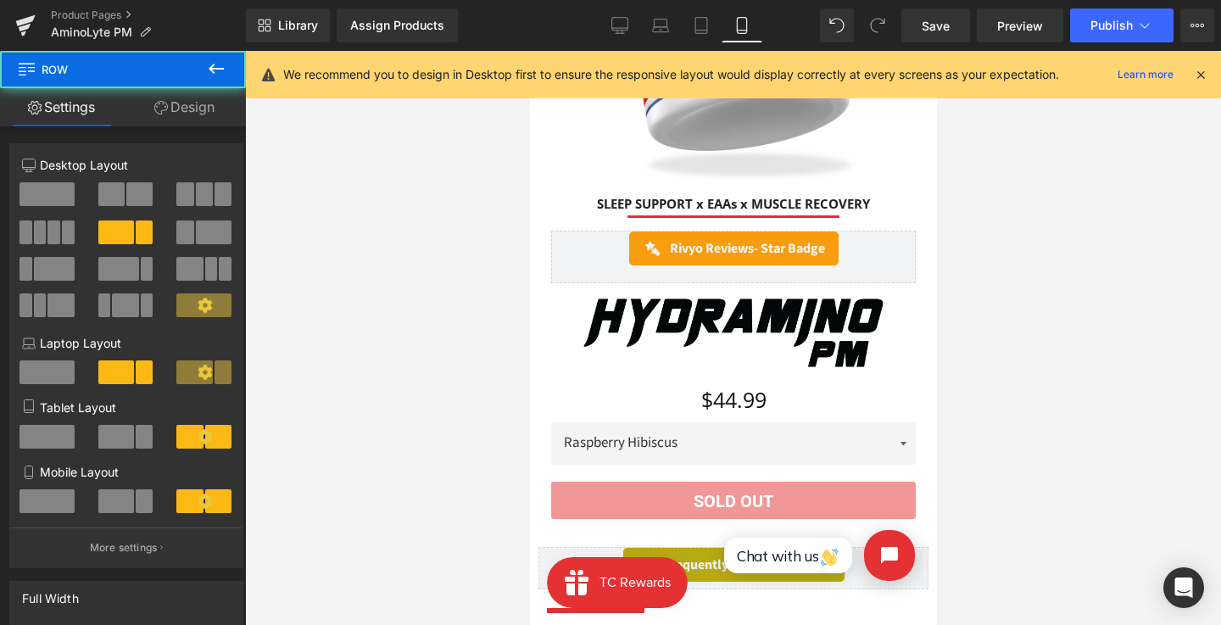
click at [928, 6] on div "Library Assign Products Product Preview No product match your search. Please tr…" at bounding box center [733, 25] width 975 height 51
click at [928, 30] on span "Save" at bounding box center [936, 26] width 28 height 18
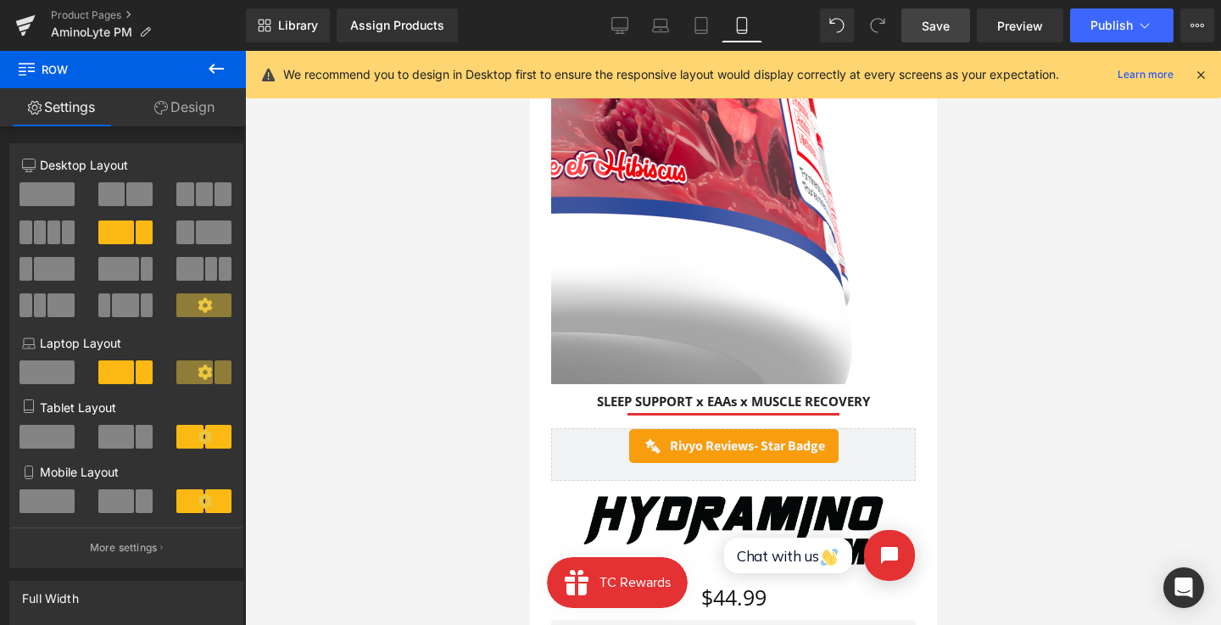
scroll to position [24, 0]
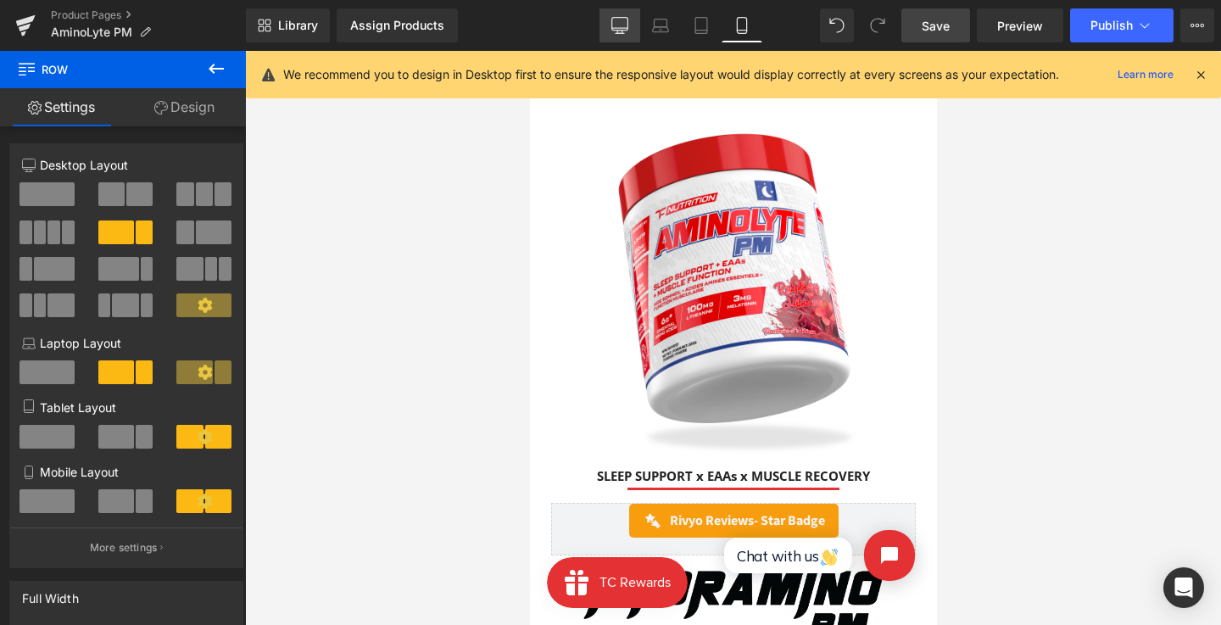
click at [612, 20] on icon at bounding box center [620, 25] width 17 height 17
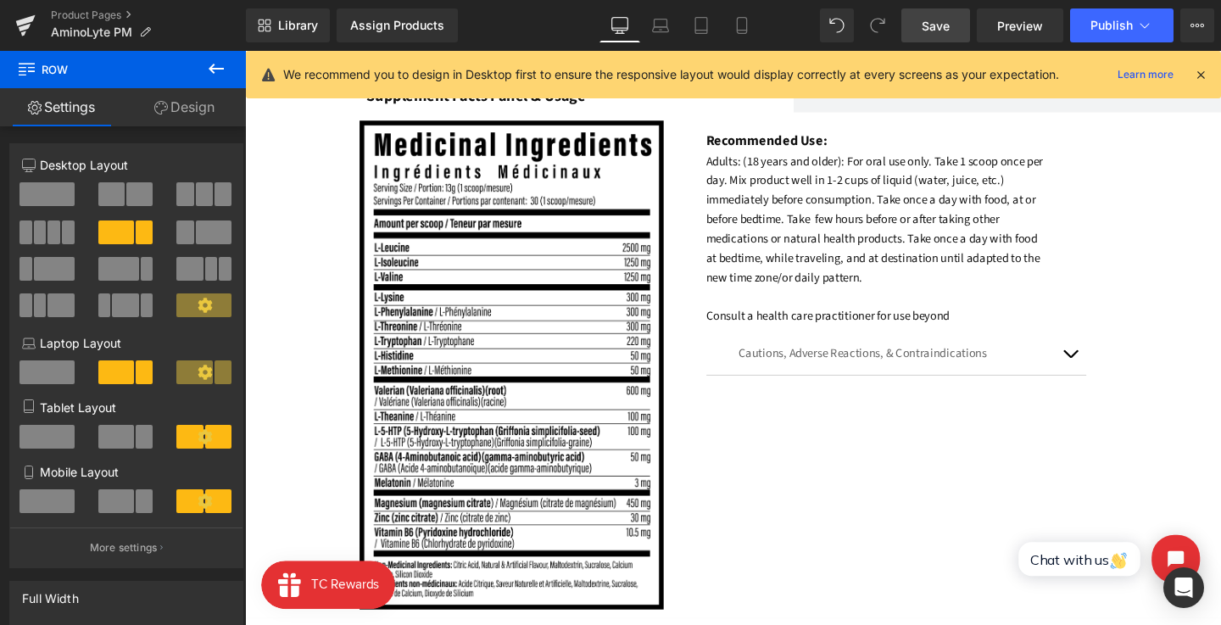
scroll to position [1264, 0]
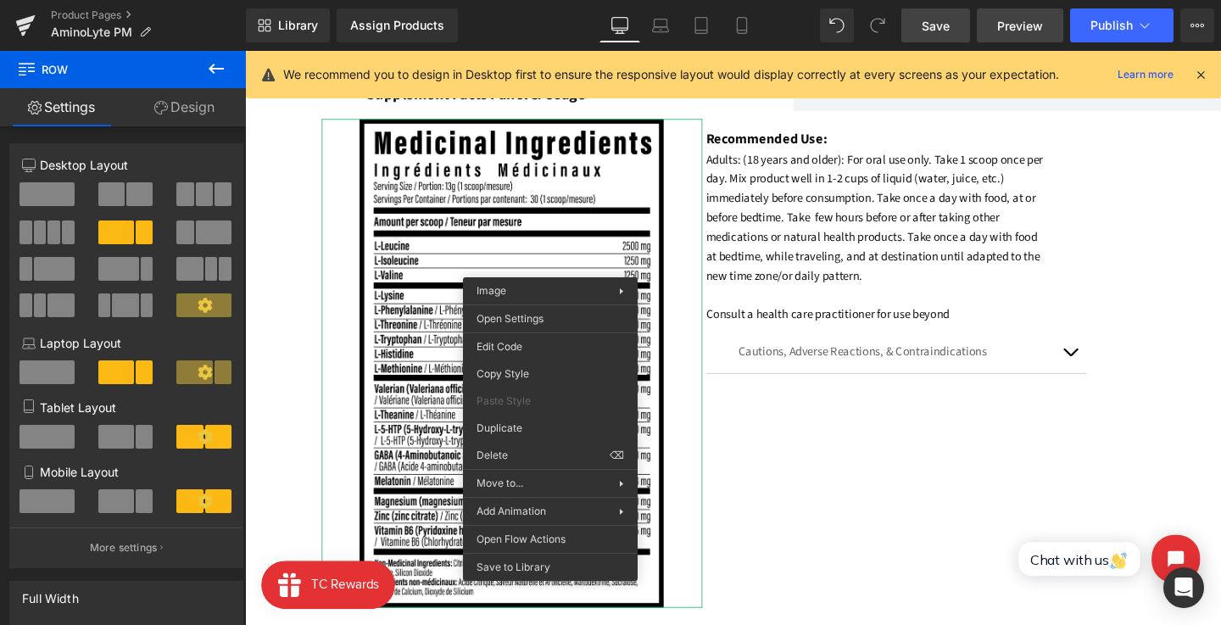
click at [1032, 18] on span "Preview" at bounding box center [1020, 26] width 46 height 18
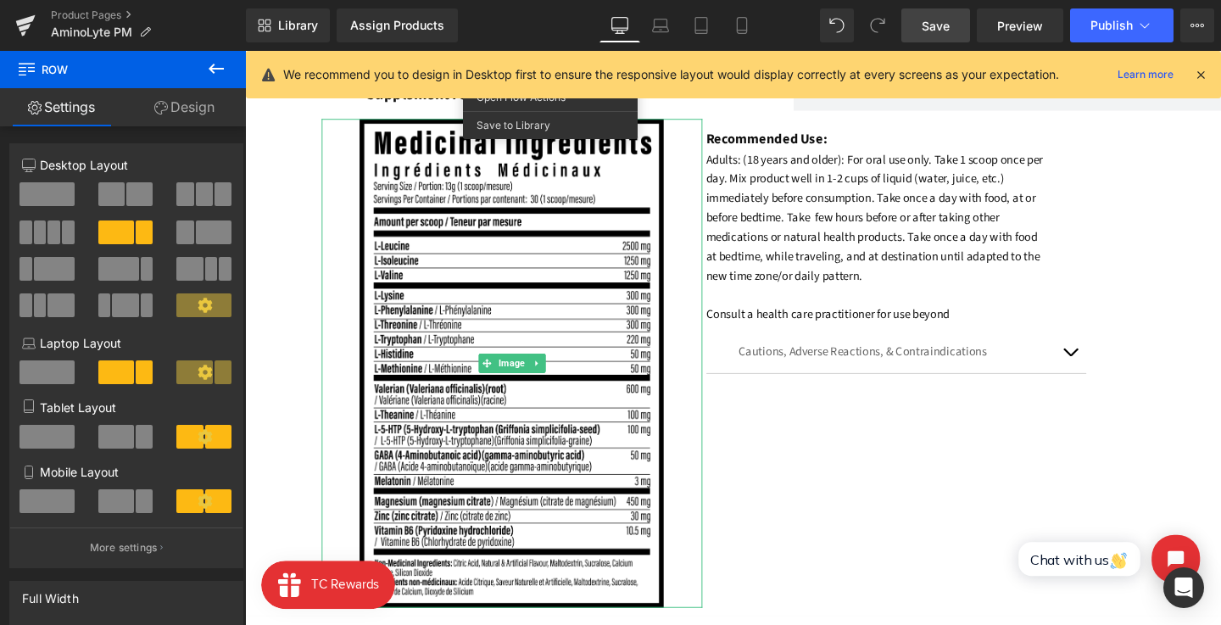
scroll to position [1816, 0]
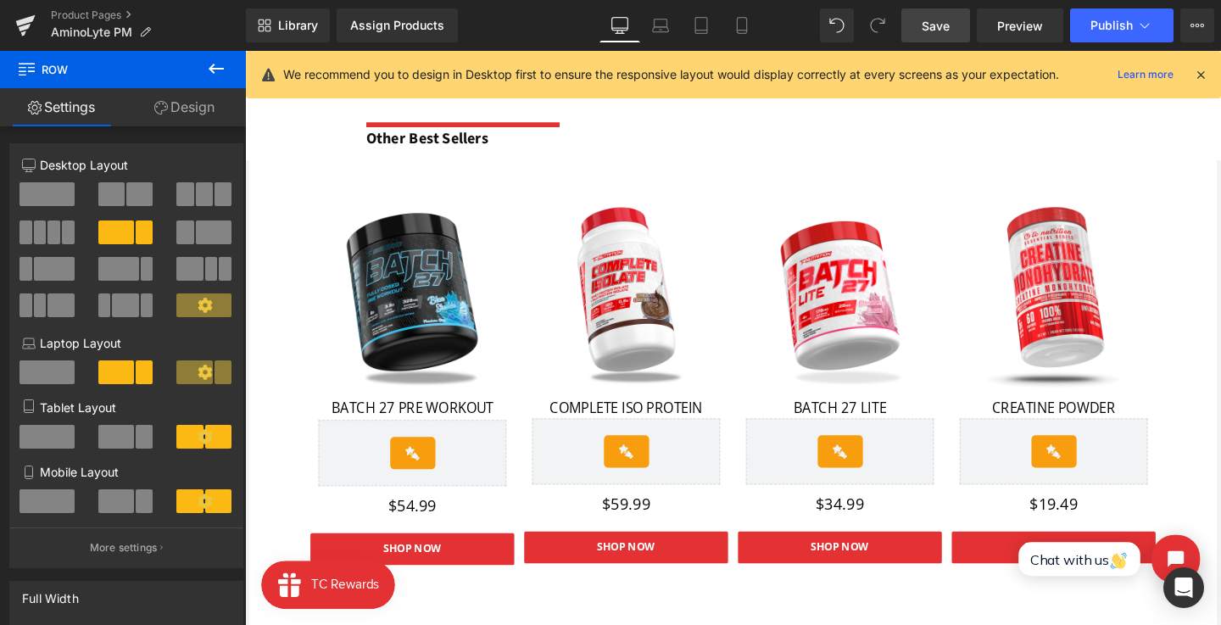
click at [827, 338] on img at bounding box center [871, 308] width 198 height 198
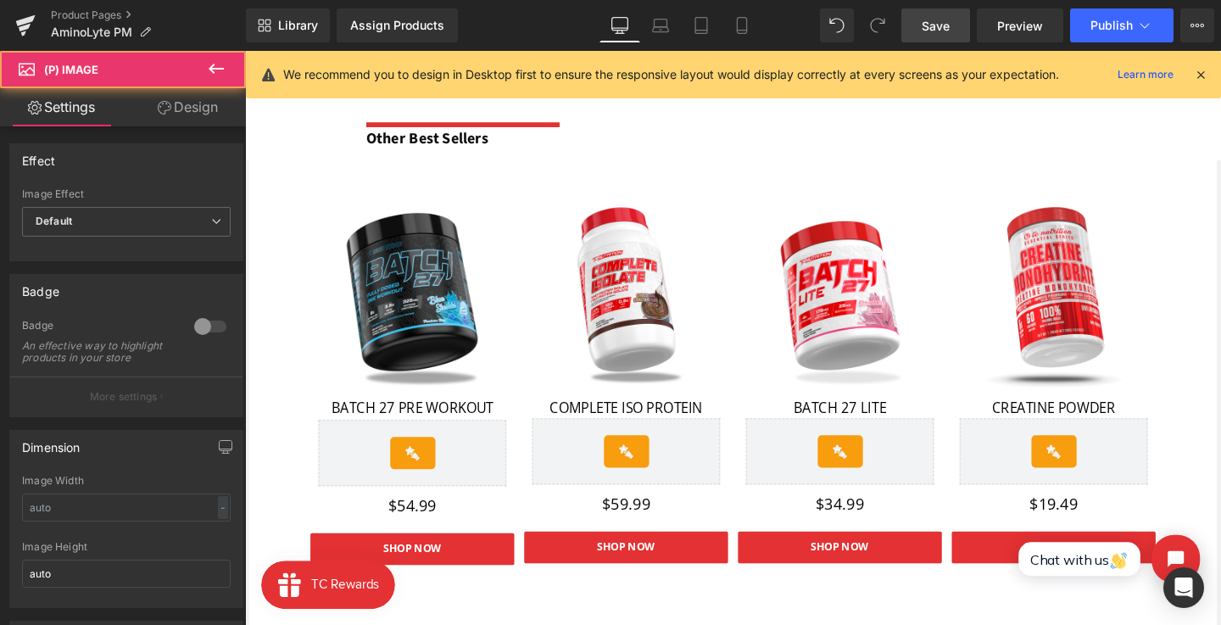
click at [275, 181] on span "Row" at bounding box center [287, 179] width 25 height 20
click at [282, 143] on div "Separator Other Best Sellers Text Block Row" at bounding box center [758, 128] width 1026 height 73
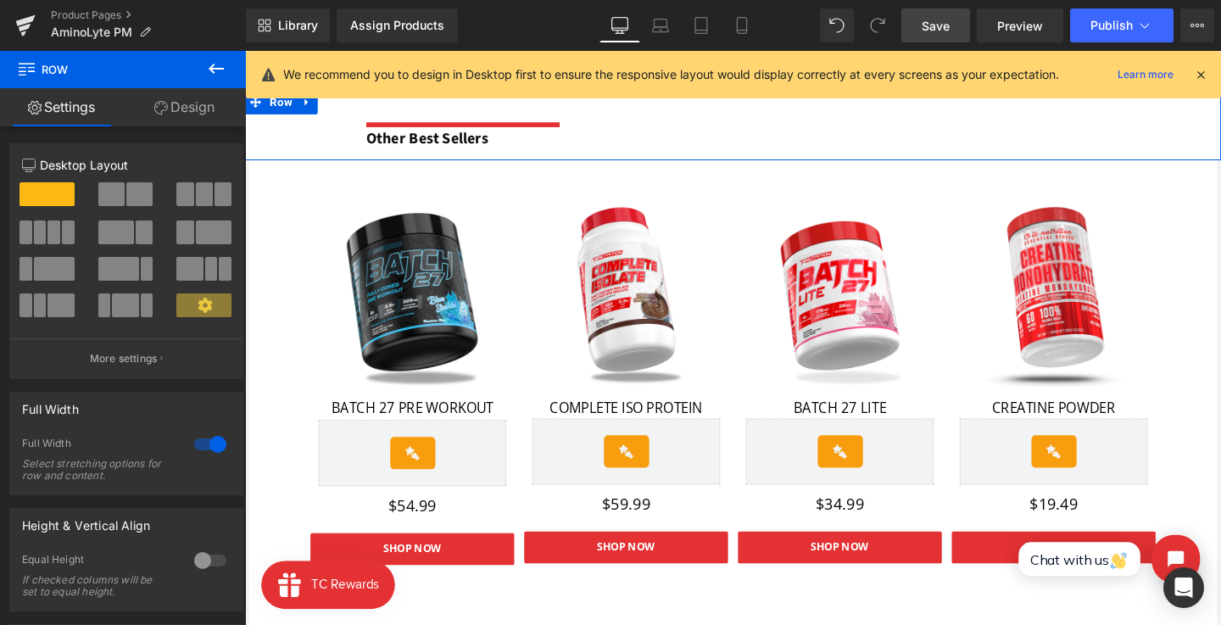
scroll to position [1758, 0]
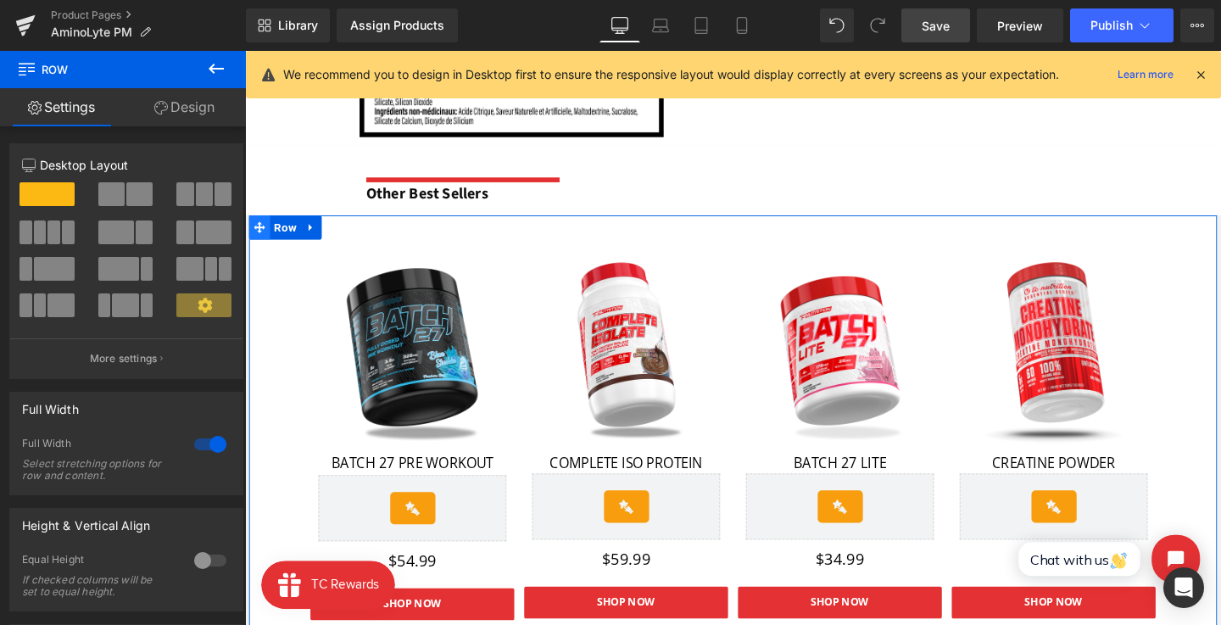
click at [262, 237] on icon at bounding box center [260, 237] width 12 height 12
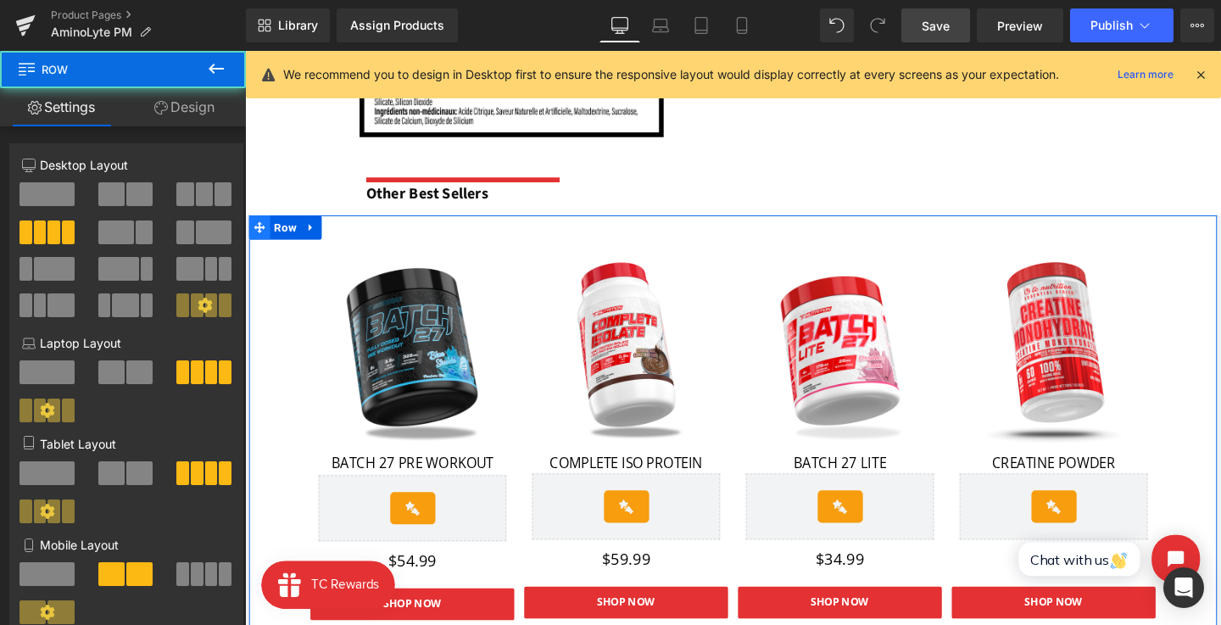
click at [193, 111] on link "Design" at bounding box center [184, 107] width 123 height 38
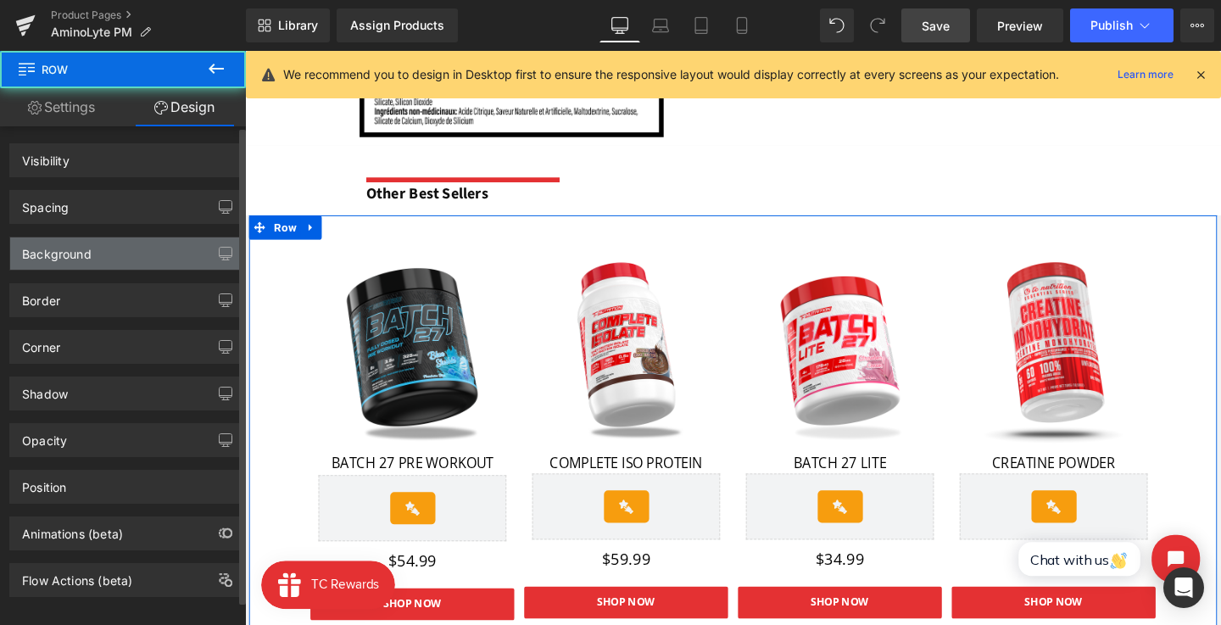
click at [120, 244] on div "Background" at bounding box center [126, 253] width 232 height 32
click at [120, 259] on div "Background" at bounding box center [126, 253] width 232 height 32
click at [50, 243] on div "Background" at bounding box center [57, 249] width 70 height 24
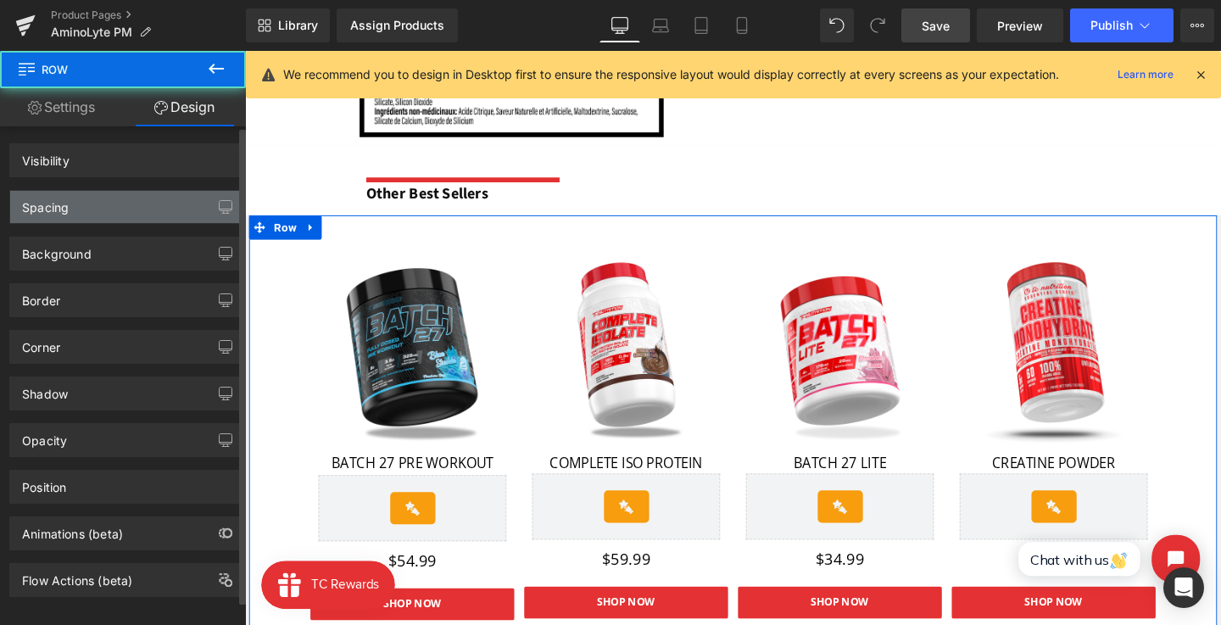
click at [70, 207] on div "Spacing" at bounding box center [126, 207] width 232 height 32
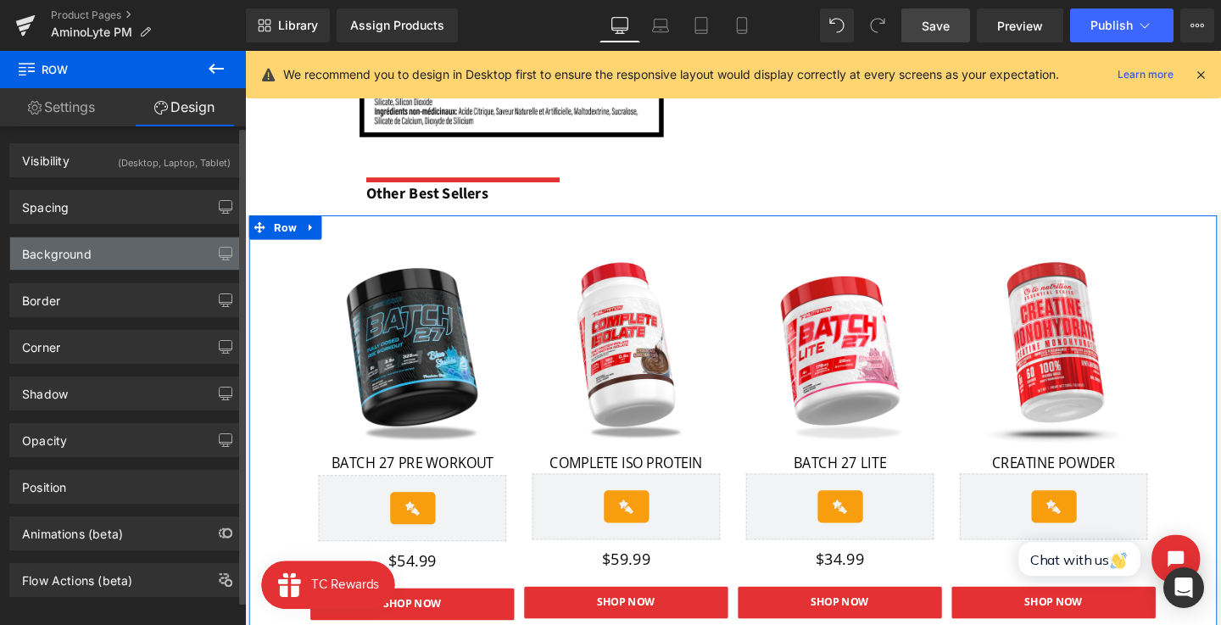
click at [59, 246] on div "Background" at bounding box center [57, 249] width 70 height 24
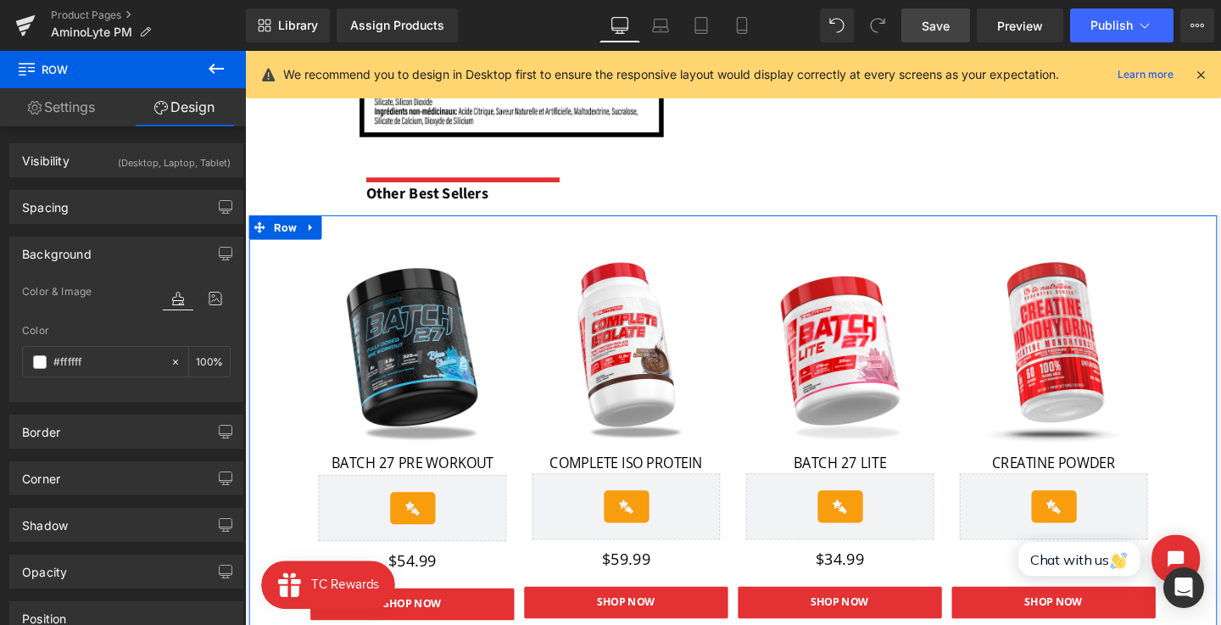
click at [46, 109] on link "Settings" at bounding box center [61, 107] width 123 height 38
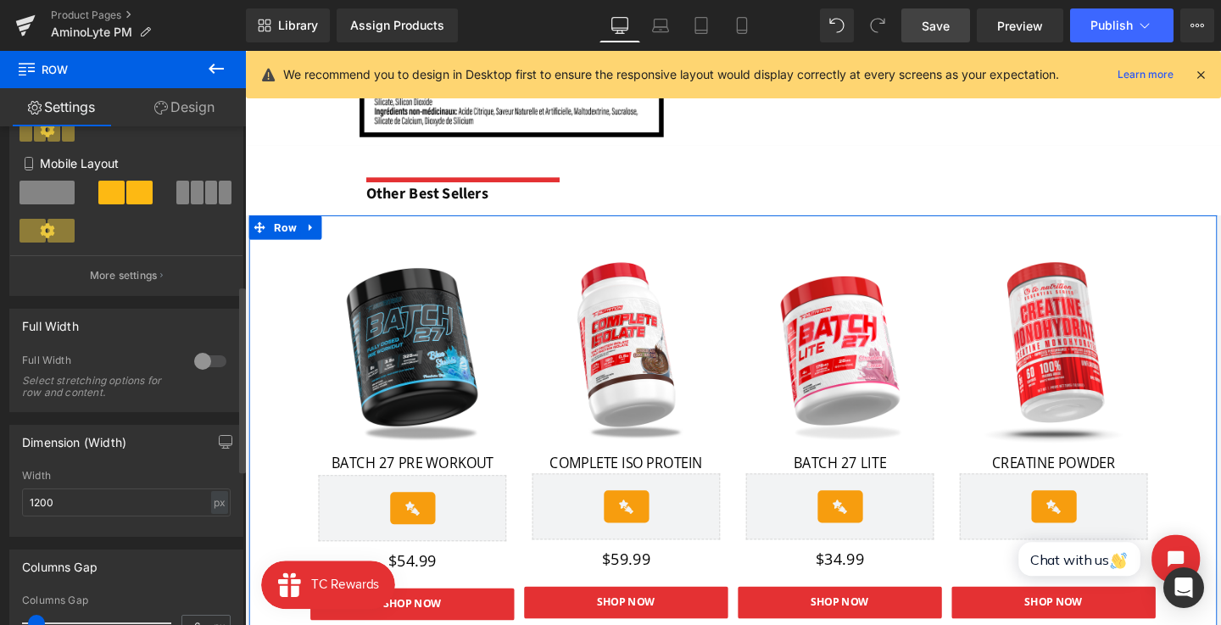
scroll to position [432, 0]
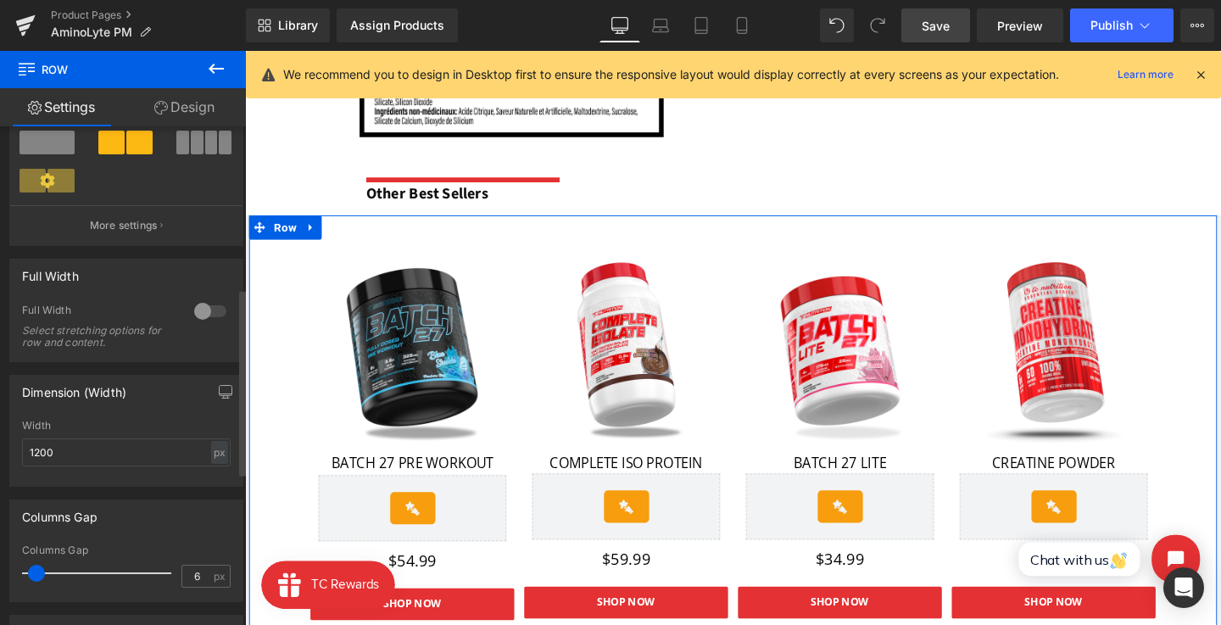
click at [216, 317] on div at bounding box center [210, 311] width 41 height 27
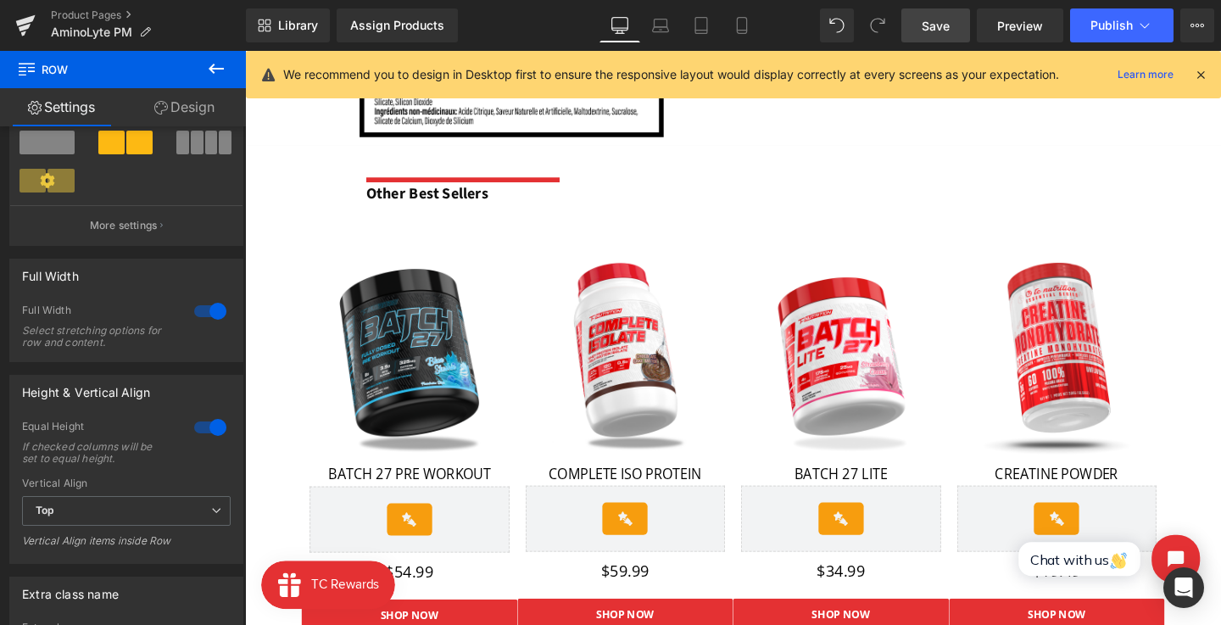
click at [934, 29] on span "Save" at bounding box center [936, 26] width 28 height 18
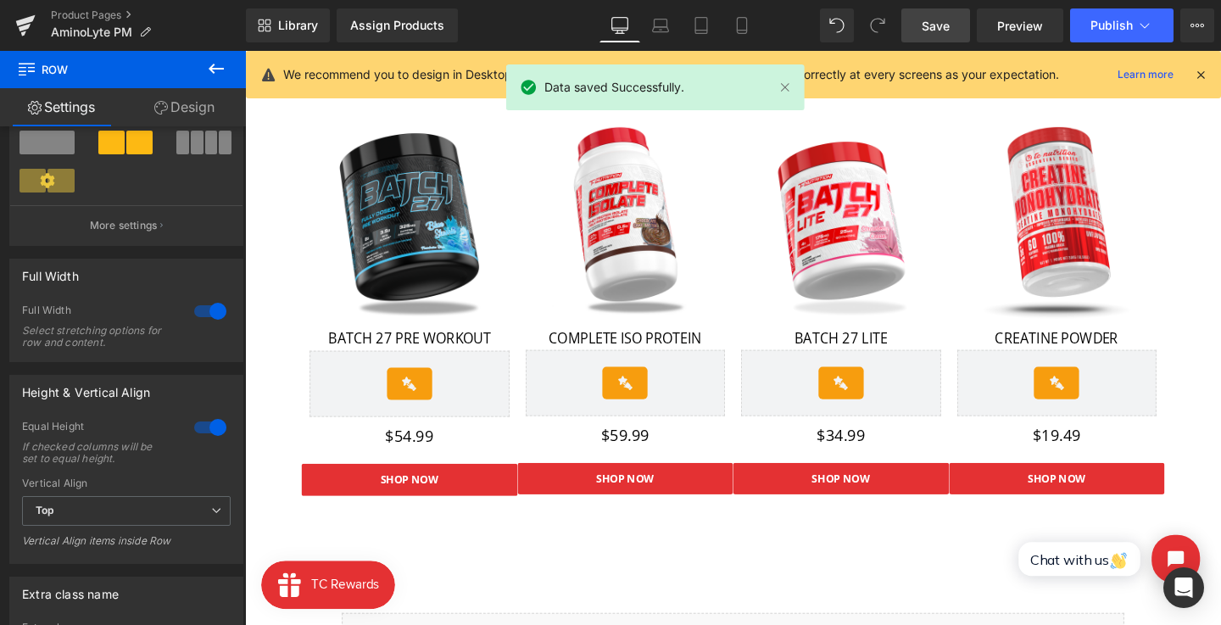
scroll to position [1932, 0]
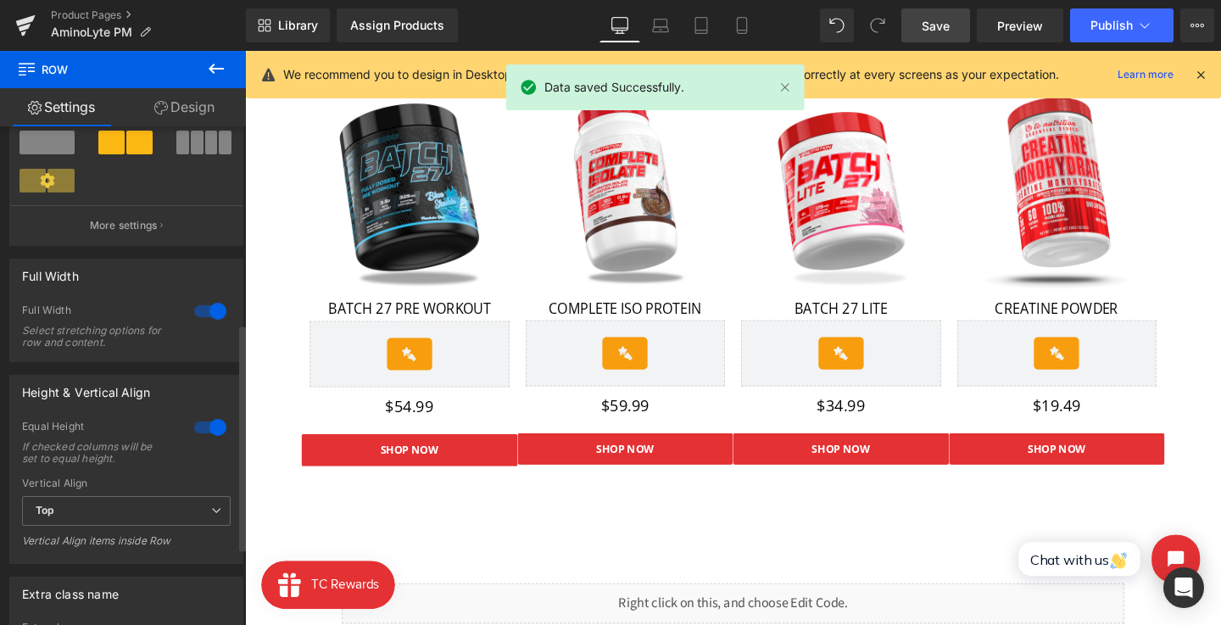
click at [213, 308] on div at bounding box center [210, 311] width 41 height 27
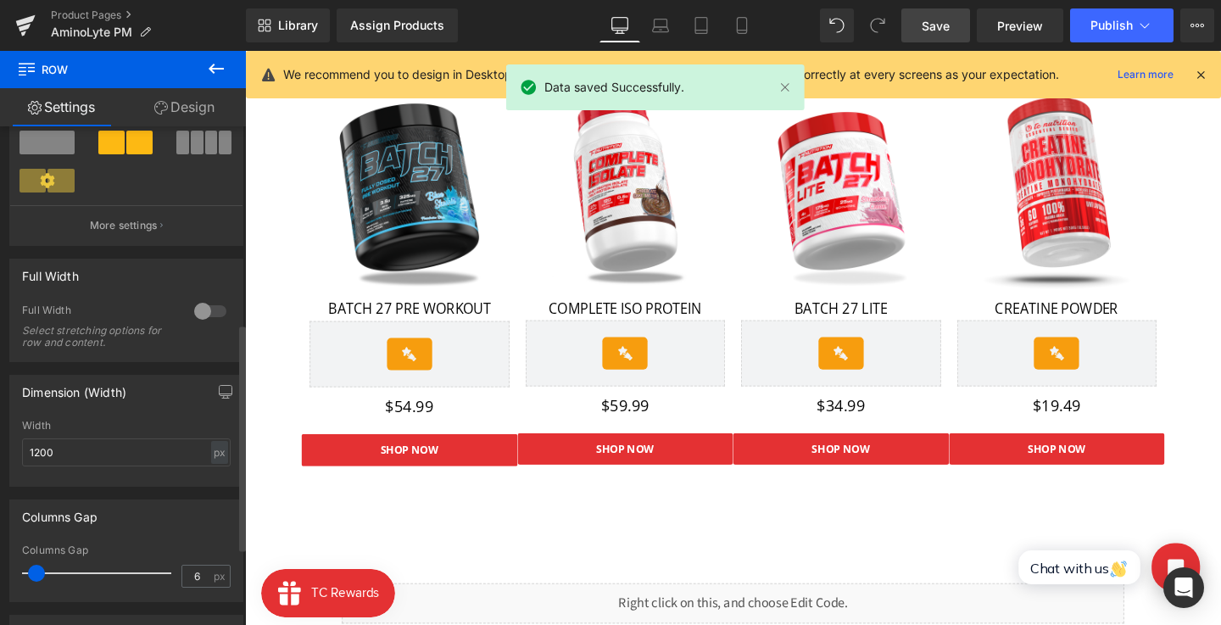
click at [211, 309] on div at bounding box center [210, 311] width 41 height 27
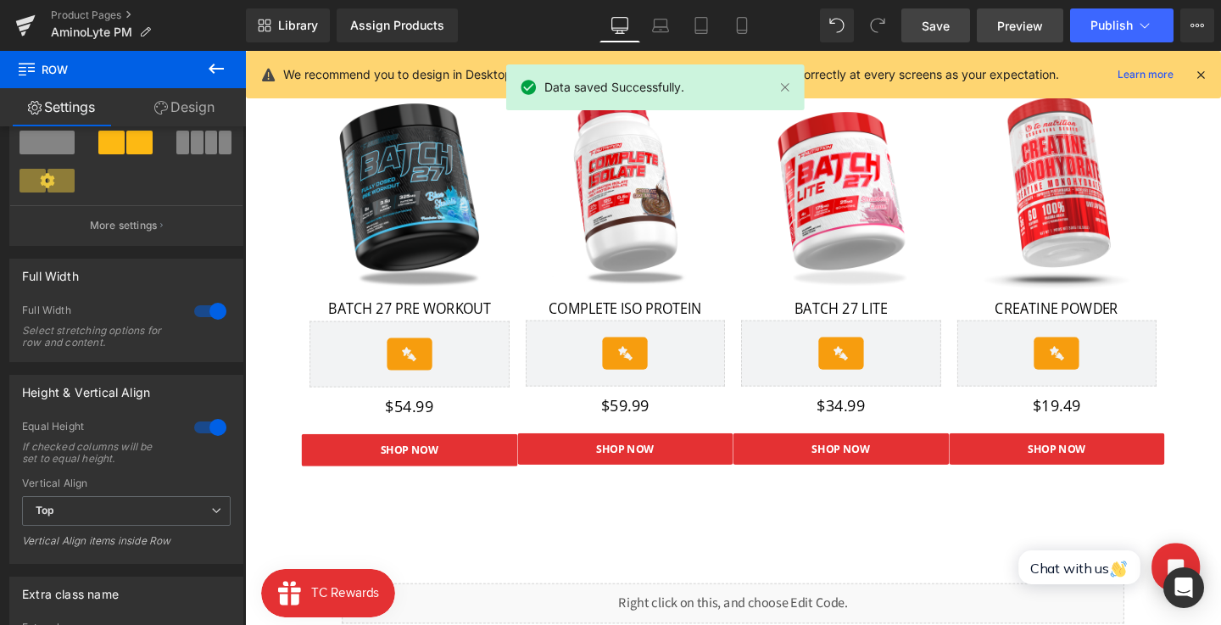
click at [1007, 23] on span "Preview" at bounding box center [1020, 26] width 46 height 18
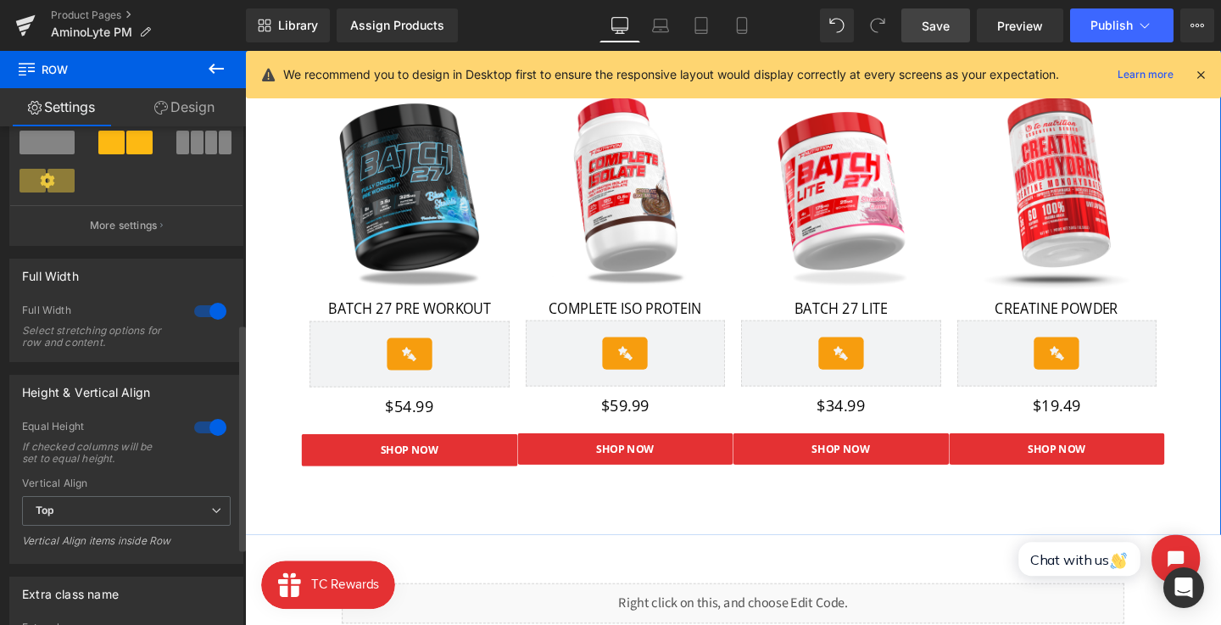
click at [198, 307] on div at bounding box center [210, 311] width 41 height 27
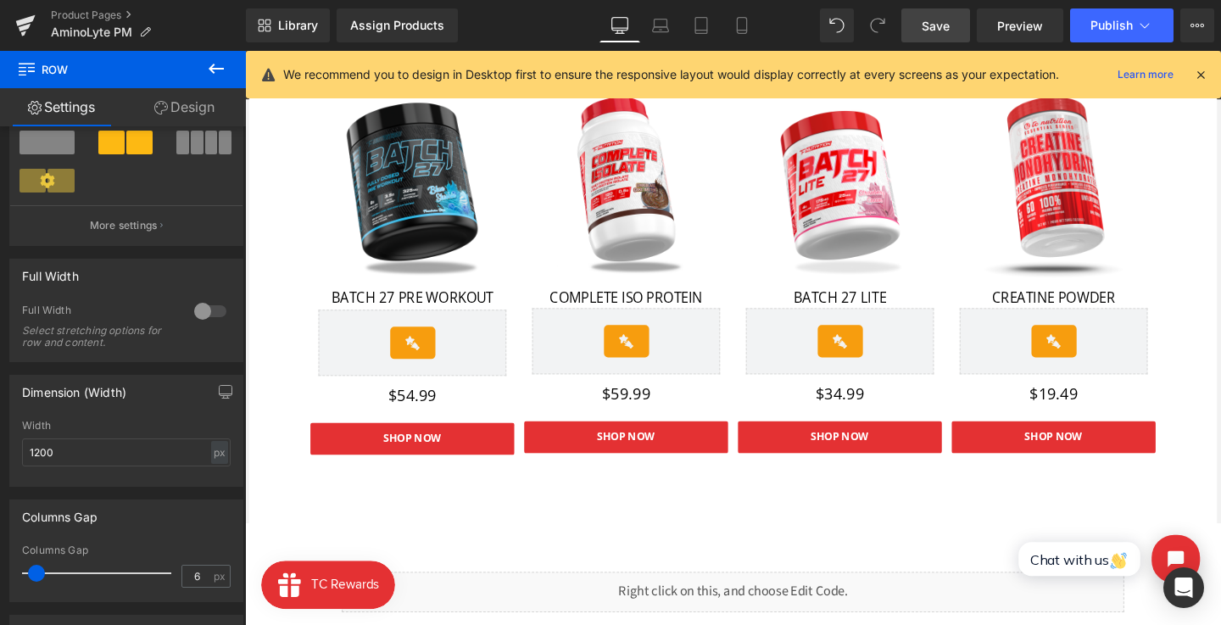
click at [936, 41] on link "Save" at bounding box center [936, 25] width 69 height 34
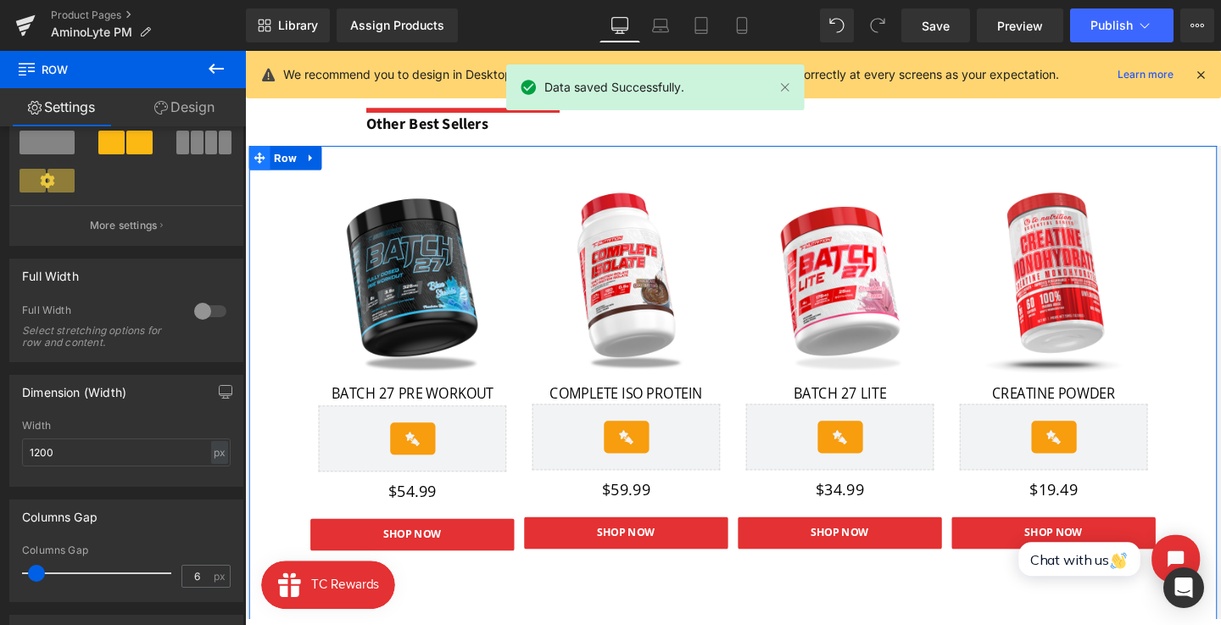
scroll to position [1826, 0]
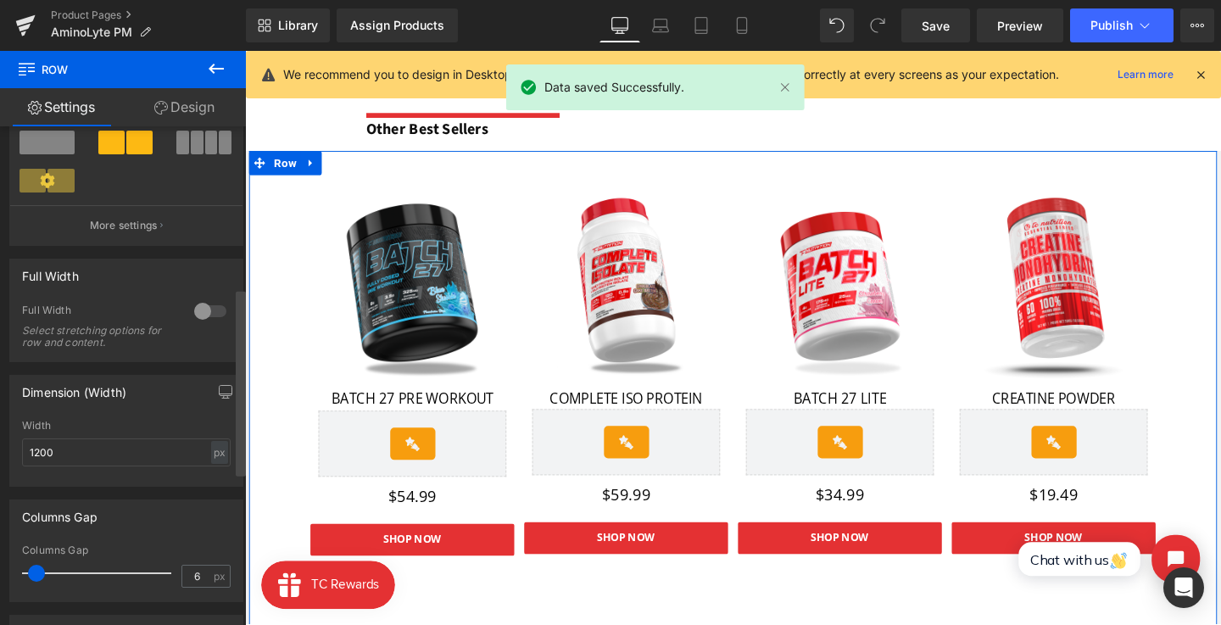
click at [245, 162] on div at bounding box center [241, 380] width 10 height 500
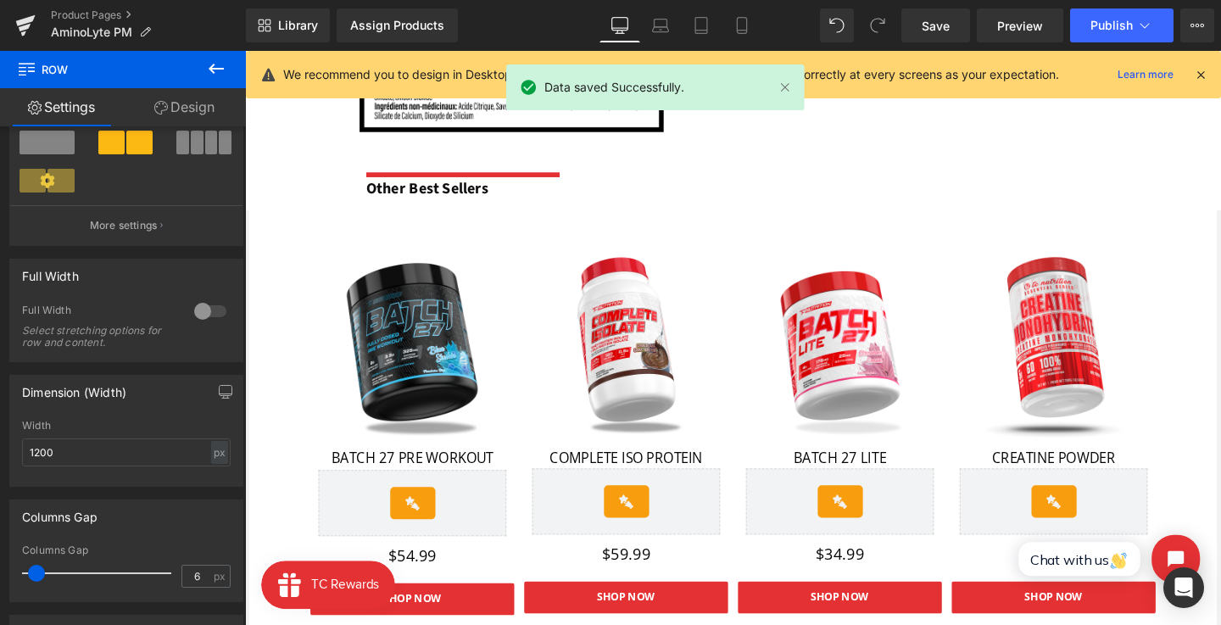
scroll to position [1761, 0]
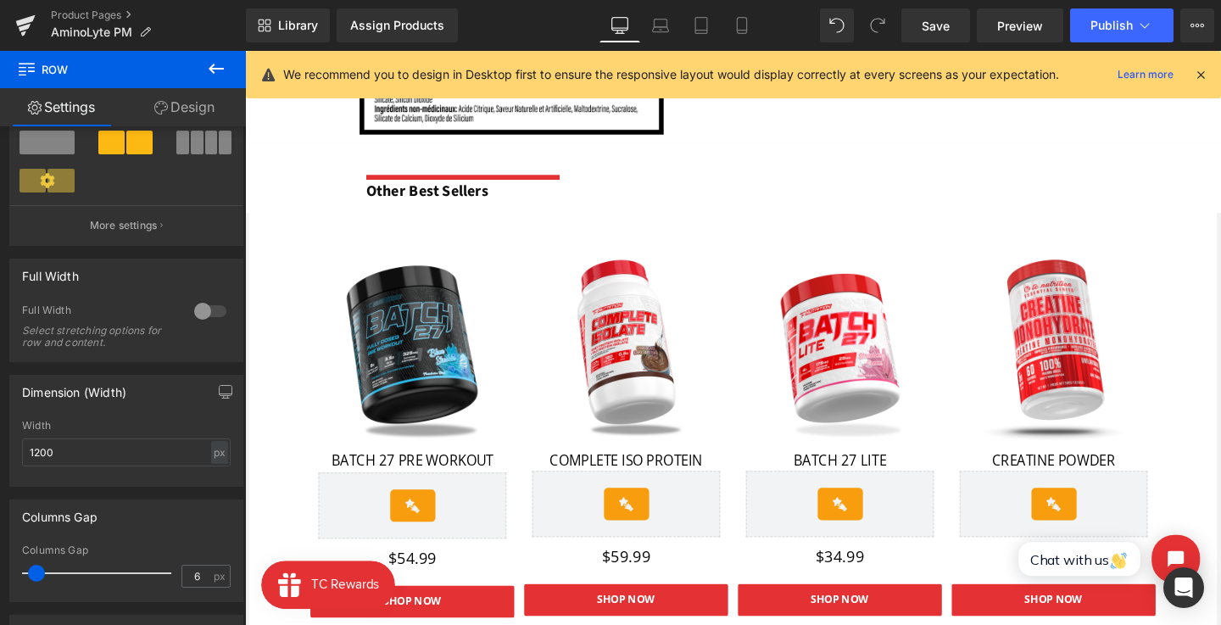
click at [255, 208] on div "Separator Other Best Sellers Text Block Row" at bounding box center [758, 184] width 1026 height 73
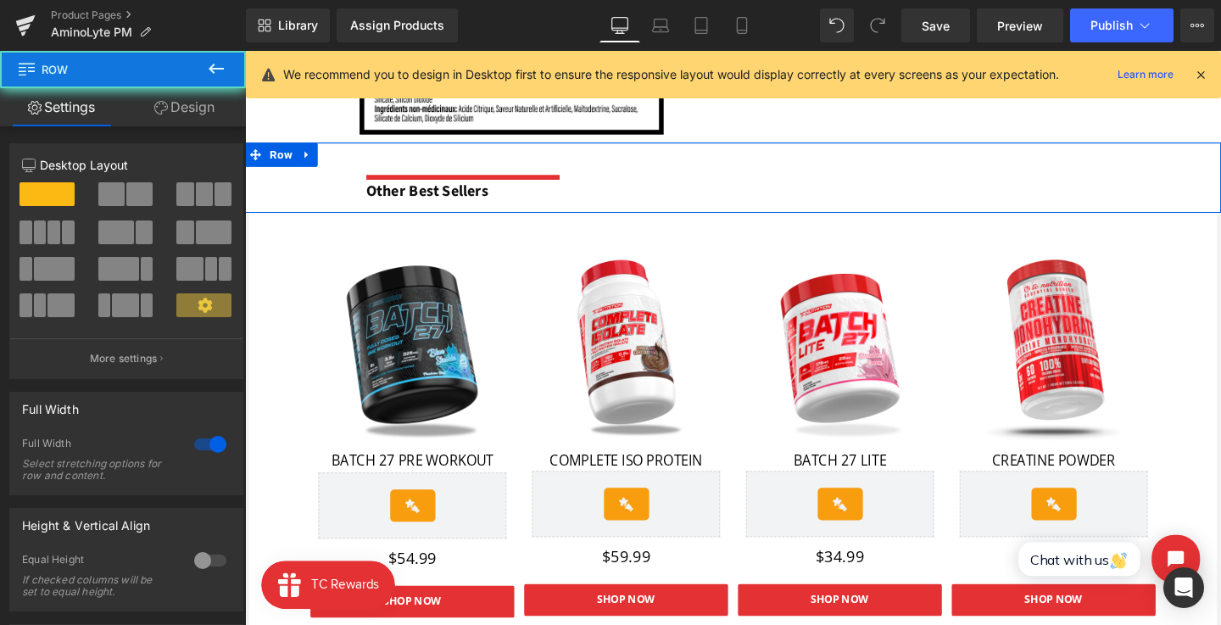
drag, startPoint x: 505, startPoint y: 318, endPoint x: 255, endPoint y: 226, distance: 265.9
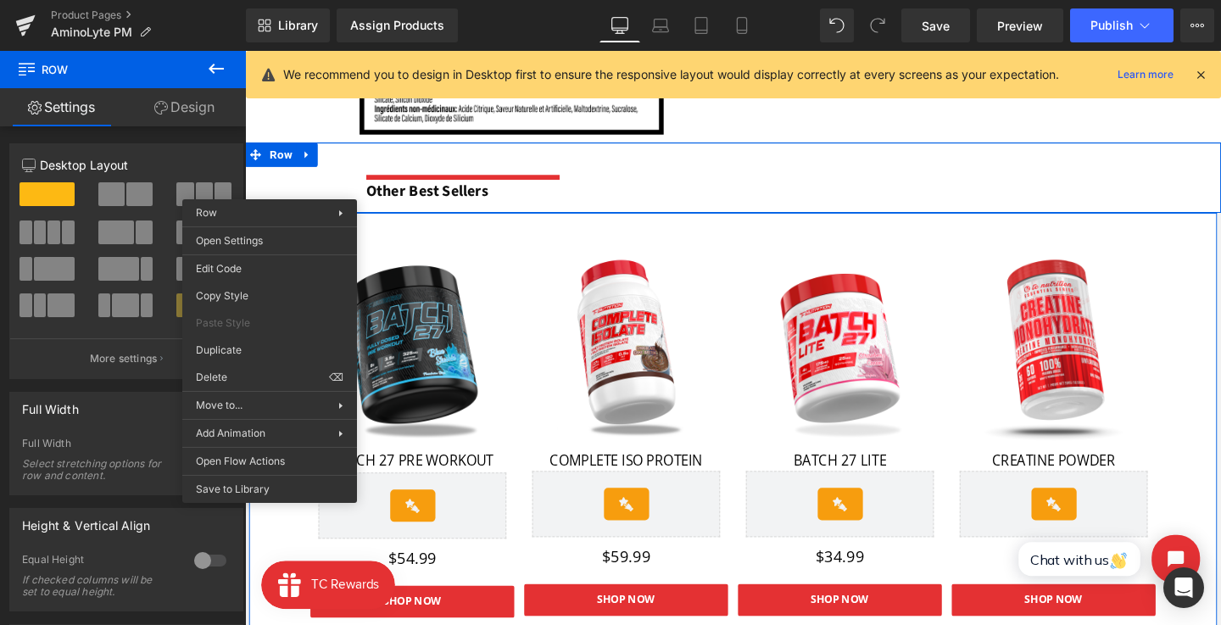
click at [424, 231] on div "Sale Off (P) Image BATCH 27 PRE WORKOUT Text Block Rivyo Reviews - Star Badge R…" at bounding box center [758, 470] width 1018 height 499
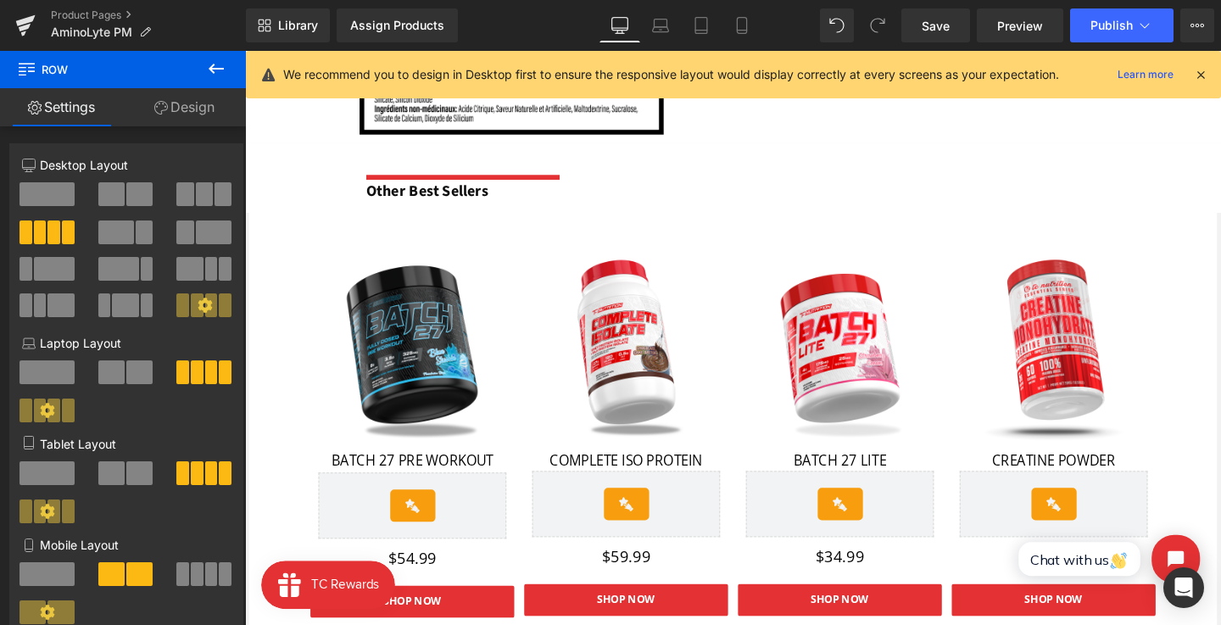
scroll to position [1711, 0]
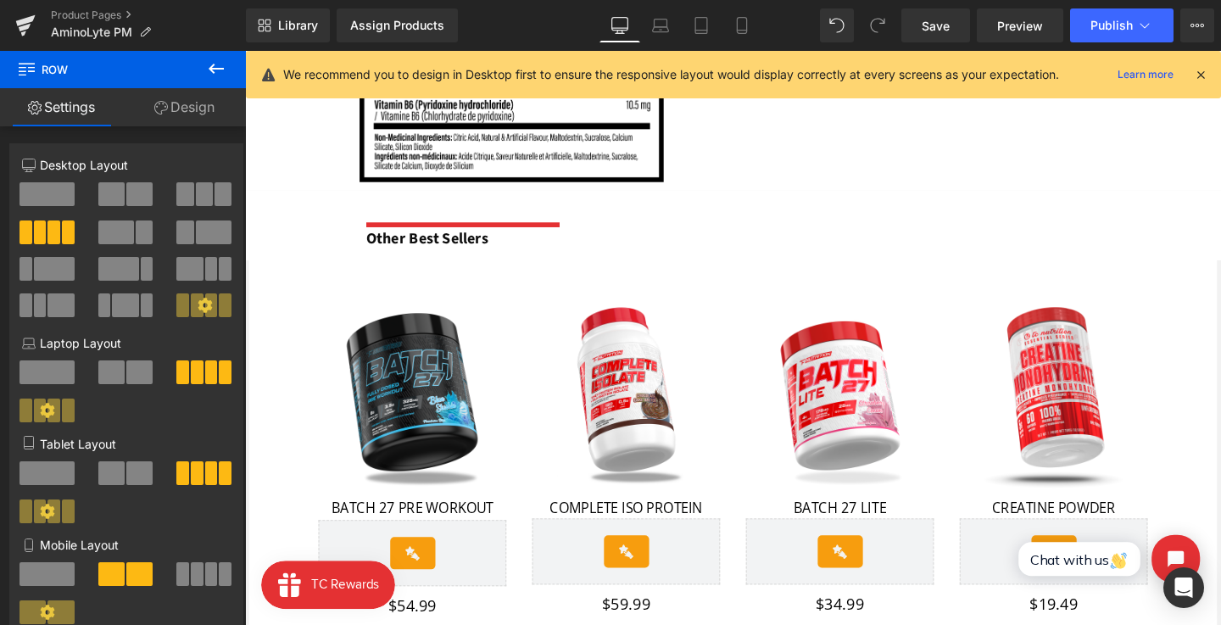
click at [283, 286] on span "Row" at bounding box center [287, 285] width 25 height 20
click at [282, 281] on span "Row" at bounding box center [287, 284] width 25 height 20
click at [270, 243] on div "Separator Other Best Sellers Text Block Row" at bounding box center [758, 234] width 1026 height 73
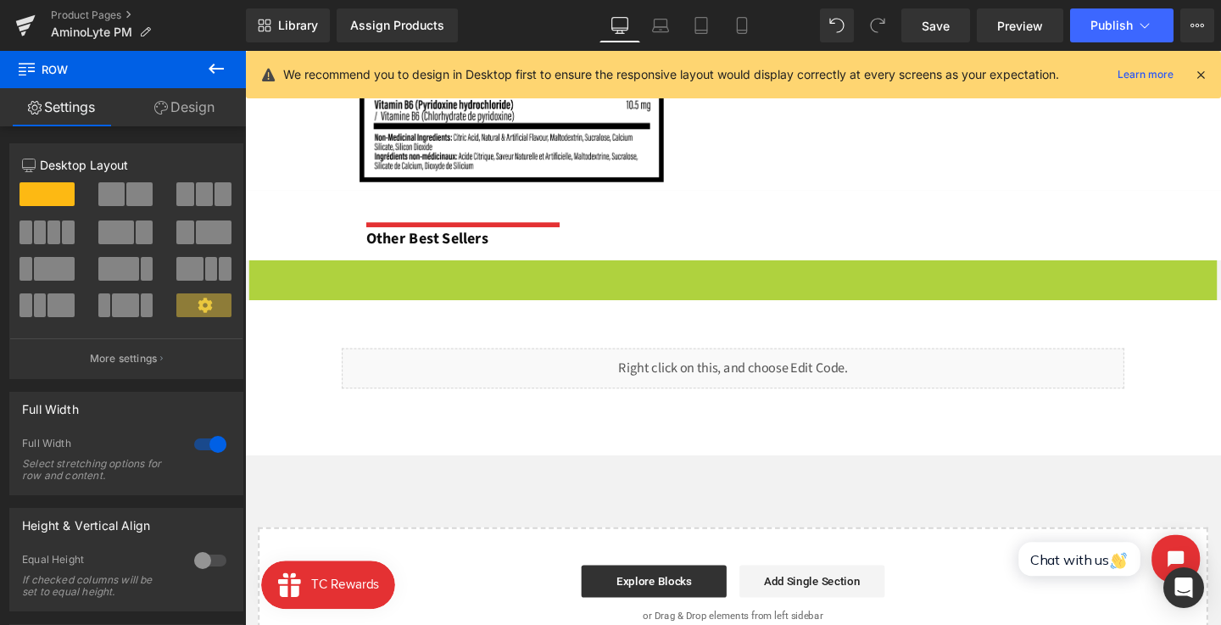
drag, startPoint x: 283, startPoint y: 290, endPoint x: 328, endPoint y: 297, distance: 45.5
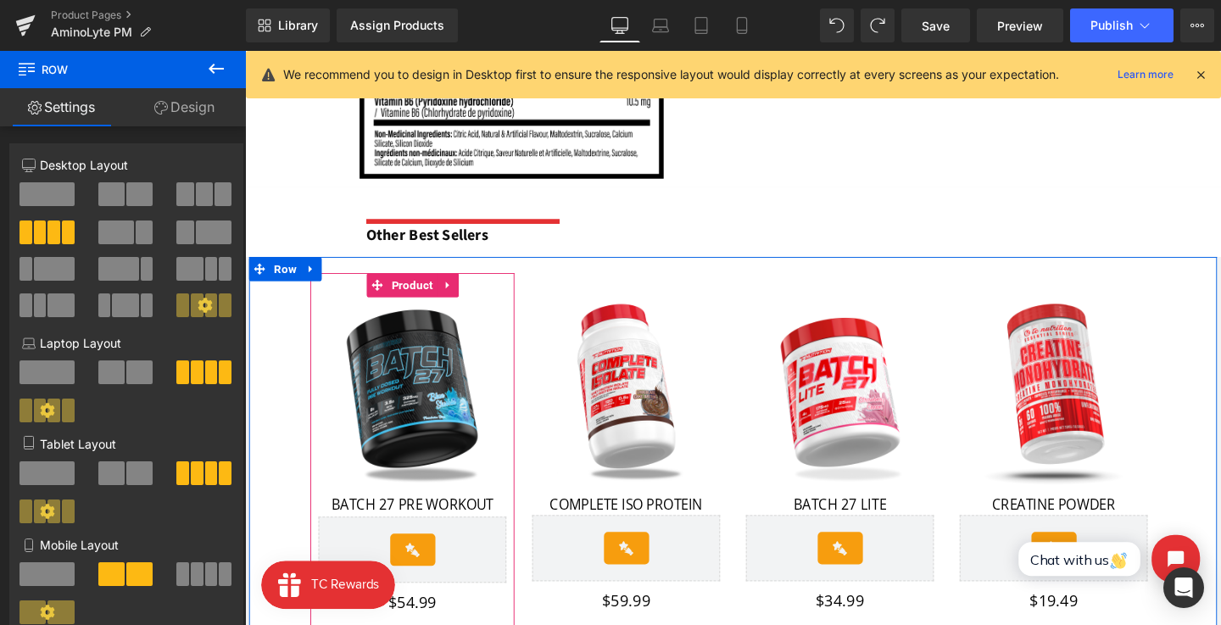
scroll to position [2008, 0]
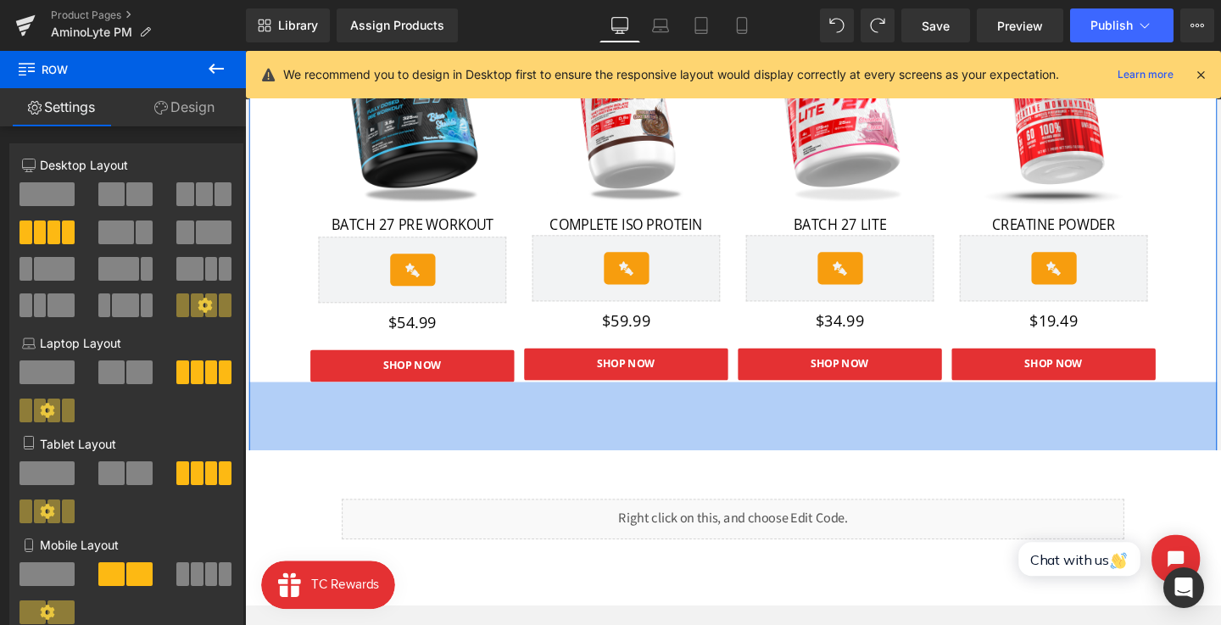
click at [314, 483] on link at bounding box center [305, 484] width 18 height 20
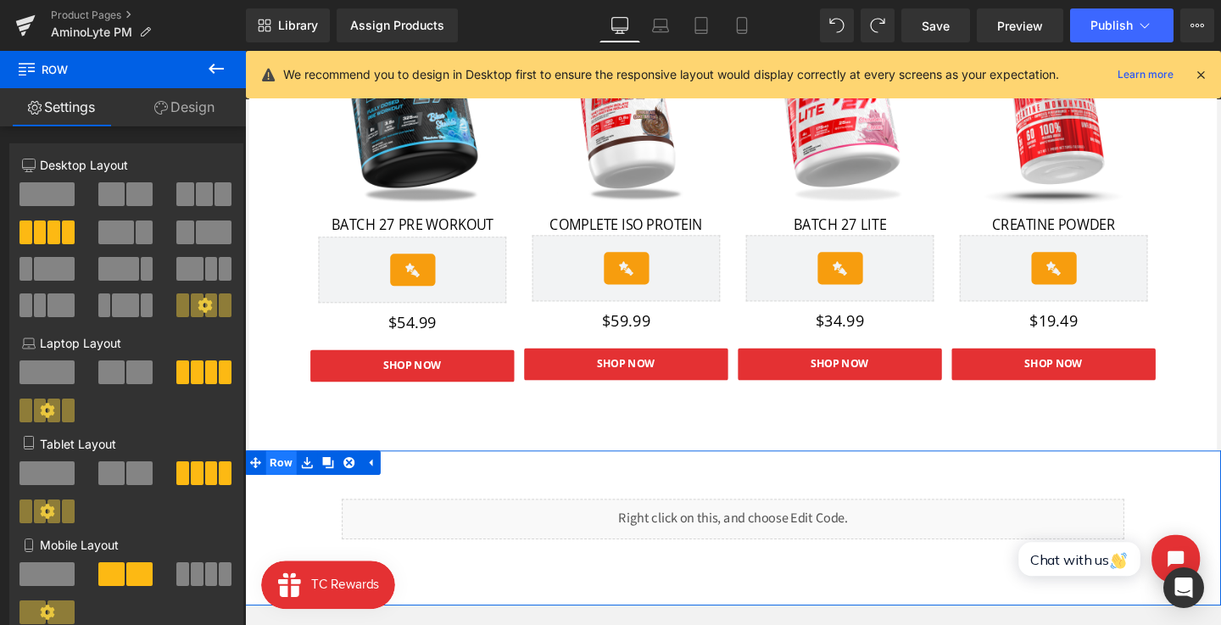
click at [267, 481] on span "Row" at bounding box center [283, 484] width 32 height 25
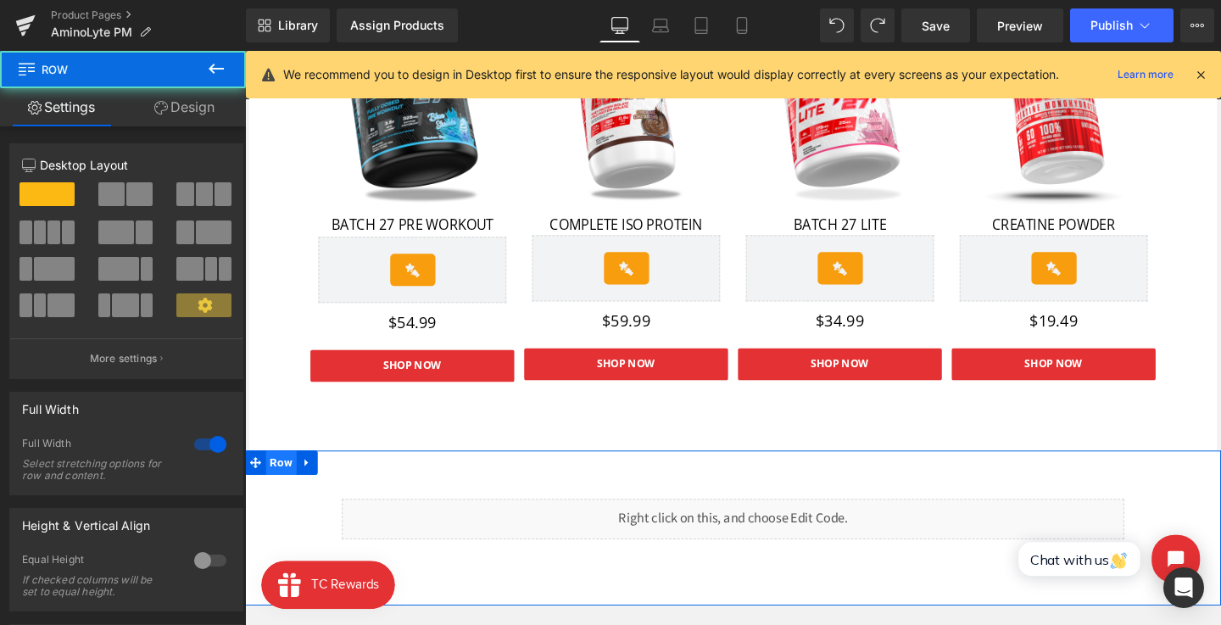
scroll to position [2115, 0]
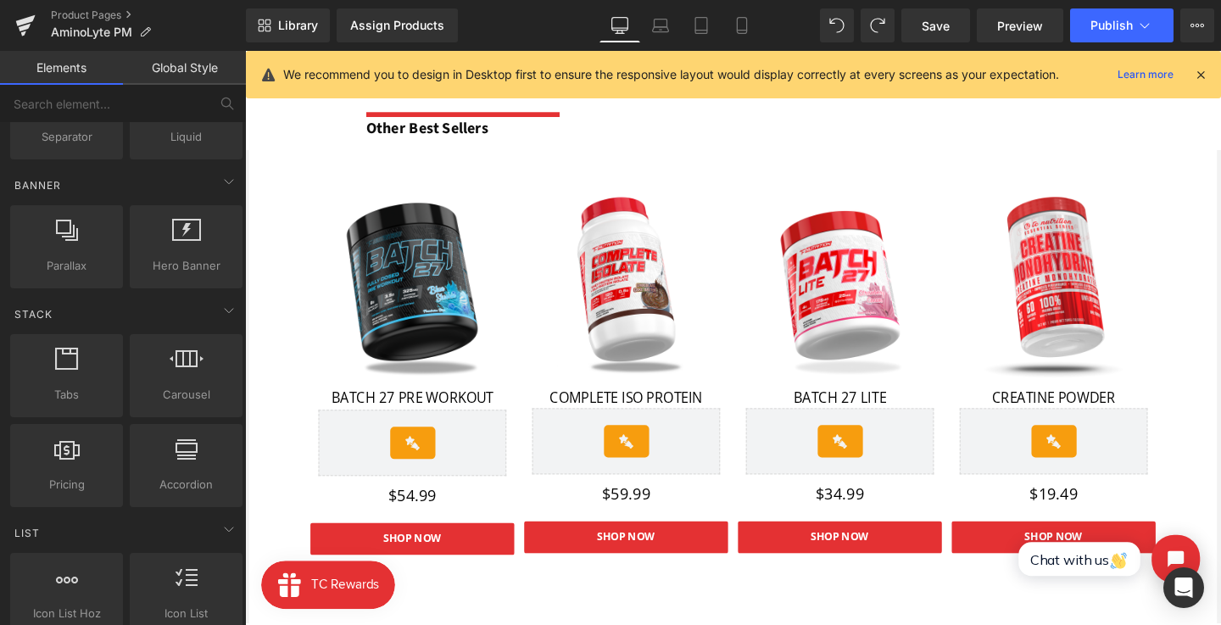
scroll to position [1765, 0]
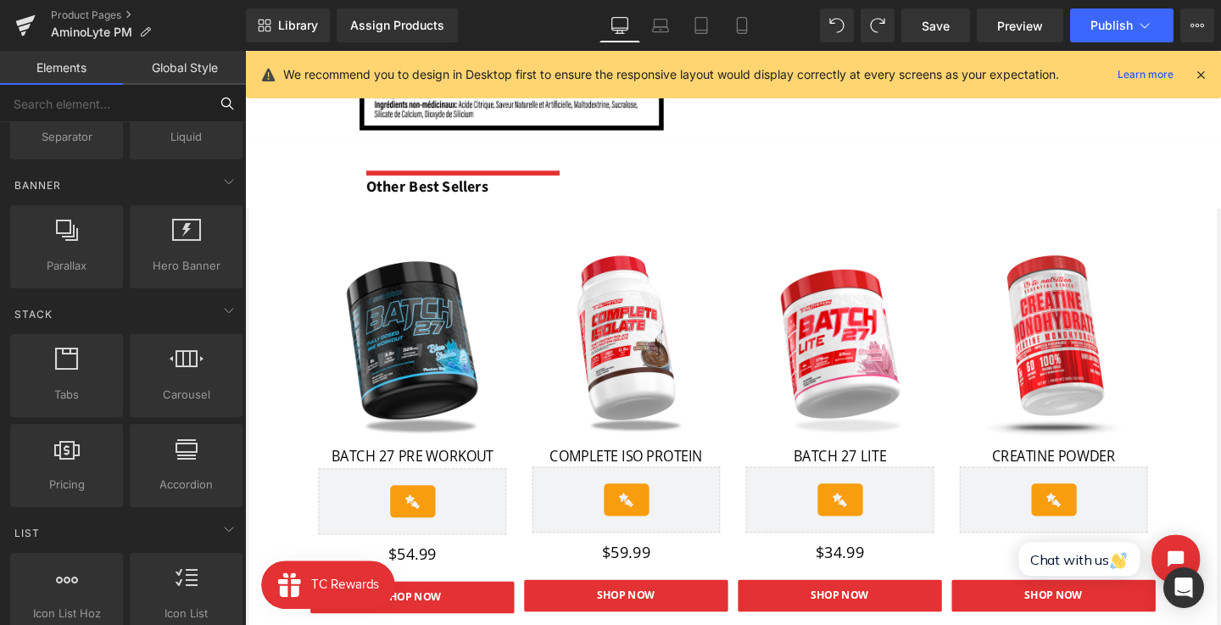
click at [145, 99] on input "text" at bounding box center [104, 103] width 209 height 37
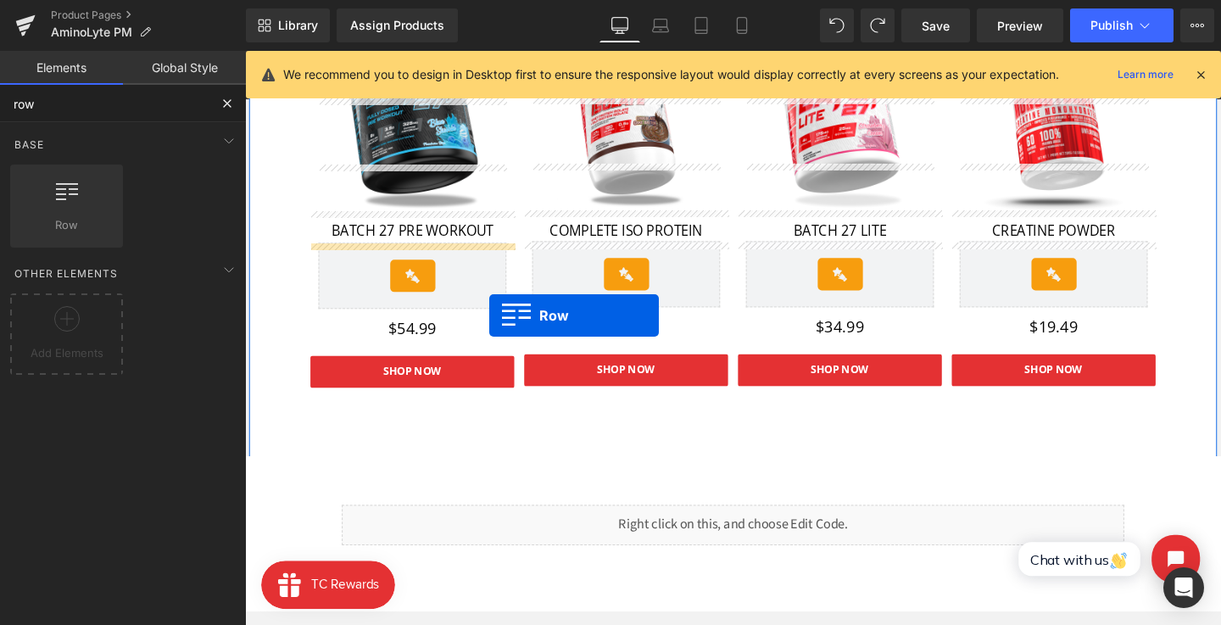
scroll to position [2153, 0]
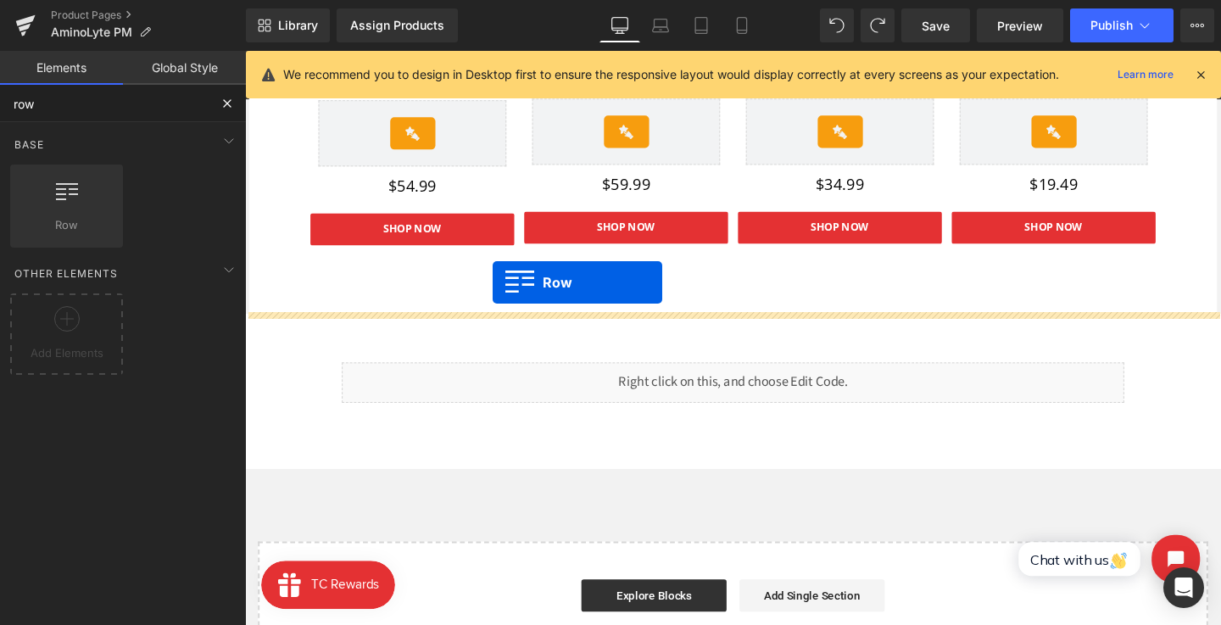
drag, startPoint x: 331, startPoint y: 231, endPoint x: 507, endPoint y: 302, distance: 190.3
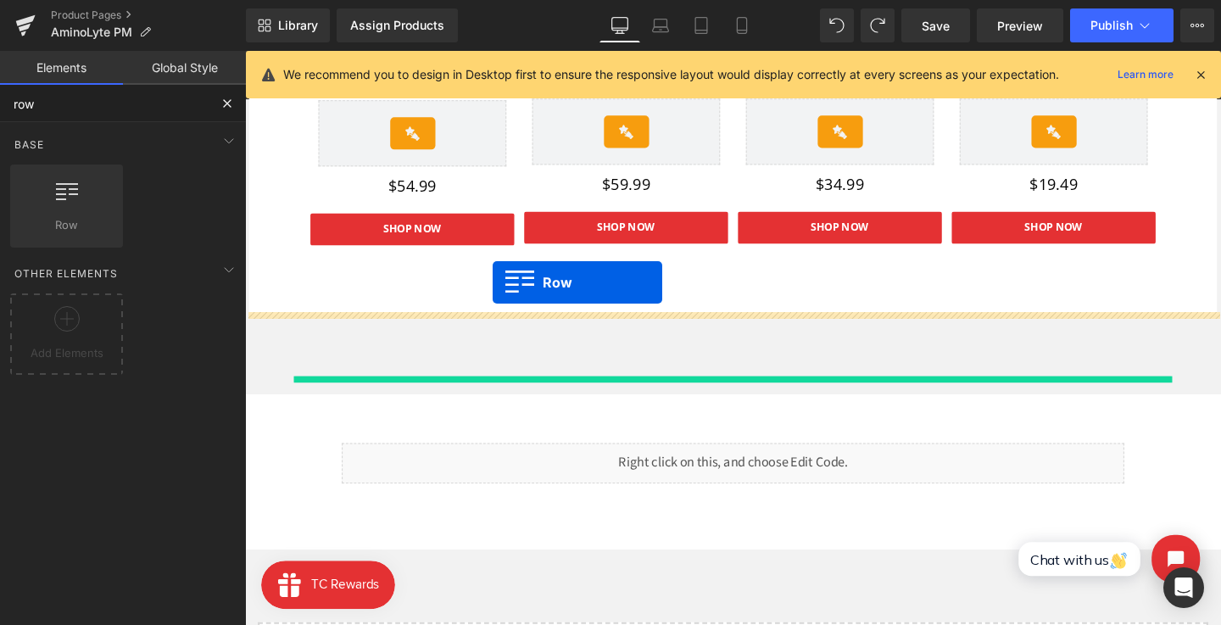
type input "row"
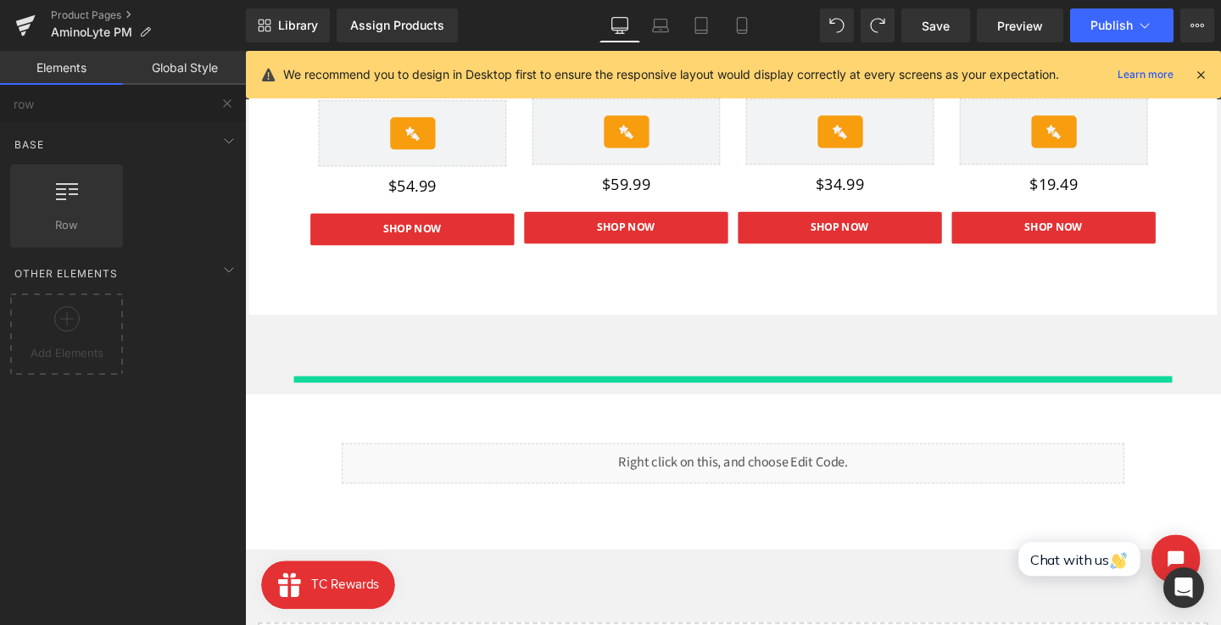
click at [355, 349] on div at bounding box center [758, 370] width 1026 height 85
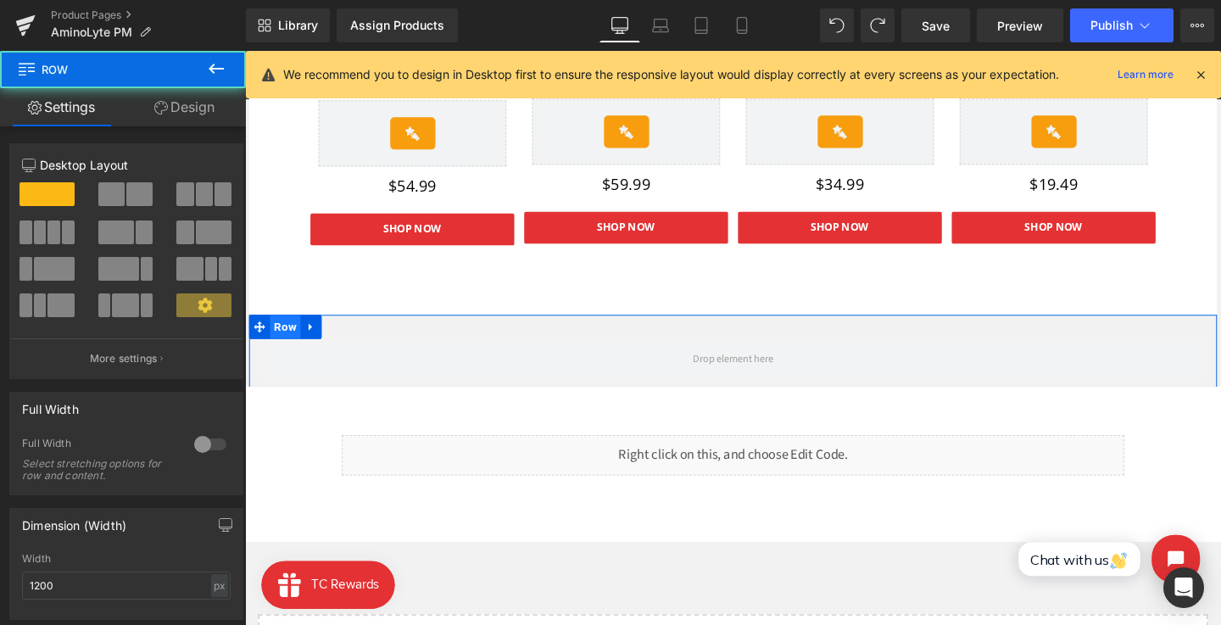
click at [297, 333] on span "Row" at bounding box center [287, 340] width 32 height 25
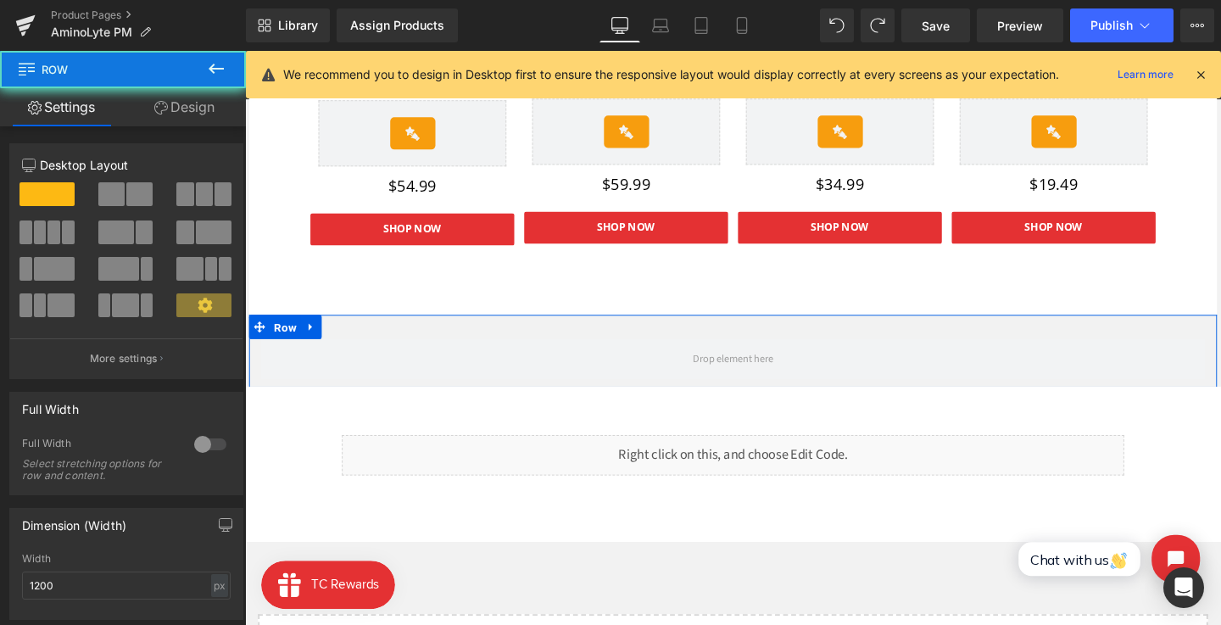
click at [212, 444] on div at bounding box center [210, 444] width 41 height 27
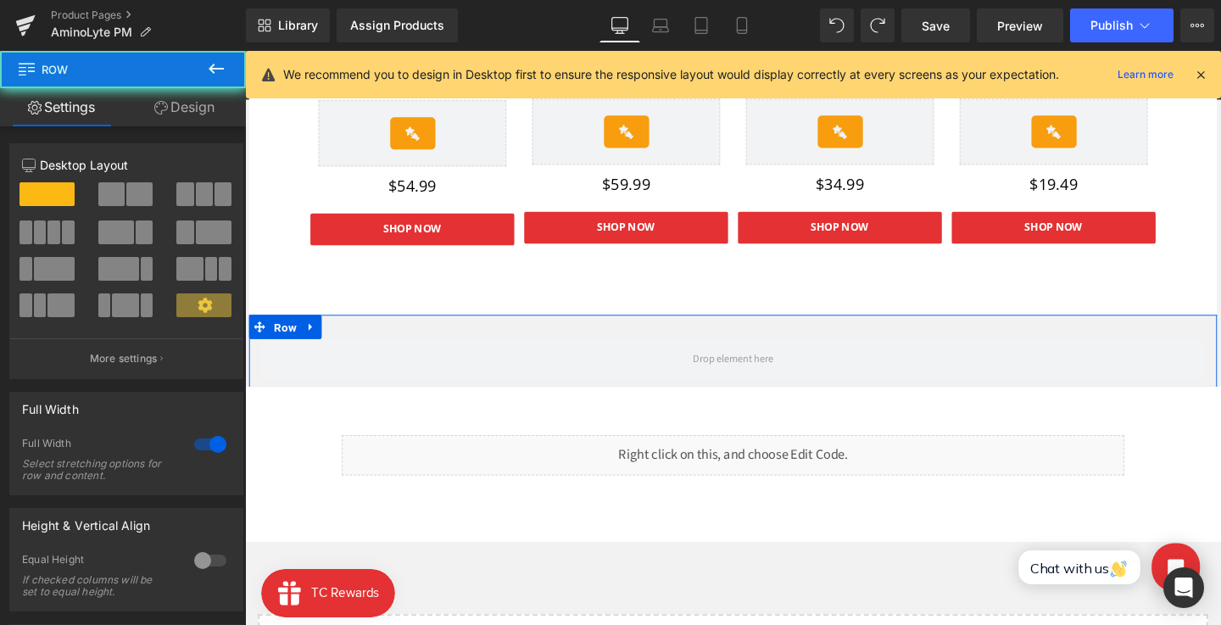
click at [207, 123] on link "Design" at bounding box center [184, 107] width 123 height 38
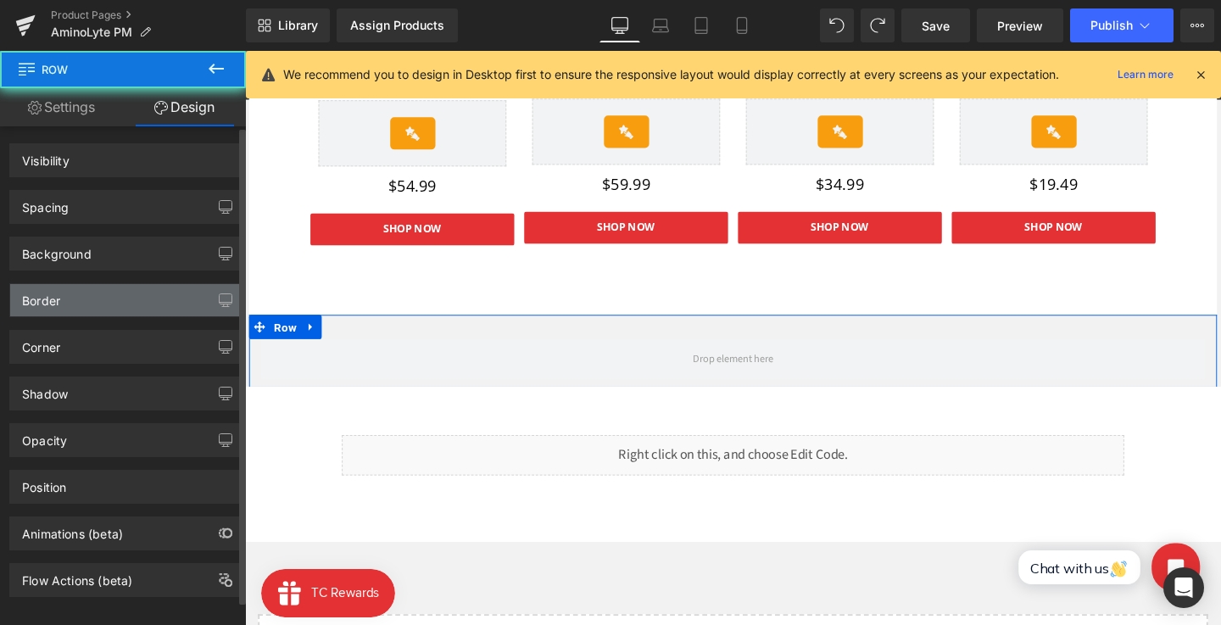
drag, startPoint x: 138, startPoint y: 261, endPoint x: 96, endPoint y: 299, distance: 56.5
click at [138, 261] on div "Background" at bounding box center [126, 253] width 232 height 32
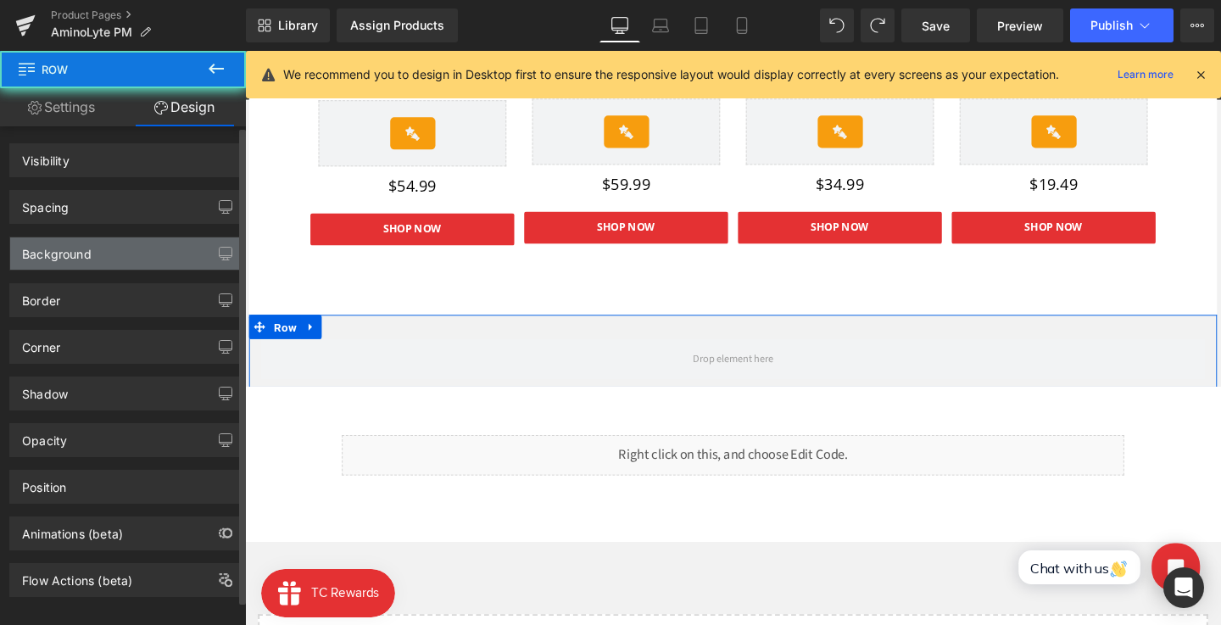
click at [85, 254] on div "Background" at bounding box center [57, 249] width 70 height 24
click at [47, 253] on div "Background" at bounding box center [57, 249] width 70 height 24
click at [46, 260] on div "Background" at bounding box center [57, 249] width 70 height 24
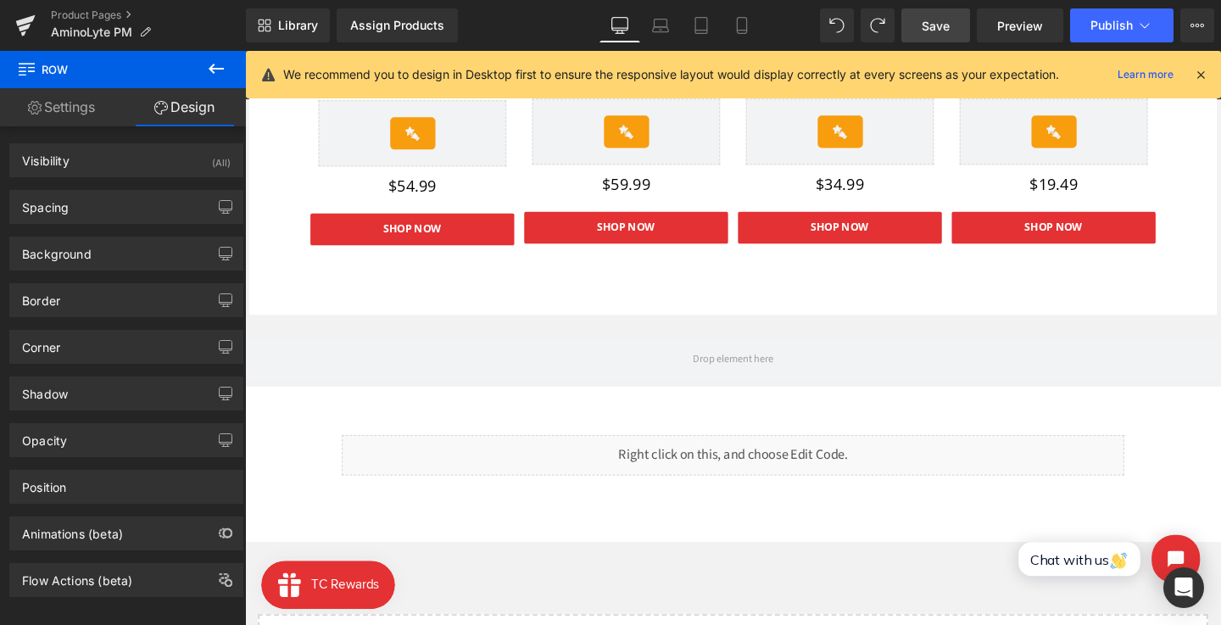
click at [923, 18] on span "Save" at bounding box center [936, 26] width 28 height 18
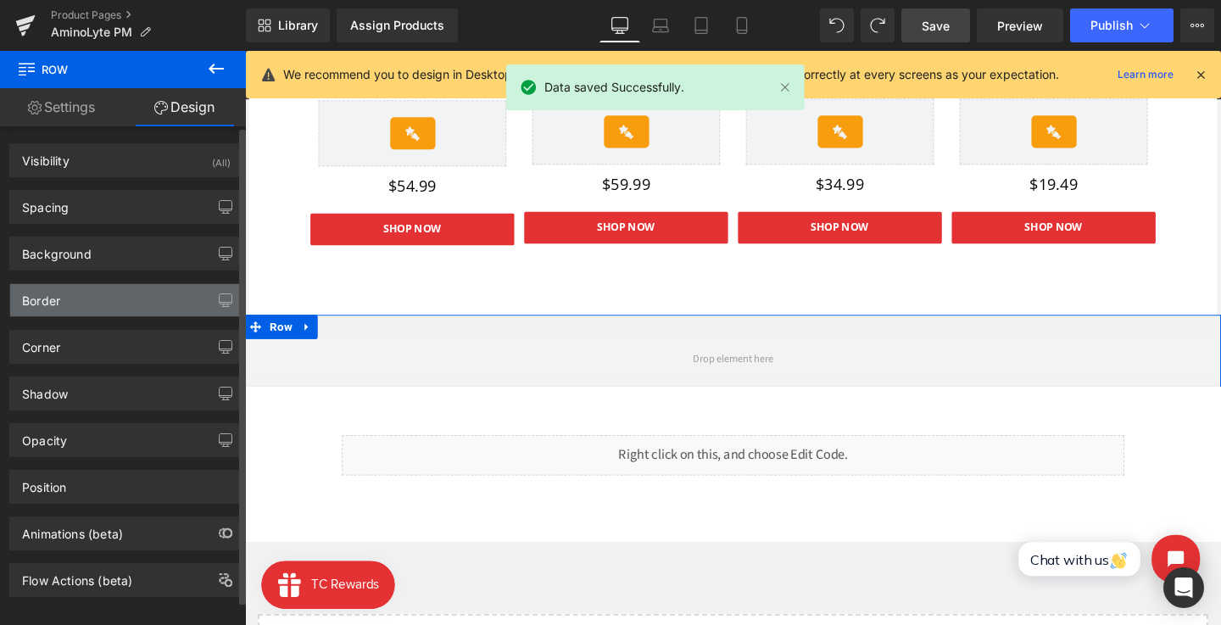
click at [45, 298] on div "Border" at bounding box center [41, 296] width 38 height 24
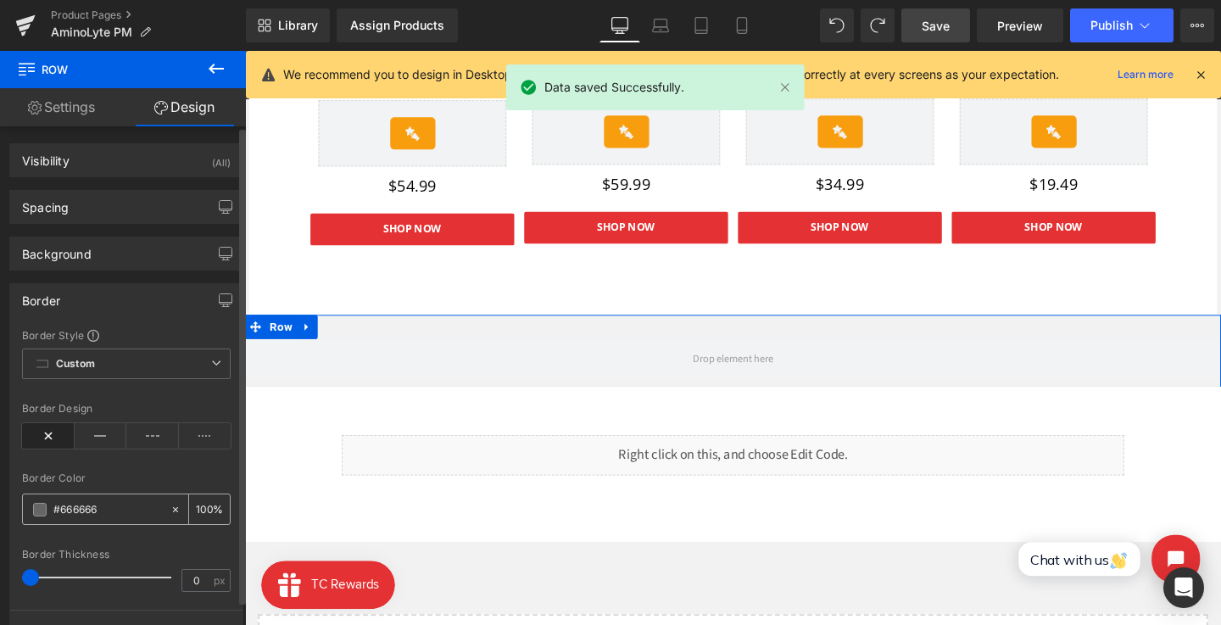
click at [40, 511] on span at bounding box center [40, 510] width 14 height 14
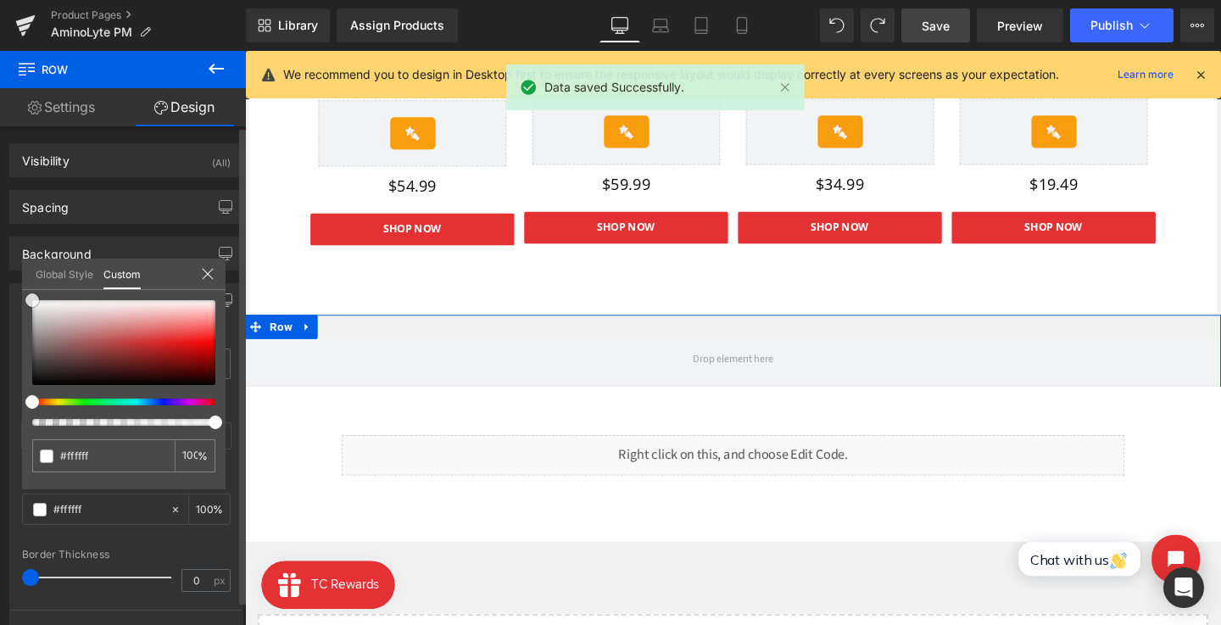
drag, startPoint x: 89, startPoint y: 336, endPoint x: 19, endPoint y: 279, distance: 90.5
click at [19, 279] on div "Border Border Style Custom Custom Setup Global Style Custom Setup Global Style …" at bounding box center [127, 461] width 254 height 380
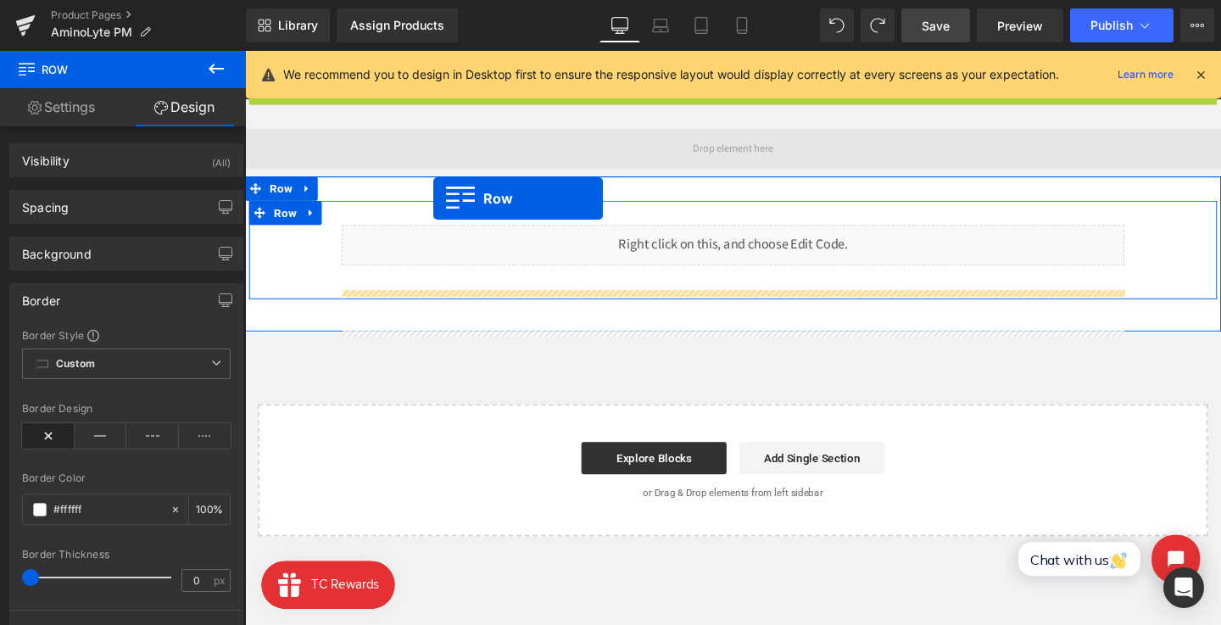
scroll to position [1847, 0]
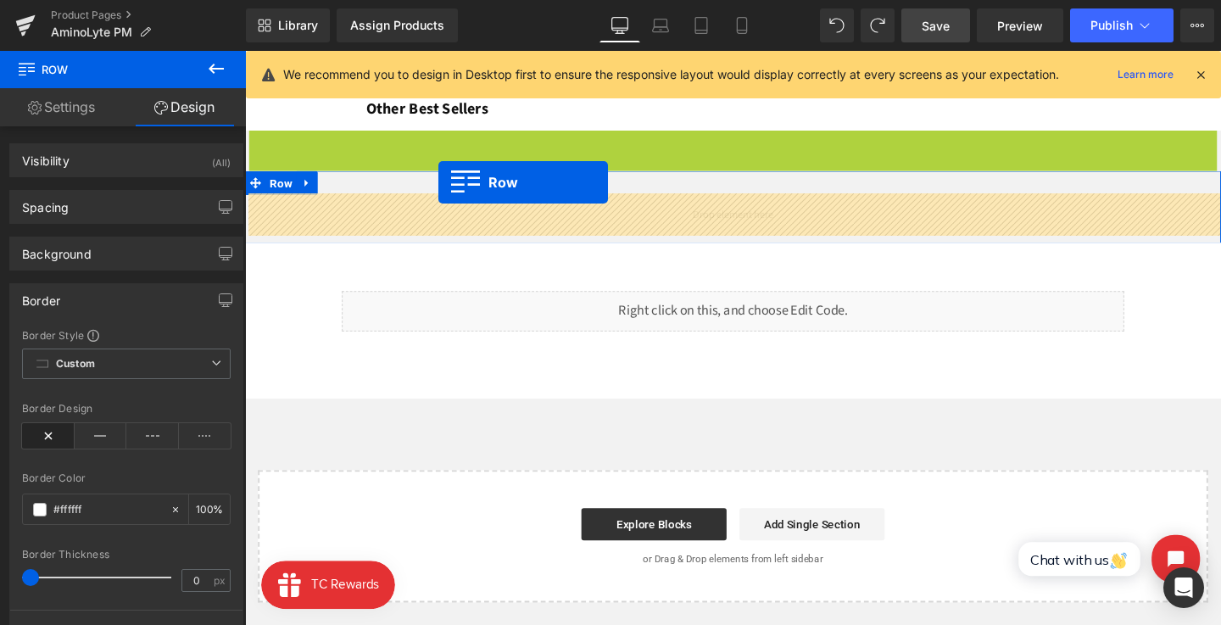
drag, startPoint x: 277, startPoint y: 195, endPoint x: 449, endPoint y: 191, distance: 171.4
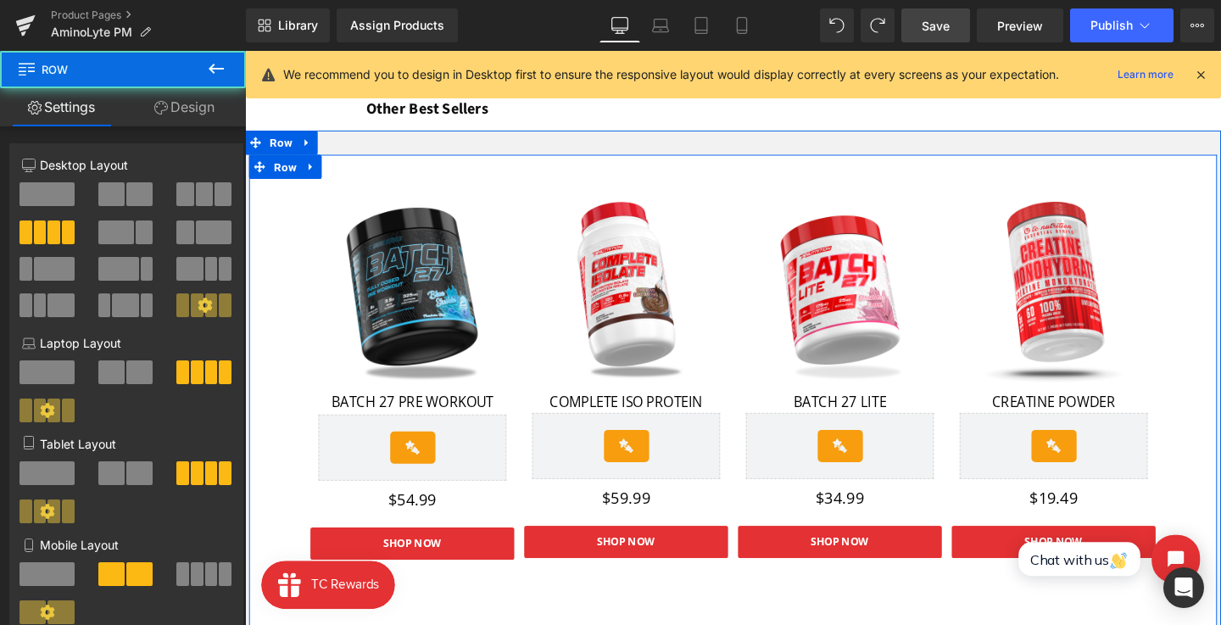
scroll to position [1796, 0]
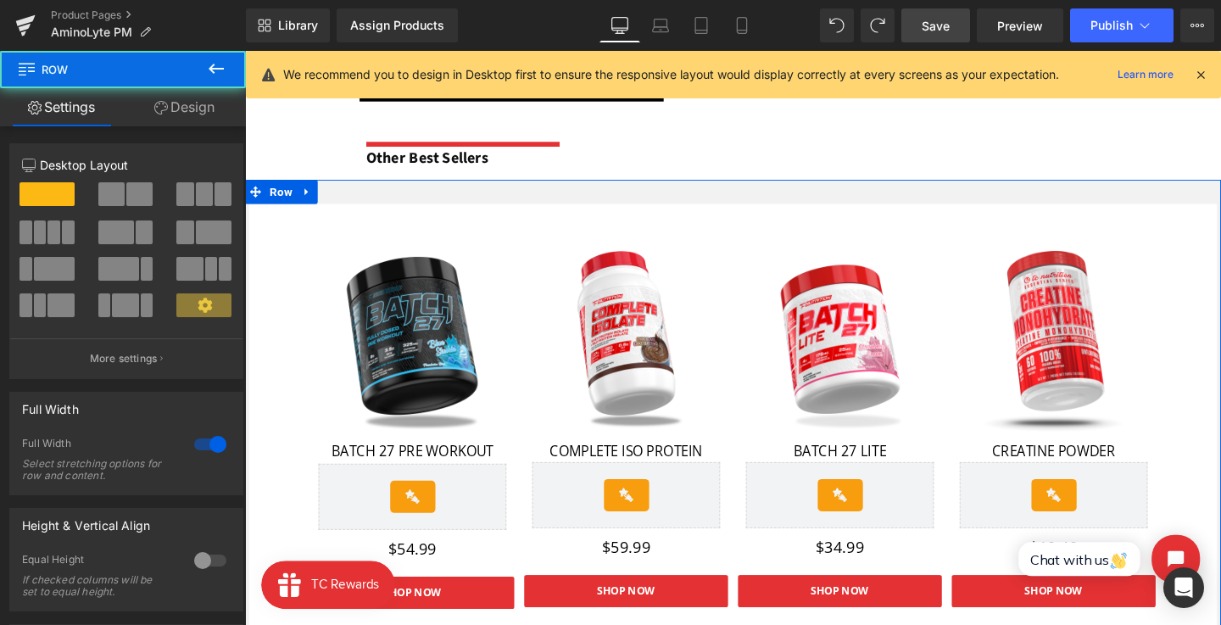
click at [447, 198] on div "Sale Off (P) Image BATCH 27 PRE WORKOUT Text Block Rivyo Reviews - Star Badge R…" at bounding box center [758, 453] width 1026 height 533
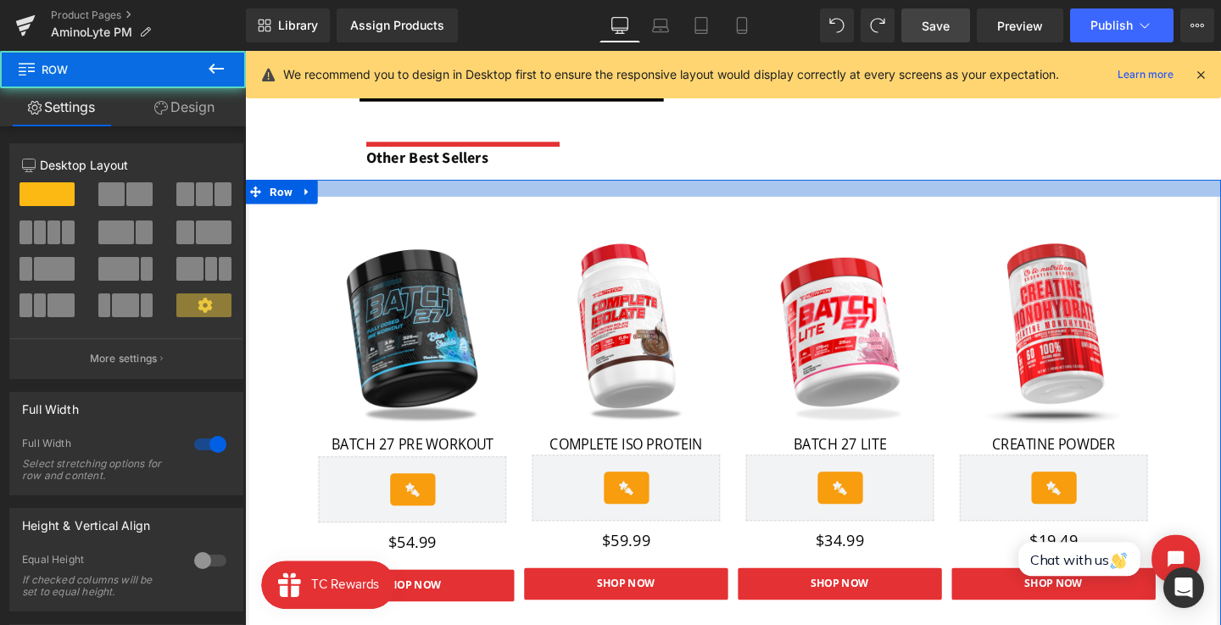
drag, startPoint x: 447, startPoint y: 185, endPoint x: 444, endPoint y: 160, distance: 24.8
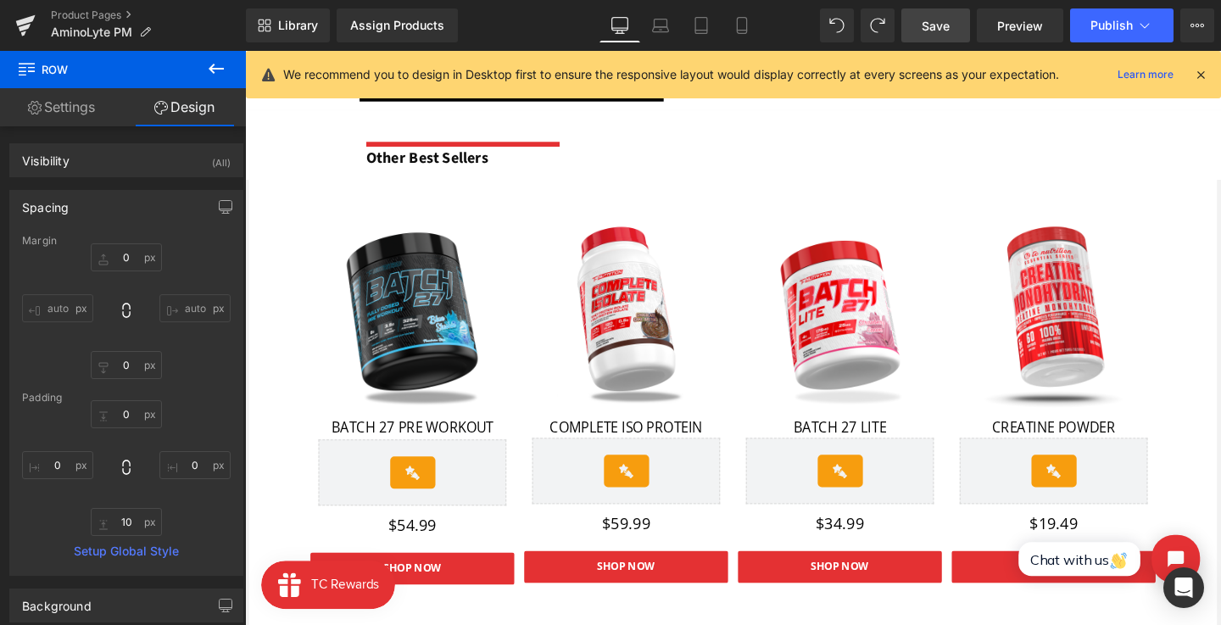
scroll to position [2064, 0]
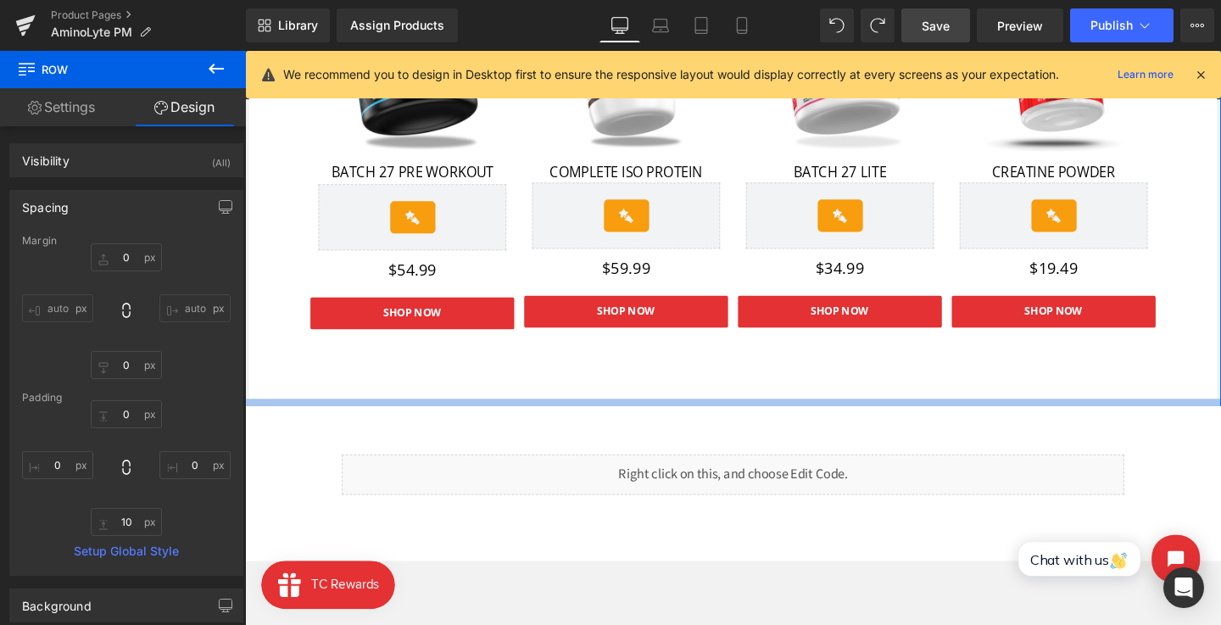
drag, startPoint x: 500, startPoint y: 415, endPoint x: 500, endPoint y: 401, distance: 13.6
click at [500, 401] on div "Sale Off (P) Image BATCH 27 PRE WORKOUT Text Block Rivyo Reviews - Star Badge R…" at bounding box center [758, 171] width 1026 height 507
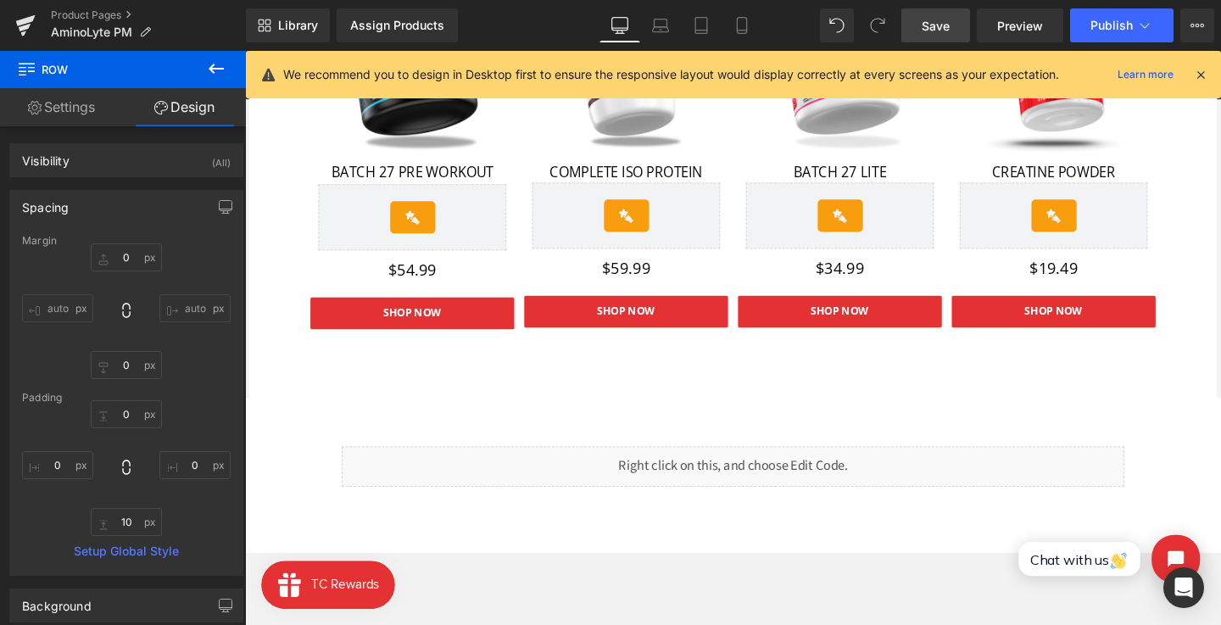
click at [947, 13] on link "Save" at bounding box center [936, 25] width 69 height 34
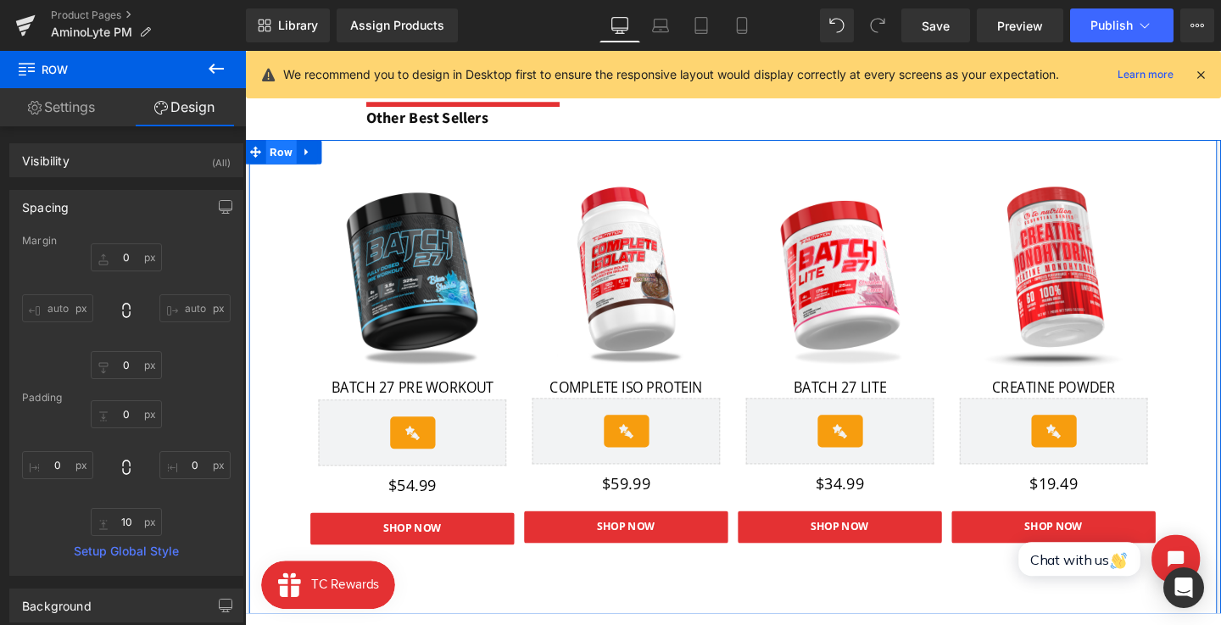
scroll to position [1784, 0]
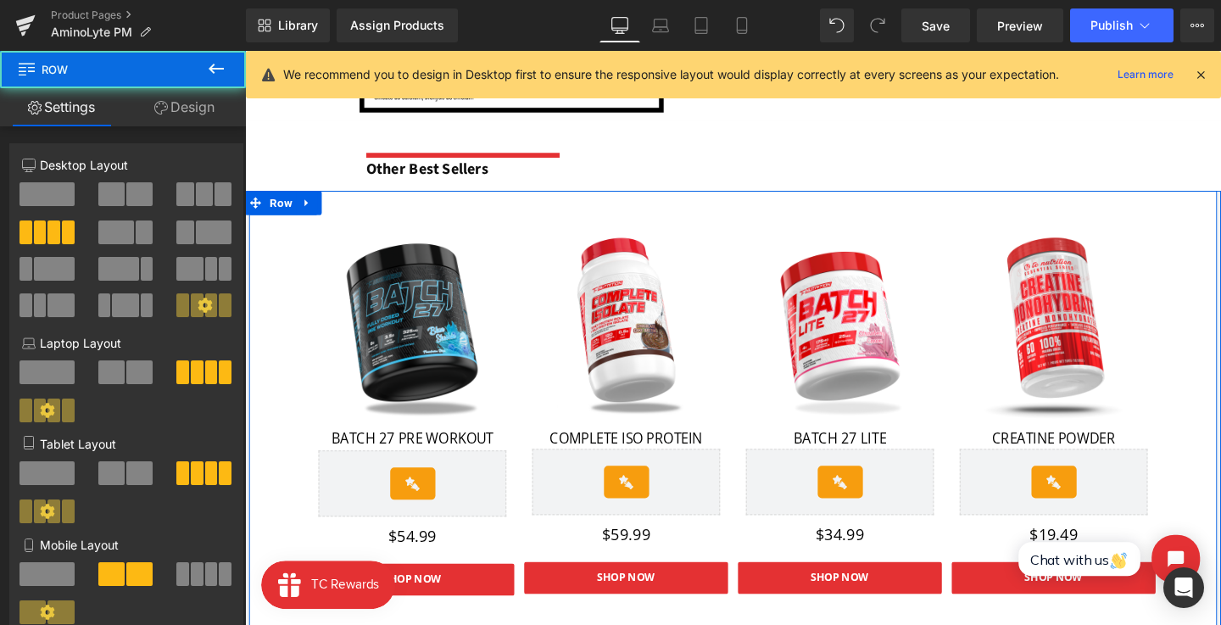
click at [291, 274] on div "Sale Off (P) Image BATCH 27 PRE WORKOUT Text Block Rivyo Reviews - Star Badge R…" at bounding box center [758, 447] width 1018 height 499
click at [386, 221] on div "Sale Off (P) Image BATCH 27 PRE WORKOUT Text Block Rivyo Reviews - Star Badge R…" at bounding box center [421, 402] width 215 height 375
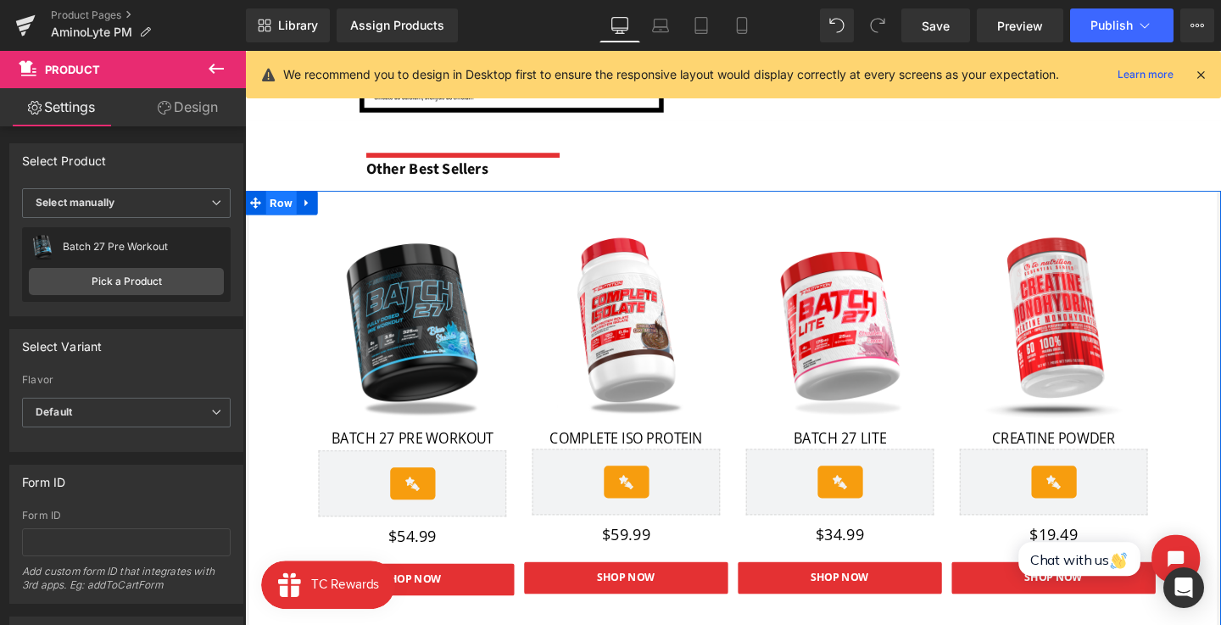
click at [284, 205] on span "Row" at bounding box center [283, 210] width 32 height 25
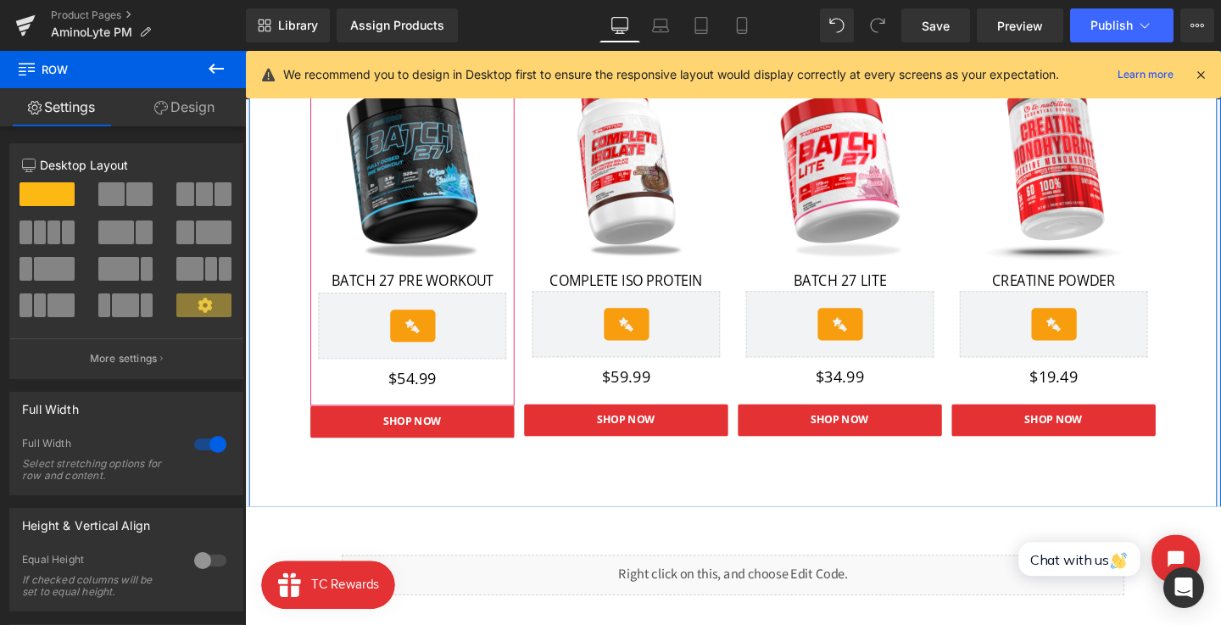
scroll to position [1814, 0]
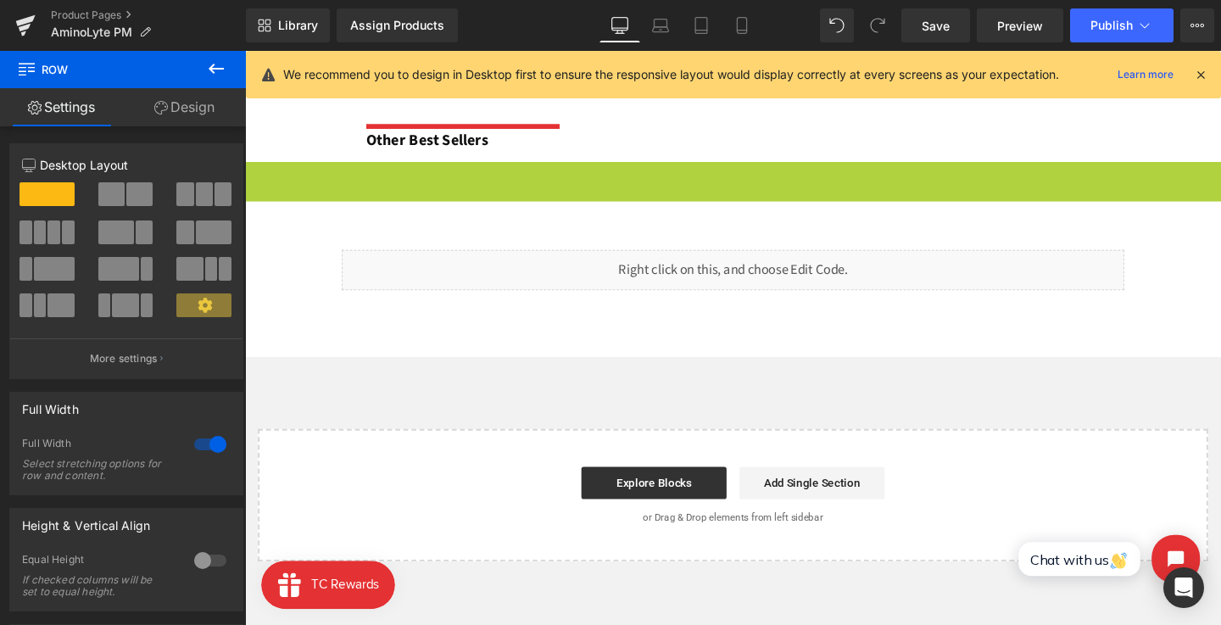
drag, startPoint x: 292, startPoint y: 186, endPoint x: 394, endPoint y: 190, distance: 101.9
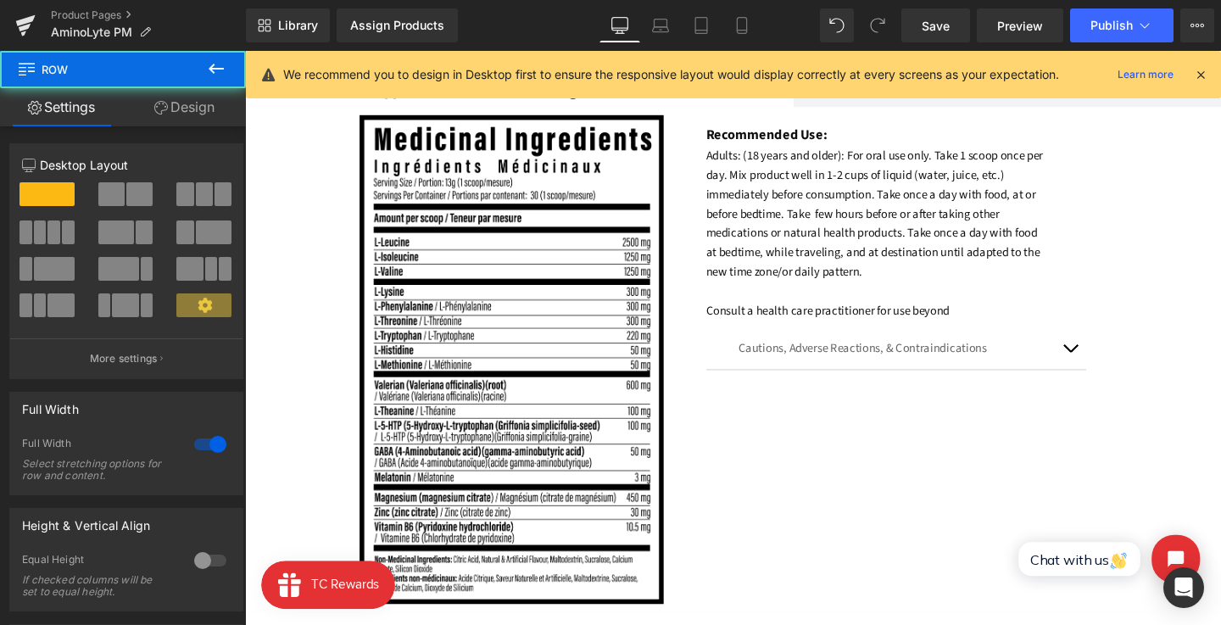
scroll to position [2361, 0]
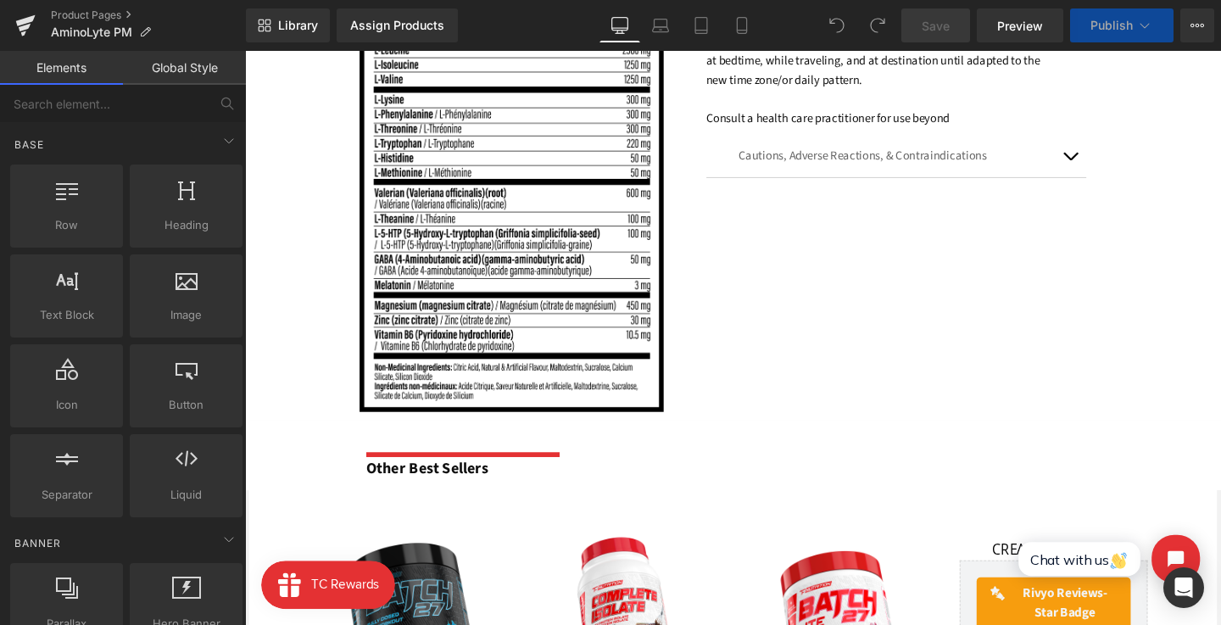
scroll to position [1824, 0]
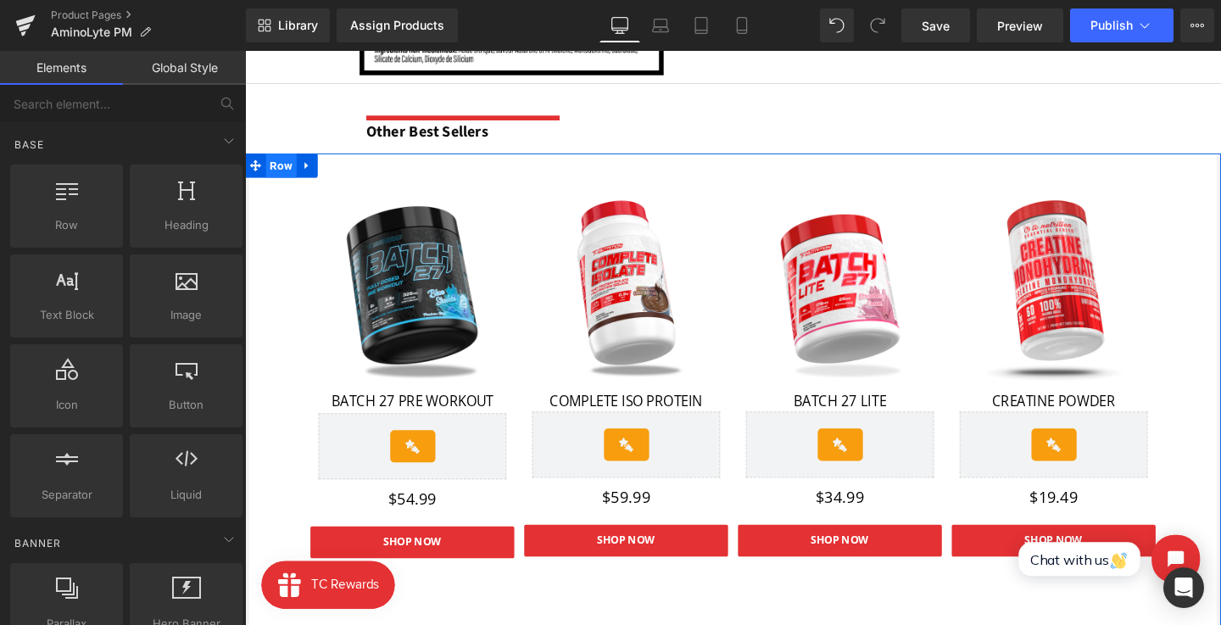
click at [267, 173] on span "Row" at bounding box center [283, 171] width 32 height 25
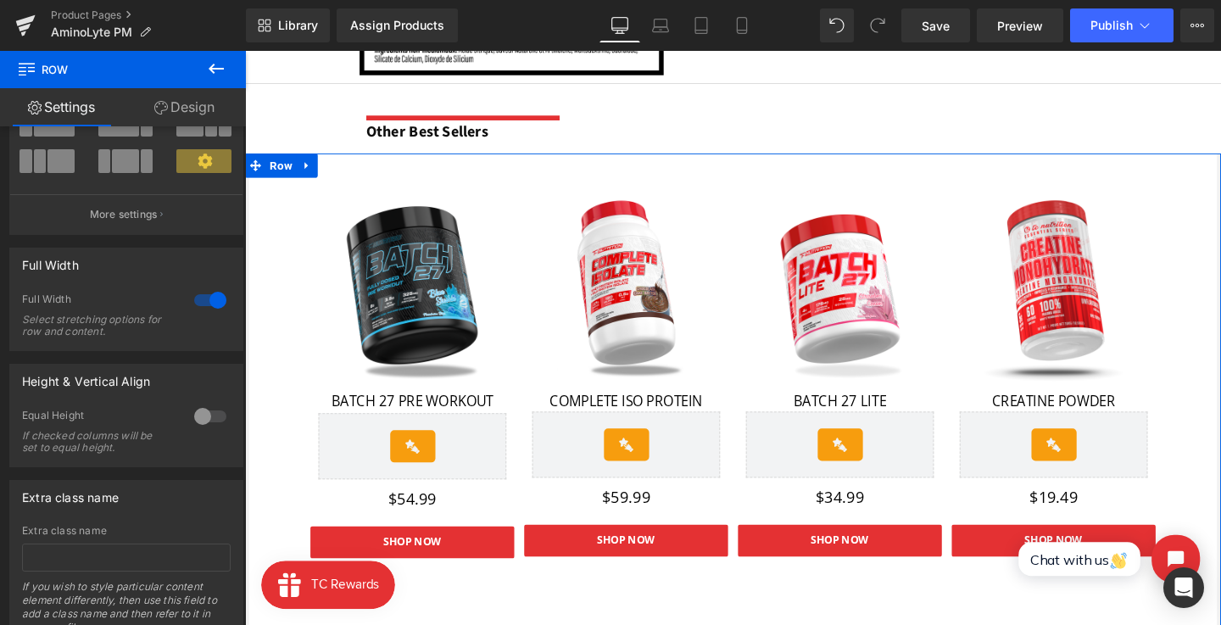
scroll to position [146, 0]
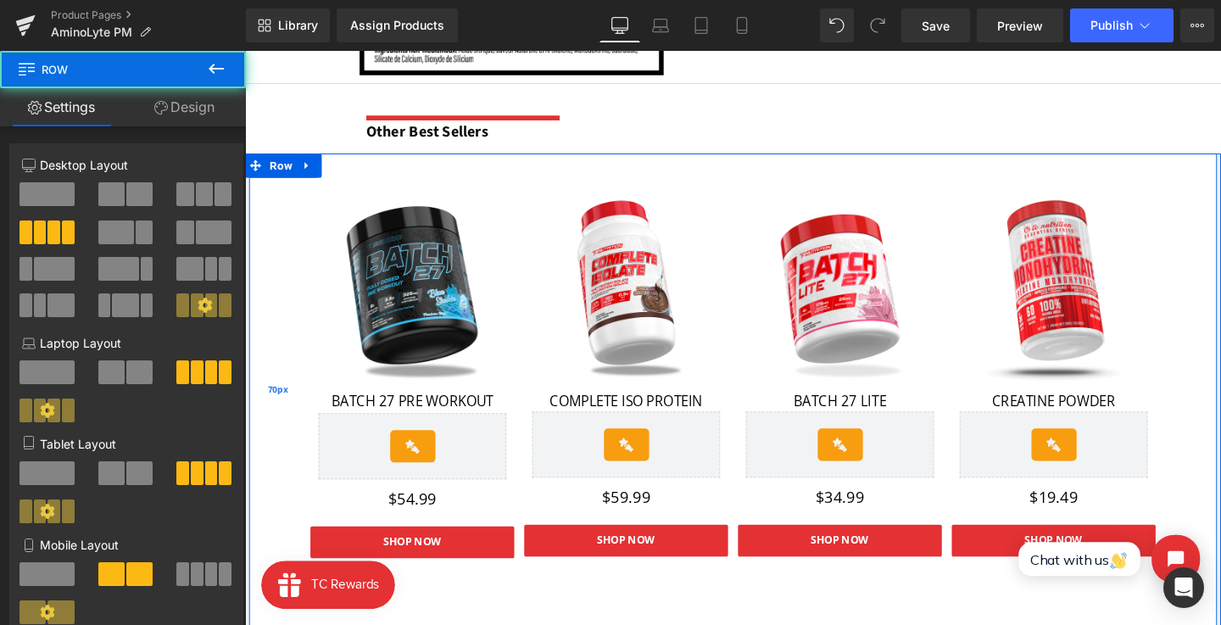
click at [304, 255] on div "70px" at bounding box center [278, 408] width 59 height 499
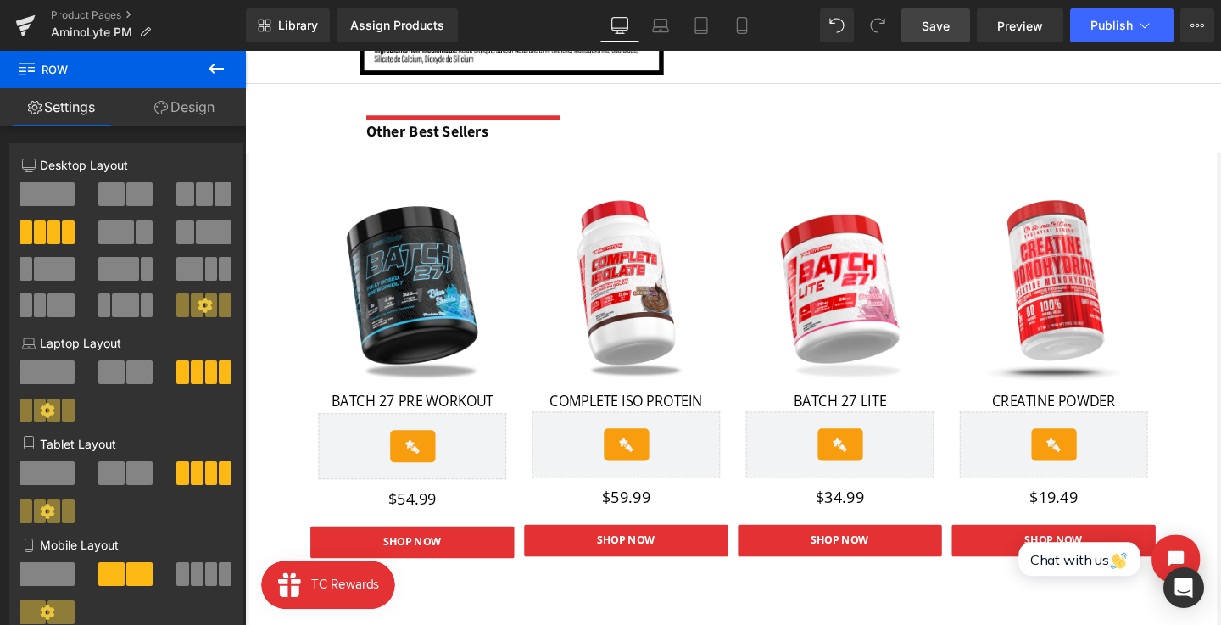
click at [956, 23] on link "Save" at bounding box center [936, 25] width 69 height 34
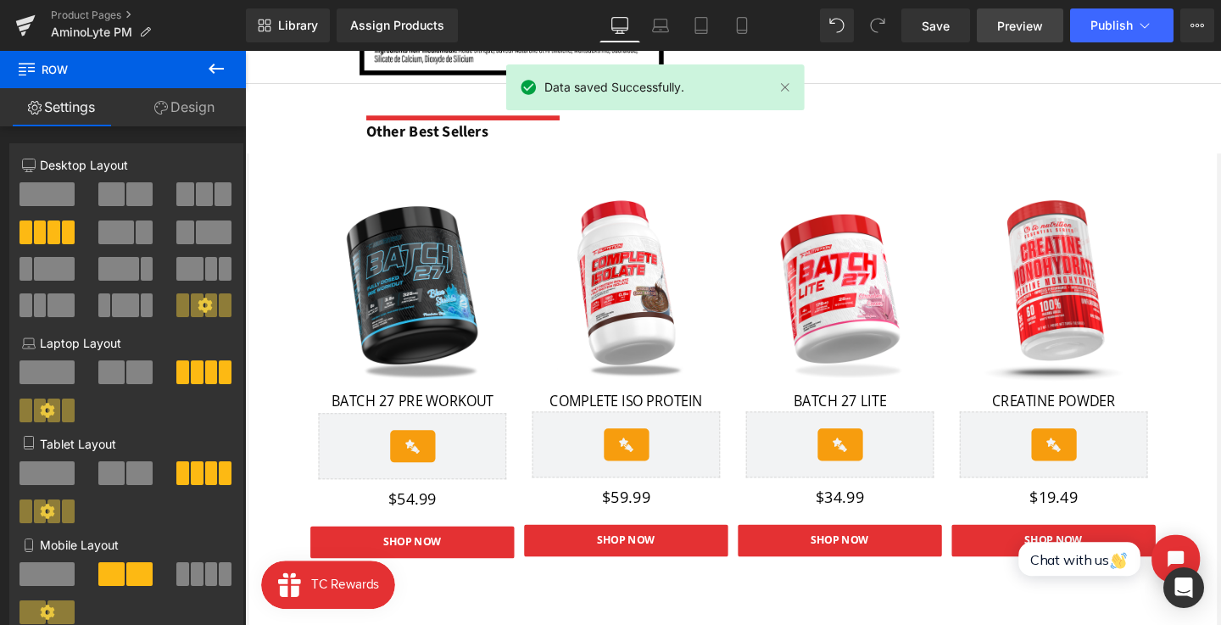
click at [995, 20] on link "Preview" at bounding box center [1020, 25] width 87 height 34
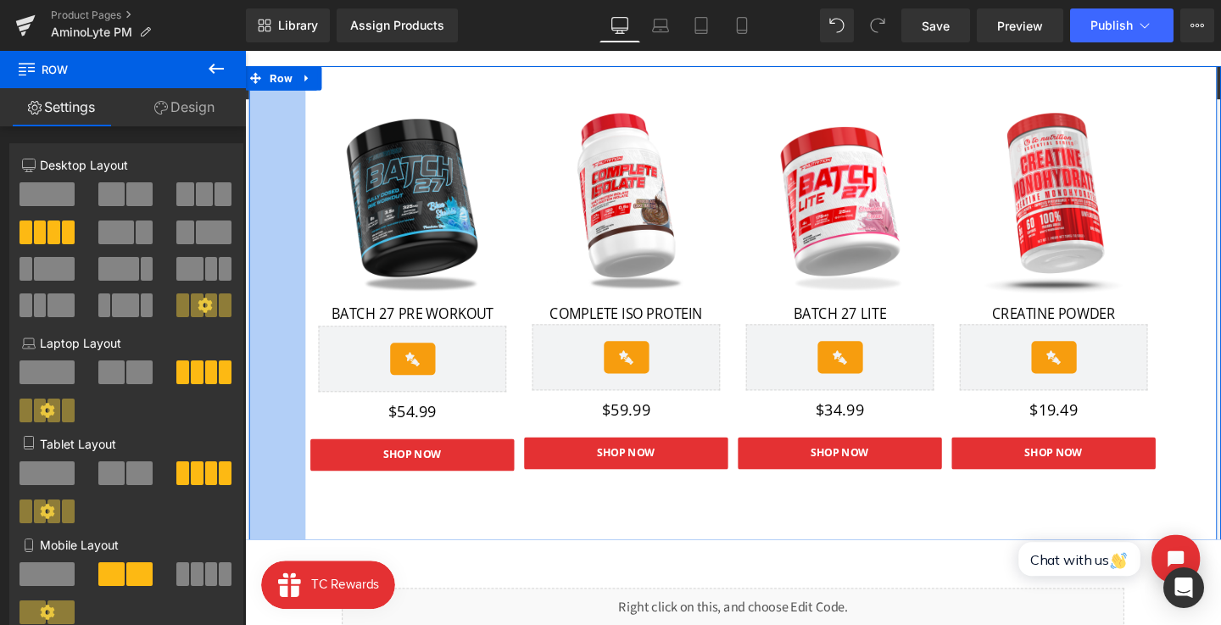
scroll to position [1961, 0]
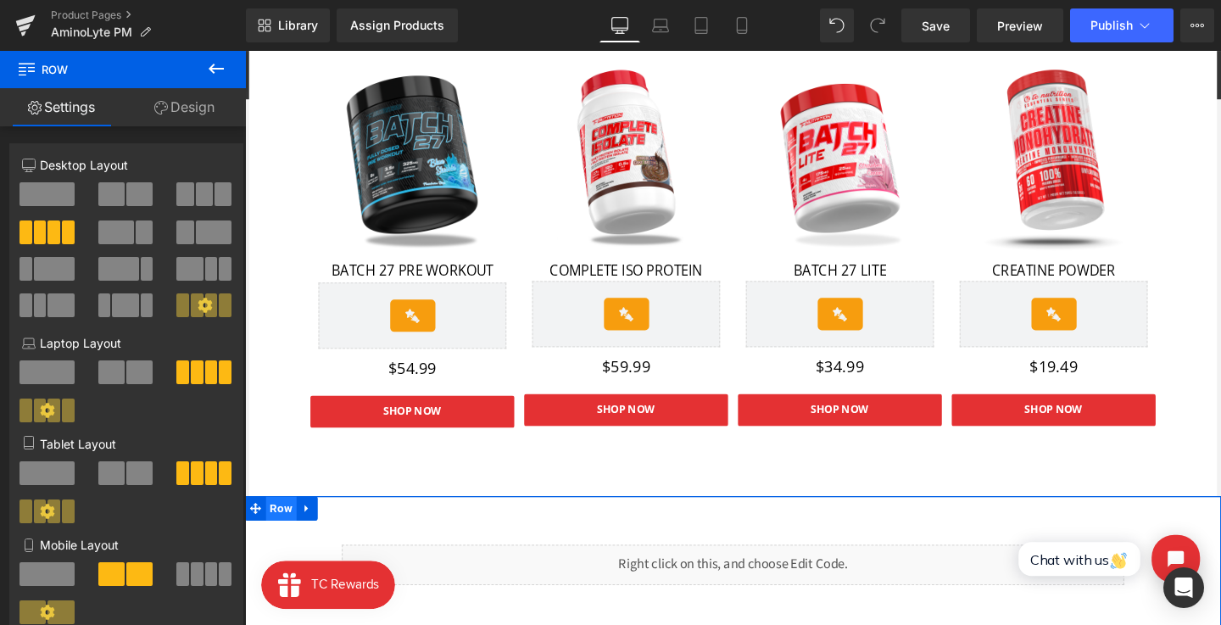
click at [267, 525] on span "Row" at bounding box center [283, 531] width 32 height 25
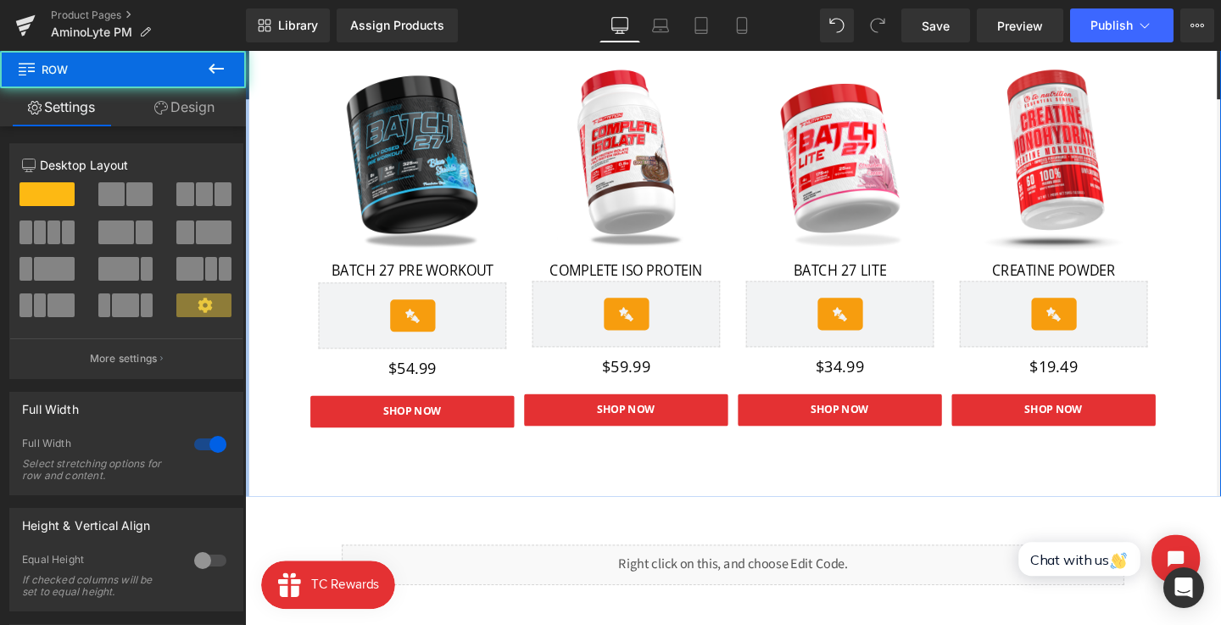
click at [246, 501] on div at bounding box center [247, 270] width 4 height 499
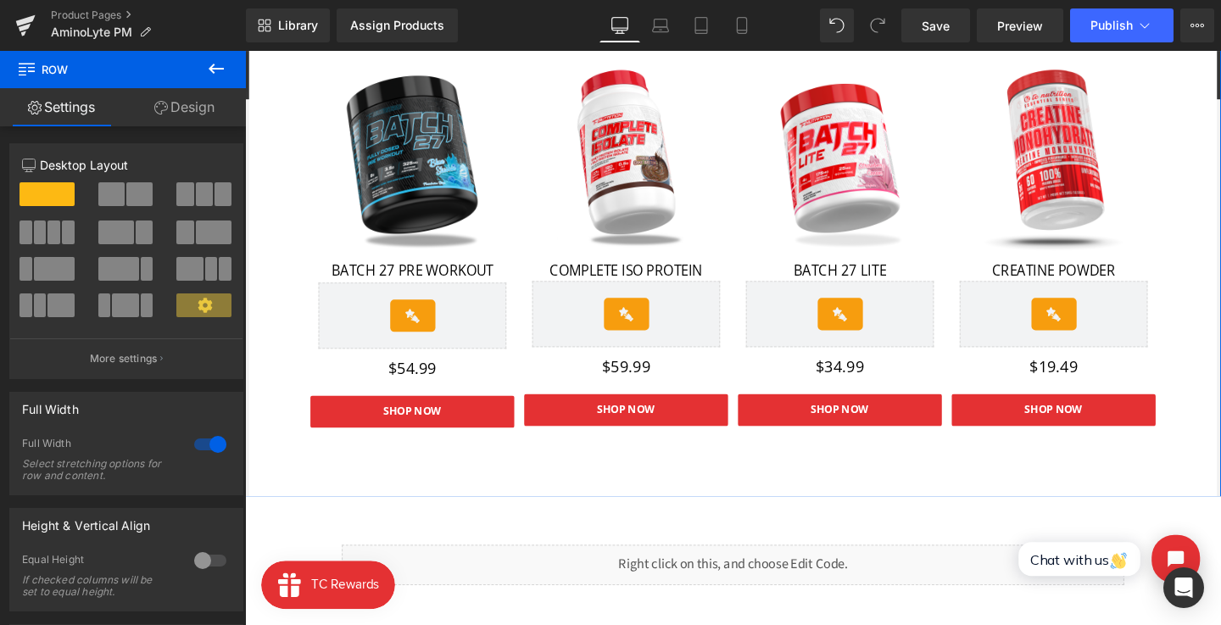
click at [193, 117] on link "Design" at bounding box center [184, 107] width 123 height 38
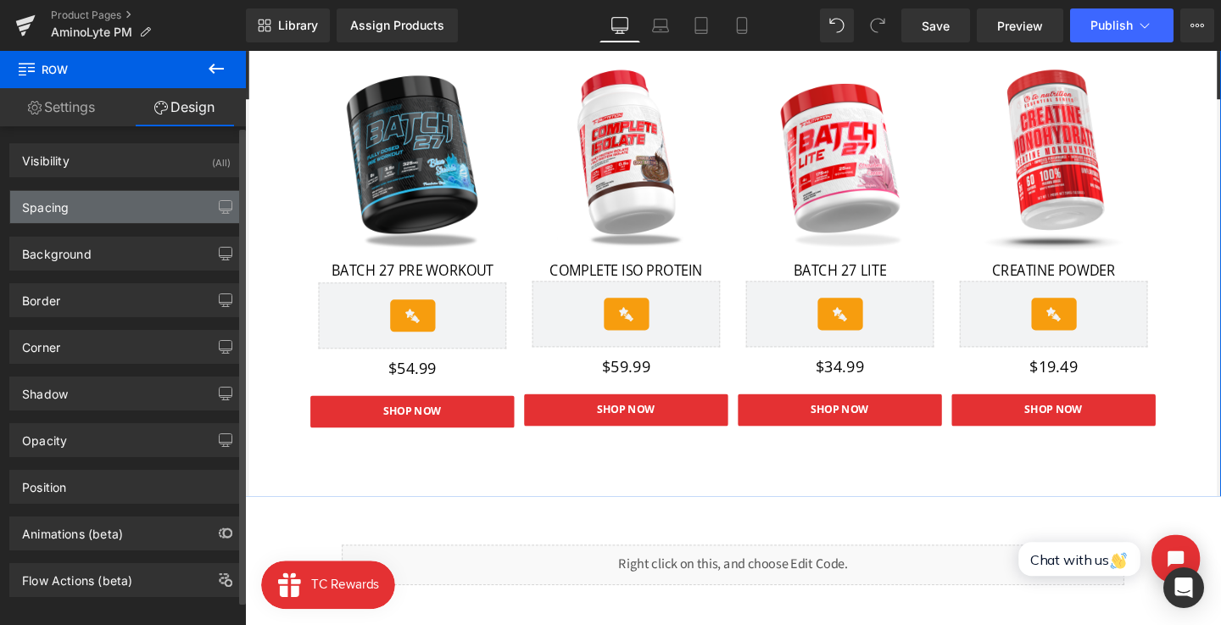
click at [133, 198] on div "Spacing" at bounding box center [126, 207] width 232 height 32
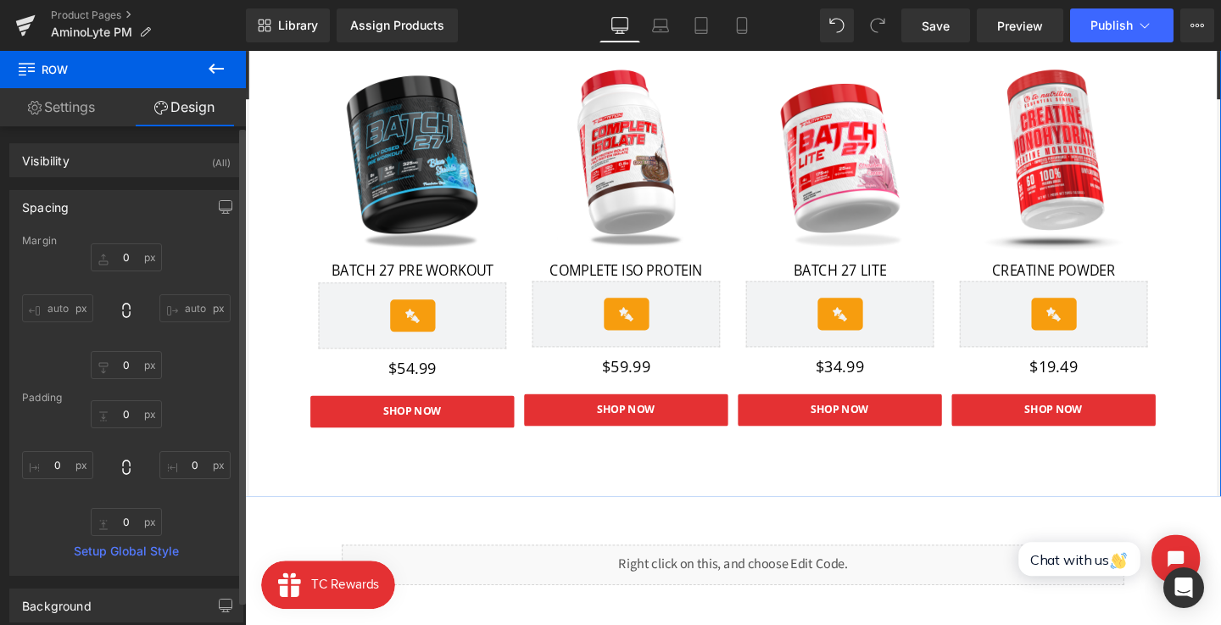
click at [131, 203] on div "Spacing" at bounding box center [126, 207] width 232 height 32
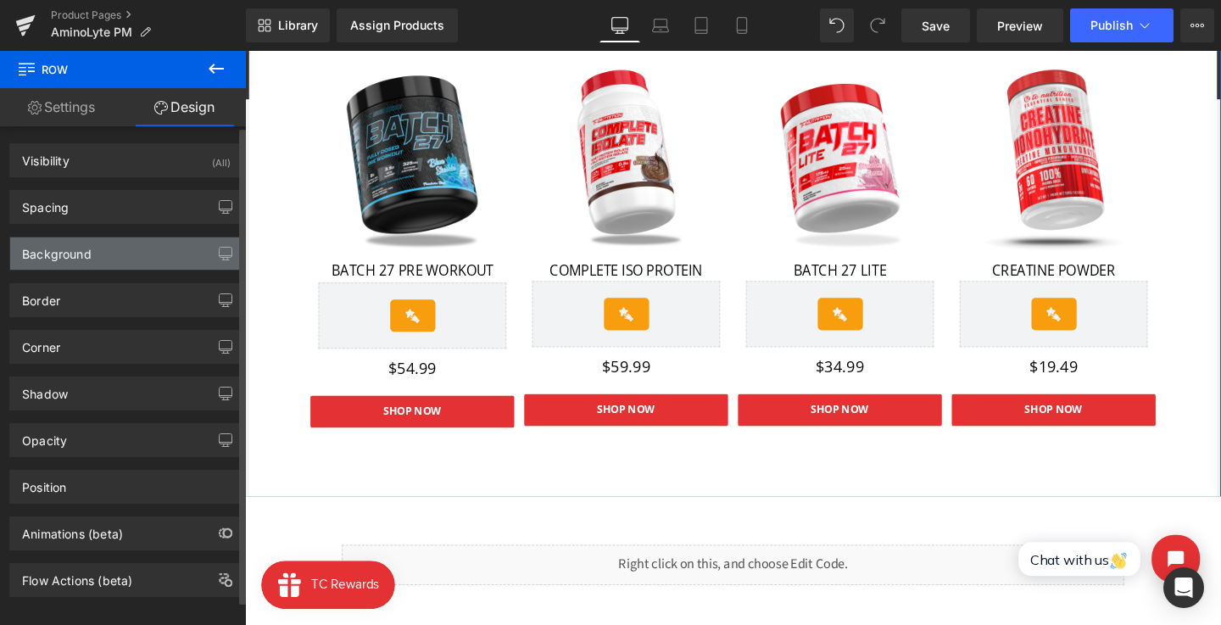
click at [121, 237] on div "Background" at bounding box center [126, 253] width 232 height 32
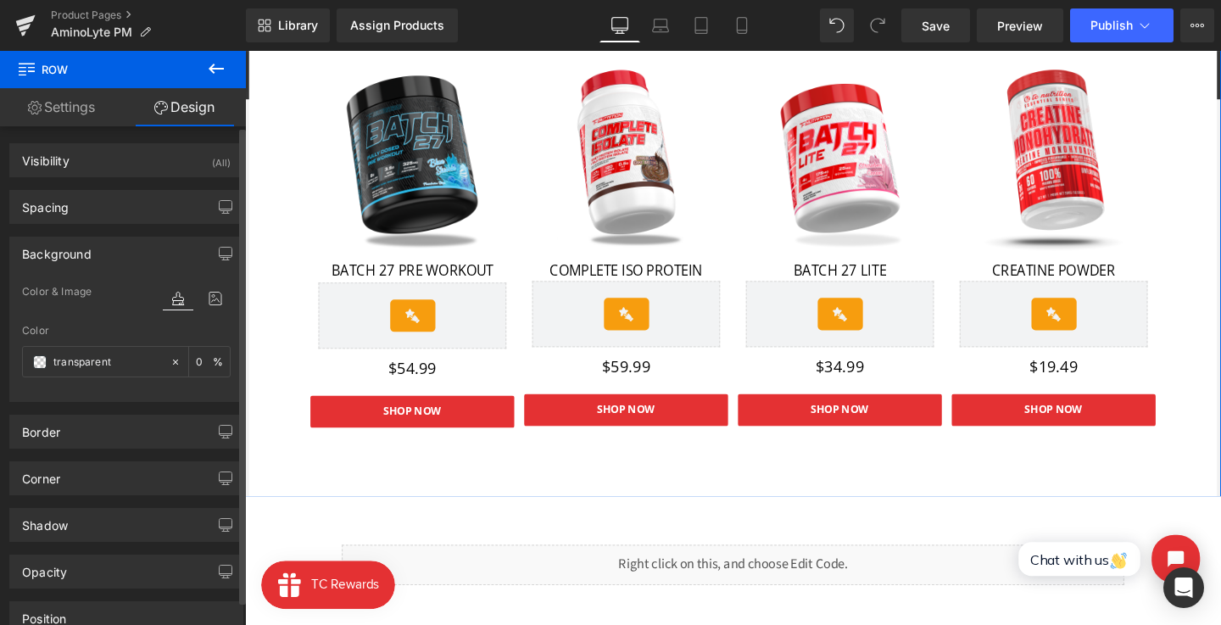
click at [120, 246] on div "Background" at bounding box center [126, 253] width 232 height 32
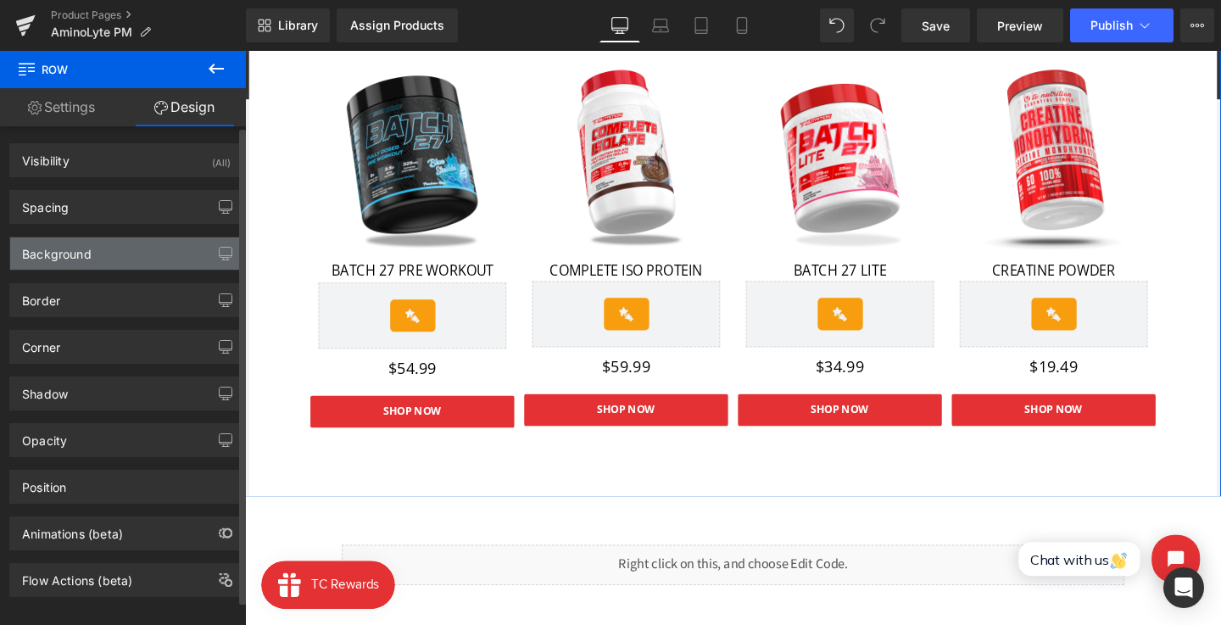
click at [120, 246] on div "Background" at bounding box center [126, 253] width 232 height 32
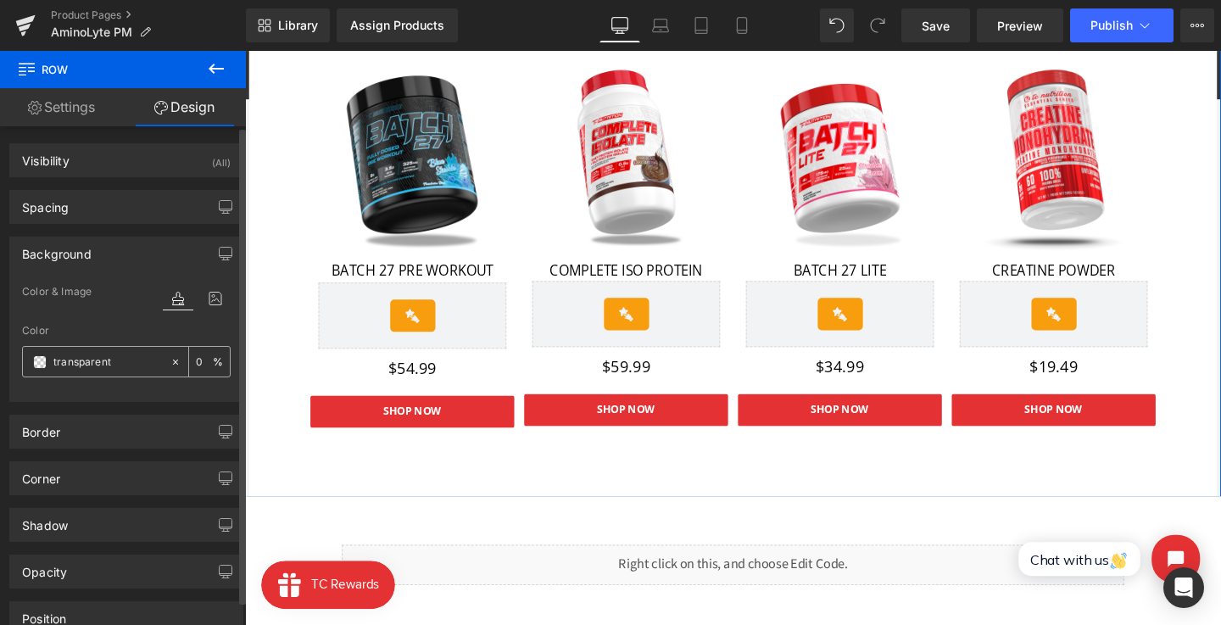
click at [37, 362] on span at bounding box center [40, 362] width 14 height 14
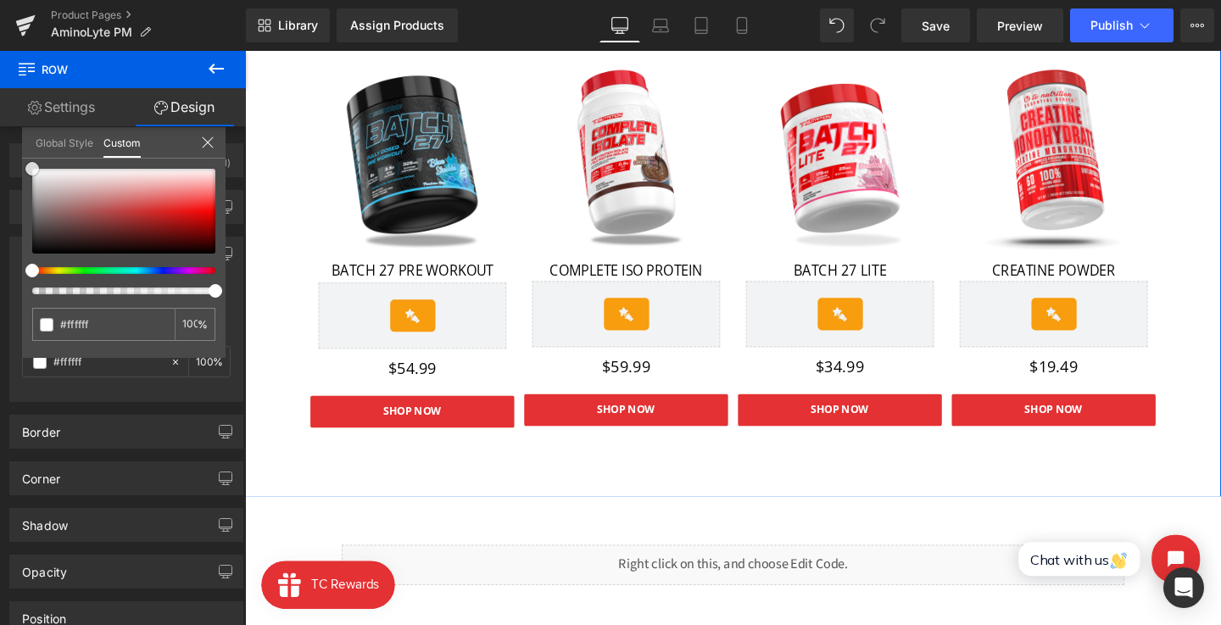
drag, startPoint x: 78, startPoint y: 237, endPoint x: 0, endPoint y: 123, distance: 138.6
click at [0, 123] on div "Settings Design 12 12 12 Column Size Customizer 12 Desktop Layout Laptop Layout…" at bounding box center [123, 379] width 246 height 583
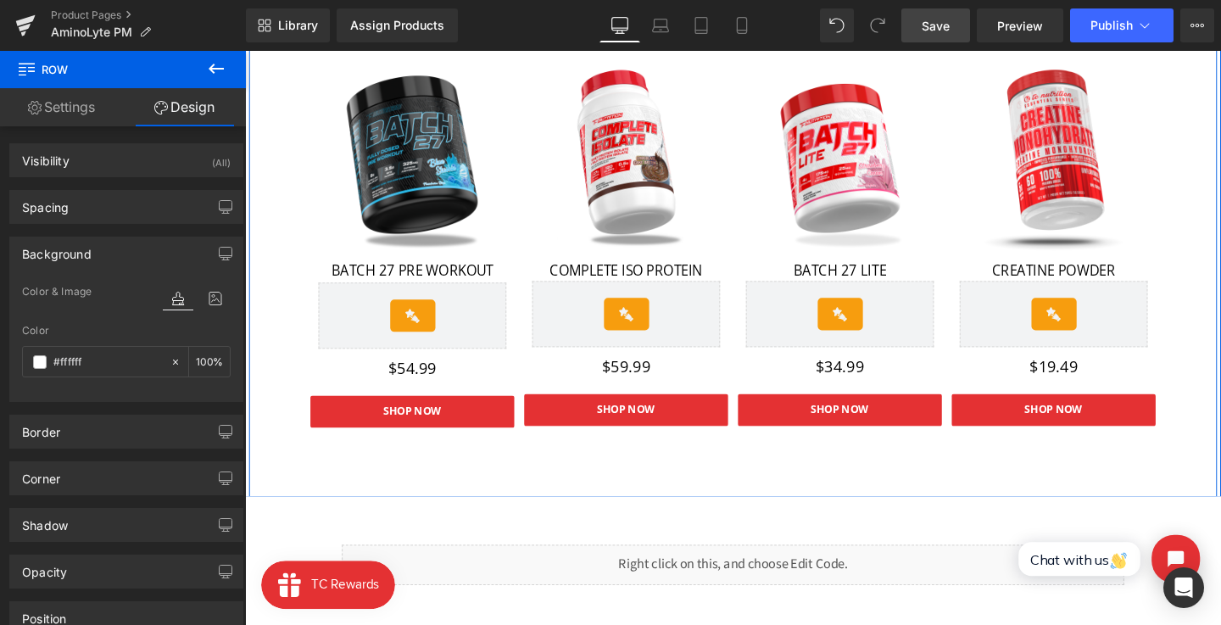
click at [933, 36] on link "Save" at bounding box center [936, 25] width 69 height 34
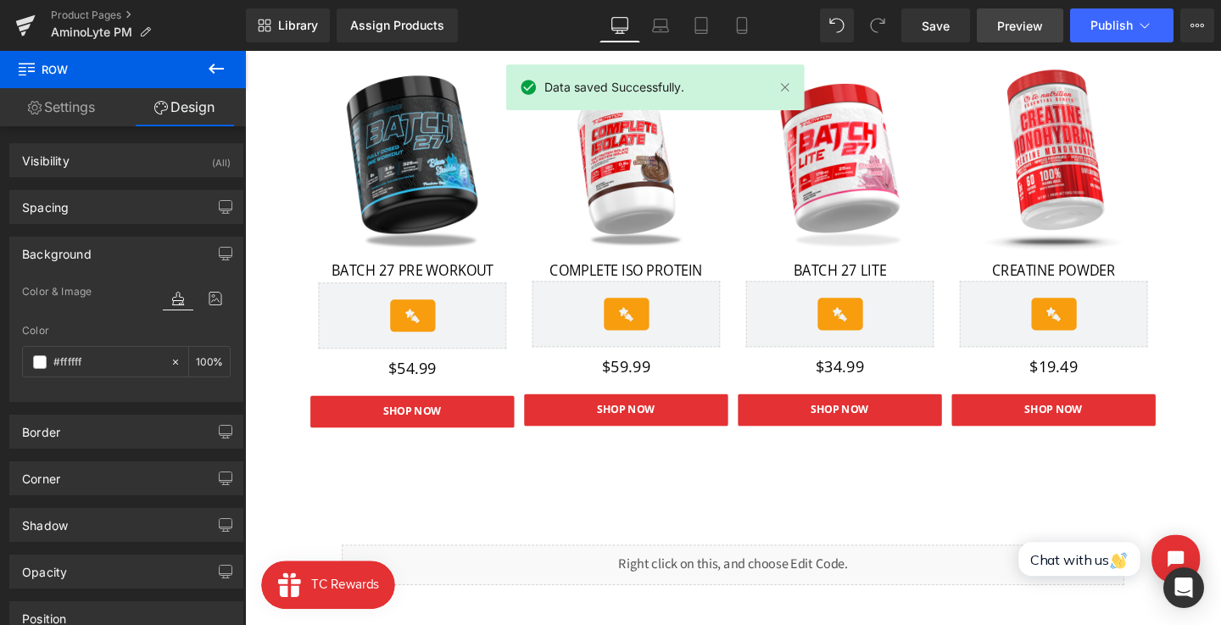
click at [1029, 28] on span "Preview" at bounding box center [1020, 26] width 46 height 18
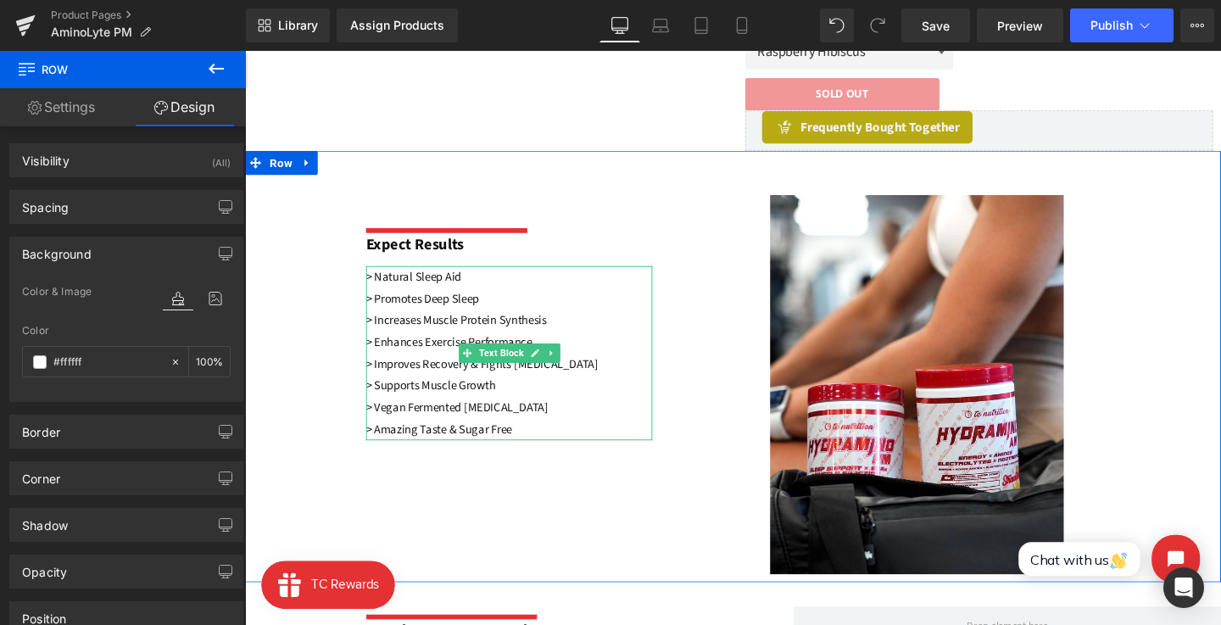
scroll to position [727, 0]
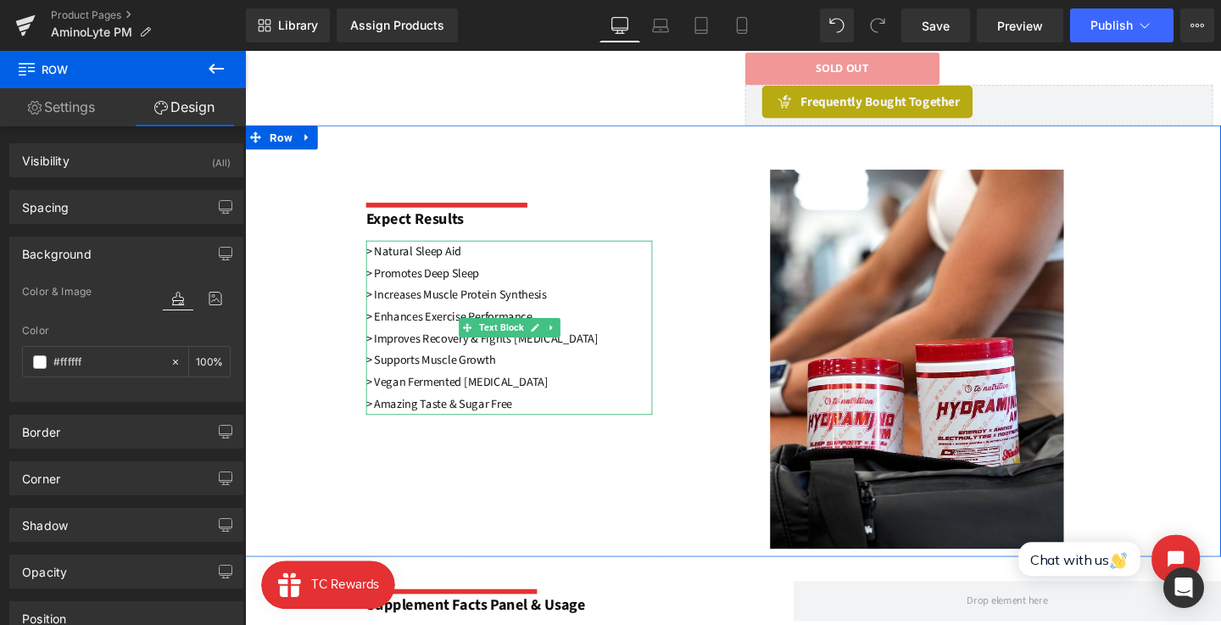
click at [495, 407] on p "> Vegan Fermented [MEDICAL_DATA]" at bounding box center [522, 399] width 301 height 23
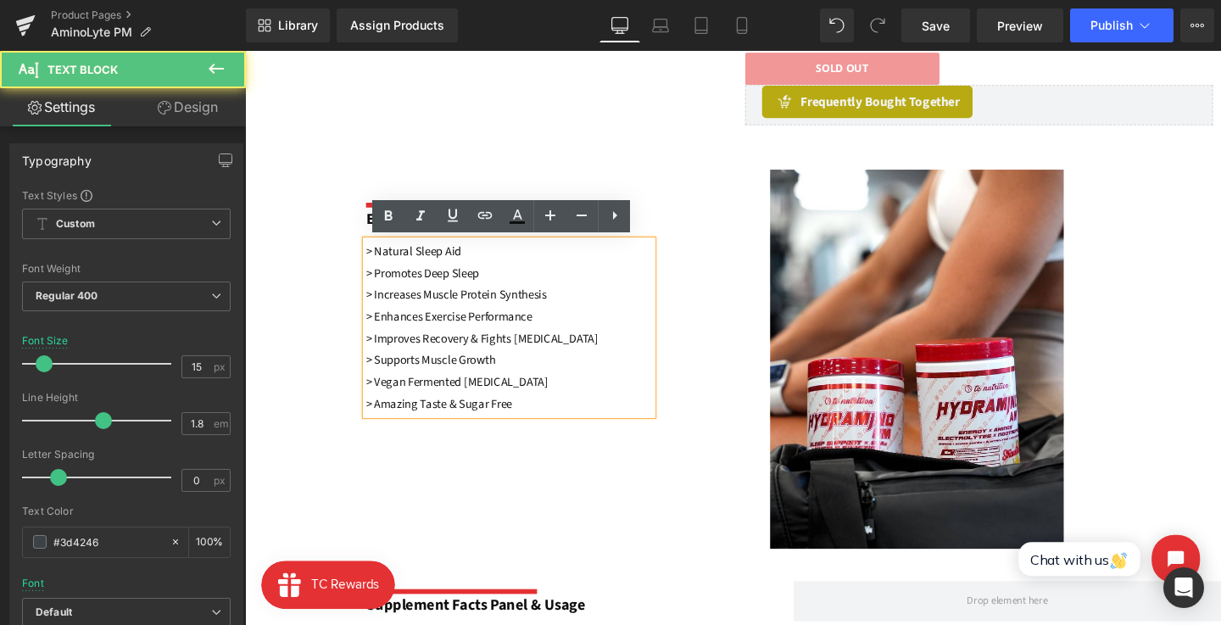
click at [525, 398] on font "> Vegan Fermented [MEDICAL_DATA]" at bounding box center [468, 399] width 192 height 18
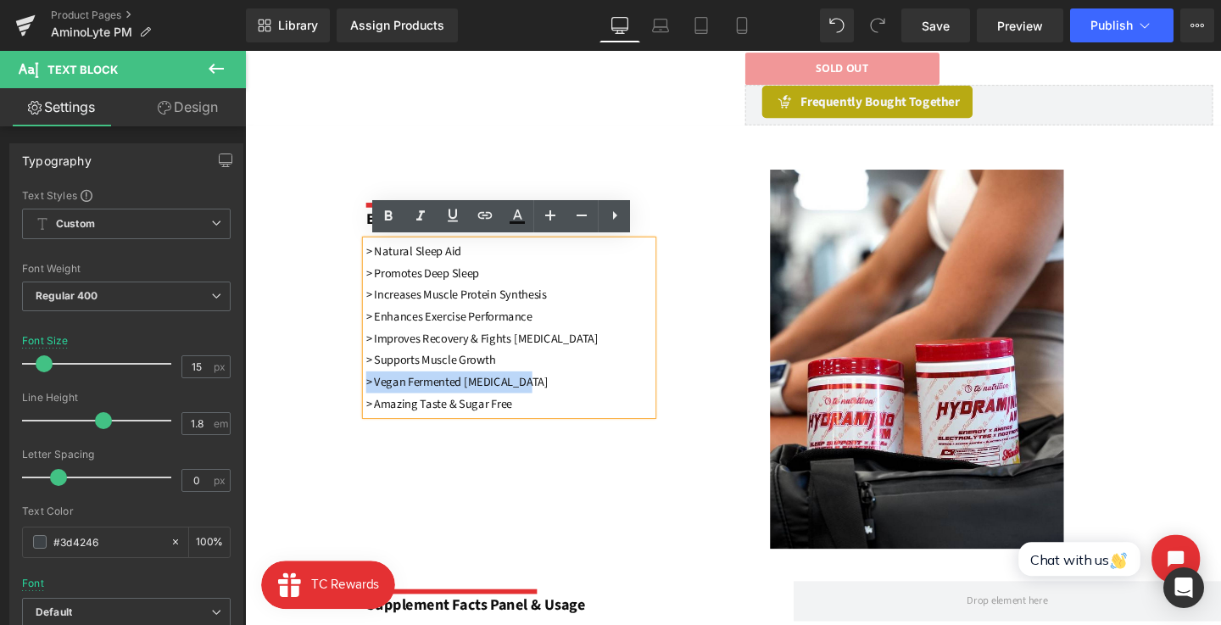
drag, startPoint x: 557, startPoint y: 398, endPoint x: 343, endPoint y: 394, distance: 214.6
click at [343, 394] on div "Separator Expect Results Text Block > Natural Sleep Aid > Promotes Deep Sleep >…" at bounding box center [758, 356] width 1026 height 454
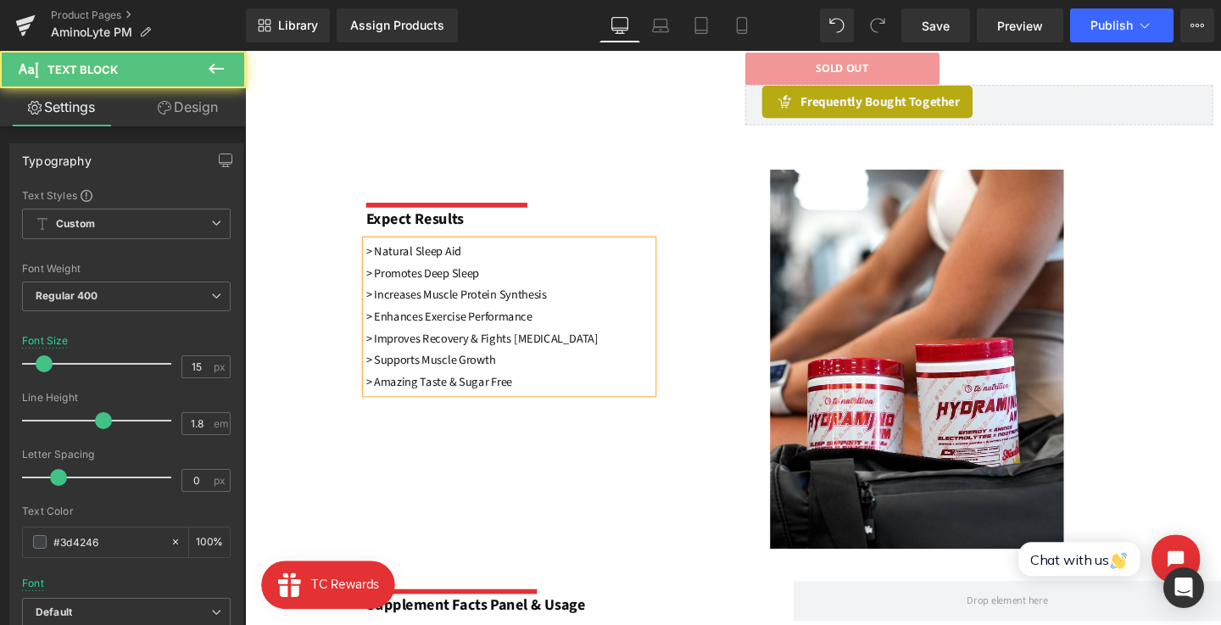
click at [480, 266] on p "> Natural Sleep Aid > Promotes Deep Sleep > Increases Muscle Protein Synthesis" at bounding box center [522, 284] width 301 height 69
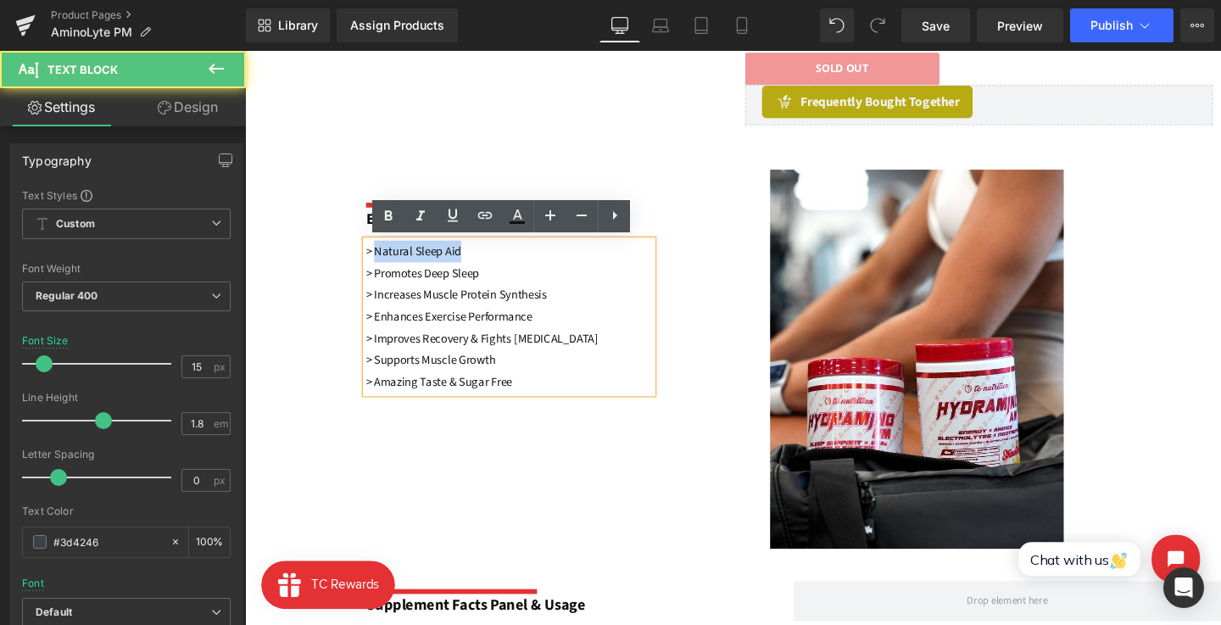
drag, startPoint x: 487, startPoint y: 266, endPoint x: 382, endPoint y: 265, distance: 105.2
click at [382, 265] on p "> Natural Sleep Aid > Promotes Deep Sleep > Increases Muscle Protein Synthesis" at bounding box center [522, 284] width 301 height 69
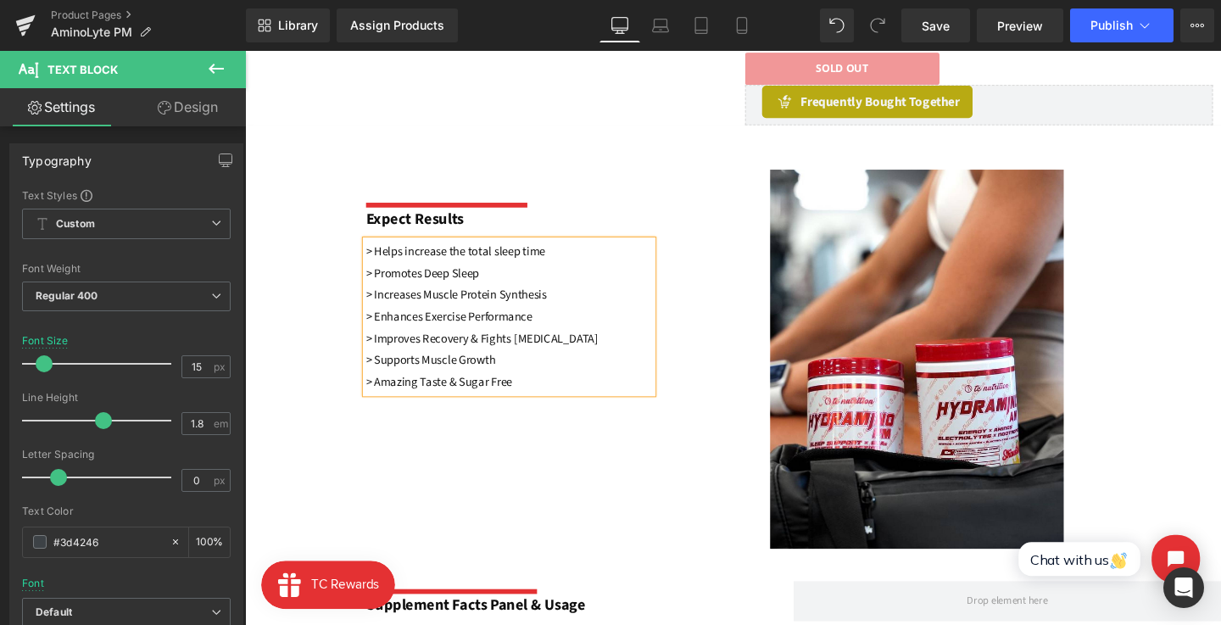
click at [441, 284] on font "> Helps increase the total sleep time > Promotes Deep Sleep > Increases Muscle …" at bounding box center [467, 285] width 190 height 64
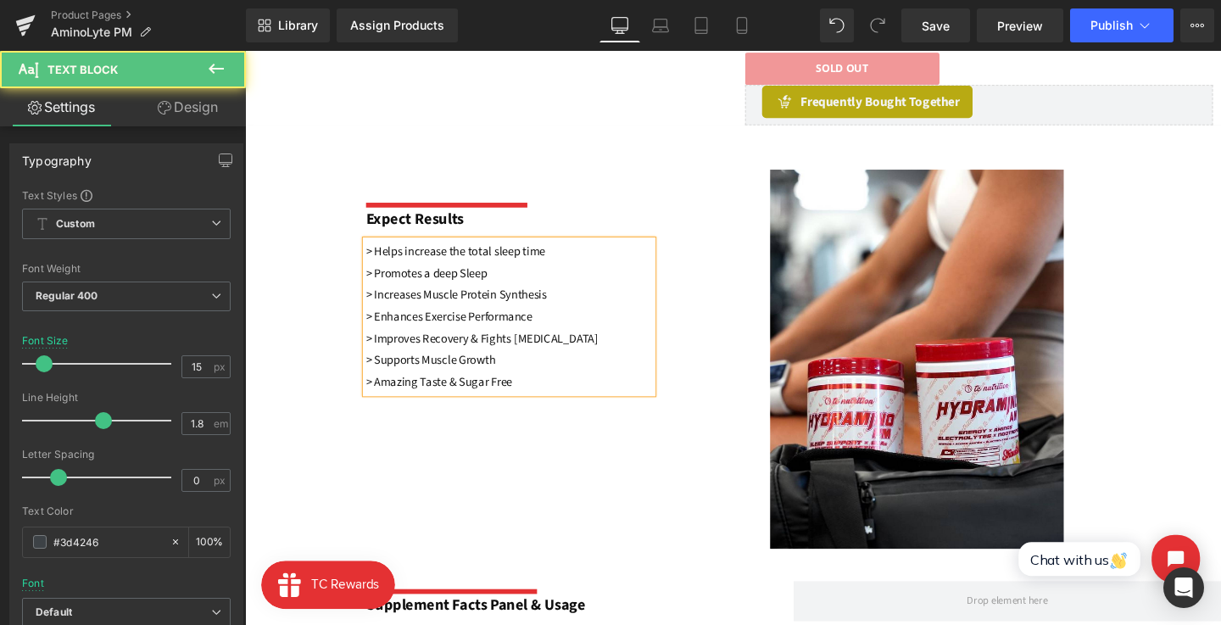
click at [513, 286] on p "> Helps increase the total sleep time > Promotes a deep Sleep > Increases Muscl…" at bounding box center [522, 284] width 301 height 69
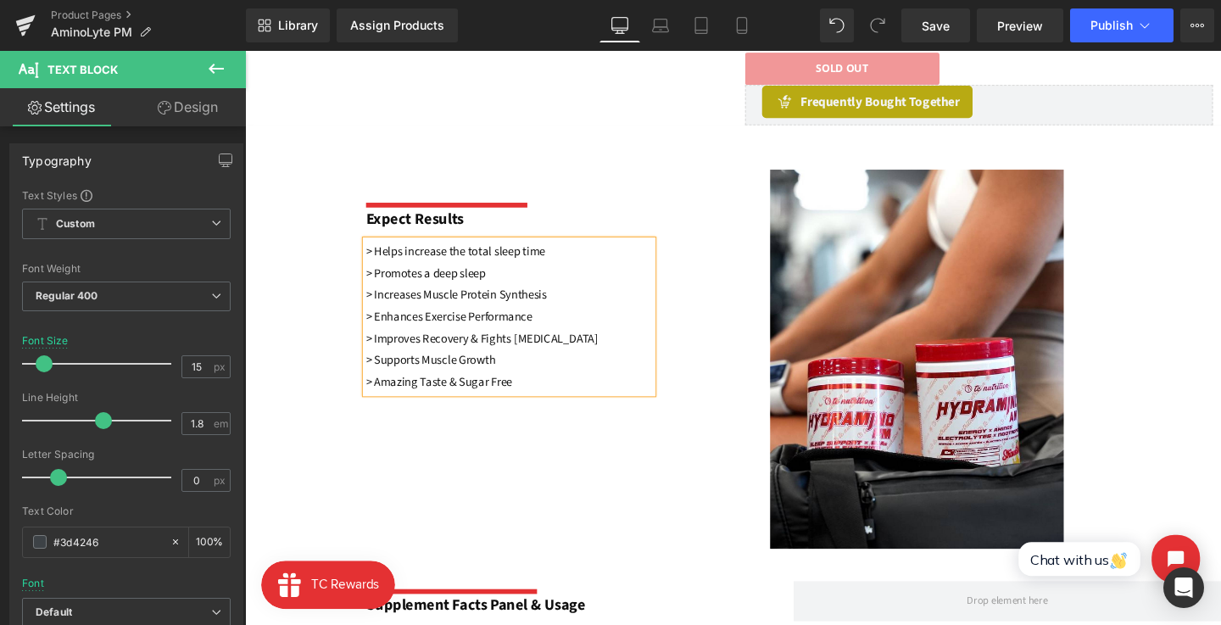
click at [518, 322] on font "> Enhances Exercise Performance" at bounding box center [459, 330] width 175 height 18
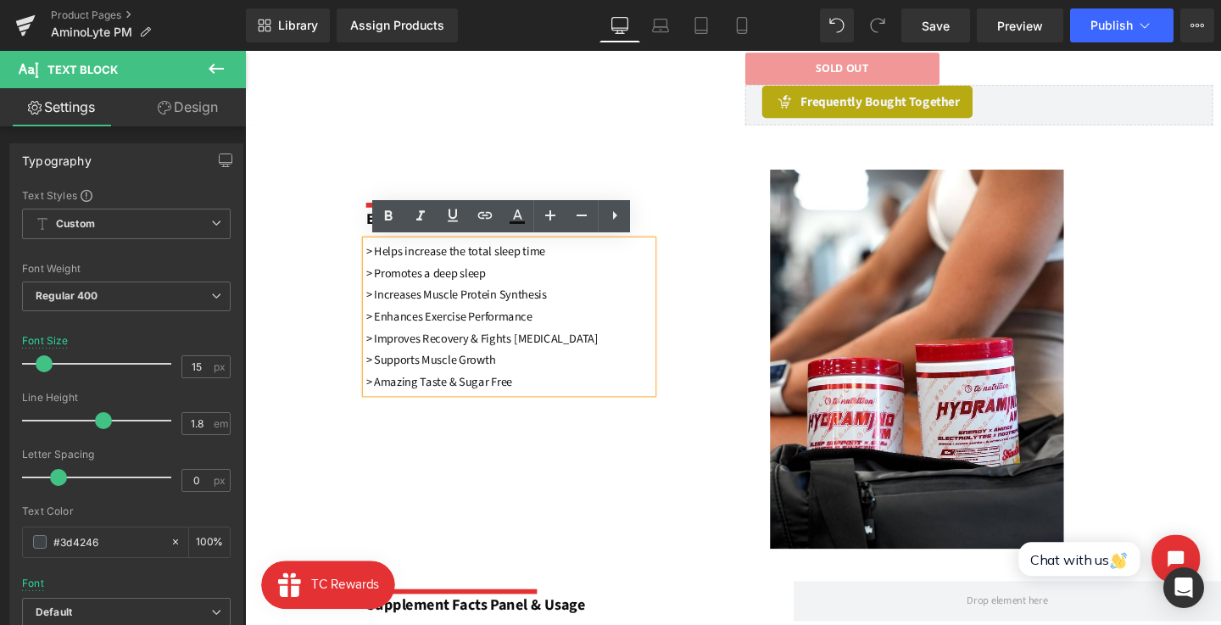
click at [442, 301] on font "> Helps increase the total sleep time > Promotes a deep sleep > Increases Muscl…" at bounding box center [467, 285] width 190 height 64
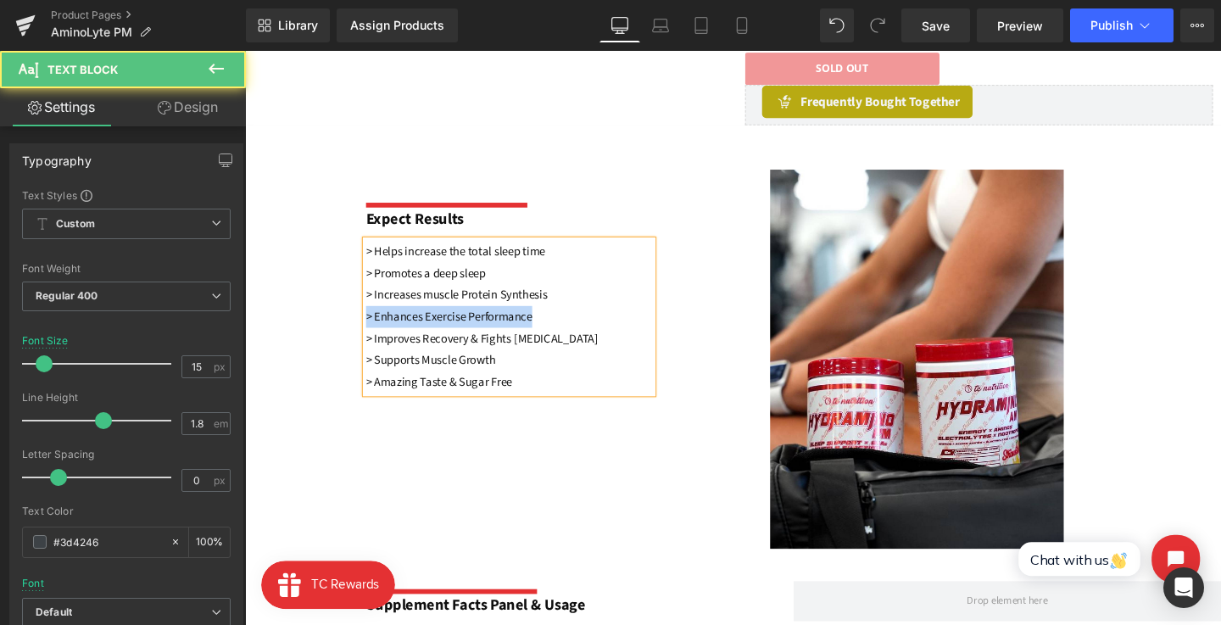
drag, startPoint x: 559, startPoint y: 331, endPoint x: 360, endPoint y: 332, distance: 198.5
click at [360, 332] on div "Separator Expect Results Text Block > Helps increase the total sleep time > Pro…" at bounding box center [758, 356] width 1026 height 454
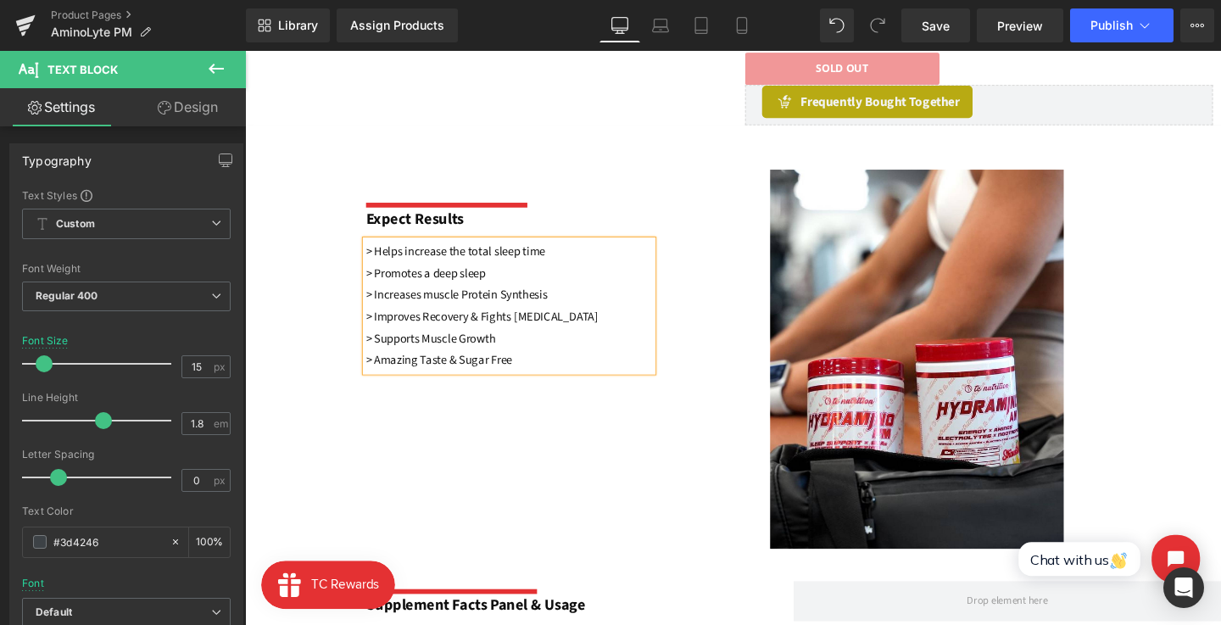
click at [439, 329] on font "> Improves Recovery & Fights [MEDICAL_DATA]" at bounding box center [494, 330] width 244 height 18
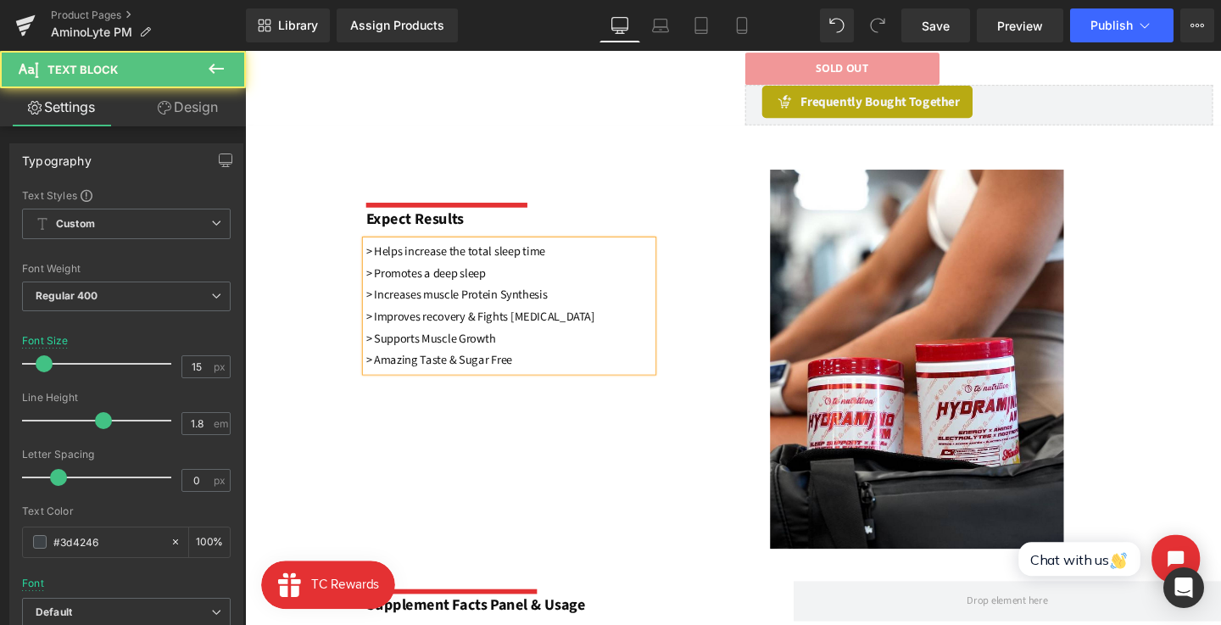
click at [498, 324] on font "> Improves recovery & Fights Muscle Fatigue" at bounding box center [492, 330] width 241 height 18
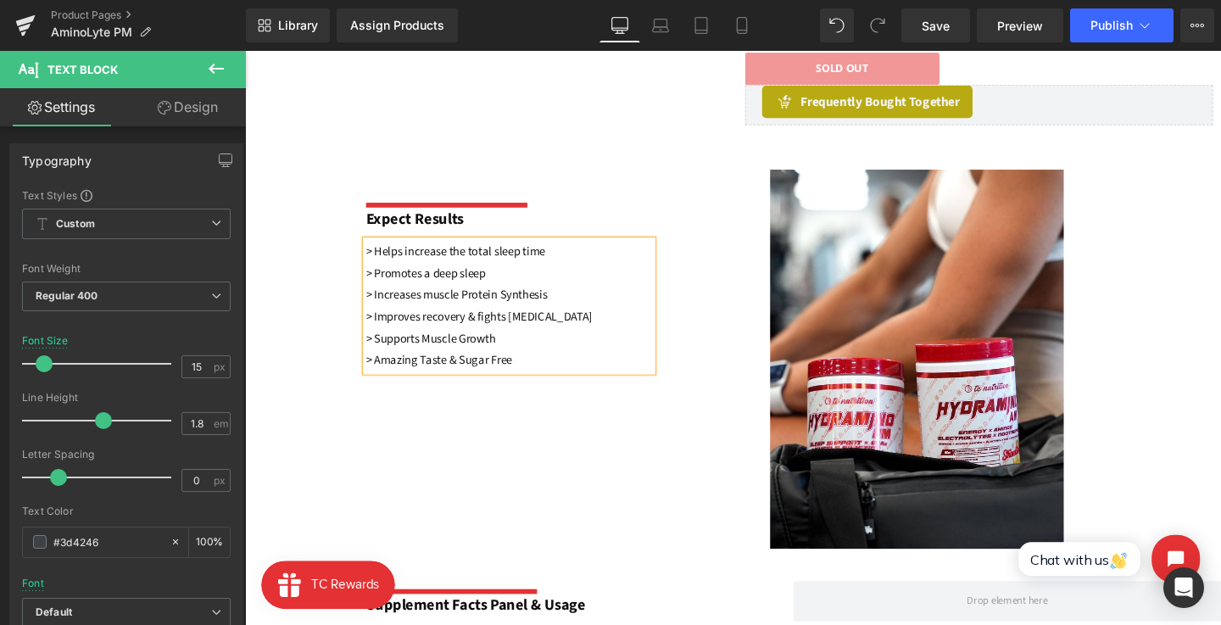
click at [527, 330] on font "> Improves recovery & fights Muscle Fatigue" at bounding box center [491, 330] width 238 height 18
click at [570, 330] on font "> Improves recovery & fights muscle Fatigue" at bounding box center [491, 330] width 238 height 18
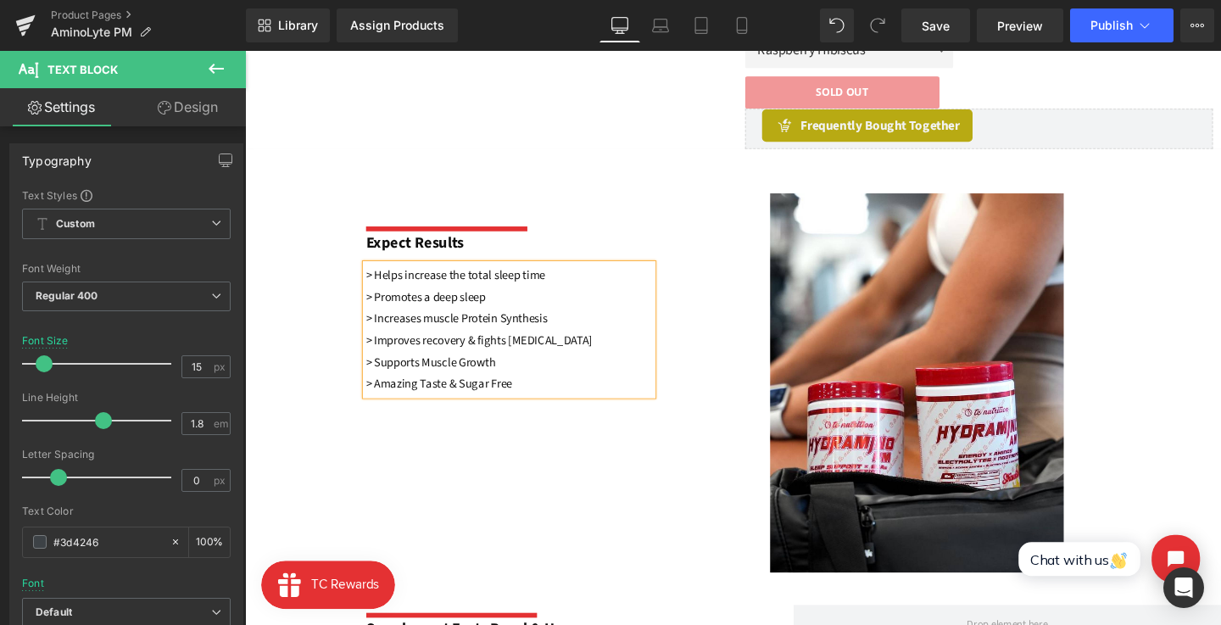
scroll to position [695, 0]
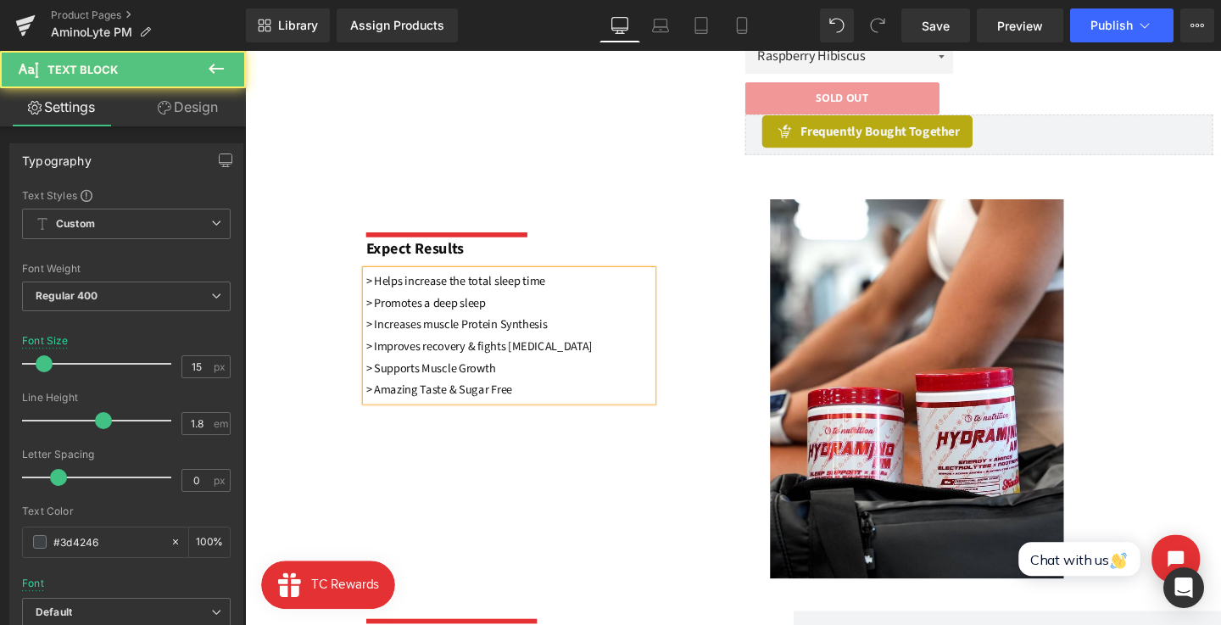
click at [463, 291] on font "> Helps increase the total sleep time > Promotes a deep sleep > Increases muscl…" at bounding box center [467, 316] width 191 height 64
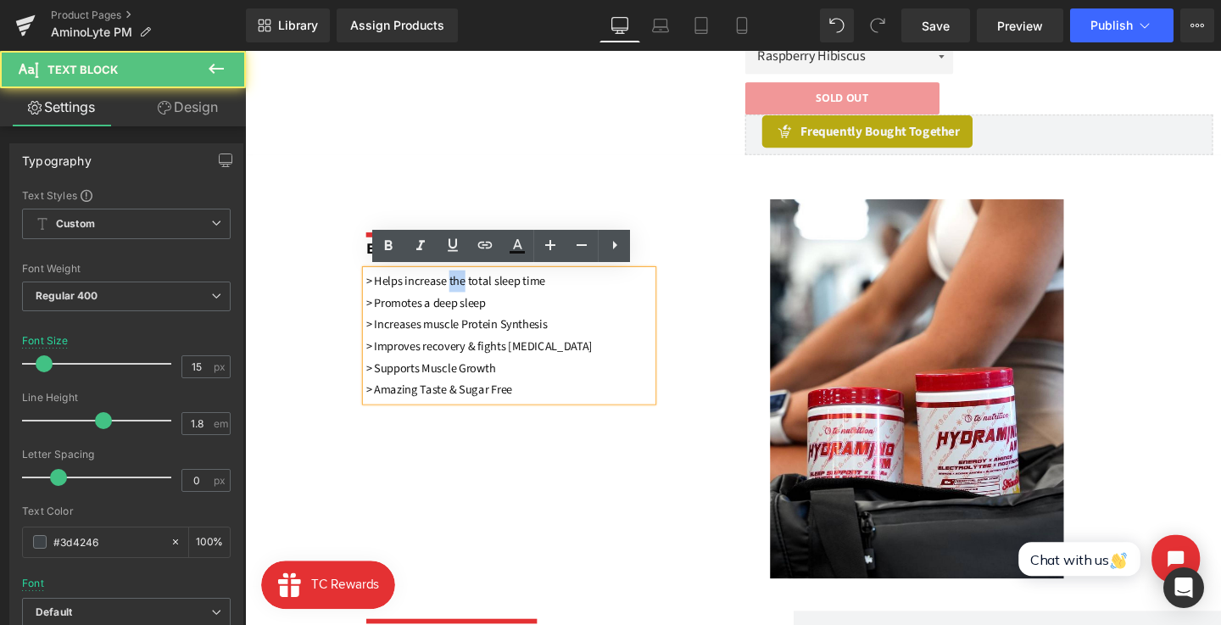
click at [463, 291] on font "> Helps increase the total sleep time > Promotes a deep sleep > Increases muscl…" at bounding box center [467, 316] width 191 height 64
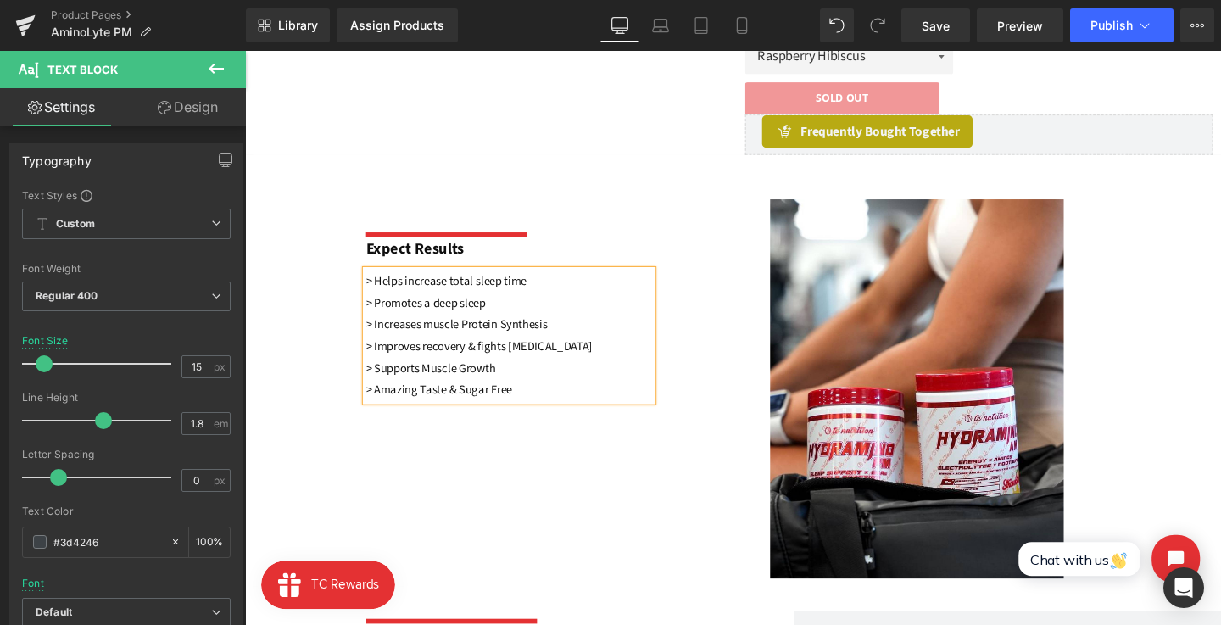
click at [466, 312] on font "> Helps increase total sleep time > Promotes a deep sleep > Increases muscle Pr…" at bounding box center [467, 316] width 191 height 64
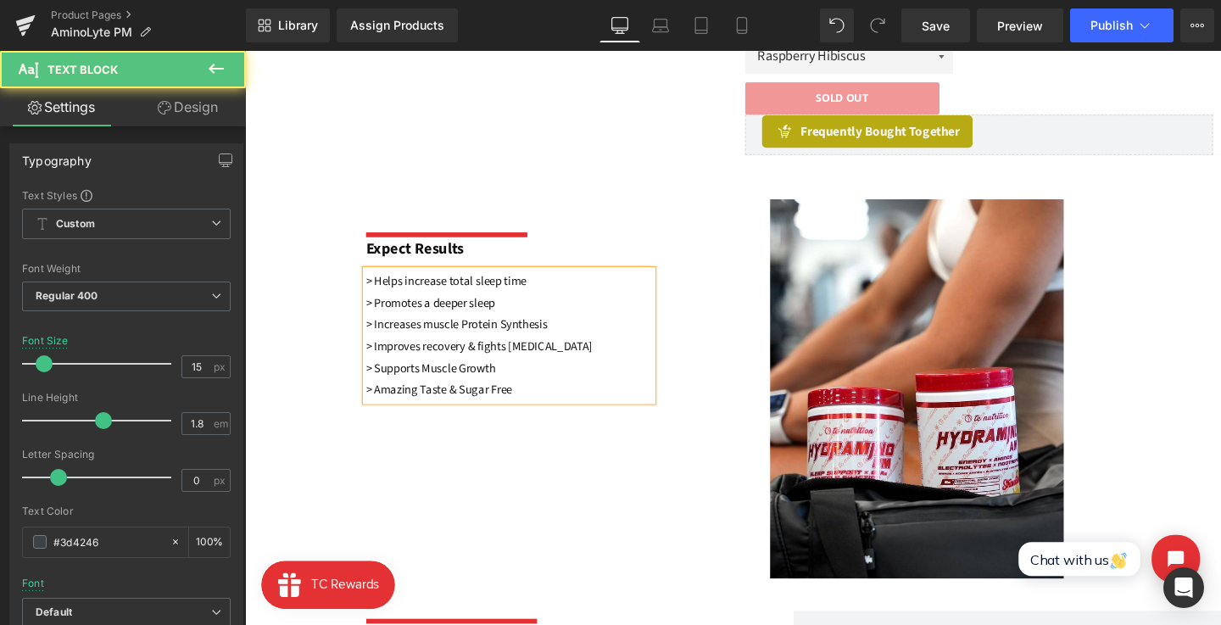
click at [508, 312] on font "> Helps increase total sleep time > Promotes a deeper sleep > Increases muscle …" at bounding box center [467, 316] width 191 height 64
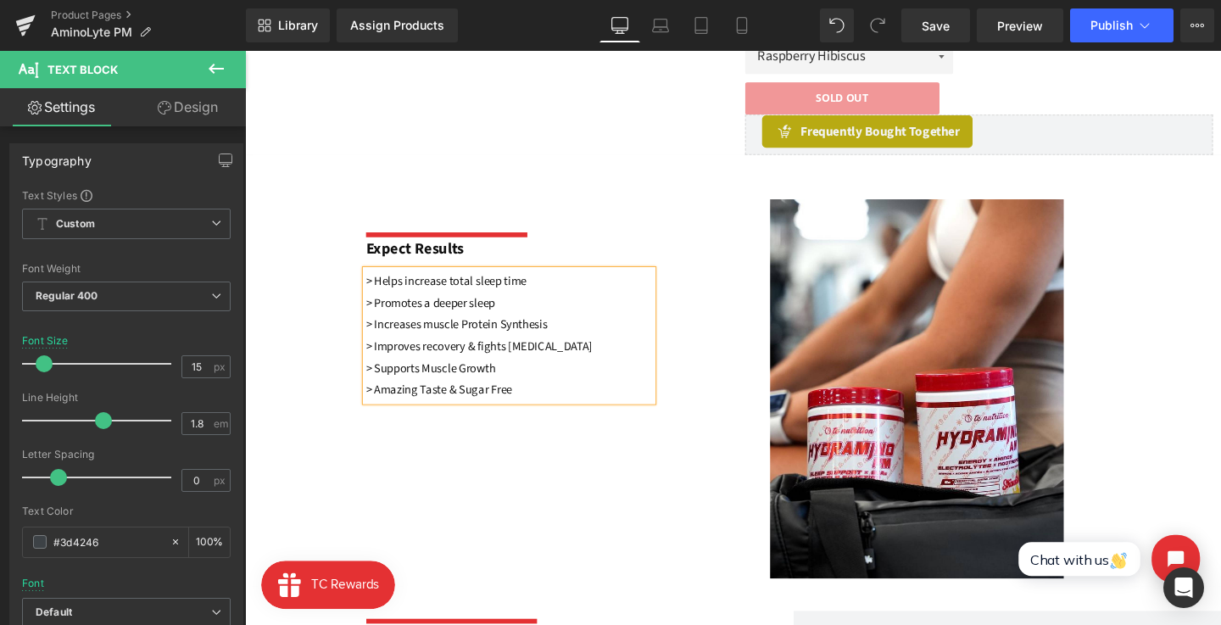
click at [549, 312] on p "> Helps increase total sleep time > Promotes a deeper sleep > Increases muscle …" at bounding box center [522, 316] width 301 height 69
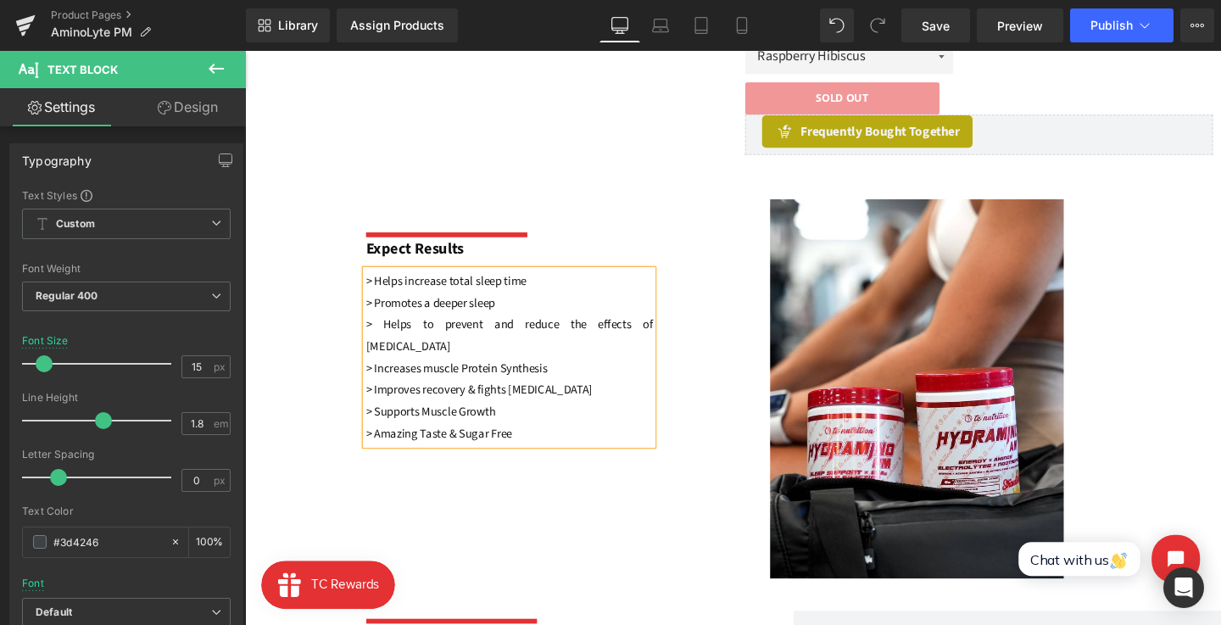
click at [439, 422] on font "> Supports Muscle Growth" at bounding box center [440, 431] width 137 height 18
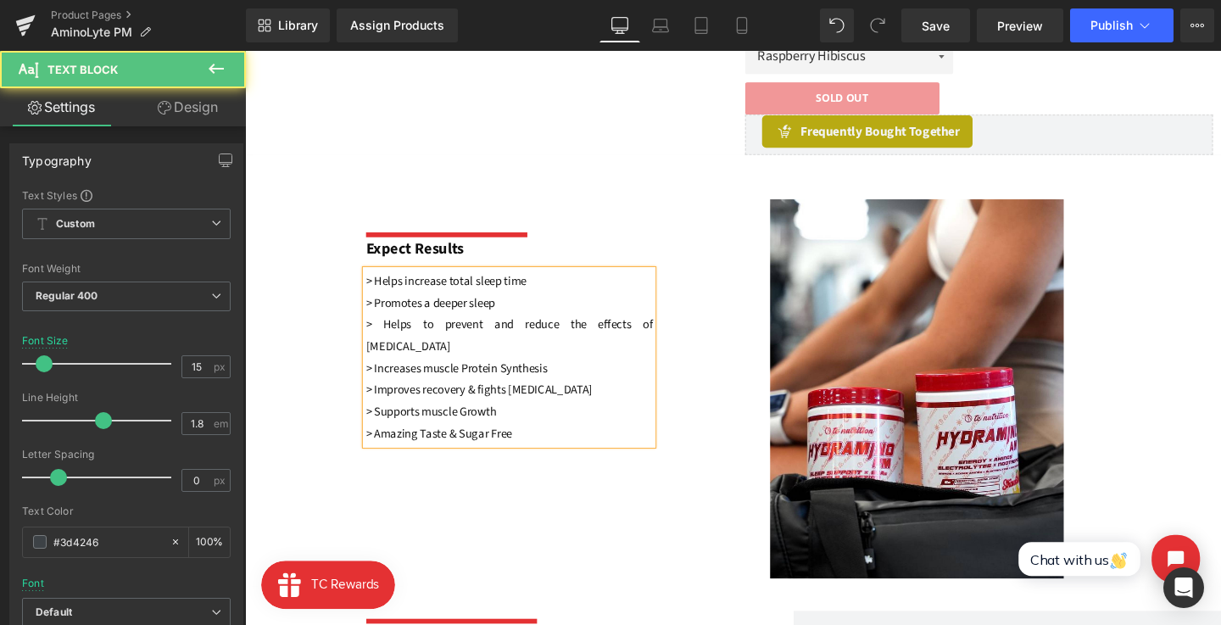
click at [479, 422] on font "> Supports muscle Growth" at bounding box center [440, 431] width 137 height 18
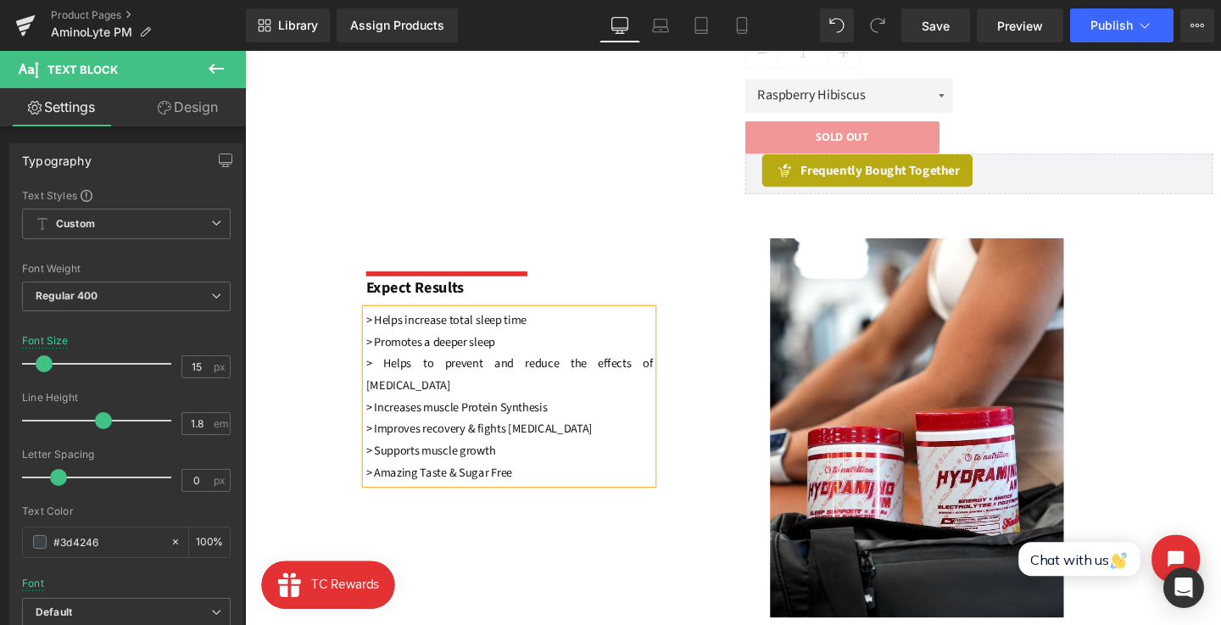
scroll to position [652, 0]
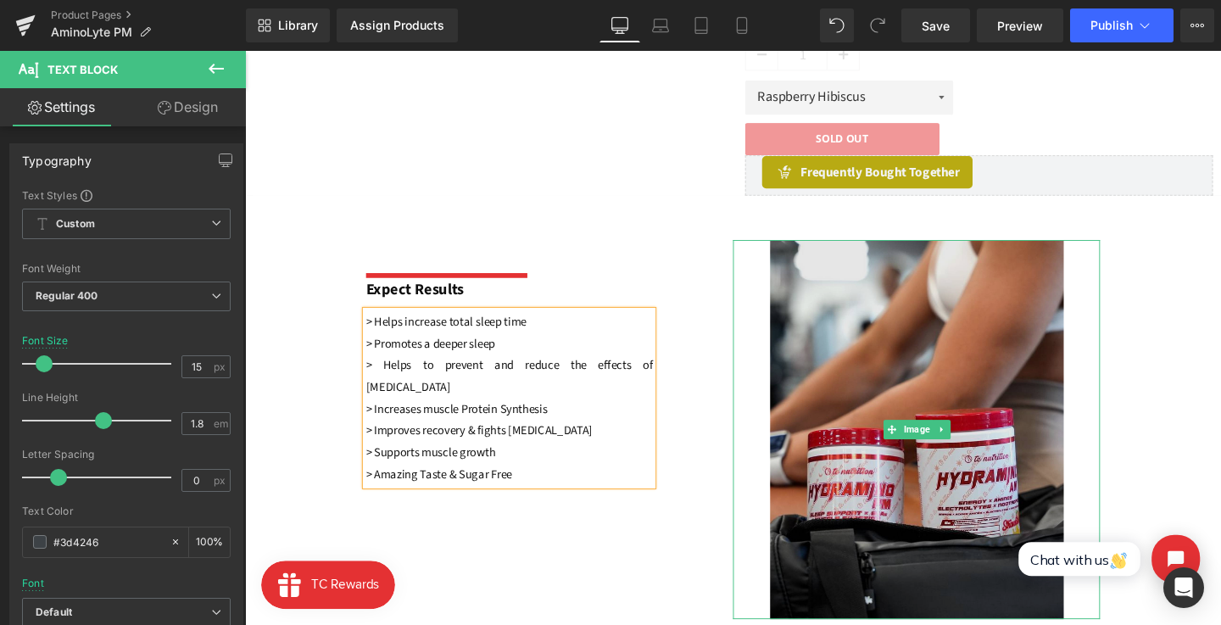
click at [927, 378] on img at bounding box center [951, 449] width 309 height 399
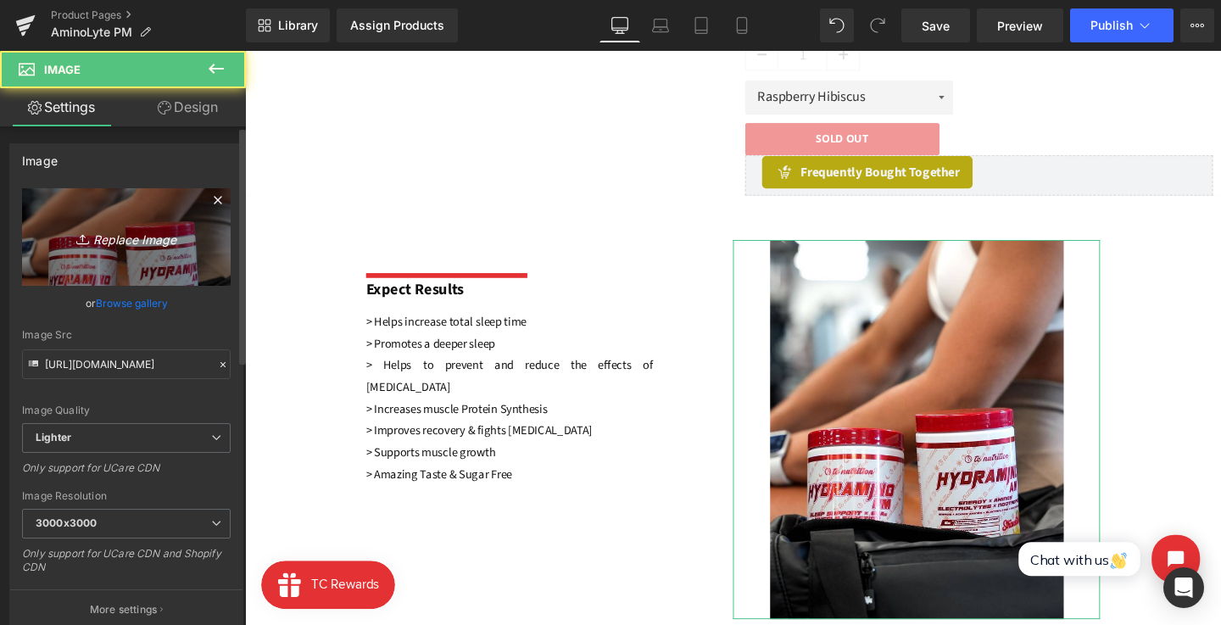
click at [144, 235] on icon "Replace Image" at bounding box center [127, 236] width 136 height 21
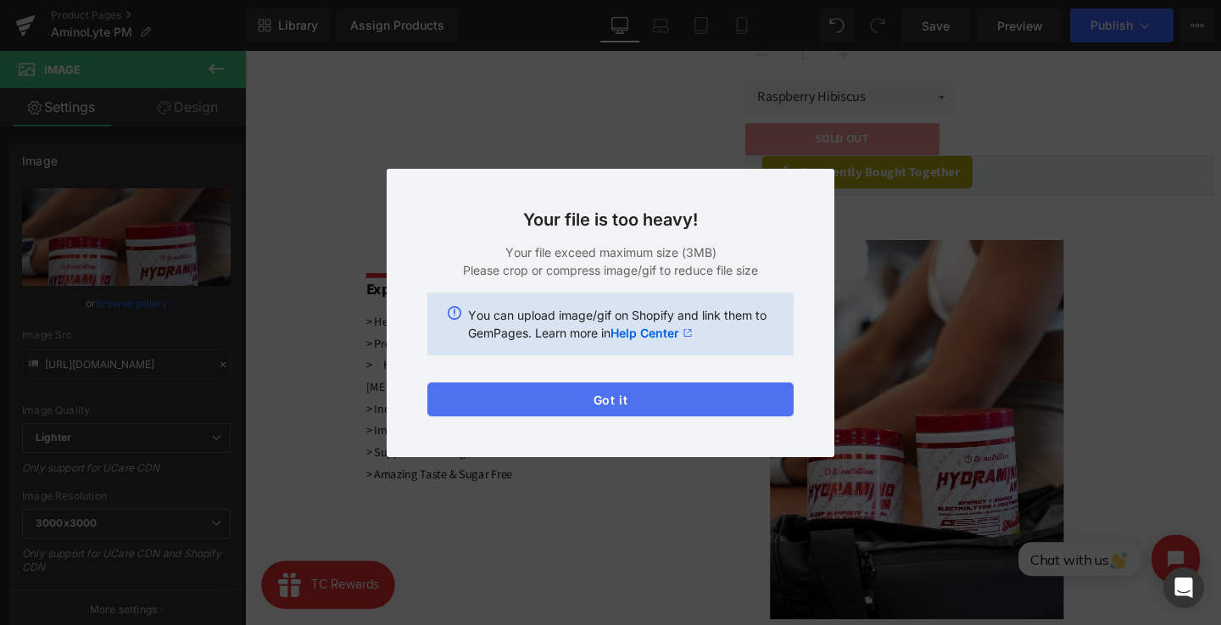
click at [559, 396] on button "Got it" at bounding box center [610, 400] width 366 height 34
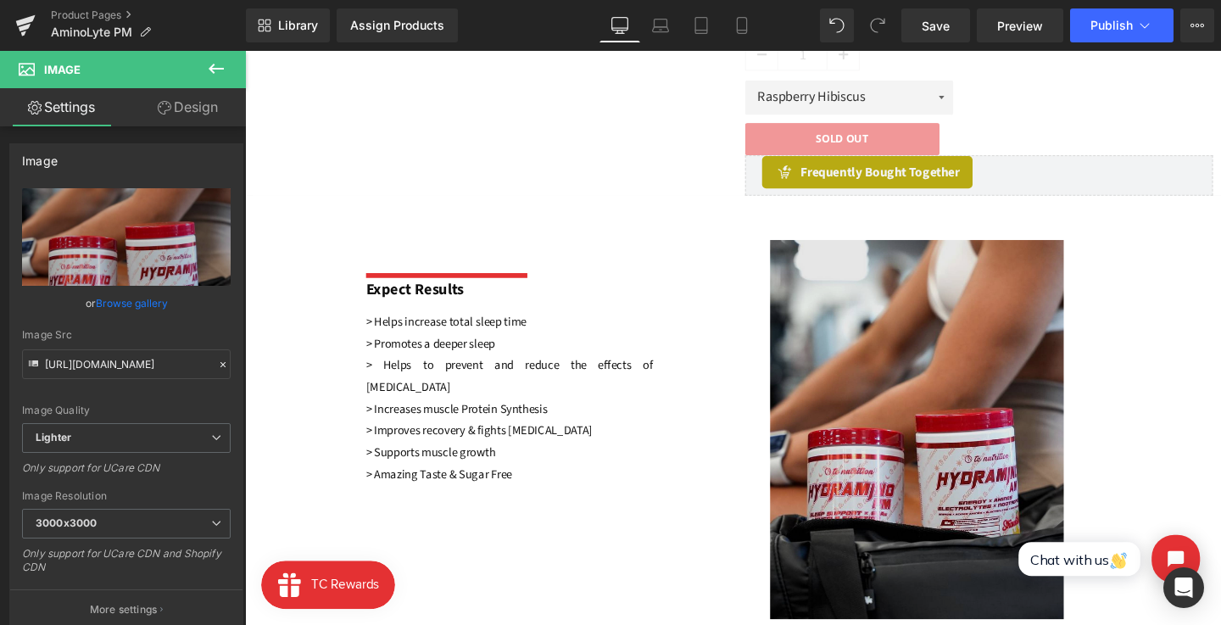
click at [897, 366] on img at bounding box center [951, 449] width 309 height 399
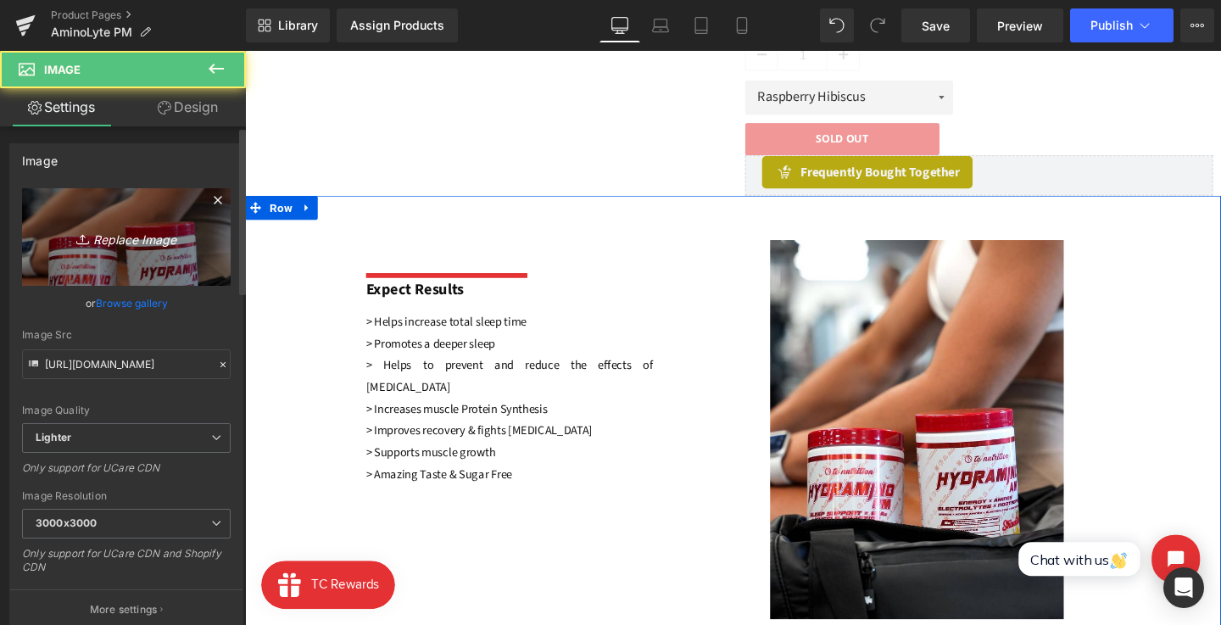
click at [115, 228] on icon "Replace Image" at bounding box center [127, 236] width 136 height 21
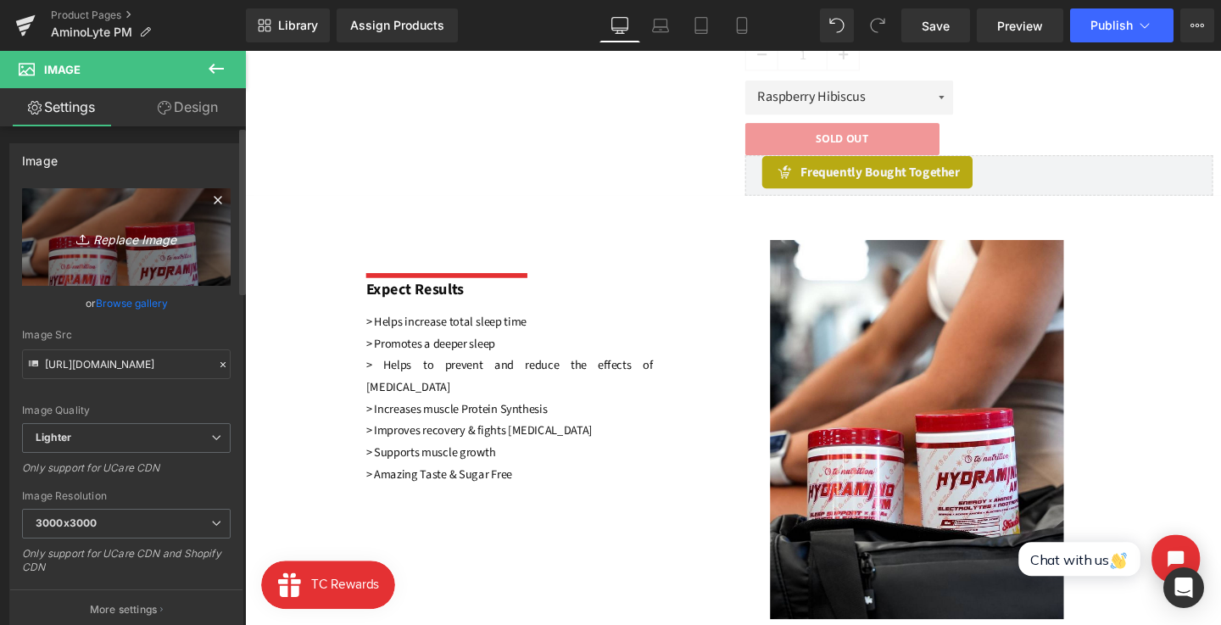
type input "C:\fakepath\B0DTV4MG2T.PT02.png"
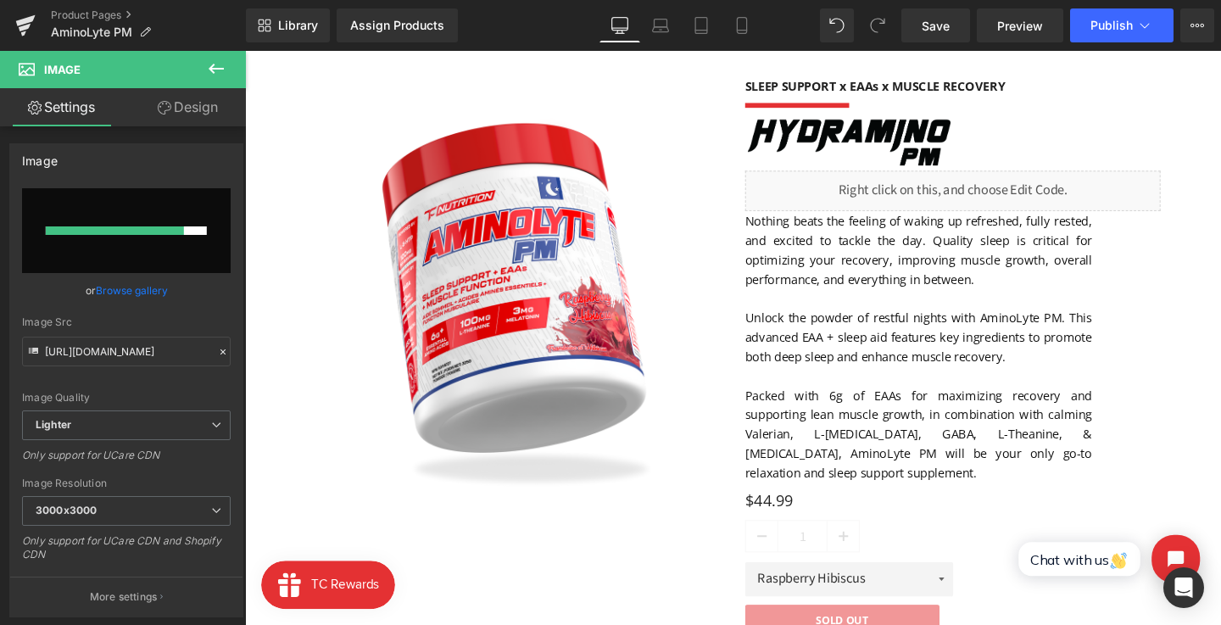
scroll to position [142, 0]
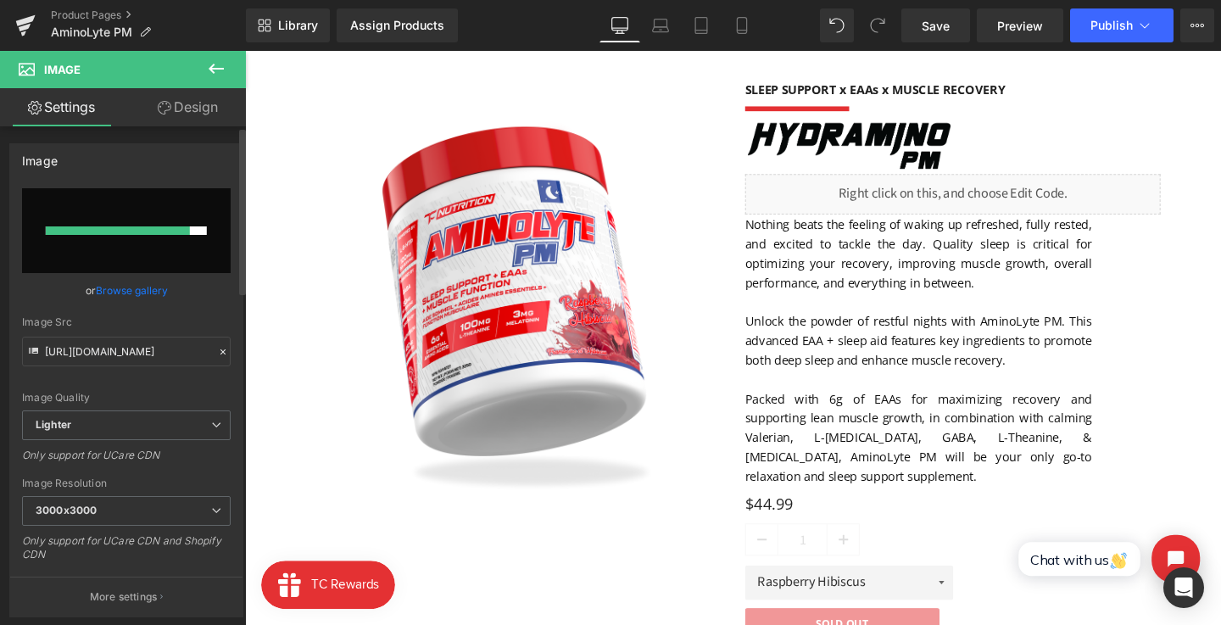
click at [118, 232] on div at bounding box center [118, 230] width 144 height 8
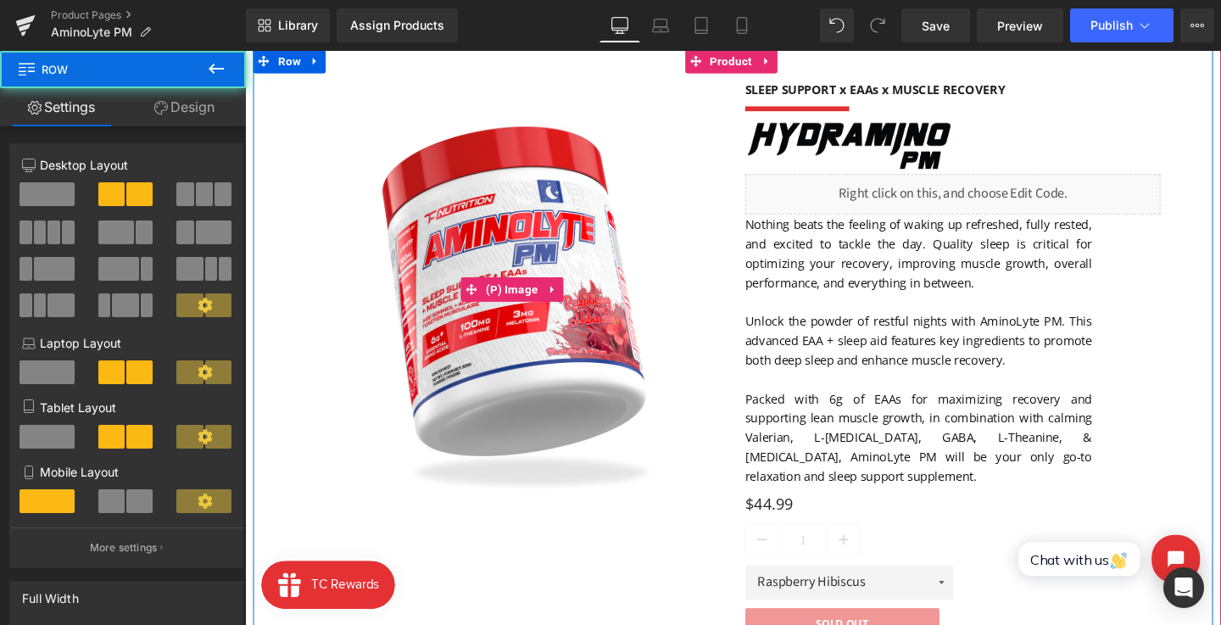
click at [748, 339] on div "(P) Image" at bounding box center [527, 284] width 462 height 471
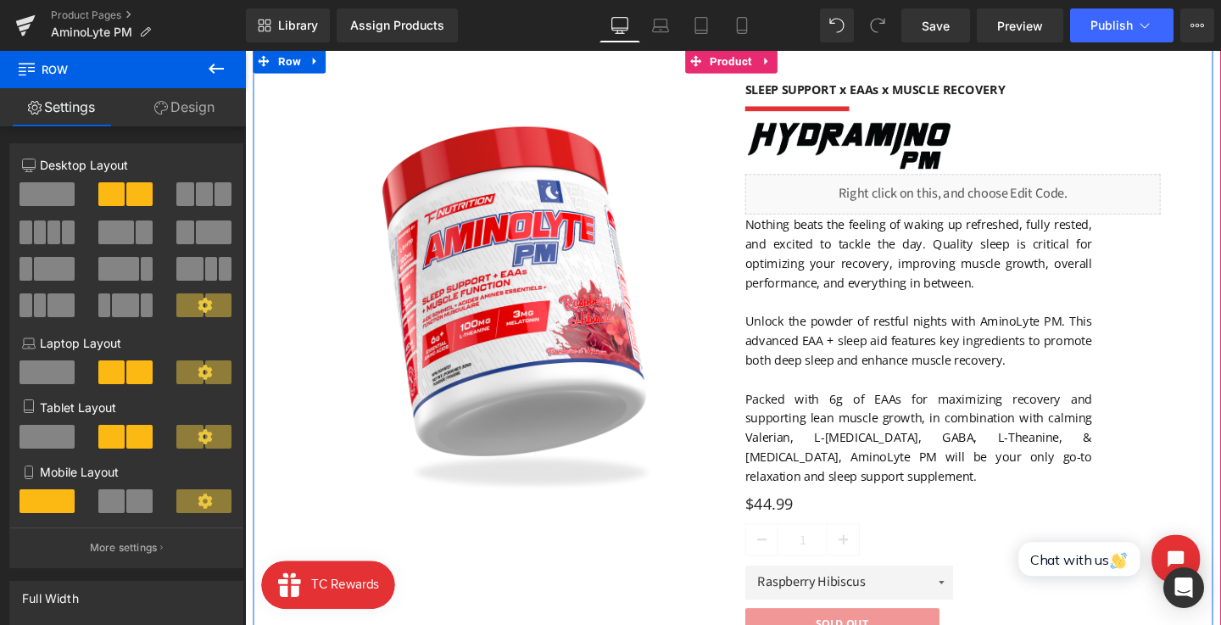
scroll to position [663, 0]
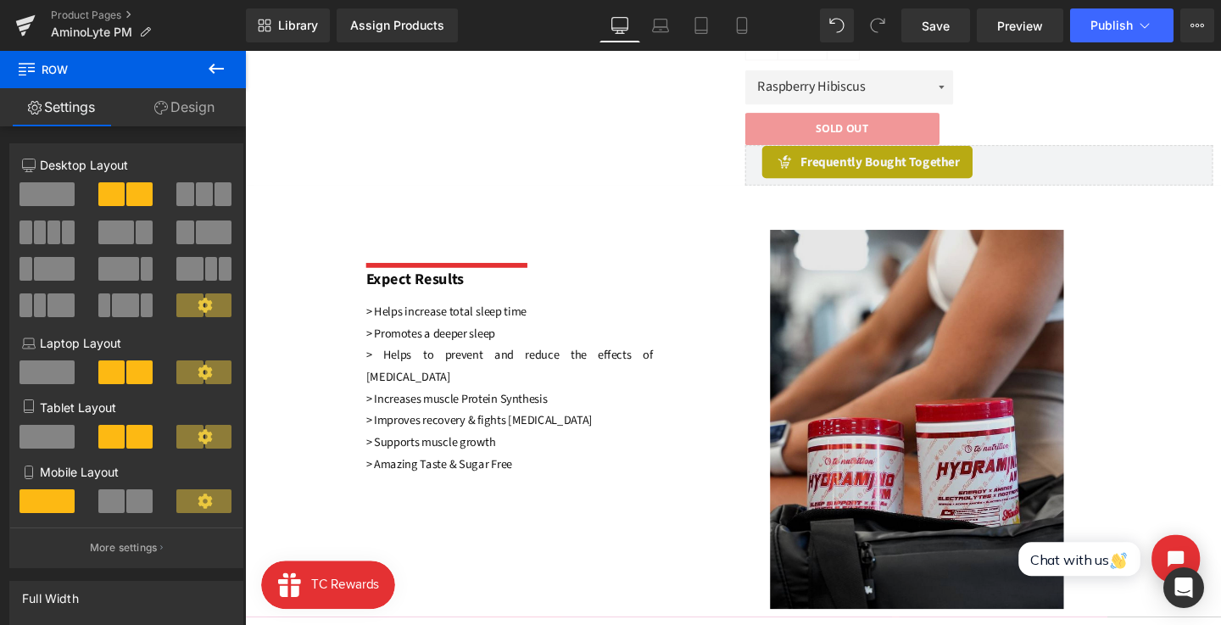
click at [898, 476] on img at bounding box center [951, 438] width 309 height 399
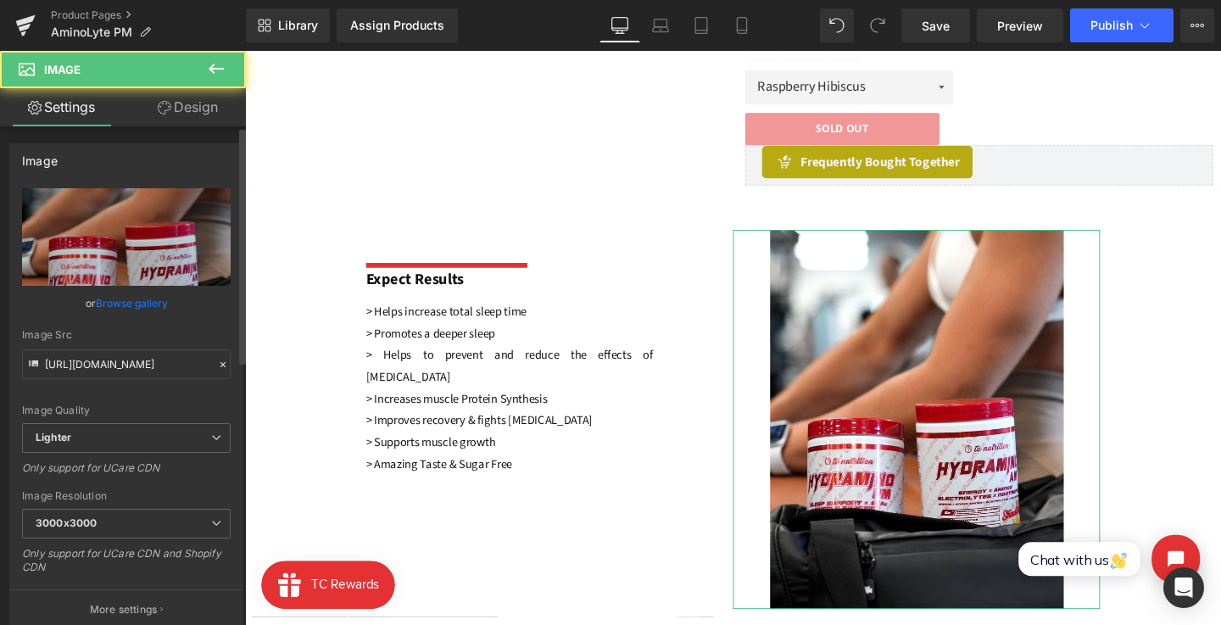
click at [124, 304] on link "Browse gallery" at bounding box center [132, 303] width 72 height 30
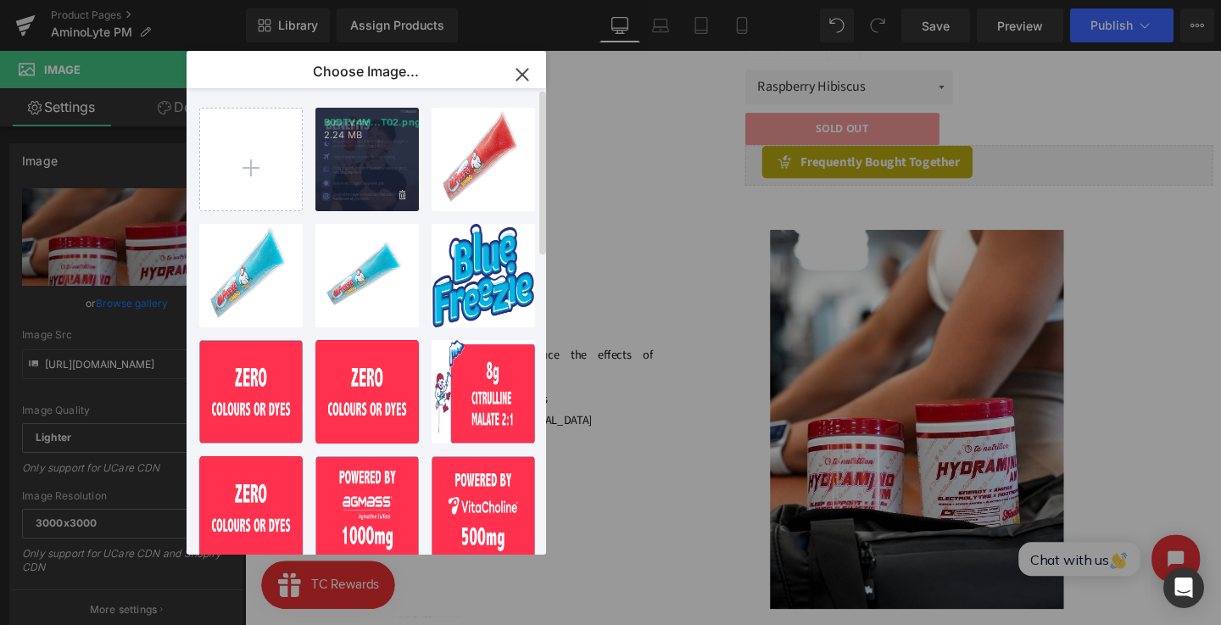
click at [337, 146] on div "B0DTV4M...T02.png 2.24 MB" at bounding box center [367, 159] width 103 height 103
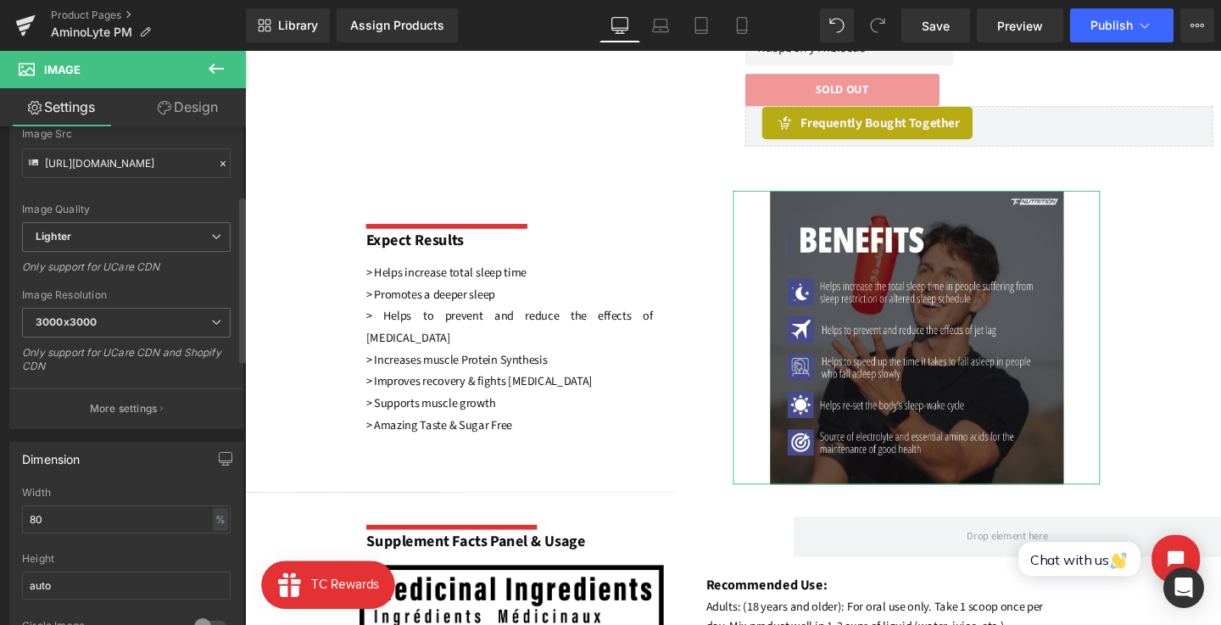
scroll to position [207, 0]
click at [117, 529] on div "Width 80 % % px" at bounding box center [126, 514] width 209 height 66
click at [110, 511] on input "80" at bounding box center [126, 514] width 209 height 28
type input "8"
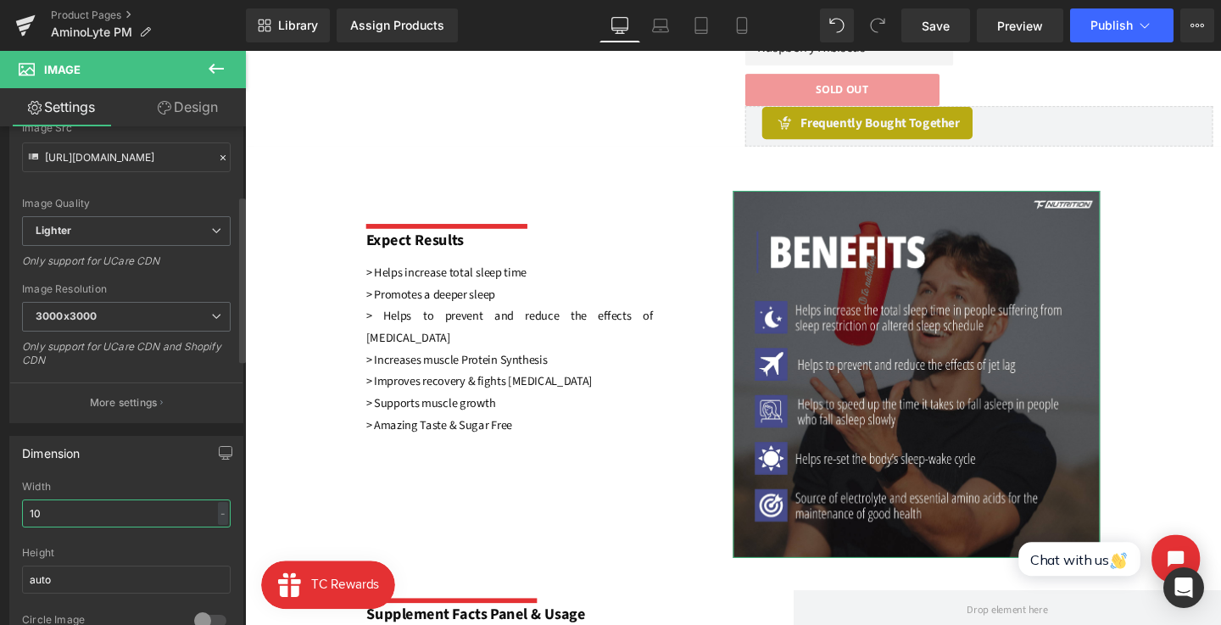
type input "100"
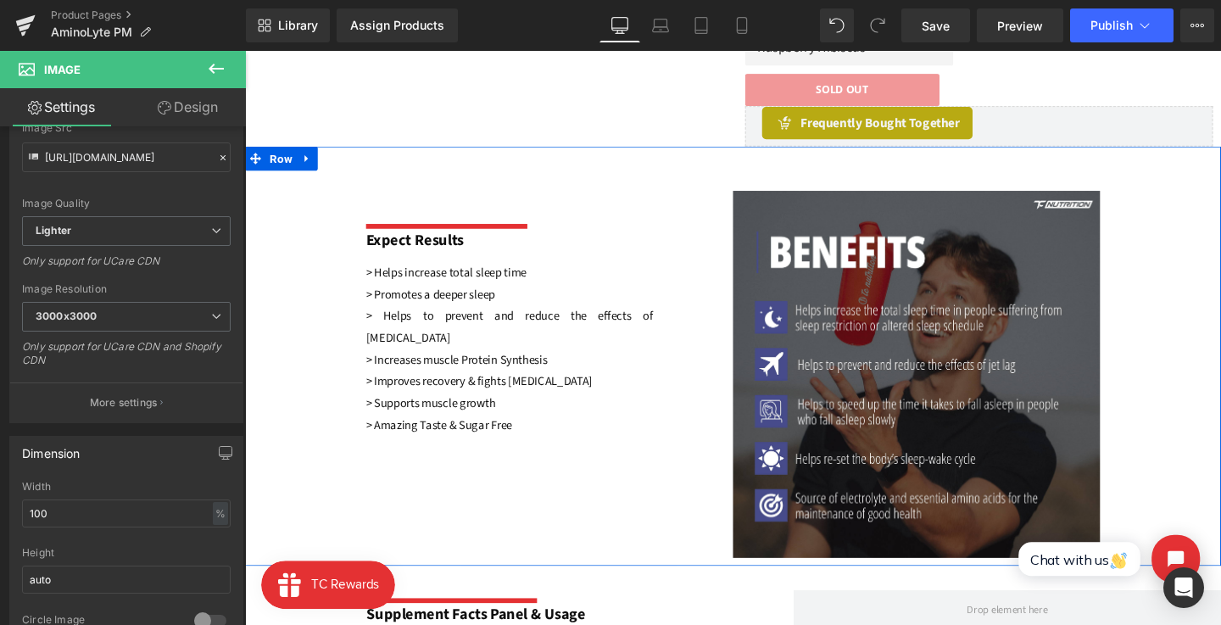
click at [567, 503] on div "Separator Expect Results Text Block > Helps increase total sleep time > Promote…" at bounding box center [758, 372] width 1026 height 441
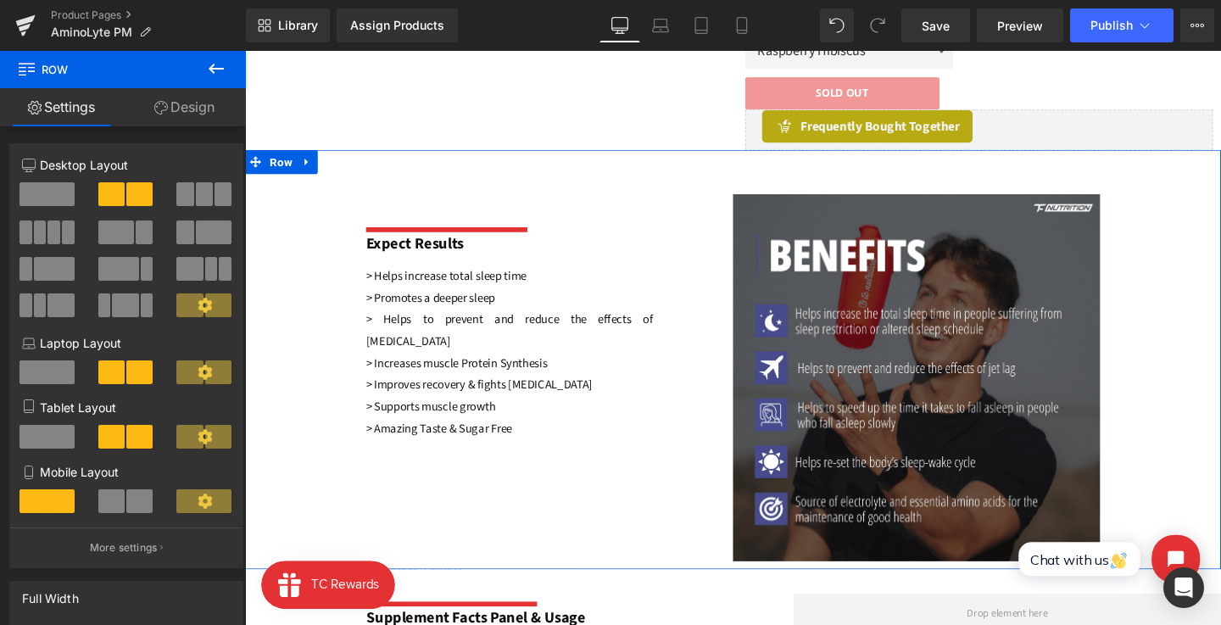
scroll to position [683, 0]
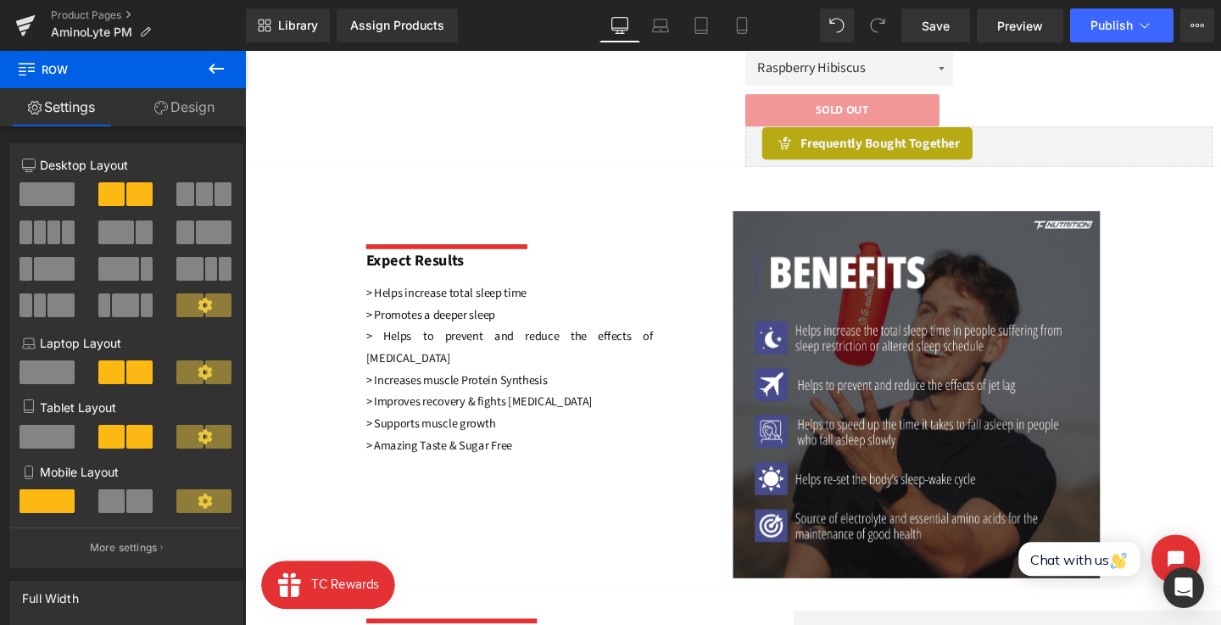
click at [573, 378] on link at bounding box center [568, 374] width 18 height 20
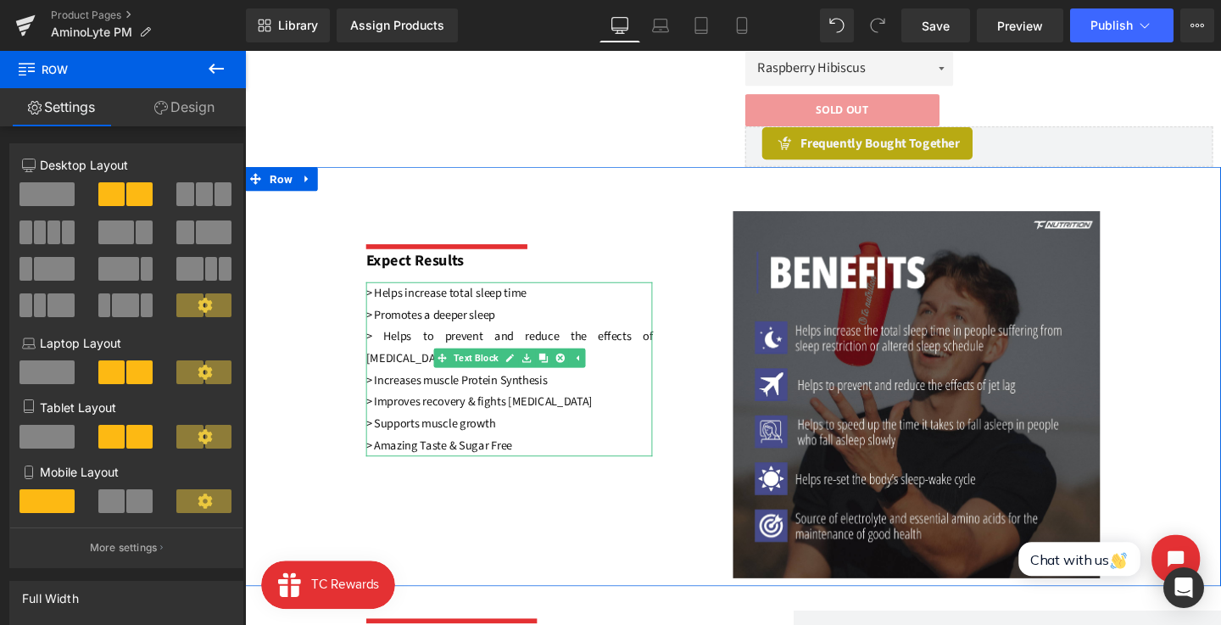
click at [556, 455] on p "> Amazing Taste & Sugar Free" at bounding box center [522, 466] width 301 height 23
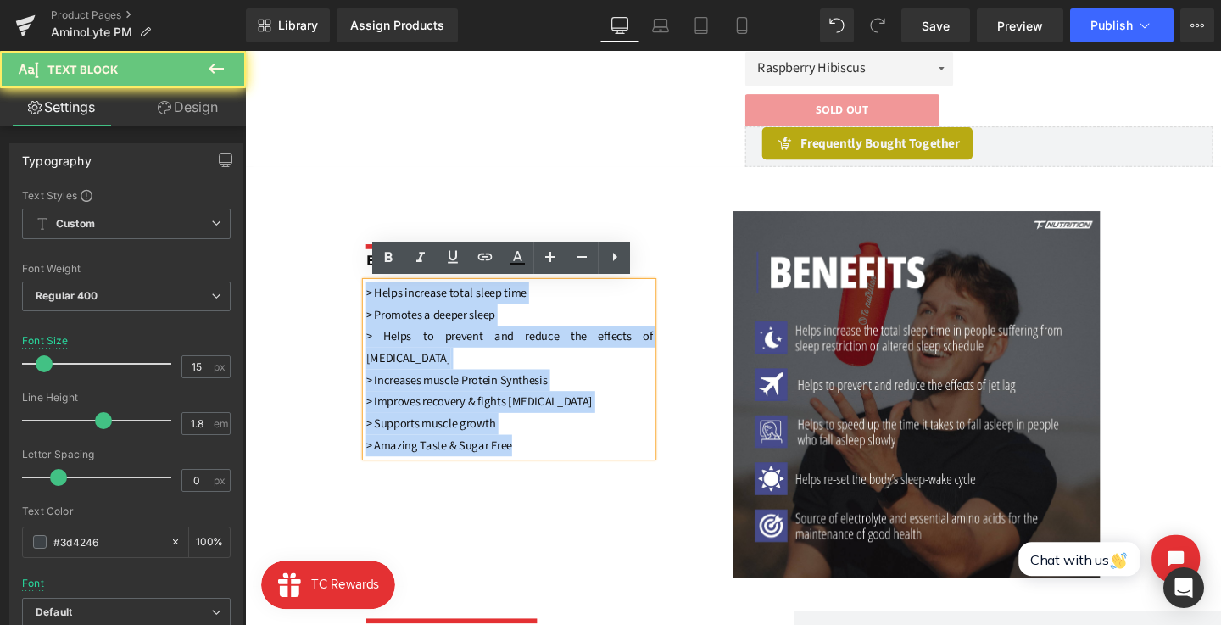
drag, startPoint x: 551, startPoint y: 449, endPoint x: 355, endPoint y: 306, distance: 242.9
click at [355, 306] on div "Separator Expect Results Text Block > Helps increase total sleep time > Promote…" at bounding box center [758, 393] width 1026 height 441
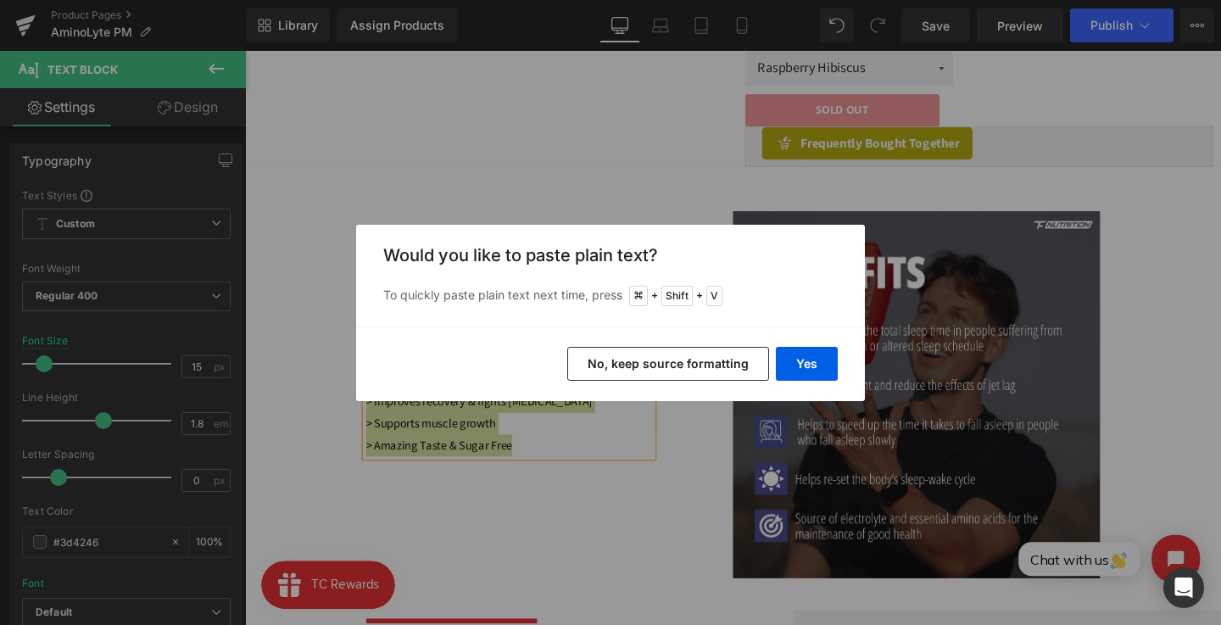
click at [723, 359] on button "No, keep source formatting" at bounding box center [668, 364] width 202 height 34
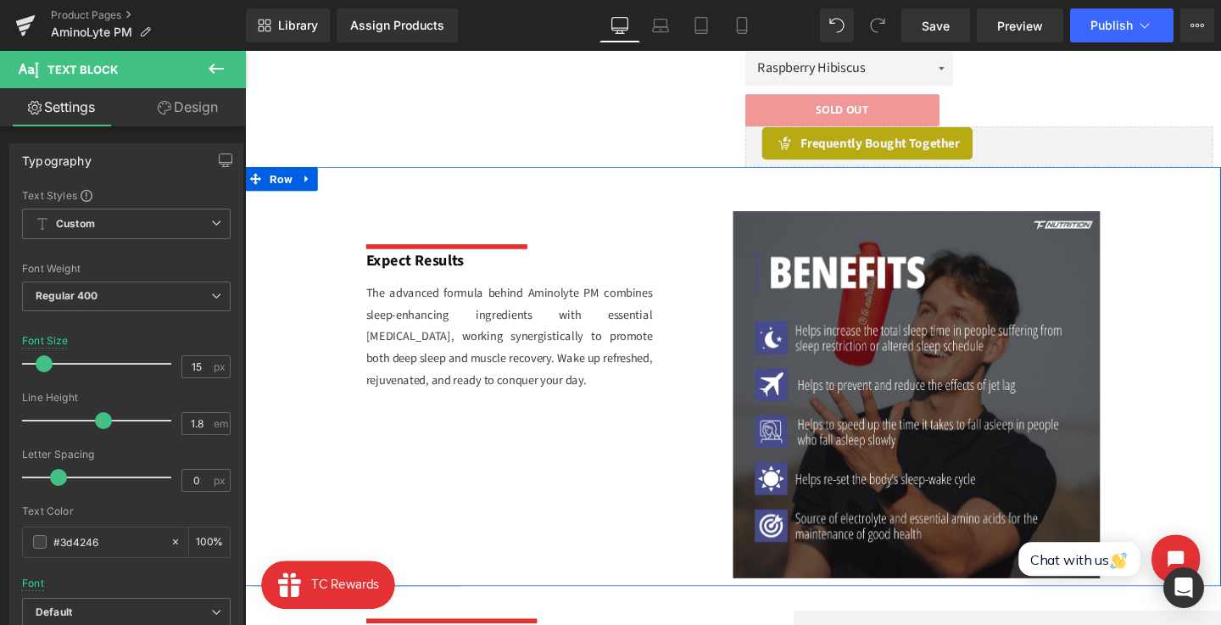
click at [553, 431] on div "Separator Expect Results Text Block The advanced formula behind Aminolyte PM co…" at bounding box center [758, 393] width 1026 height 441
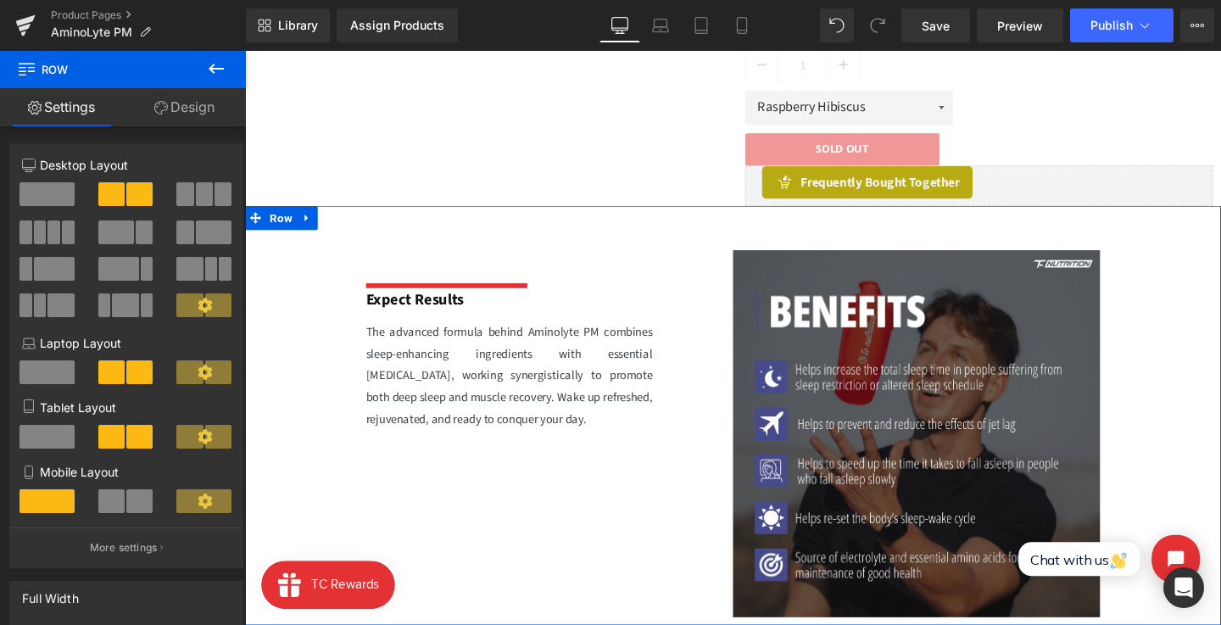
scroll to position [637, 0]
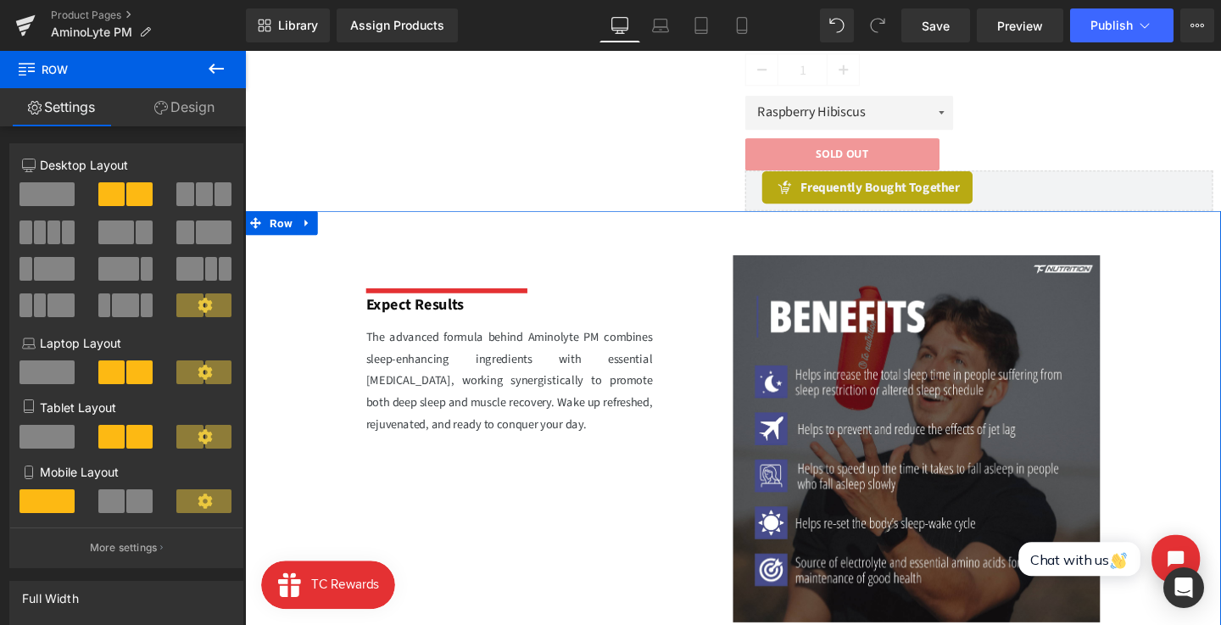
click at [512, 441] on span "The advanced formula behind Aminolyte PM combines sleep-enhancing ingredients w…" at bounding box center [524, 397] width 304 height 109
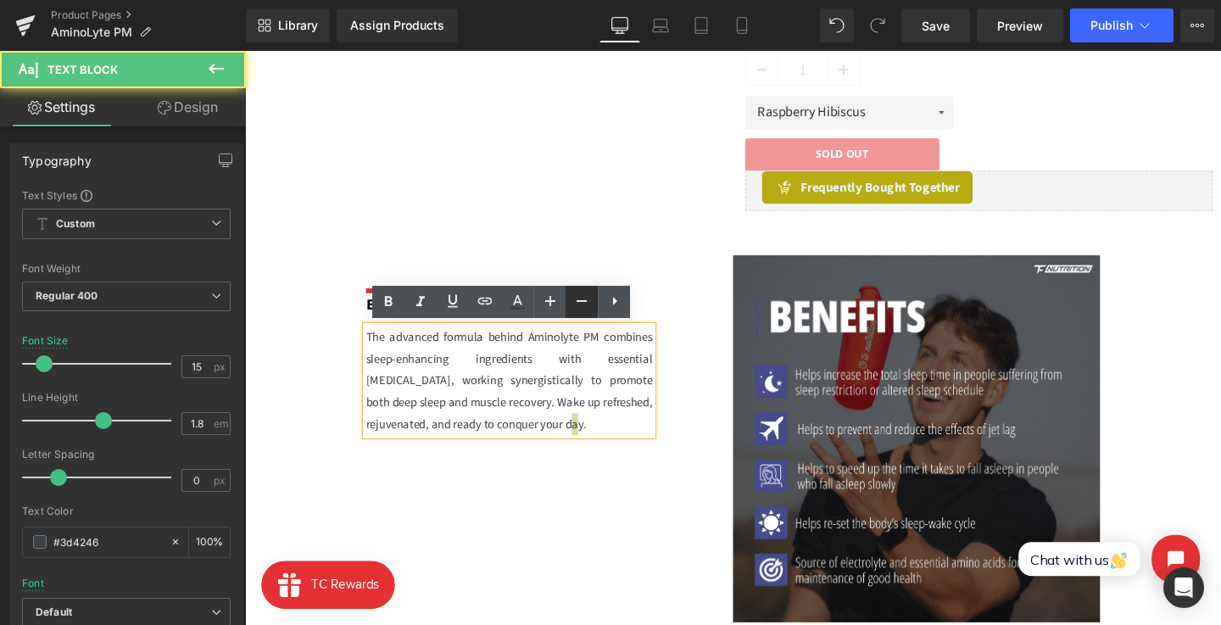
click at [567, 298] on link at bounding box center [582, 302] width 32 height 32
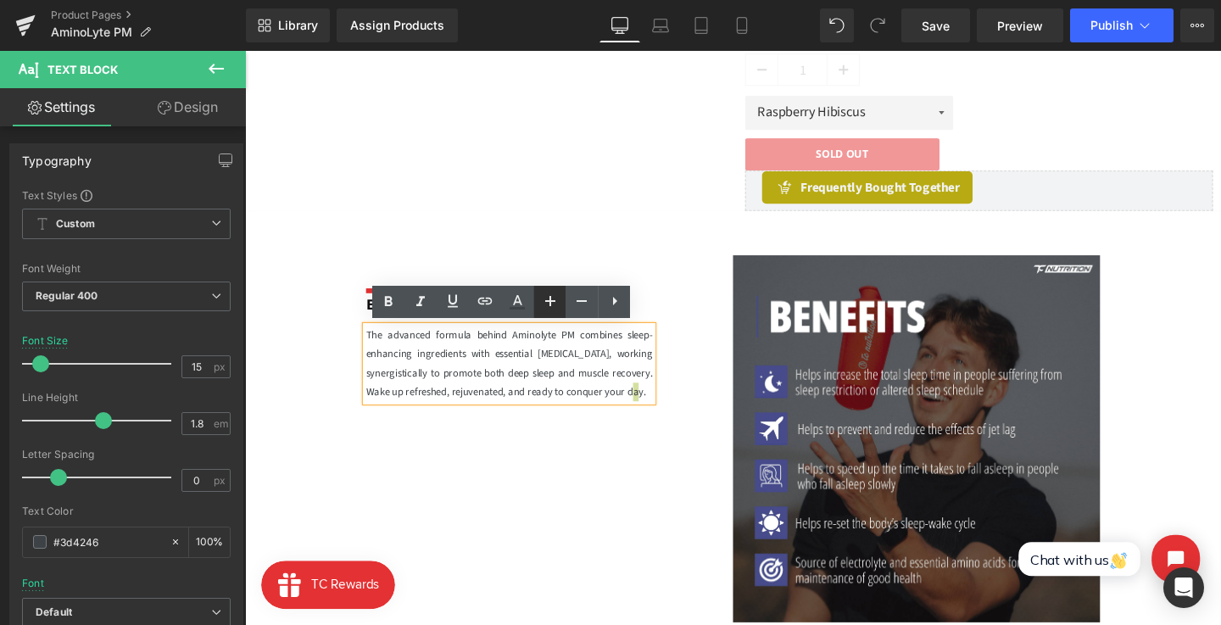
click at [551, 299] on icon at bounding box center [550, 301] width 20 height 20
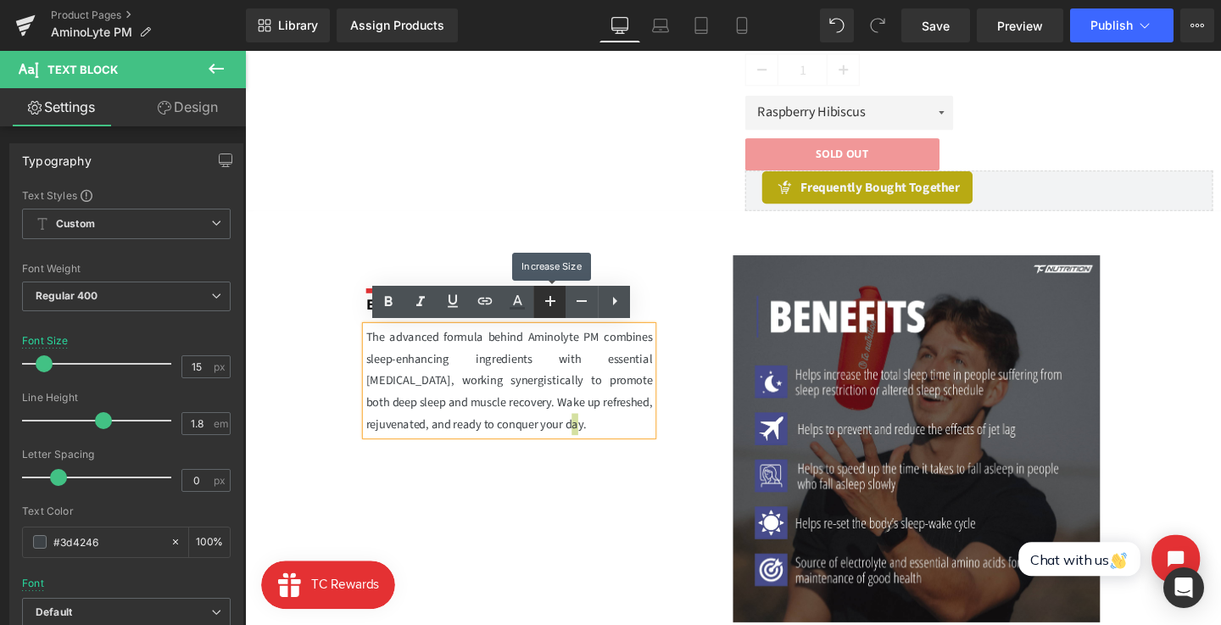
click at [551, 299] on icon at bounding box center [550, 301] width 20 height 20
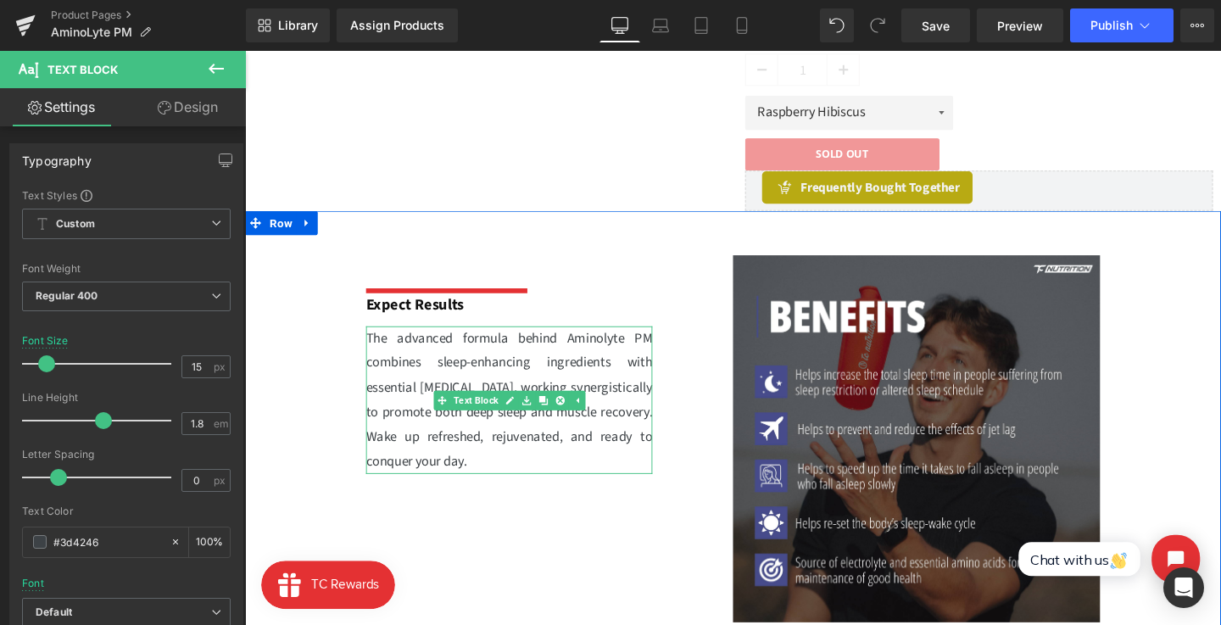
click at [578, 364] on p "The advanced formula behind Aminolyte PM combines sleep-enhancing ingredients w…" at bounding box center [522, 418] width 301 height 156
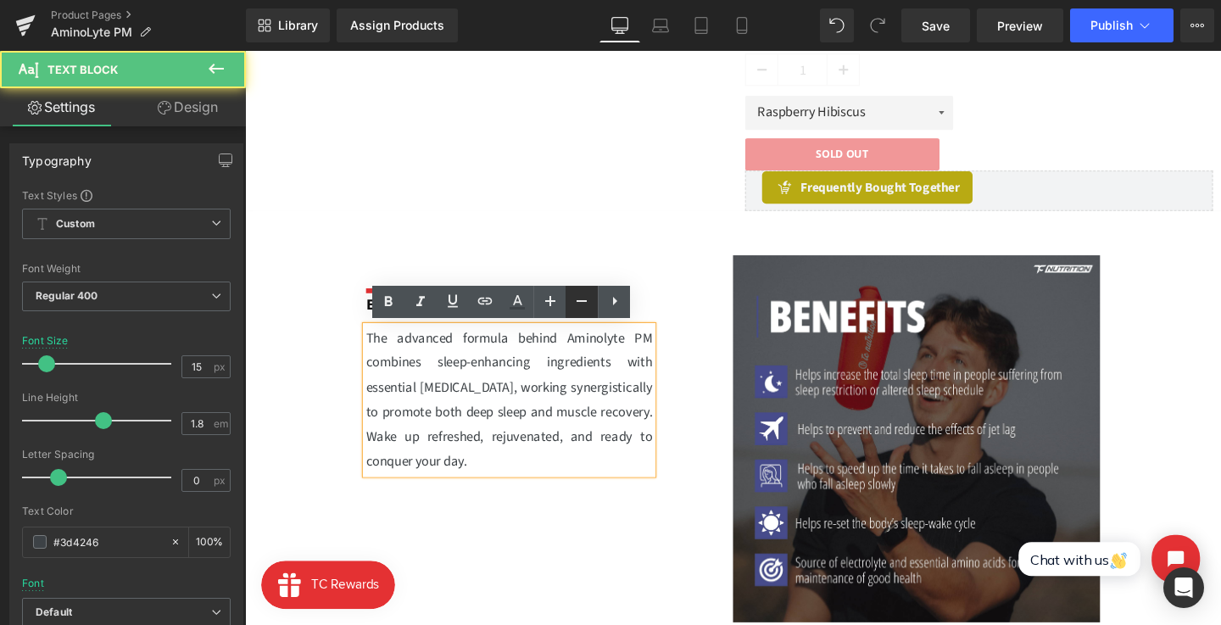
click at [573, 306] on icon at bounding box center [582, 301] width 20 height 20
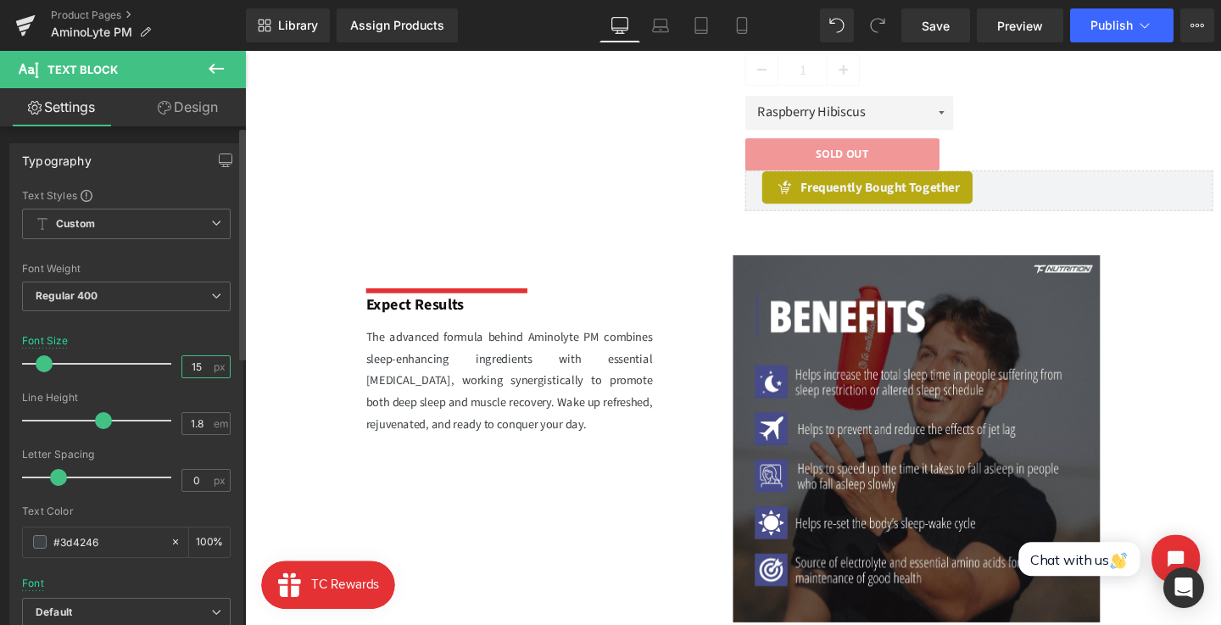
click at [204, 370] on input "15" at bounding box center [197, 366] width 30 height 21
type input "16"
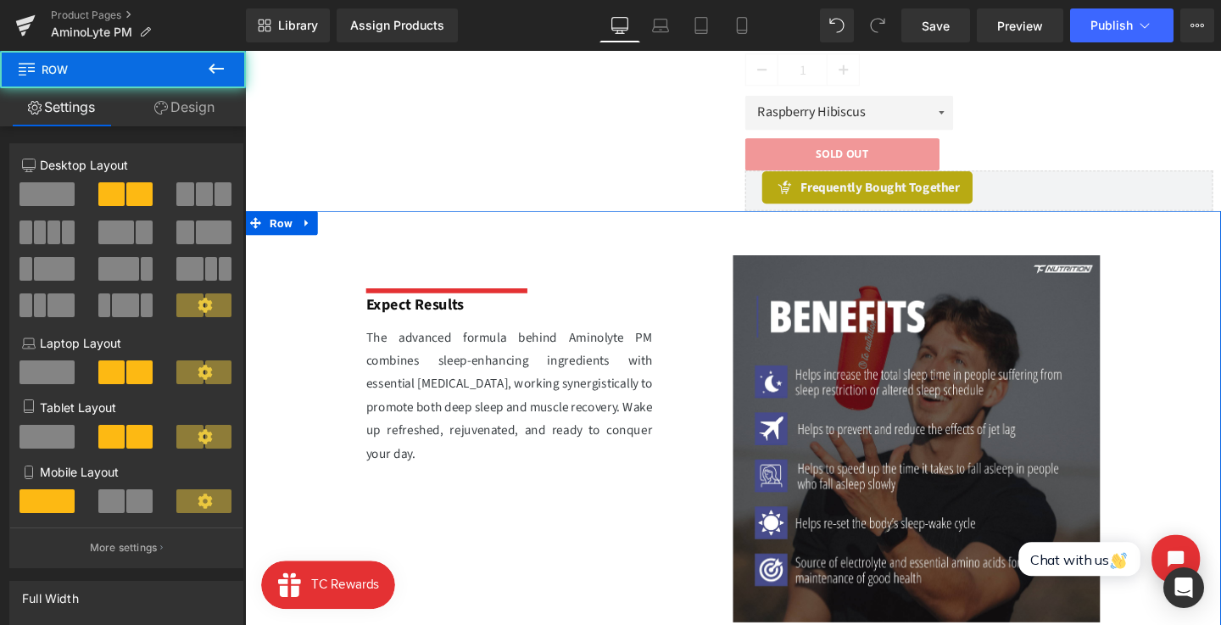
click at [400, 461] on div "Separator Expect Results Text Block The advanced formula behind Aminolyte PM co…" at bounding box center [758, 439] width 1026 height 441
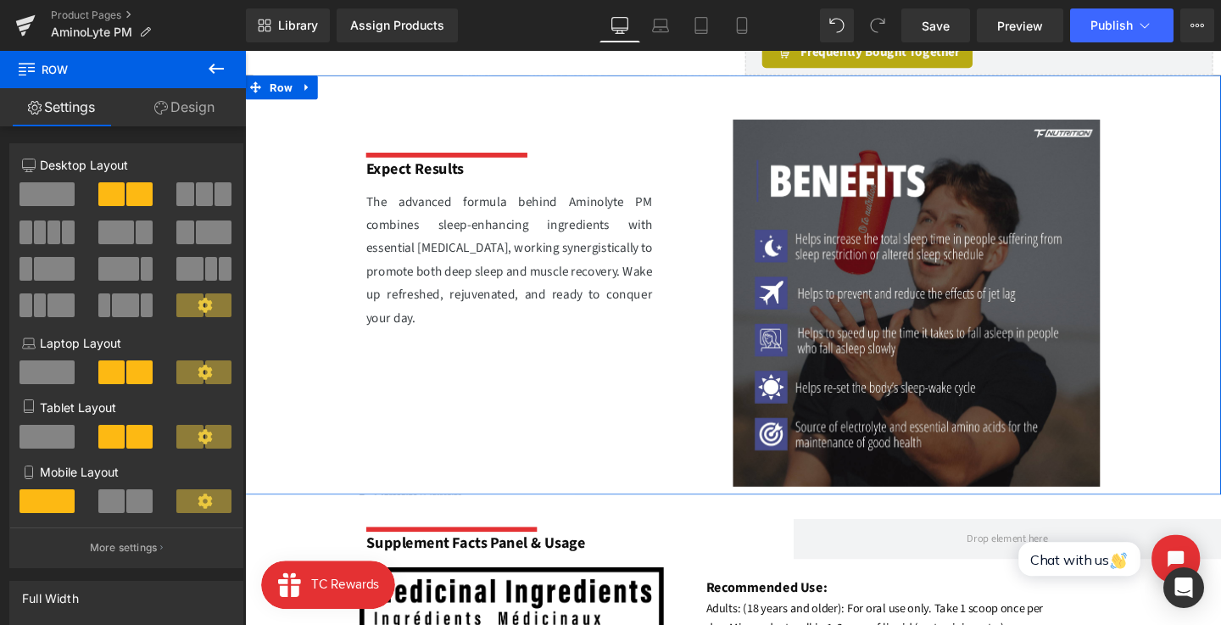
scroll to position [662, 0]
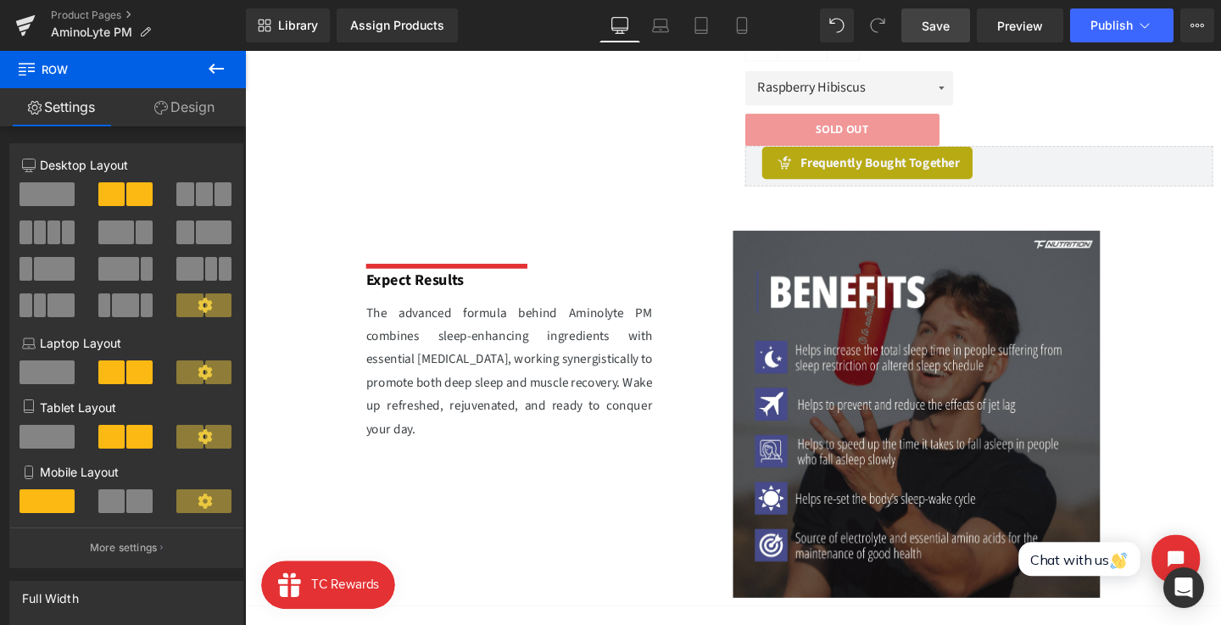
click at [921, 23] on link "Save" at bounding box center [936, 25] width 69 height 34
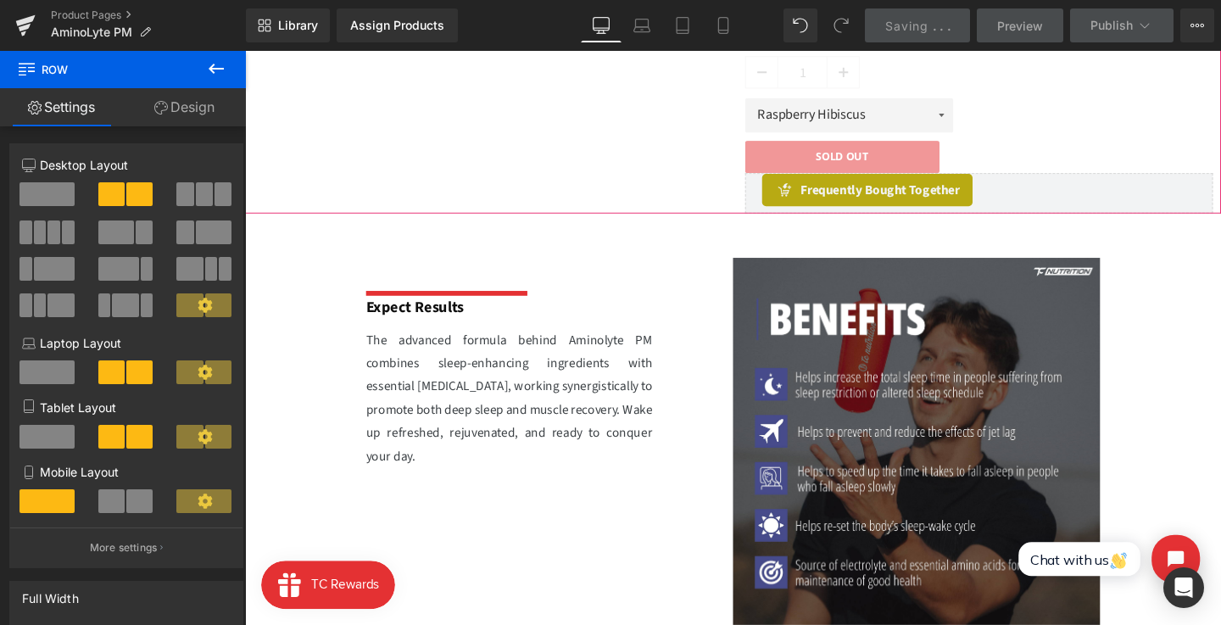
scroll to position [631, 0]
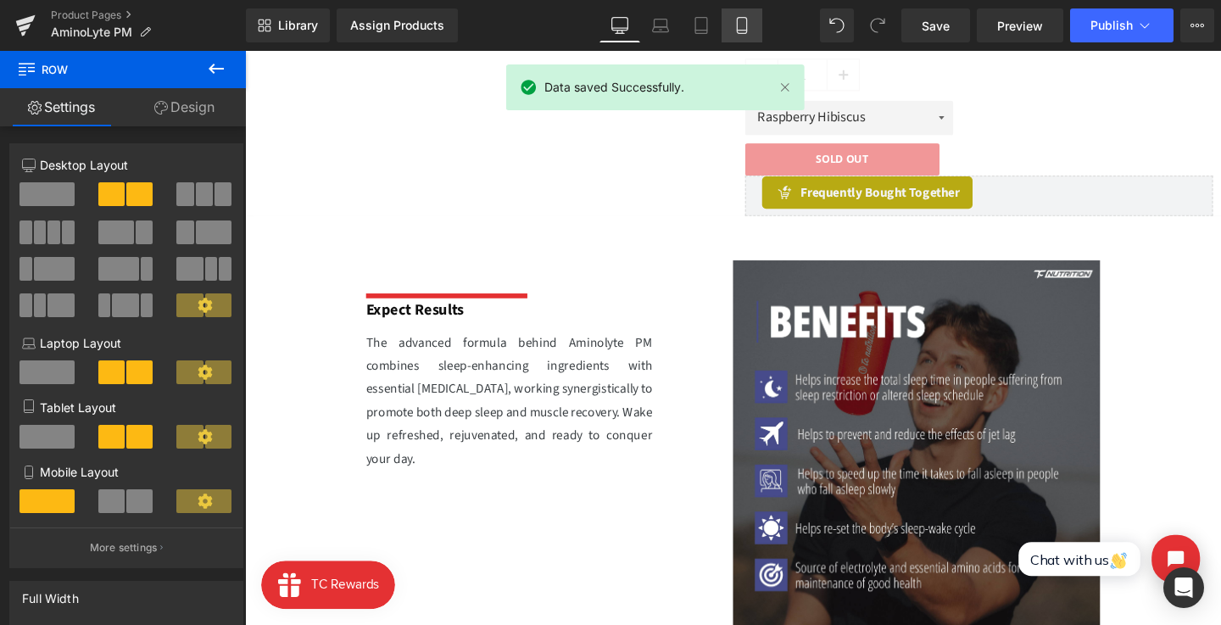
click at [733, 27] on link "Mobile" at bounding box center [742, 25] width 41 height 34
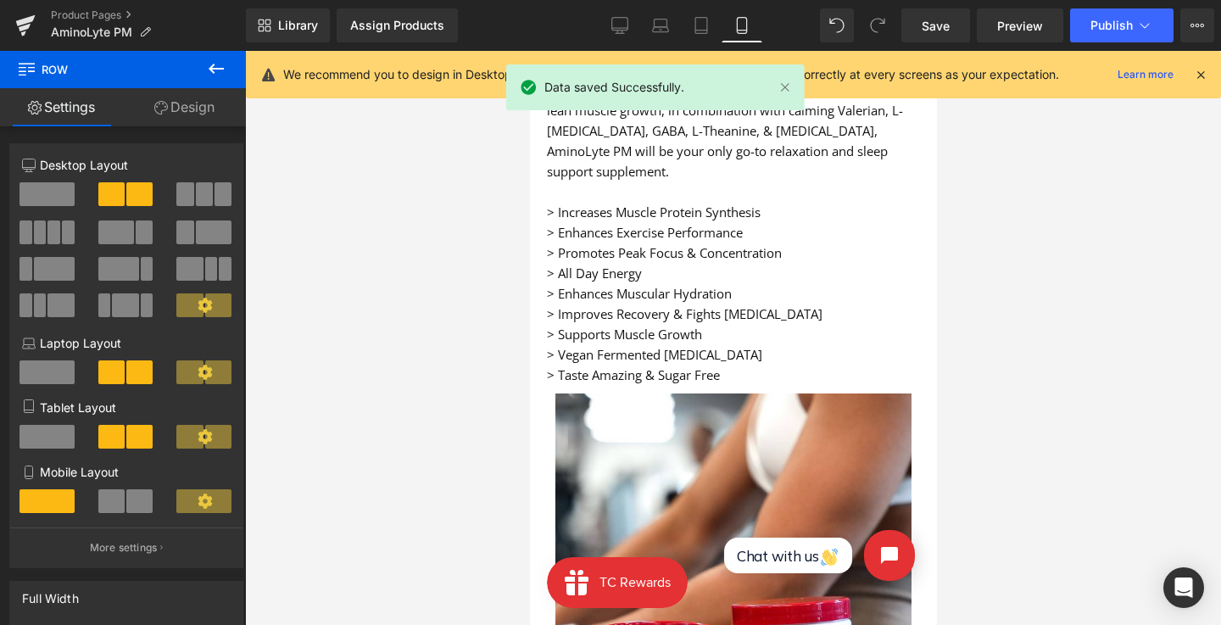
scroll to position [1245, 0]
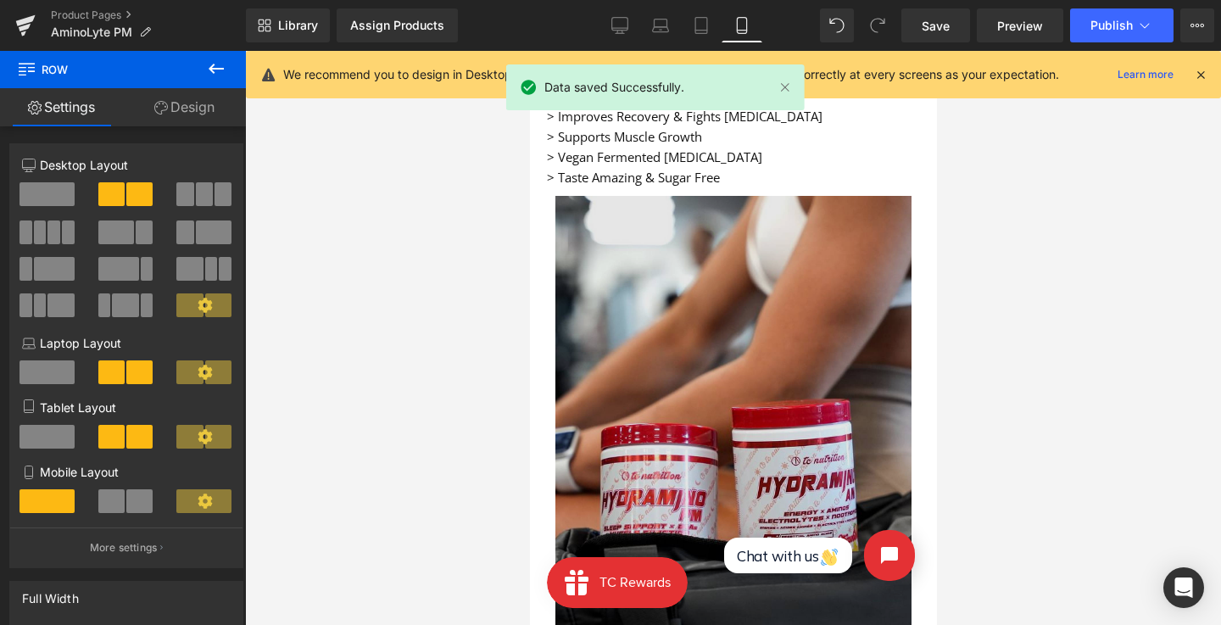
click at [732, 307] on img at bounding box center [733, 426] width 356 height 460
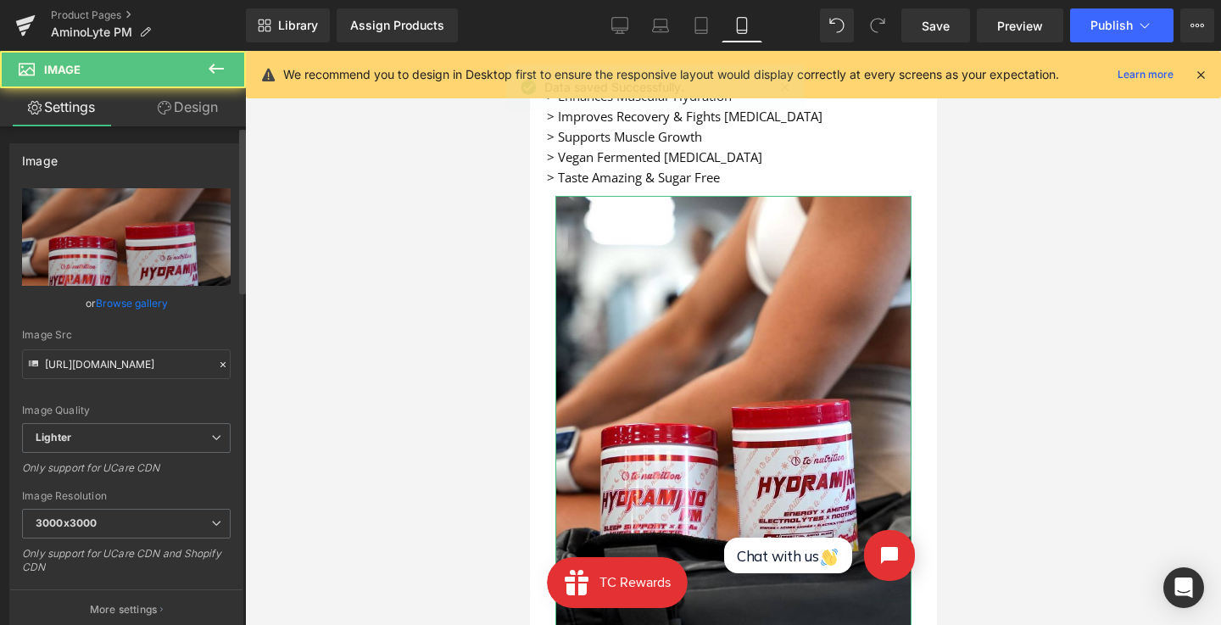
click at [153, 302] on link "Browse gallery" at bounding box center [132, 303] width 72 height 30
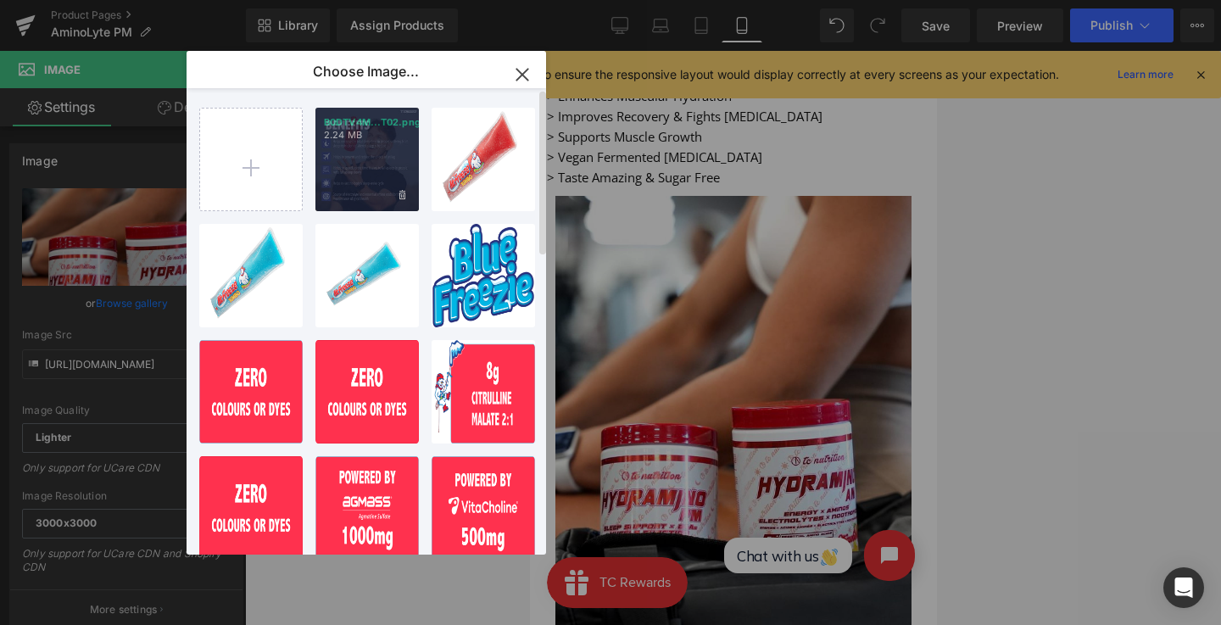
click at [343, 153] on div "B0DTV4M...T02.png 2.24 MB" at bounding box center [367, 159] width 103 height 103
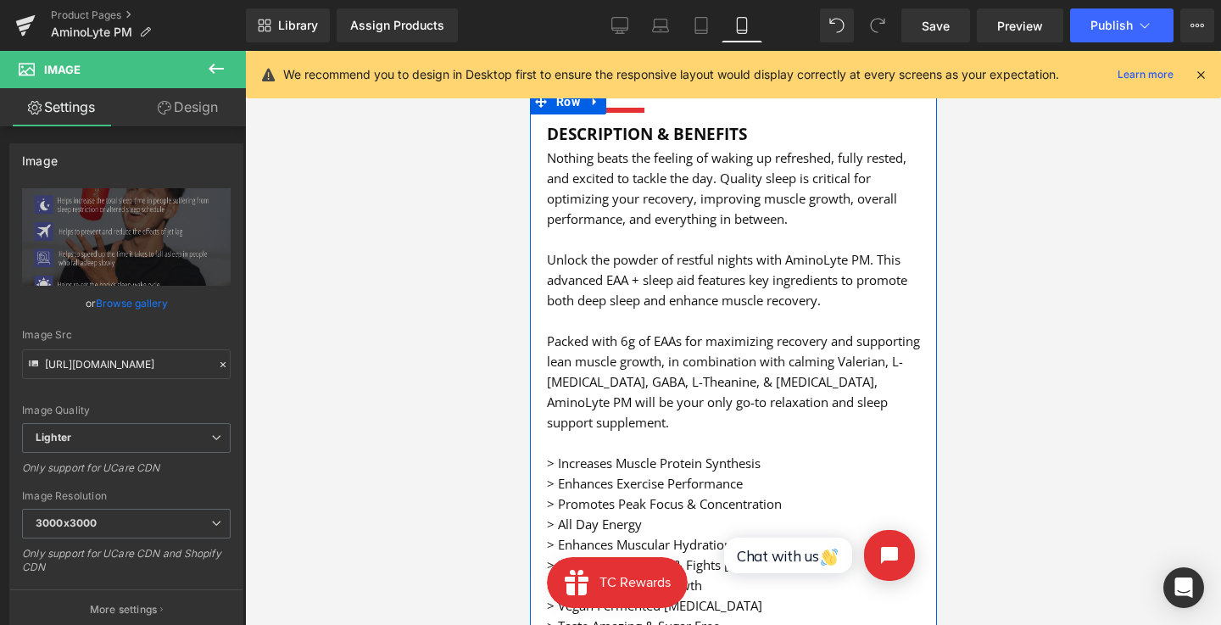
scroll to position [955, 0]
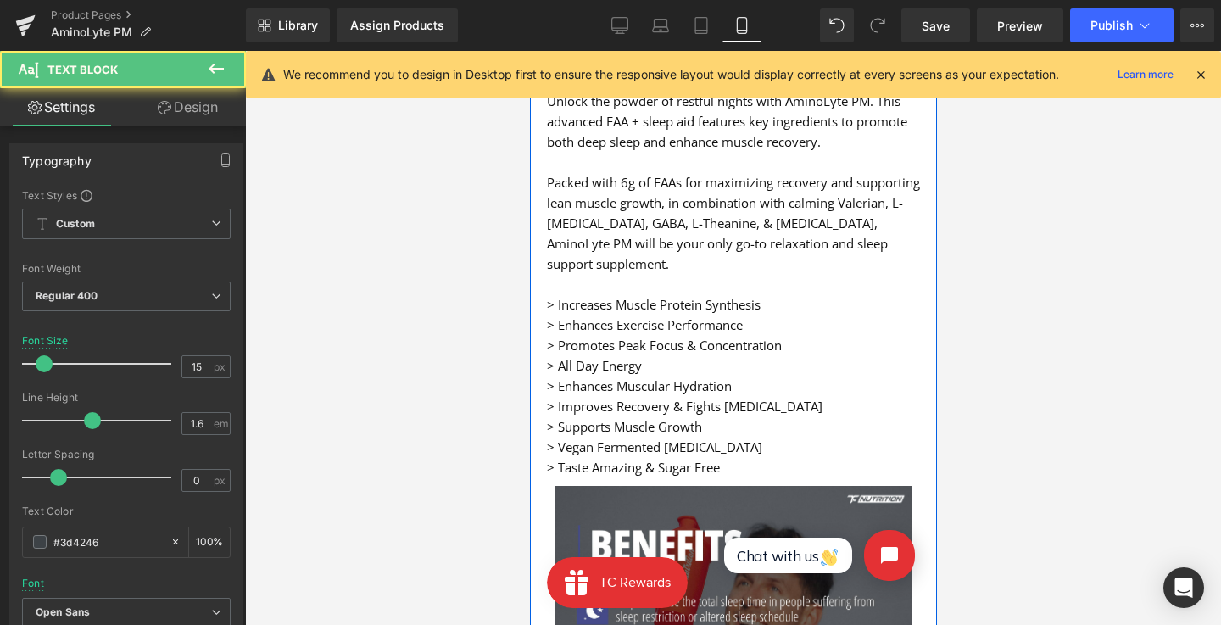
click at [719, 324] on font "> Enhances Exercise Performance" at bounding box center [644, 324] width 196 height 17
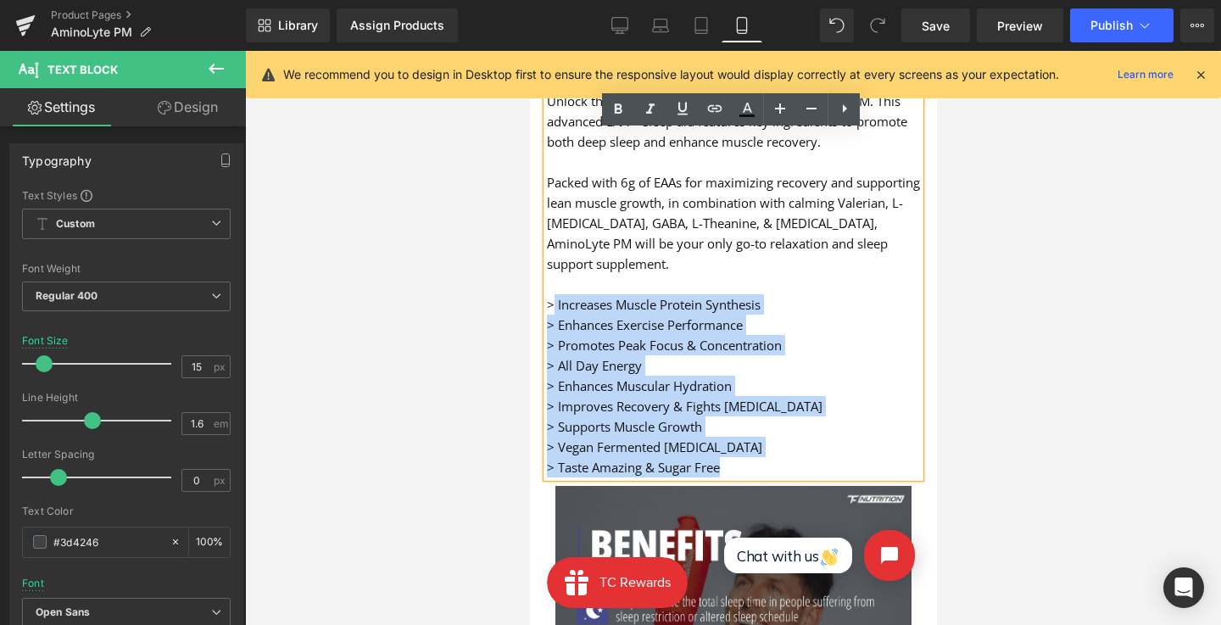
drag, startPoint x: 734, startPoint y: 461, endPoint x: 551, endPoint y: 299, distance: 244.5
click at [551, 299] on div "Nothing beats the feeling of waking up refreshed, fully rested, and excited to …" at bounding box center [732, 233] width 373 height 489
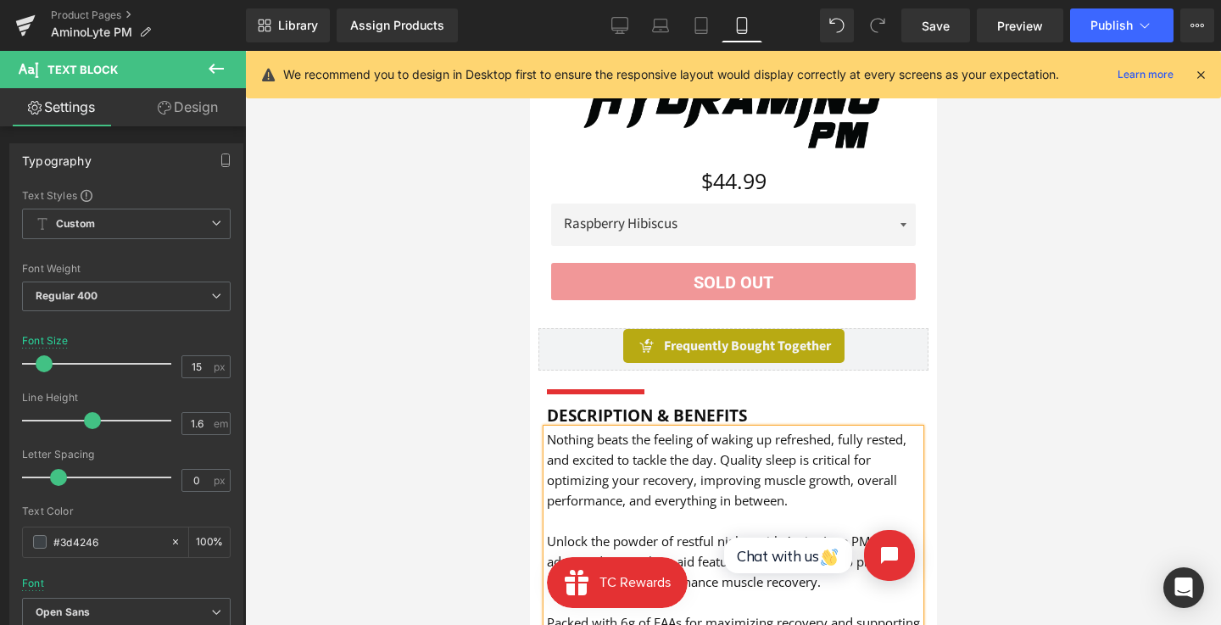
scroll to position [479, 0]
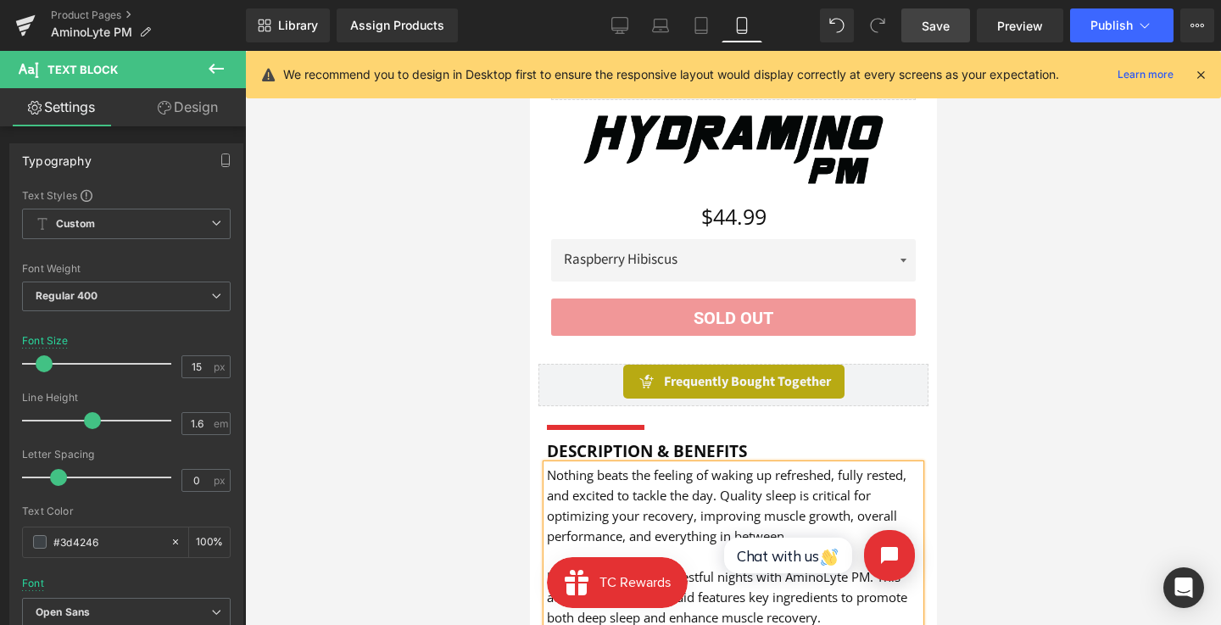
click at [927, 17] on span "Save" at bounding box center [936, 26] width 28 height 18
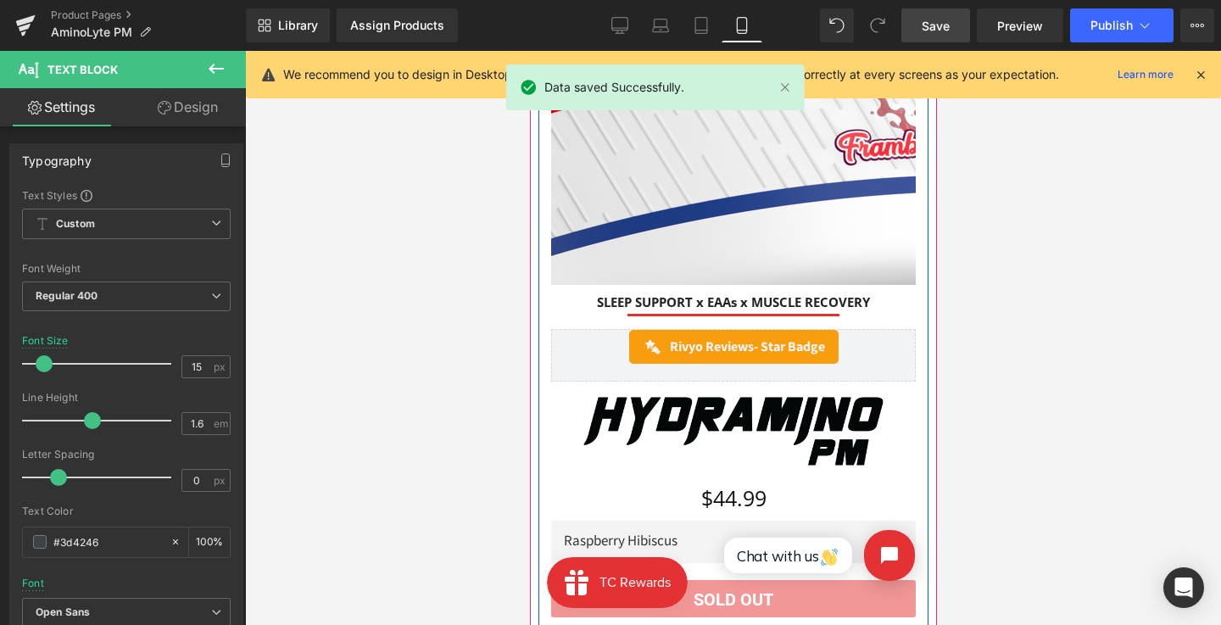
scroll to position [117, 0]
